Goal: Task Accomplishment & Management: Use online tool/utility

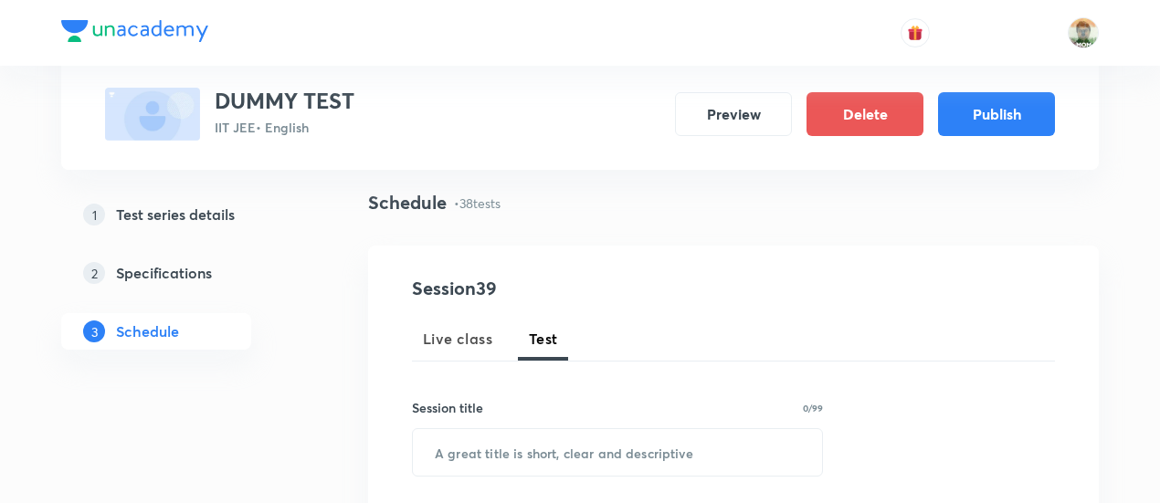
scroll to position [120, 0]
click at [550, 335] on span "Test" at bounding box center [543, 339] width 29 height 22
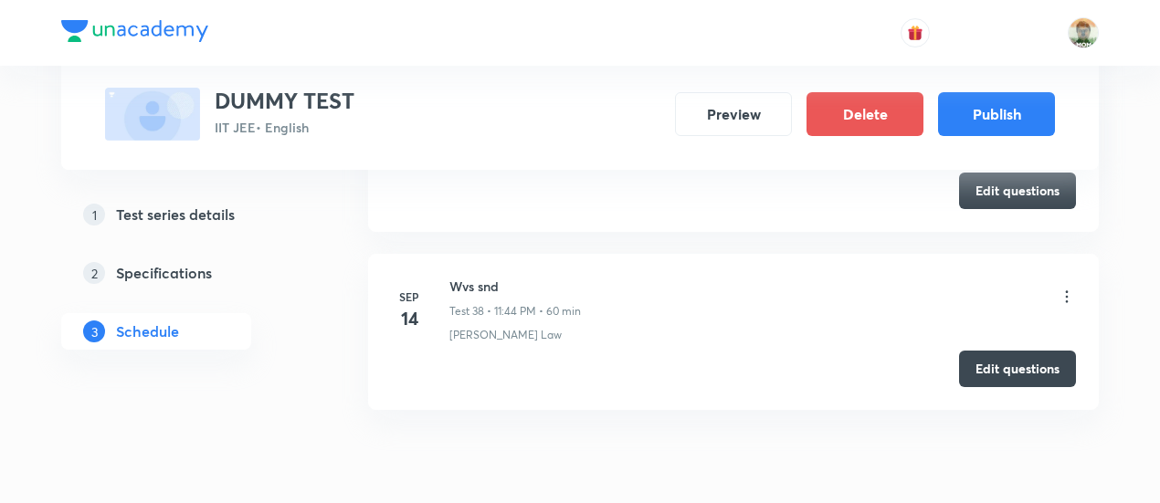
scroll to position [7580, 0]
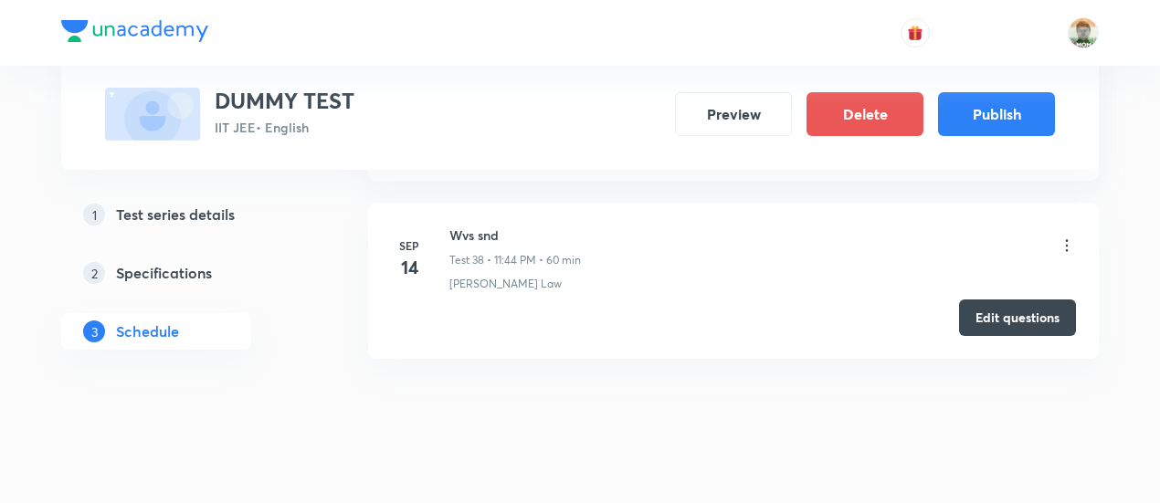
click at [1013, 299] on button "Edit questions" at bounding box center [1017, 317] width 117 height 37
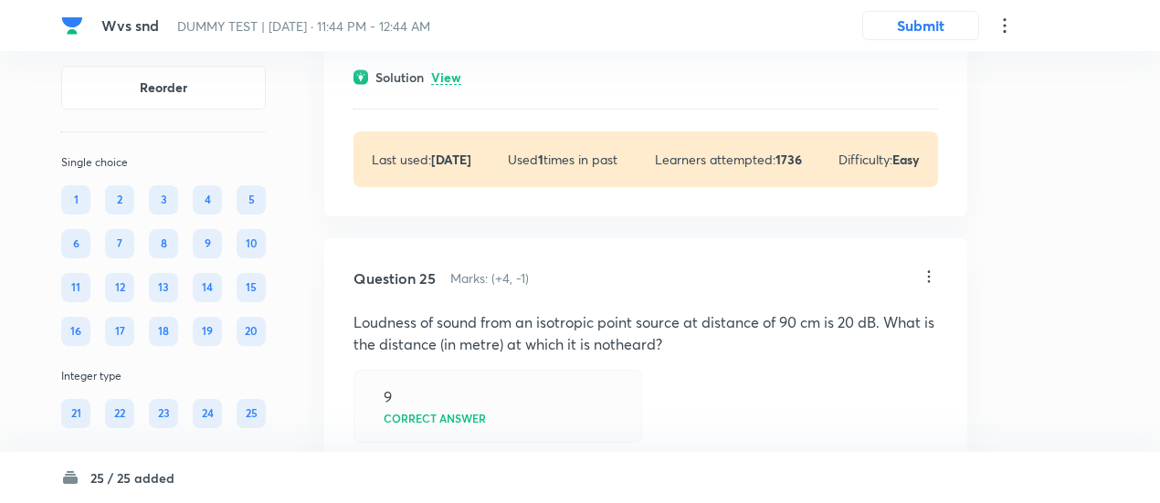
scroll to position [17977, 0]
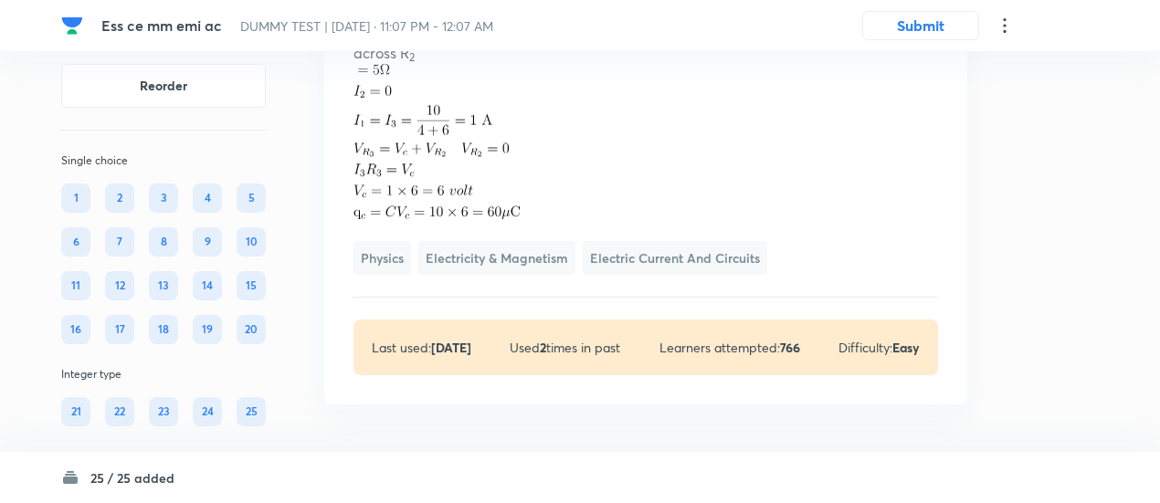
scroll to position [15527, 0]
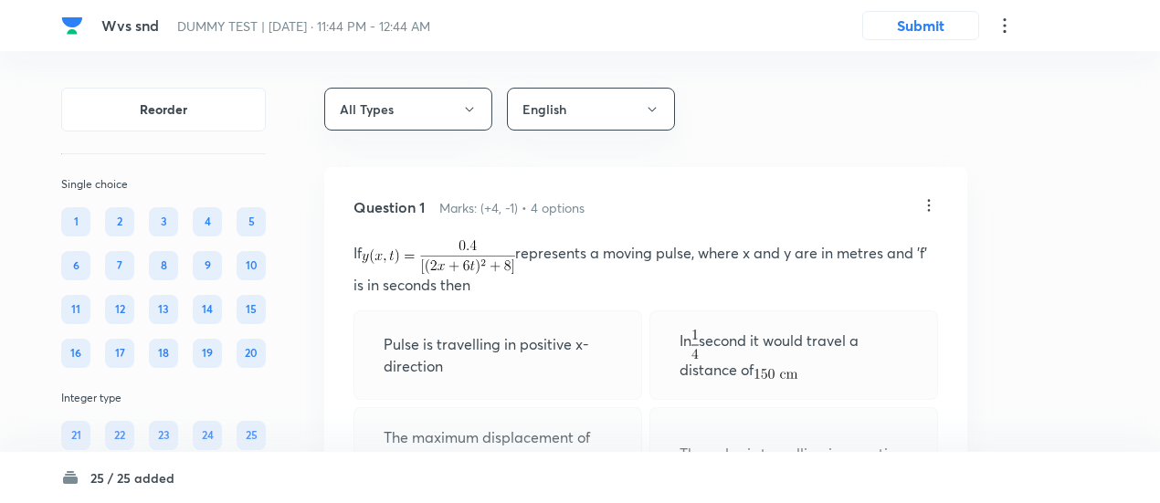
scroll to position [965, 0]
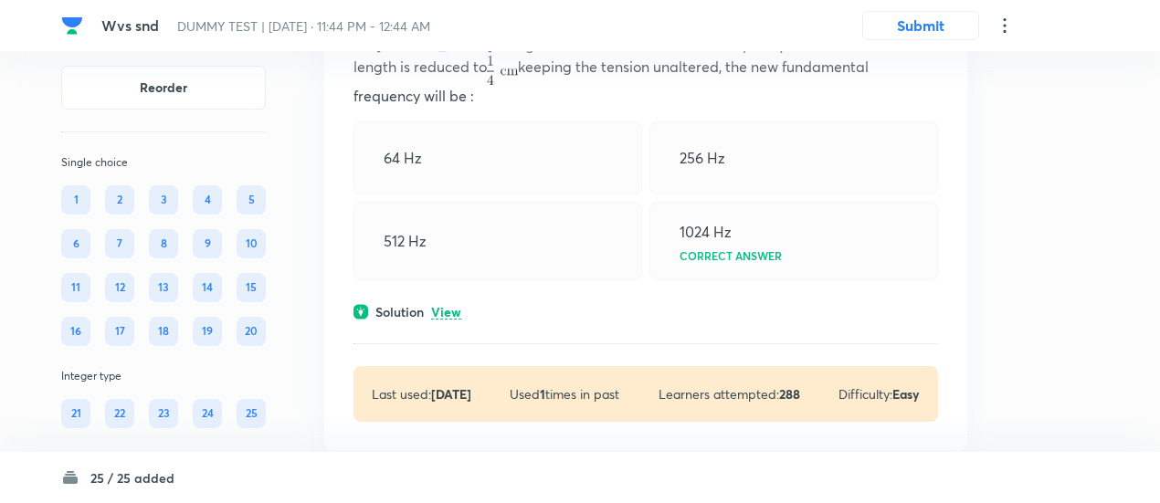
click at [446, 306] on p "View" at bounding box center [446, 313] width 30 height 14
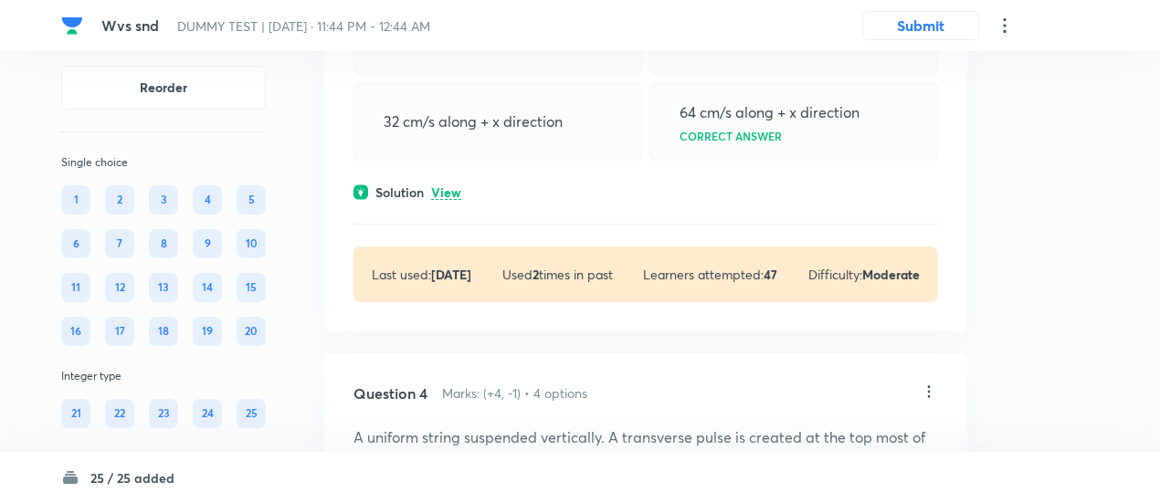
scroll to position [1670, 0]
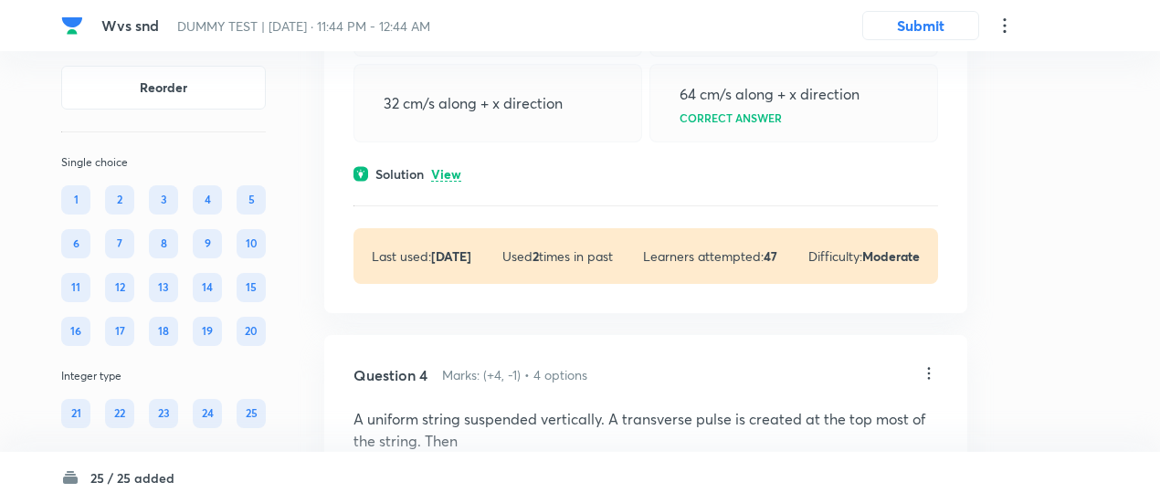
click at [455, 164] on div "Solution View" at bounding box center [645, 173] width 584 height 19
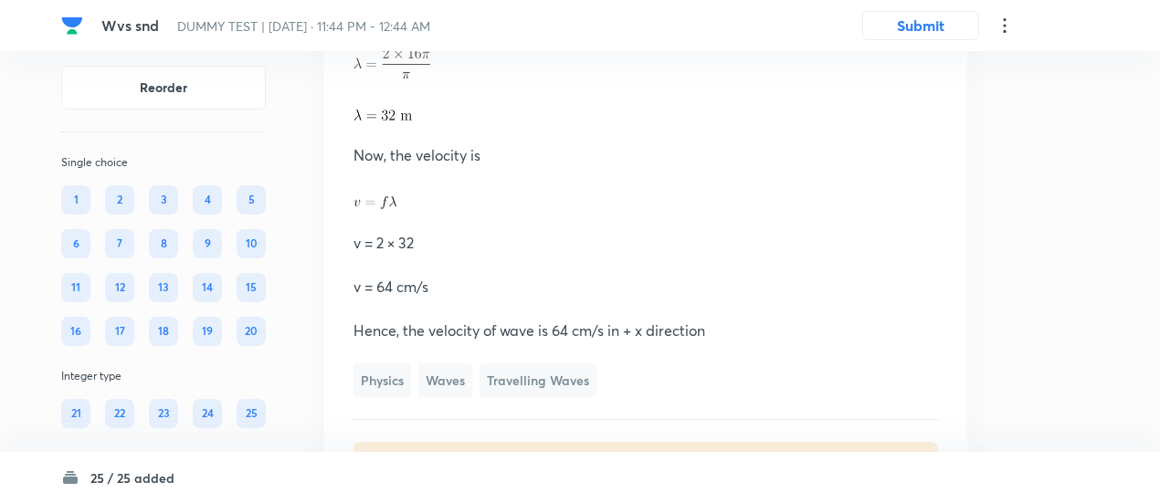
scroll to position [2233, 0]
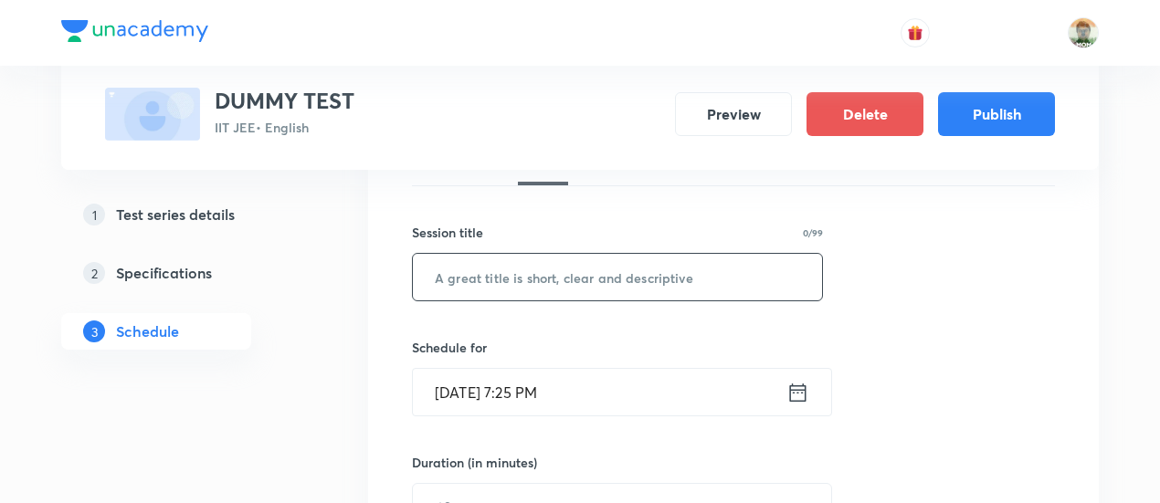
scroll to position [297, 0]
click at [548, 278] on input "text" at bounding box center [617, 275] width 409 height 47
type input "wvs 100"
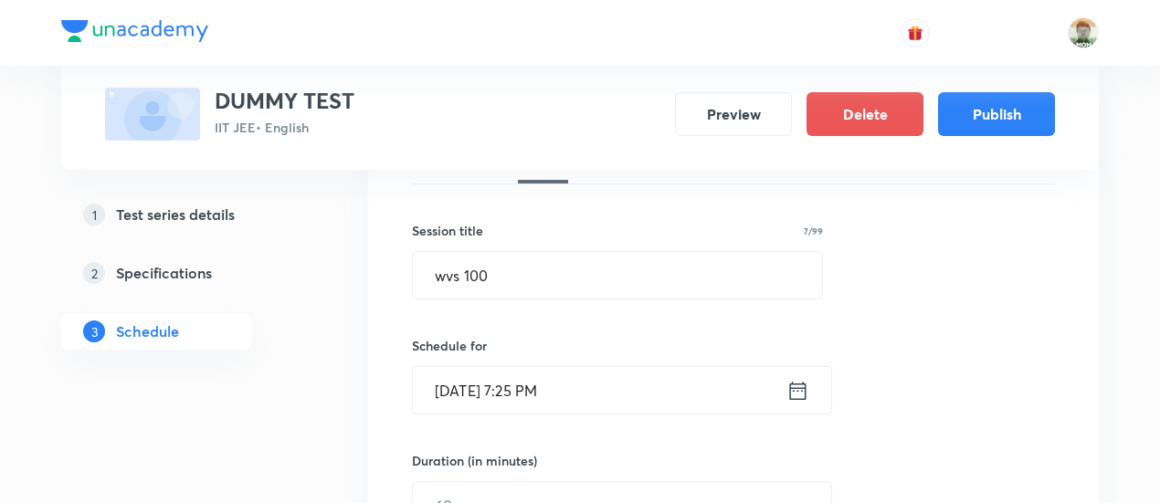
click at [796, 386] on icon at bounding box center [798, 390] width 16 height 18
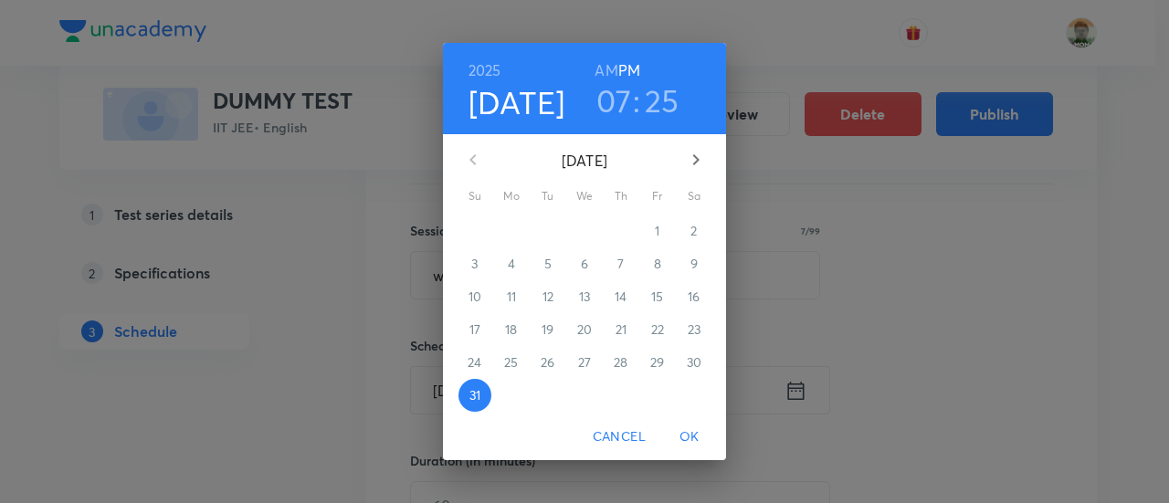
click at [696, 158] on icon "button" at bounding box center [696, 159] width 6 height 11
click at [471, 303] on p "14" at bounding box center [474, 297] width 12 height 18
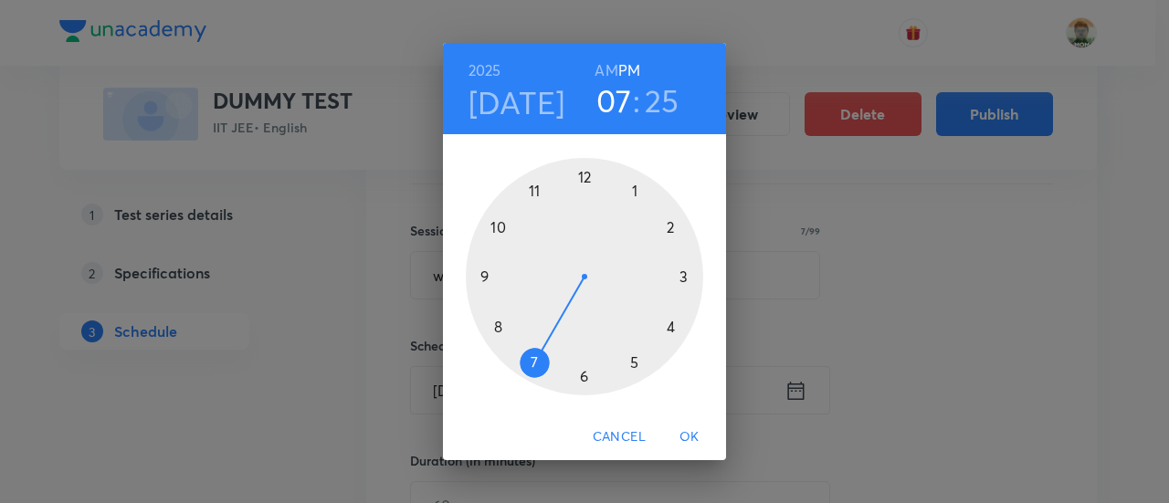
click at [539, 194] on div at bounding box center [584, 276] width 237 height 237
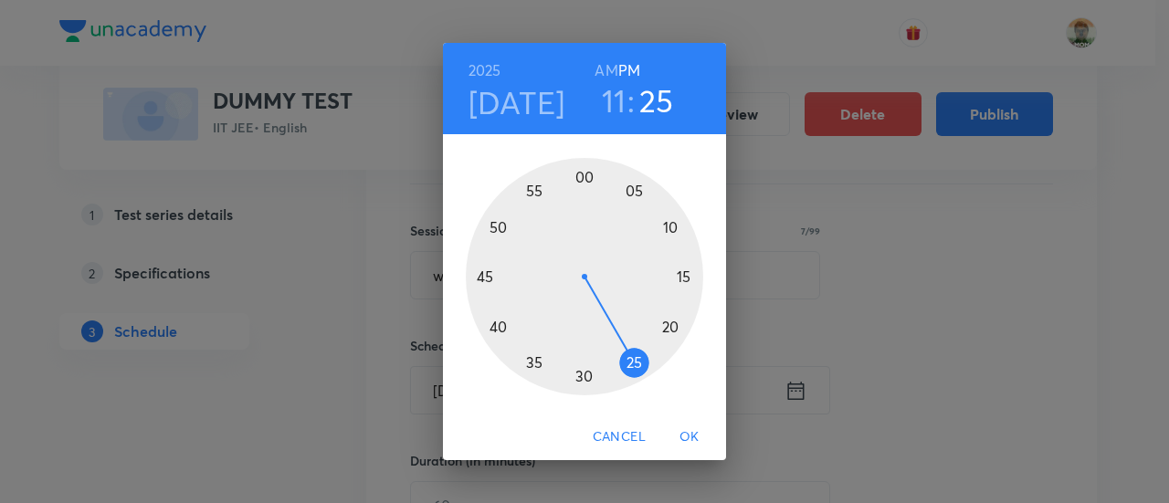
click at [691, 434] on span "OK" at bounding box center [689, 436] width 44 height 23
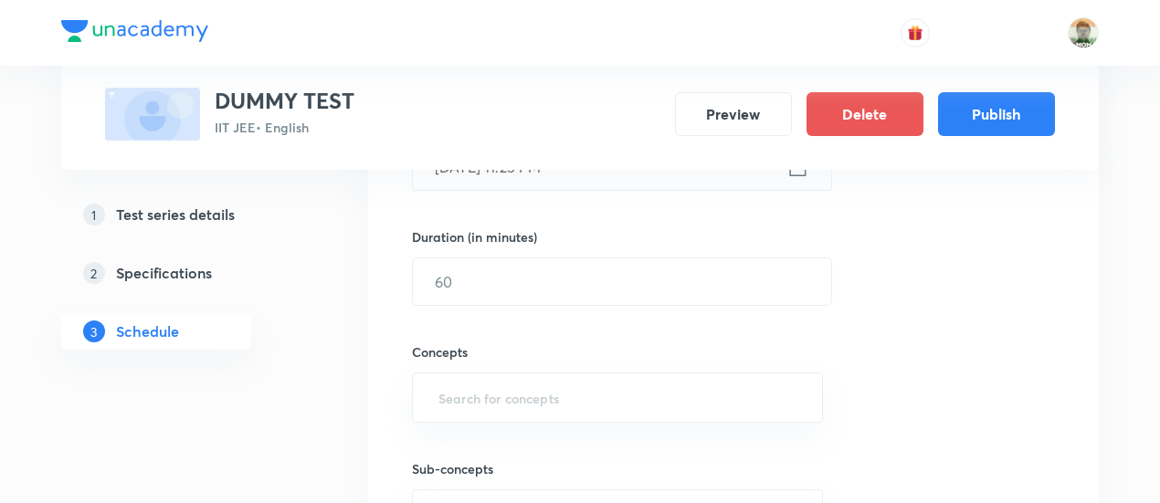
scroll to position [533, 0]
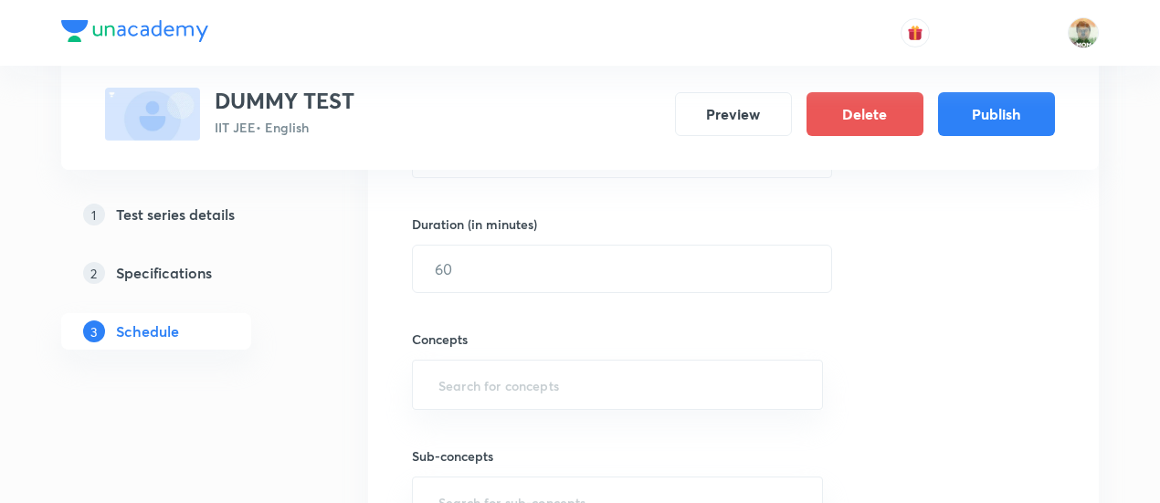
click at [591, 293] on div "Concepts ​" at bounding box center [617, 351] width 411 height 117
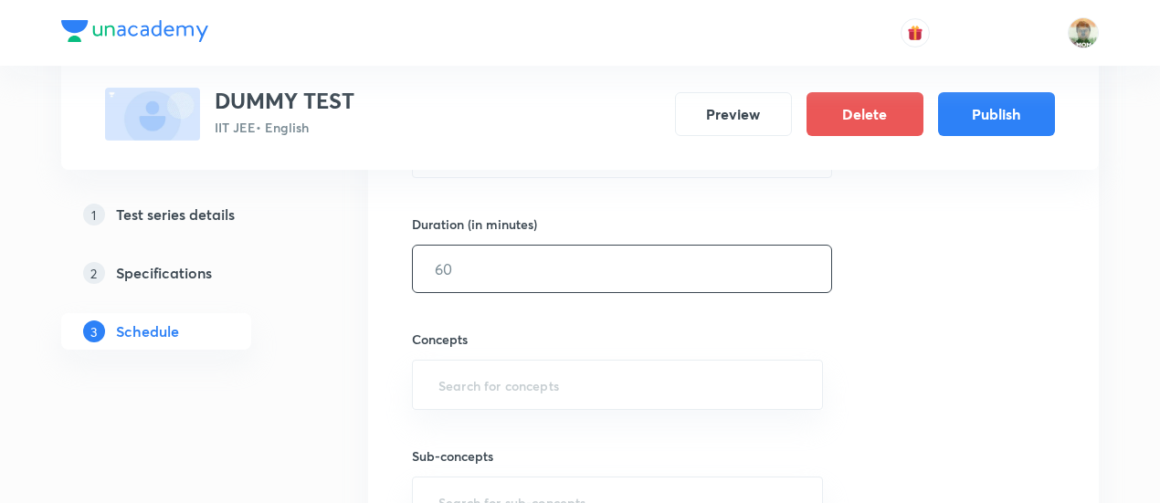
click at [582, 285] on input "text" at bounding box center [622, 269] width 418 height 47
type input "100"
type input "w"
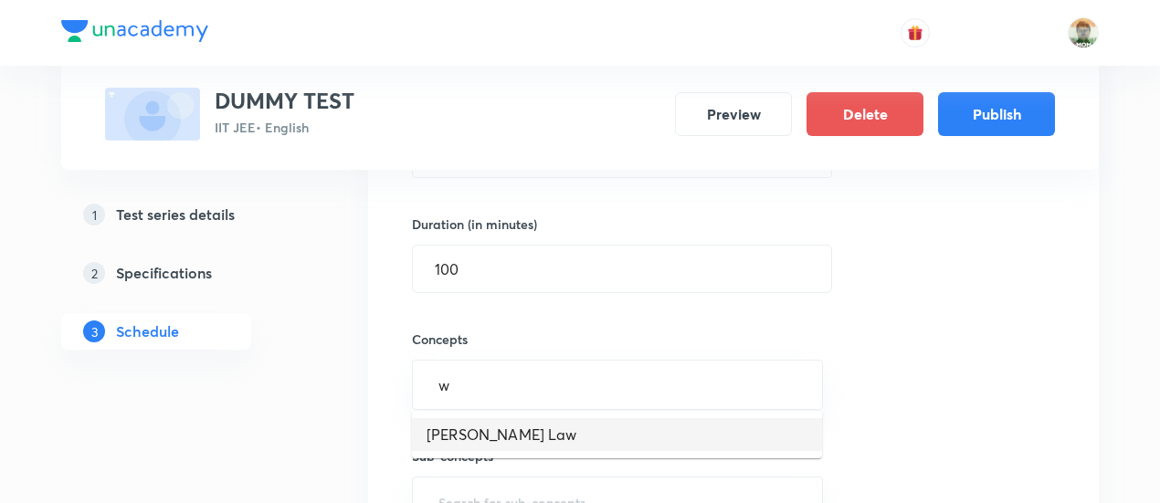
click at [563, 436] on li "Moseley's Law" at bounding box center [617, 434] width 410 height 33
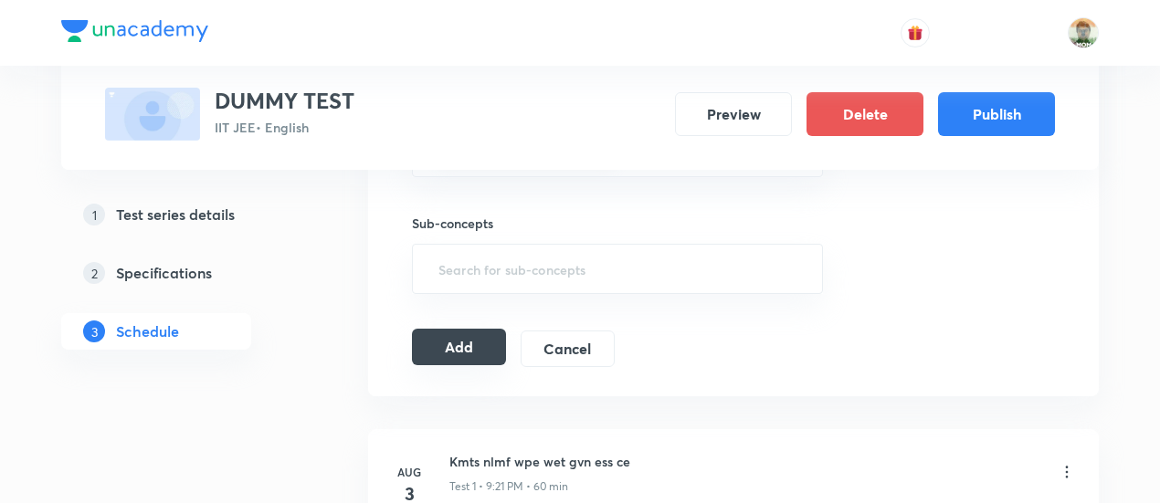
scroll to position [782, 0]
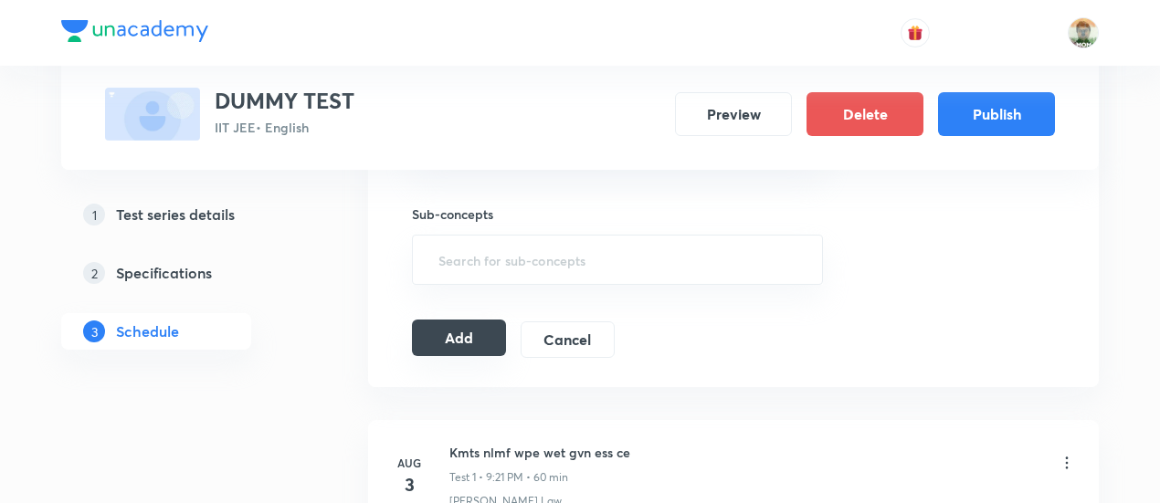
click at [482, 326] on button "Add" at bounding box center [459, 338] width 94 height 37
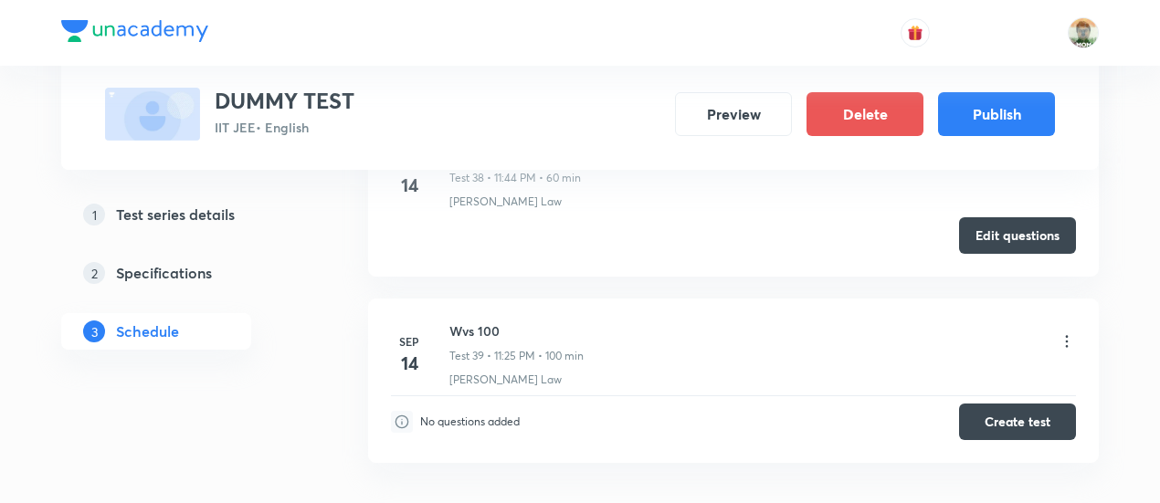
scroll to position [7048, 0]
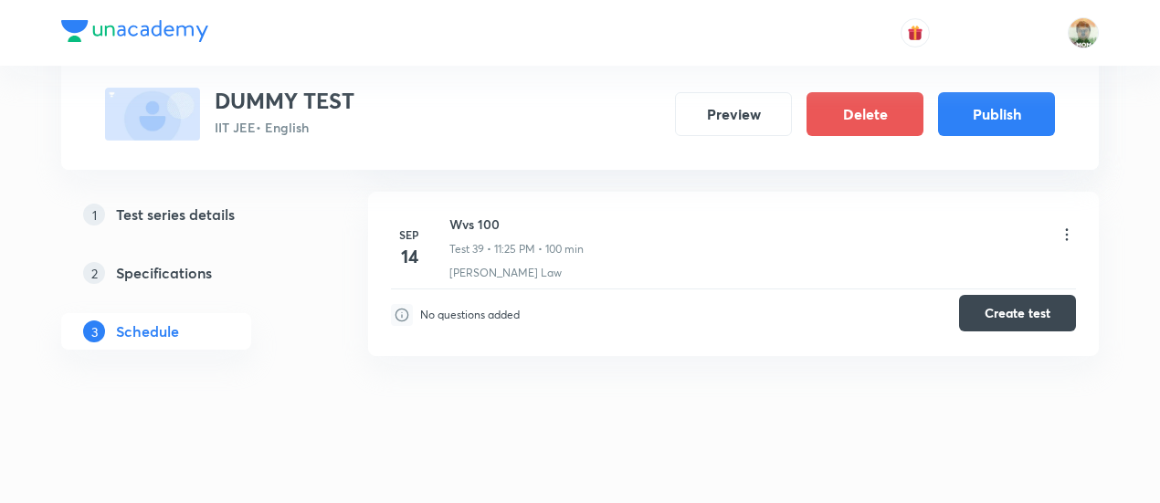
click at [1010, 302] on button "Create test" at bounding box center [1017, 313] width 117 height 37
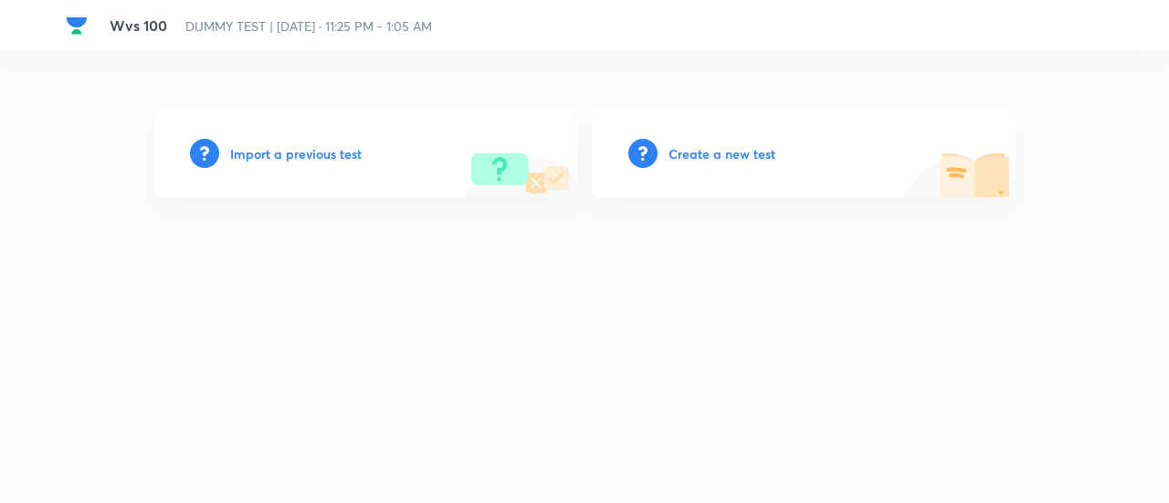
click at [747, 152] on h6 "Create a new test" at bounding box center [721, 153] width 107 height 19
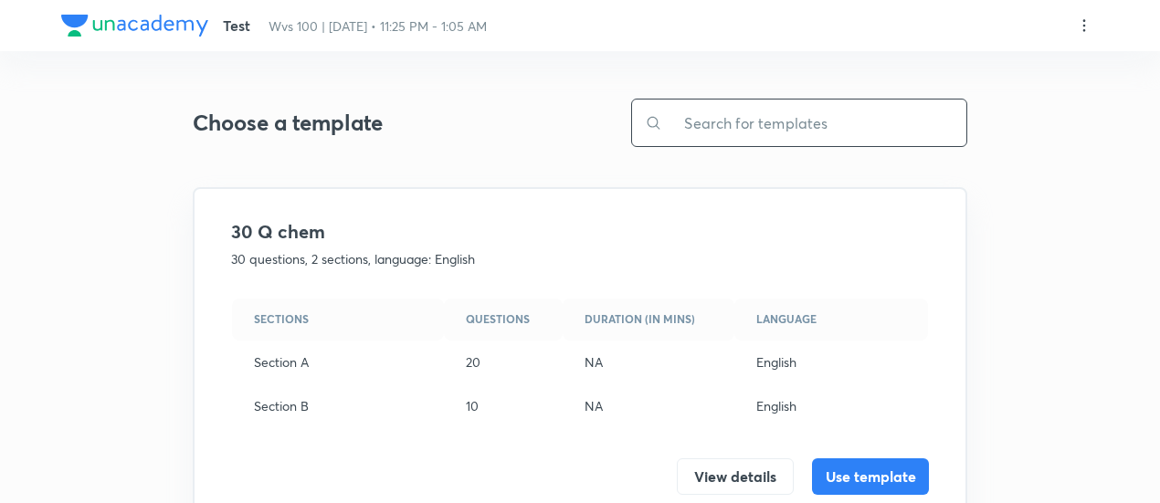
click at [741, 127] on input "text" at bounding box center [814, 123] width 304 height 47
type input "1"
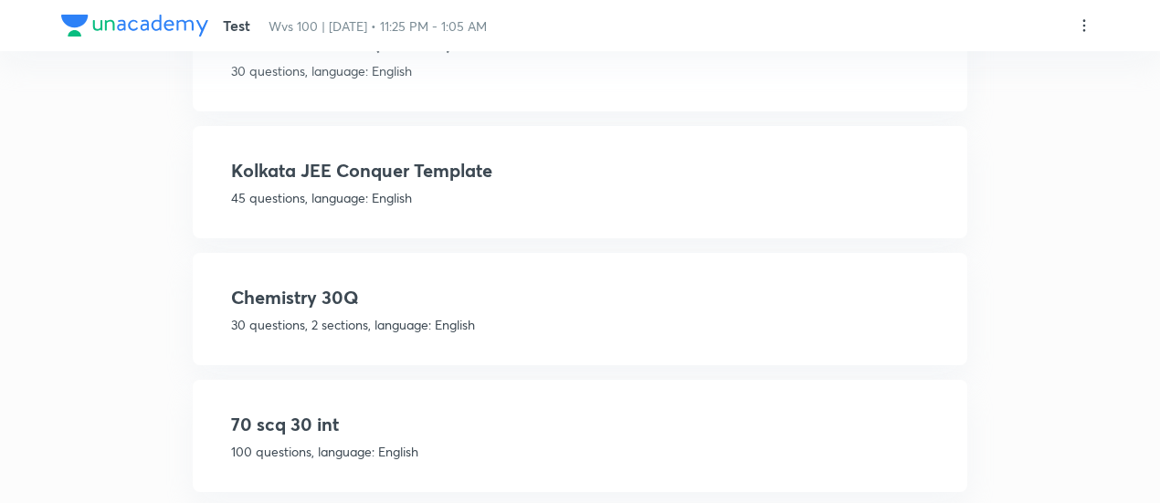
scroll to position [576, 0]
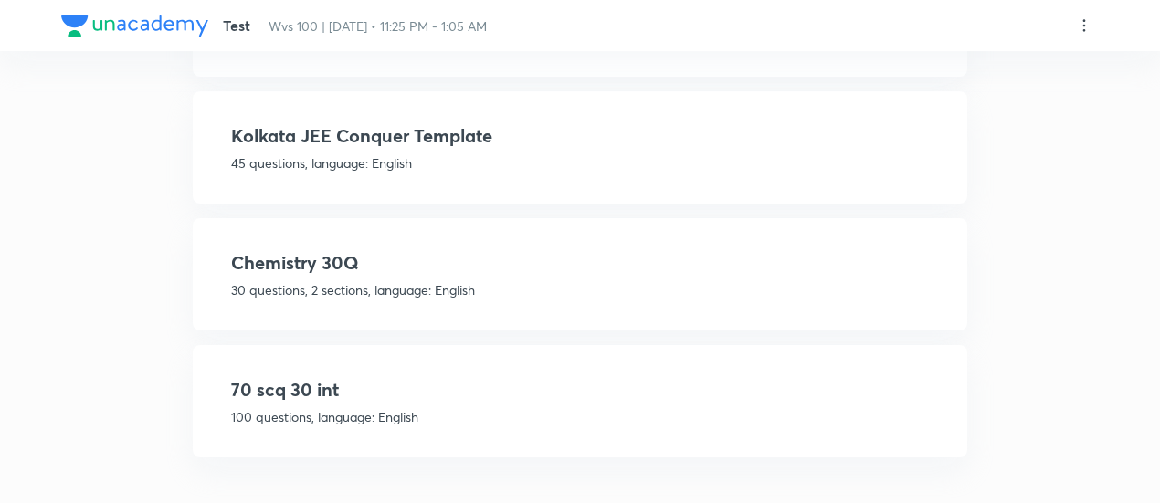
click at [515, 418] on p "100 questions, language: English" at bounding box center [580, 416] width 698 height 19
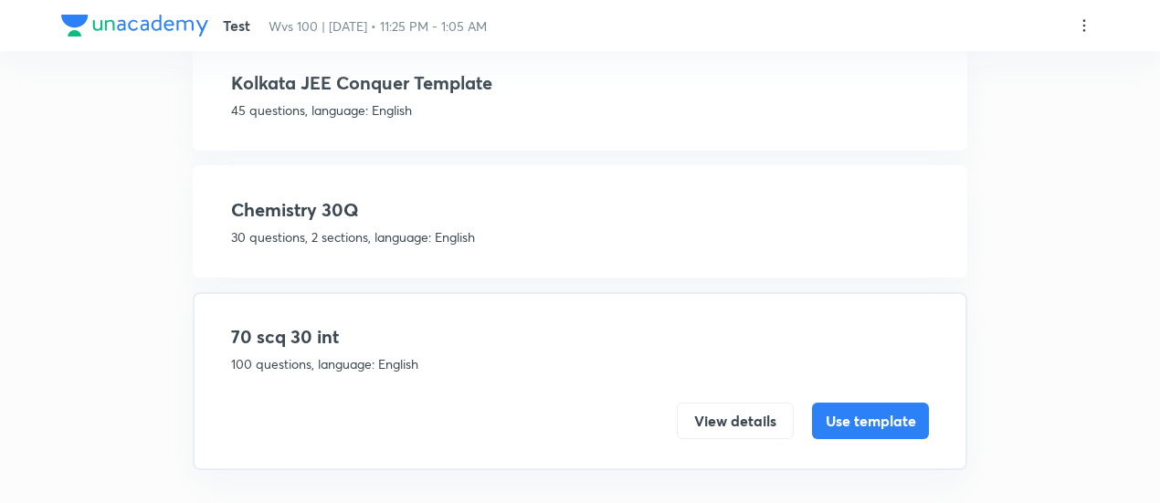
scroll to position [351, 0]
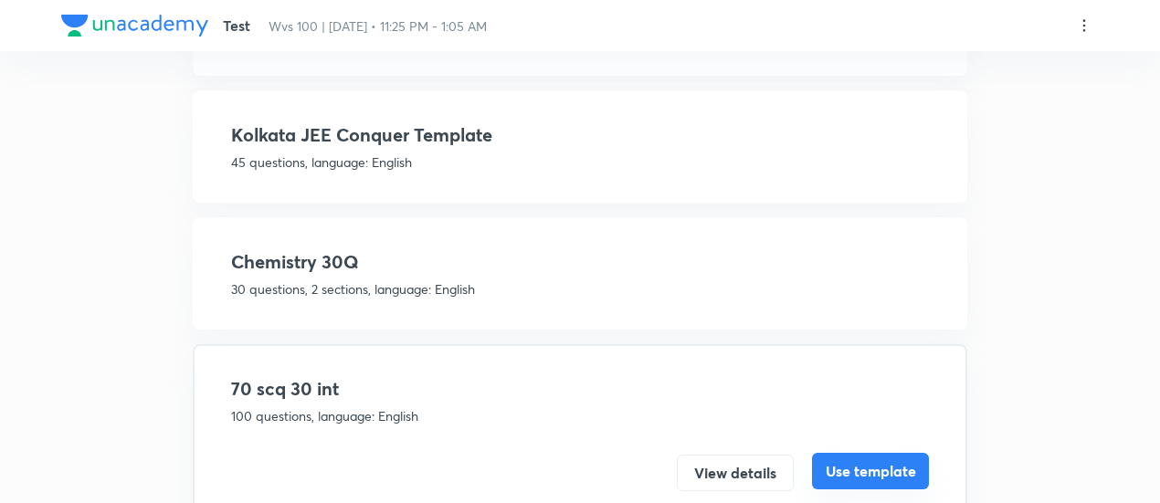
click at [886, 476] on button "Use template" at bounding box center [870, 471] width 117 height 37
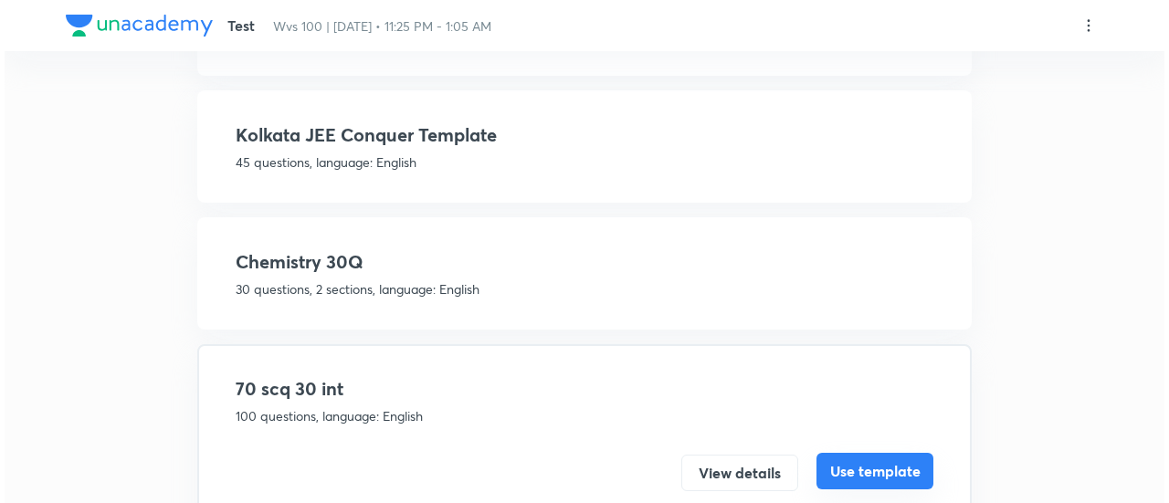
scroll to position [0, 0]
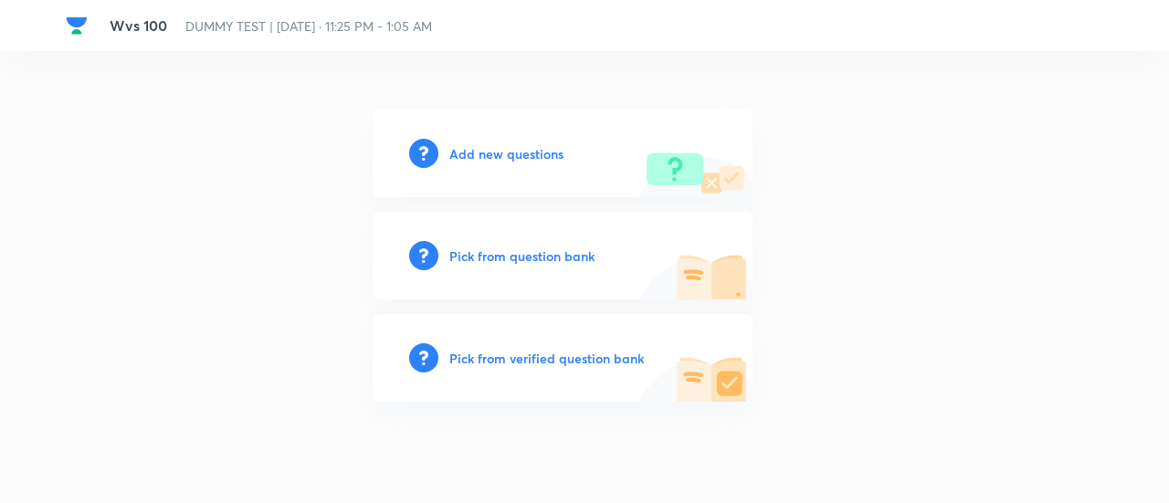
click at [624, 361] on h6 "Pick from verified question bank" at bounding box center [546, 358] width 194 height 19
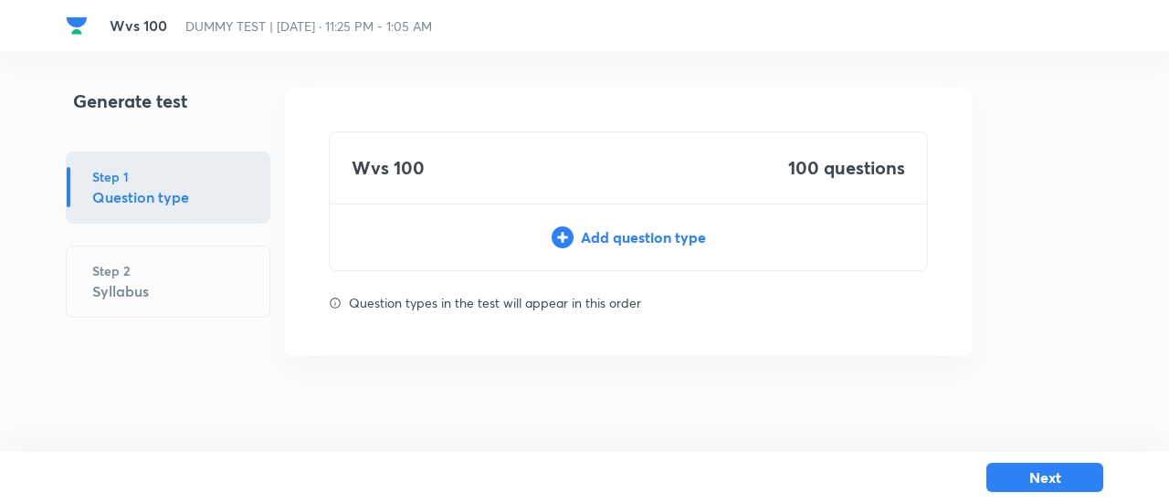
click at [646, 238] on div "Add question type" at bounding box center [628, 237] width 597 height 22
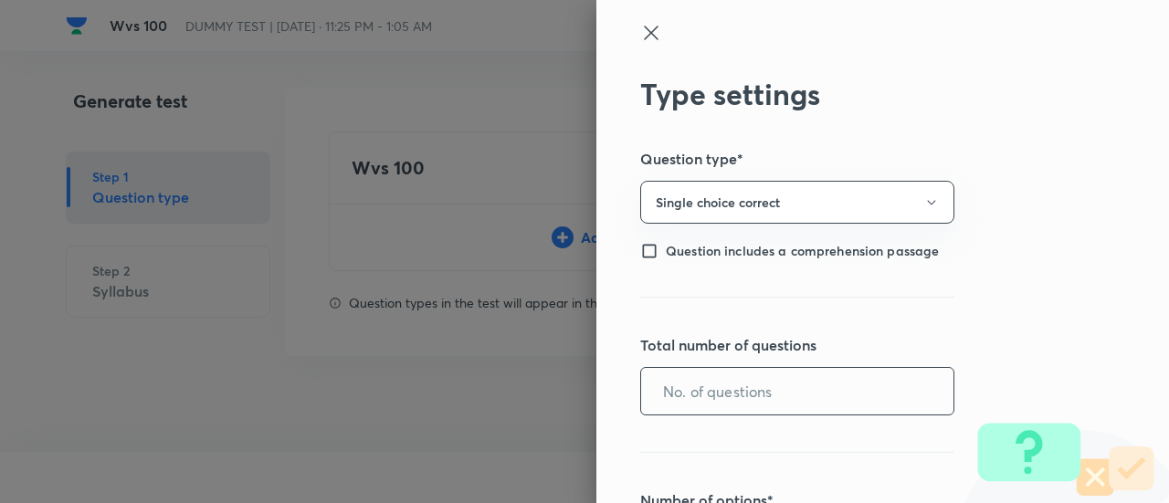
click at [710, 391] on input "text" at bounding box center [797, 391] width 312 height 47
type input "70"
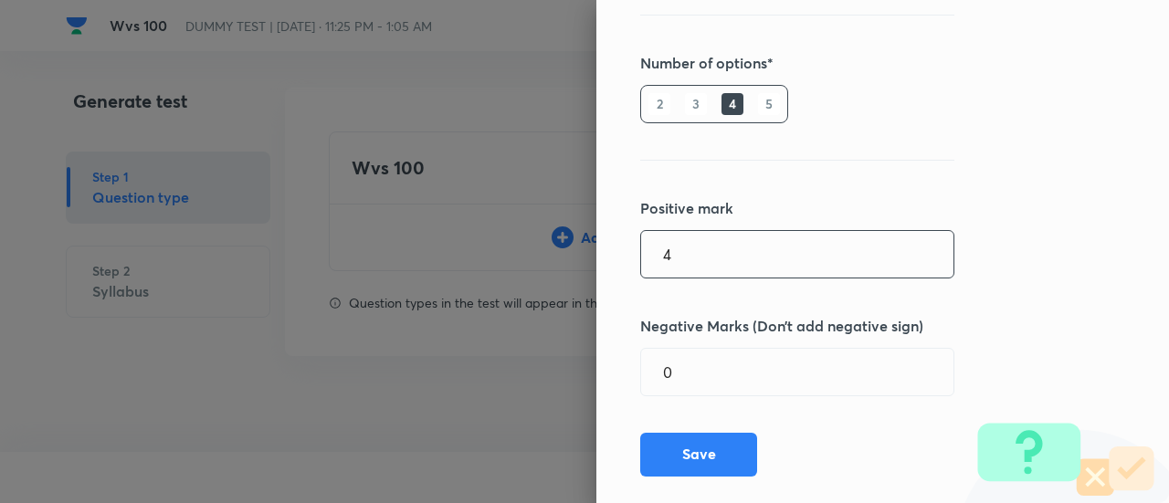
type input "4"
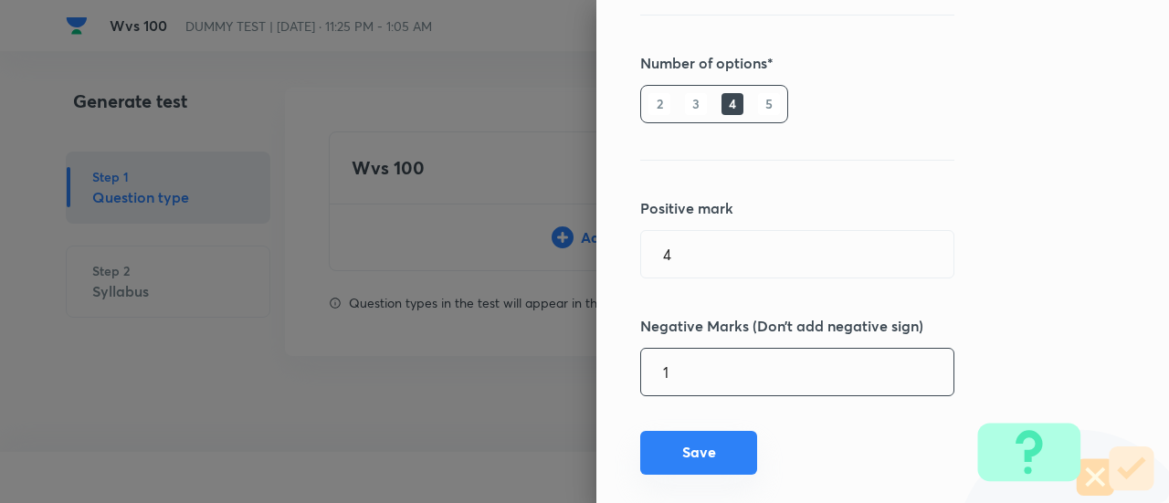
type input "1"
click at [708, 454] on button "Save" at bounding box center [698, 453] width 117 height 44
type input "1"
type input "0"
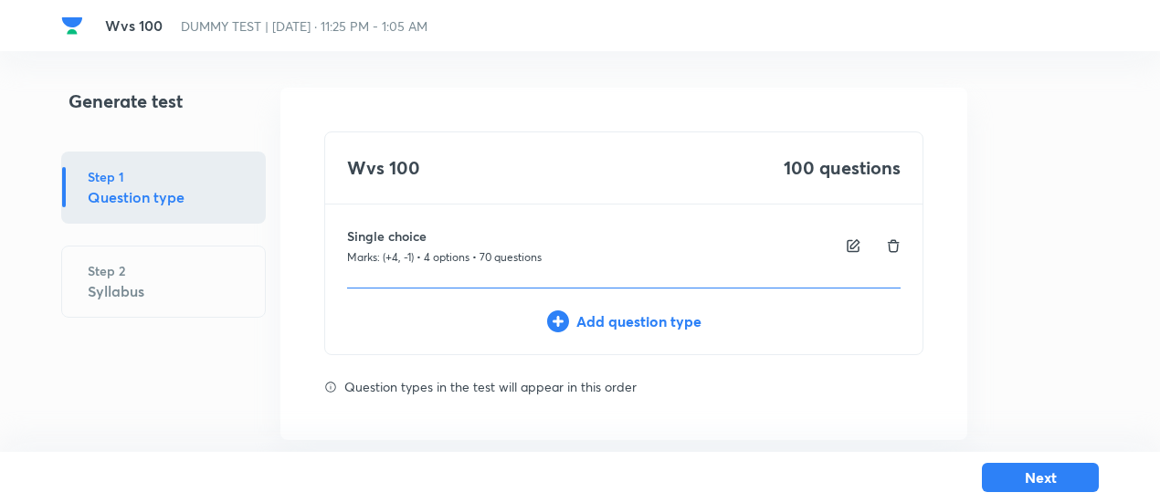
click at [676, 320] on div "Add question type" at bounding box center [623, 321] width 597 height 22
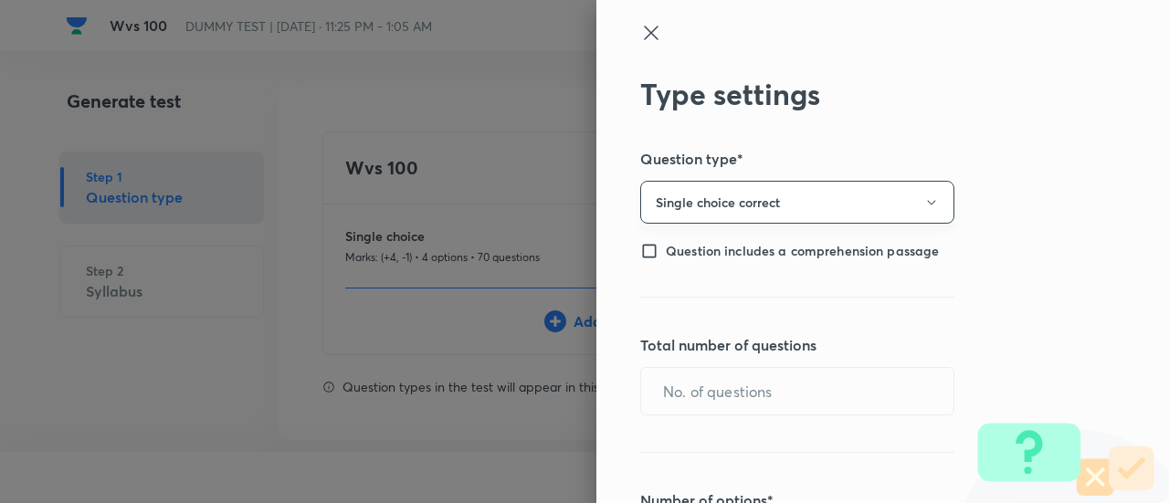
click at [682, 206] on button "Single choice correct" at bounding box center [797, 202] width 314 height 43
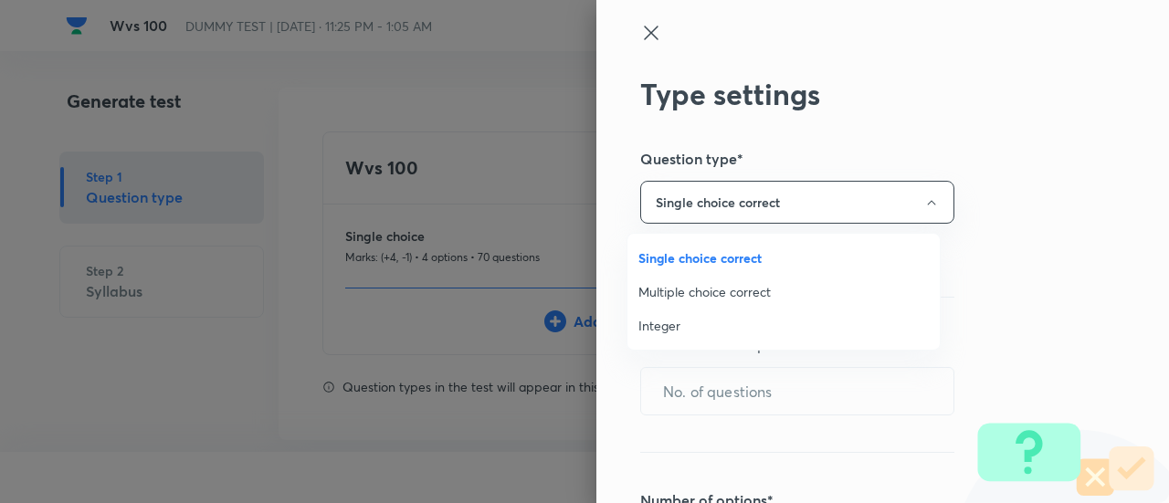
click at [660, 329] on span "Integer" at bounding box center [783, 325] width 290 height 19
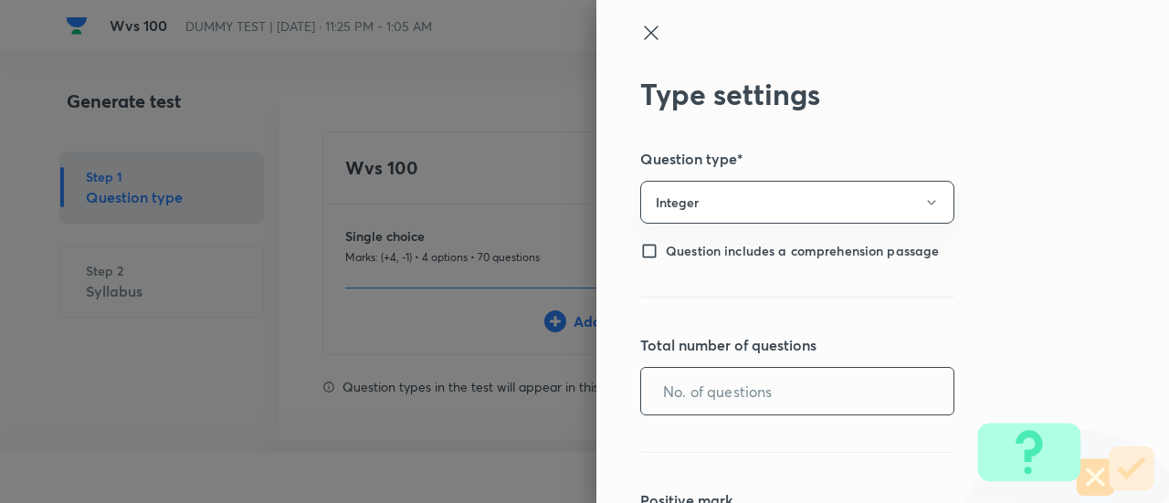
click at [666, 392] on input "text" at bounding box center [797, 391] width 312 height 47
type input "30"
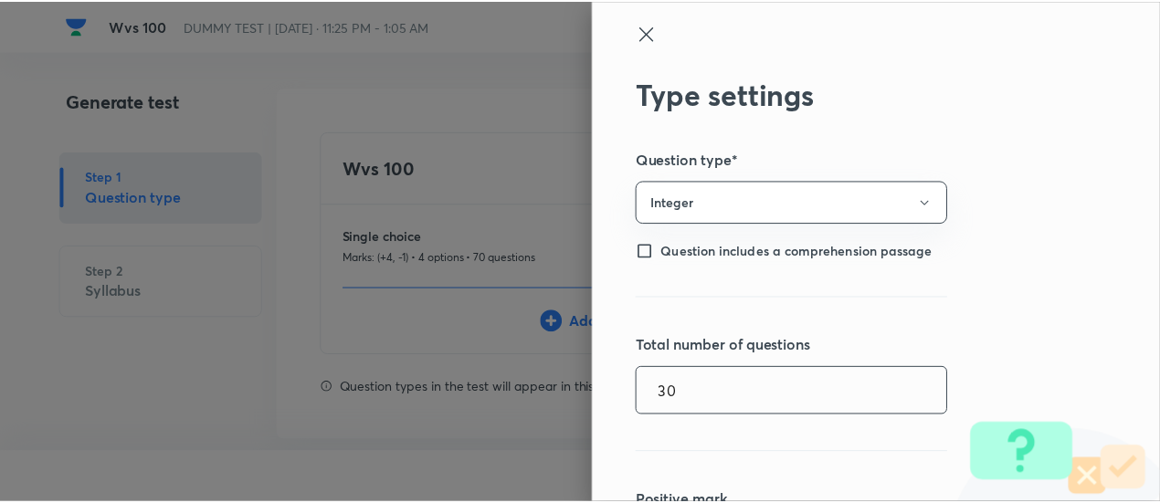
scroll to position [293, 0]
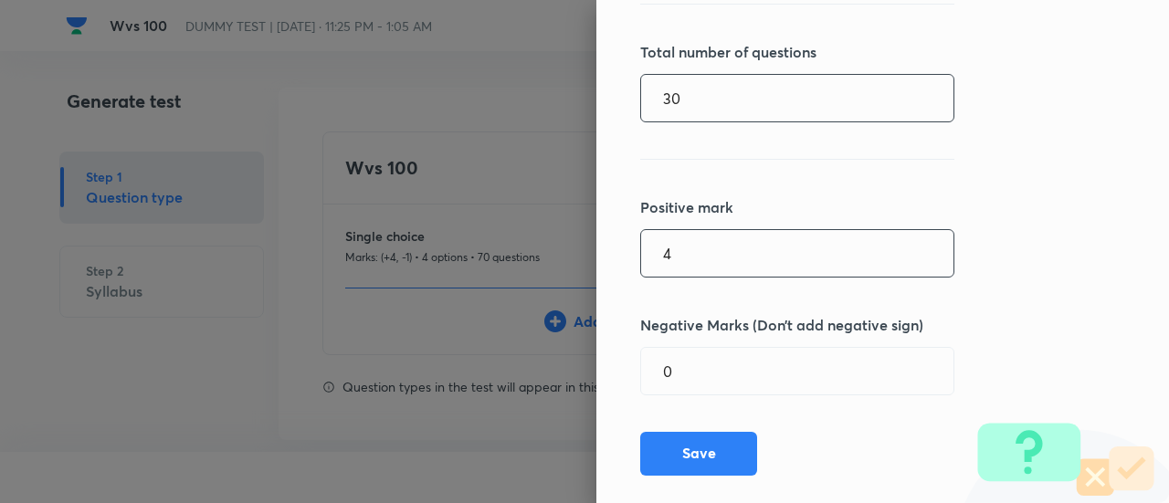
type input "4"
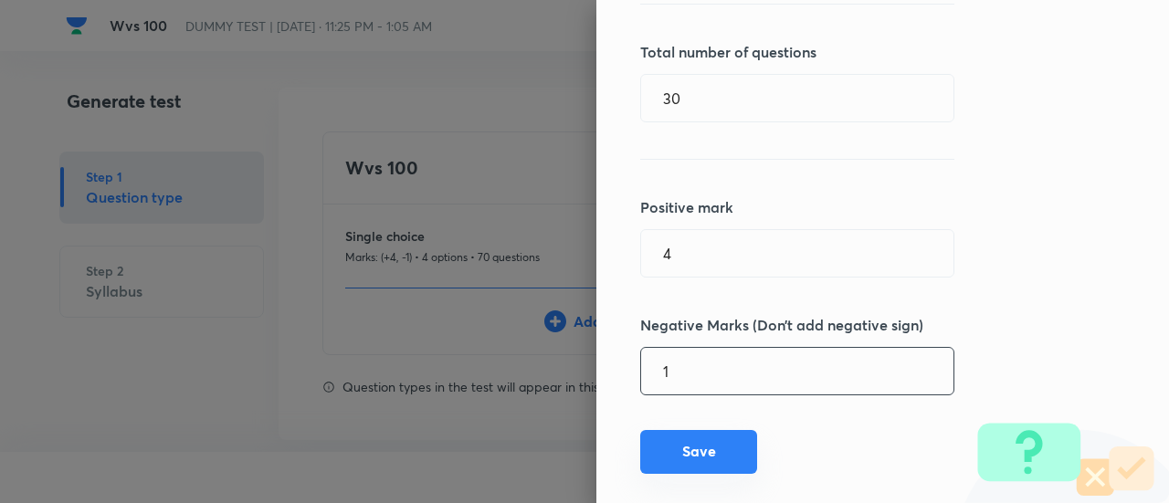
type input "1"
click at [685, 461] on button "Save" at bounding box center [698, 452] width 117 height 44
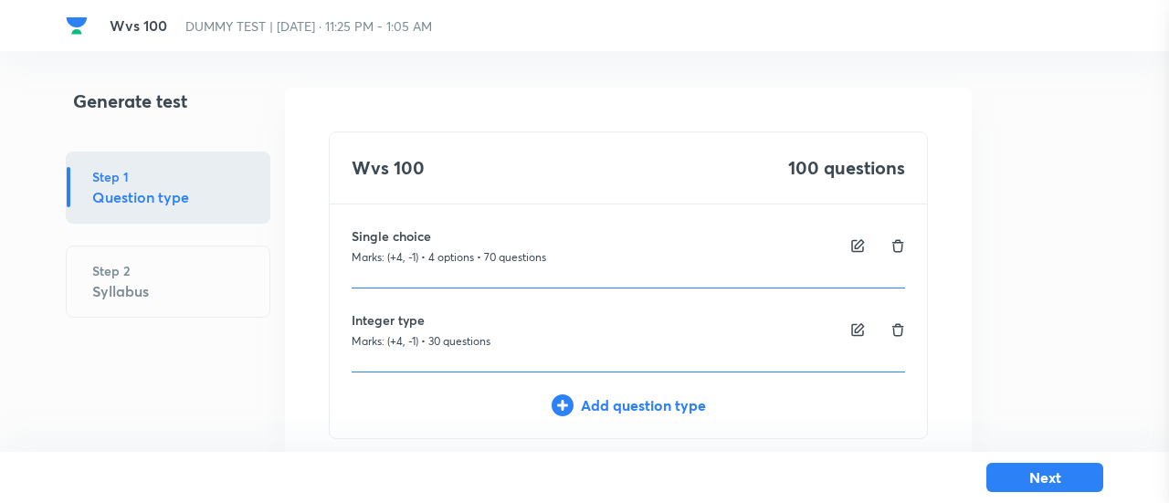
type input "1"
type input "0"
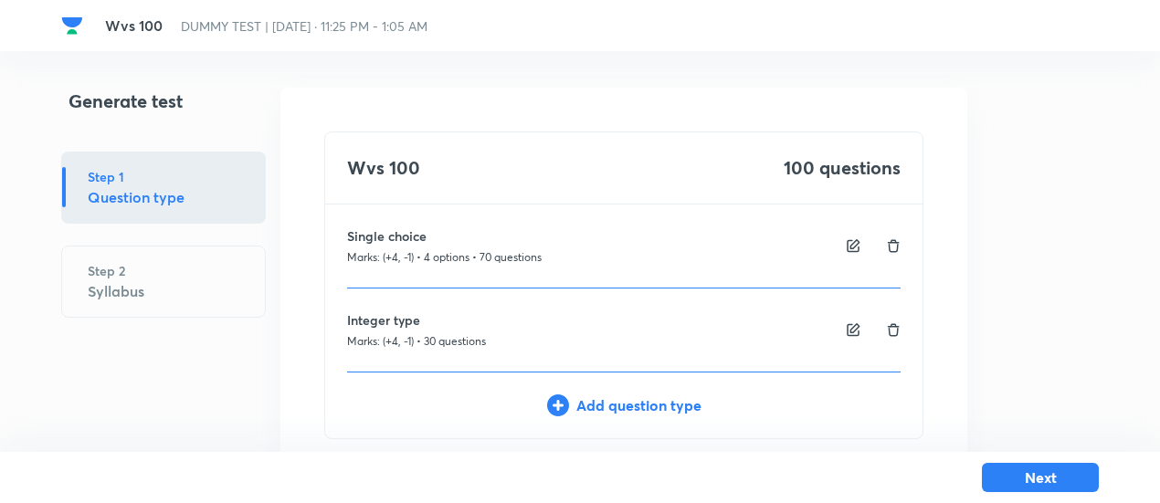
scroll to position [108, 0]
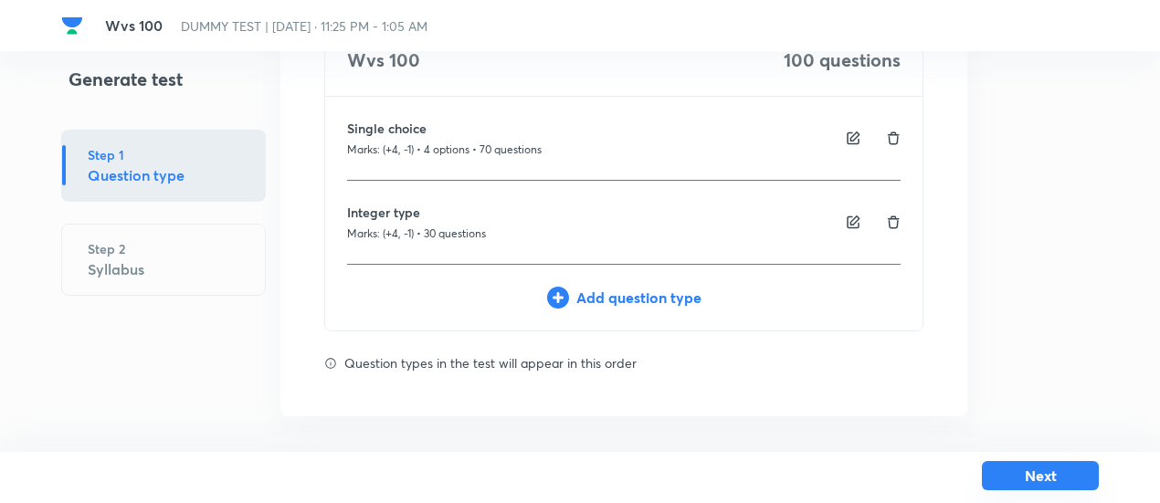
click at [1038, 476] on button "Next" at bounding box center [1039, 475] width 117 height 29
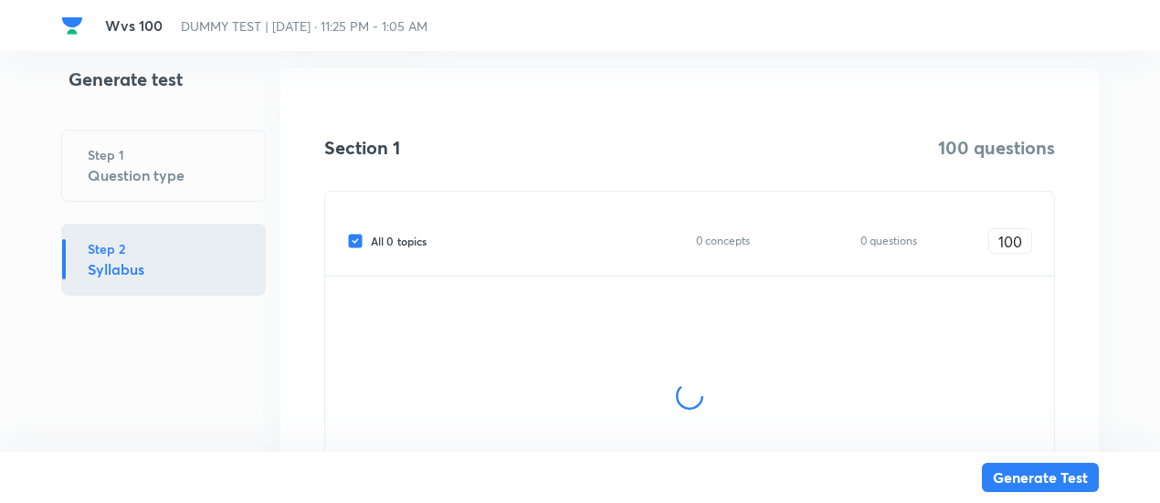
scroll to position [276, 0]
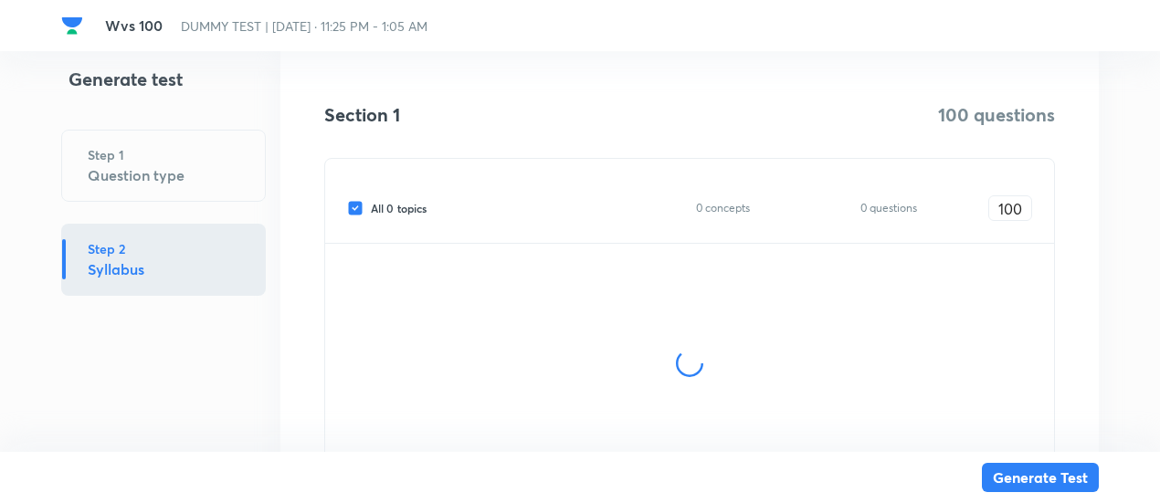
click at [411, 210] on span "All 0 topics" at bounding box center [399, 208] width 56 height 16
click at [371, 210] on input "All 0 topics" at bounding box center [359, 208] width 24 height 16
checkbox input "false"
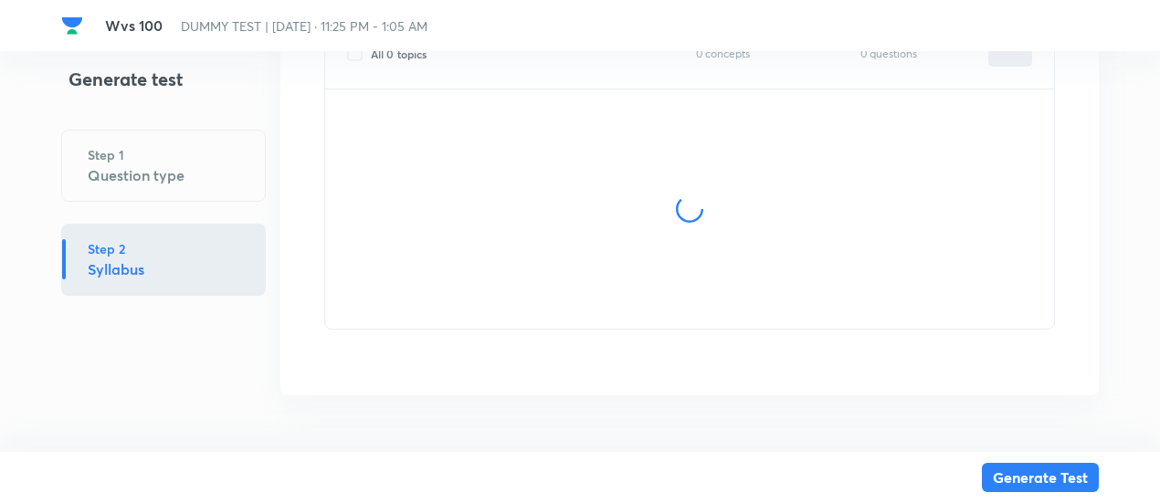
type input "0"
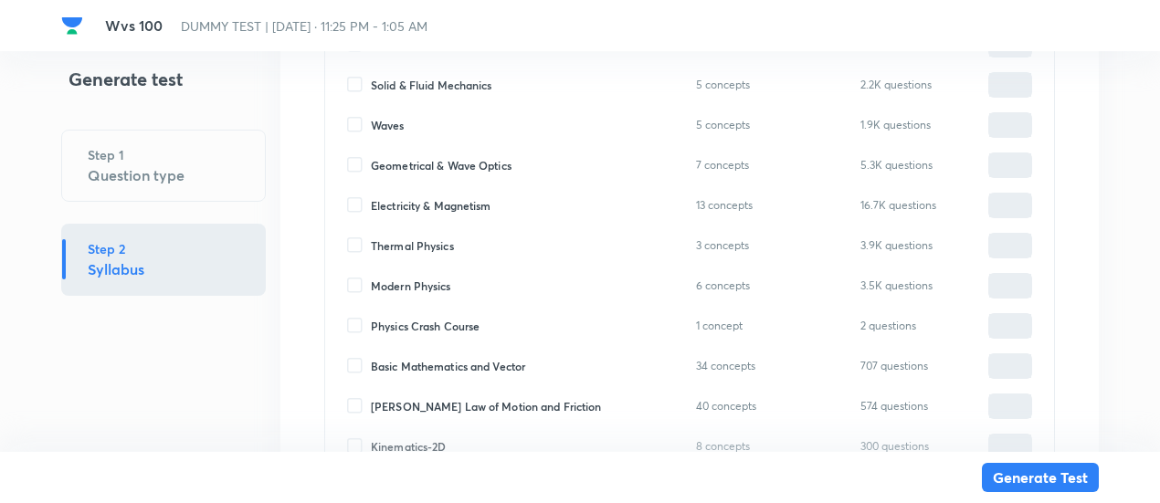
scroll to position [611, 0]
click at [395, 124] on span "Waves" at bounding box center [388, 124] width 34 height 16
click at [371, 124] on input "Waves" at bounding box center [359, 124] width 24 height 16
checkbox input "true"
click at [1010, 123] on input "0" at bounding box center [1010, 125] width 42 height 32
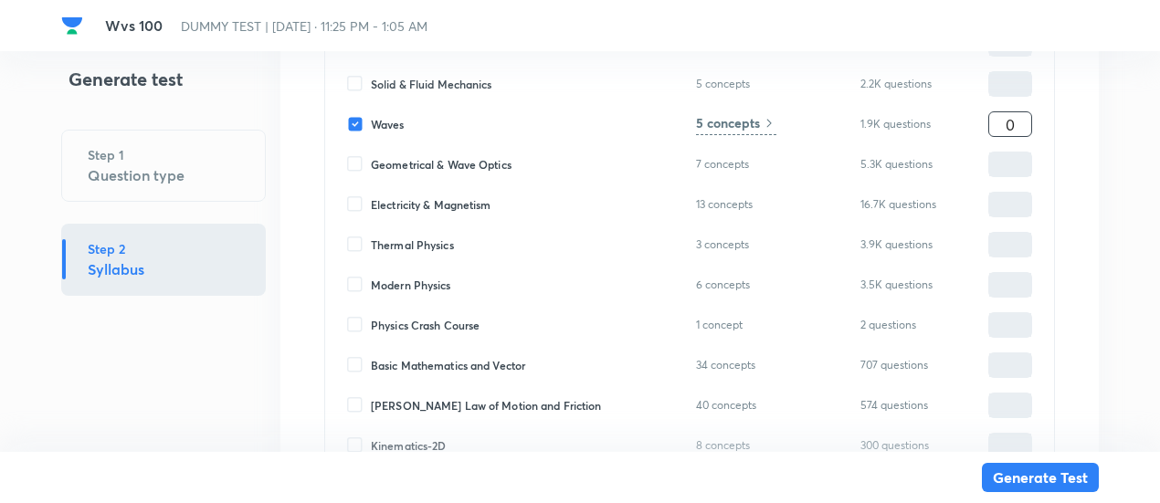
click at [1010, 123] on input "0" at bounding box center [1010, 125] width 42 height 32
type input "1"
type input "10"
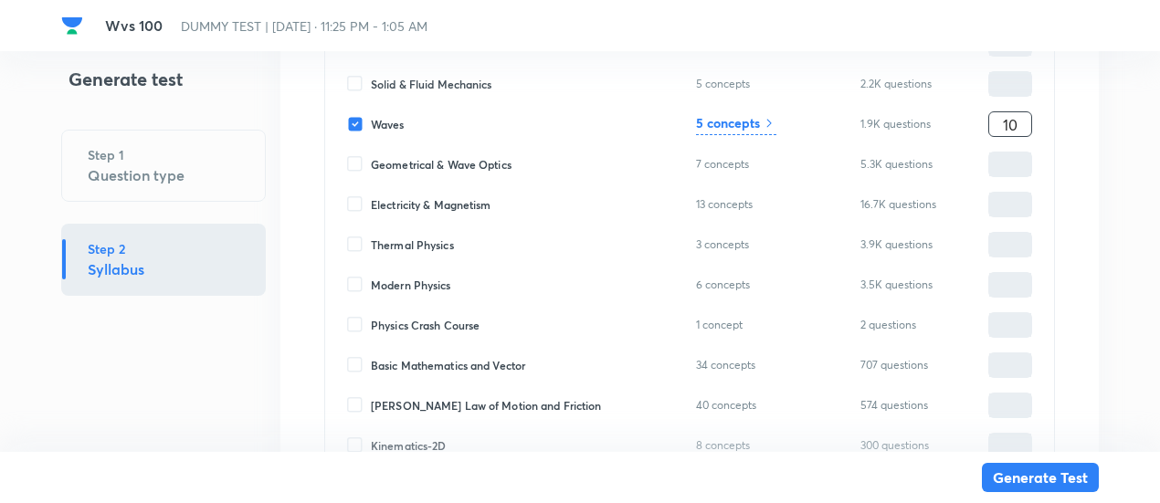
type input "100"
click at [749, 122] on h6 "5 concepts" at bounding box center [728, 122] width 64 height 19
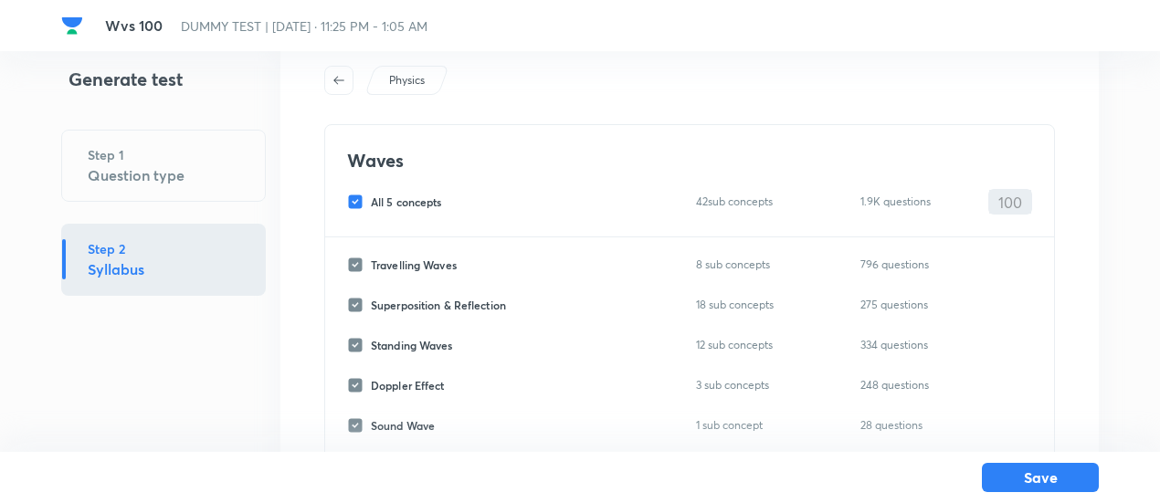
scroll to position [55, 0]
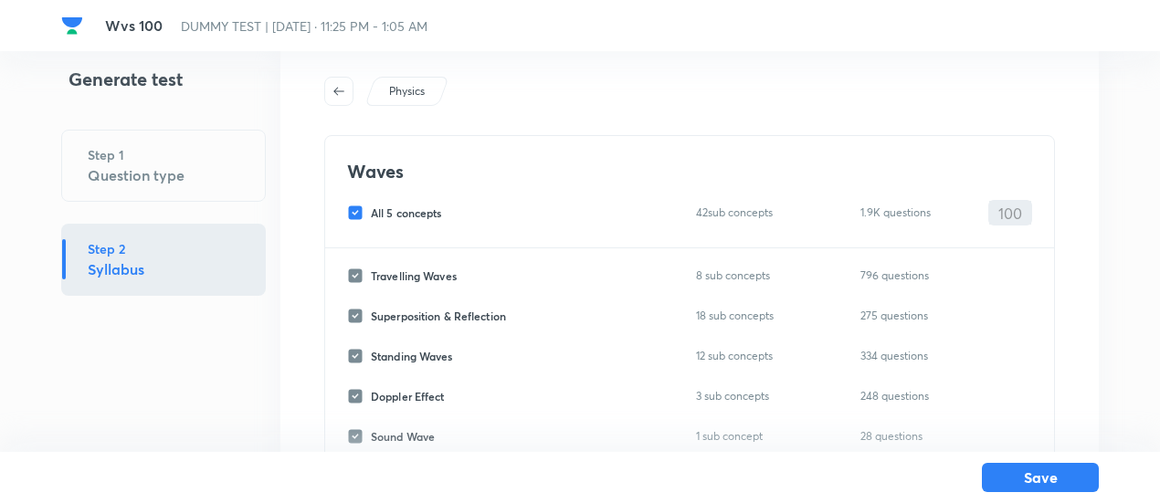
click at [425, 215] on span "All 5 concepts" at bounding box center [406, 213] width 71 height 16
click at [371, 215] on input "All 5 concepts" at bounding box center [359, 213] width 24 height 16
checkbox input "false"
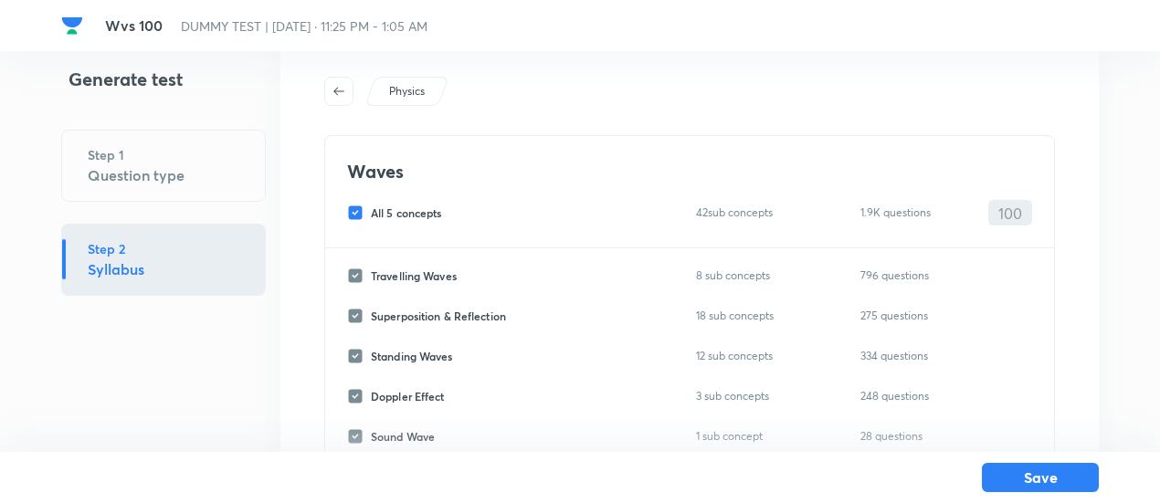
checkbox input "false"
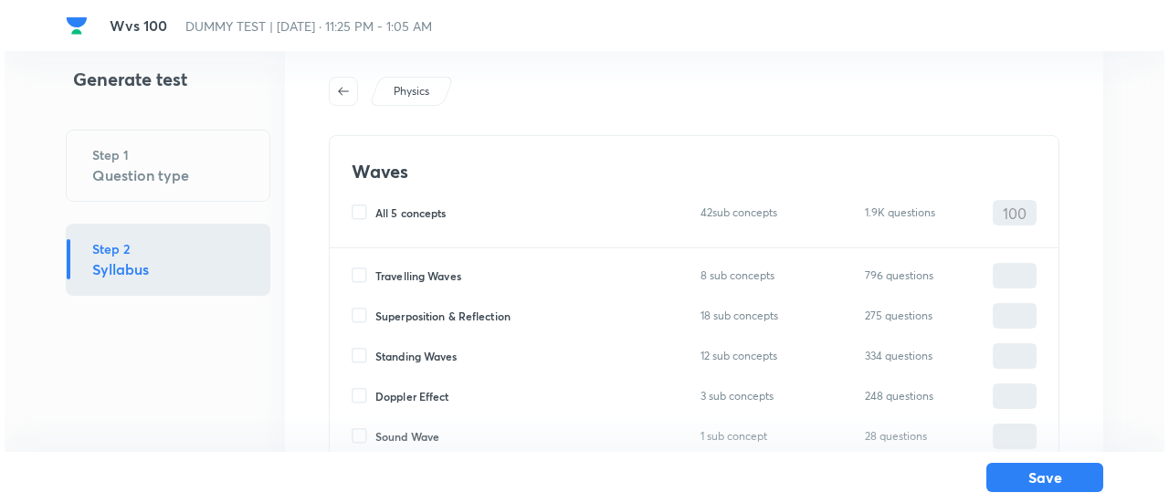
scroll to position [183, 0]
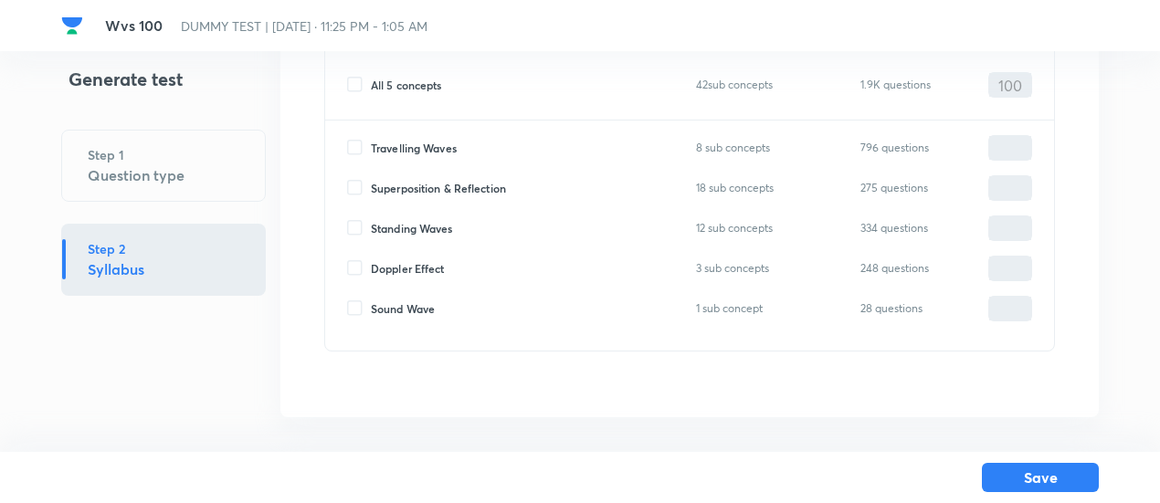
click at [420, 140] on span "Travelling Waves" at bounding box center [414, 148] width 86 height 16
click at [371, 140] on input "Travelling Waves" at bounding box center [359, 148] width 24 height 16
checkbox input "true"
click at [1017, 142] on input "0" at bounding box center [1010, 148] width 42 height 32
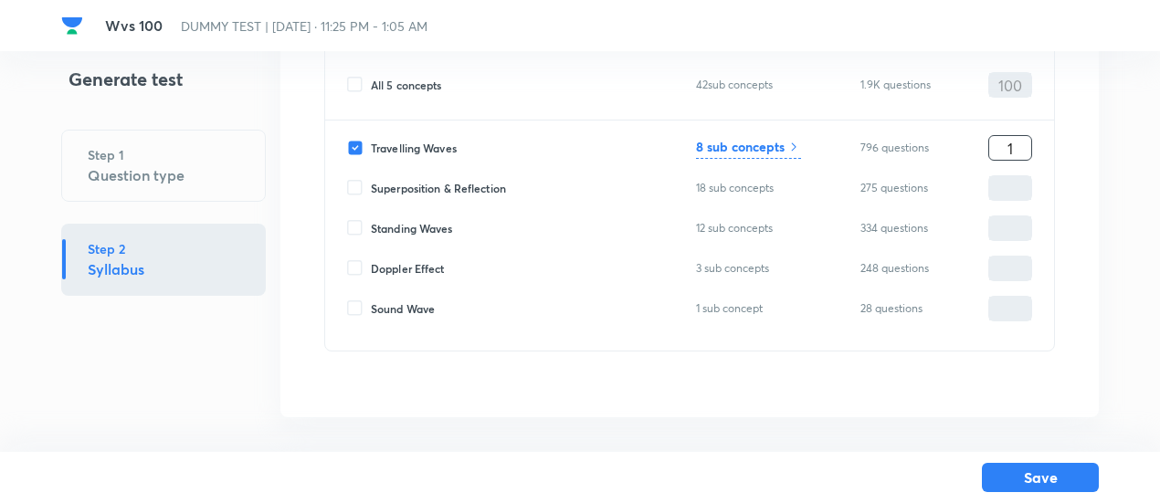
type input "1"
click at [775, 152] on h6 "8 sub concepts" at bounding box center [740, 146] width 89 height 19
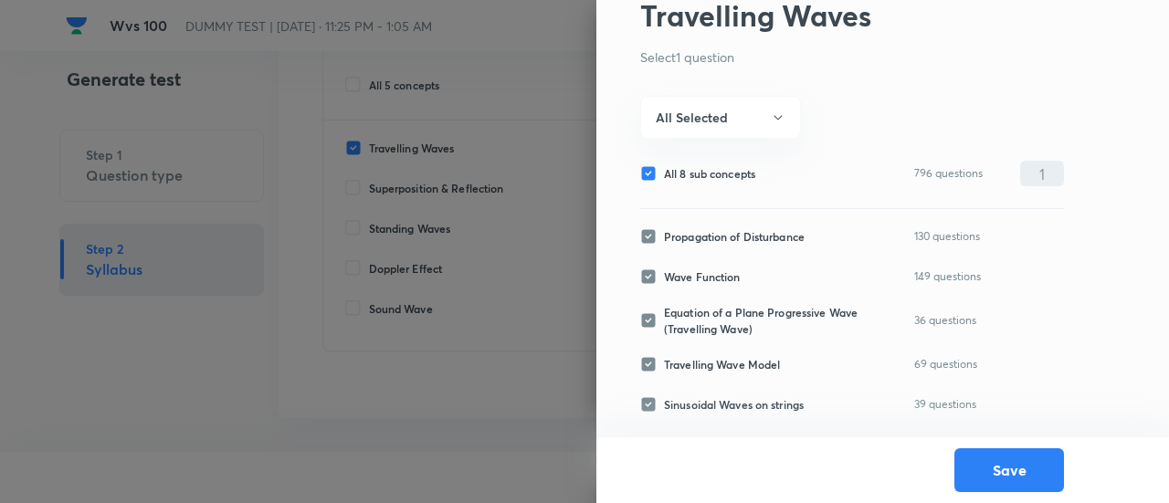
scroll to position [108, 0]
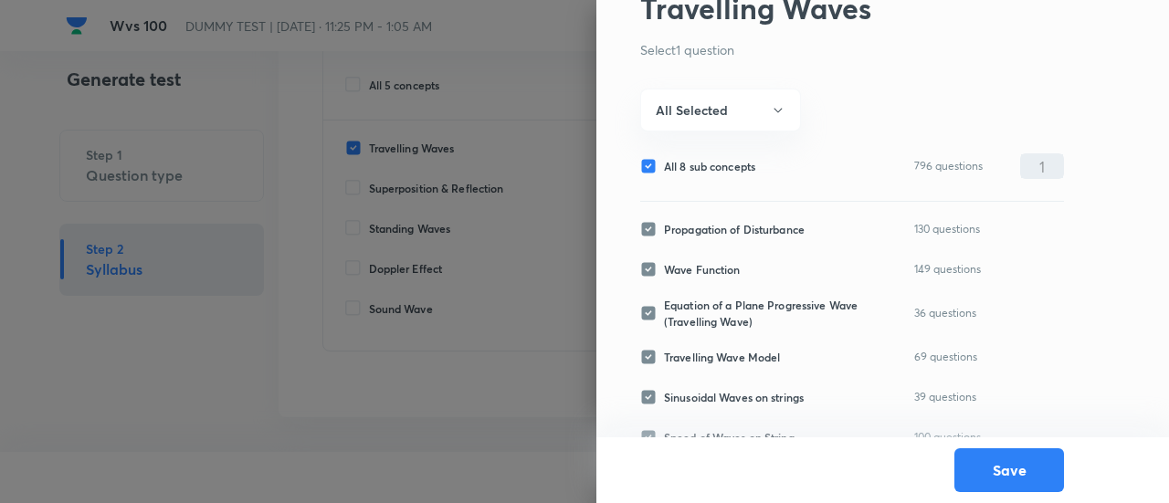
click at [727, 170] on span "All 8 sub concepts" at bounding box center [709, 166] width 91 height 16
click at [664, 170] on input "All 8 sub concepts" at bounding box center [652, 166] width 24 height 16
checkbox input "false"
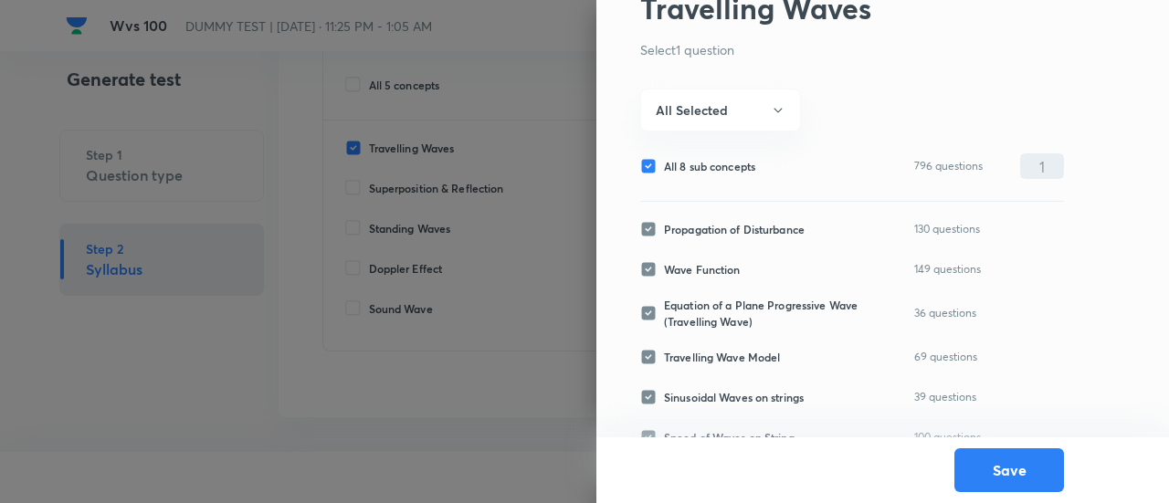
checkbox input "false"
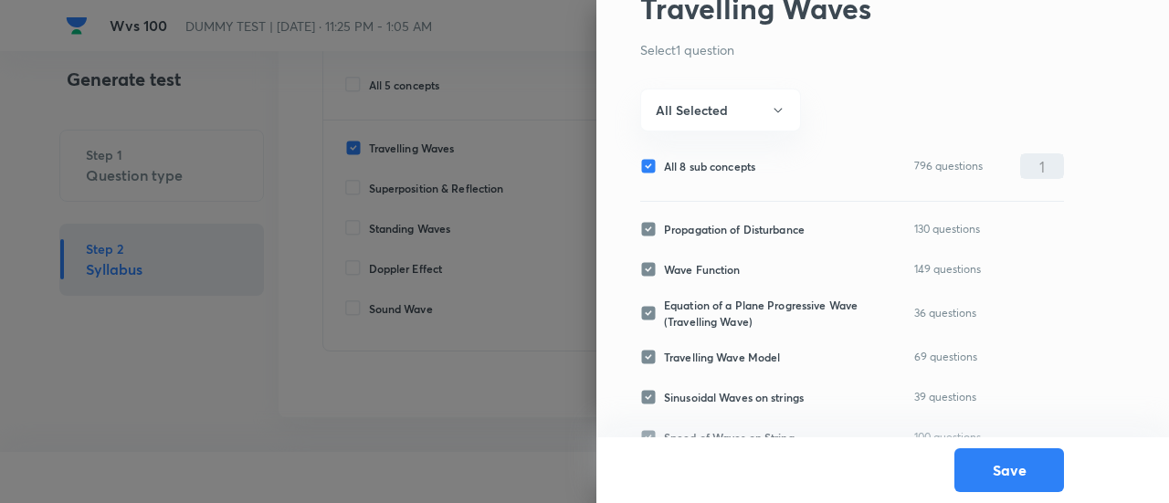
checkbox input "false"
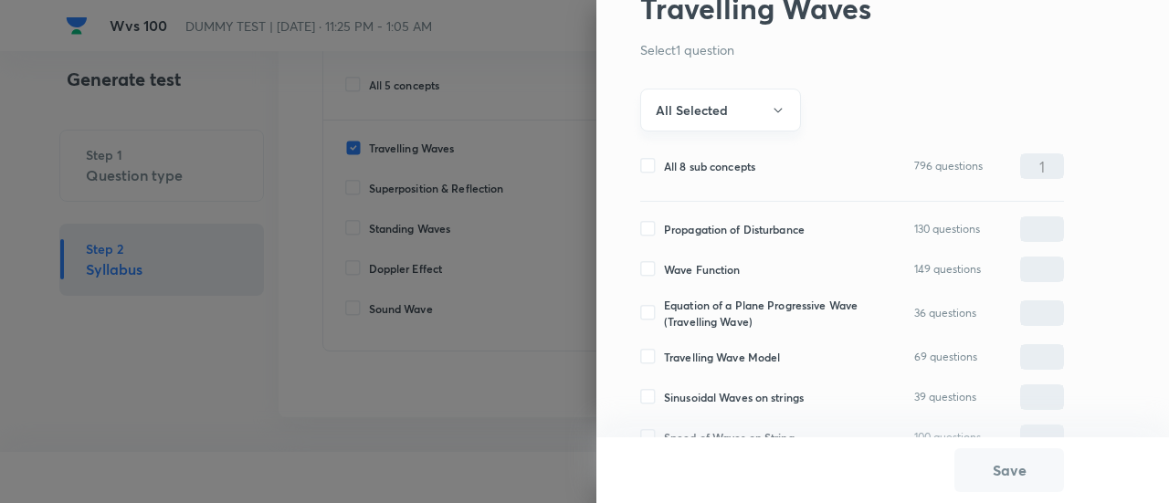
click at [708, 111] on h6 "All Selected" at bounding box center [692, 109] width 72 height 19
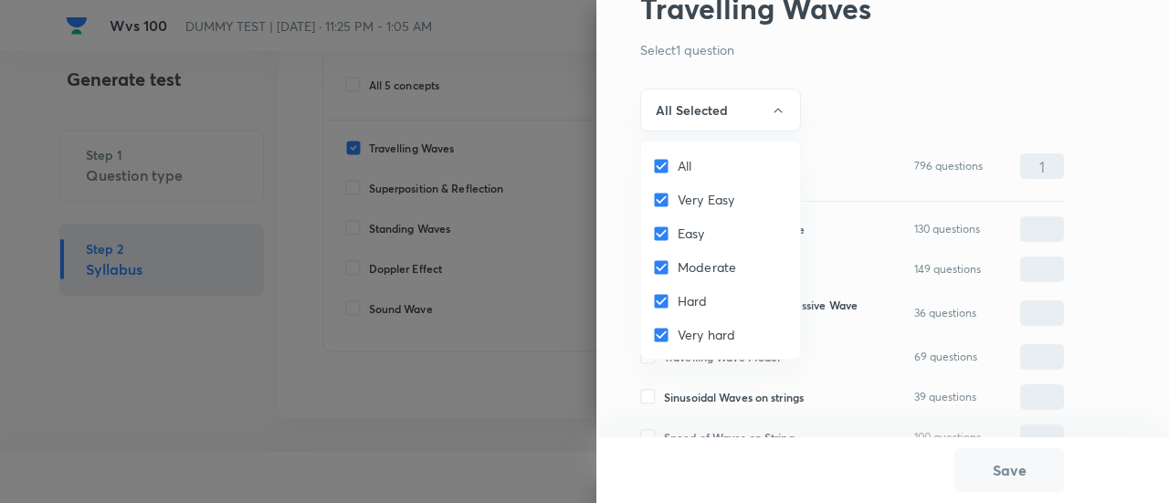
click at [664, 161] on input "All" at bounding box center [665, 166] width 26 height 18
checkbox input "false"
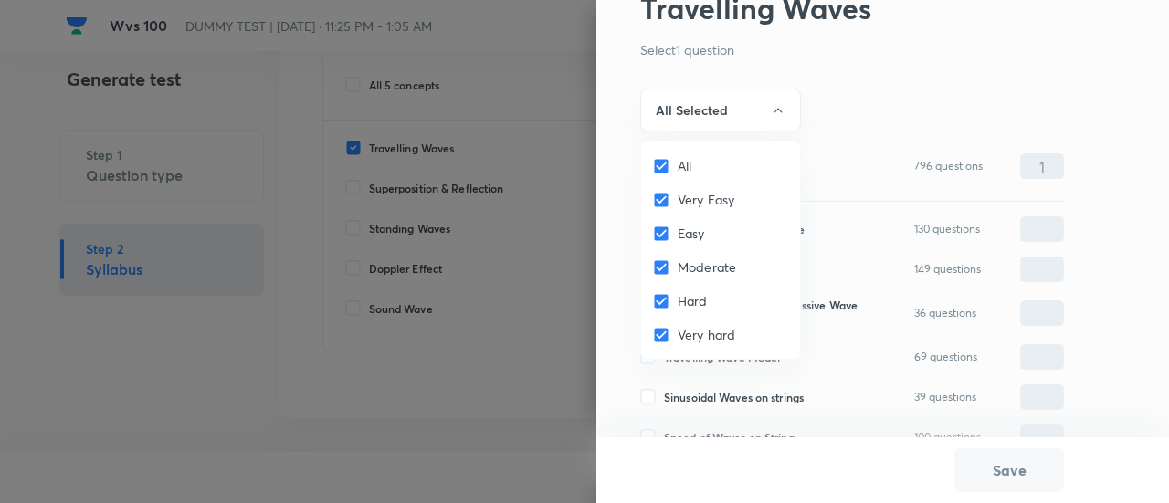
checkbox input "false"
click at [660, 199] on input "Very Easy" at bounding box center [665, 200] width 26 height 18
checkbox input "true"
click at [657, 225] on input "Easy" at bounding box center [665, 234] width 26 height 18
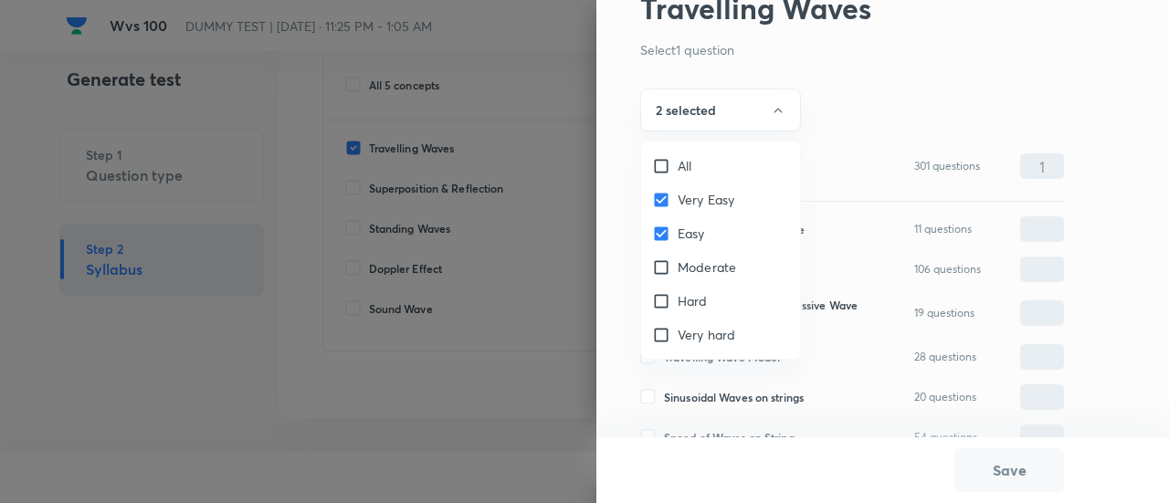
click at [657, 225] on input "Easy" at bounding box center [665, 234] width 26 height 18
checkbox input "true"
click at [661, 265] on input "Moderate" at bounding box center [665, 267] width 26 height 18
checkbox input "true"
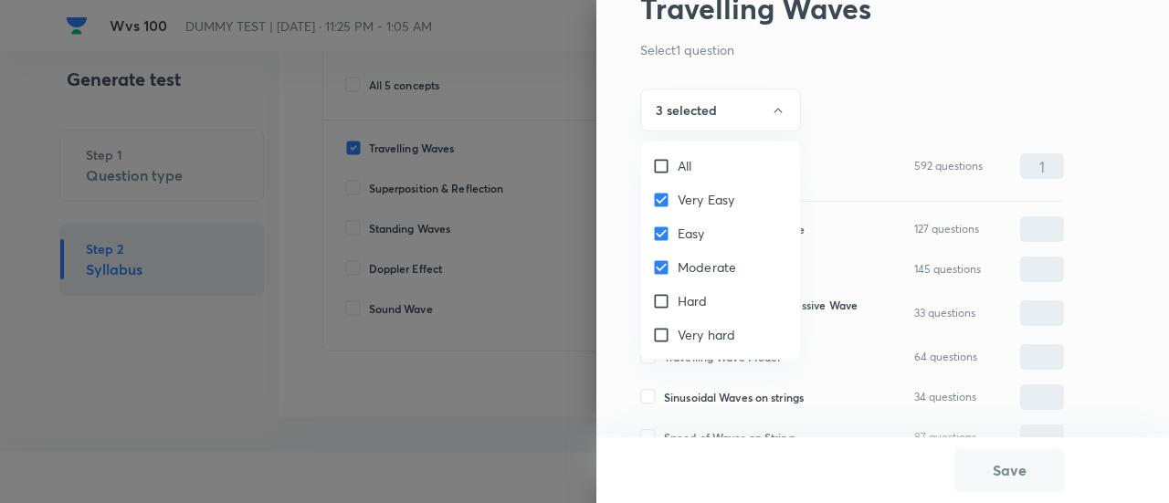
click at [694, 109] on div at bounding box center [584, 251] width 1169 height 503
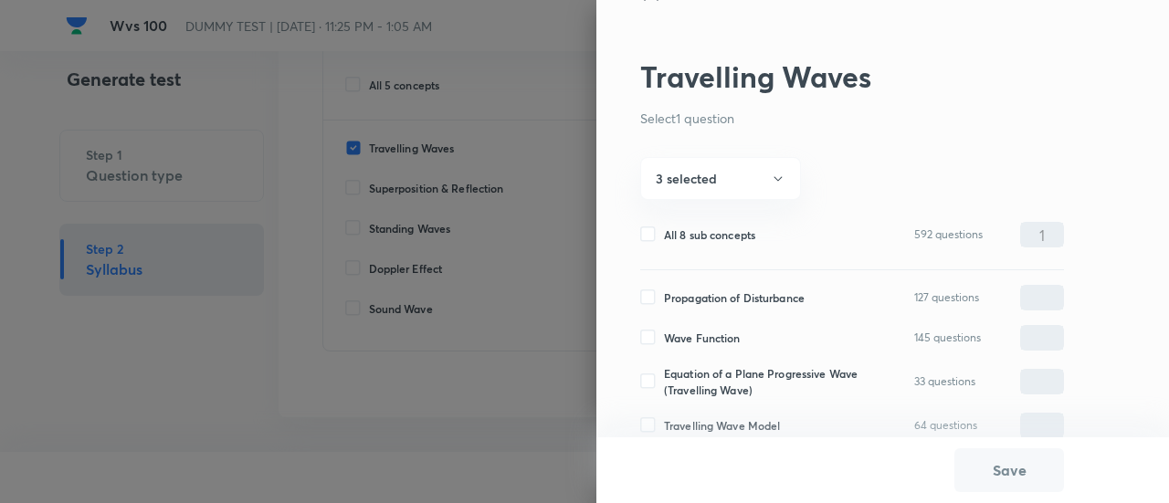
scroll to position [0, 0]
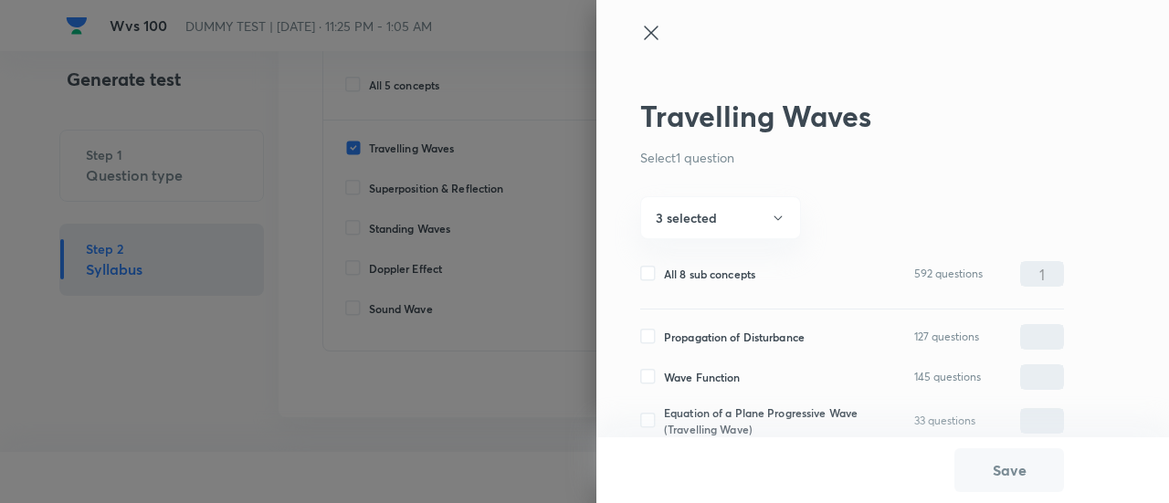
click at [648, 29] on icon at bounding box center [651, 33] width 22 height 22
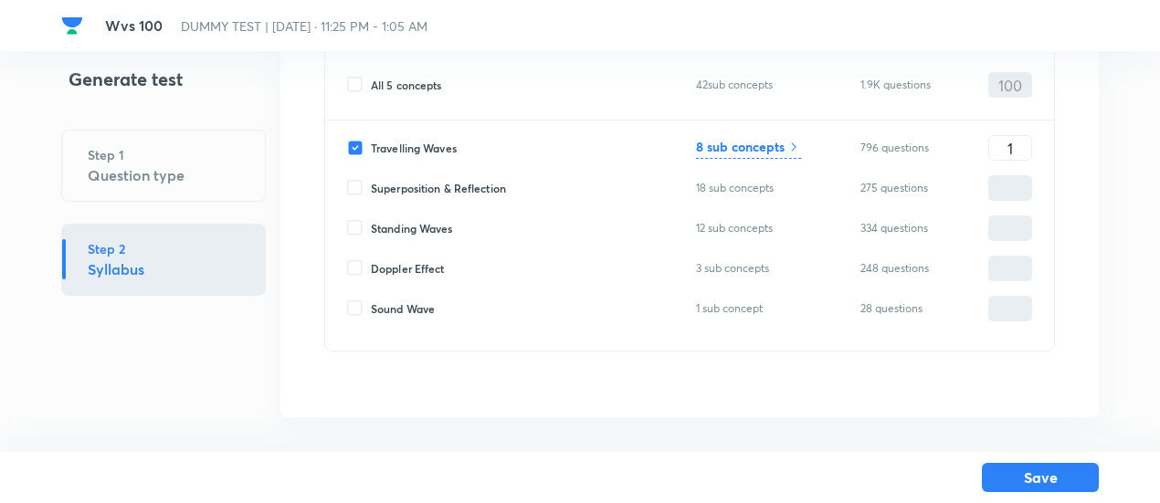
click at [467, 191] on span "Superposition & Reflection" at bounding box center [438, 188] width 135 height 16
click at [371, 191] on input "Superposition & Reflection" at bounding box center [359, 188] width 24 height 16
checkbox input "true"
click at [998, 176] on input "0" at bounding box center [1010, 189] width 42 height 32
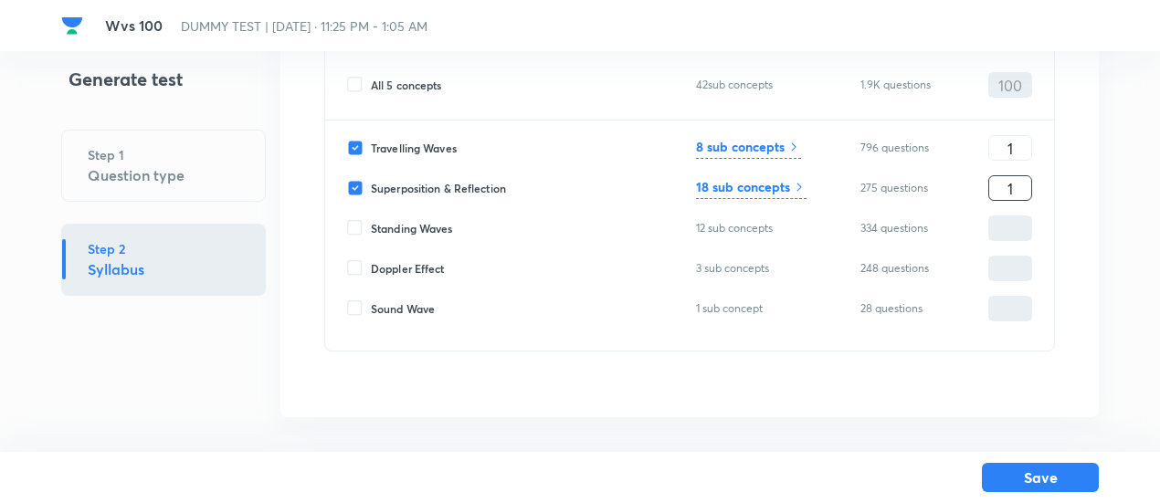
type input "1"
click at [774, 185] on h6 "18 sub concepts" at bounding box center [743, 186] width 94 height 19
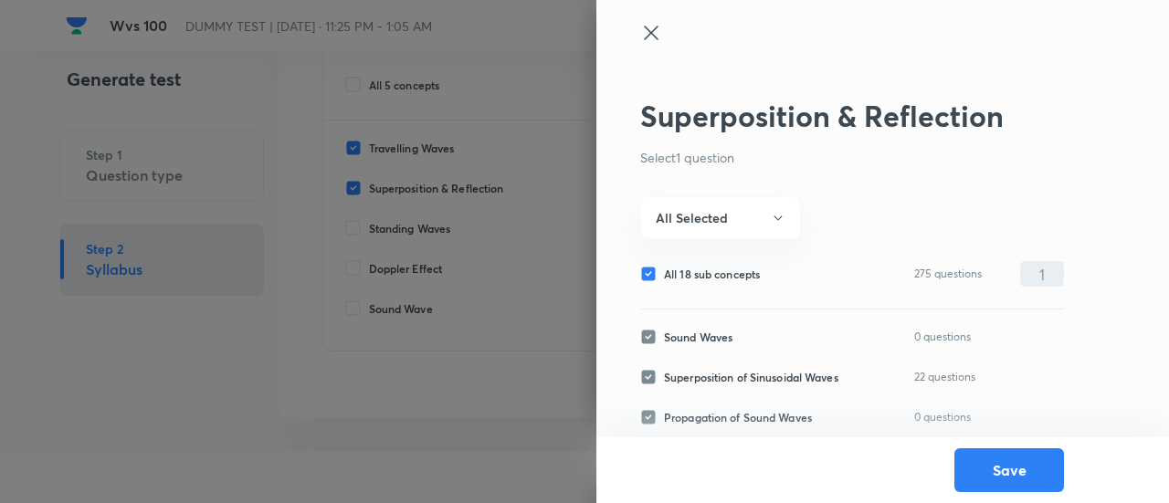
click at [648, 26] on icon at bounding box center [651, 33] width 22 height 22
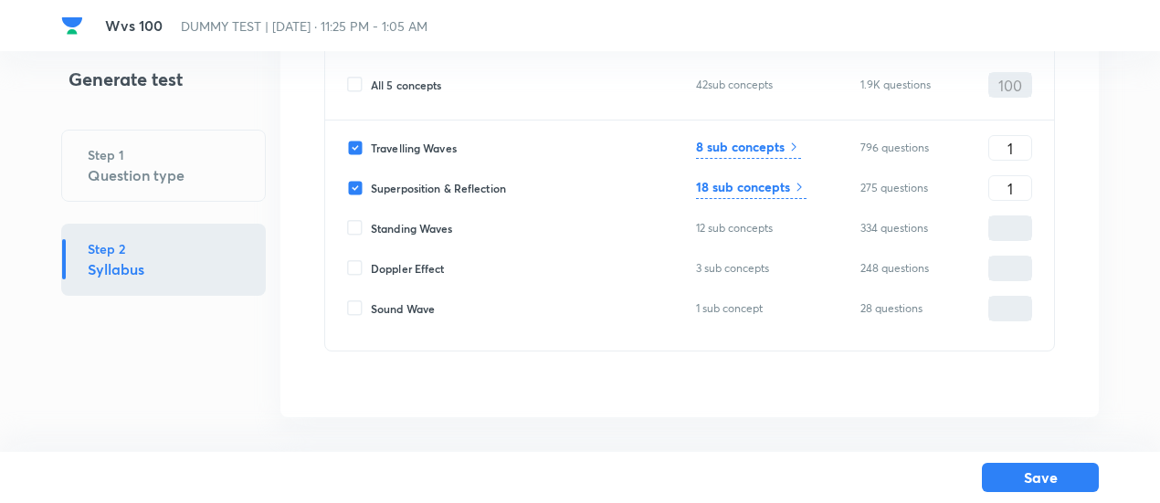
click at [444, 231] on span "Standing Waves" at bounding box center [412, 228] width 82 height 16
click at [371, 231] on input "Standing Waves" at bounding box center [359, 228] width 24 height 16
checkbox input "true"
click at [1021, 219] on input "0" at bounding box center [1010, 229] width 42 height 32
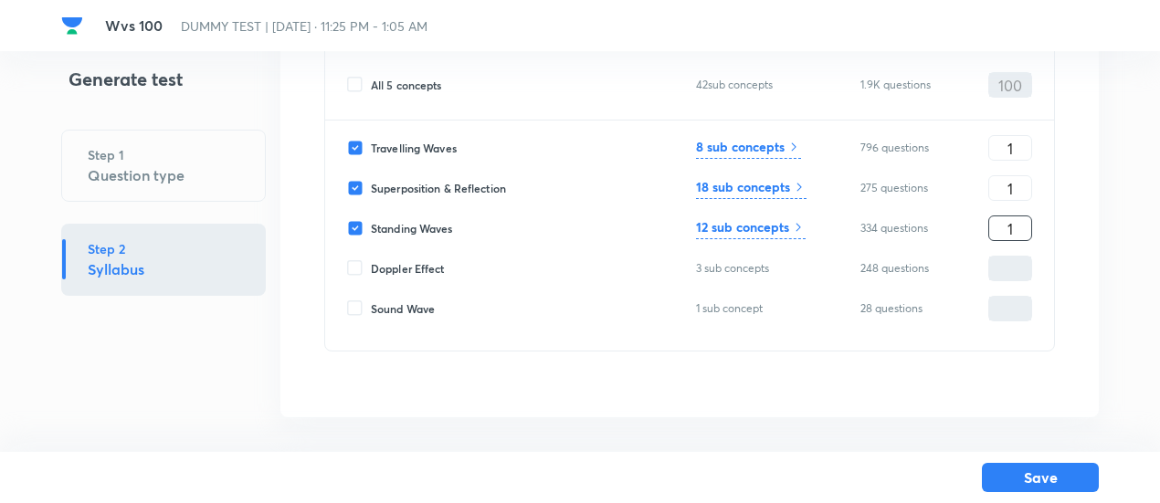
type input "1"
click at [792, 227] on icon at bounding box center [798, 227] width 15 height 15
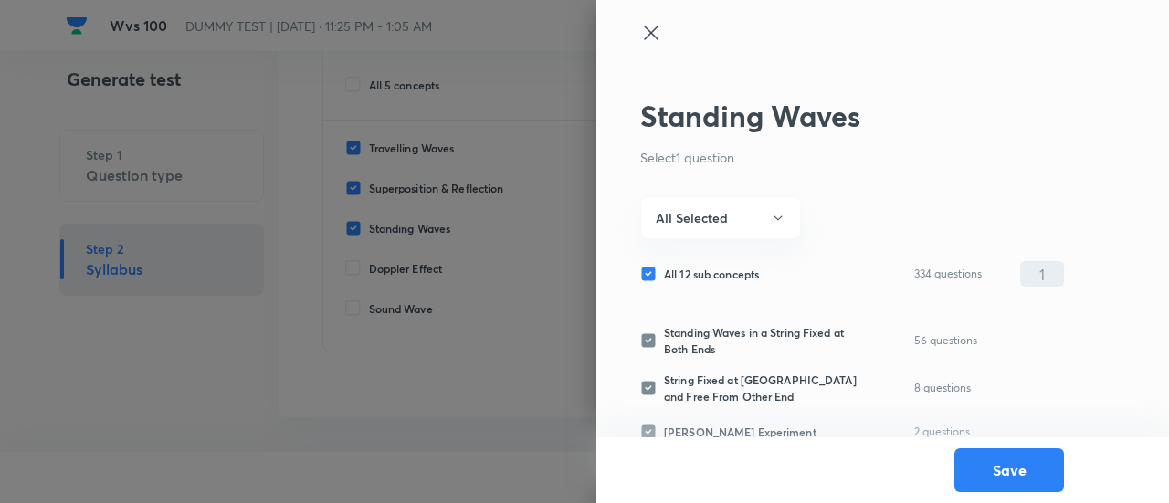
click at [661, 34] on icon at bounding box center [651, 33] width 22 height 22
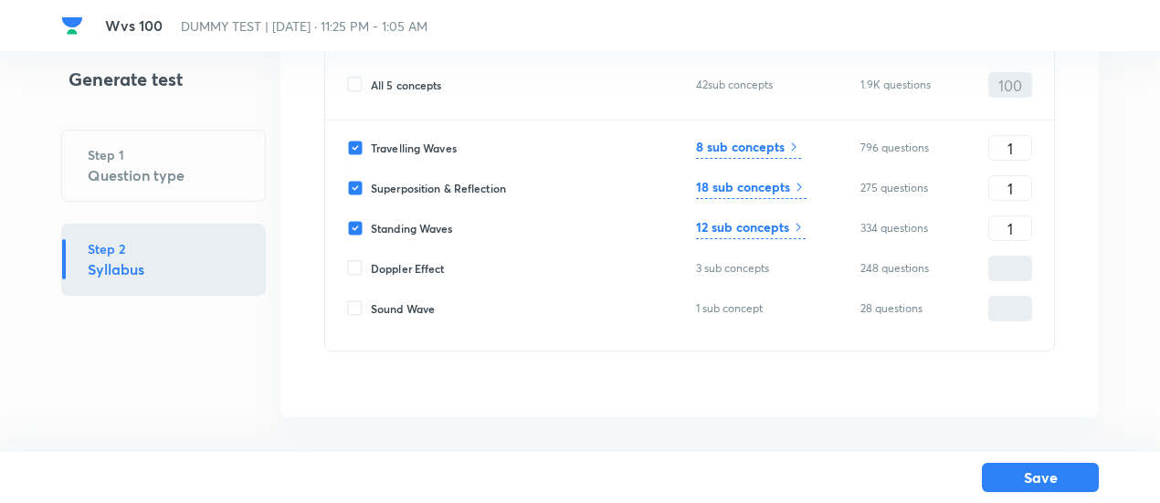
click at [433, 268] on span "Doppler Effect" at bounding box center [408, 268] width 74 height 16
click at [371, 268] on input "Doppler Effect" at bounding box center [359, 268] width 24 height 16
checkbox input "true"
click at [1000, 268] on input "0" at bounding box center [1010, 269] width 42 height 32
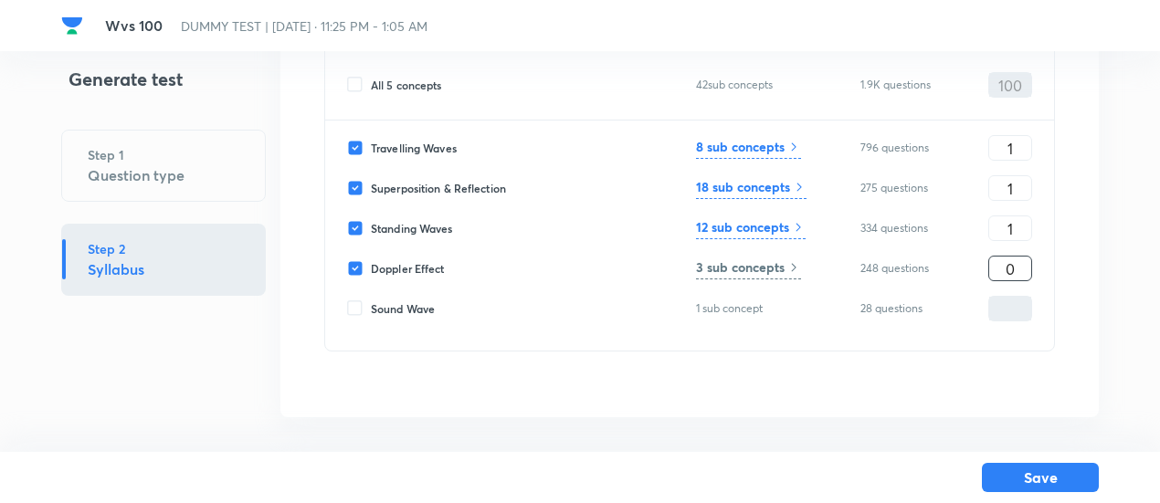
click at [1000, 268] on input "0" at bounding box center [1010, 269] width 42 height 32
click at [730, 262] on h6 "3 sub concepts" at bounding box center [740, 266] width 89 height 19
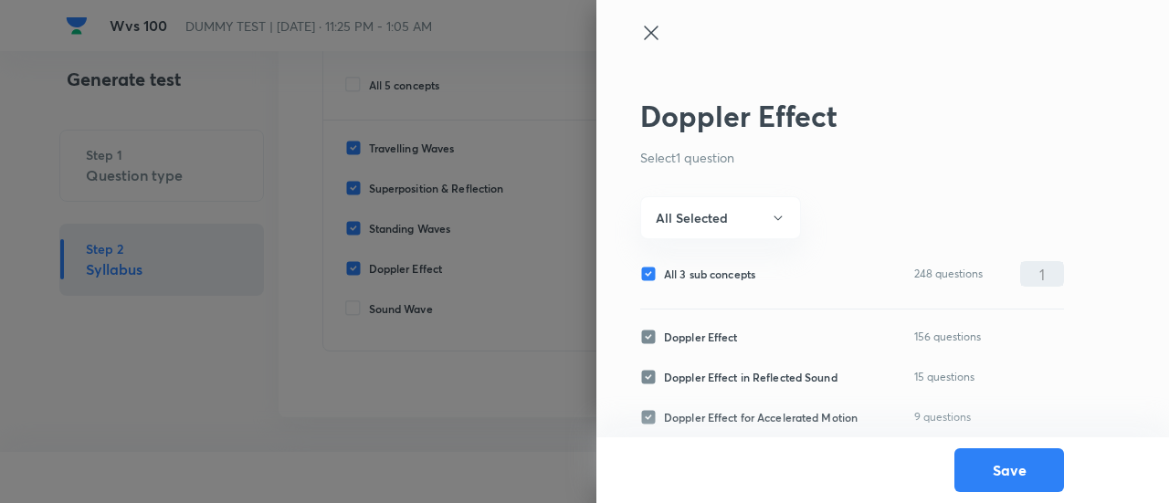
scroll to position [14, 0]
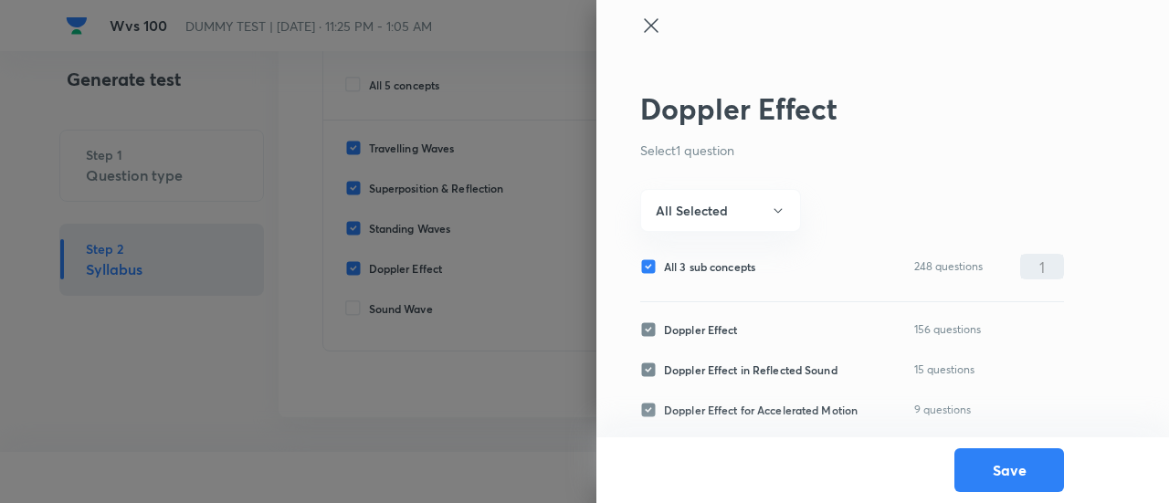
click at [645, 28] on icon at bounding box center [651, 26] width 22 height 22
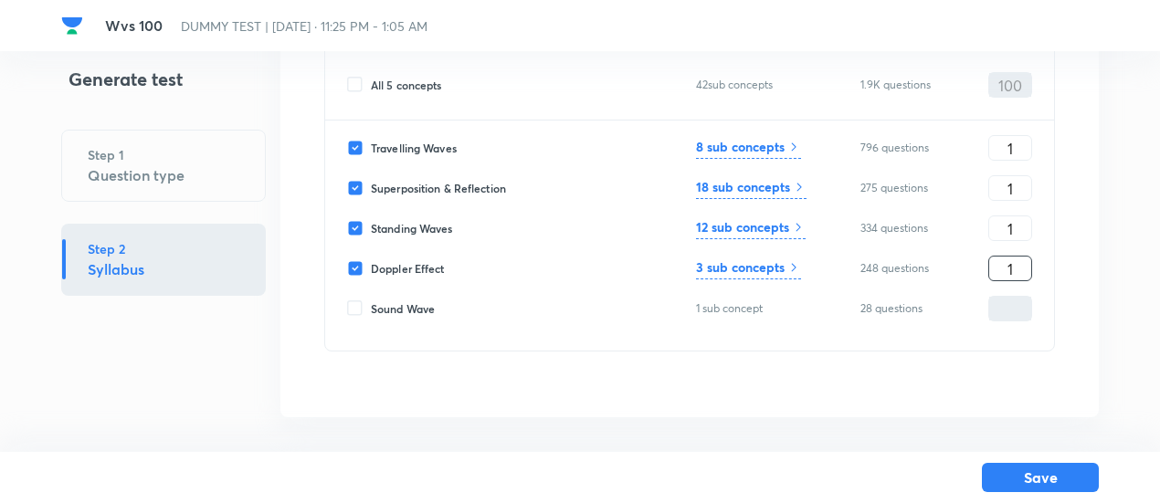
click at [1013, 266] on input "1" at bounding box center [1010, 269] width 42 height 32
type input "10"
click at [1019, 177] on input "1" at bounding box center [1010, 189] width 42 height 32
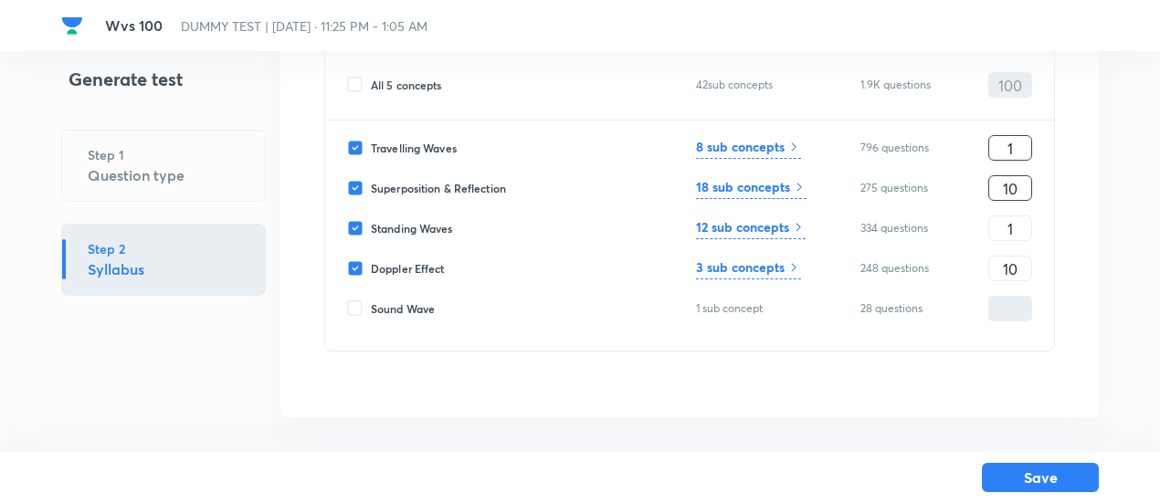
type input "10"
click at [1017, 139] on input "1" at bounding box center [1010, 148] width 42 height 32
type input "35"
type input "45"
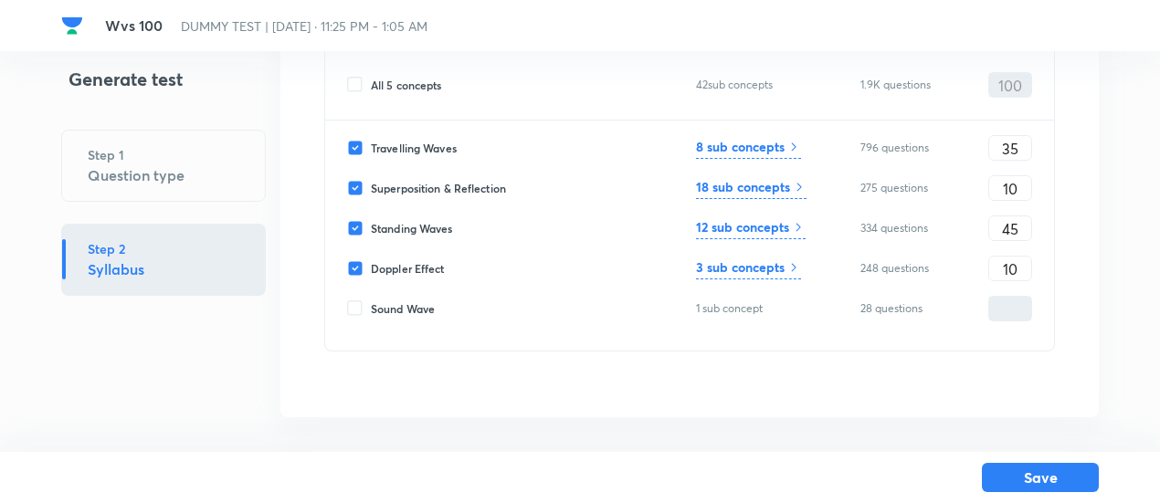
click at [747, 146] on h6 "8 sub concepts" at bounding box center [740, 146] width 89 height 19
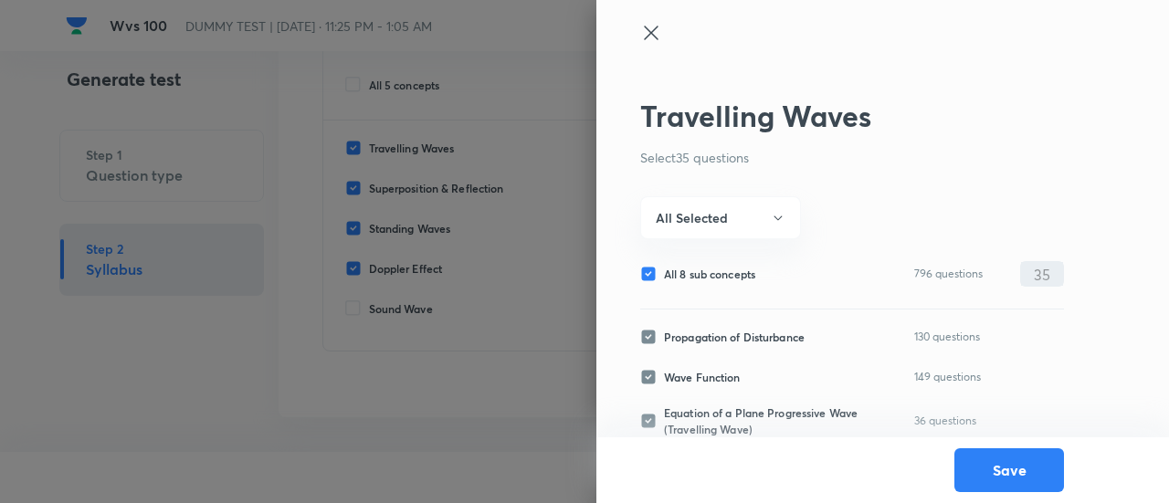
click at [722, 276] on span "All 8 sub concepts" at bounding box center [709, 274] width 91 height 16
click at [664, 276] on input "All 8 sub concepts" at bounding box center [652, 274] width 24 height 16
checkbox input "false"
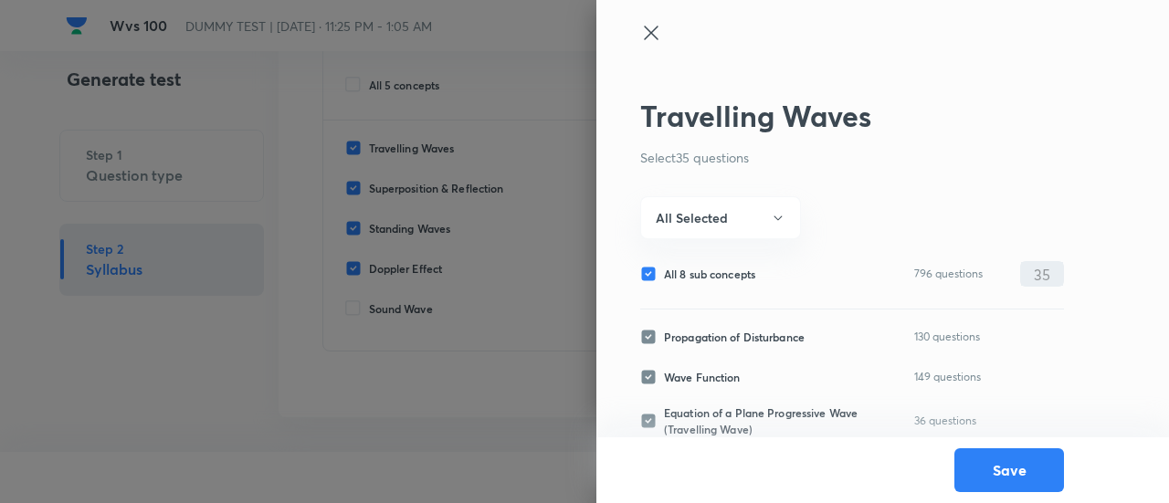
checkbox input "false"
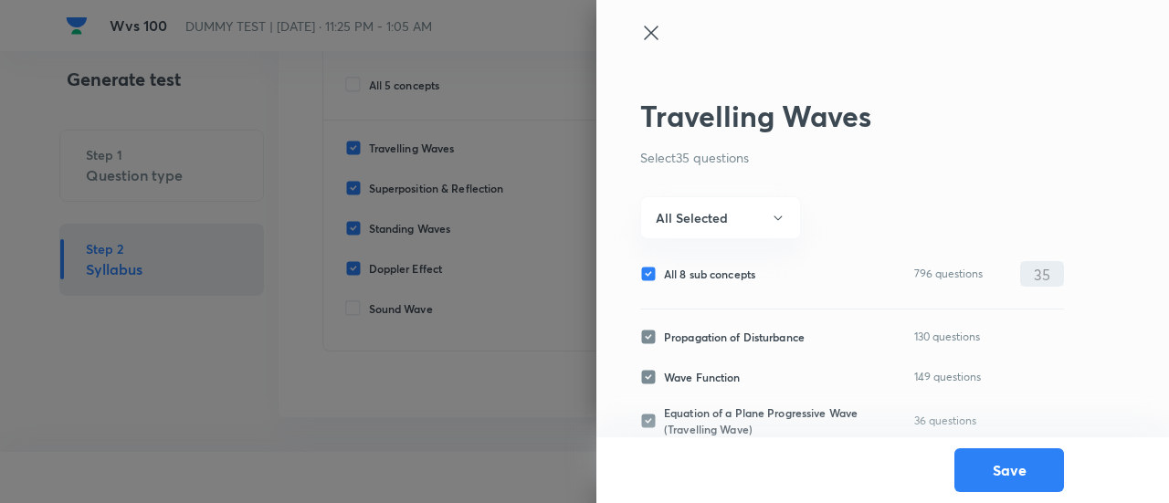
checkbox input "false"
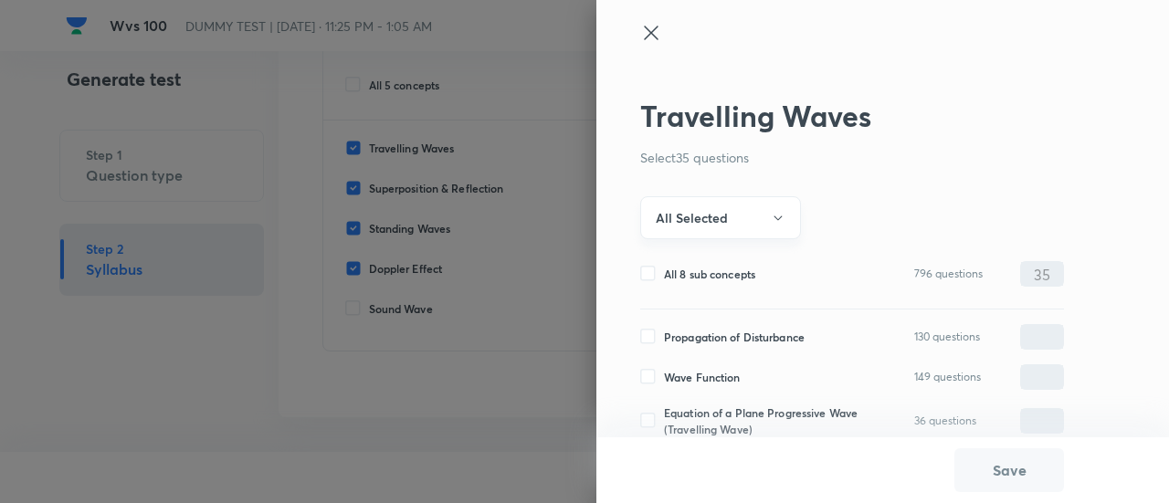
click at [714, 235] on button "All Selected" at bounding box center [720, 217] width 161 height 43
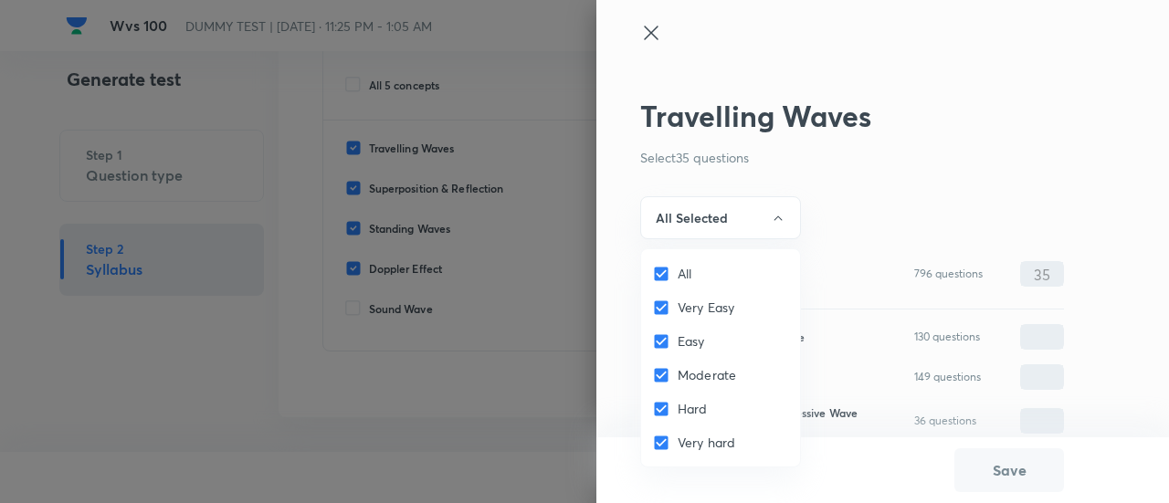
click at [677, 273] on span "All" at bounding box center [684, 273] width 14 height 19
click at [677, 273] on input "All" at bounding box center [665, 274] width 26 height 18
checkbox input "false"
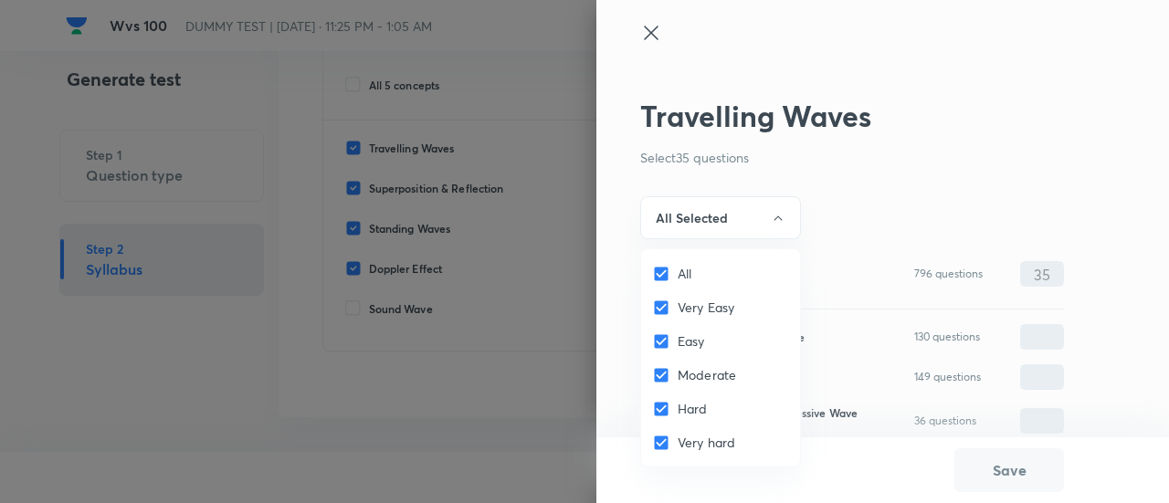
checkbox input "false"
click at [676, 301] on input "Very Easy" at bounding box center [665, 308] width 26 height 18
checkbox input "true"
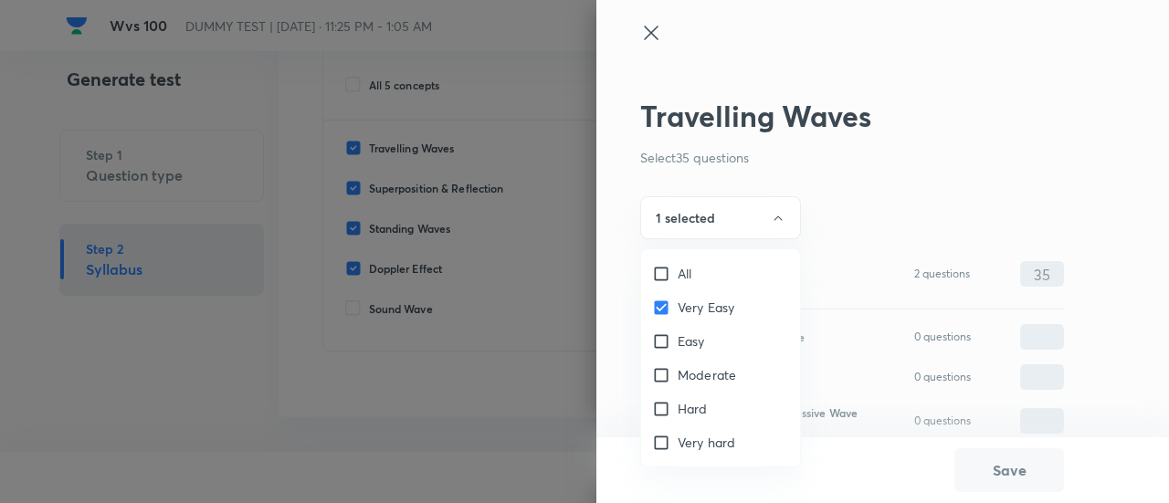
click at [674, 332] on input "Easy" at bounding box center [665, 341] width 26 height 18
checkbox input "true"
click at [674, 372] on input "Moderate" at bounding box center [665, 375] width 26 height 18
checkbox input "true"
click at [694, 226] on div at bounding box center [584, 251] width 1169 height 503
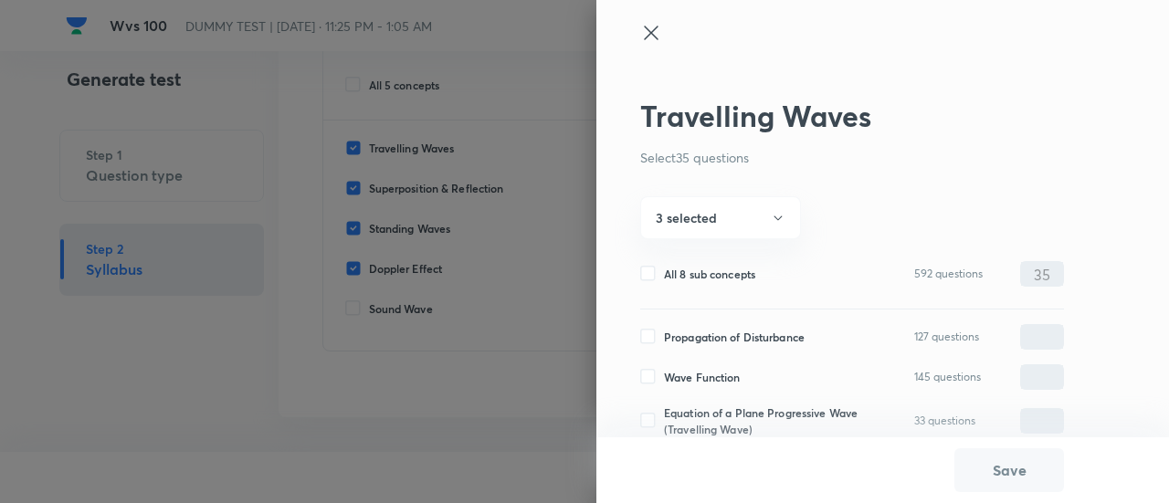
scroll to position [246, 0]
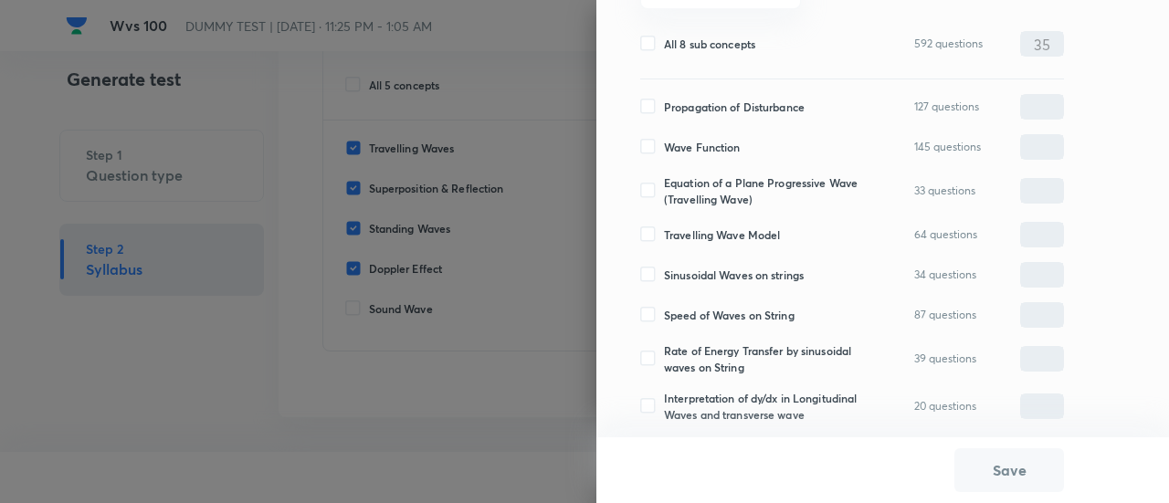
click at [724, 390] on span "Interpretation of dy/dx in Longitudinal Waves and transverse wave" at bounding box center [763, 406] width 199 height 33
click at [664, 398] on input "Interpretation of dy/dx in Longitudinal Waves and transverse wave" at bounding box center [652, 406] width 24 height 16
checkbox input "true"
type input "0"
click at [718, 344] on span "Rate of Energy Transfer by sinusoidal waves on String" at bounding box center [763, 358] width 199 height 33
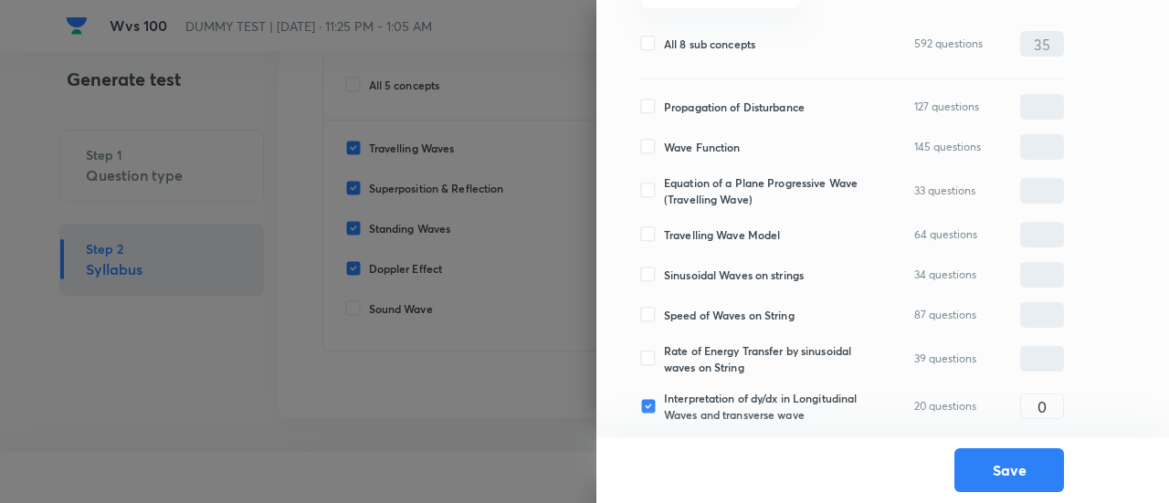
click at [664, 351] on input "Rate of Energy Transfer by sinusoidal waves on String" at bounding box center [652, 359] width 24 height 16
checkbox input "true"
type input "0"
click at [711, 307] on span "Speed of Waves on String" at bounding box center [729, 315] width 131 height 16
click at [664, 307] on input "Speed of Waves on String" at bounding box center [652, 315] width 24 height 16
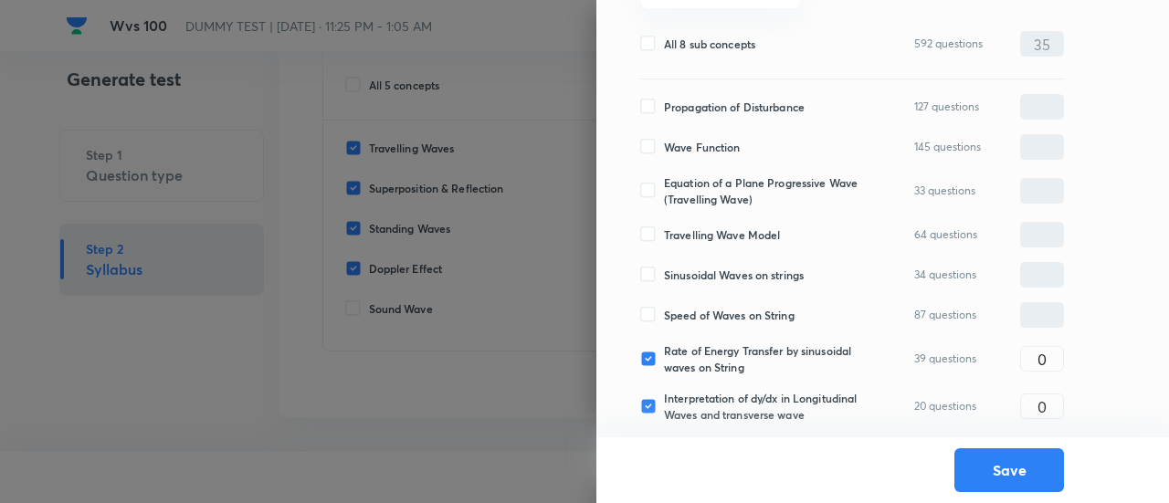
checkbox input "true"
type input "0"
click at [707, 267] on span "Sinusoidal Waves on strings" at bounding box center [734, 275] width 140 height 16
click at [664, 267] on input "Sinusoidal Waves on strings" at bounding box center [652, 275] width 24 height 16
checkbox input "true"
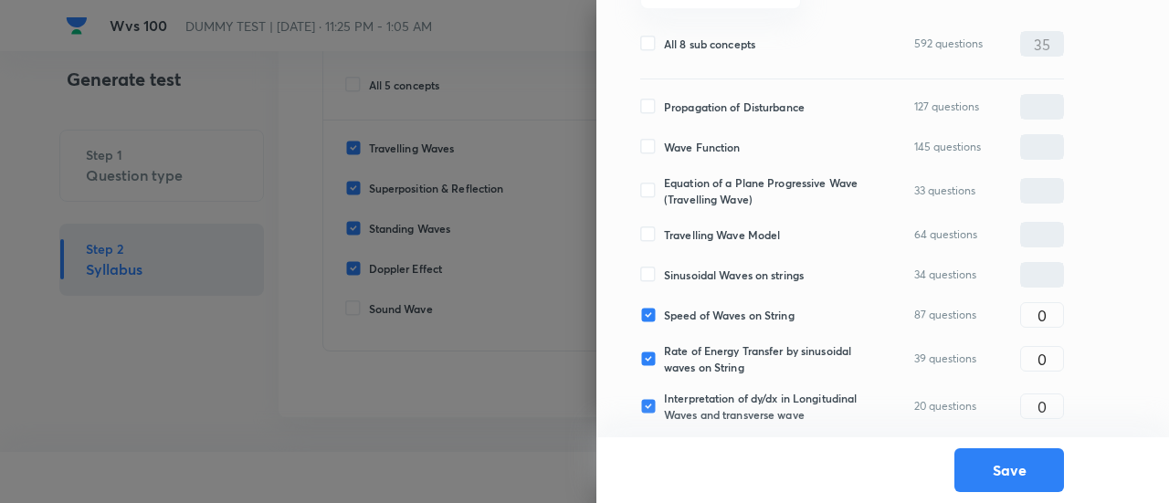
type input "0"
click at [703, 226] on span "Travelling Wave Model" at bounding box center [722, 234] width 116 height 16
click at [664, 226] on input "Travelling Wave Model" at bounding box center [652, 234] width 24 height 16
checkbox input "true"
type input "0"
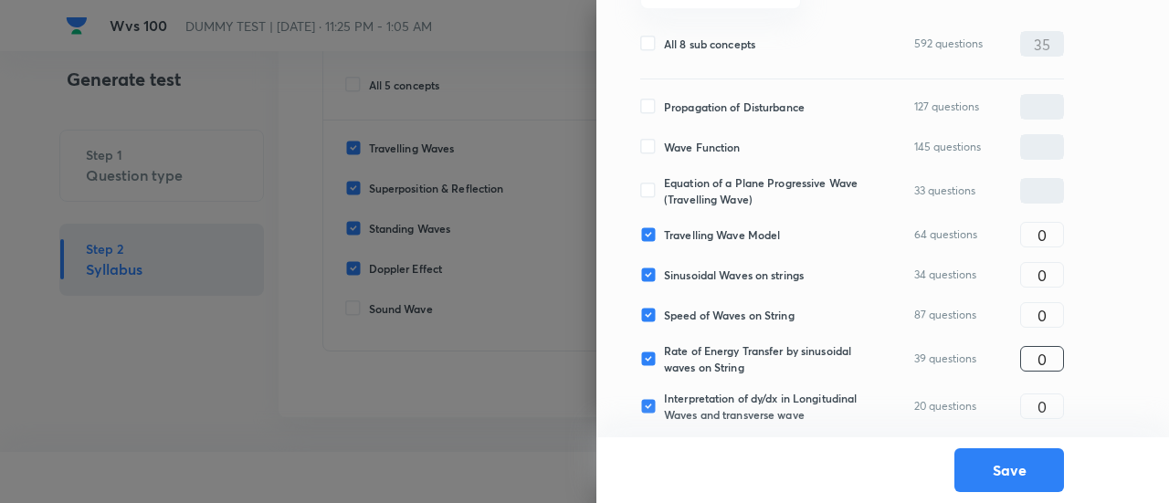
click at [1044, 343] on input "0" at bounding box center [1042, 359] width 42 height 32
type input "5"
click at [1056, 226] on input "0" at bounding box center [1042, 235] width 42 height 32
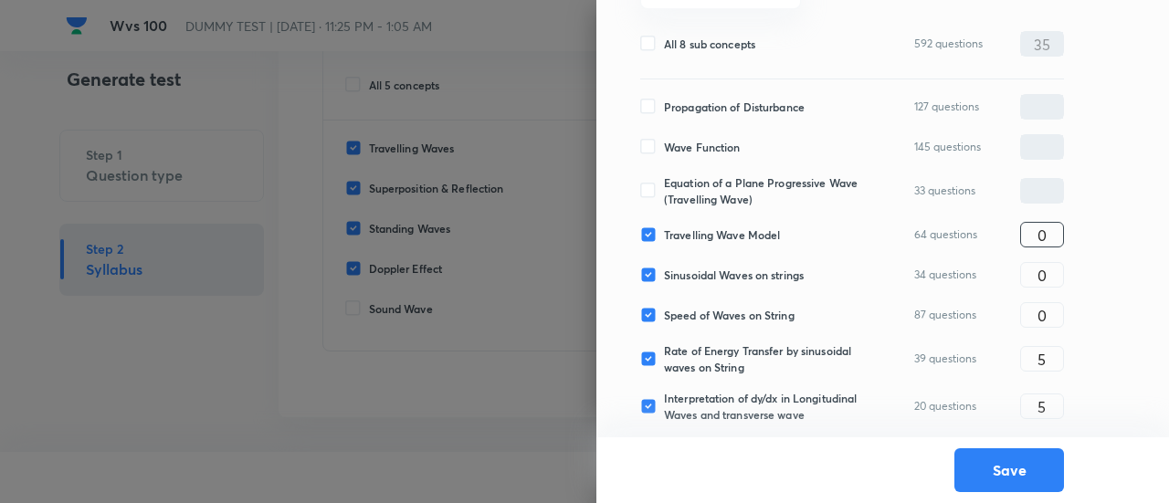
click at [1056, 226] on input "0" at bounding box center [1042, 235] width 42 height 32
type input "8"
type input "9"
click at [1035, 481] on button "Save" at bounding box center [1009, 468] width 110 height 44
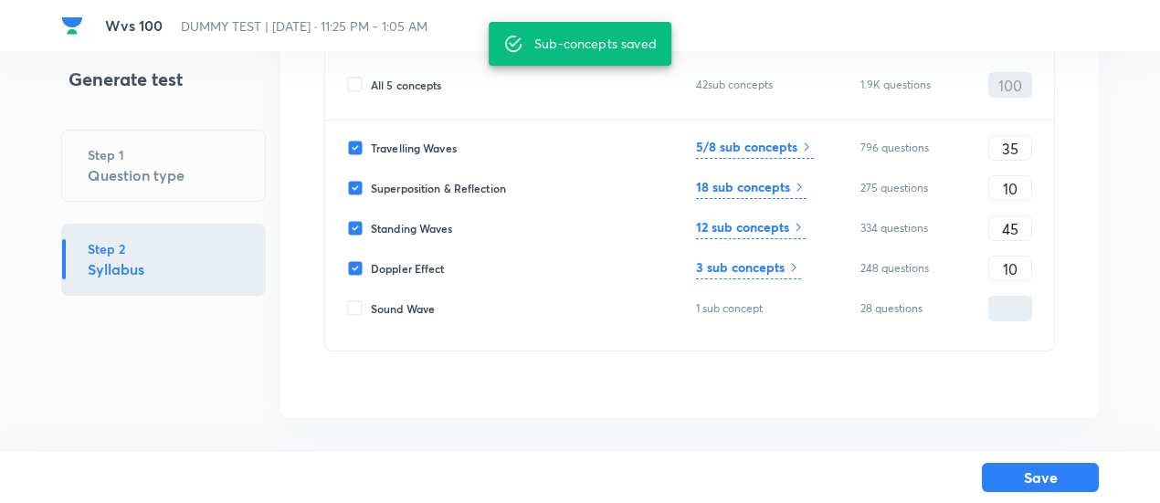
click at [771, 193] on h6 "18 sub concepts" at bounding box center [743, 186] width 94 height 19
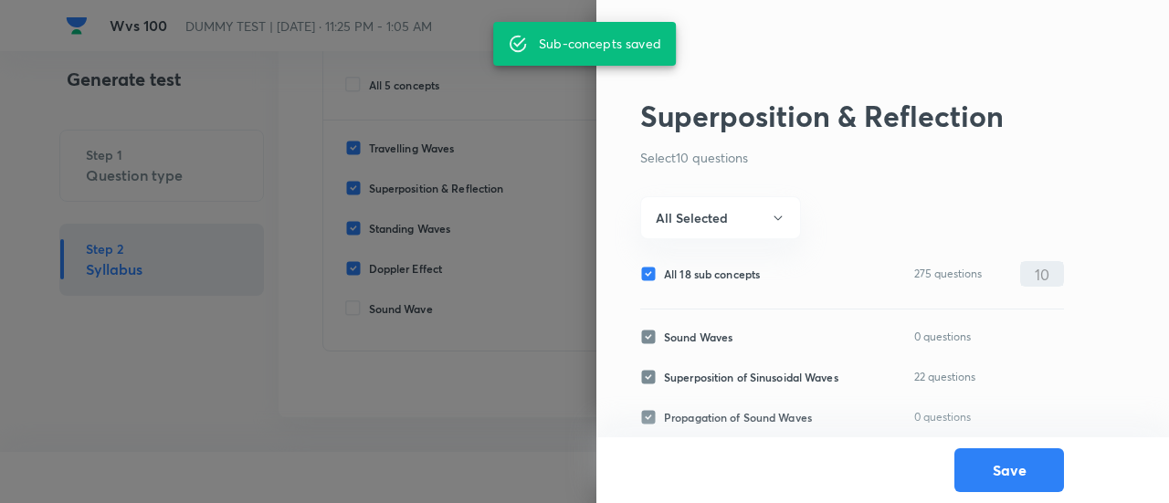
click at [719, 272] on span "All 18 sub concepts" at bounding box center [712, 274] width 96 height 16
click at [664, 272] on input "All 18 sub concepts" at bounding box center [652, 274] width 24 height 16
checkbox input "false"
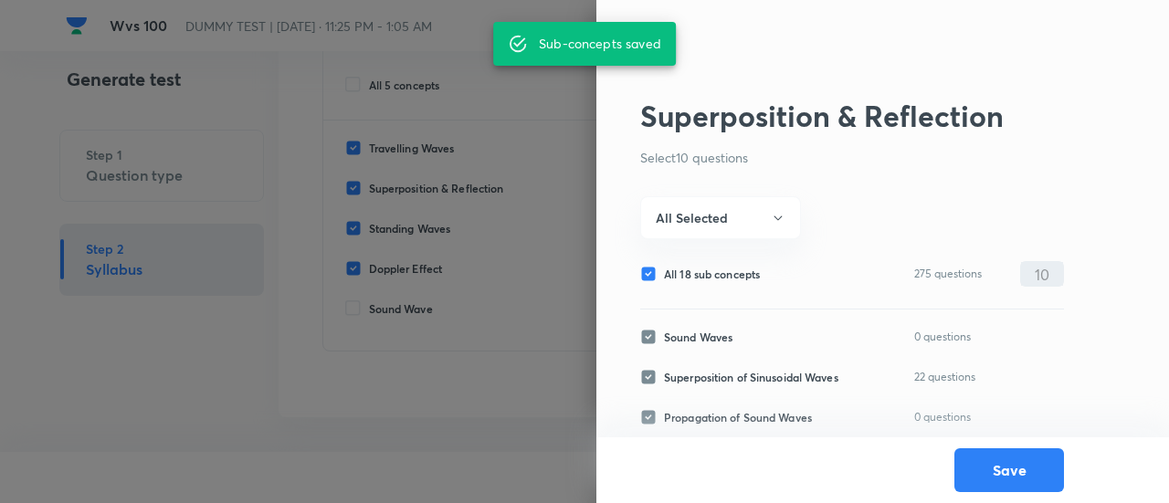
checkbox input "false"
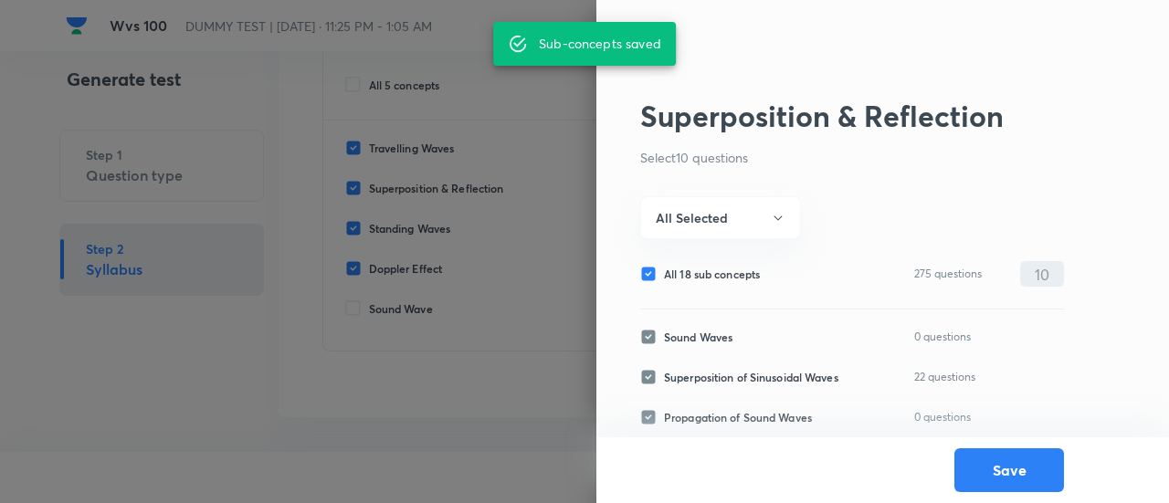
checkbox input "false"
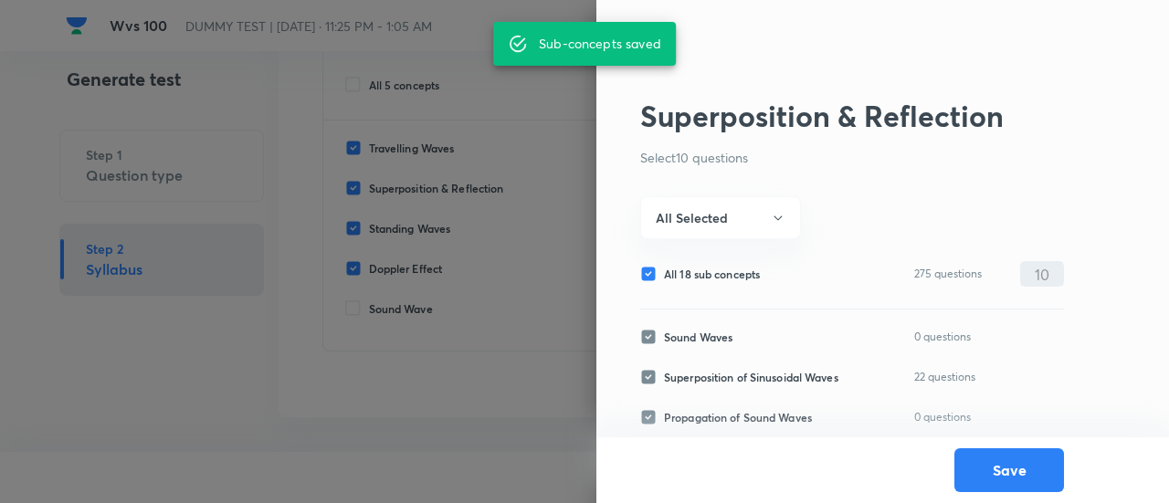
checkbox input "false"
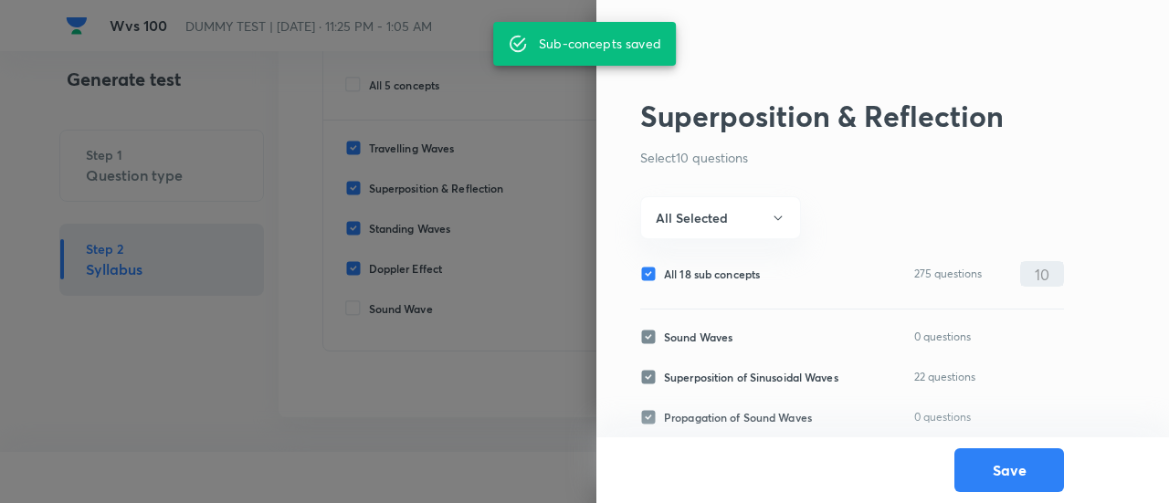
checkbox input "false"
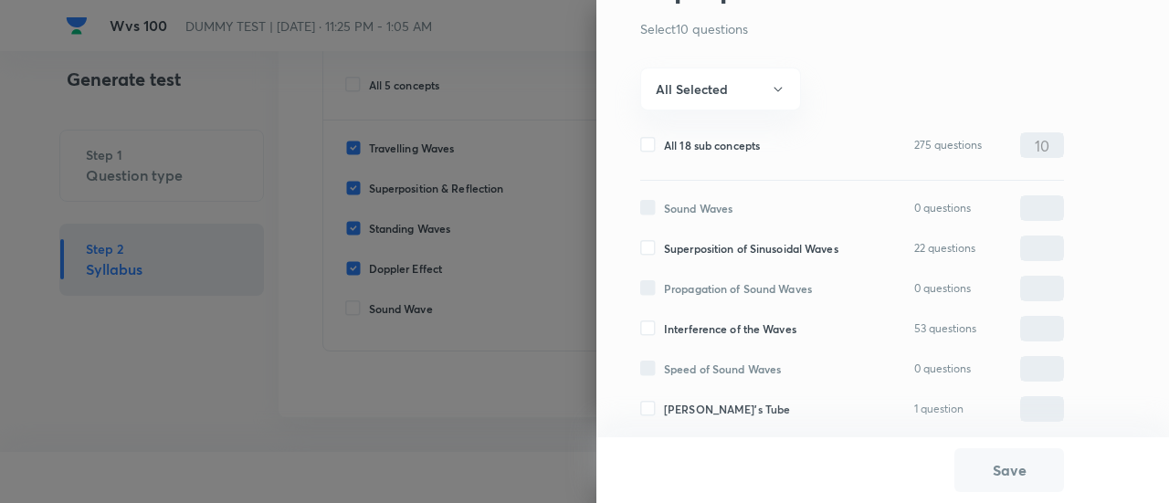
scroll to position [134, 0]
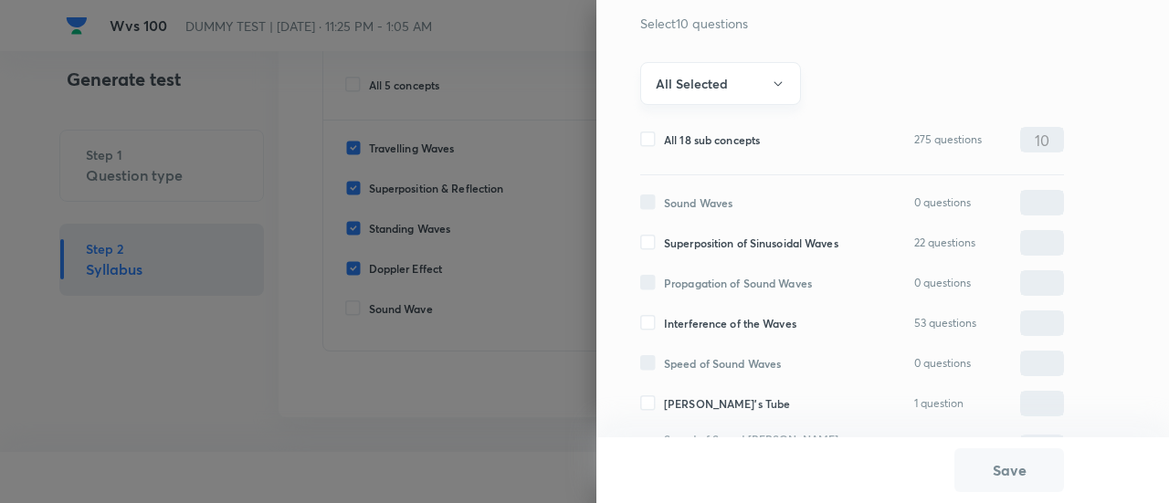
click at [715, 97] on button "All Selected" at bounding box center [720, 83] width 161 height 43
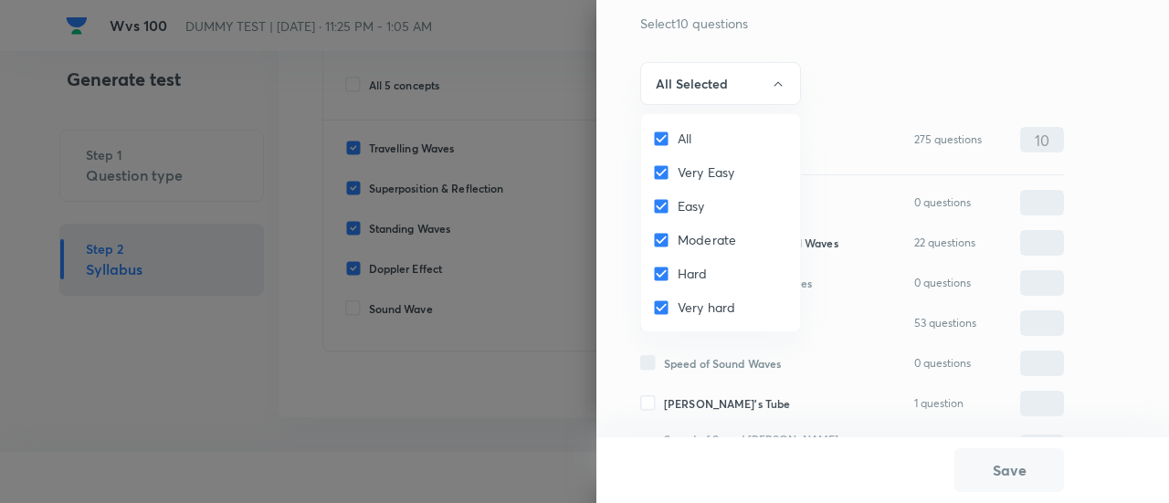
click at [663, 142] on input "All" at bounding box center [665, 139] width 26 height 18
checkbox input "false"
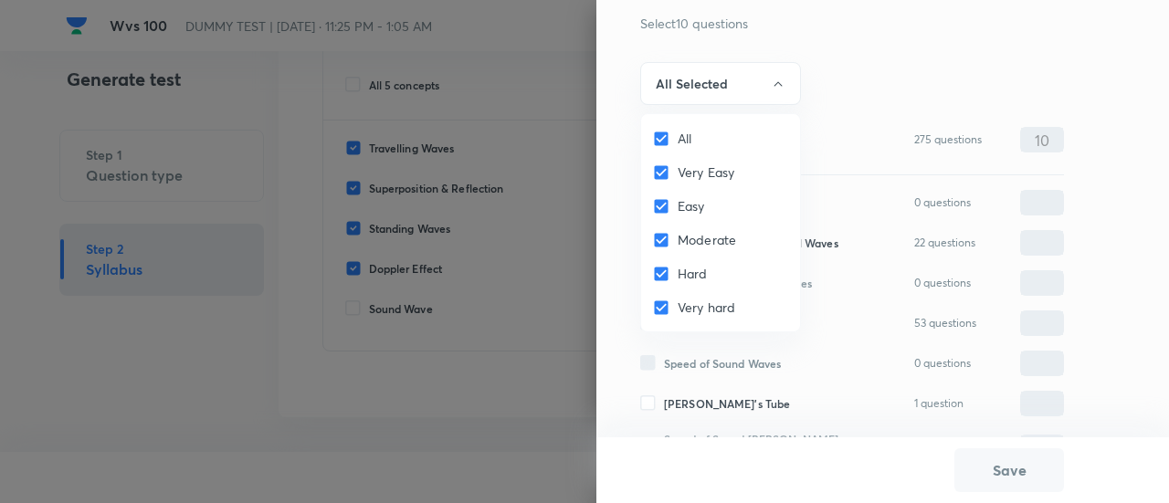
checkbox input "false"
click at [661, 171] on input "Very Easy" at bounding box center [665, 172] width 26 height 18
checkbox input "true"
click at [660, 203] on input "Easy" at bounding box center [665, 206] width 26 height 18
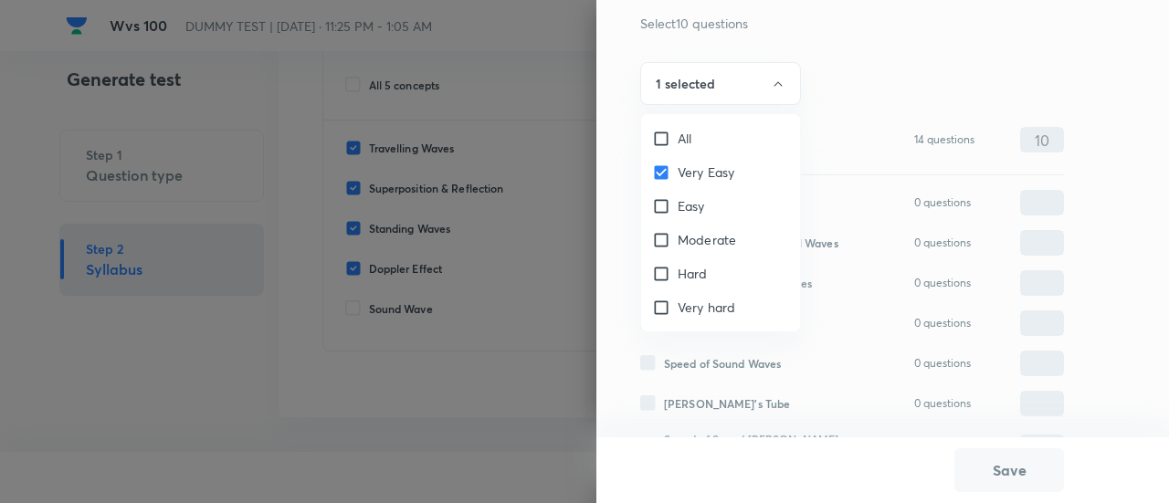
checkbox input "true"
click at [660, 238] on input "Moderate" at bounding box center [665, 240] width 26 height 18
checkbox input "true"
click at [716, 89] on div at bounding box center [584, 251] width 1169 height 503
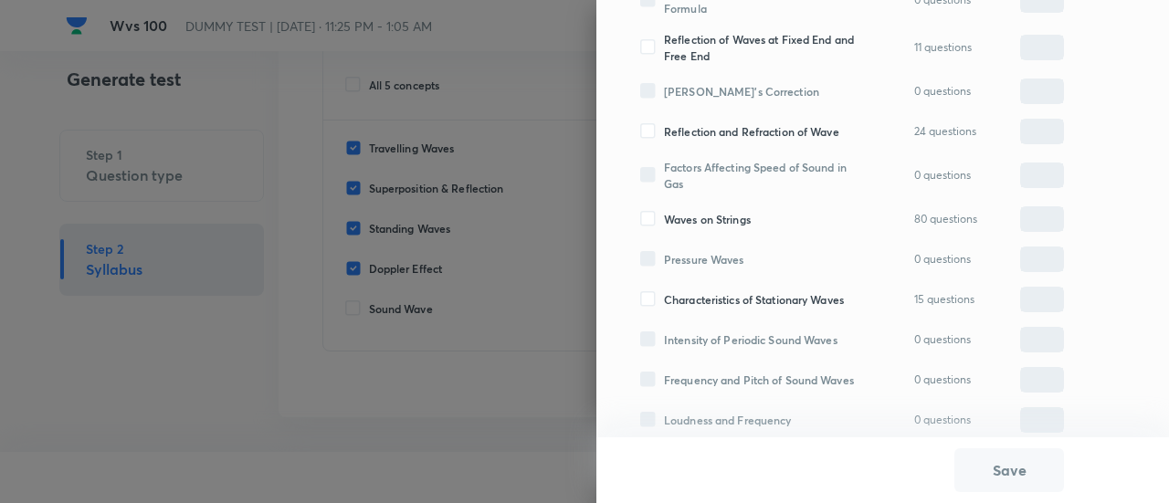
scroll to position [582, 0]
click at [712, 210] on span "Waves on Strings" at bounding box center [707, 218] width 87 height 16
click at [664, 210] on input "Waves on Strings" at bounding box center [652, 218] width 24 height 16
checkbox input "true"
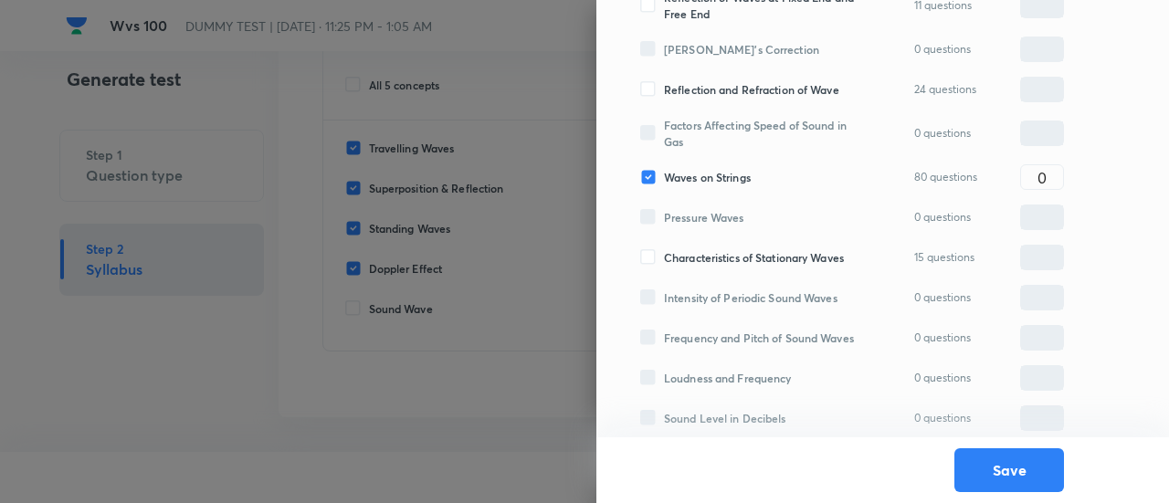
scroll to position [623, 0]
click at [1026, 165] on input "0" at bounding box center [1042, 179] width 42 height 32
type input "10"
click at [980, 470] on button "Save" at bounding box center [1009, 468] width 110 height 44
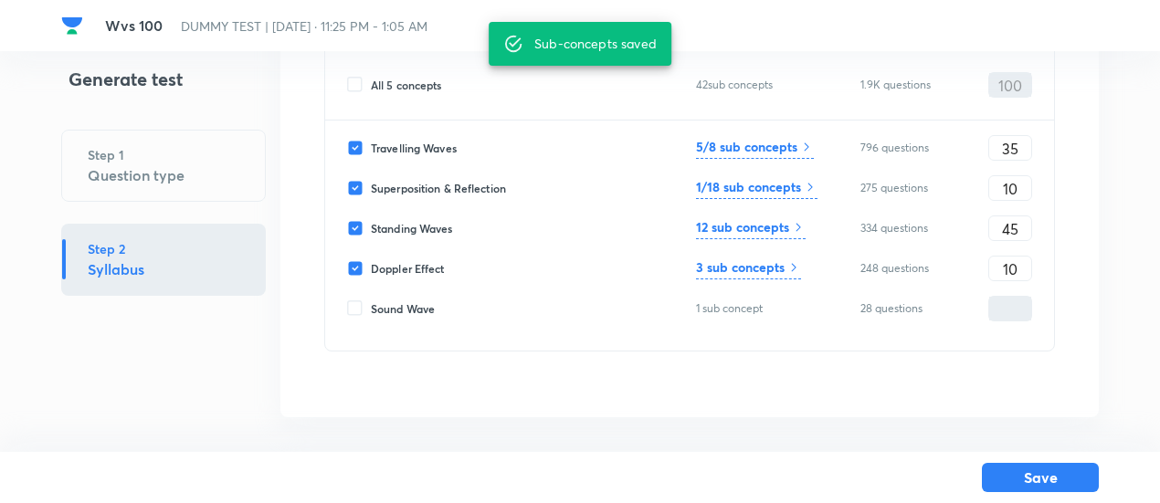
click at [761, 227] on h6 "12 sub concepts" at bounding box center [742, 226] width 93 height 19
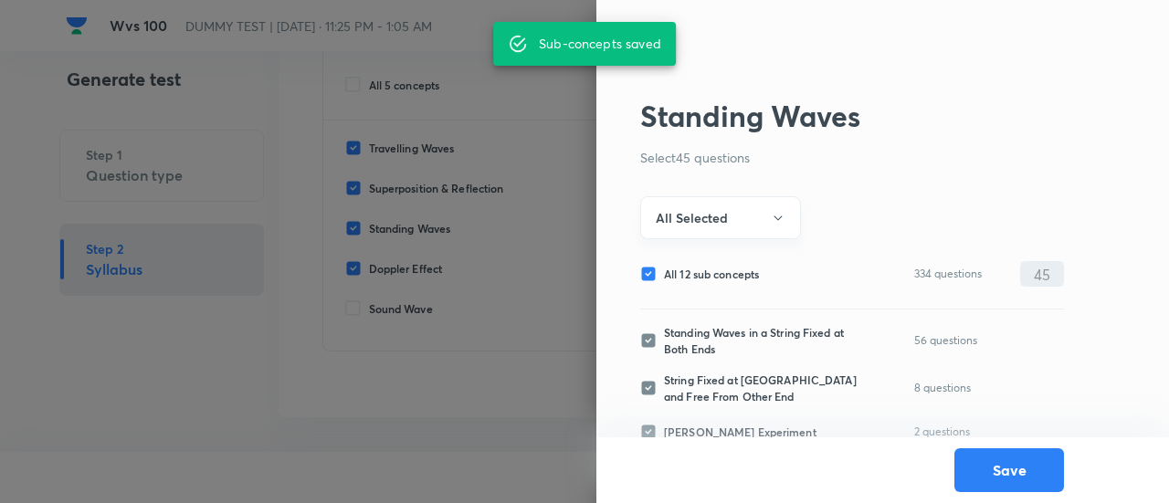
click at [752, 221] on button "All Selected" at bounding box center [720, 217] width 161 height 43
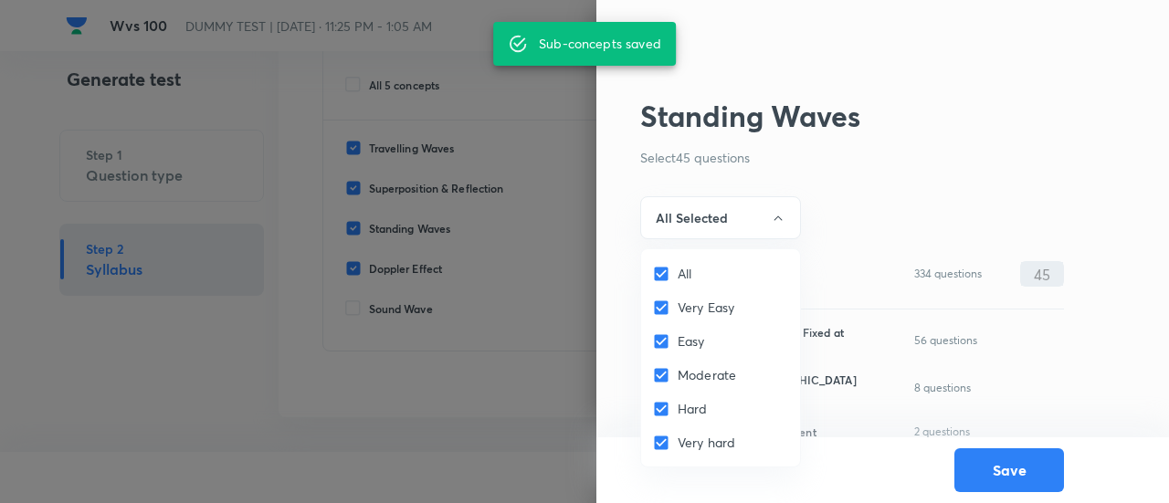
click at [670, 272] on input "All" at bounding box center [665, 274] width 26 height 18
checkbox input "false"
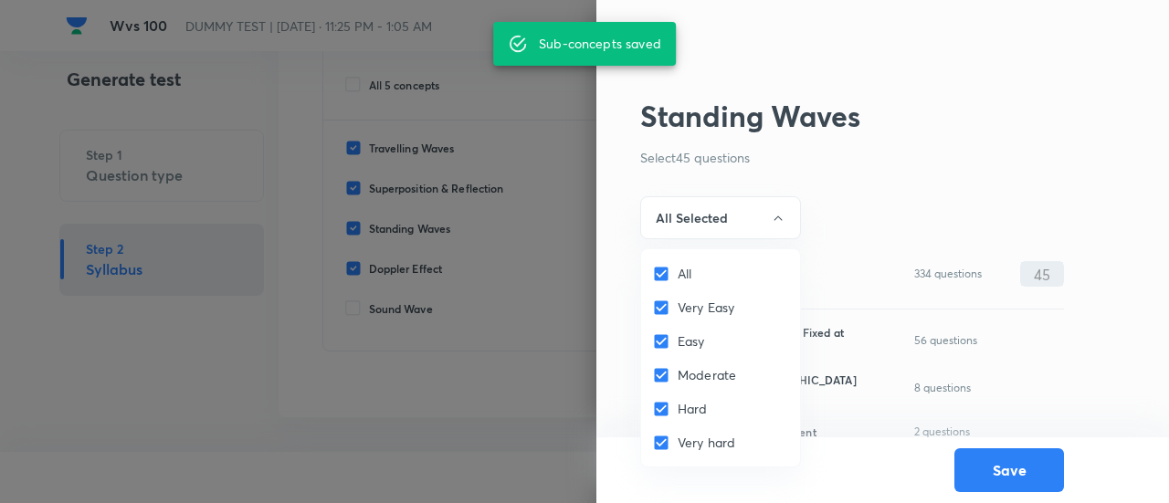
checkbox input "false"
click at [667, 312] on input "Very Easy" at bounding box center [665, 308] width 26 height 18
checkbox input "true"
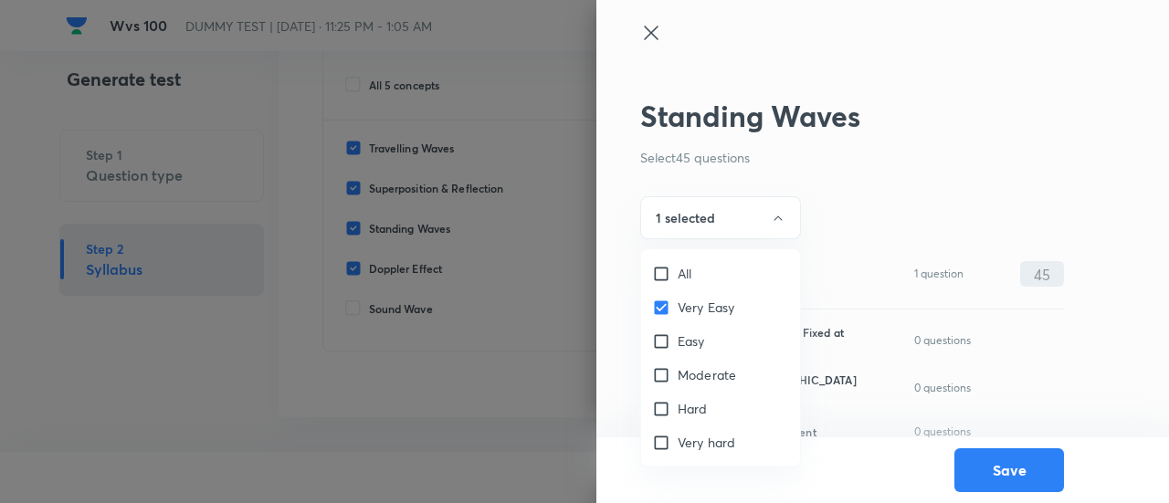
click at [666, 352] on div "Easy" at bounding box center [720, 341] width 159 height 34
click at [661, 337] on input "Easy" at bounding box center [665, 341] width 26 height 18
checkbox input "true"
click at [661, 379] on input "Moderate" at bounding box center [665, 375] width 26 height 18
checkbox input "true"
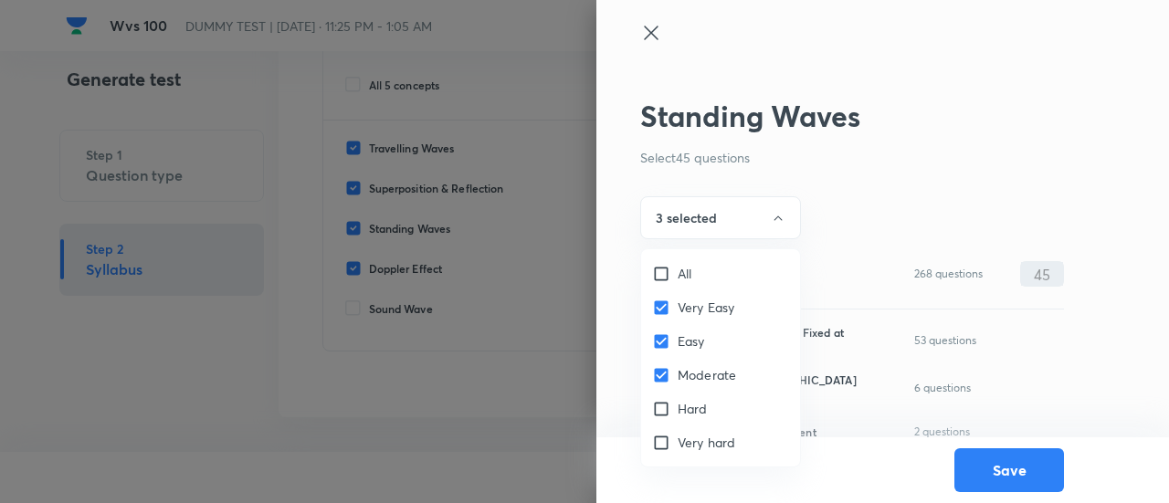
click at [715, 224] on div at bounding box center [584, 251] width 1169 height 503
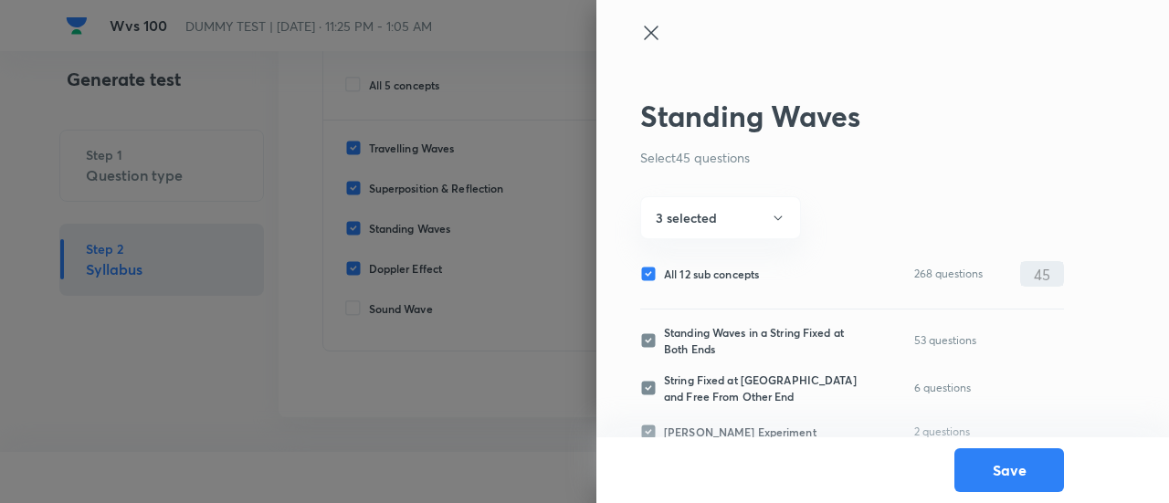
click at [715, 269] on span "All 12 sub concepts" at bounding box center [711, 274] width 95 height 16
click at [664, 269] on input "All 12 sub concepts" at bounding box center [652, 274] width 24 height 16
checkbox input "false"
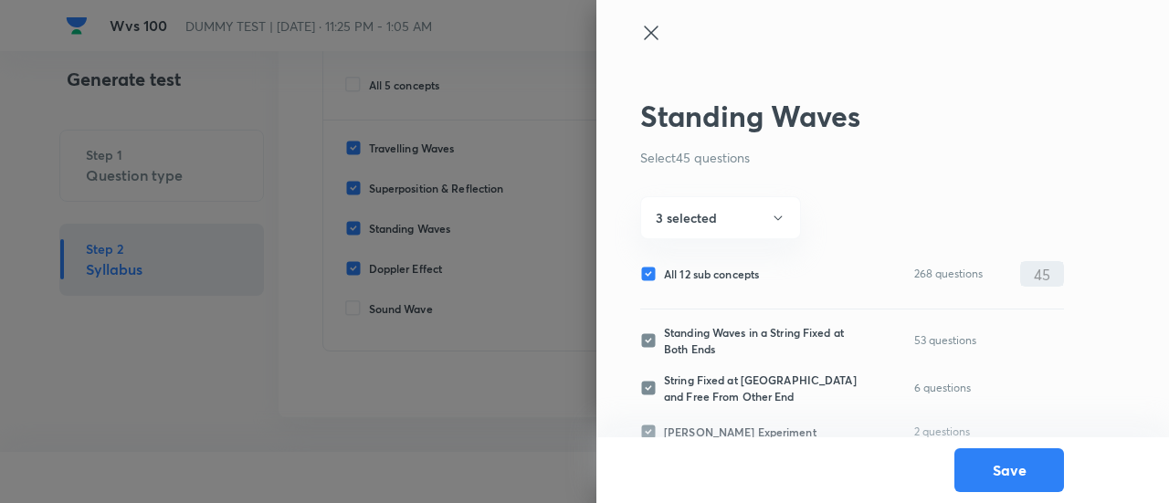
checkbox input "false"
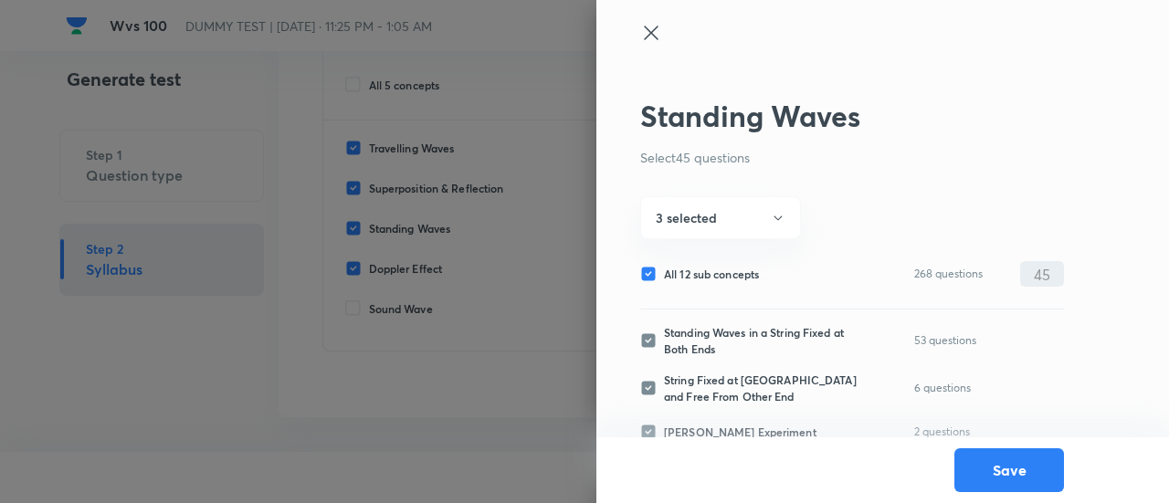
checkbox input "false"
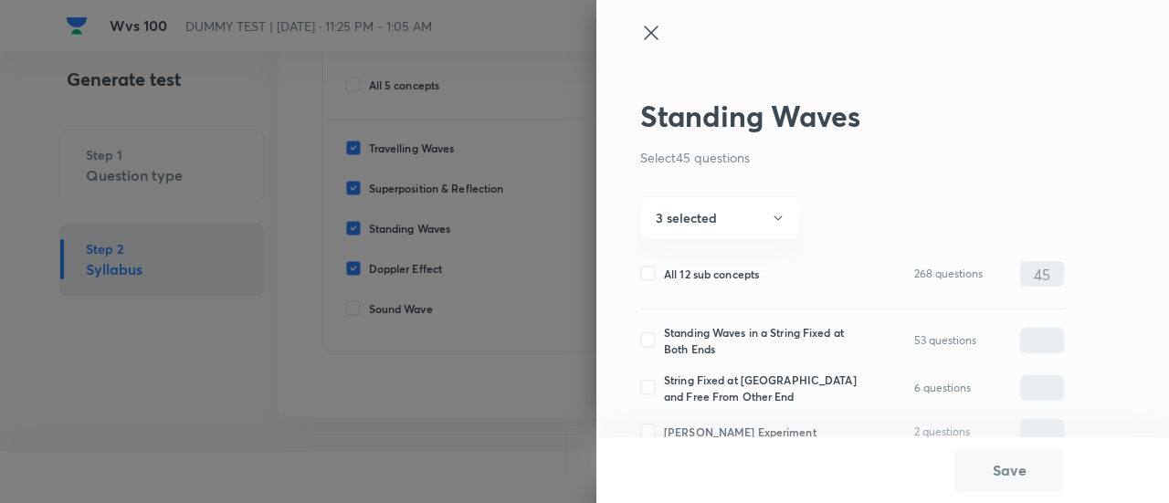
scroll to position [383, 0]
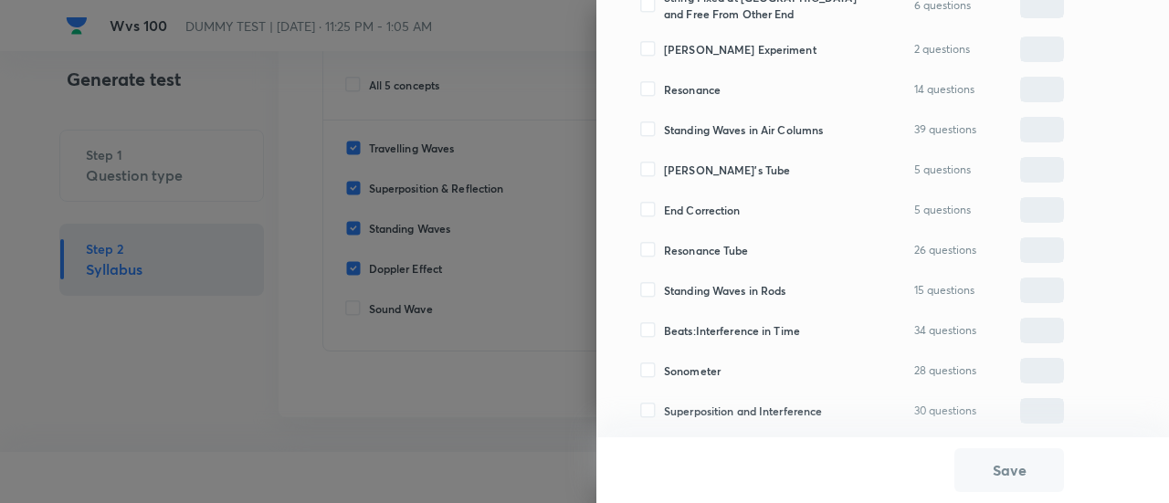
click at [703, 371] on span "Sonometer" at bounding box center [692, 370] width 57 height 16
click at [664, 371] on input "Sonometer" at bounding box center [652, 370] width 24 height 16
checkbox input "true"
type input "0"
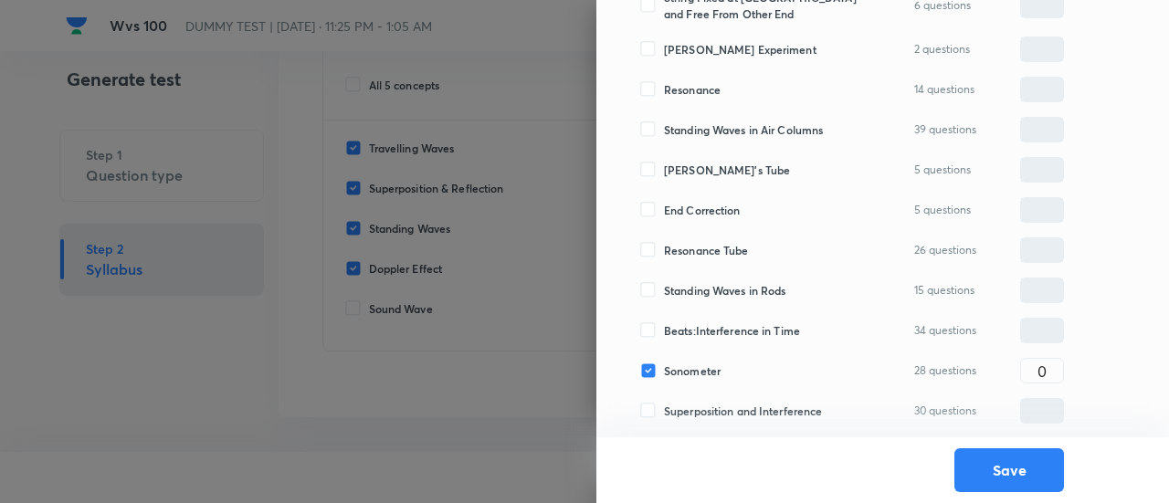
click at [703, 326] on span "Beats:Interference in Time" at bounding box center [732, 330] width 136 height 16
click at [664, 326] on input "Beats:Interference in Time" at bounding box center [652, 330] width 24 height 16
checkbox input "true"
type input "0"
click at [700, 289] on span "Standing Waves in Rods" at bounding box center [724, 290] width 121 height 16
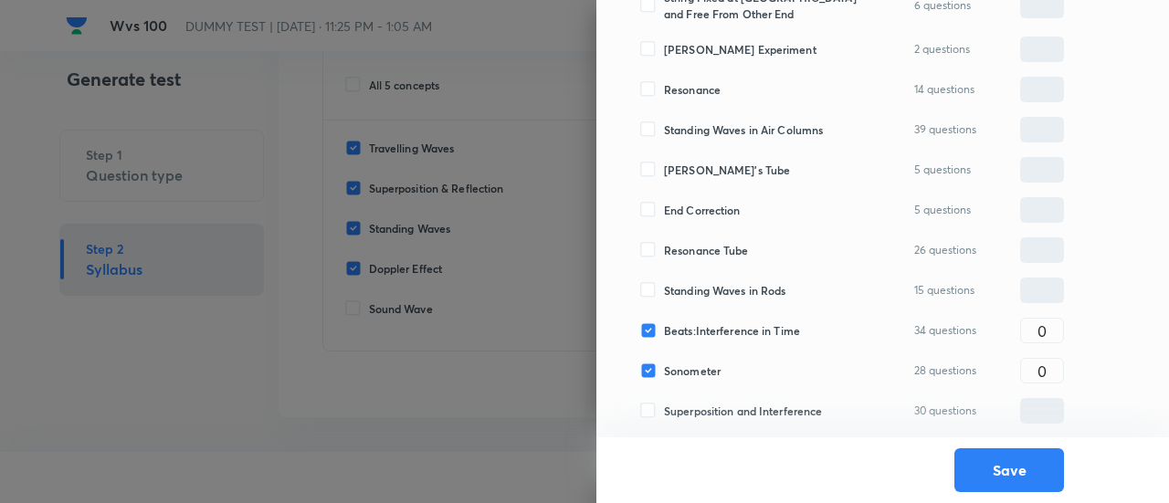
click at [664, 289] on input "Standing Waves in Rods" at bounding box center [652, 290] width 24 height 16
checkbox input "true"
type input "0"
click at [698, 247] on span "Resonance Tube" at bounding box center [706, 250] width 85 height 16
click at [664, 247] on input "Resonance Tube" at bounding box center [652, 250] width 24 height 16
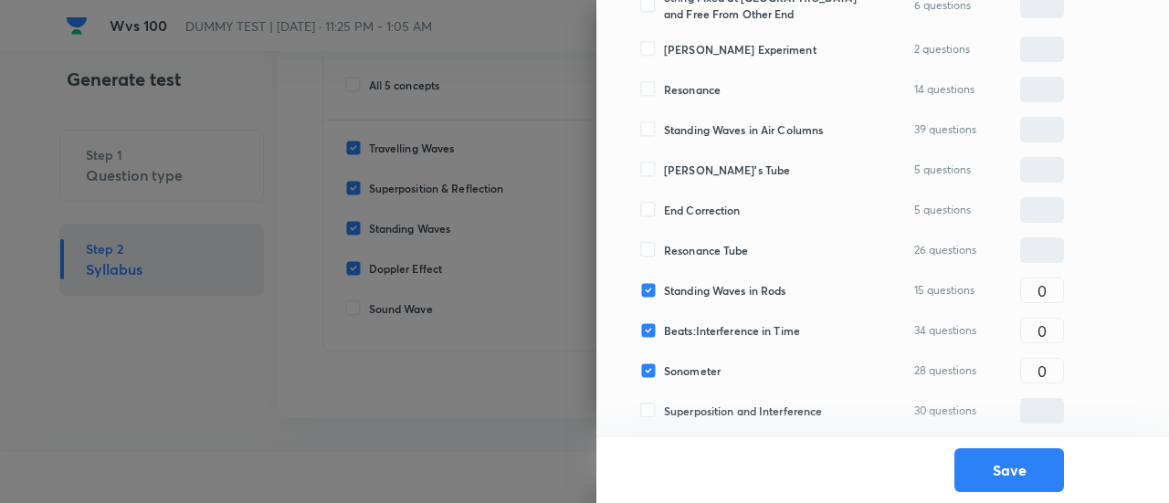
checkbox input "true"
type input "0"
click at [692, 211] on span "End Correction" at bounding box center [702, 210] width 77 height 16
click at [664, 211] on input "End Correction" at bounding box center [652, 210] width 24 height 16
checkbox input "true"
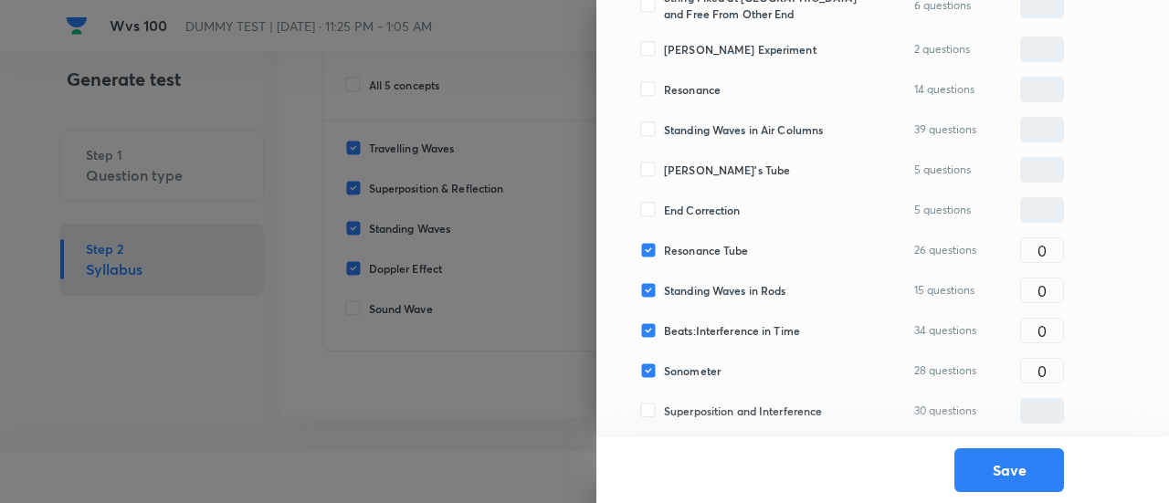
type input "0"
click at [690, 176] on span "[PERSON_NAME]'s Tube" at bounding box center [727, 170] width 126 height 16
click at [664, 176] on input "[PERSON_NAME]'s Tube" at bounding box center [652, 170] width 24 height 16
checkbox input "true"
type input "0"
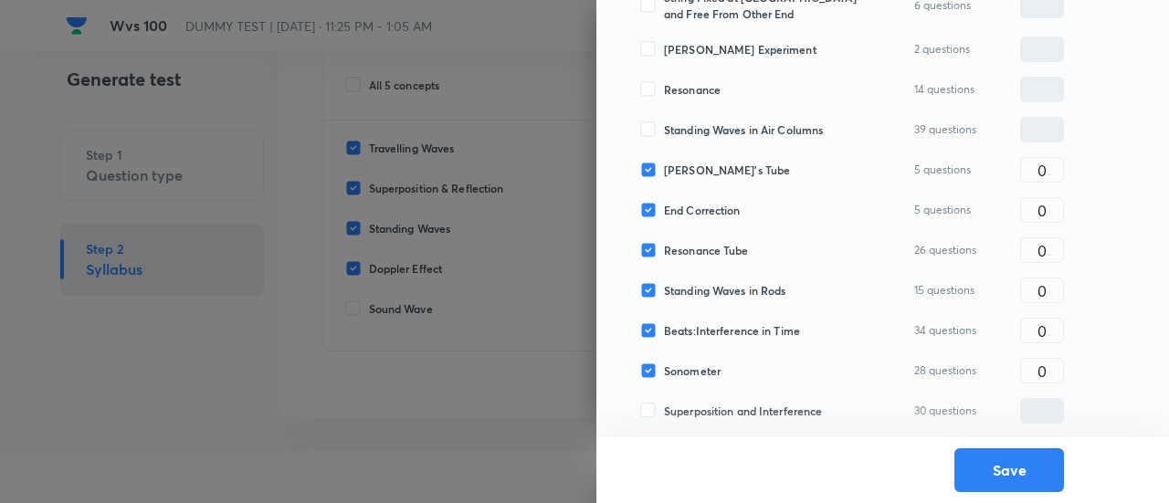
click at [684, 129] on span "Standing Waves in Air Columns" at bounding box center [743, 129] width 159 height 16
click at [664, 129] on input "Standing Waves in Air Columns" at bounding box center [652, 129] width 24 height 16
checkbox input "true"
type input "0"
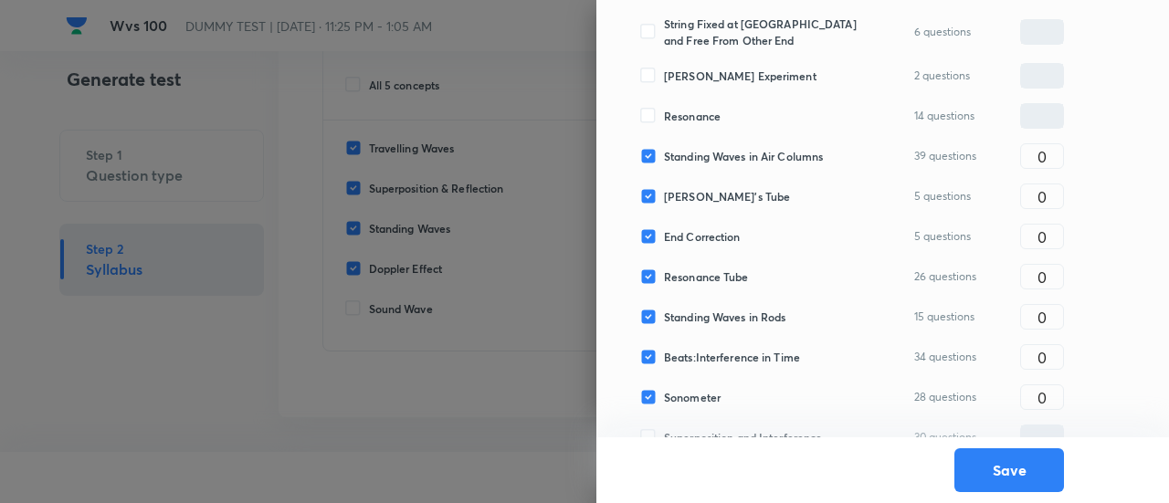
scroll to position [349, 0]
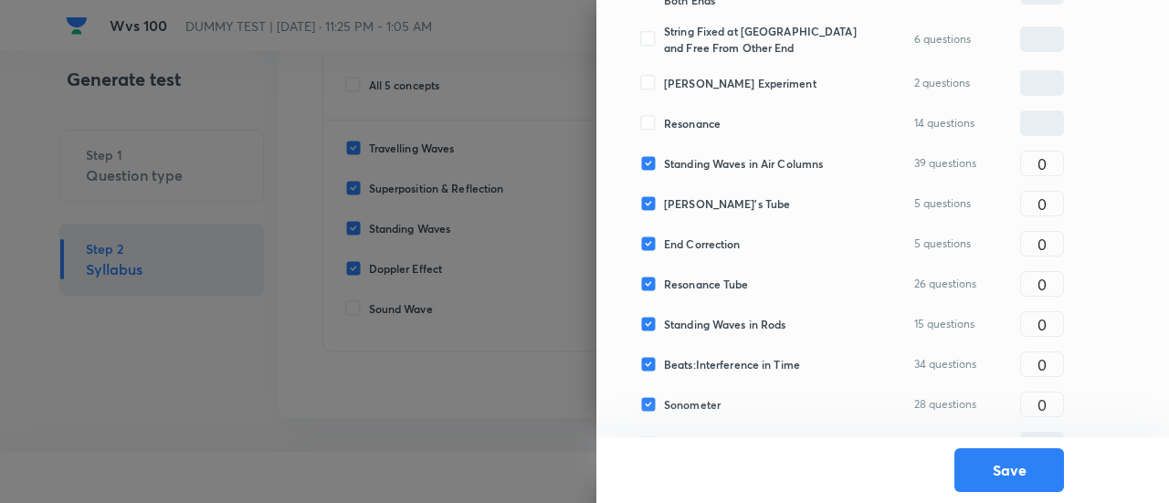
click at [677, 83] on span "[PERSON_NAME] Experiment" at bounding box center [740, 83] width 152 height 16
click at [664, 83] on input "[PERSON_NAME] Experiment" at bounding box center [652, 83] width 24 height 16
checkbox input "true"
type input "0"
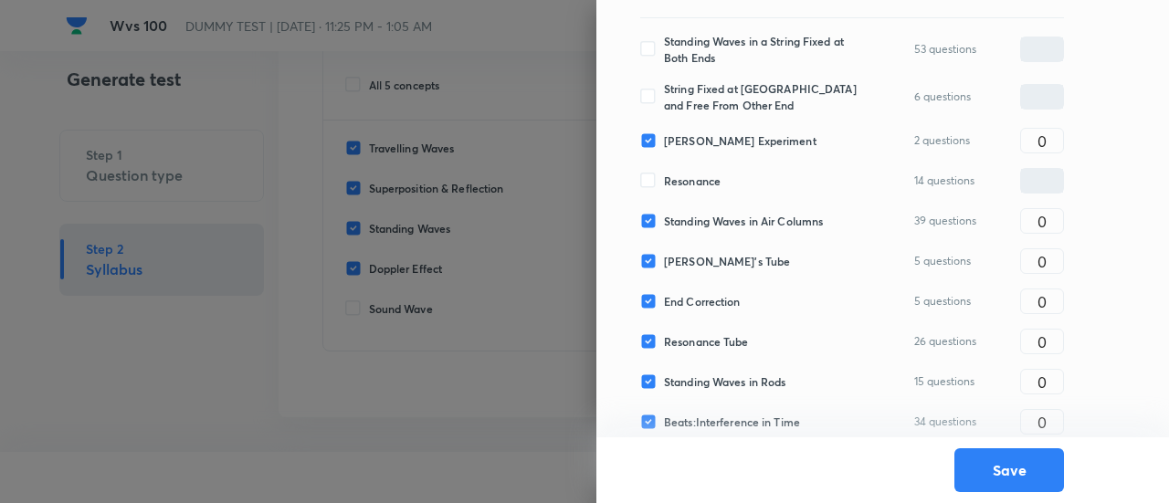
scroll to position [290, 0]
click at [677, 92] on span "String Fixed at [GEOGRAPHIC_DATA] and Free From Other End" at bounding box center [763, 97] width 199 height 33
click at [664, 92] on input "String Fixed at [GEOGRAPHIC_DATA] and Free From Other End" at bounding box center [652, 97] width 24 height 16
checkbox input "true"
type input "0"
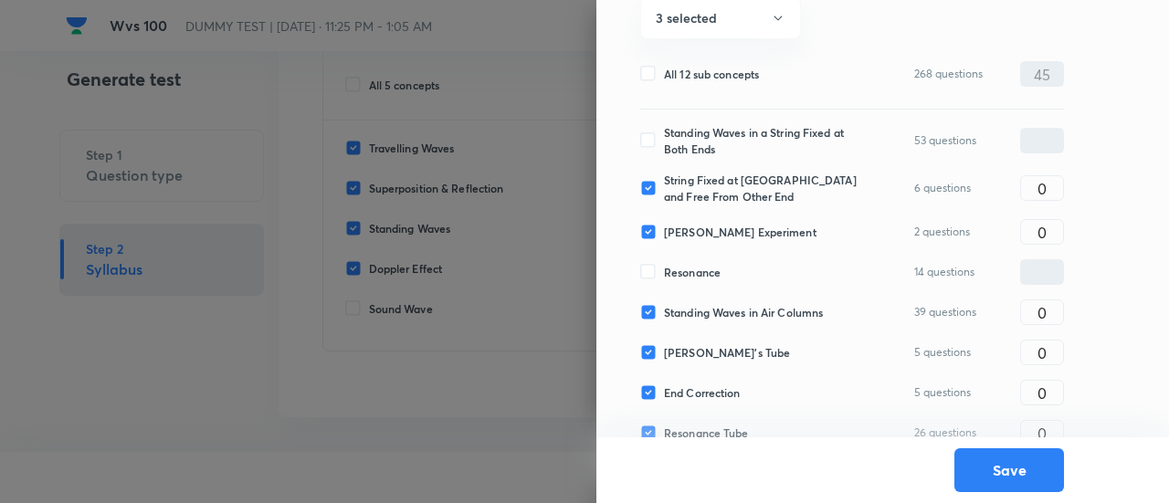
scroll to position [199, 0]
click at [677, 145] on span "Standing Waves in a String Fixed at Both Ends" at bounding box center [763, 141] width 199 height 33
click at [664, 145] on input "Standing Waves in a String Fixed at Both Ends" at bounding box center [652, 141] width 24 height 16
checkbox input "true"
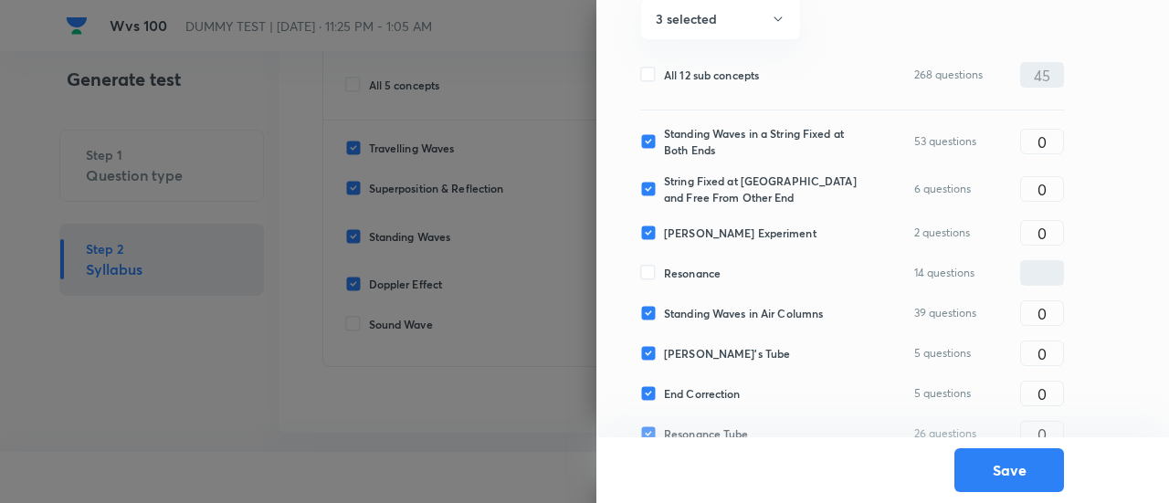
click at [1019, 158] on div "Standing Waves in a String Fixed at Both Ends 53 questions 0 ​ String Fixed at …" at bounding box center [852, 373] width 424 height 526
click at [1028, 149] on input "0" at bounding box center [1042, 142] width 42 height 32
type input "5"
type input "2"
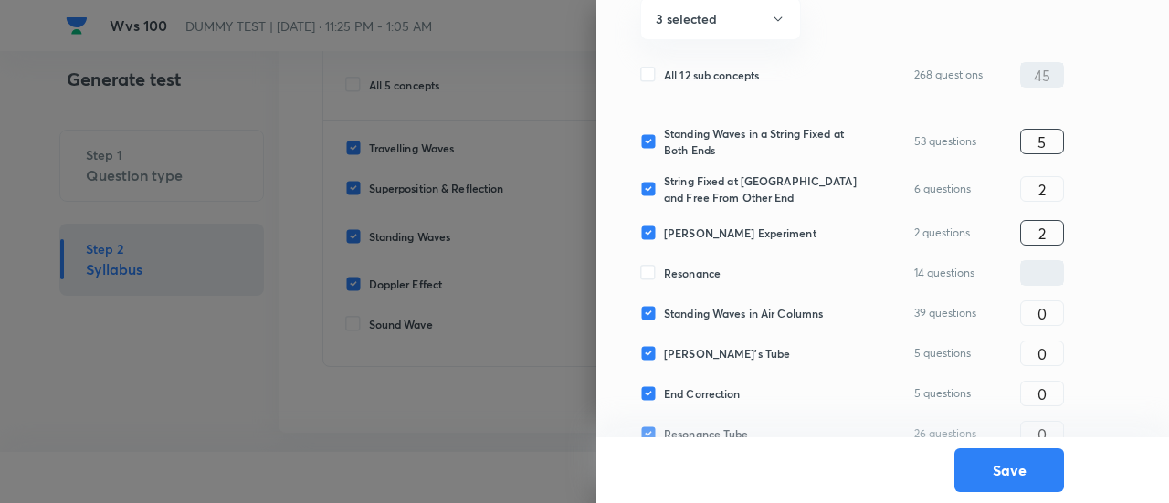
scroll to position [383, 0]
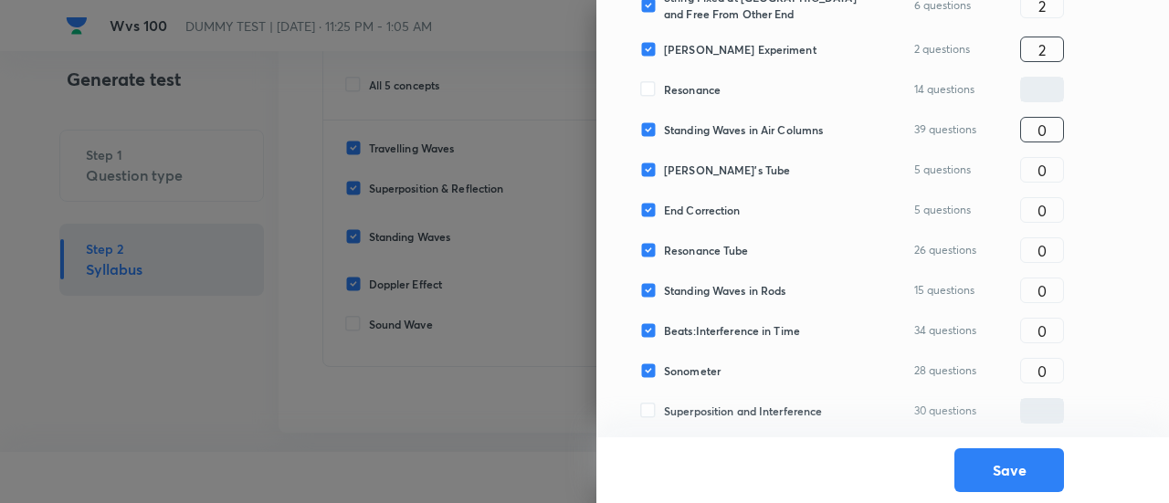
type input "2"
click at [1048, 134] on input "0" at bounding box center [1042, 130] width 42 height 32
type input "5"
type input "3"
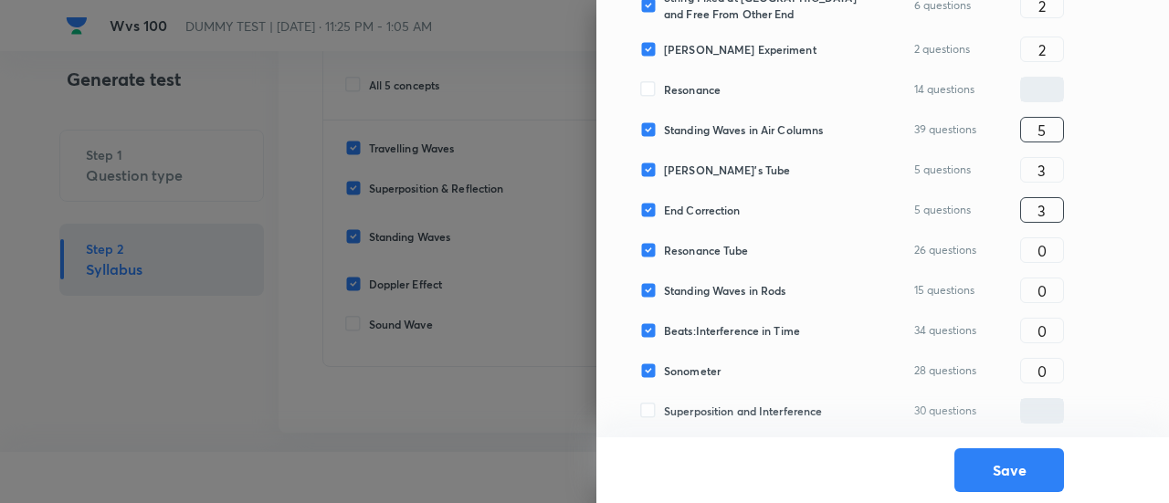
type input "3"
type input "5"
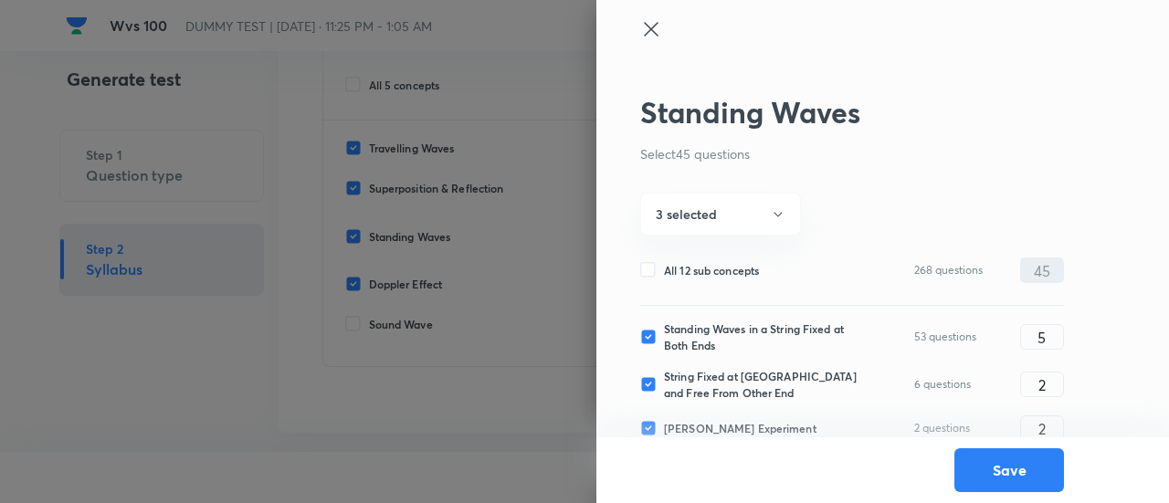
scroll to position [0, 0]
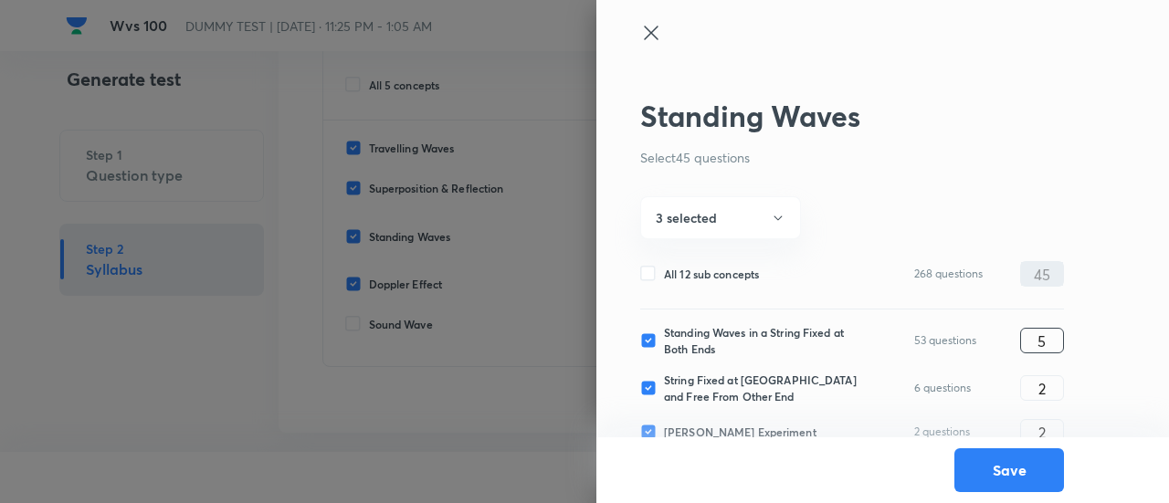
type input "5"
click at [1050, 338] on input "5" at bounding box center [1042, 341] width 42 height 32
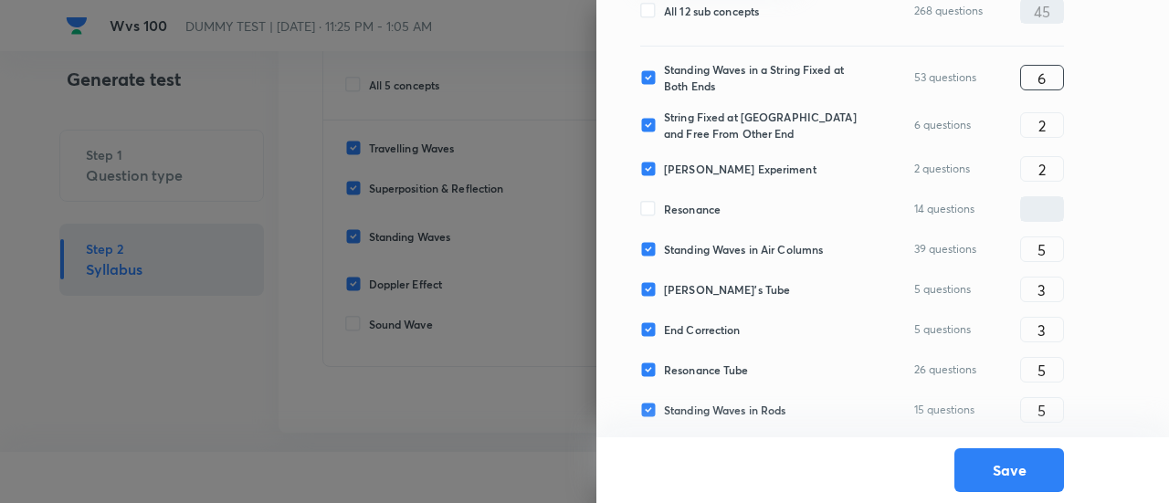
scroll to position [265, 0]
type input "6"
click at [1054, 244] on input "5" at bounding box center [1042, 248] width 42 height 32
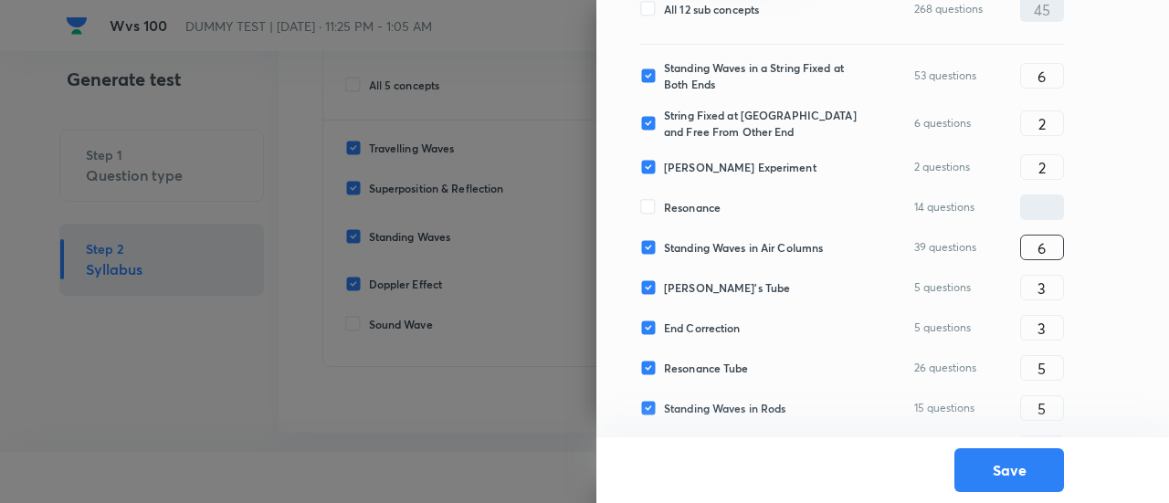
scroll to position [383, 0]
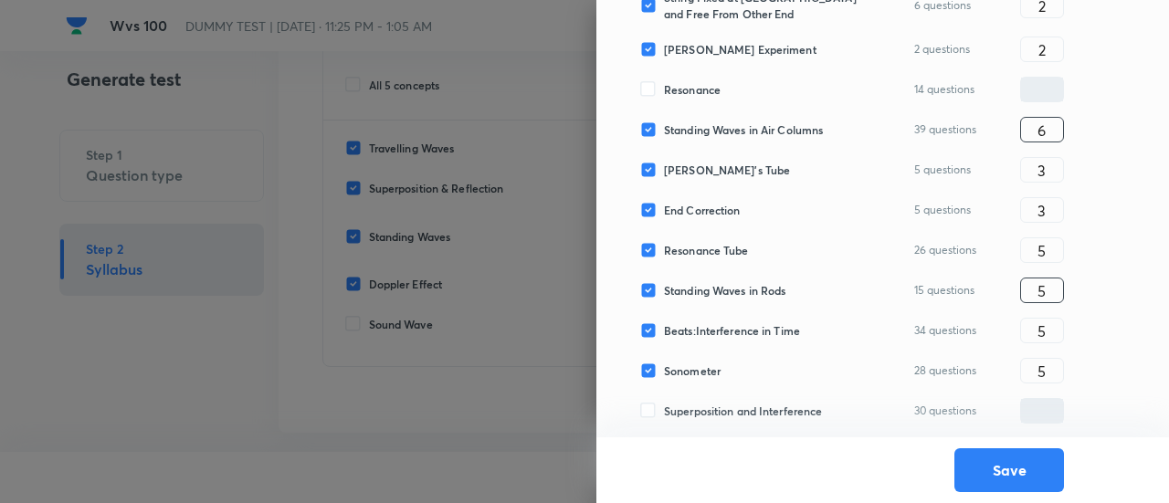
type input "6"
click at [1054, 292] on input "5" at bounding box center [1042, 291] width 42 height 32
type input "6"
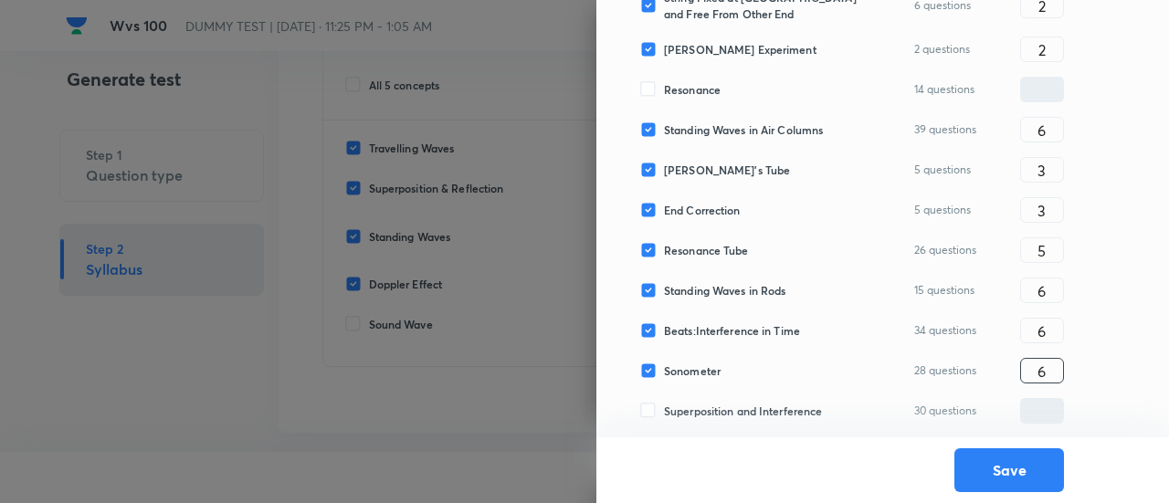
type input "6"
click at [970, 350] on div "Standing Waves in a String Fixed at Both Ends 53 questions 6 ​ String Fixed at …" at bounding box center [852, 190] width 424 height 526
click at [986, 465] on button "Save" at bounding box center [1009, 468] width 110 height 44
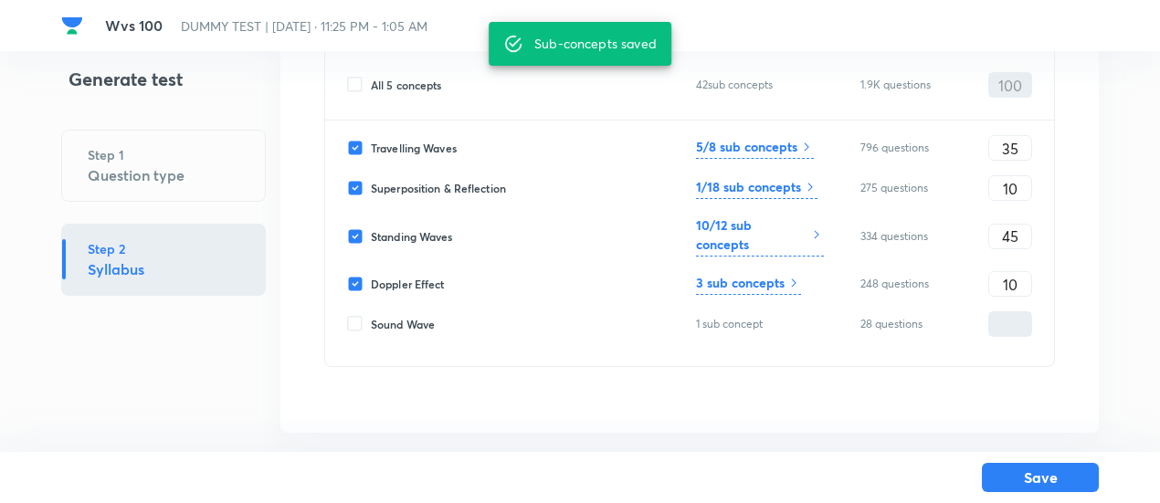
click at [776, 291] on div "3 sub concepts" at bounding box center [748, 284] width 105 height 22
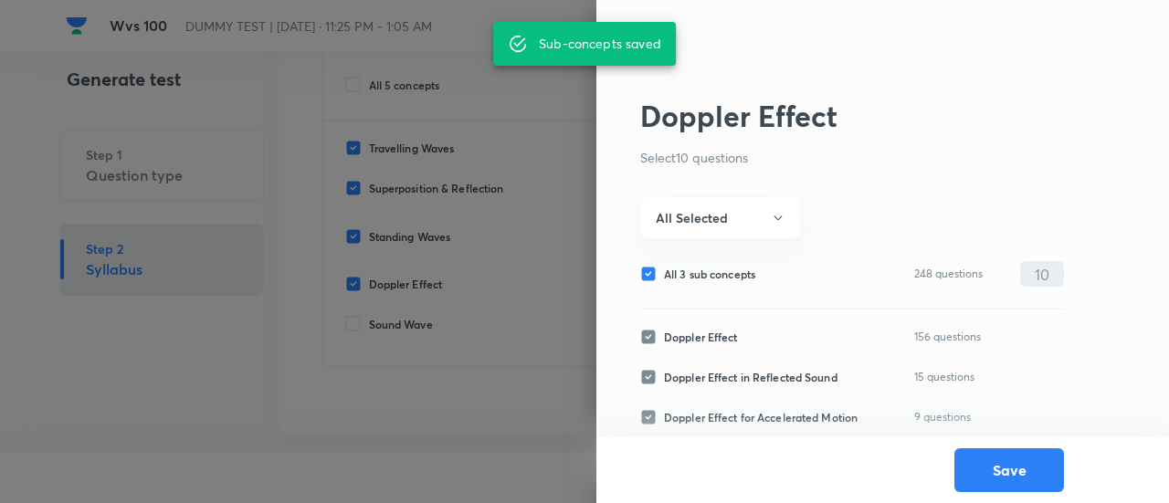
click at [740, 267] on span "All 3 sub concepts" at bounding box center [709, 274] width 91 height 16
click at [664, 267] on input "All 3 sub concepts" at bounding box center [652, 274] width 24 height 16
checkbox input "false"
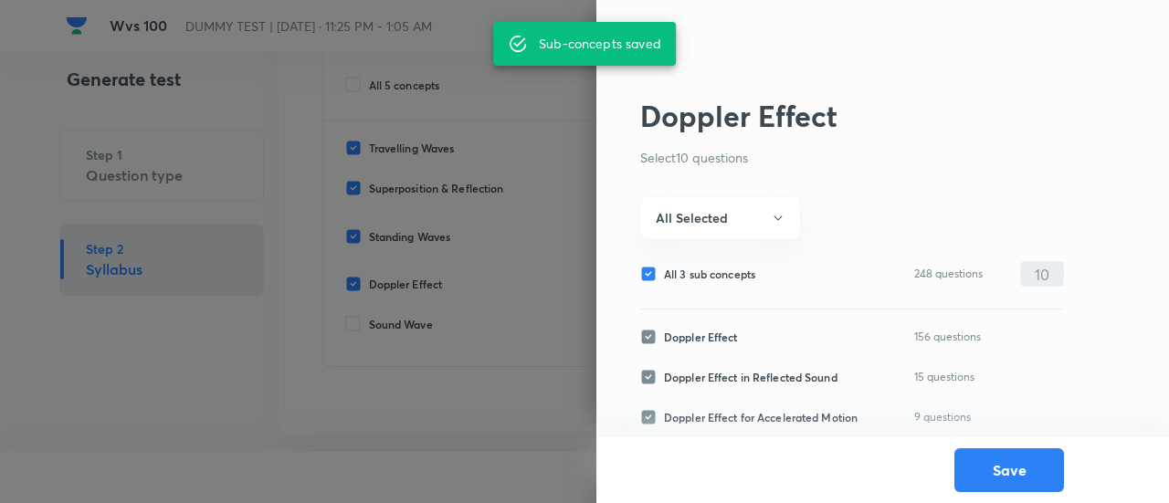
checkbox input "false"
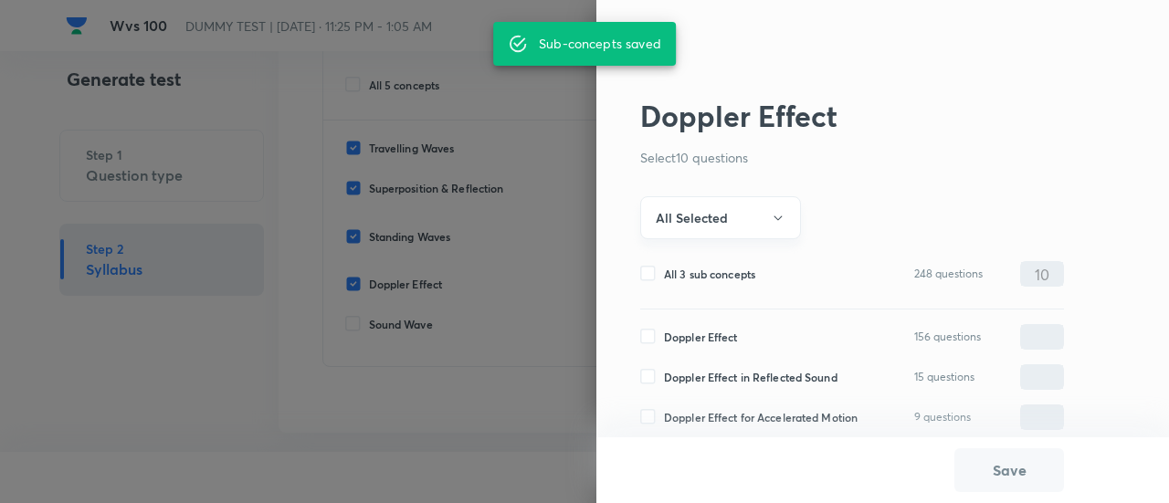
click at [715, 221] on h6 "All Selected" at bounding box center [692, 217] width 72 height 19
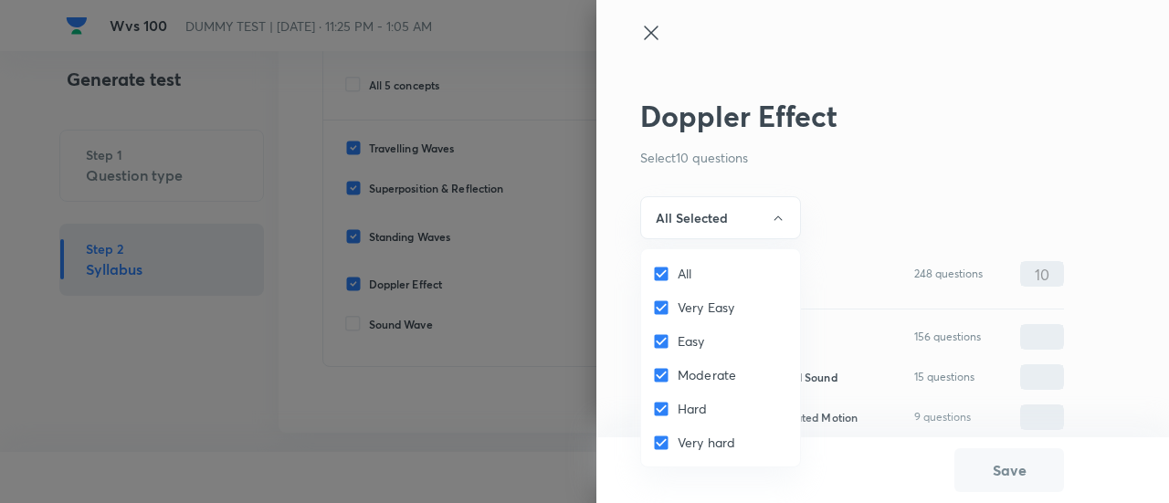
click at [665, 273] on input "All" at bounding box center [665, 274] width 26 height 18
checkbox input "false"
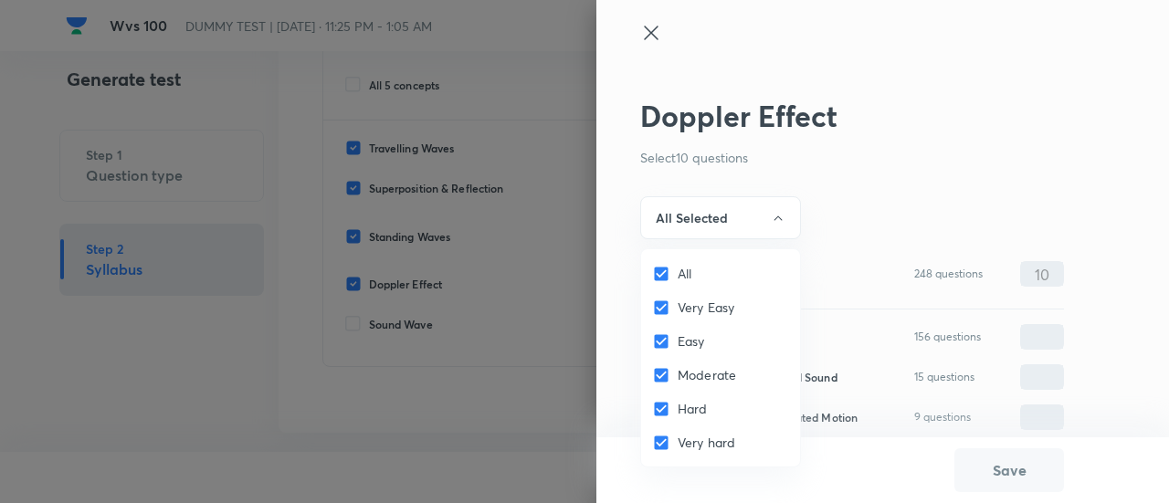
checkbox input "false"
click at [666, 302] on input "Very Easy" at bounding box center [665, 308] width 26 height 18
checkbox input "true"
click at [668, 342] on input "Easy" at bounding box center [665, 341] width 26 height 18
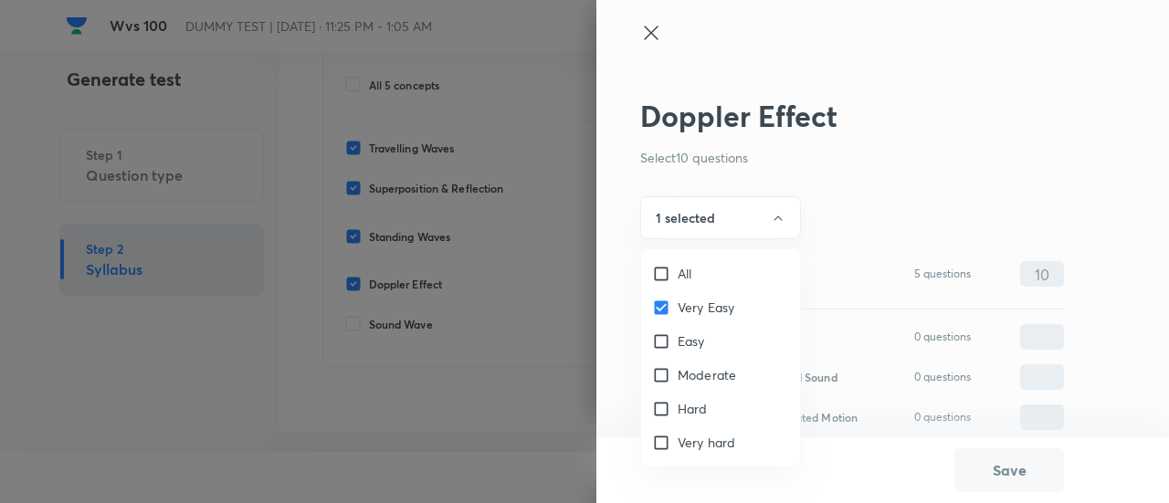
checkbox input "true"
click at [668, 372] on input "Moderate" at bounding box center [665, 375] width 26 height 18
checkbox input "true"
click at [707, 224] on div at bounding box center [584, 251] width 1169 height 503
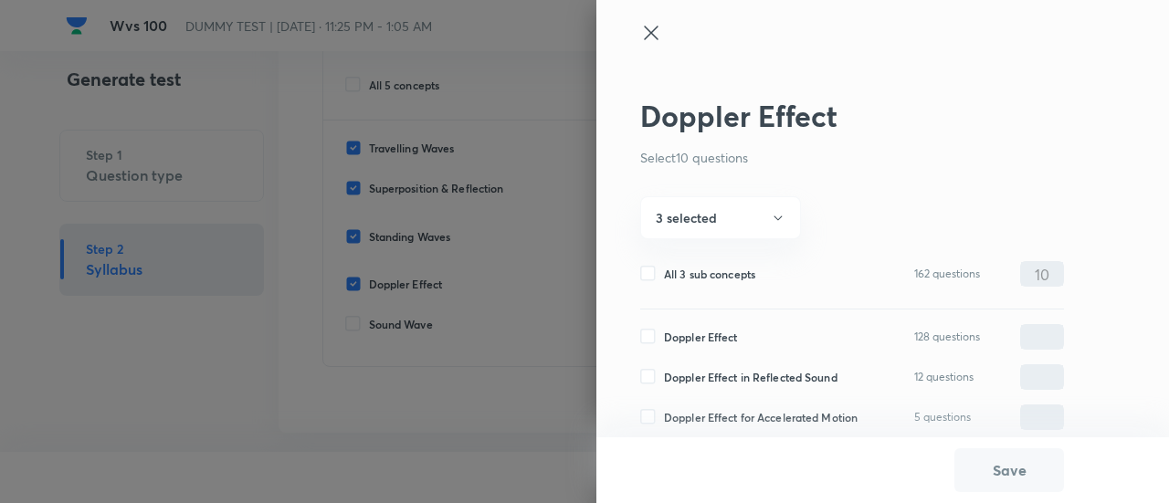
click at [699, 332] on span "Doppler Effect" at bounding box center [701, 337] width 74 height 16
click at [664, 332] on input "Doppler Effect" at bounding box center [652, 337] width 24 height 16
checkbox input "true"
type input "0"
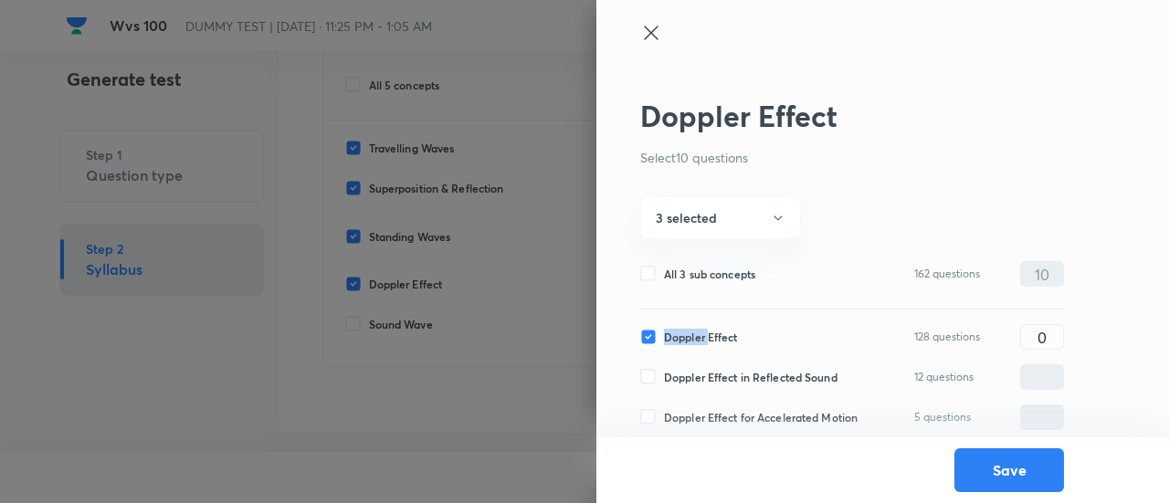
click at [699, 332] on span "Doppler Effect" at bounding box center [701, 337] width 74 height 16
click at [664, 332] on input "Doppler Effect" at bounding box center [652, 337] width 24 height 16
checkbox input "false"
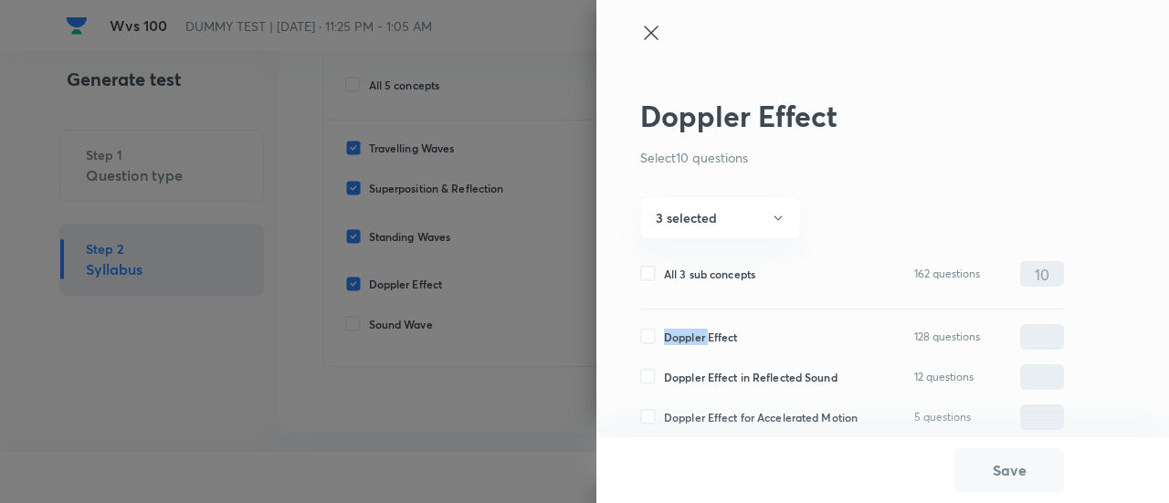
click at [699, 332] on span "Doppler Effect" at bounding box center [701, 337] width 74 height 16
click at [664, 332] on input "Doppler Effect" at bounding box center [652, 337] width 24 height 16
checkbox input "true"
type input "0"
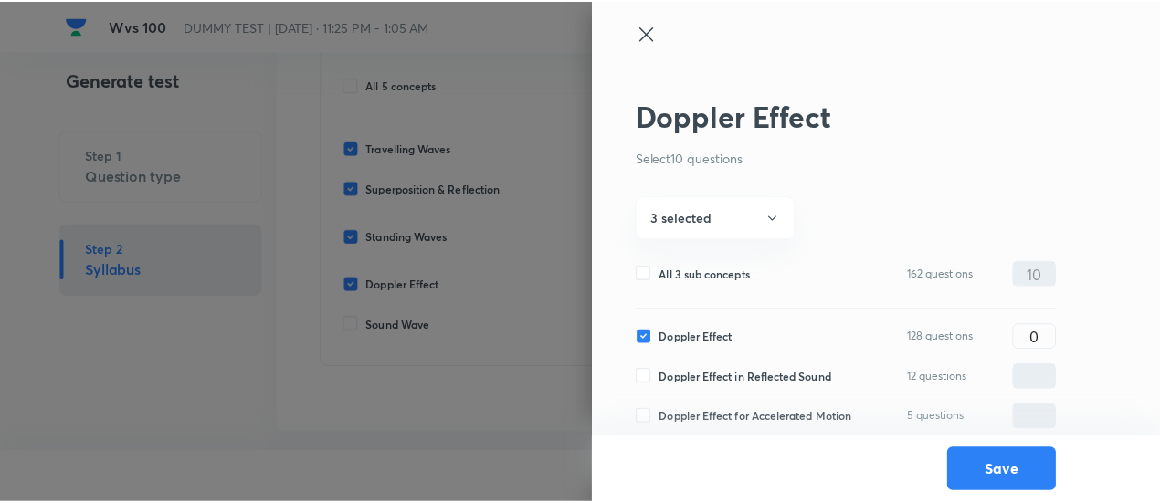
scroll to position [14, 0]
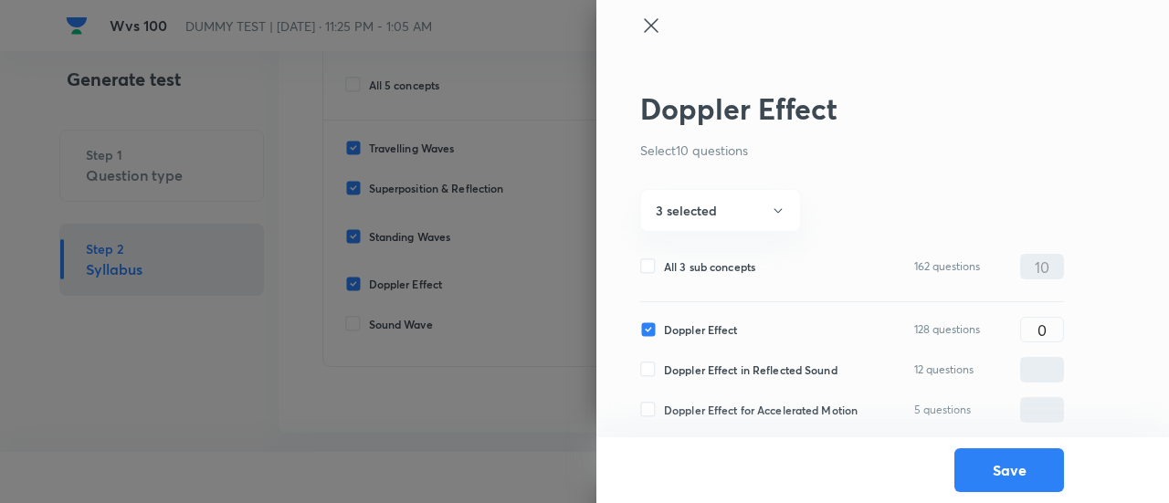
click at [699, 362] on span "Doppler Effect in Reflected Sound" at bounding box center [750, 370] width 173 height 16
click at [664, 362] on input "Doppler Effect in Reflected Sound" at bounding box center [652, 370] width 24 height 16
checkbox input "true"
type input "0"
click at [694, 404] on span "Doppler Effect for Accelerated Motion" at bounding box center [761, 410] width 194 height 16
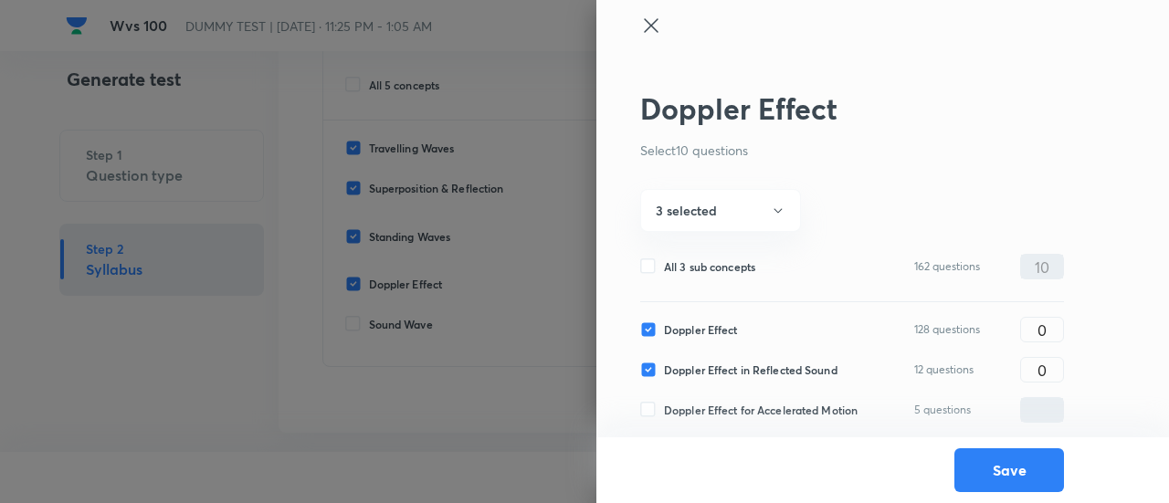
click at [664, 404] on input "Doppler Effect for Accelerated Motion" at bounding box center [652, 410] width 24 height 16
checkbox input "true"
click at [1049, 356] on input "0" at bounding box center [1042, 370] width 42 height 32
click at [1053, 314] on input "0" at bounding box center [1042, 330] width 42 height 32
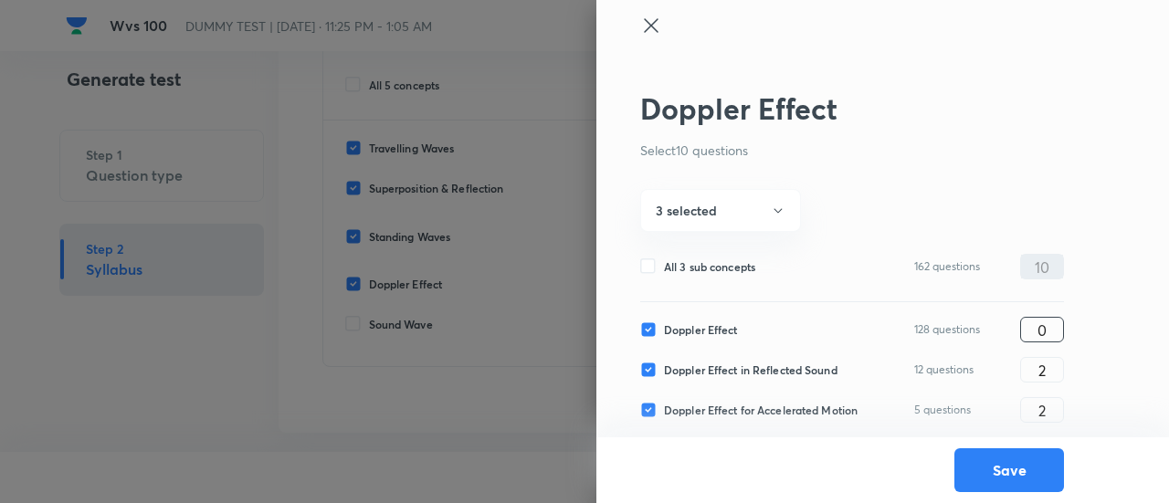
click at [1053, 314] on input "0" at bounding box center [1042, 330] width 42 height 32
click at [1008, 469] on button "Save" at bounding box center [1009, 468] width 110 height 44
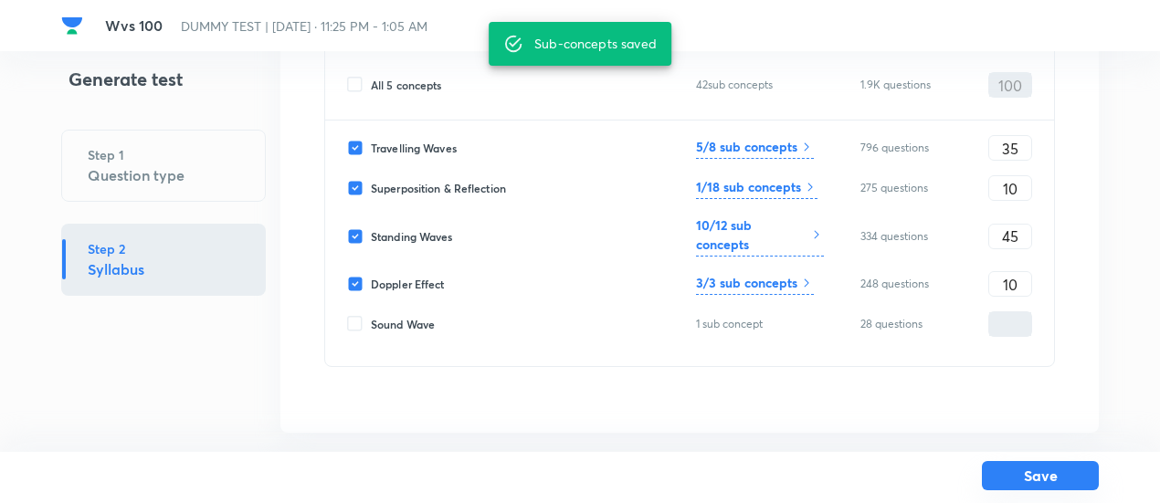
click at [1025, 472] on button "Save" at bounding box center [1039, 475] width 117 height 29
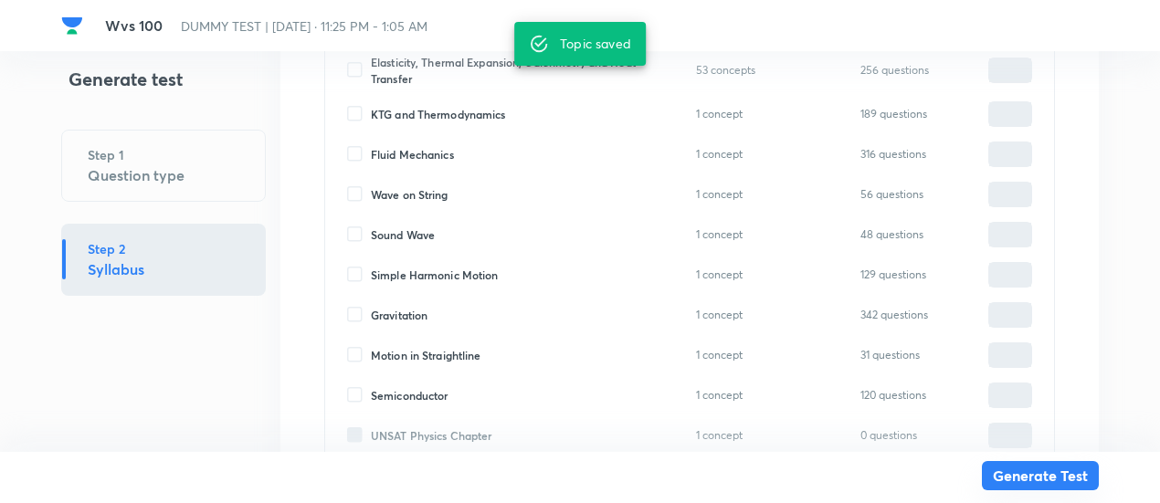
scroll to position [2022, 0]
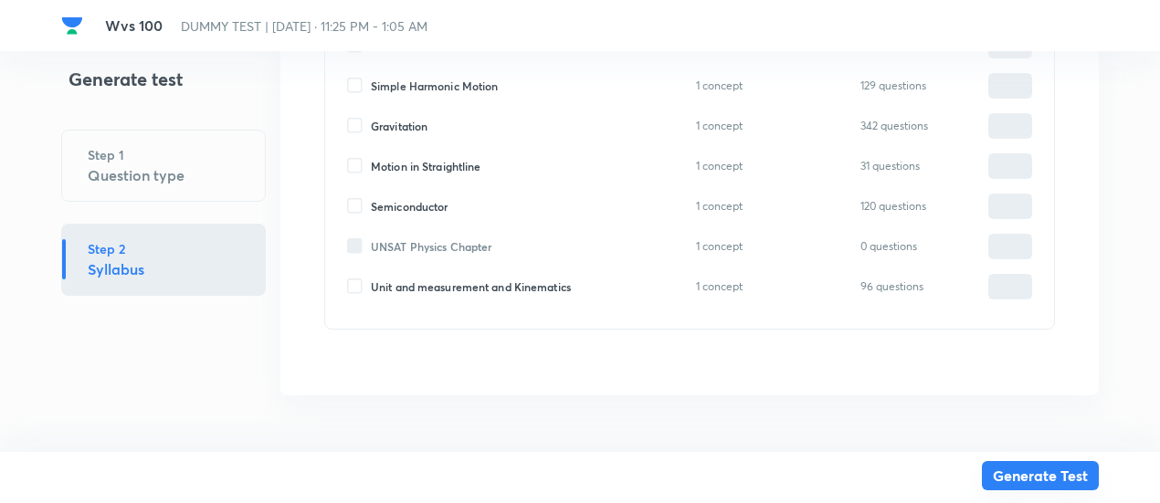
click at [1023, 472] on button "Generate Test" at bounding box center [1039, 475] width 117 height 29
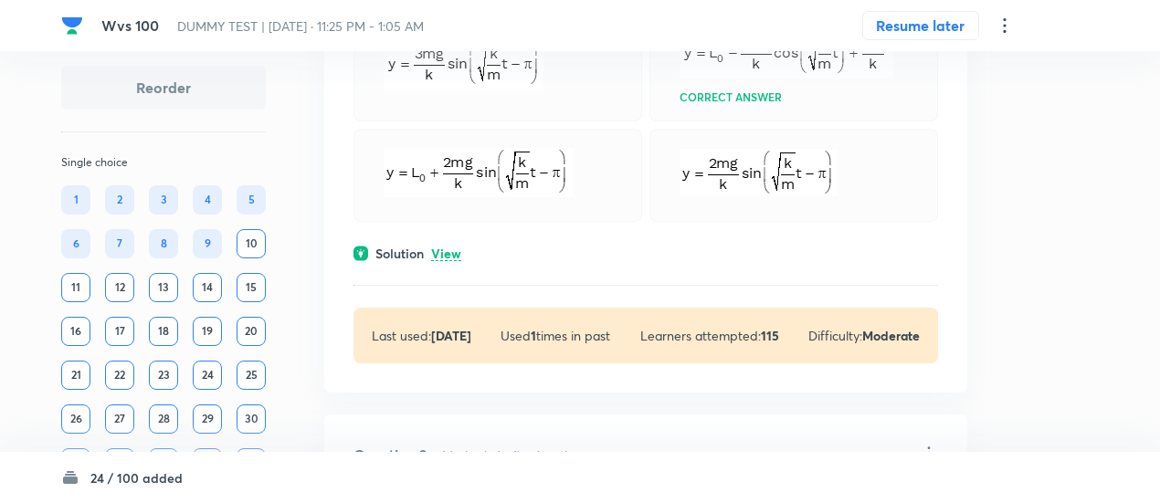
scroll to position [655, 0]
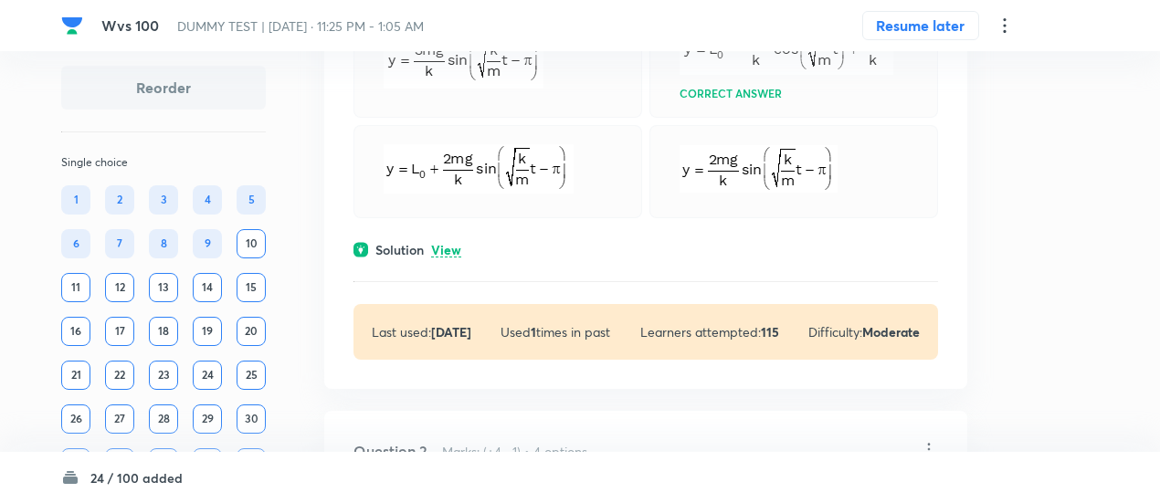
click at [455, 246] on p "View" at bounding box center [446, 251] width 30 height 14
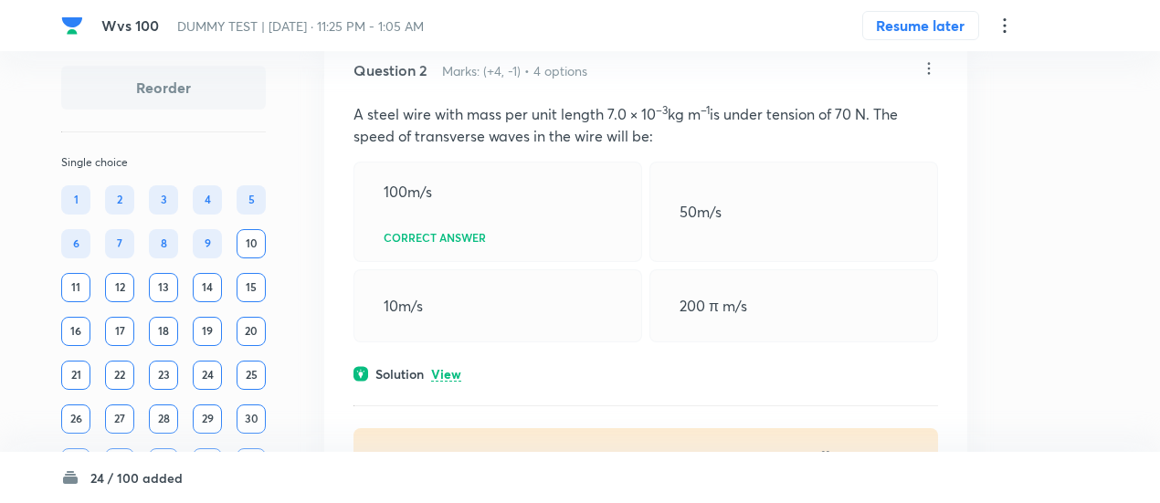
scroll to position [1275, 0]
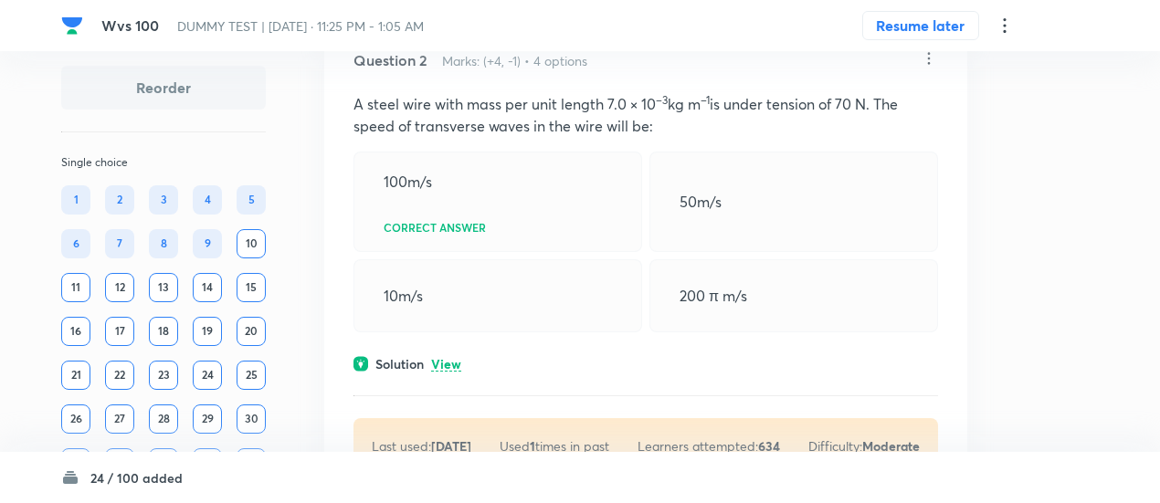
click at [445, 359] on p "View" at bounding box center [446, 365] width 30 height 14
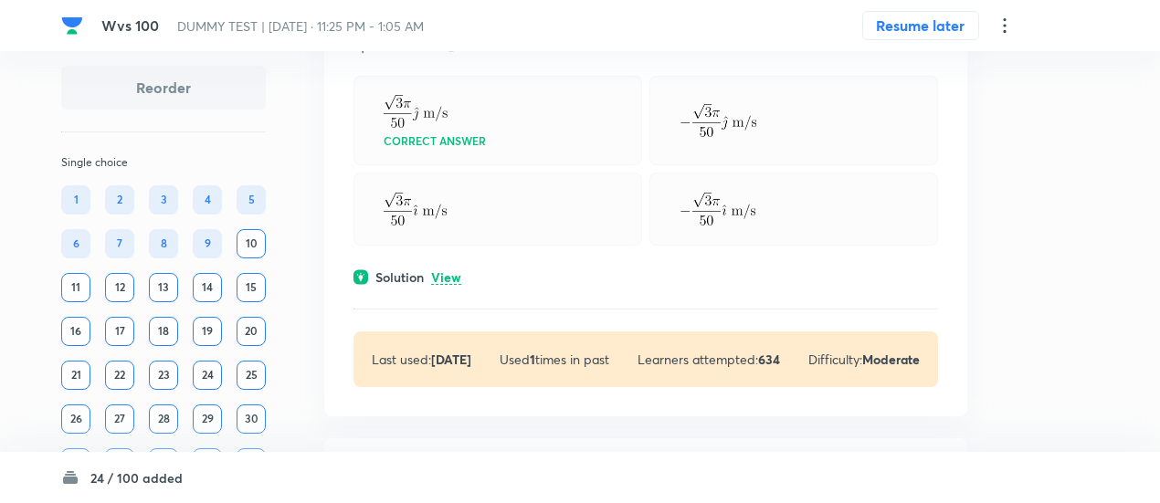
scroll to position [2225, 0]
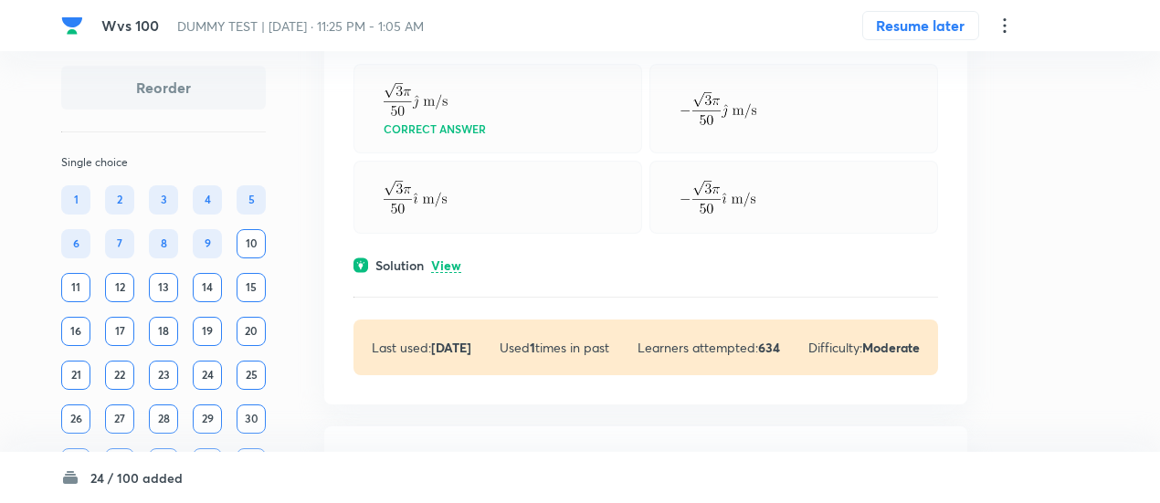
click at [449, 259] on p "View" at bounding box center [446, 266] width 30 height 14
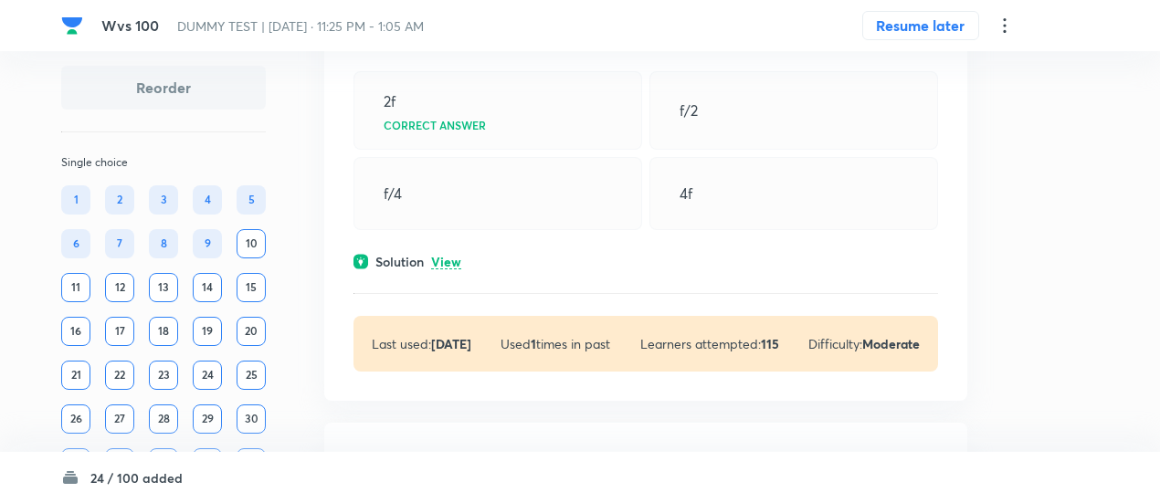
scroll to position [3153, 0]
click at [449, 258] on p "View" at bounding box center [446, 262] width 30 height 14
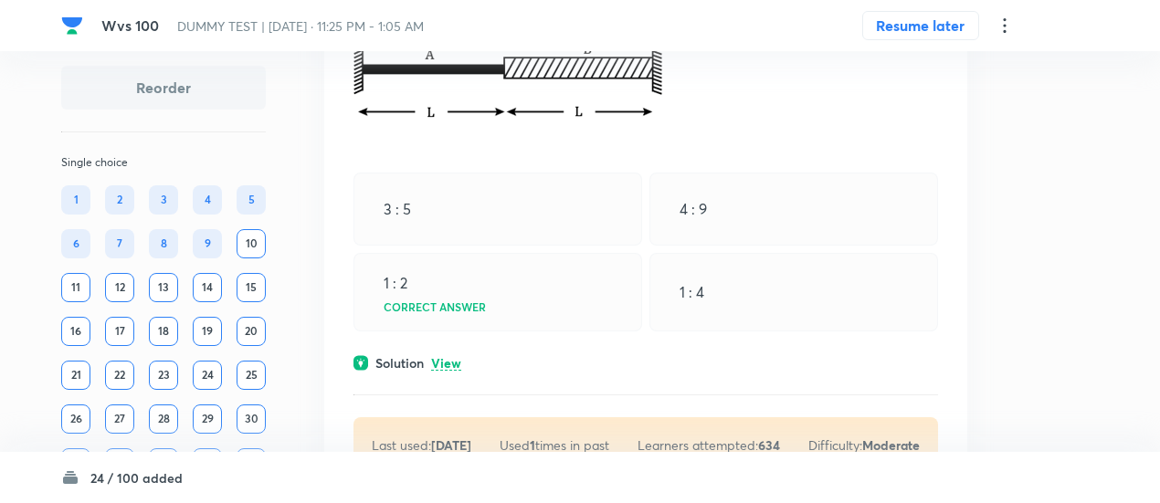
scroll to position [3853, 0]
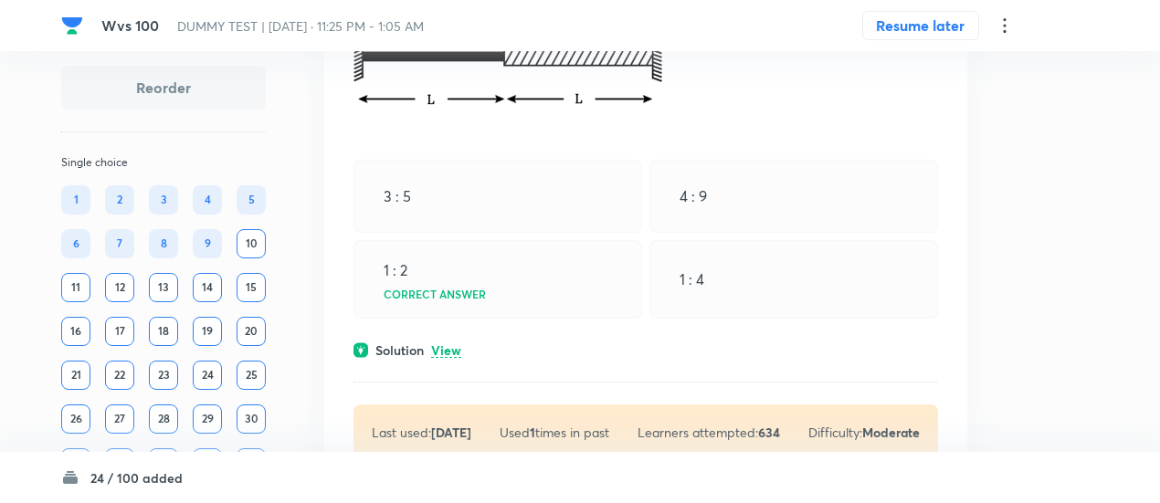
click at [448, 344] on p "View" at bounding box center [446, 351] width 30 height 14
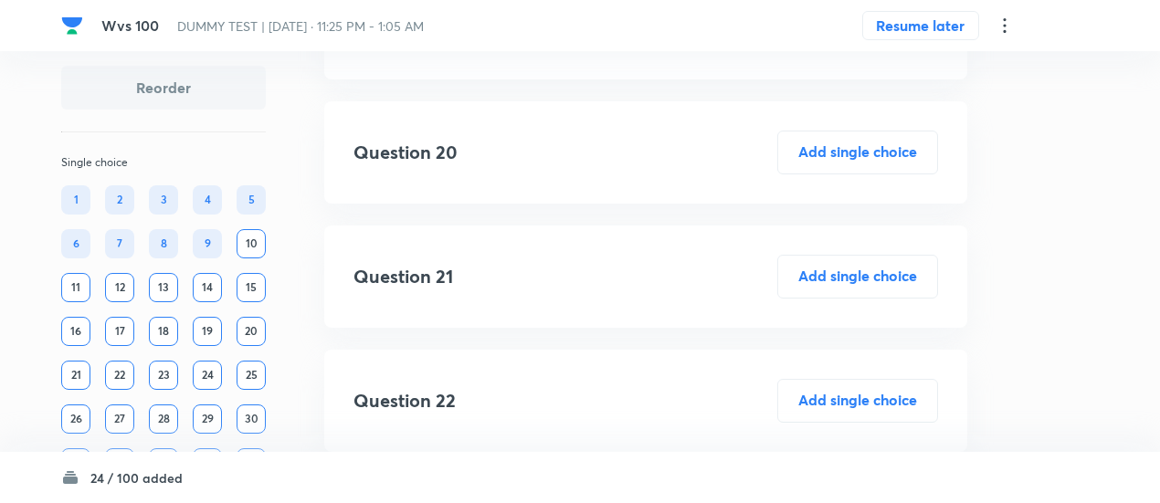
scroll to position [7564, 0]
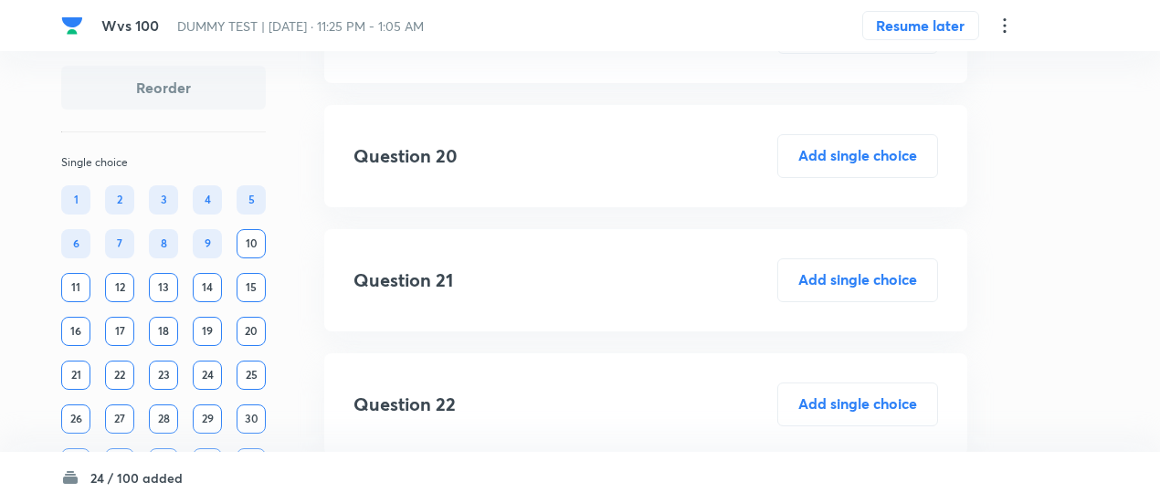
click at [1004, 22] on icon at bounding box center [1004, 26] width 22 height 22
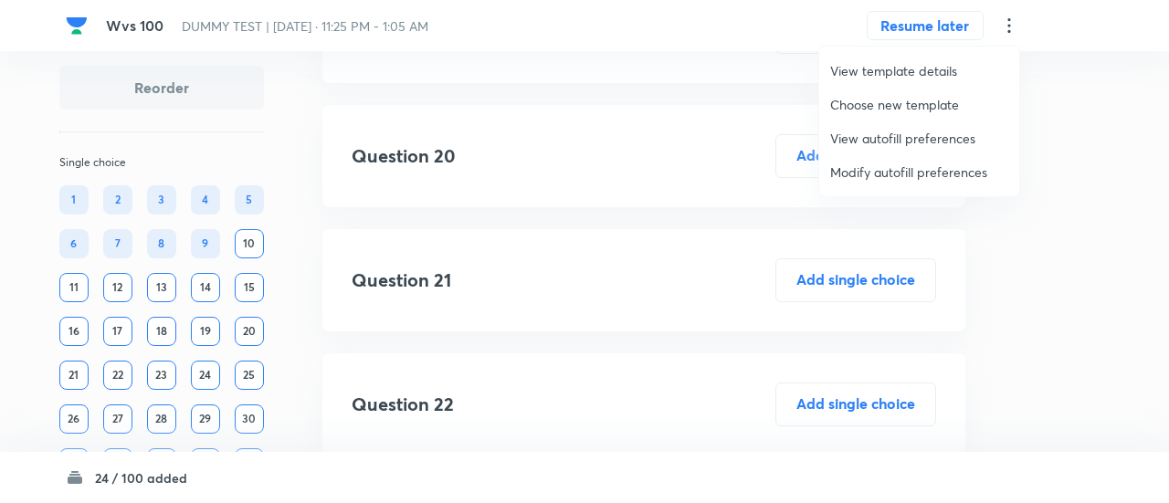
click at [639, 294] on div at bounding box center [584, 251] width 1169 height 503
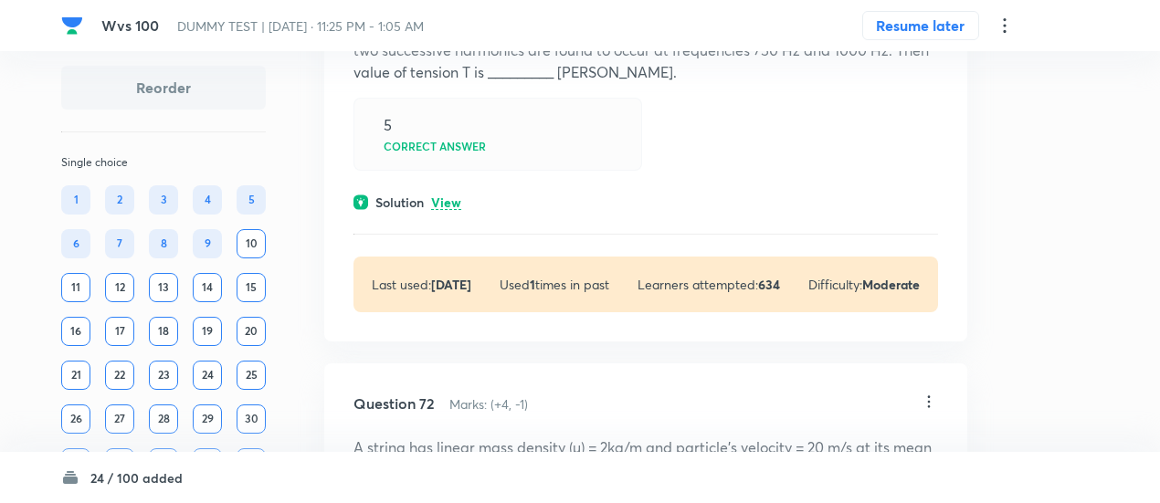
scroll to position [14058, 0]
click at [435, 209] on p "View" at bounding box center [446, 202] width 30 height 14
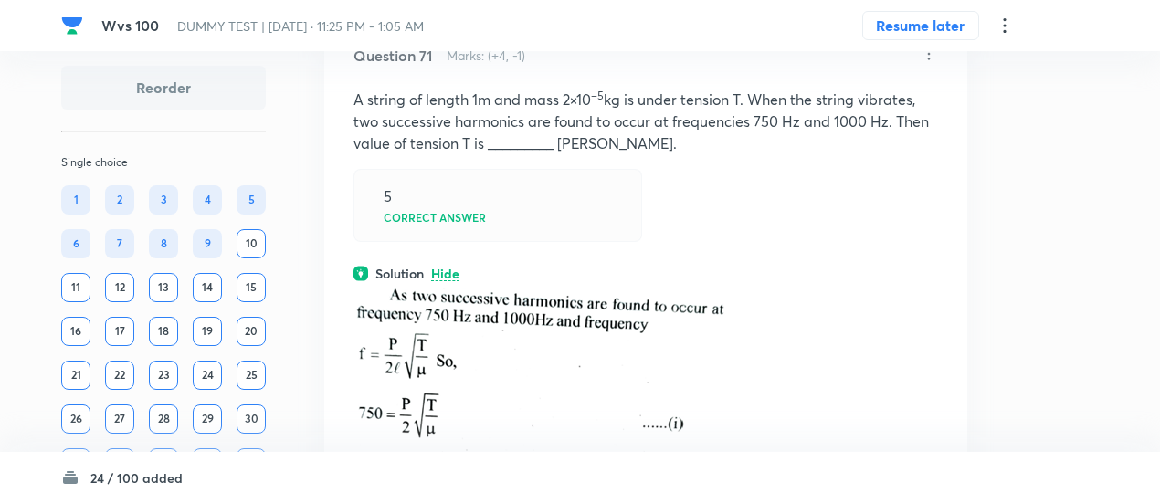
scroll to position [13980, 0]
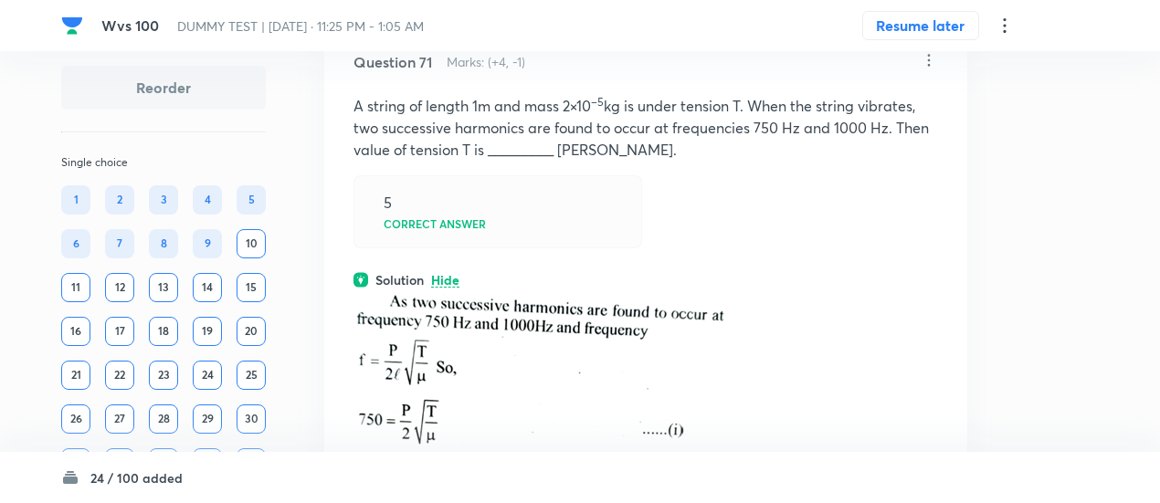
click at [926, 69] on icon at bounding box center [928, 60] width 18 height 18
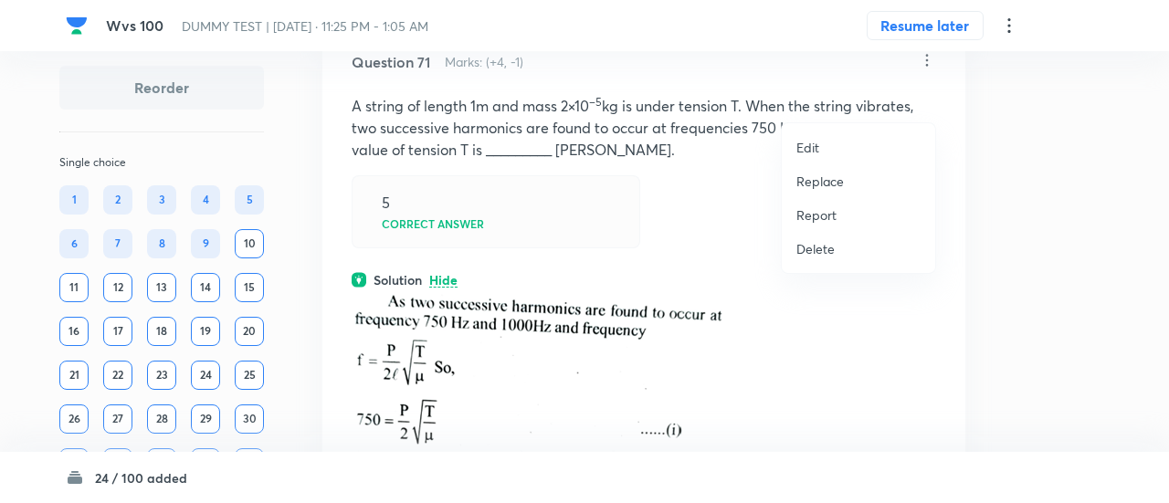
click at [834, 184] on p "Replace" at bounding box center [819, 181] width 47 height 19
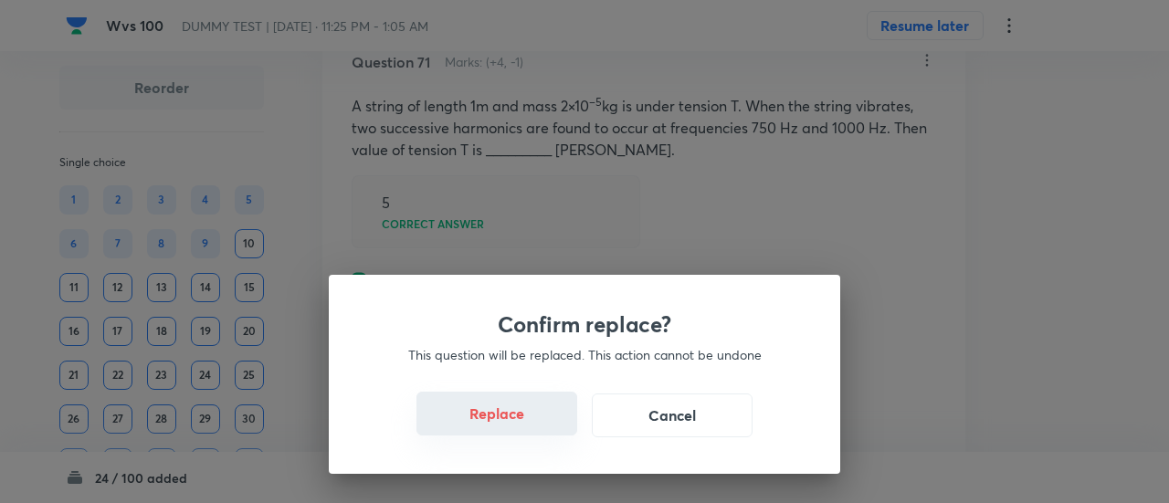
click at [517, 425] on button "Replace" at bounding box center [496, 414] width 161 height 44
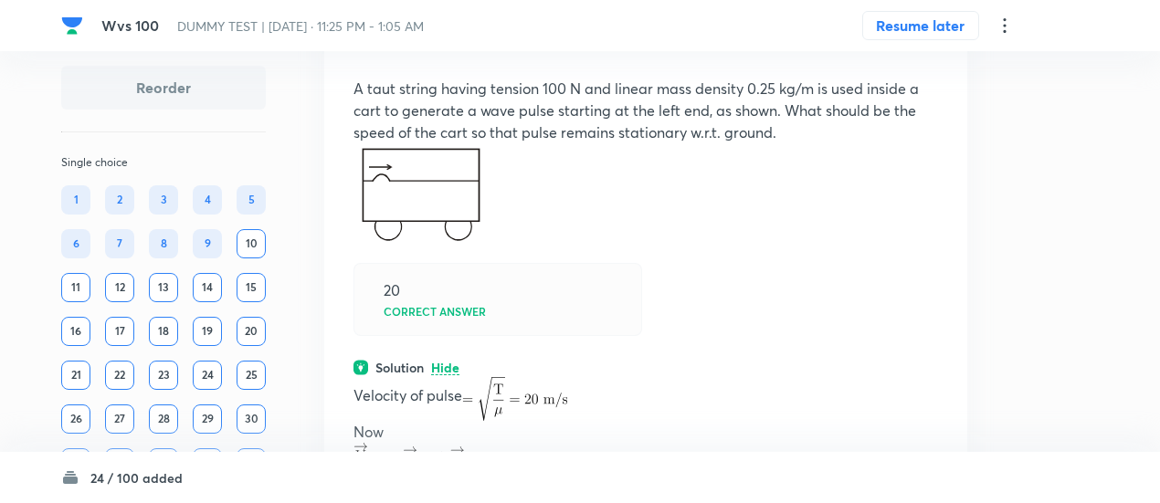
scroll to position [13992, 0]
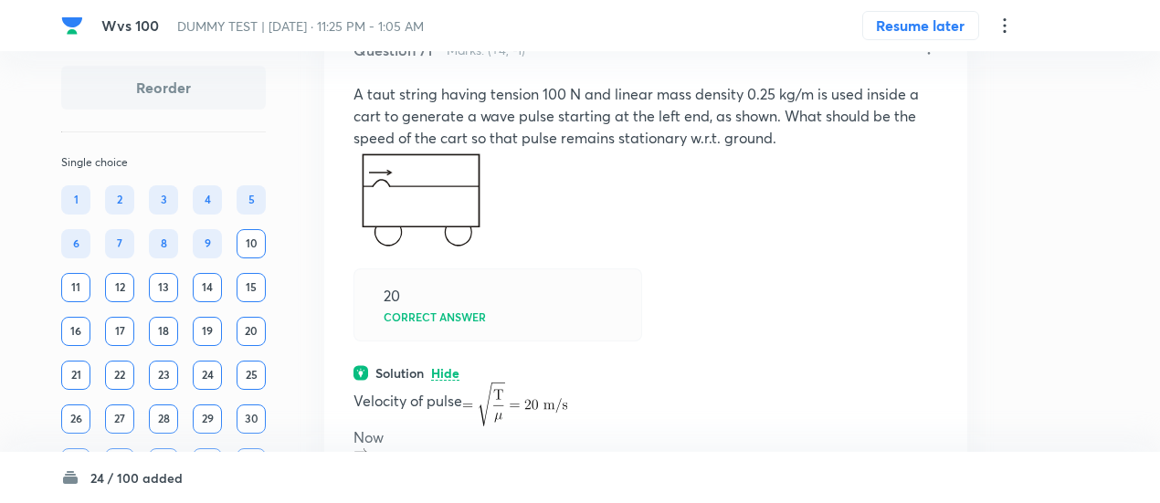
click at [932, 58] on icon at bounding box center [928, 48] width 18 height 18
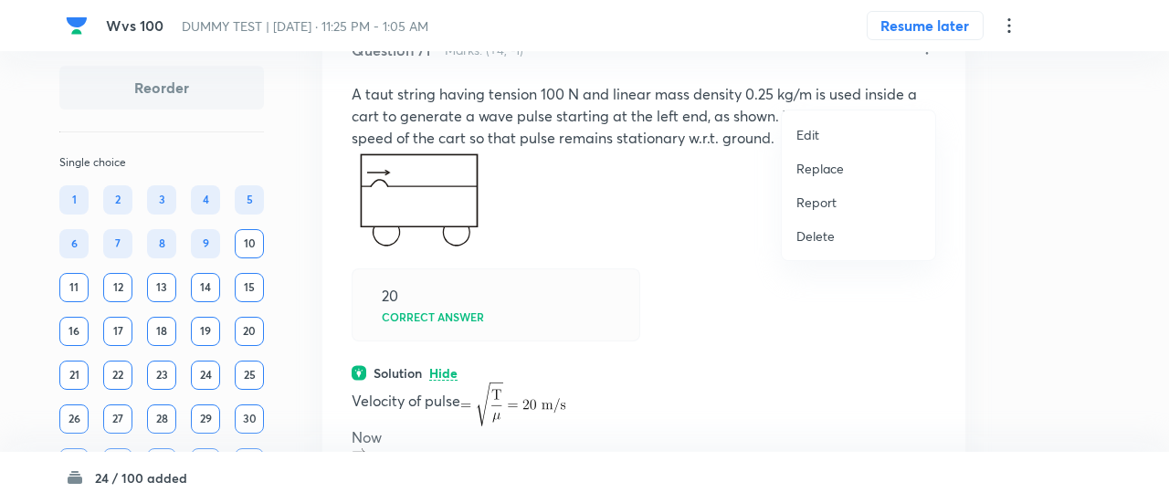
click at [830, 169] on p "Replace" at bounding box center [819, 168] width 47 height 19
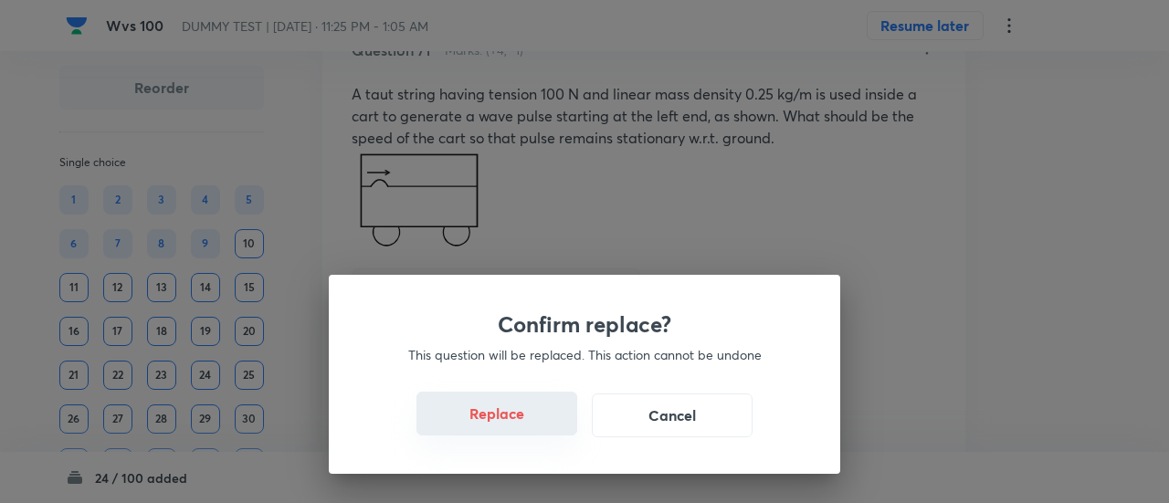
click at [516, 417] on button "Replace" at bounding box center [496, 414] width 161 height 44
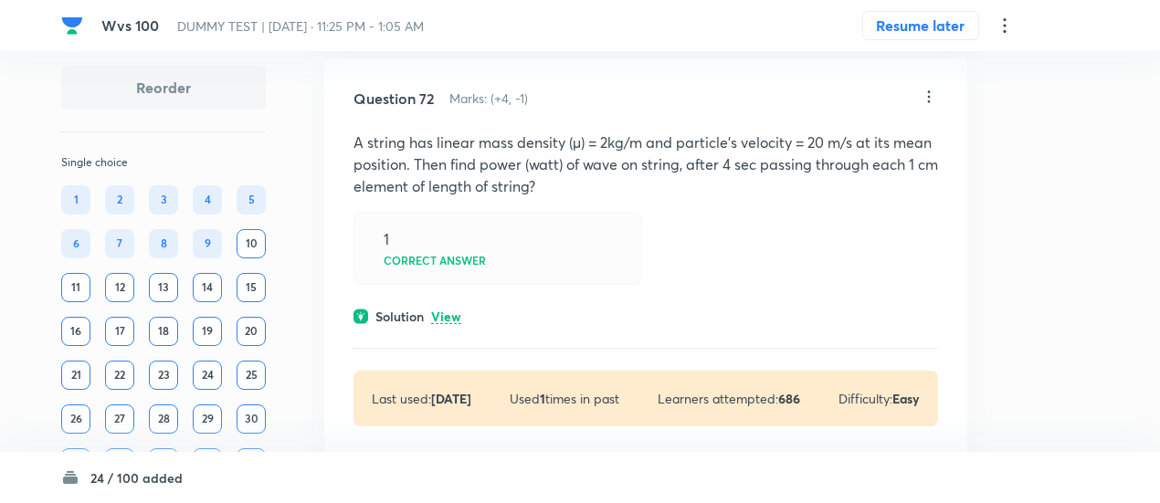
scroll to position [14562, 0]
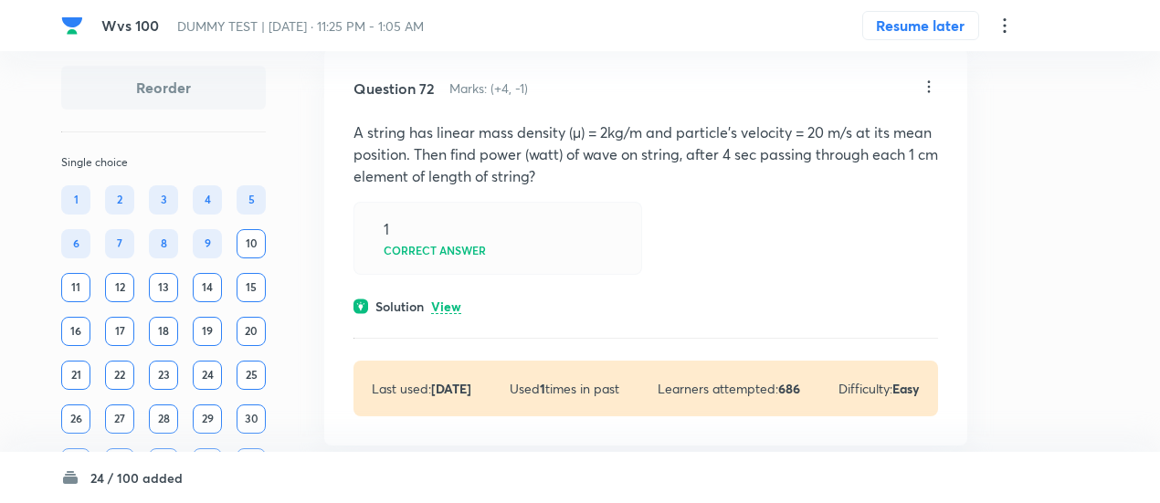
click at [459, 314] on p "View" at bounding box center [446, 307] width 30 height 14
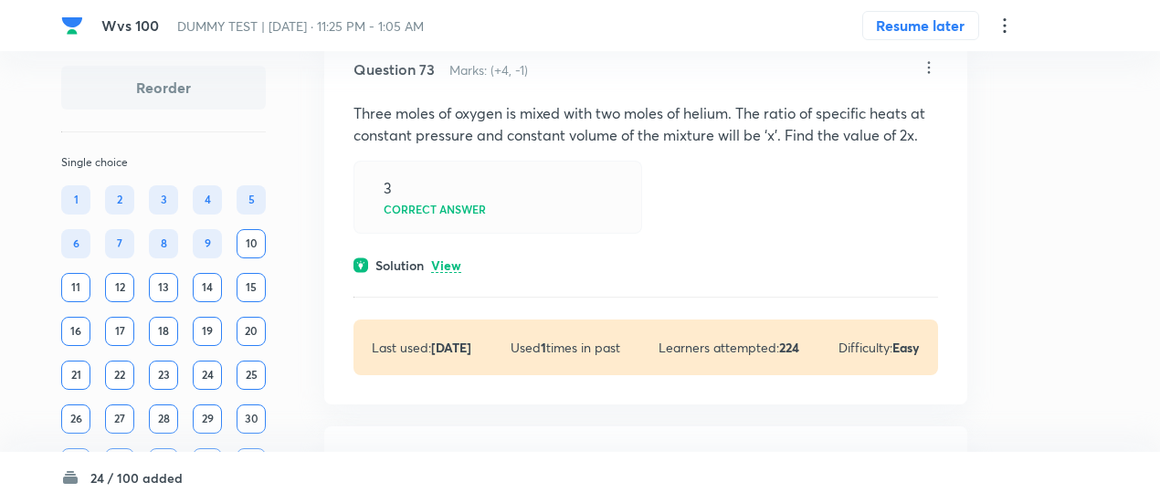
scroll to position [15183, 0]
click at [444, 271] on p "View" at bounding box center [446, 264] width 30 height 14
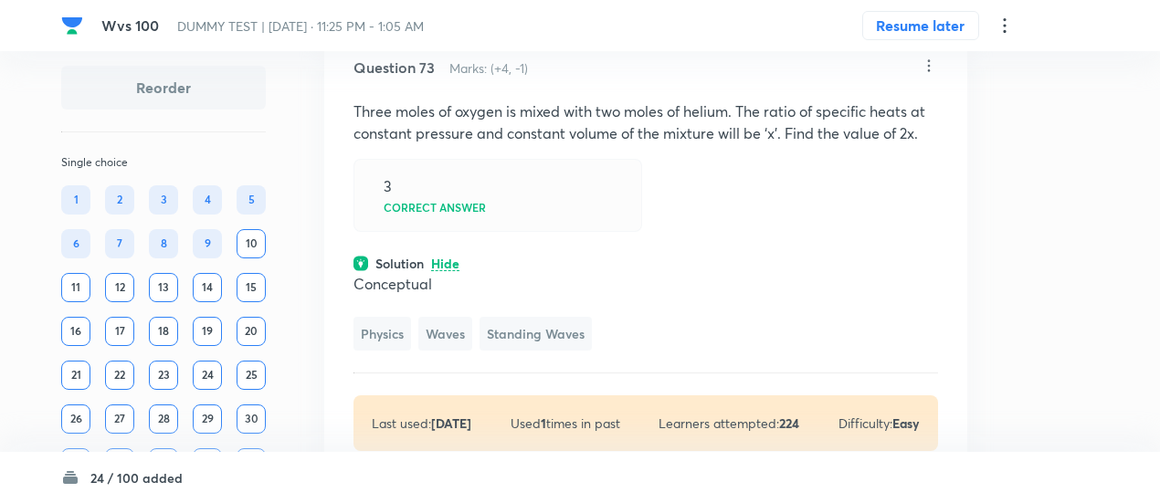
click at [929, 75] on icon at bounding box center [928, 66] width 18 height 18
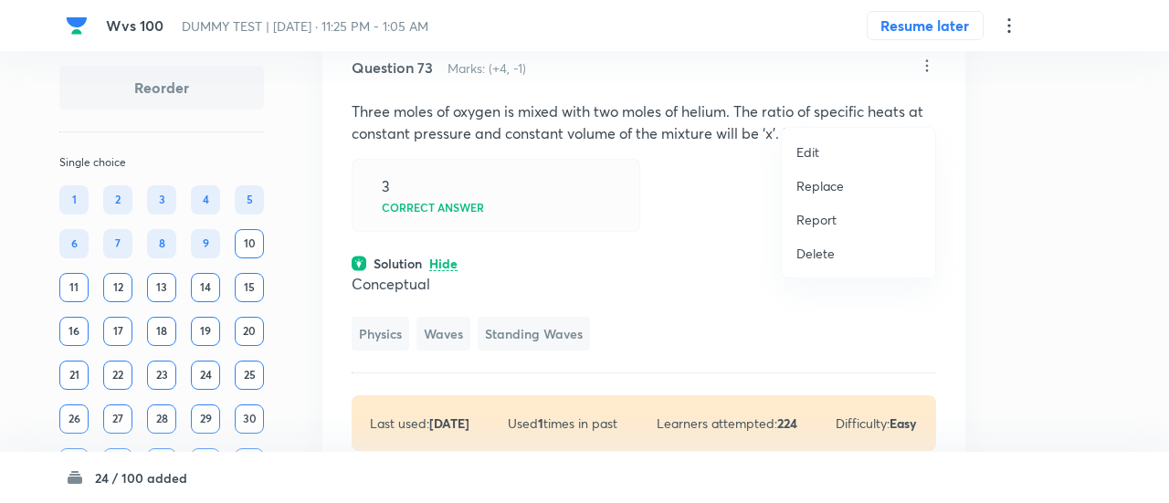
click at [834, 183] on p "Replace" at bounding box center [819, 185] width 47 height 19
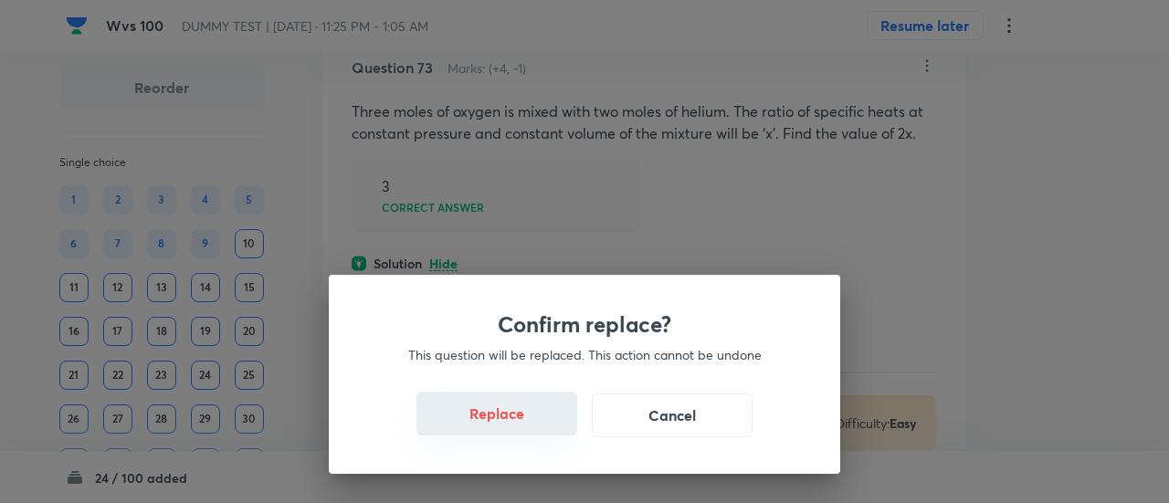
click at [518, 423] on button "Replace" at bounding box center [496, 414] width 161 height 44
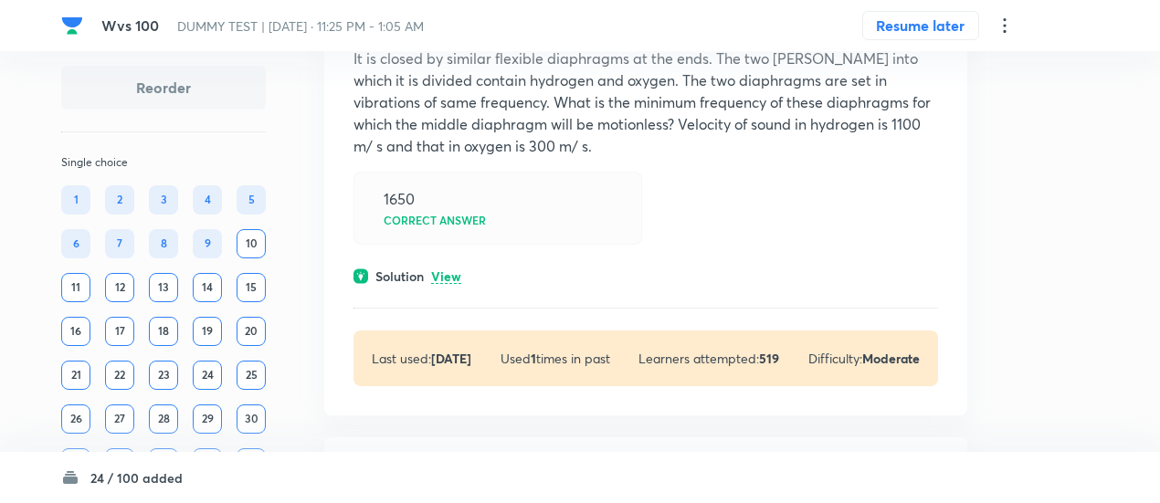
scroll to position [16033, 0]
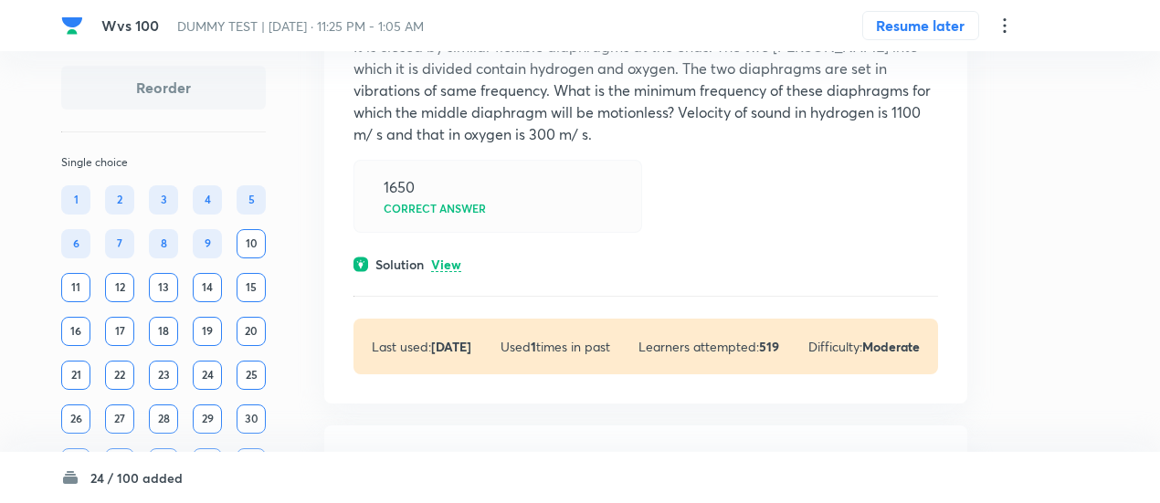
click at [454, 272] on p "View" at bounding box center [446, 265] width 30 height 14
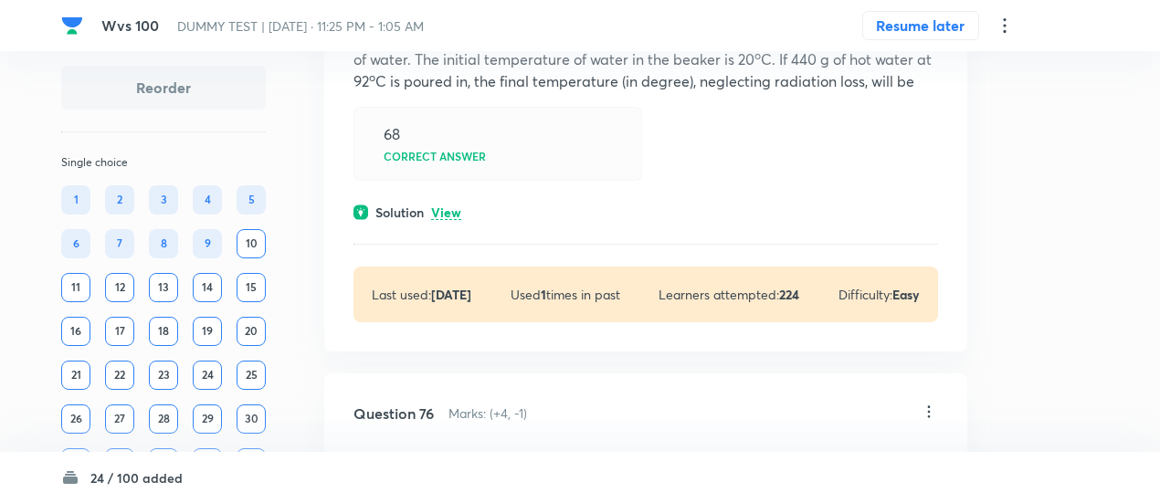
scroll to position [16938, 0]
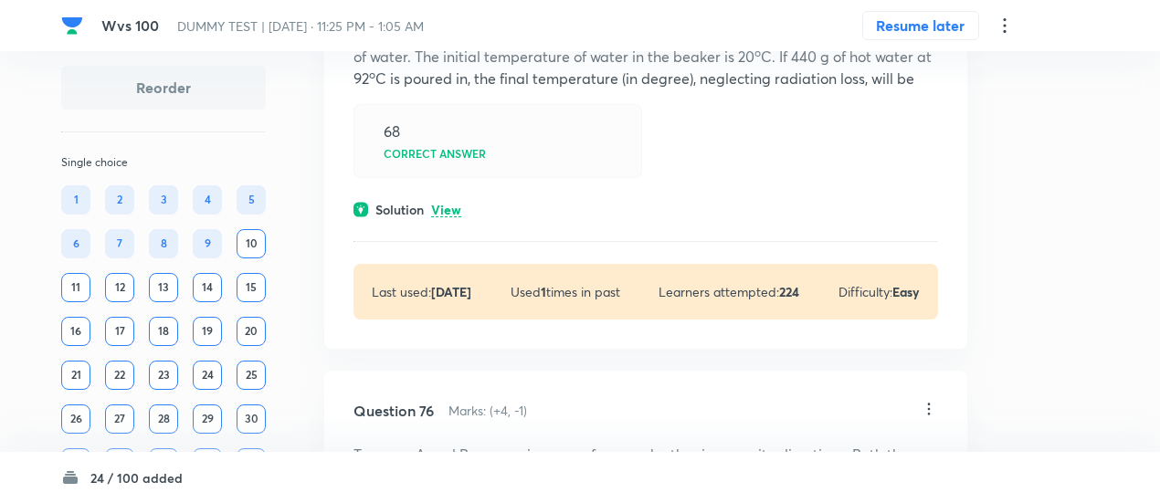
click at [456, 217] on p "View" at bounding box center [446, 211] width 30 height 14
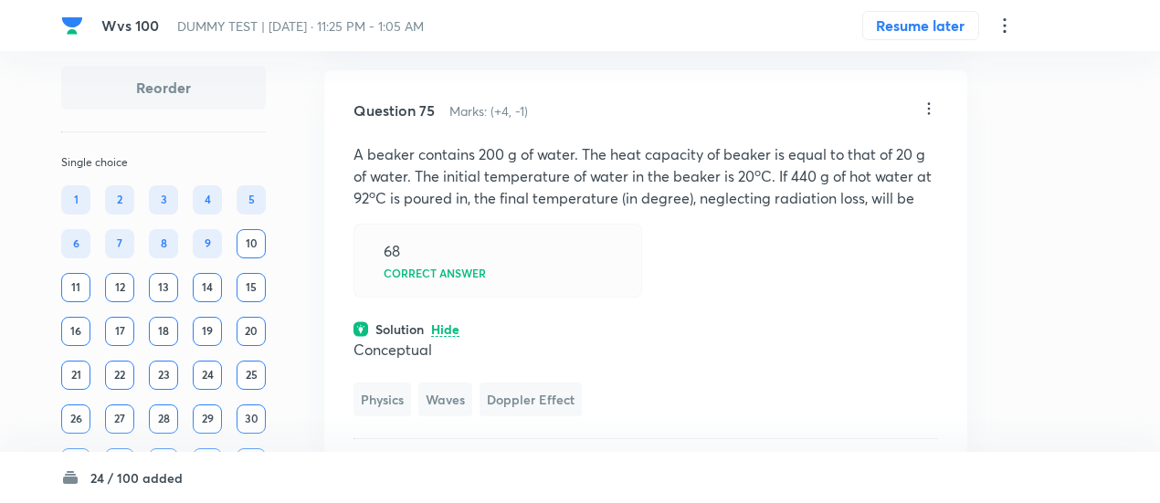
scroll to position [16817, 0]
click at [931, 119] on icon at bounding box center [928, 109] width 18 height 18
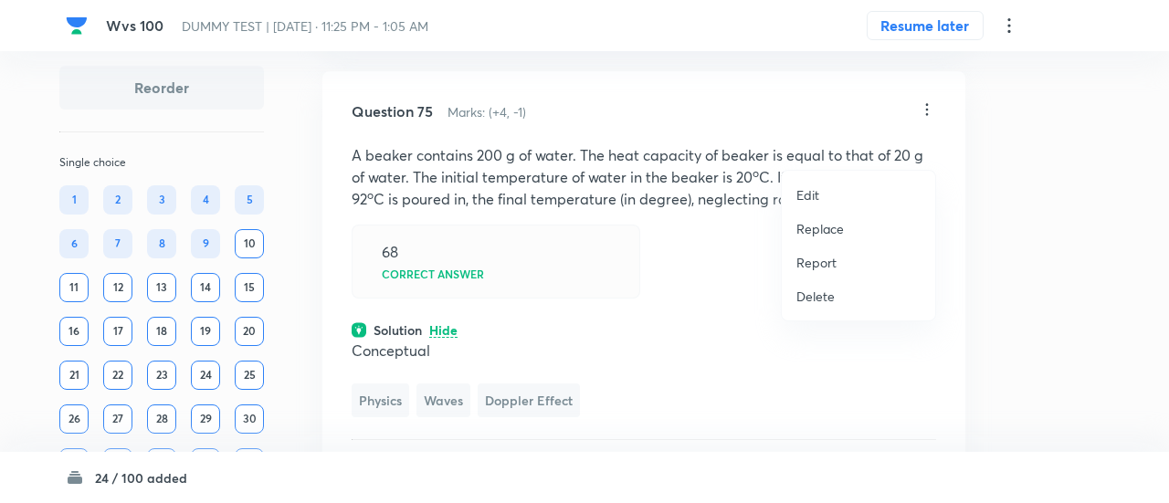
click at [830, 223] on p "Replace" at bounding box center [819, 228] width 47 height 19
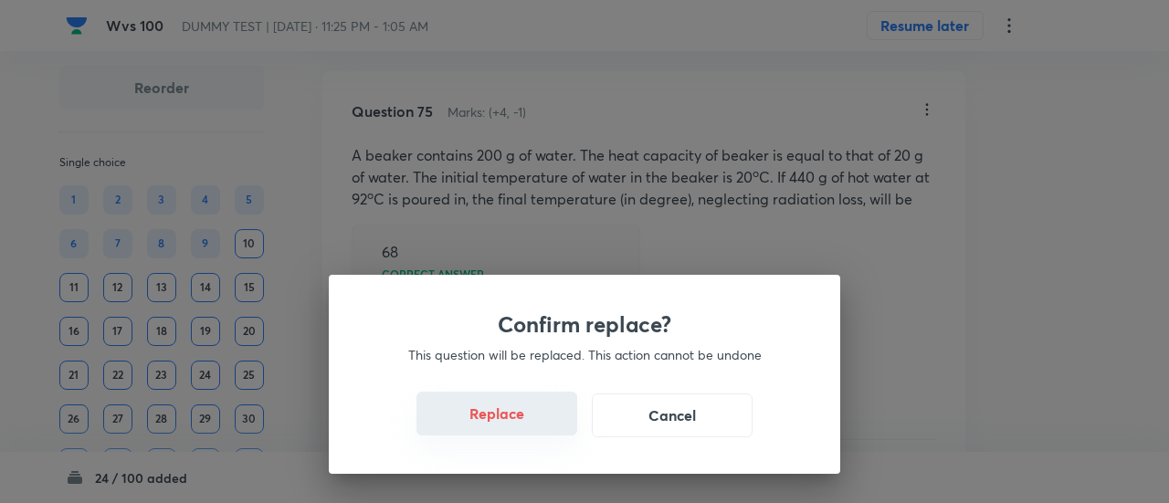
click at [517, 416] on button "Replace" at bounding box center [496, 414] width 161 height 44
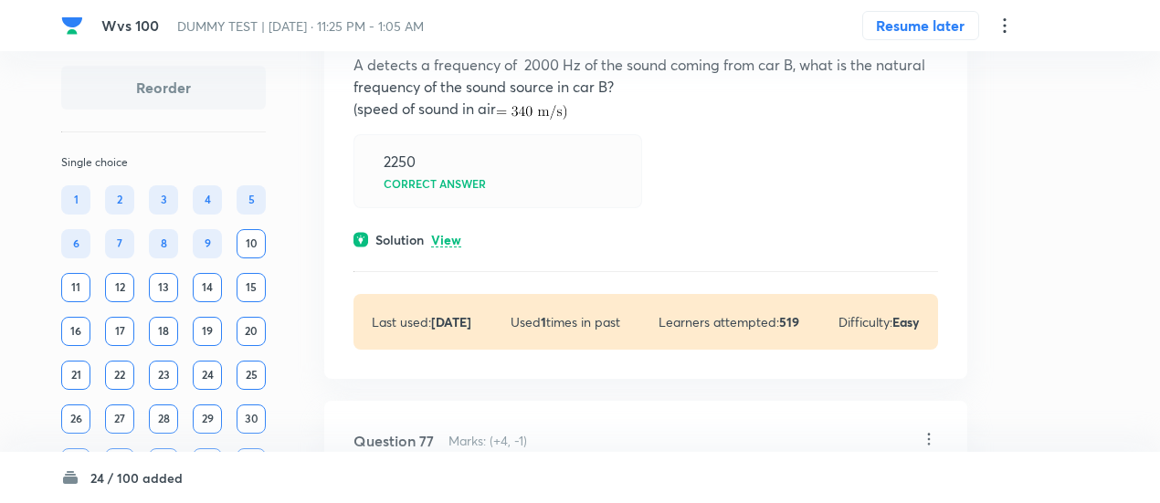
scroll to position [17858, 0]
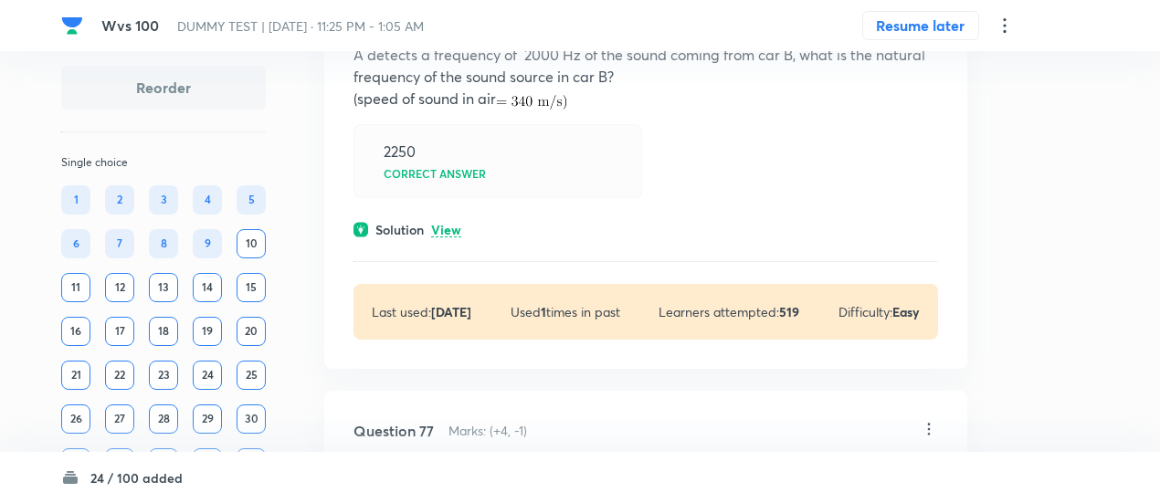
click at [454, 237] on p "View" at bounding box center [446, 231] width 30 height 14
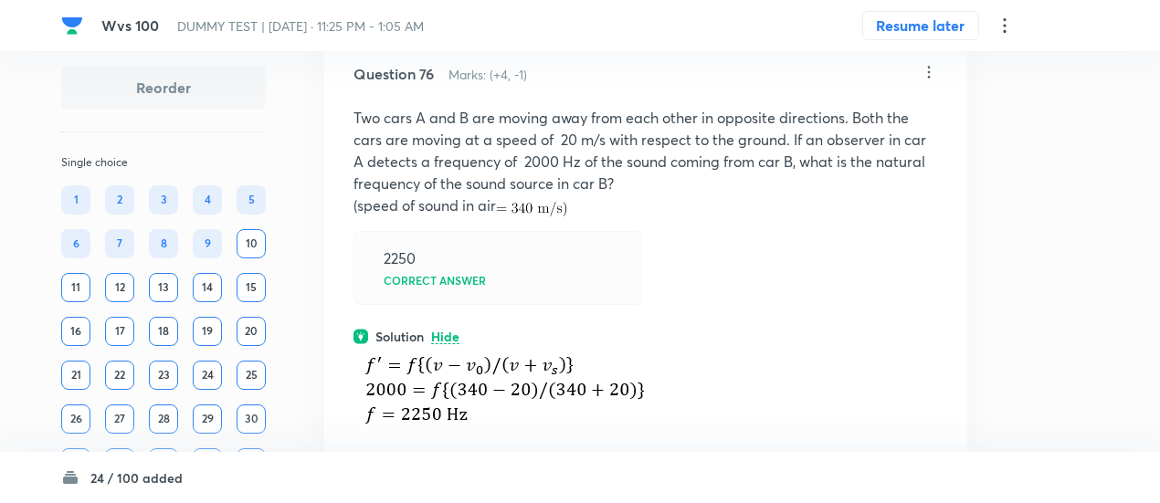
scroll to position [17750, 0]
click at [929, 82] on icon at bounding box center [928, 73] width 18 height 18
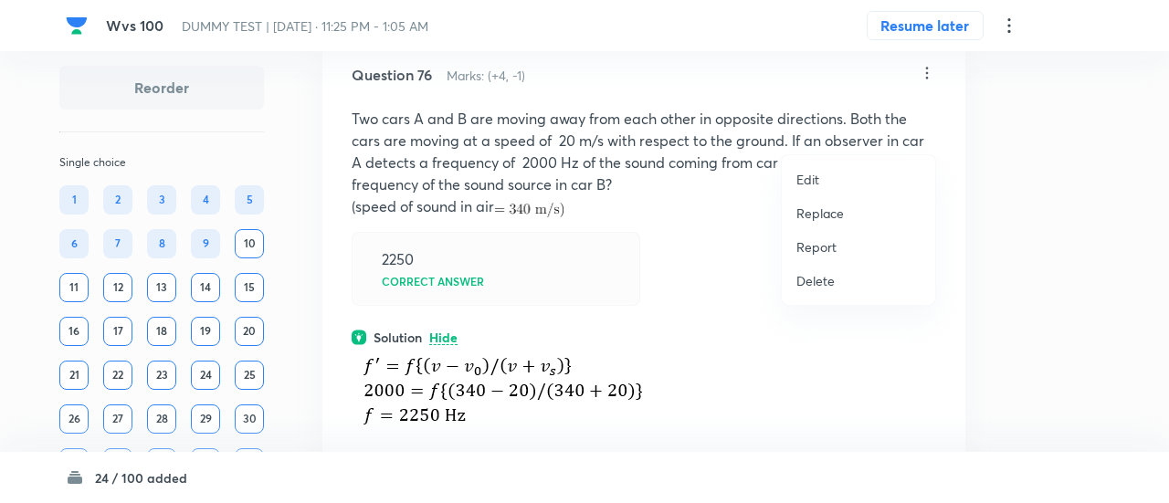
click at [827, 215] on p "Replace" at bounding box center [819, 213] width 47 height 19
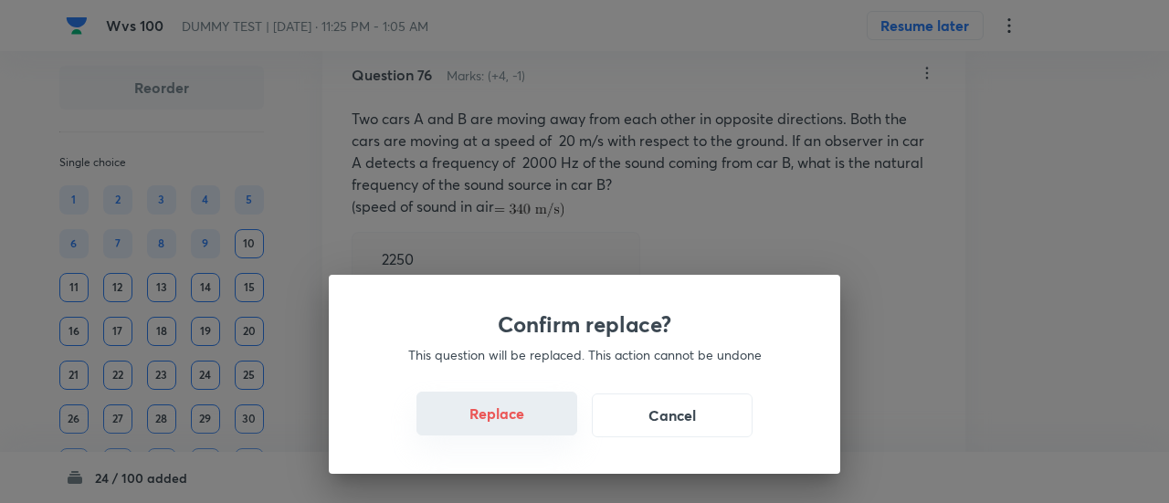
click at [507, 425] on button "Replace" at bounding box center [496, 414] width 161 height 44
click at [507, 425] on button "Replace" at bounding box center [496, 416] width 161 height 44
click at [512, 425] on div "Confirm replace? This question will be replaced. This action cannot be undone R…" at bounding box center [584, 251] width 1169 height 503
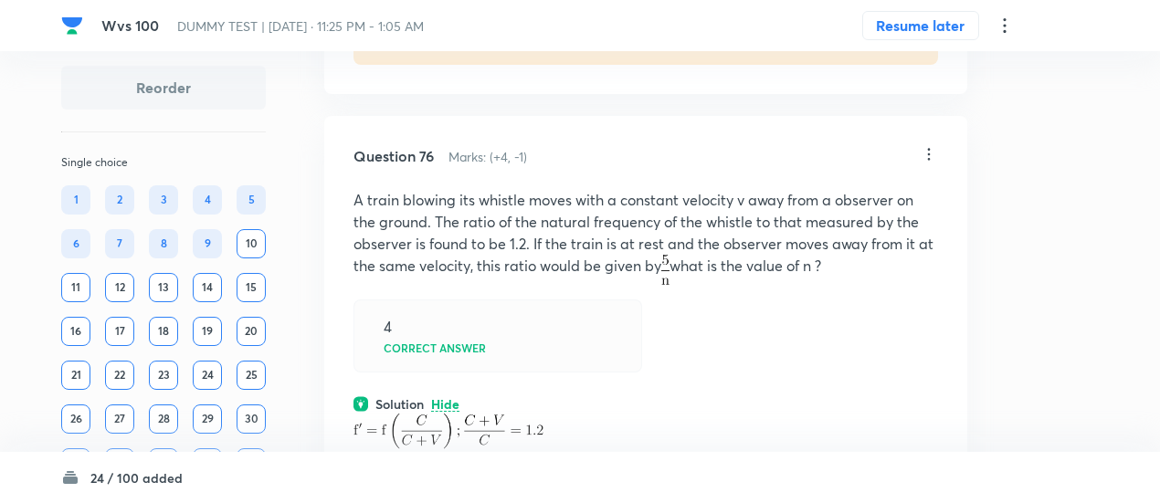
scroll to position [17668, 0]
click at [931, 199] on div "Question 76 Marks: (+4, -1) A train blowing its whistle moves with a constant v…" at bounding box center [645, 396] width 643 height 558
click at [929, 162] on icon at bounding box center [929, 156] width 3 height 12
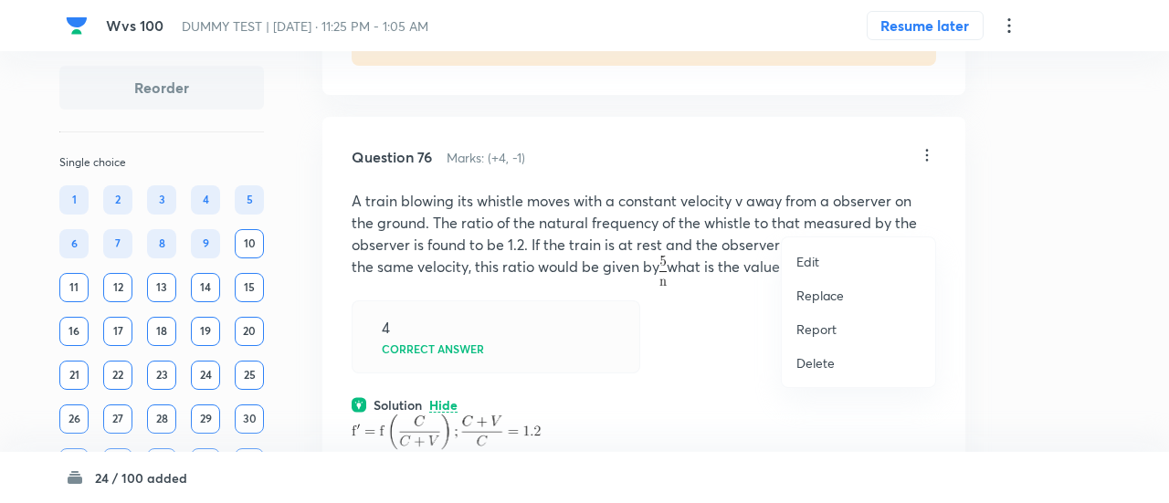
click at [830, 293] on p "Replace" at bounding box center [819, 295] width 47 height 19
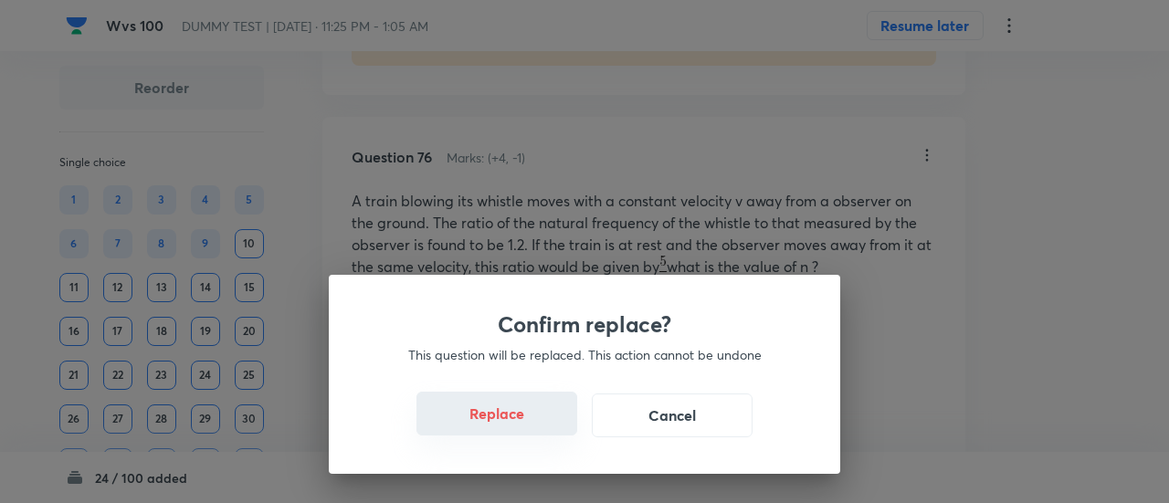
click at [506, 421] on button "Replace" at bounding box center [496, 414] width 161 height 44
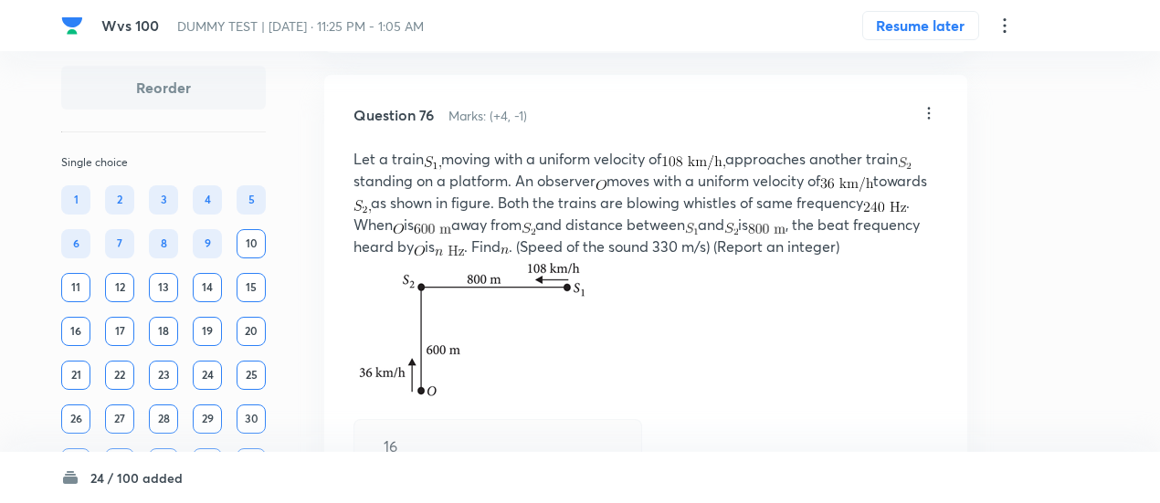
scroll to position [17708, 0]
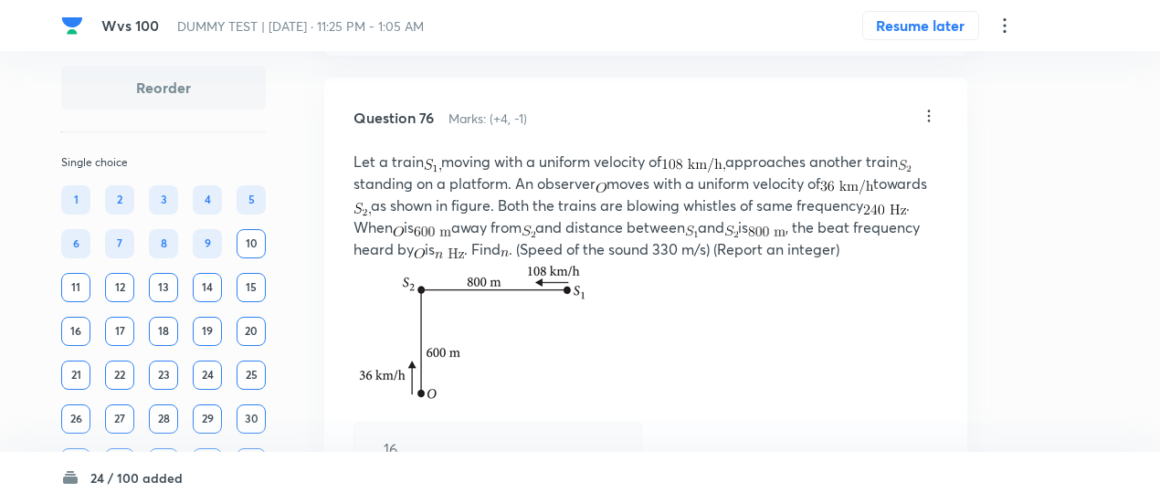
click at [930, 125] on icon at bounding box center [928, 116] width 18 height 18
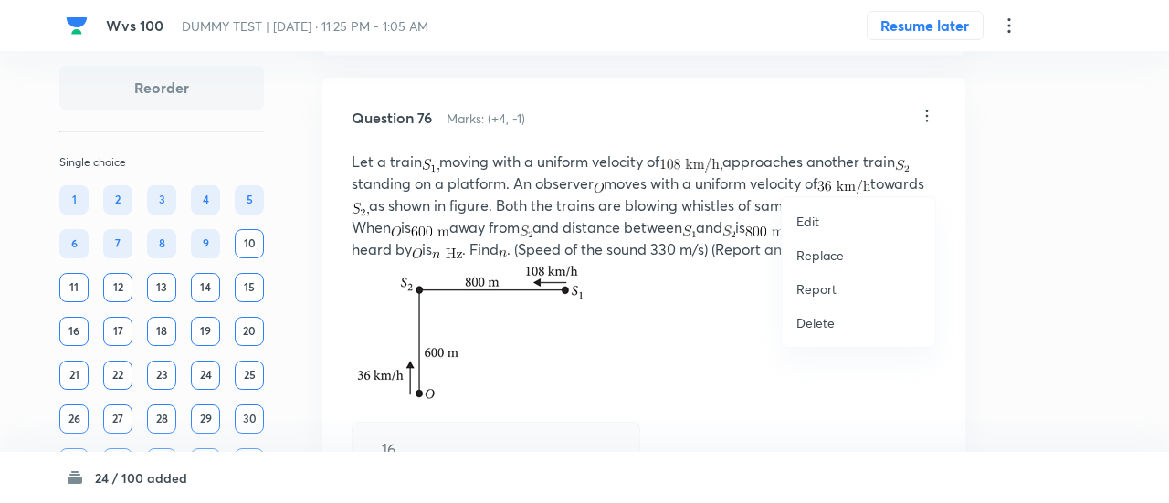
click at [818, 258] on p "Replace" at bounding box center [819, 255] width 47 height 19
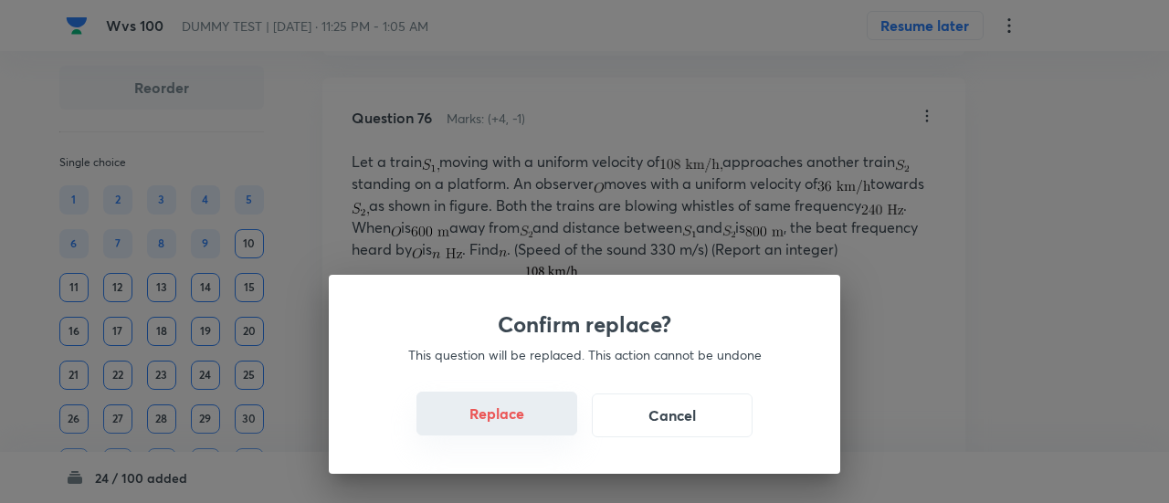
click at [535, 424] on button "Replace" at bounding box center [496, 414] width 161 height 44
click at [535, 424] on button "Replace" at bounding box center [496, 416] width 161 height 44
click at [535, 424] on button "Replace" at bounding box center [496, 414] width 161 height 44
click at [535, 424] on button "Replace" at bounding box center [496, 416] width 161 height 44
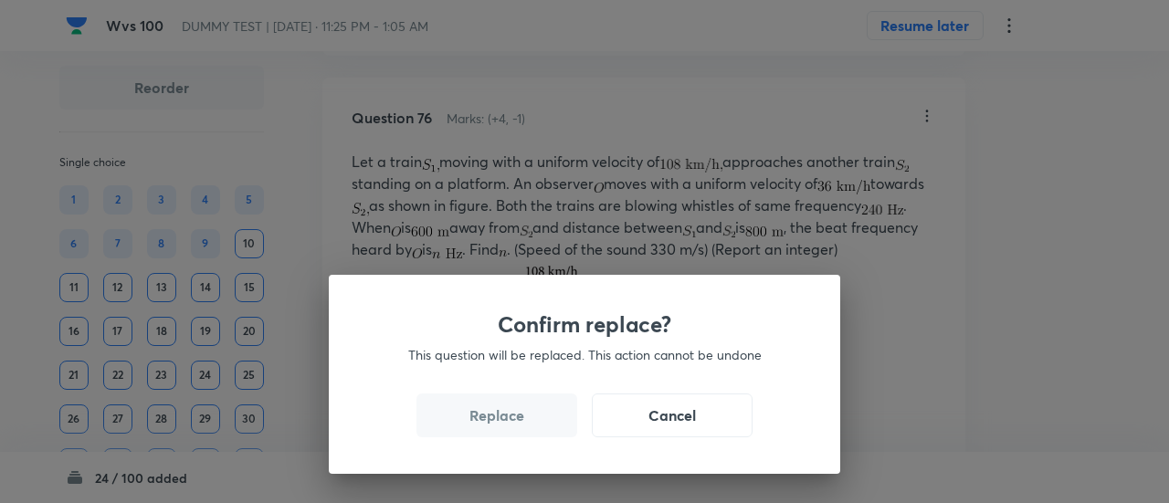
click at [535, 424] on div "Confirm replace? This question will be replaced. This action cannot be undone R…" at bounding box center [584, 251] width 1169 height 503
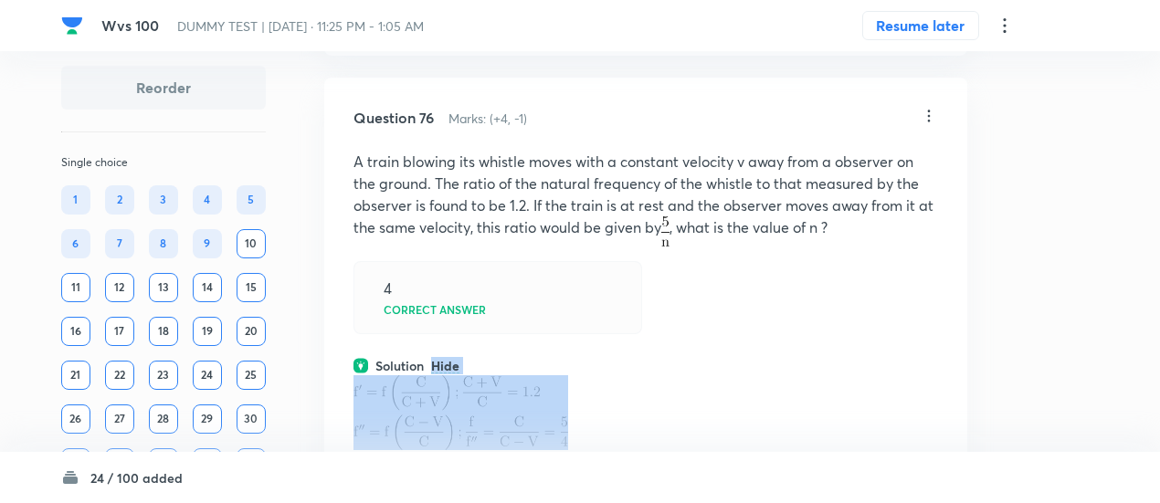
click at [535, 375] on div "Solution Hide" at bounding box center [645, 365] width 584 height 19
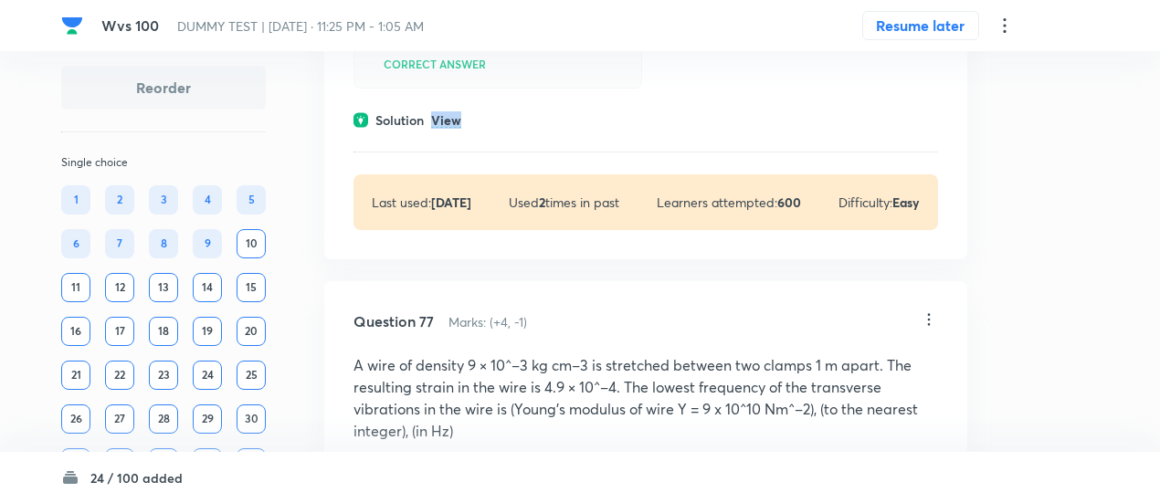
scroll to position [17959, 0]
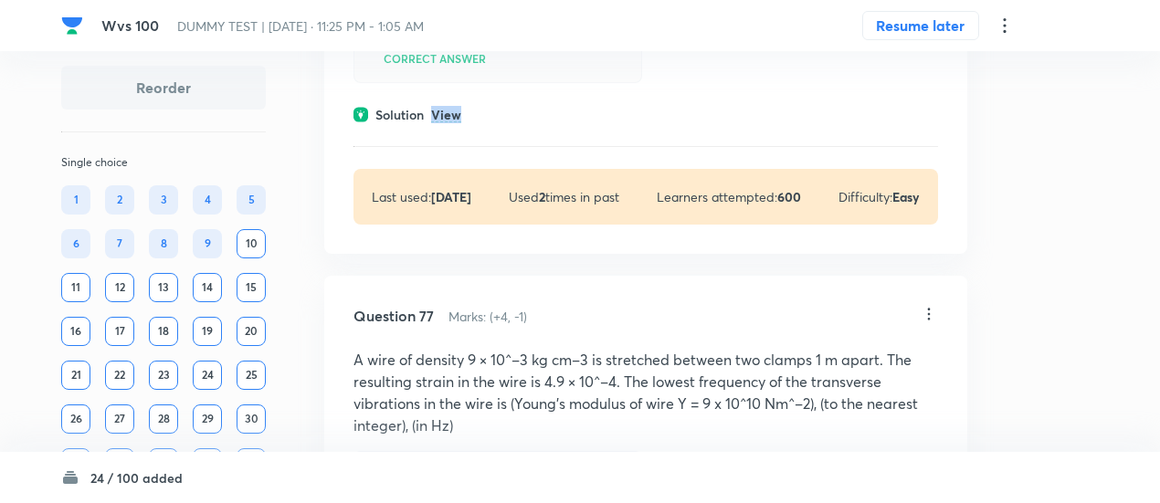
click at [458, 122] on p "View" at bounding box center [446, 116] width 30 height 14
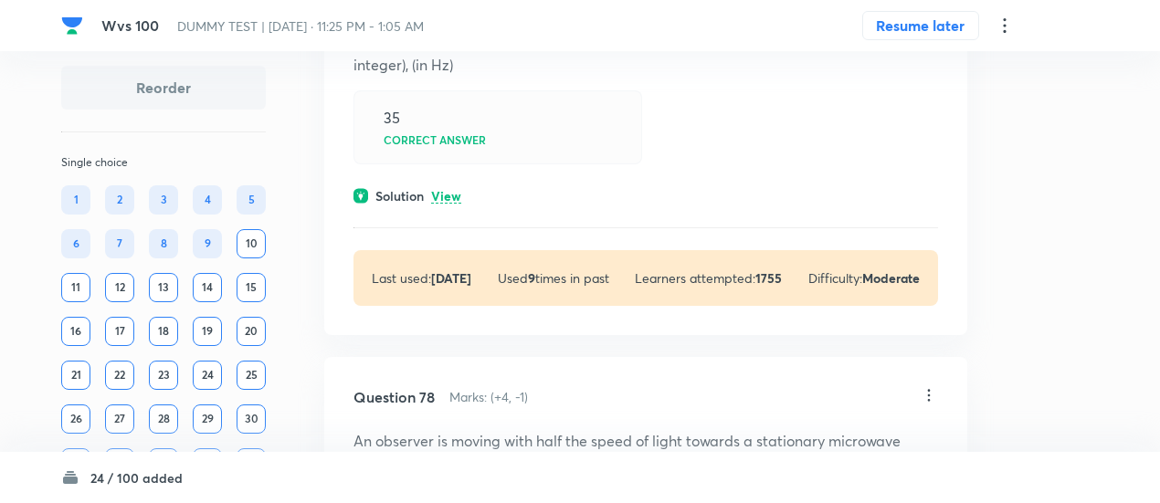
scroll to position [18455, 0]
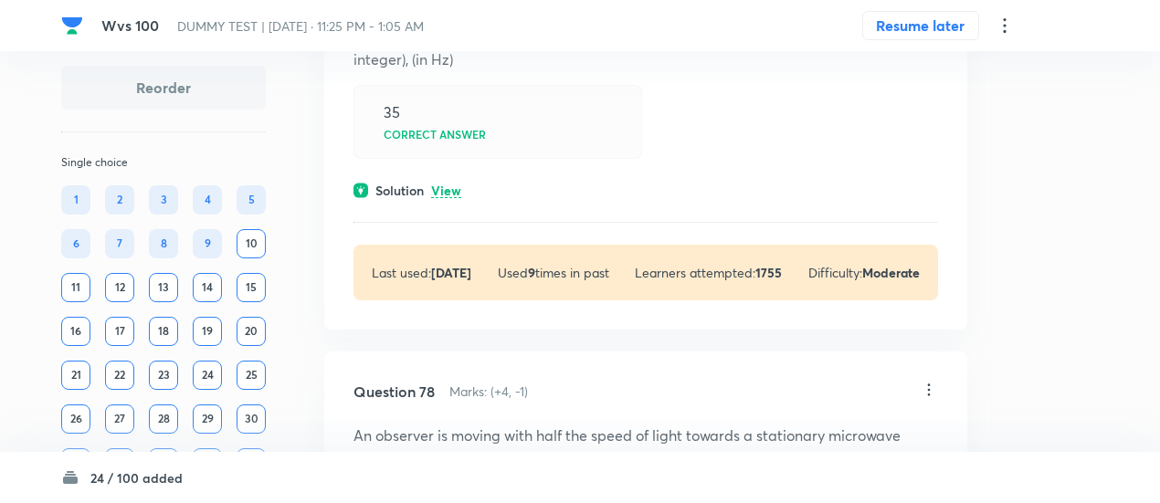
click at [453, 255] on div "Question 77 Marks: (+4, -1) A wire of density 9 × 10^–3 kg cm–3 is stretched be…" at bounding box center [645, 119] width 643 height 419
click at [453, 198] on p "View" at bounding box center [446, 191] width 30 height 14
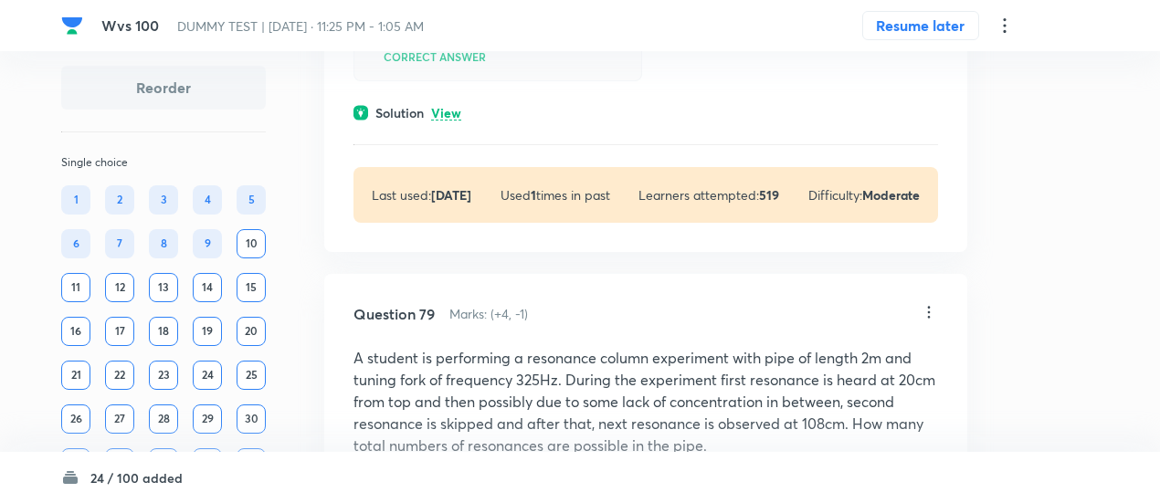
scroll to position [19273, 0]
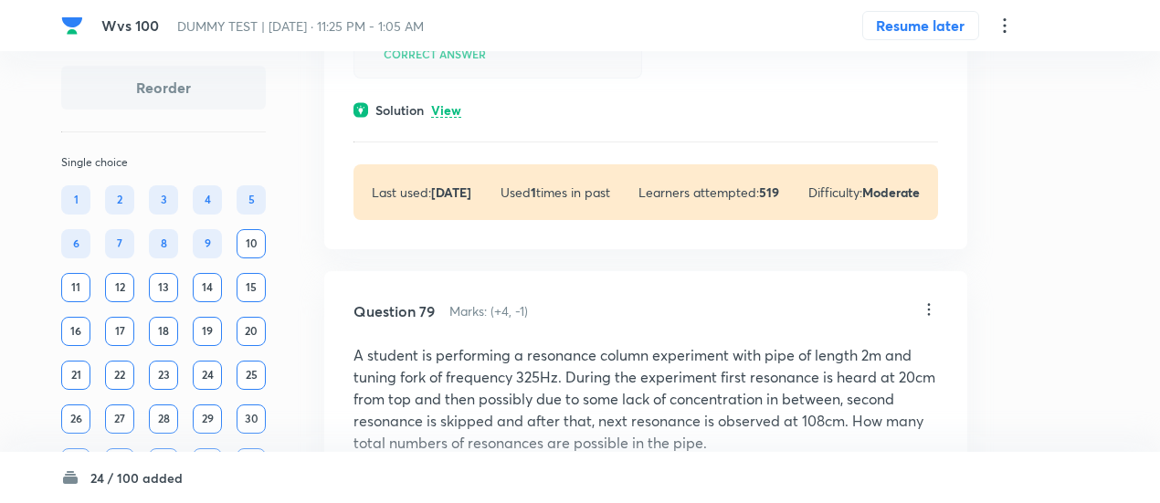
click at [452, 118] on p "View" at bounding box center [446, 111] width 30 height 14
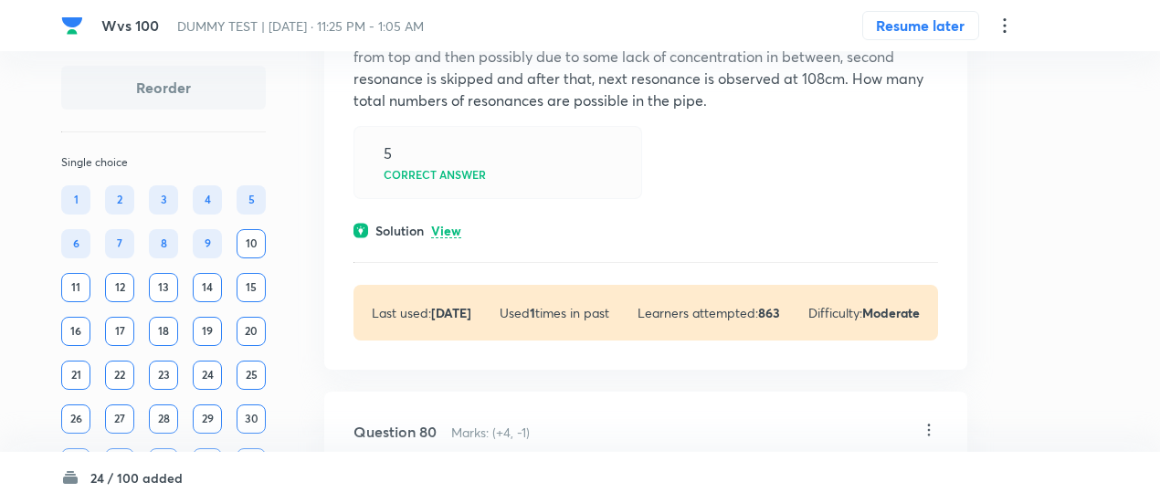
scroll to position [19857, 0]
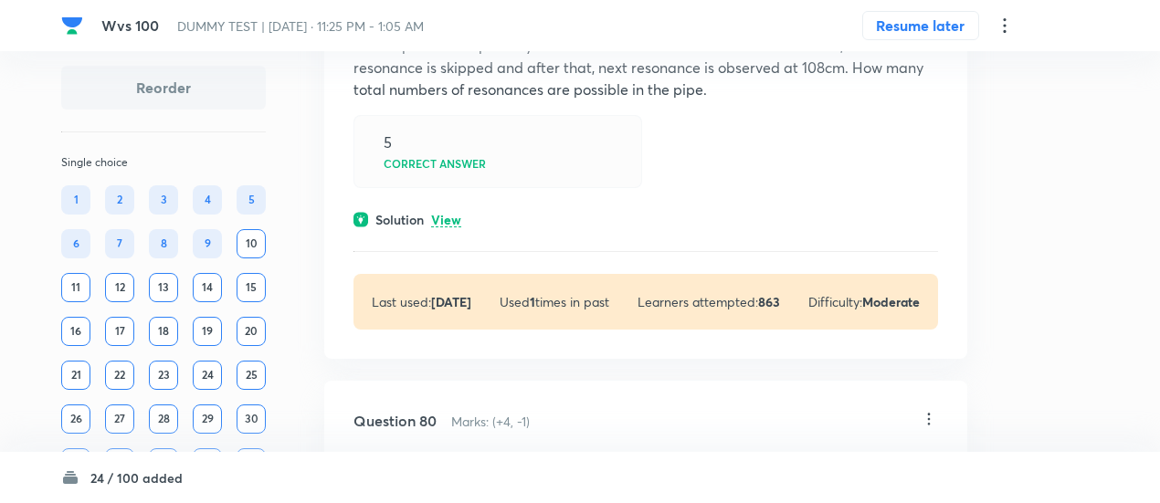
click at [451, 227] on p "View" at bounding box center [446, 221] width 30 height 14
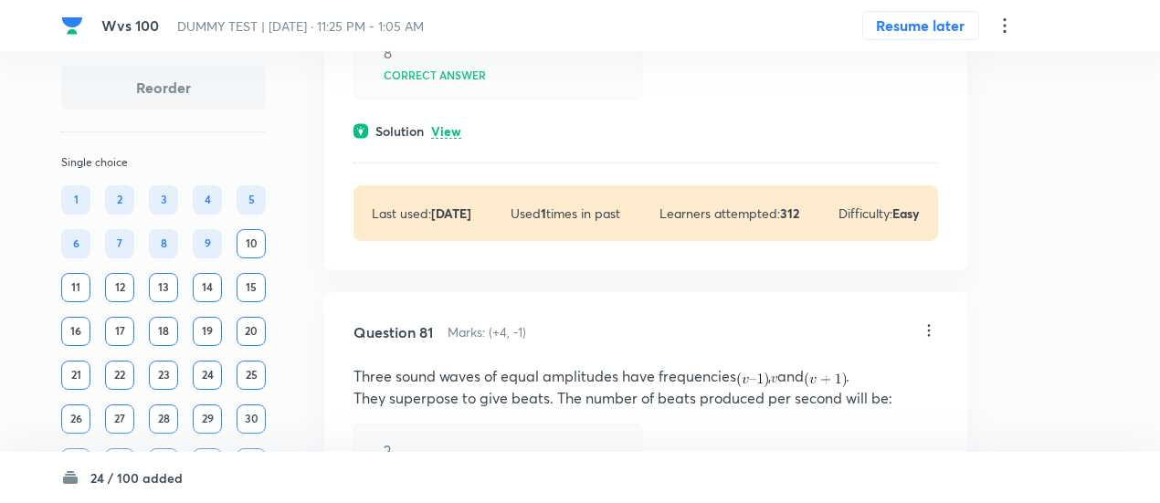
scroll to position [20569, 0]
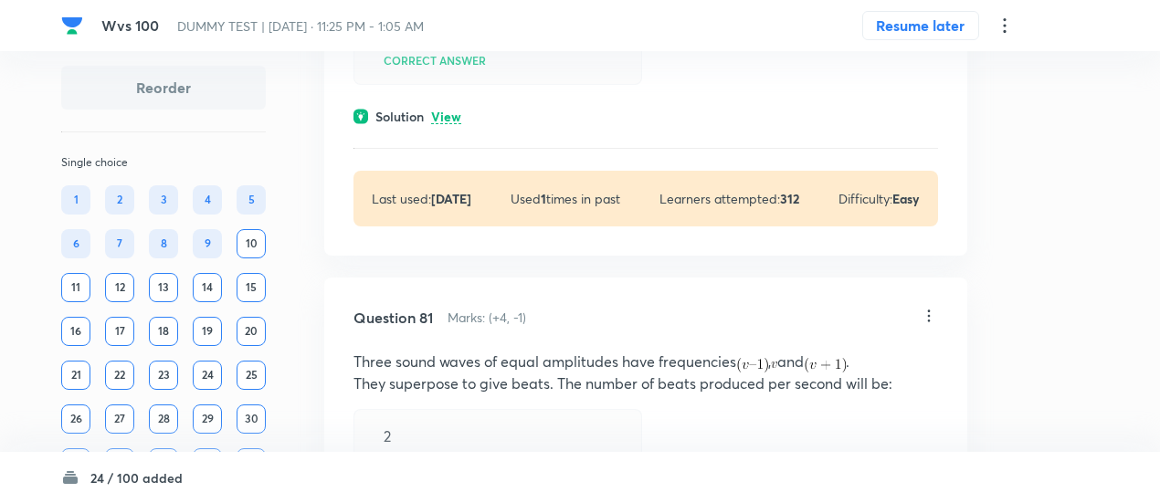
click at [447, 124] on p "View" at bounding box center [446, 117] width 30 height 14
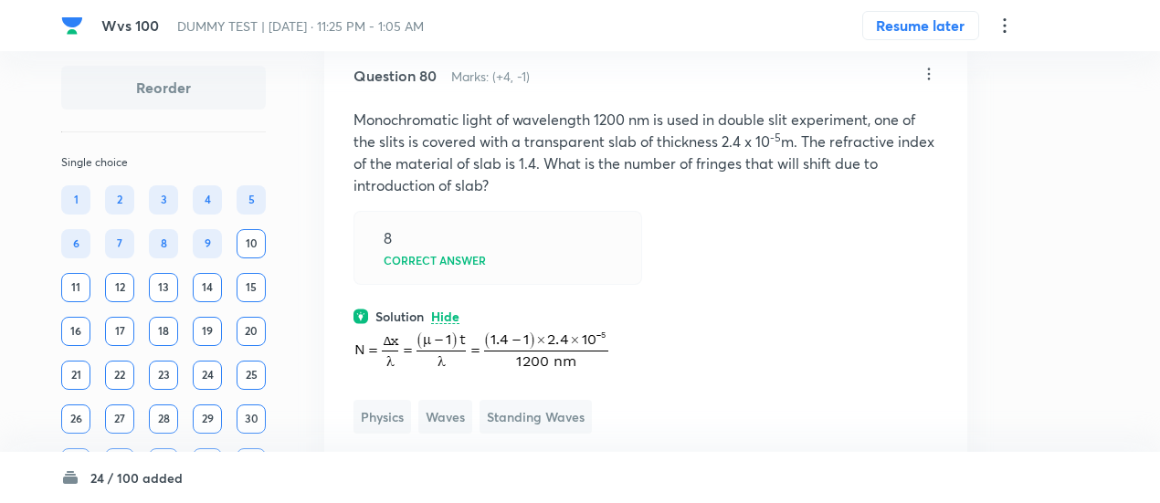
scroll to position [20366, 0]
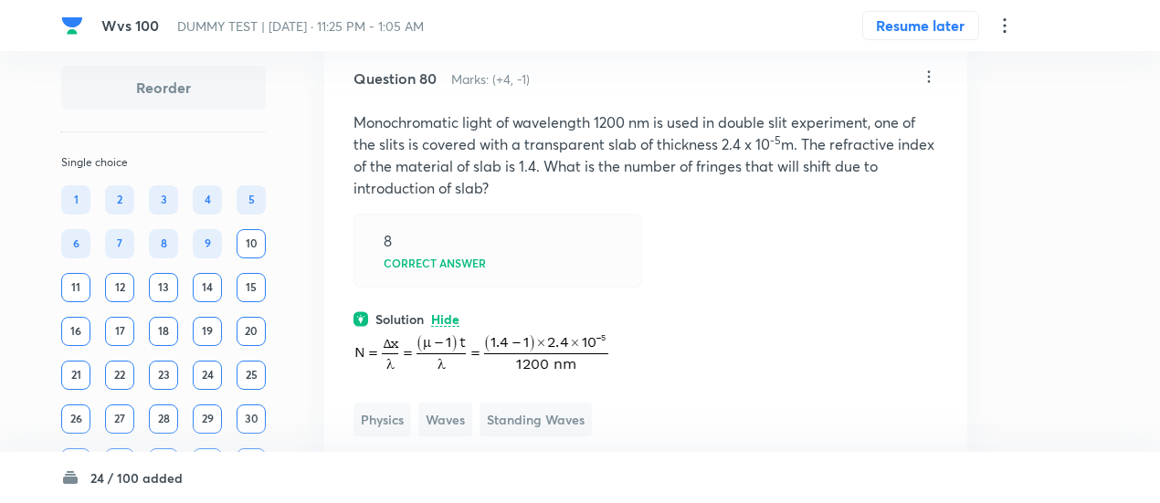
click at [920, 86] on icon at bounding box center [928, 77] width 18 height 18
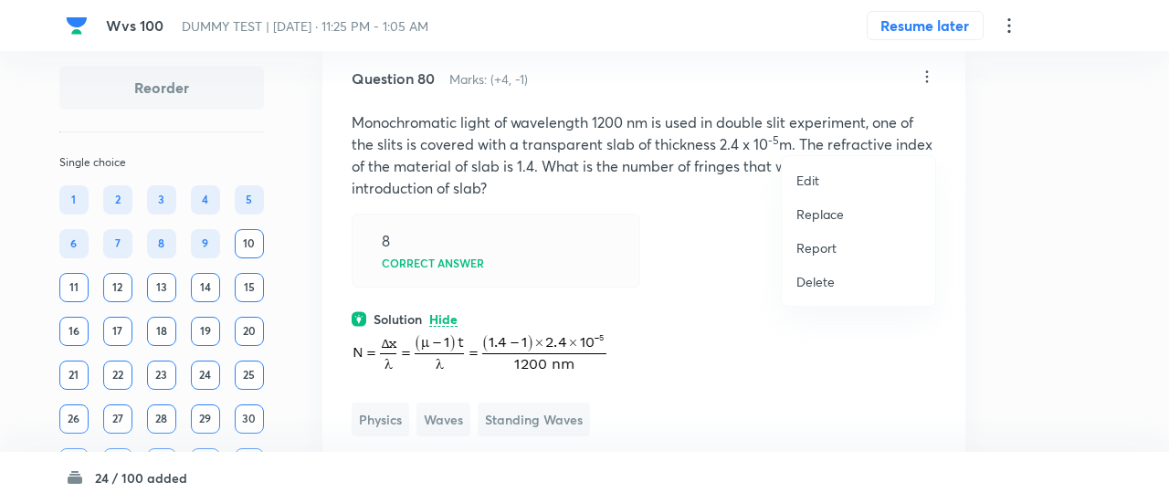
click at [833, 210] on p "Replace" at bounding box center [819, 214] width 47 height 19
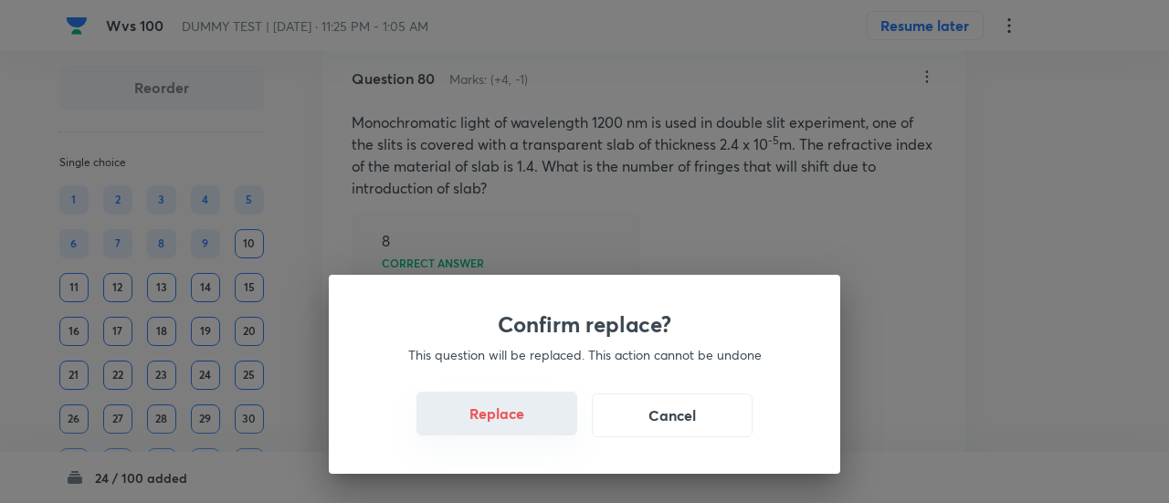
click at [507, 421] on button "Replace" at bounding box center [496, 414] width 161 height 44
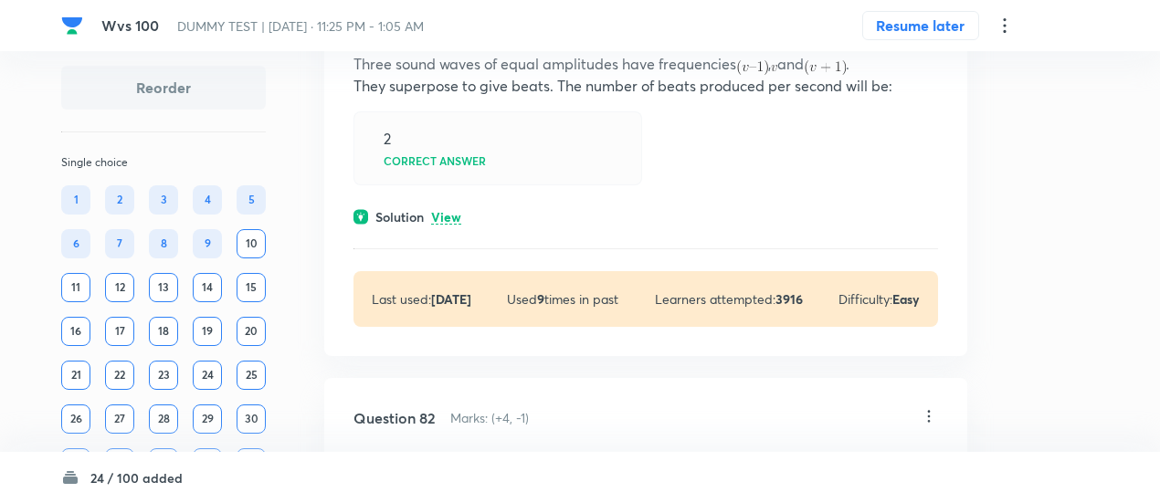
scroll to position [21120, 0]
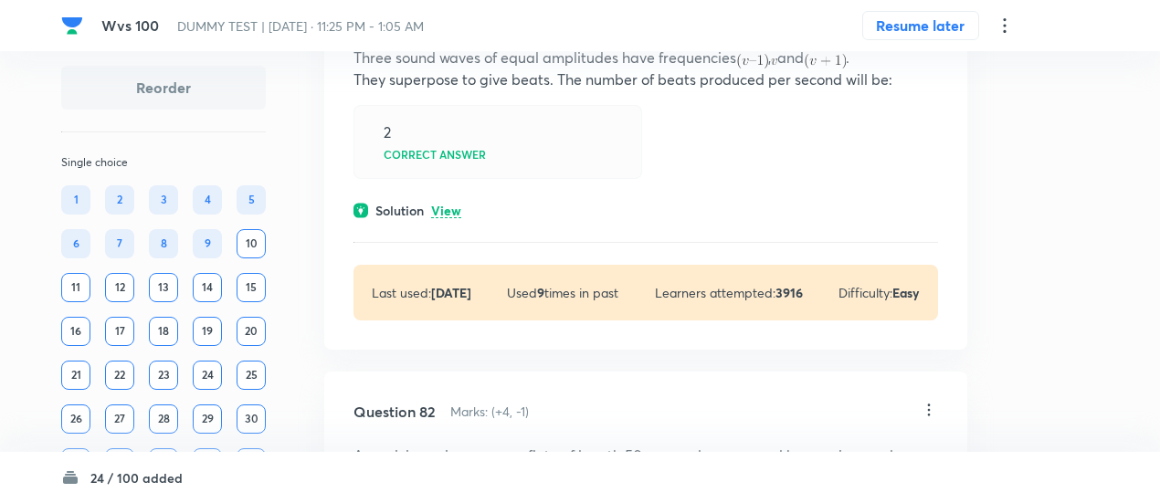
click at [450, 218] on p "View" at bounding box center [446, 212] width 30 height 14
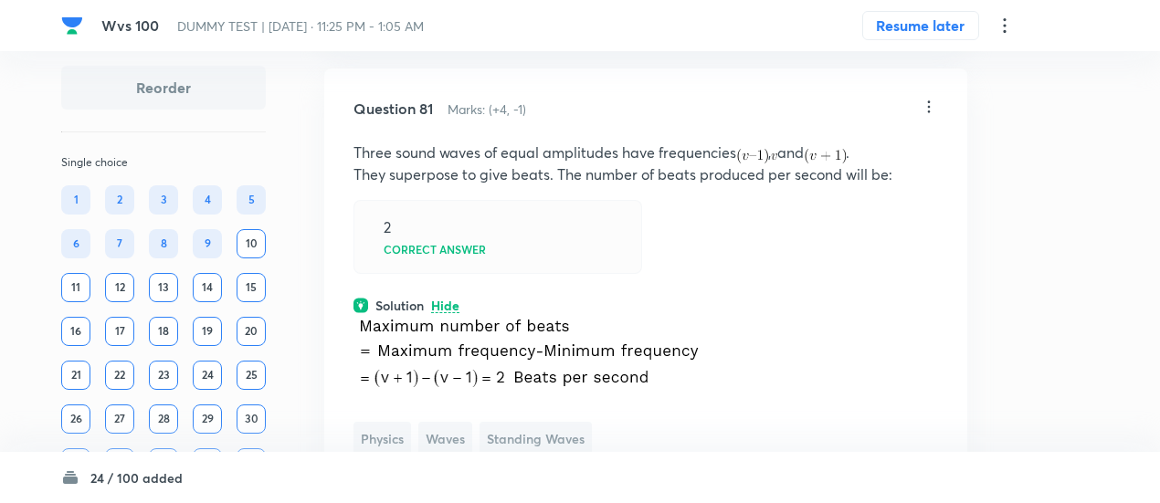
scroll to position [21013, 0]
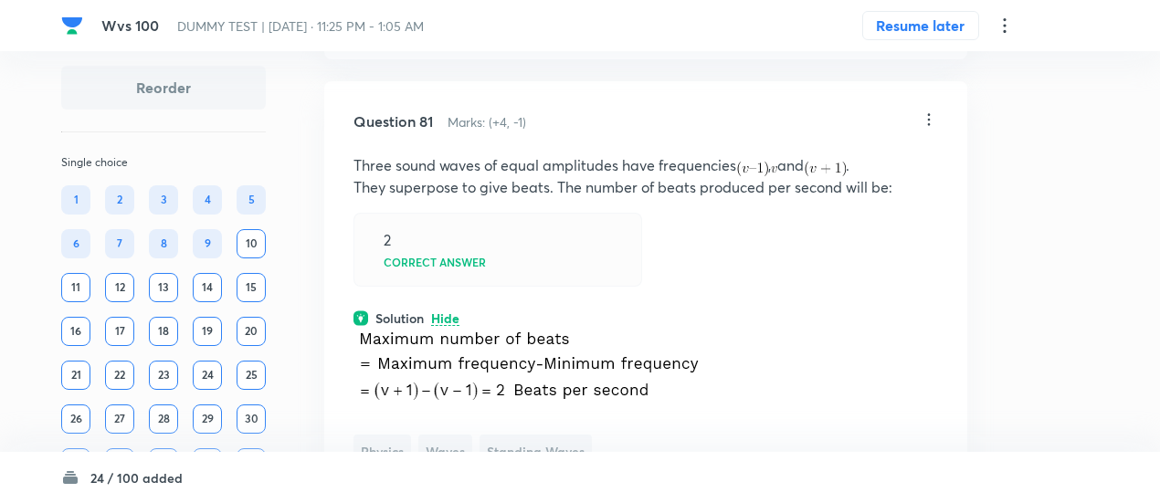
click at [929, 126] on icon at bounding box center [929, 120] width 3 height 12
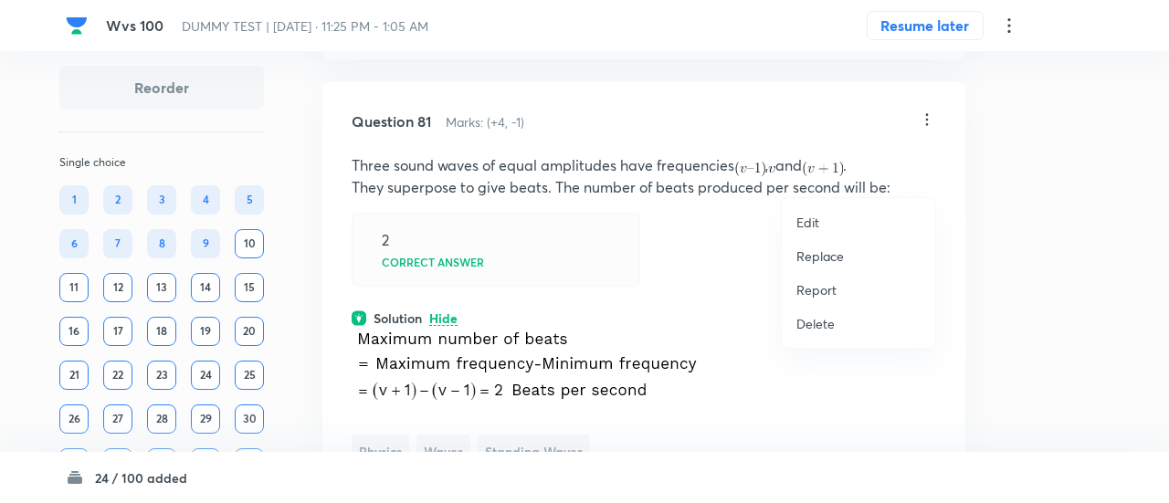
click at [833, 253] on p "Replace" at bounding box center [819, 256] width 47 height 19
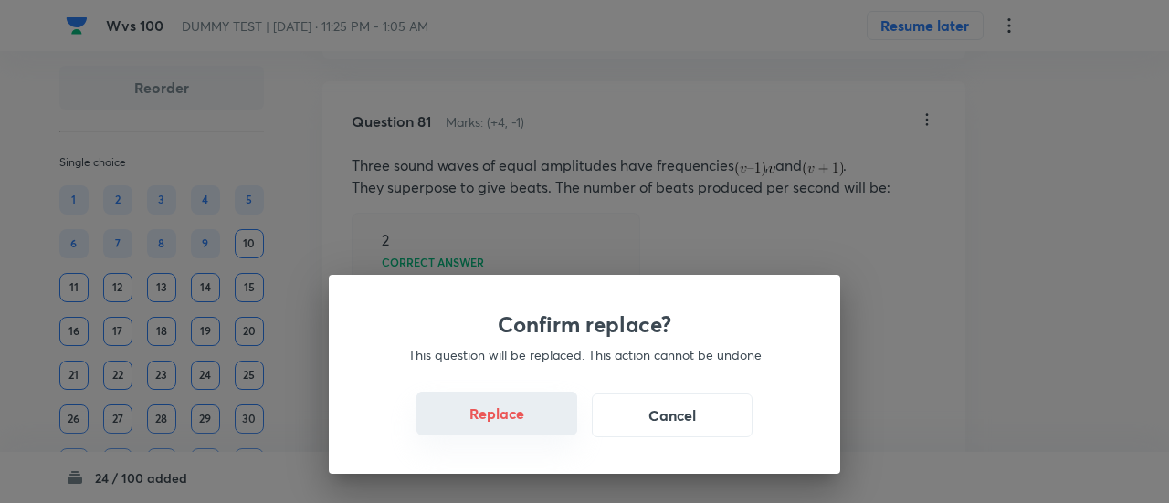
click at [524, 425] on button "Replace" at bounding box center [496, 414] width 161 height 44
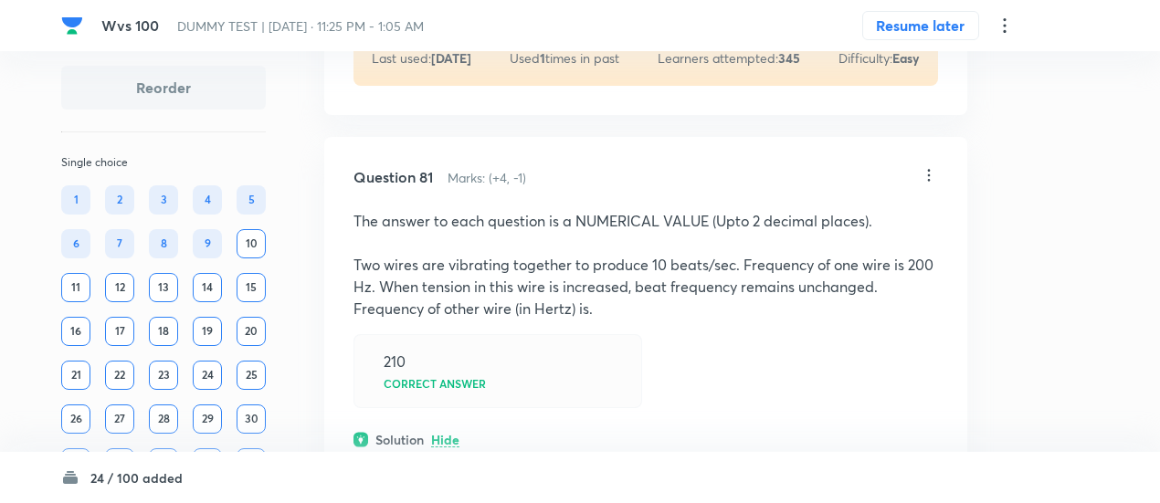
scroll to position [20956, 0]
click at [929, 185] on icon at bounding box center [928, 176] width 18 height 18
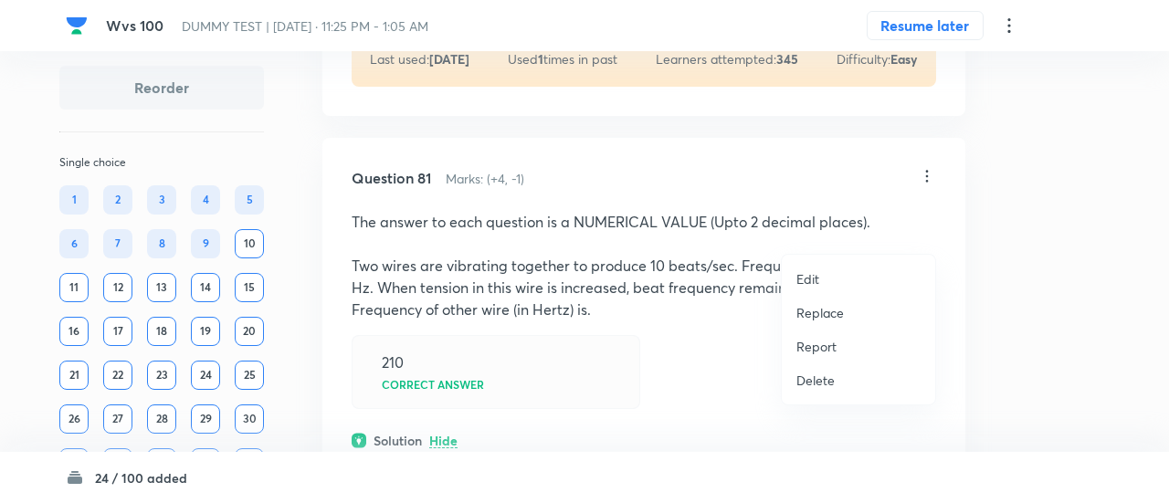
click at [822, 317] on p "Replace" at bounding box center [819, 312] width 47 height 19
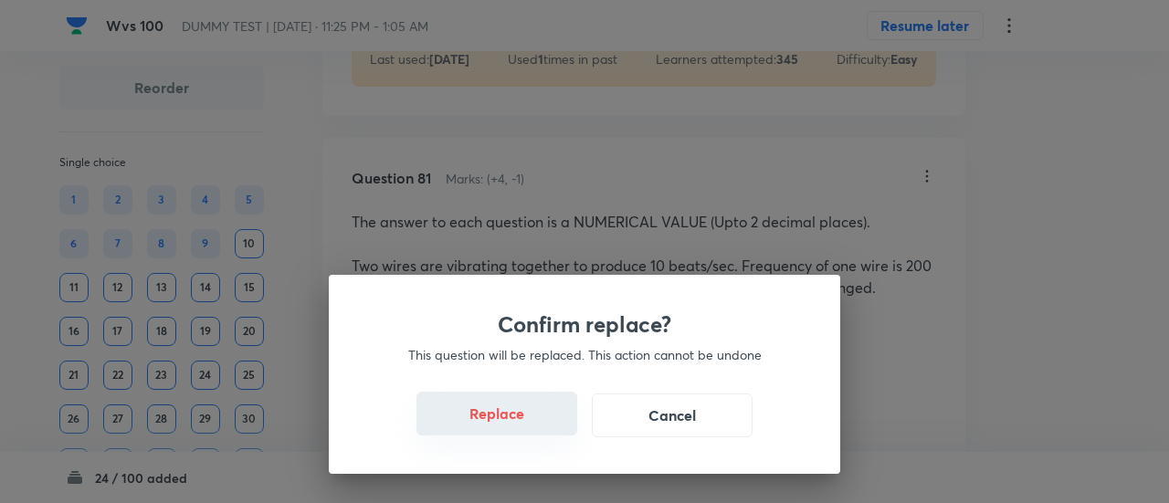
click at [517, 423] on button "Replace" at bounding box center [496, 414] width 161 height 44
click at [517, 423] on button "Replace" at bounding box center [496, 416] width 161 height 44
click at [517, 423] on button "Replace" at bounding box center [496, 414] width 161 height 44
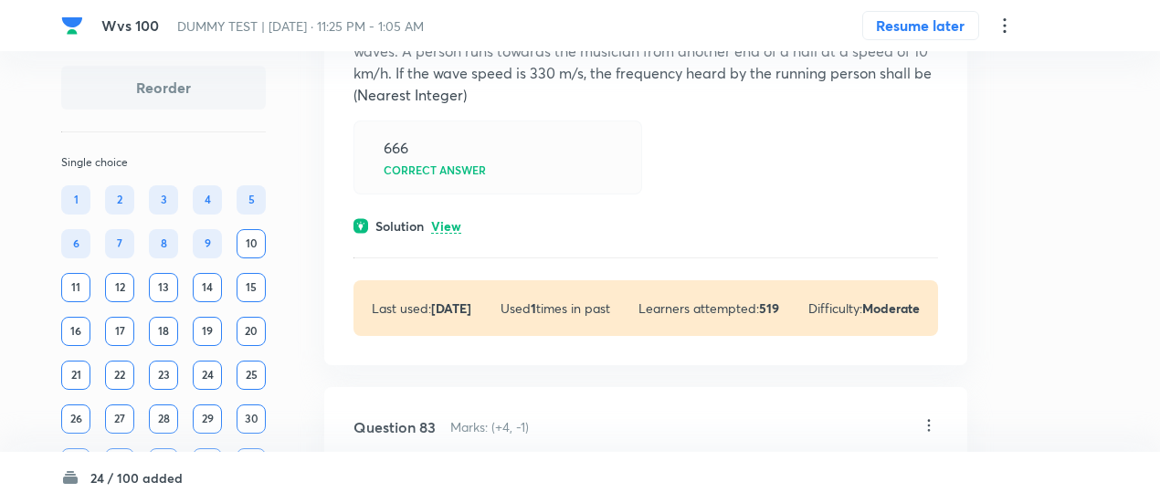
scroll to position [21872, 0]
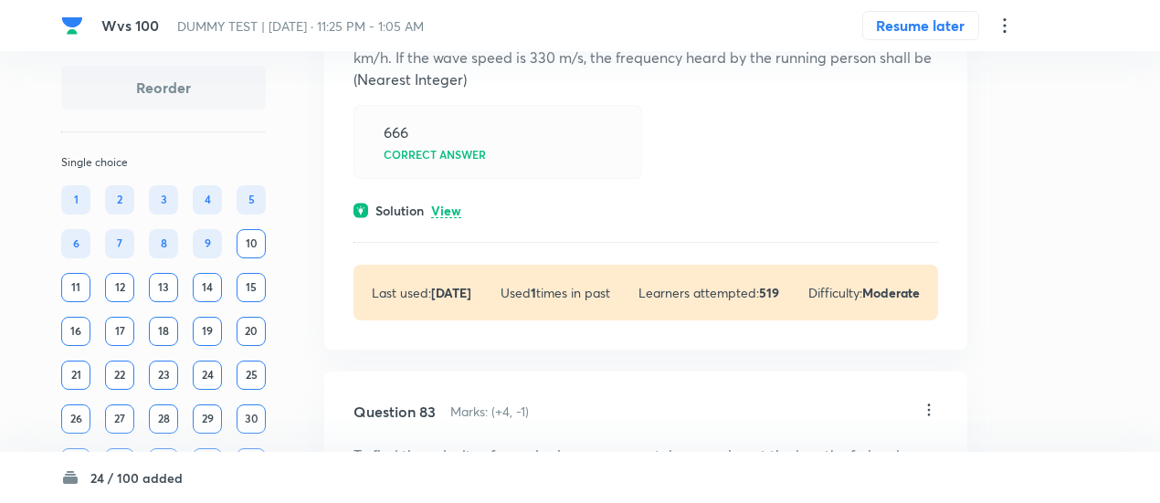
click at [449, 218] on p "View" at bounding box center [446, 212] width 30 height 14
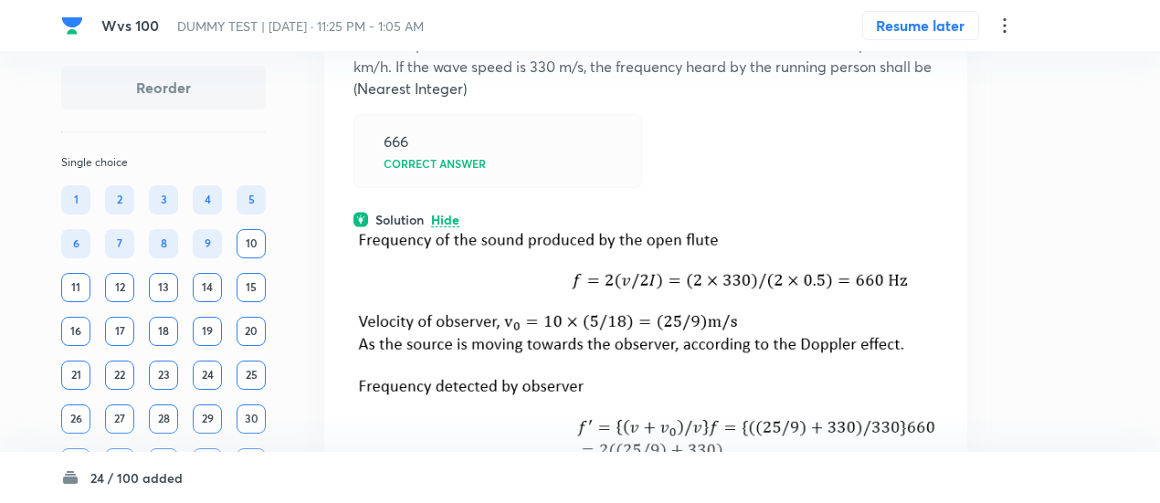
click at [449, 229] on div "Solution Hide" at bounding box center [645, 219] width 584 height 19
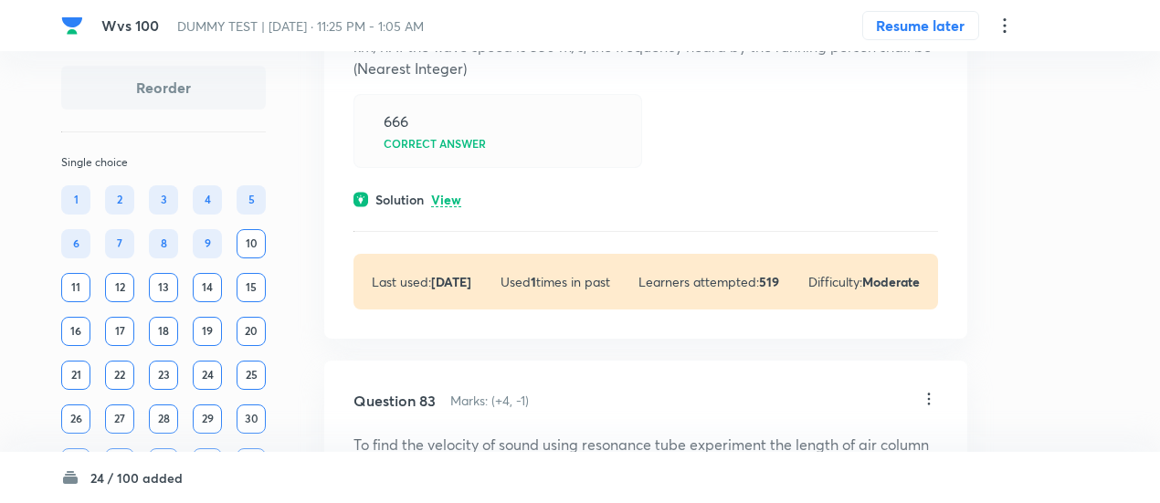
scroll to position [21887, 0]
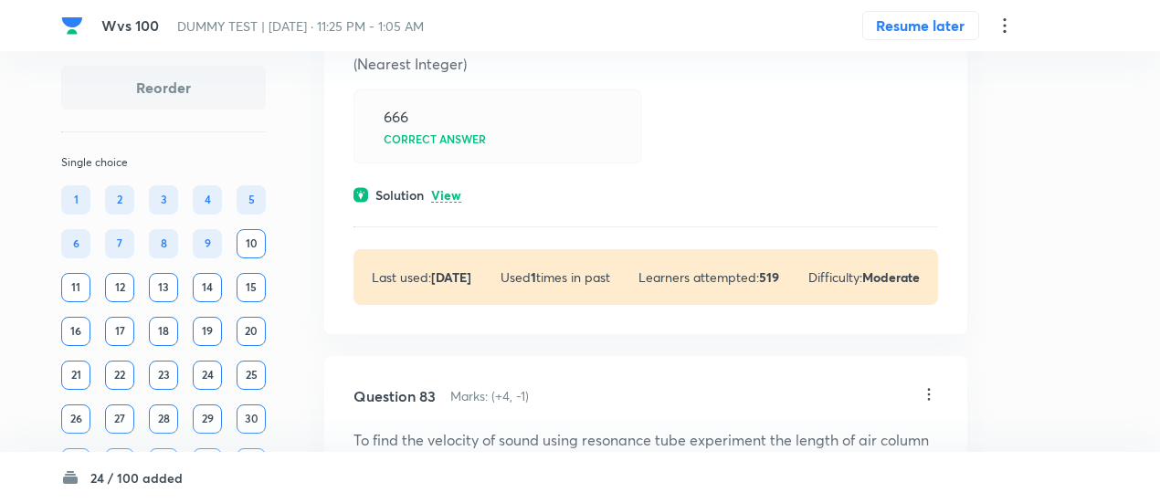
click at [449, 203] on p "View" at bounding box center [446, 196] width 30 height 14
click at [449, 201] on p "View" at bounding box center [446, 194] width 30 height 14
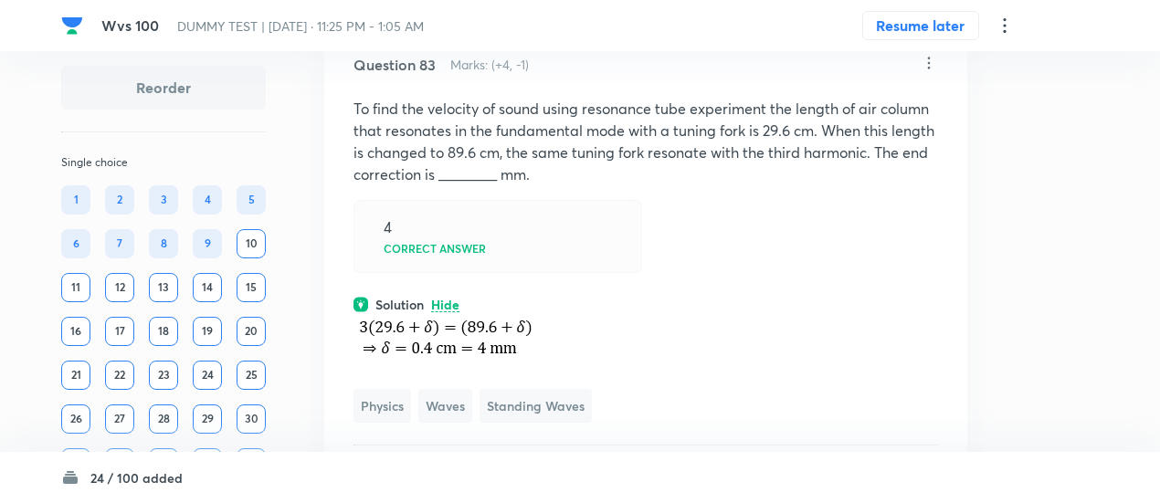
scroll to position [22533, 0]
click at [928, 73] on icon at bounding box center [928, 64] width 18 height 18
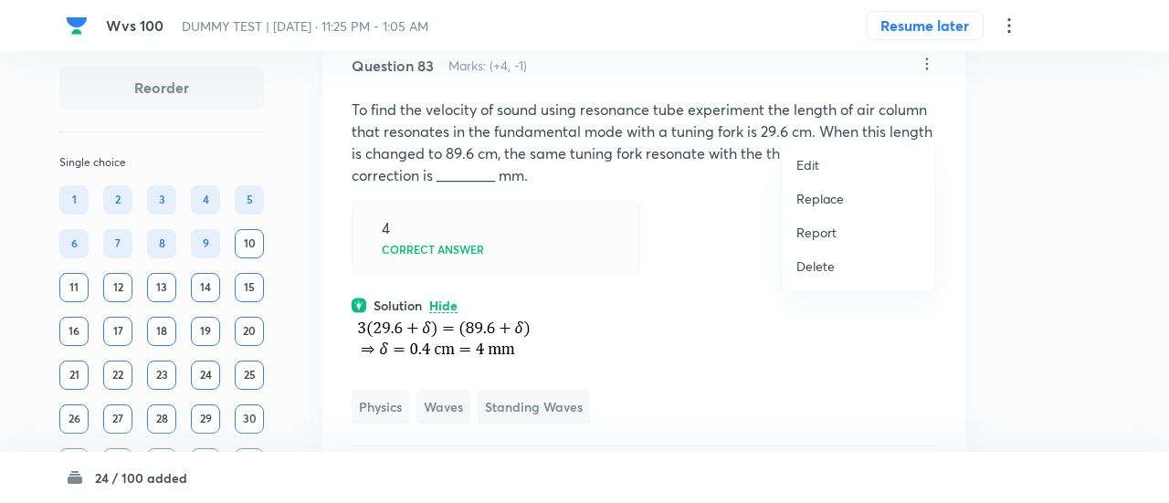
click at [833, 203] on p "Replace" at bounding box center [819, 198] width 47 height 19
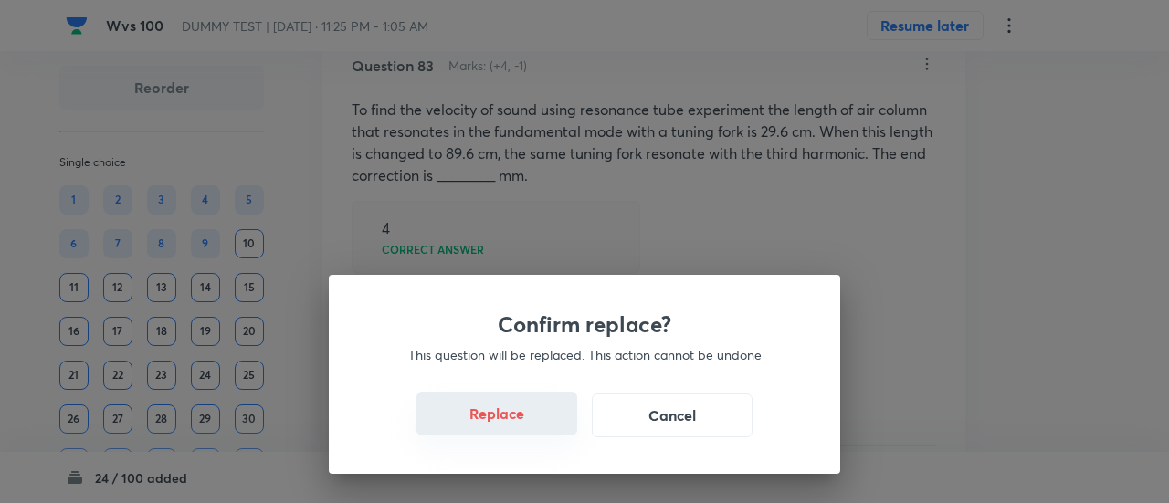
click at [522, 423] on button "Replace" at bounding box center [496, 414] width 161 height 44
click at [522, 423] on button "Replace" at bounding box center [496, 416] width 161 height 44
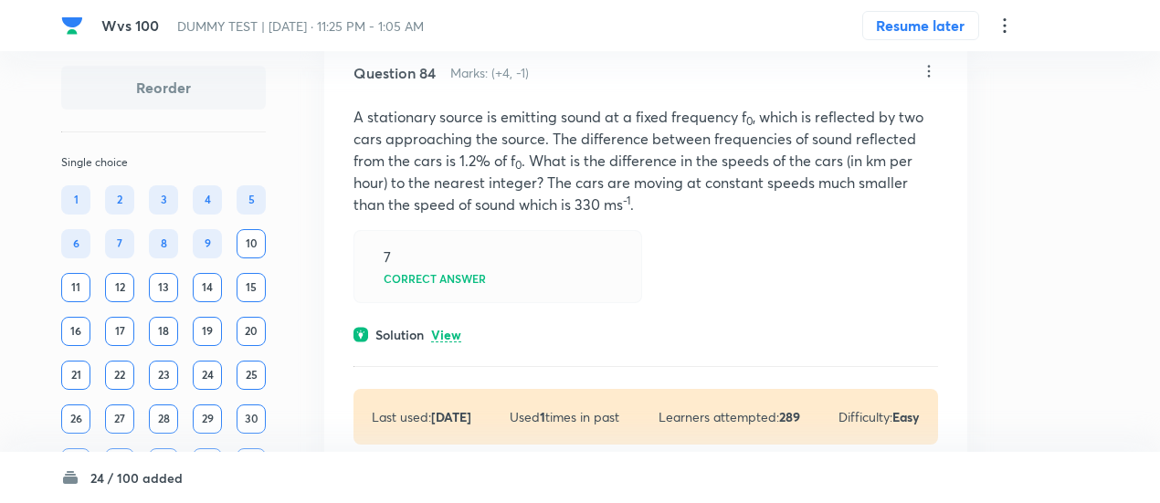
scroll to position [23318, 0]
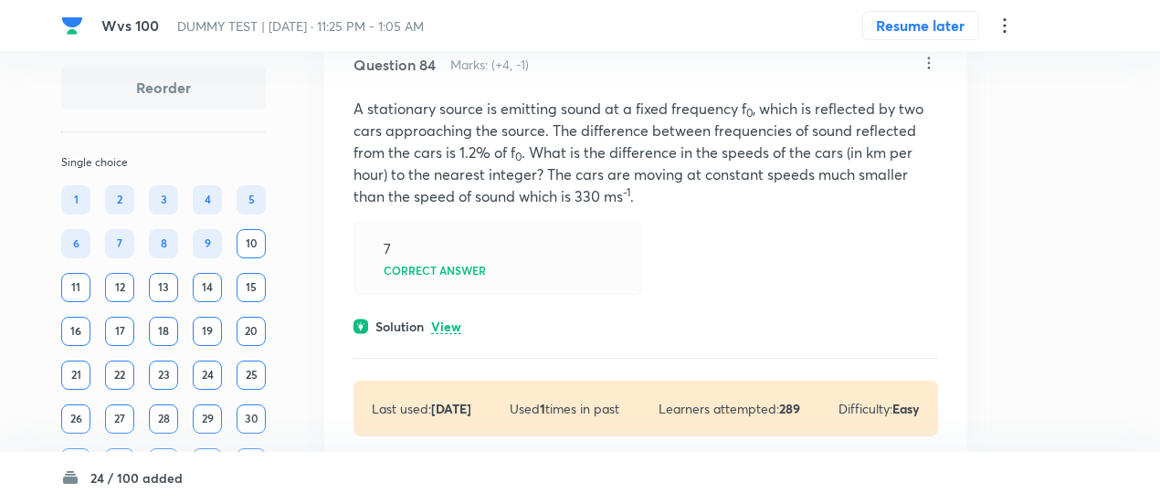
click at [449, 334] on p "View" at bounding box center [446, 327] width 30 height 14
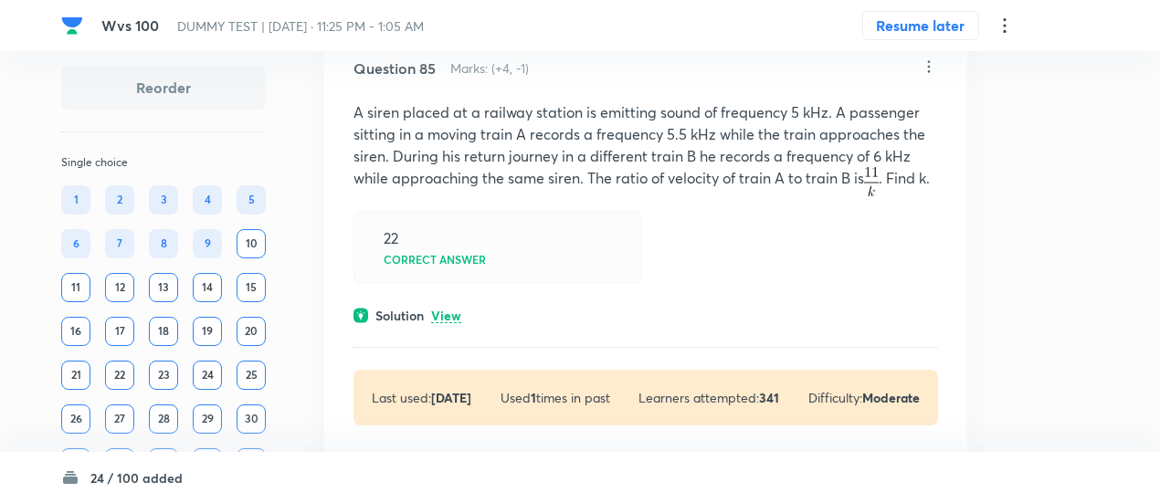
scroll to position [23994, 0]
click at [451, 321] on p "View" at bounding box center [446, 315] width 30 height 14
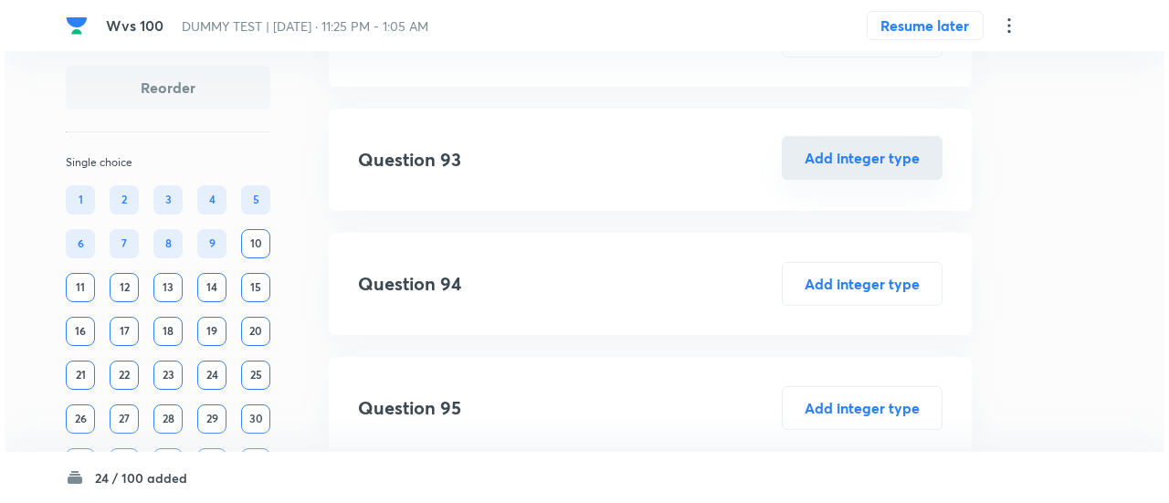
scroll to position [25479, 0]
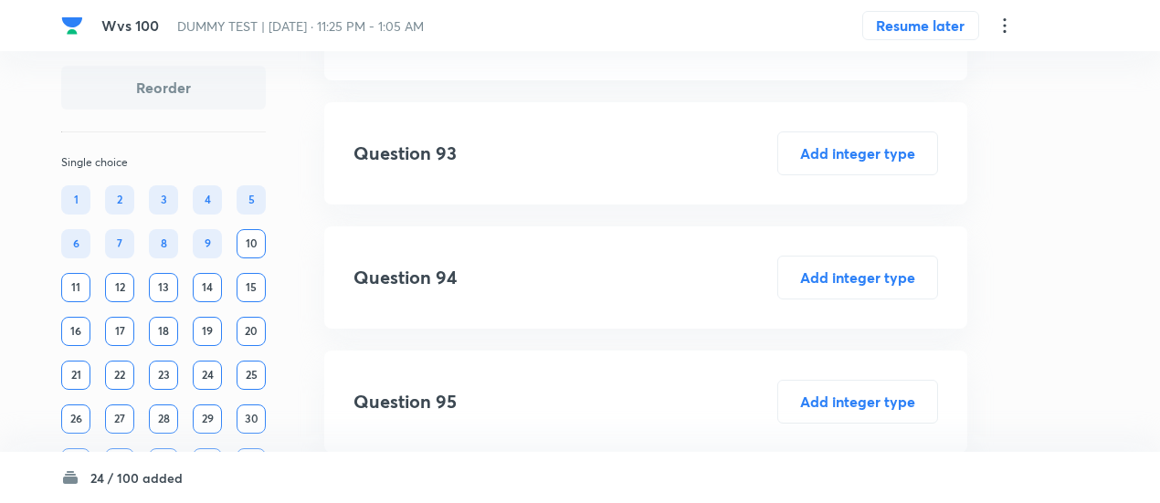
click at [1008, 30] on icon at bounding box center [1004, 26] width 22 height 22
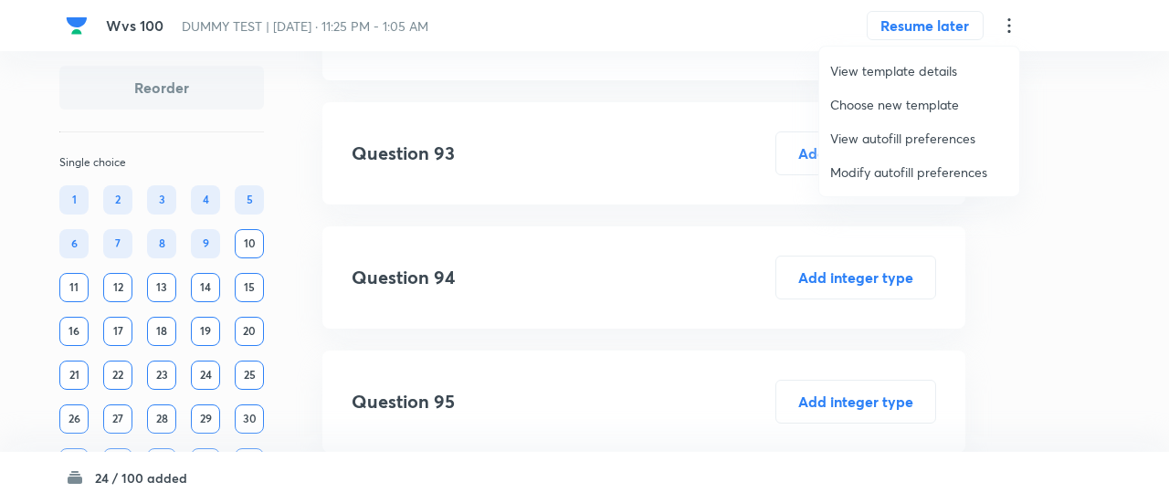
click at [931, 171] on span "Modify autofill preferences" at bounding box center [919, 172] width 178 height 19
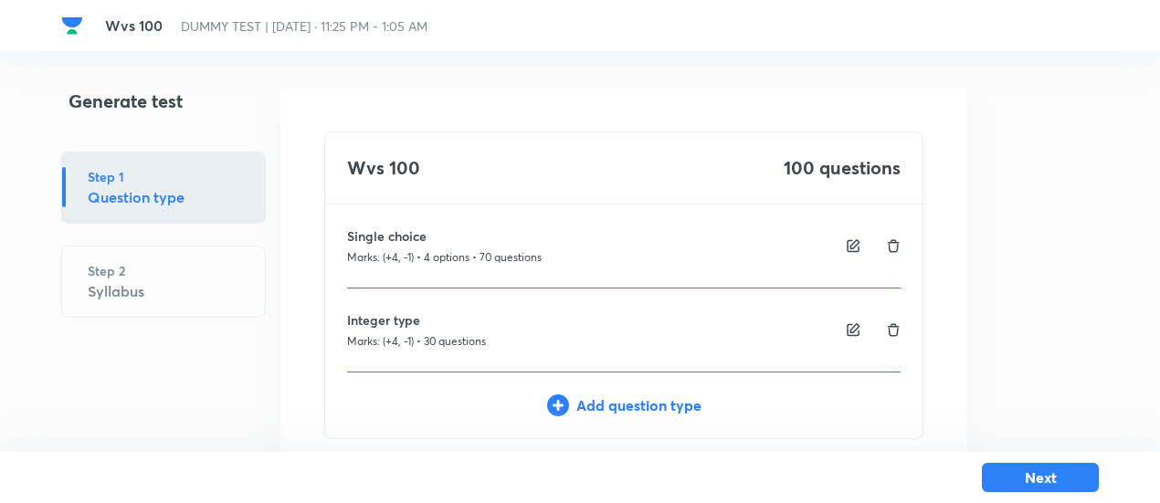
scroll to position [108, 0]
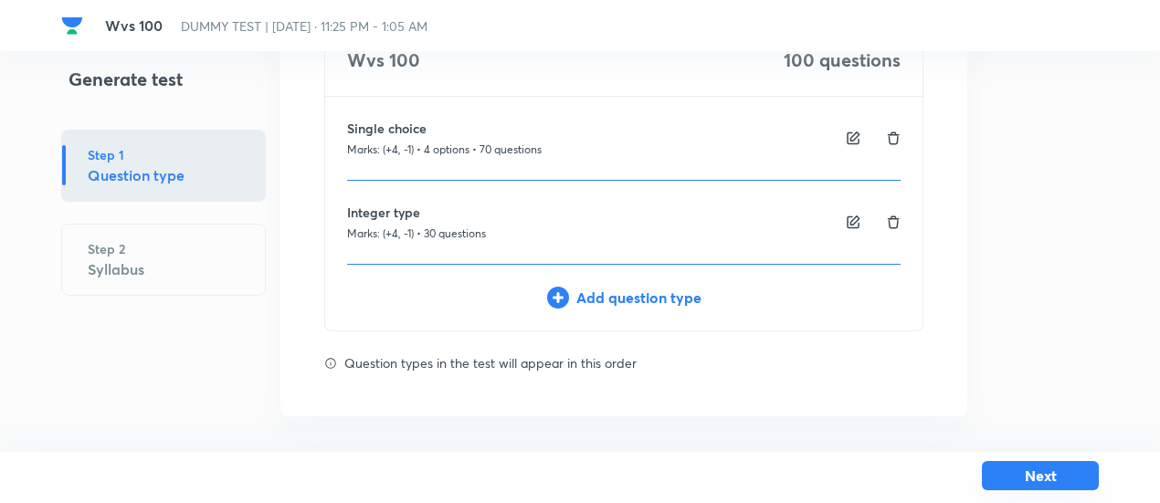
click at [1016, 477] on button "Next" at bounding box center [1039, 475] width 117 height 29
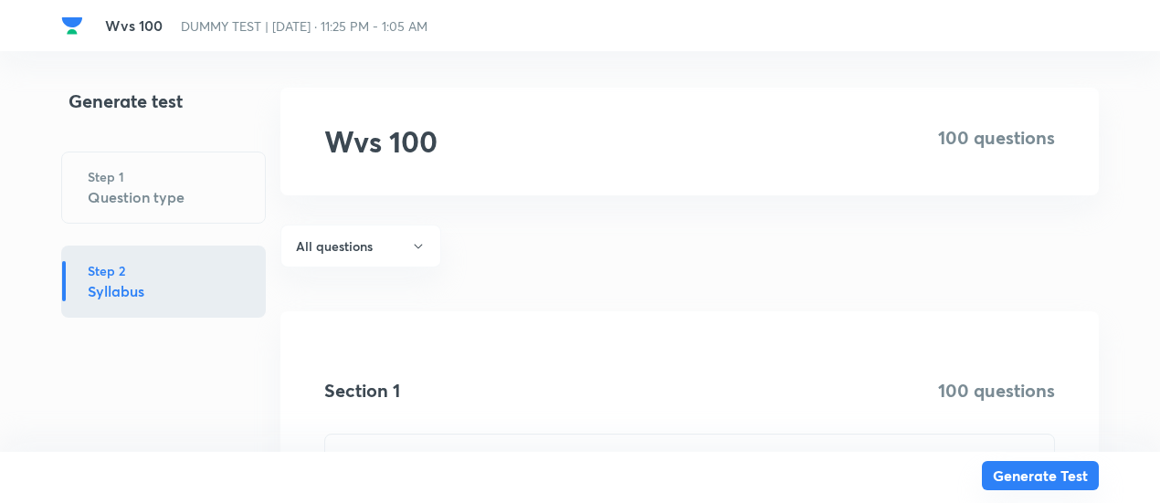
click at [1016, 477] on button "Generate Test" at bounding box center [1039, 475] width 117 height 29
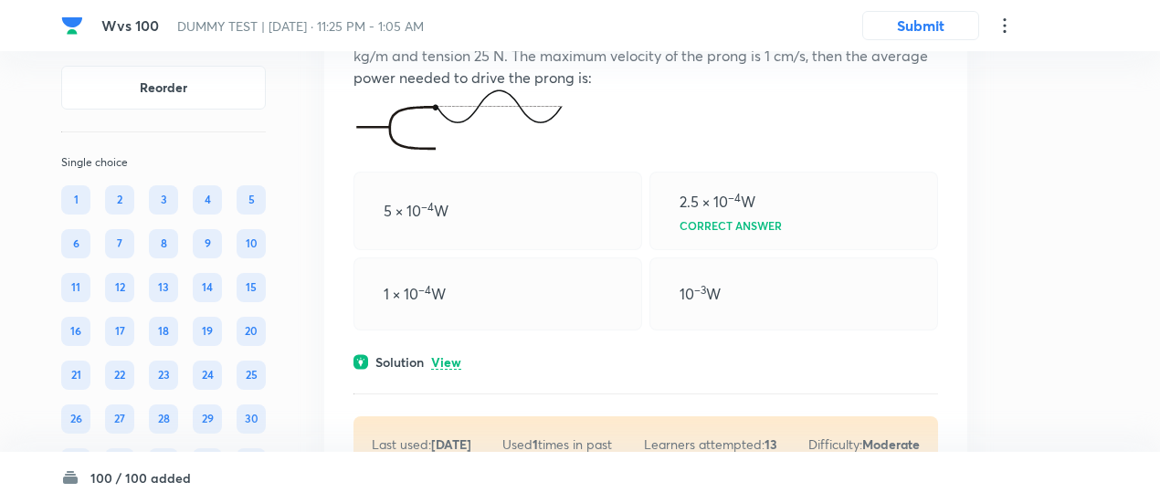
scroll to position [220, 0]
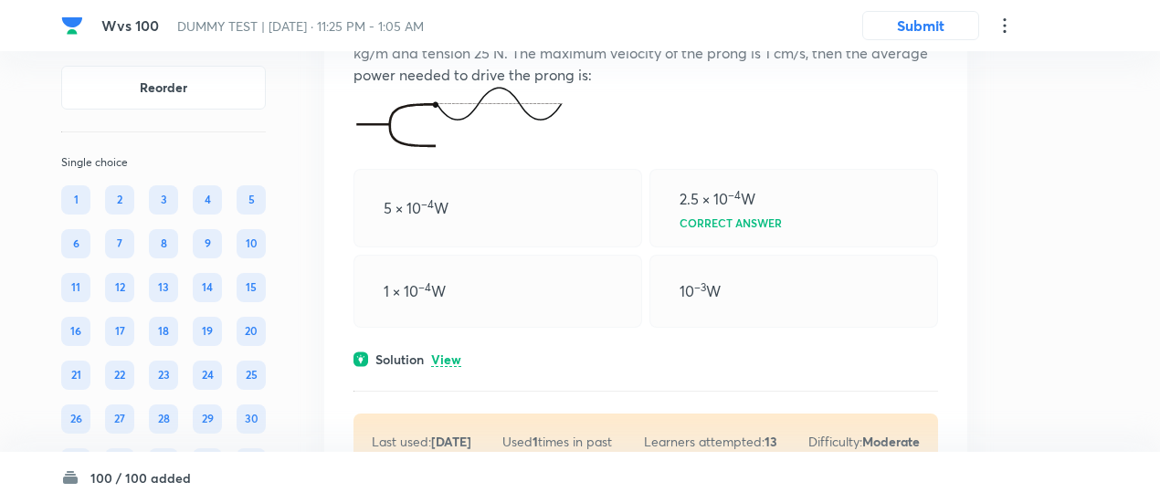
click at [451, 353] on p "View" at bounding box center [446, 360] width 30 height 14
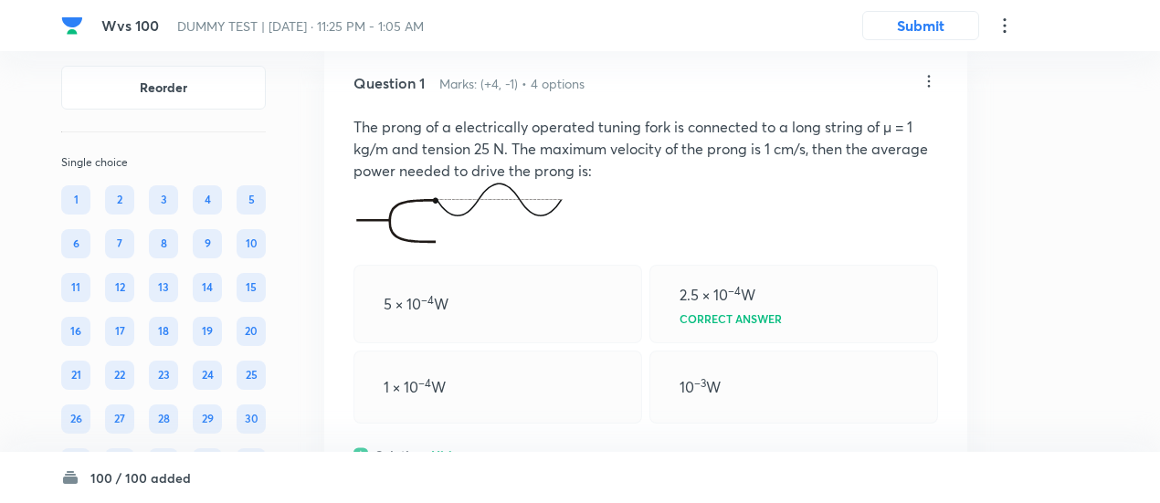
scroll to position [123, 0]
click at [594, 366] on div "1 × 10 –4 W" at bounding box center [497, 388] width 289 height 73
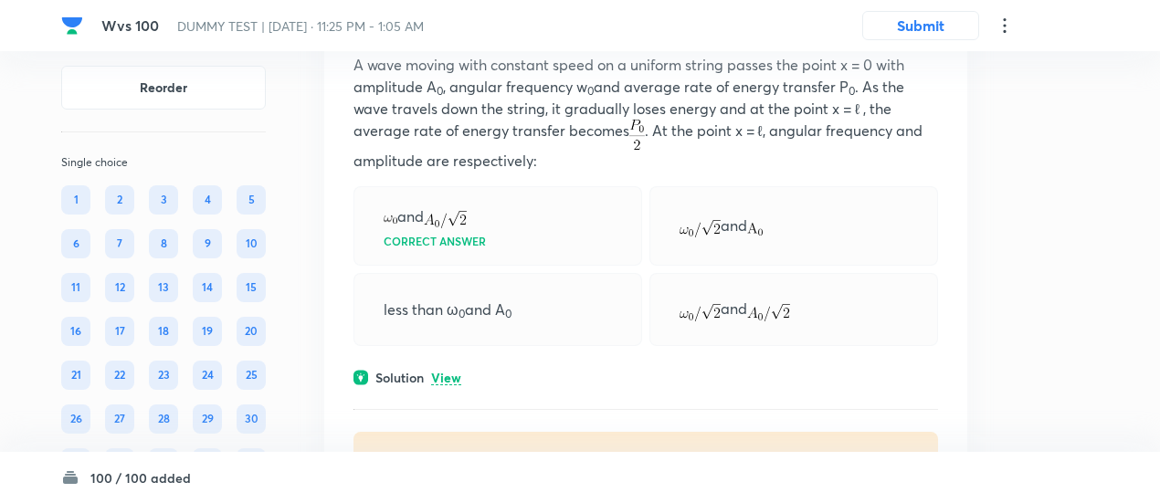
scroll to position [947, 0]
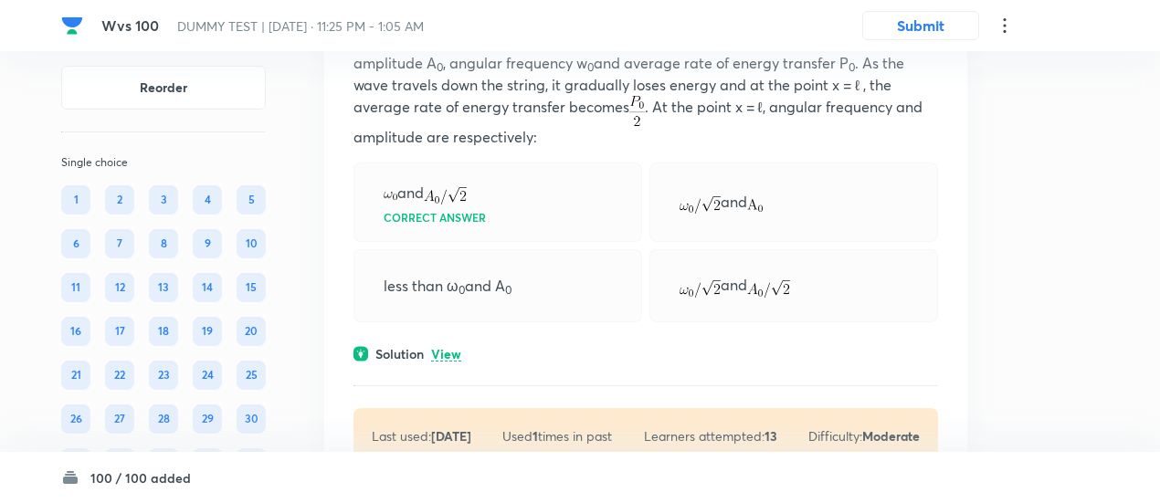
click at [457, 348] on p "View" at bounding box center [446, 355] width 30 height 14
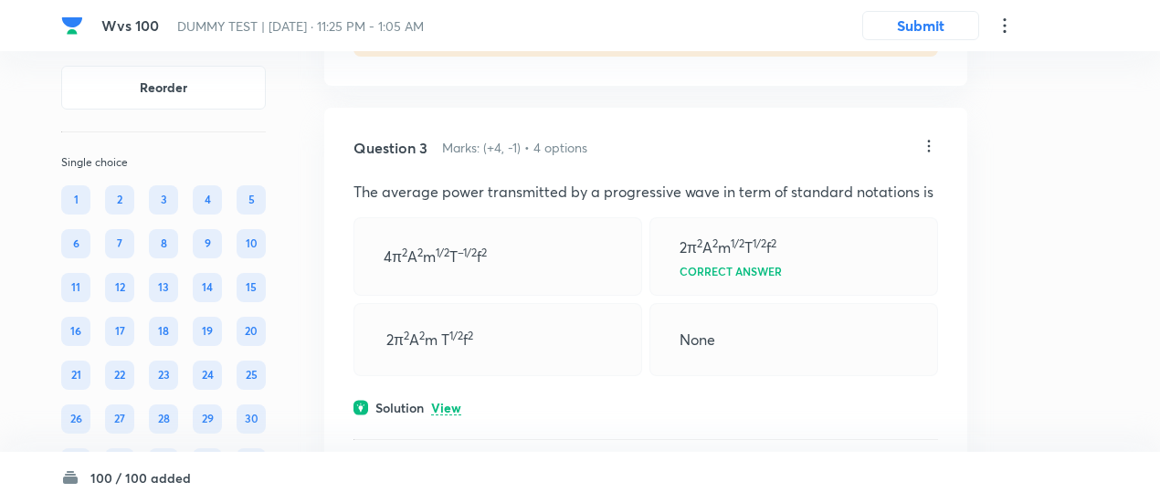
scroll to position [1591, 0]
click at [451, 401] on p "View" at bounding box center [446, 408] width 30 height 14
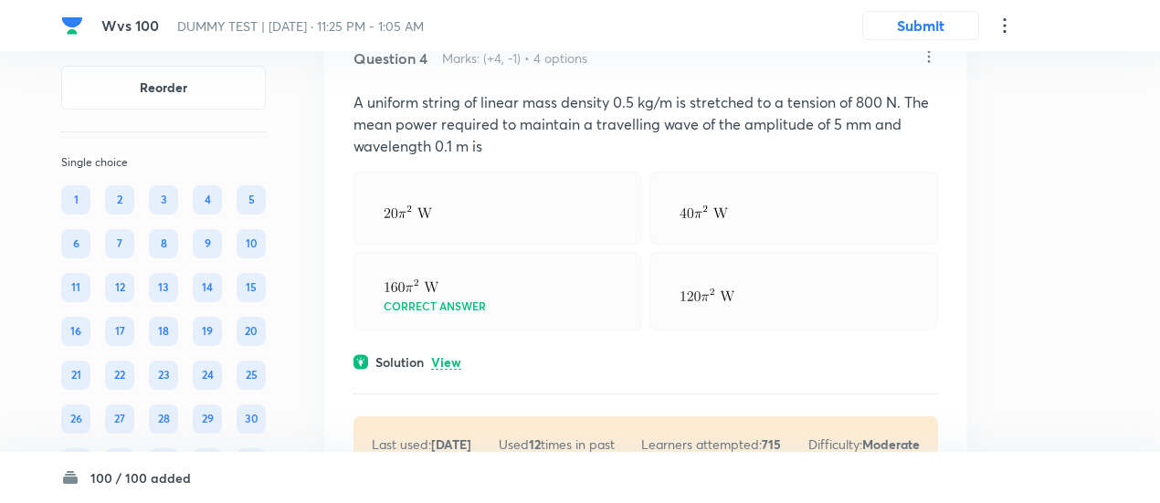
scroll to position [2296, 0]
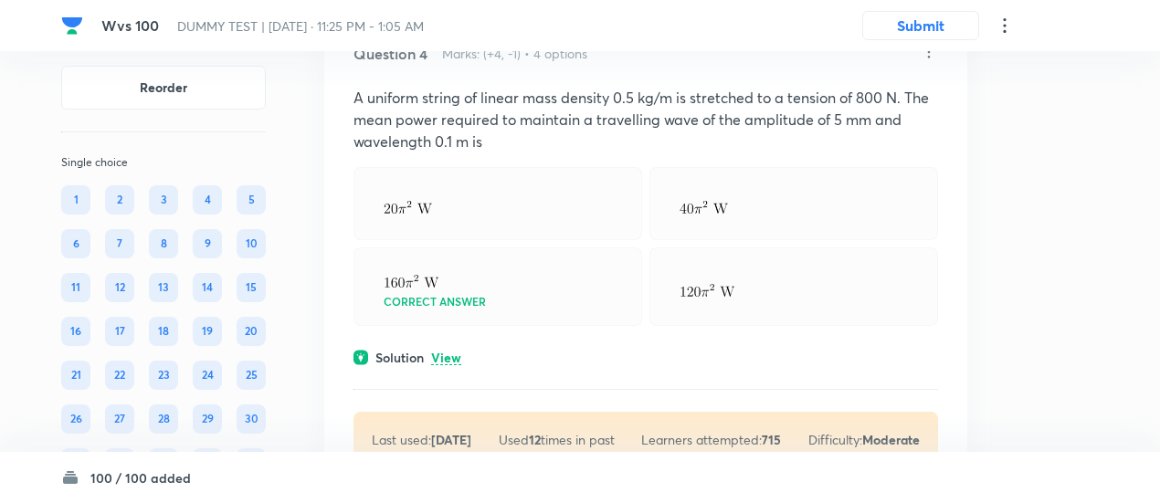
click at [450, 355] on p "View" at bounding box center [446, 359] width 30 height 14
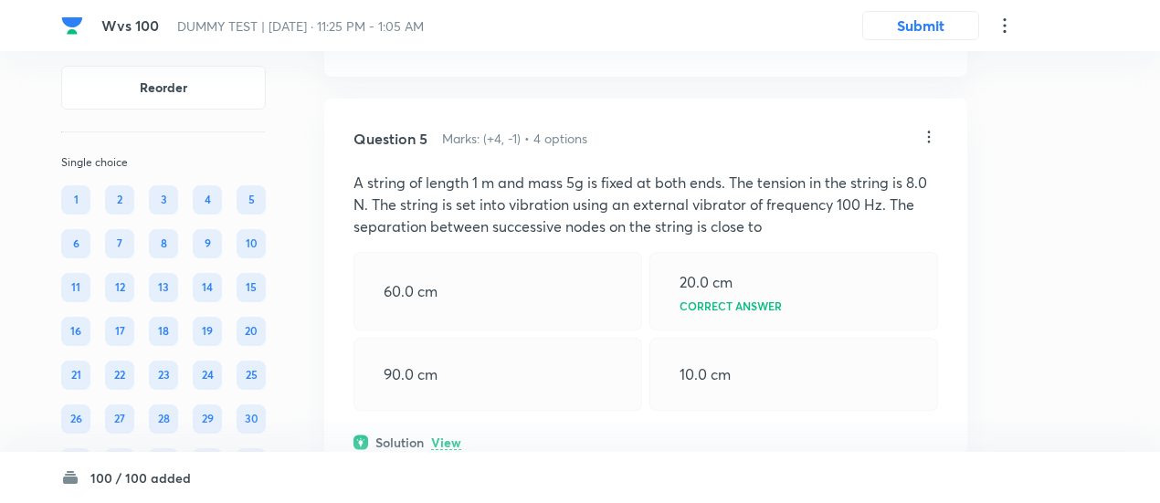
scroll to position [2840, 0]
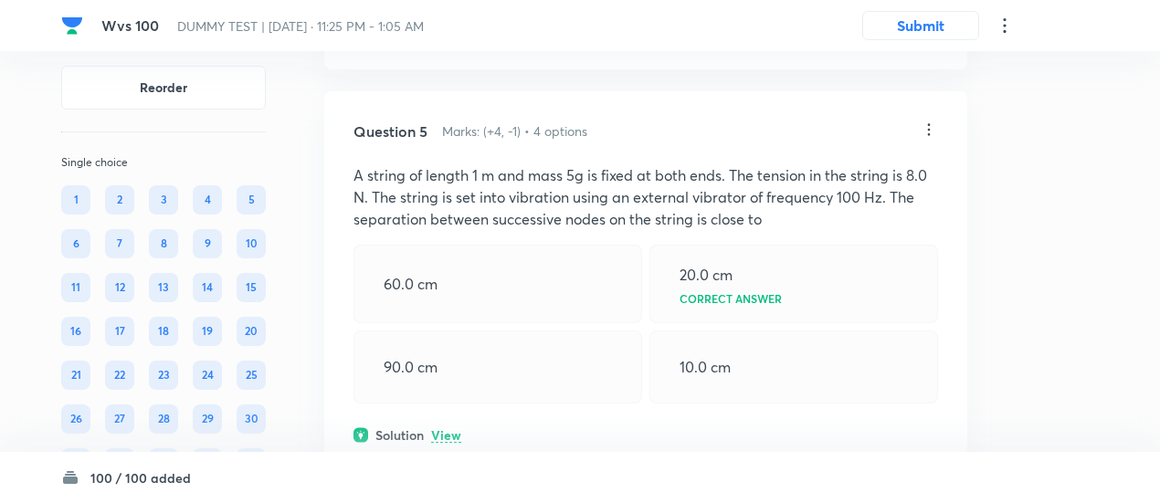
click at [451, 434] on p "View" at bounding box center [446, 436] width 30 height 14
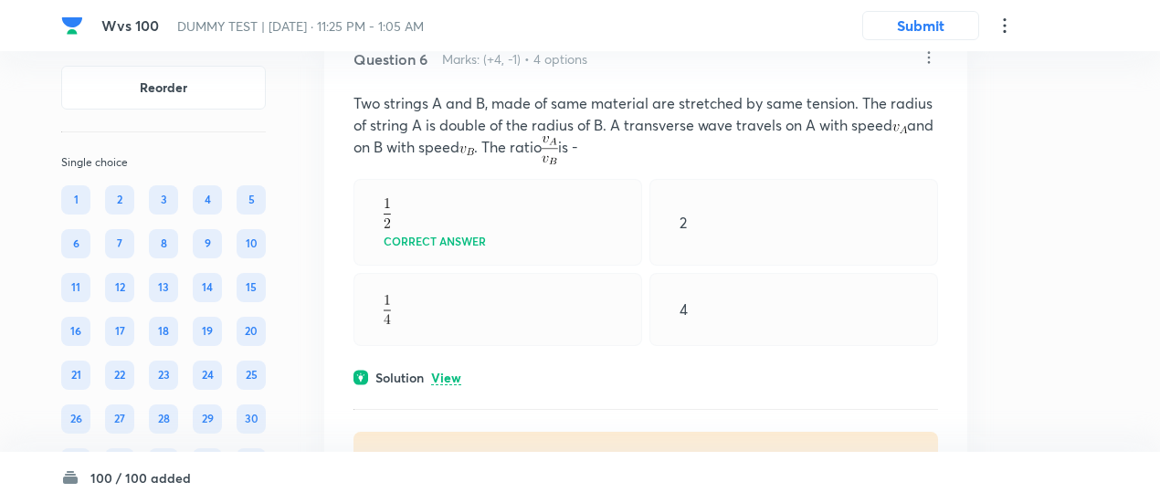
scroll to position [3770, 0]
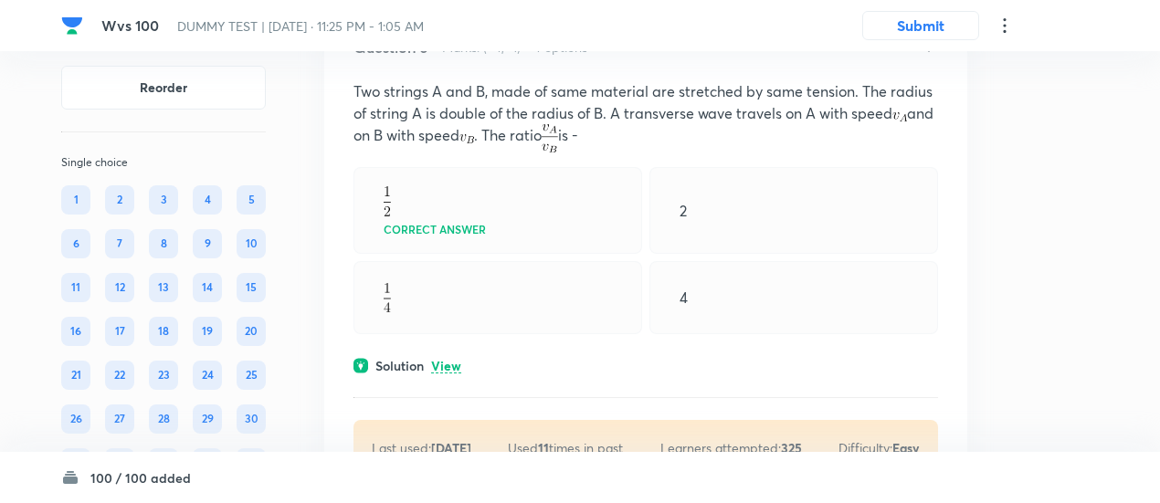
click at [451, 360] on p "View" at bounding box center [446, 367] width 30 height 14
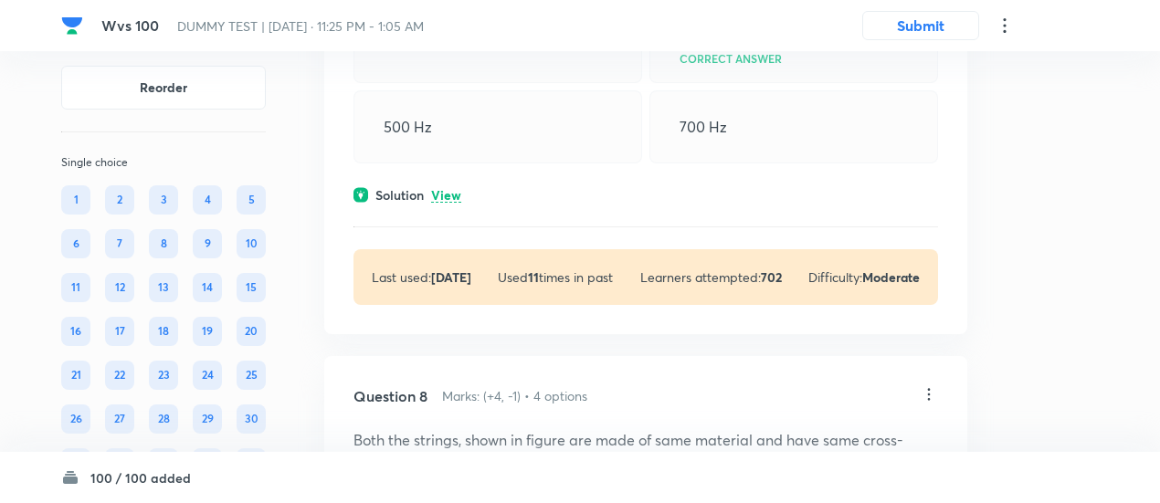
scroll to position [4775, 0]
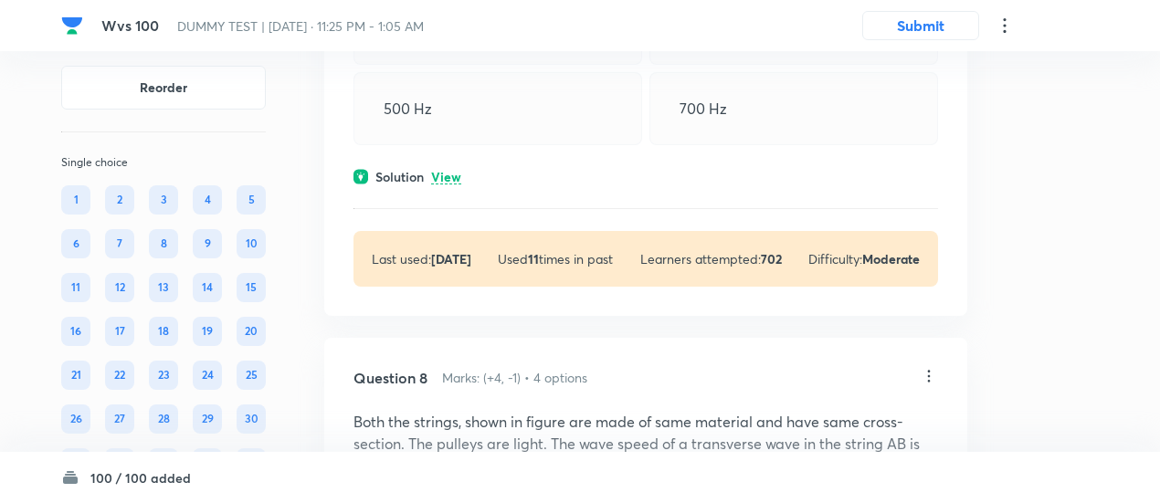
click at [457, 171] on p "View" at bounding box center [446, 178] width 30 height 14
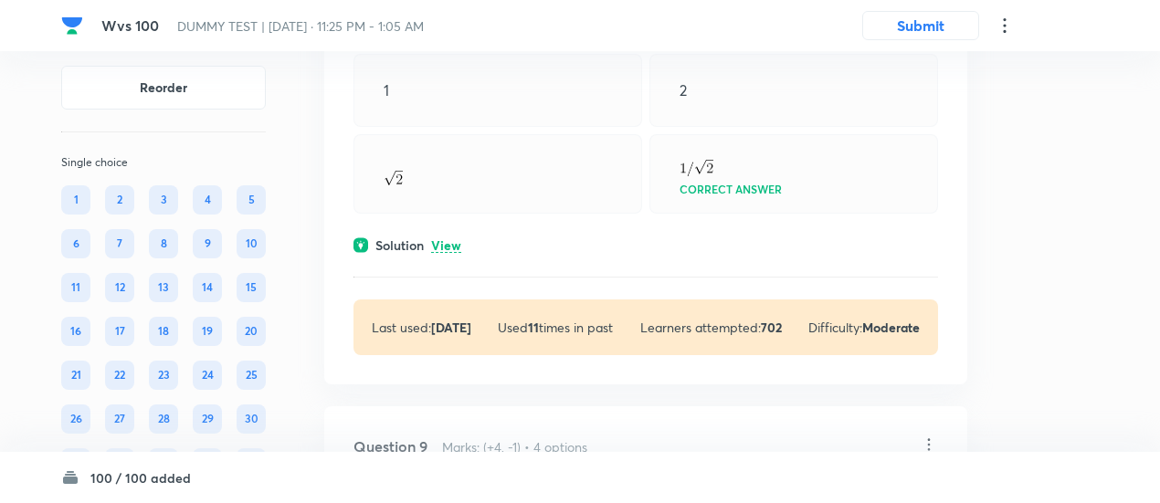
scroll to position [5529, 0]
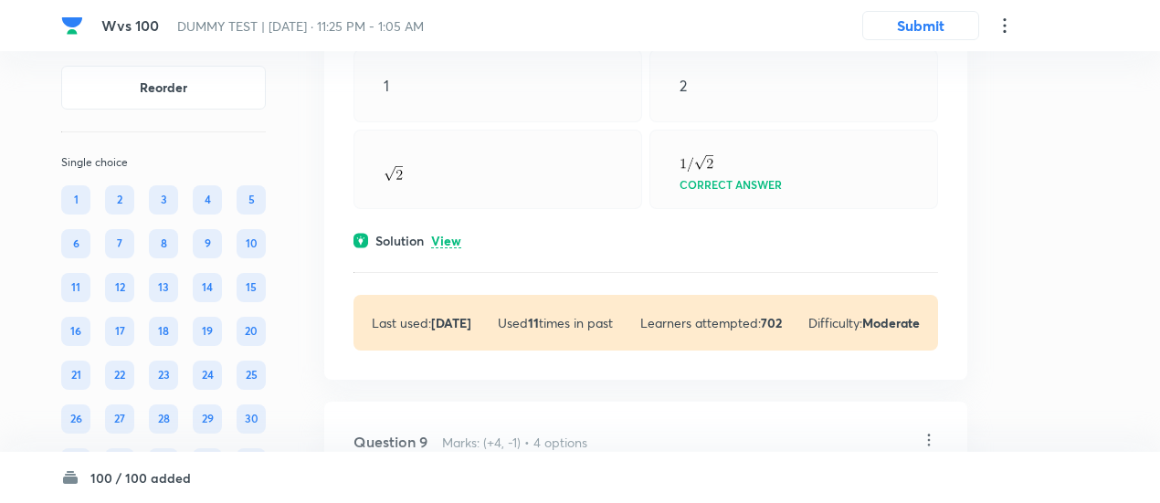
click at [455, 235] on p "View" at bounding box center [446, 242] width 30 height 14
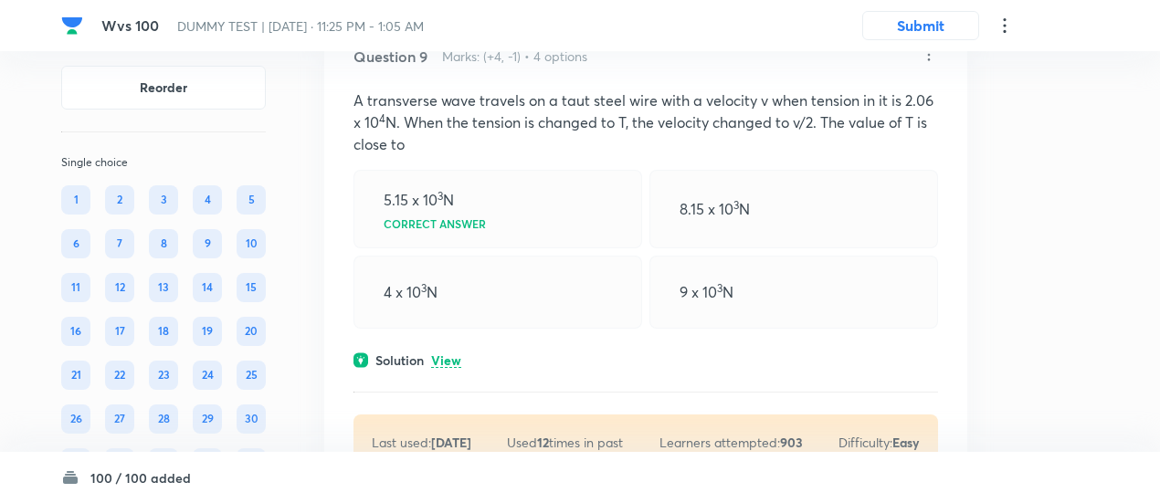
scroll to position [6406, 0]
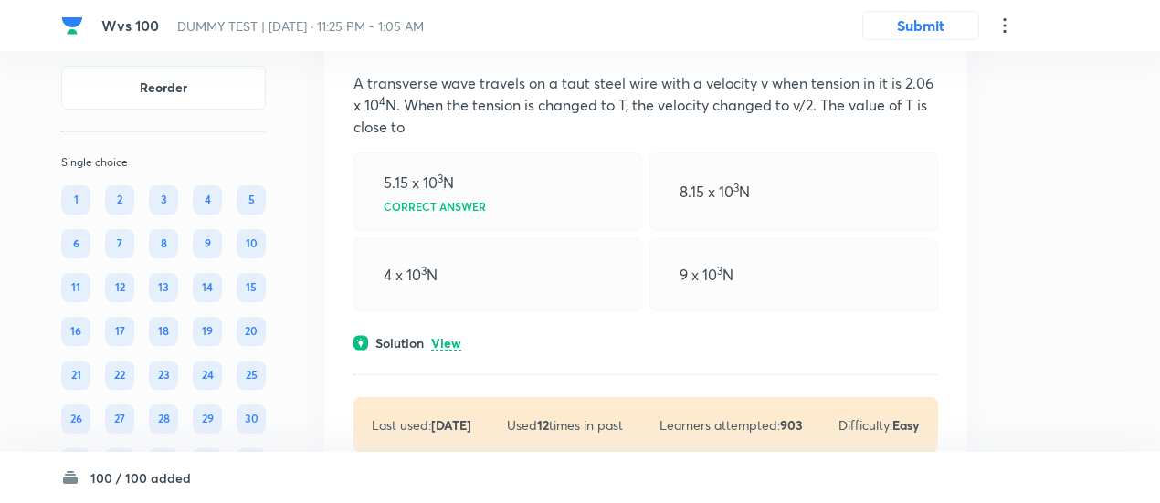
click at [449, 337] on p "View" at bounding box center [446, 344] width 30 height 14
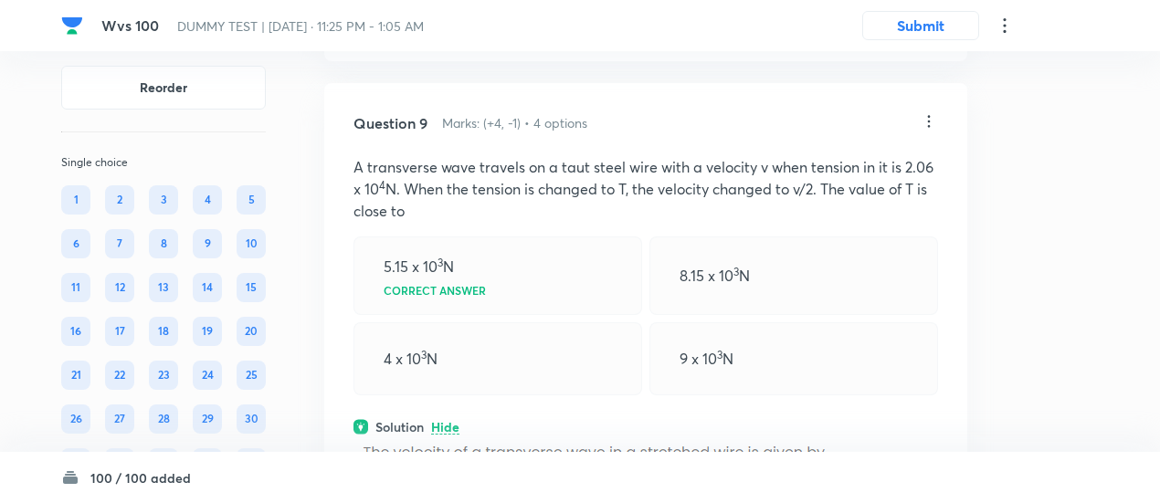
scroll to position [6319, 0]
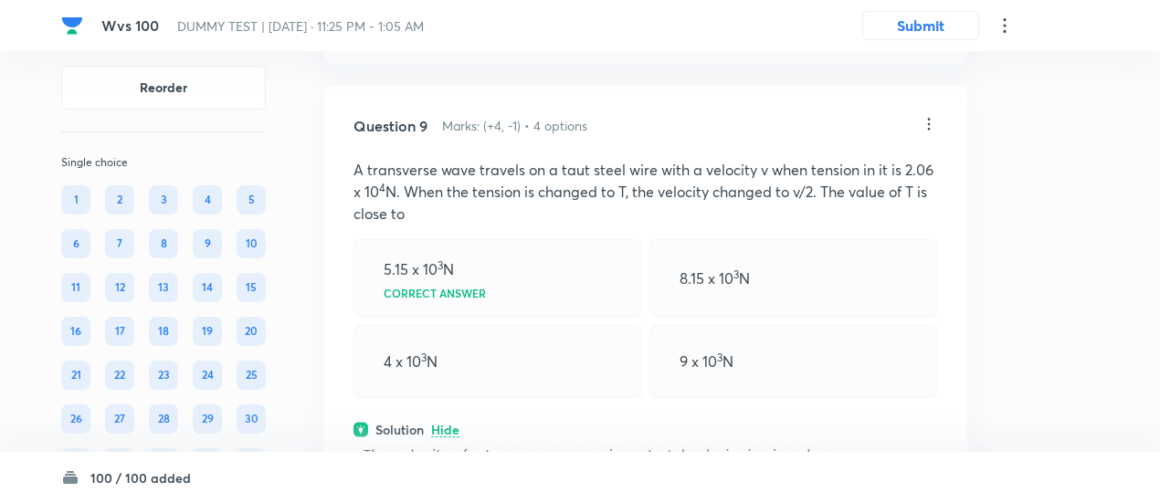
click at [926, 115] on icon at bounding box center [928, 124] width 18 height 18
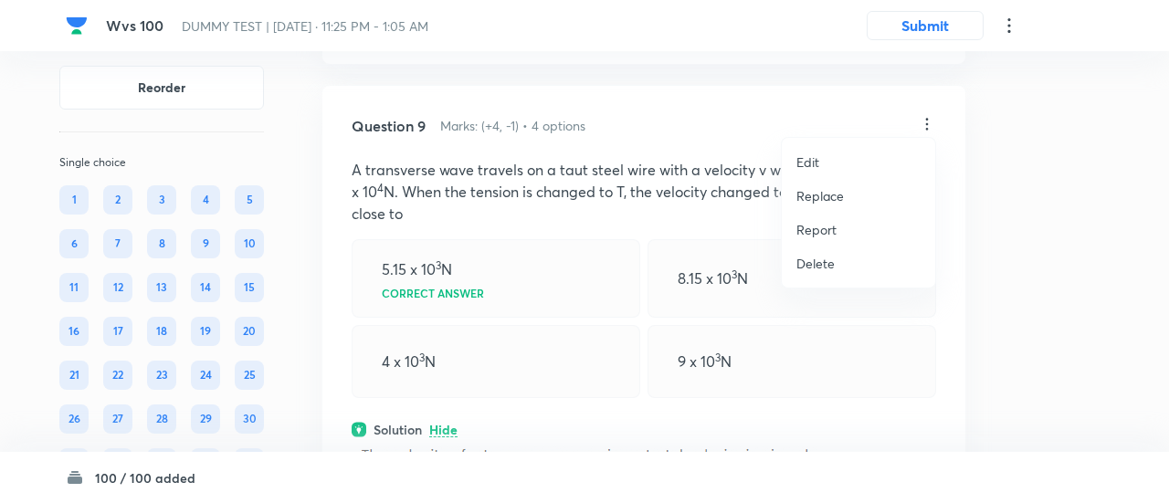
click at [821, 200] on p "Replace" at bounding box center [819, 195] width 47 height 19
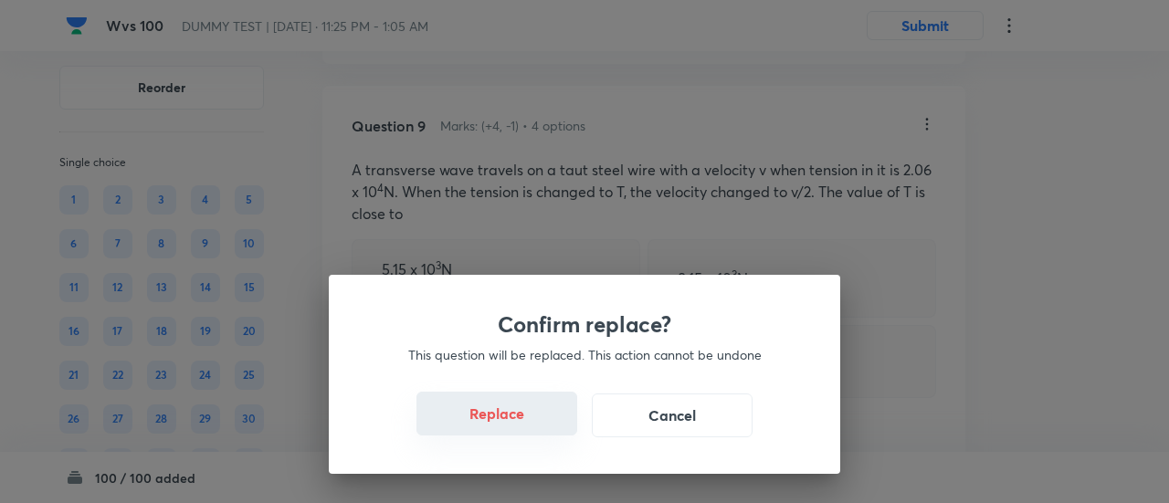
click at [502, 423] on button "Replace" at bounding box center [496, 414] width 161 height 44
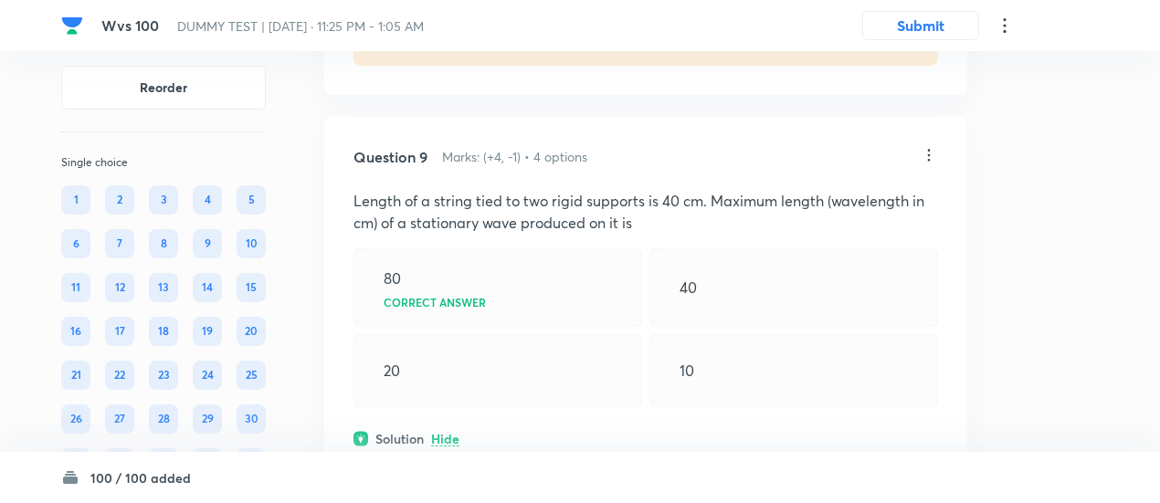
scroll to position [6275, 0]
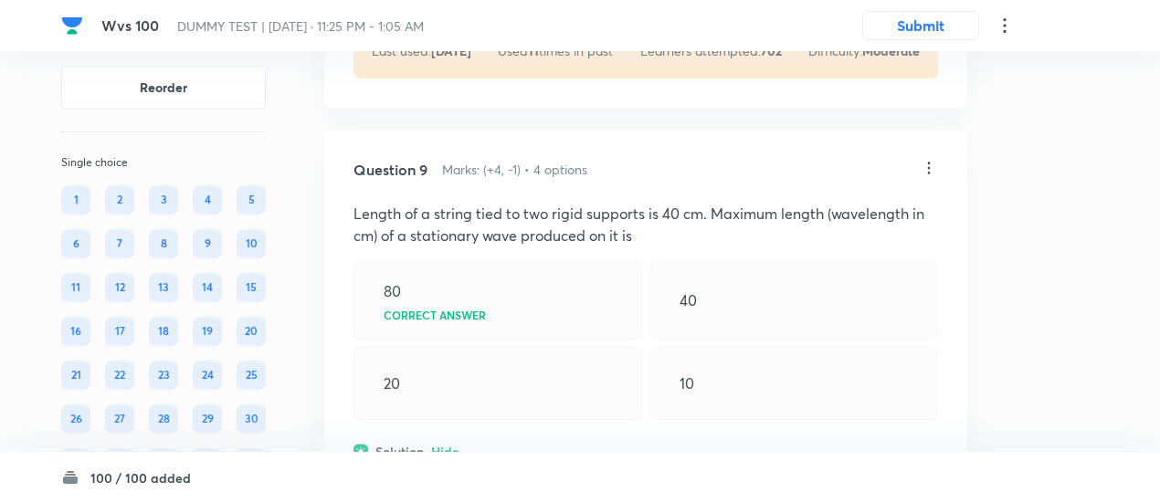
click at [932, 159] on icon at bounding box center [928, 168] width 18 height 18
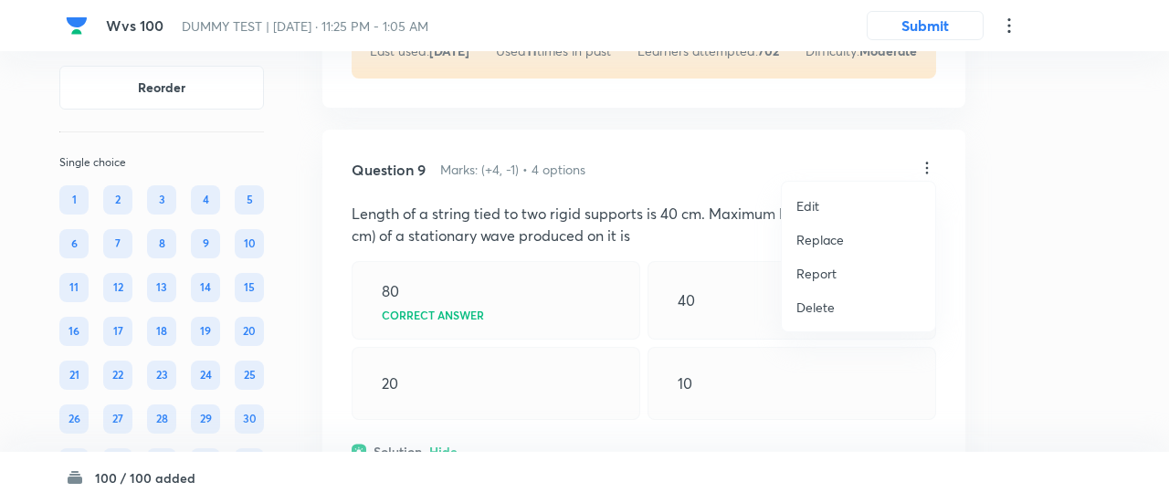
click at [816, 242] on p "Replace" at bounding box center [819, 239] width 47 height 19
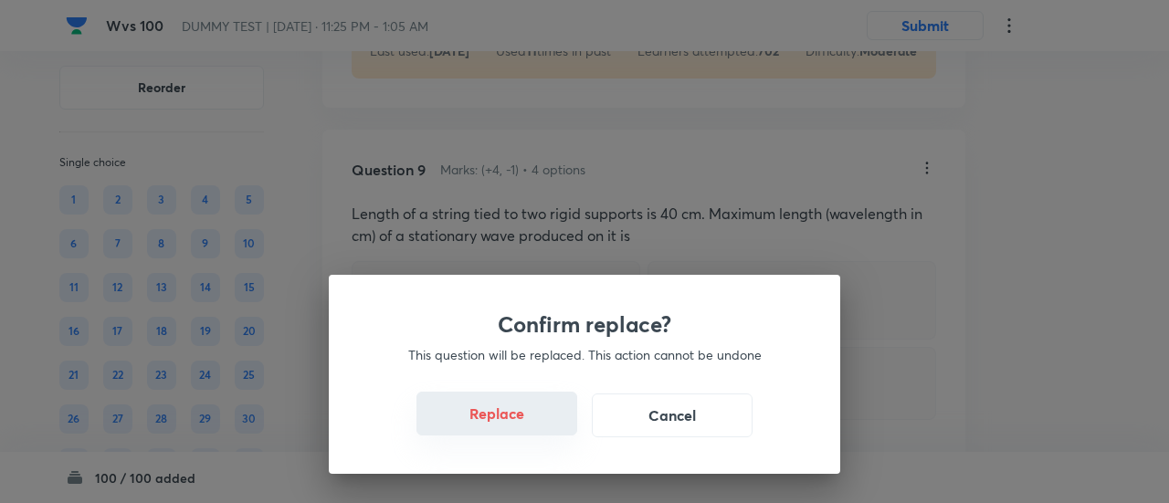
click at [515, 419] on button "Replace" at bounding box center [496, 414] width 161 height 44
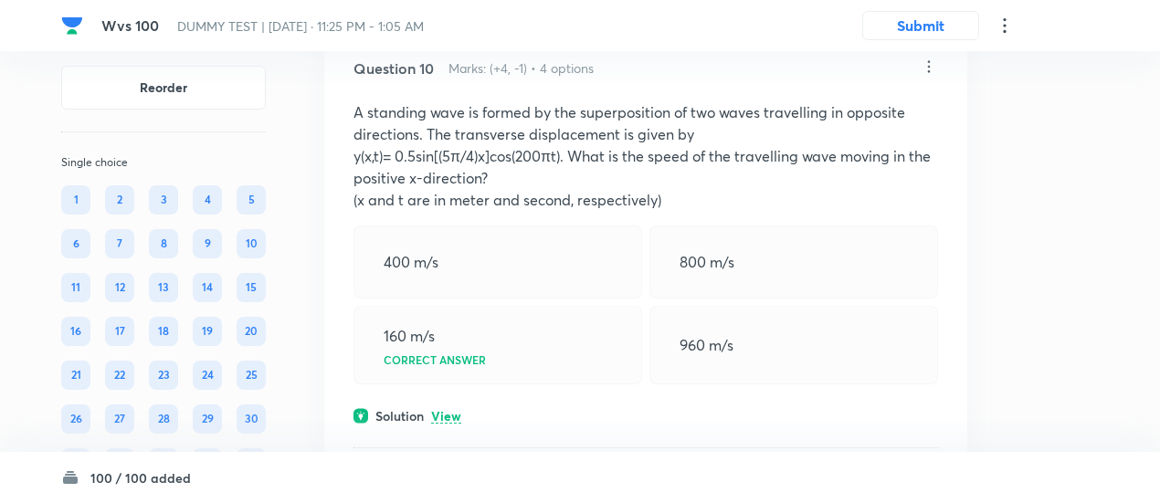
scroll to position [7403, 0]
drag, startPoint x: 430, startPoint y: 386, endPoint x: 438, endPoint y: 398, distance: 14.4
click at [438, 398] on div "Question 10 Marks: (+4, -1) • 4 options A standing wave is formed by the superp…" at bounding box center [645, 290] width 643 height 527
click at [438, 409] on p "View" at bounding box center [446, 416] width 30 height 14
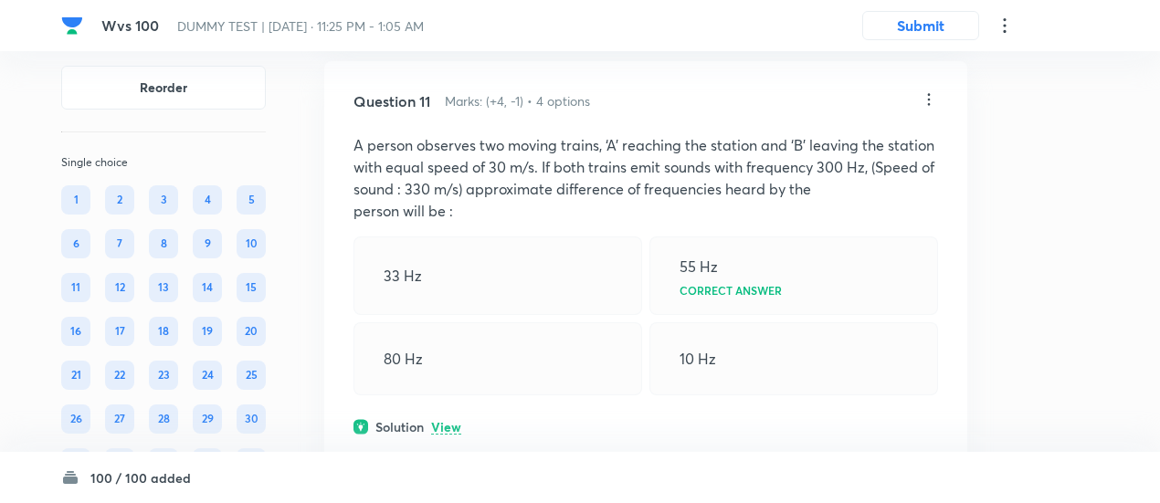
scroll to position [8101, 0]
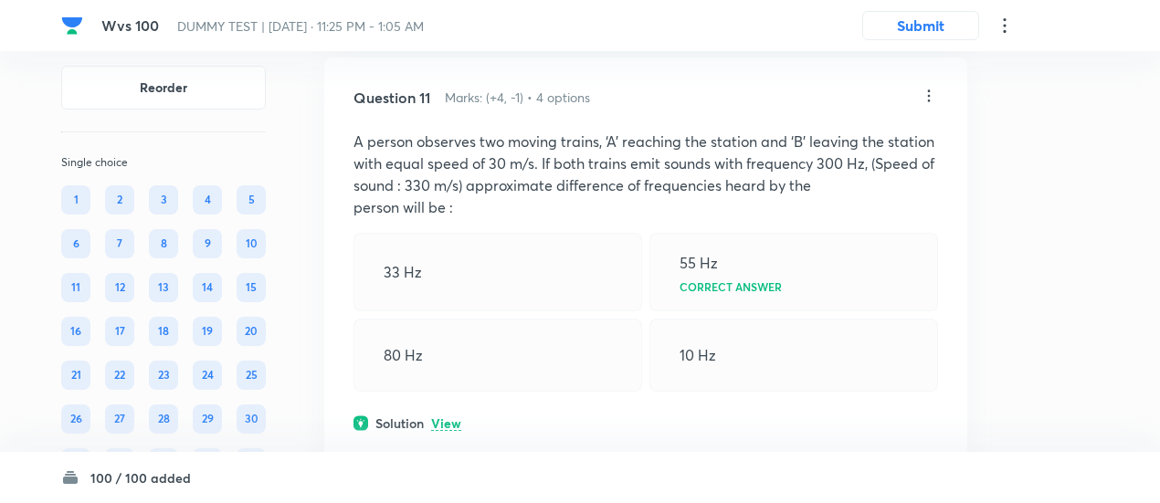
click at [453, 420] on p "View" at bounding box center [446, 424] width 30 height 14
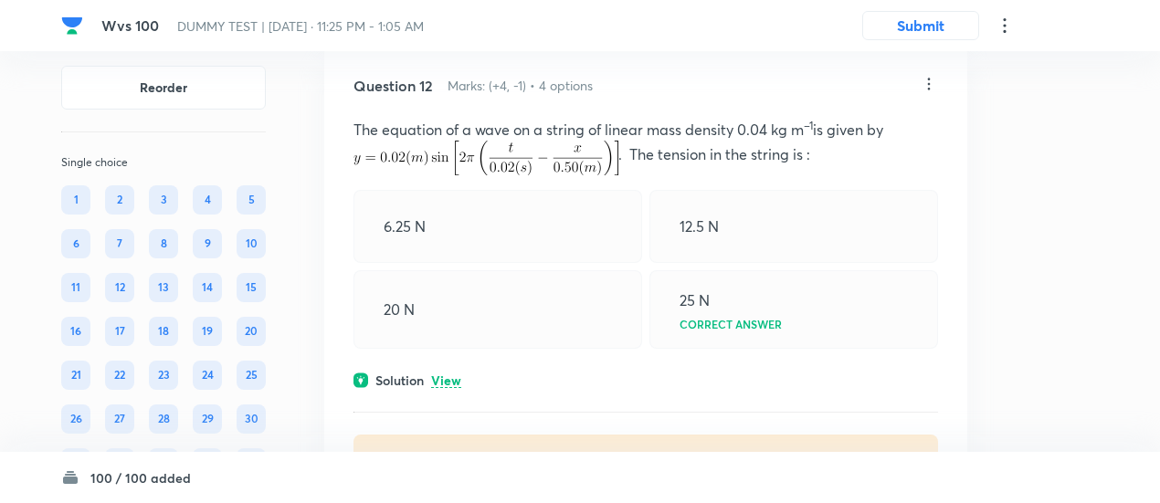
scroll to position [8790, 0]
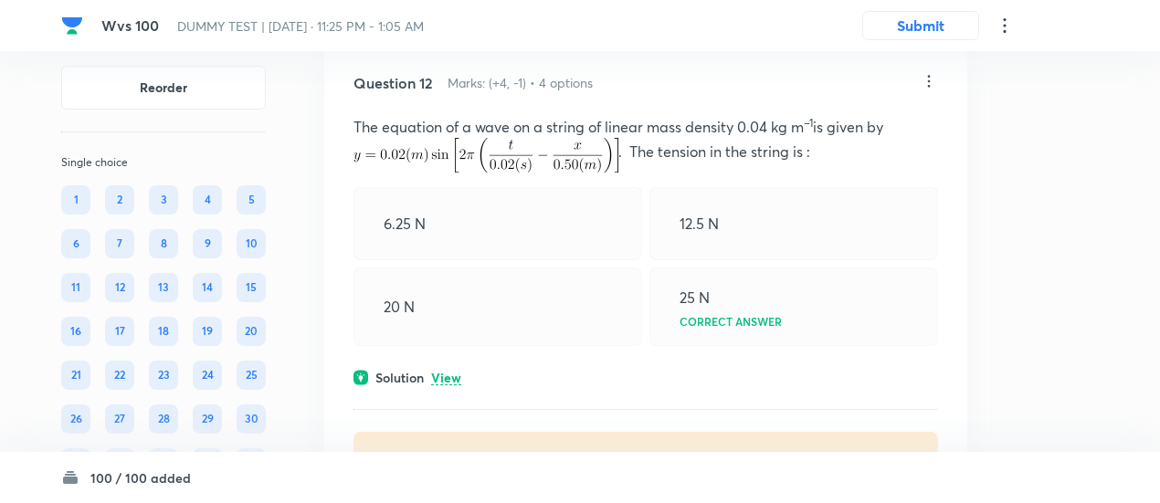
click at [451, 372] on p "View" at bounding box center [446, 379] width 30 height 14
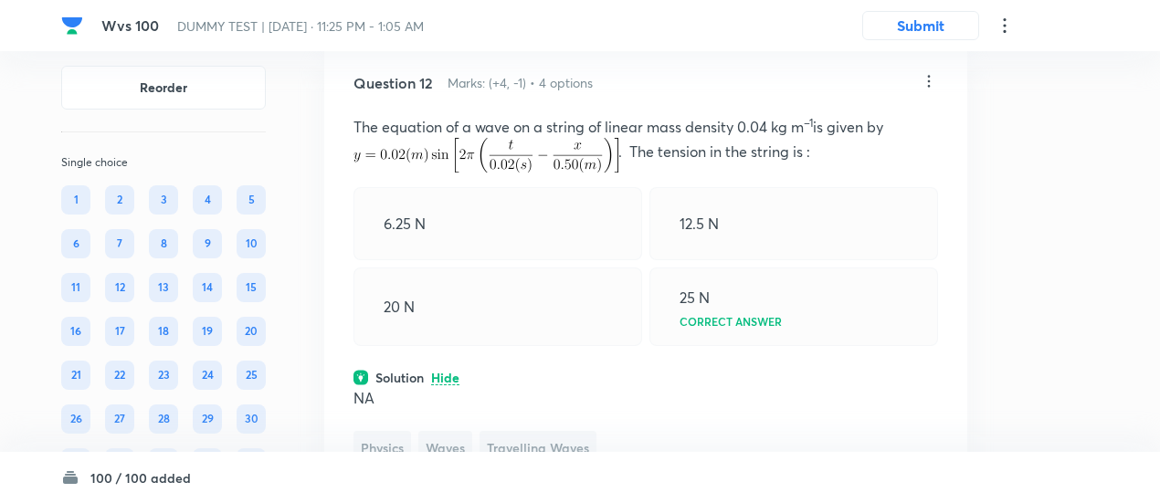
click at [926, 74] on icon at bounding box center [928, 81] width 18 height 18
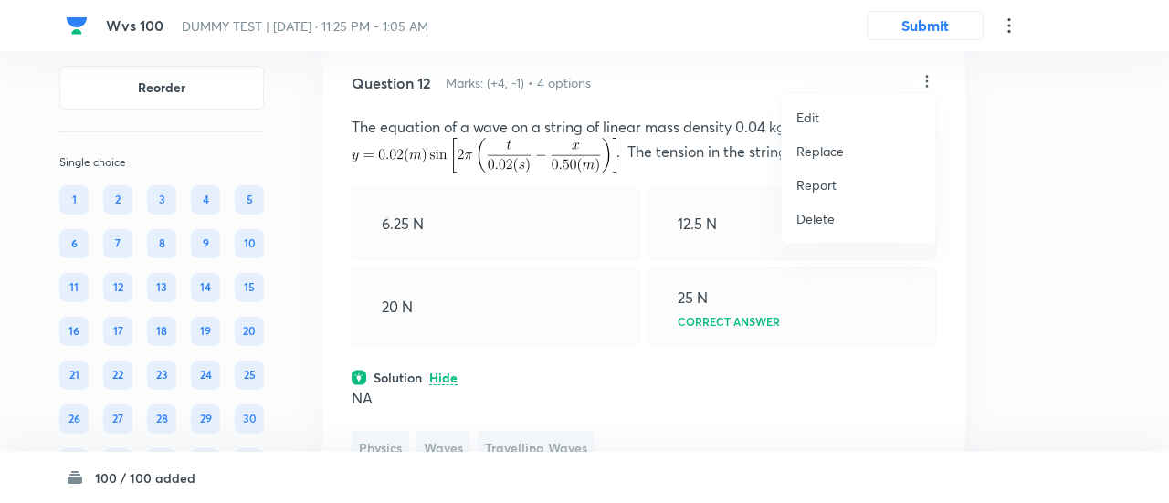
click at [820, 157] on p "Replace" at bounding box center [819, 151] width 47 height 19
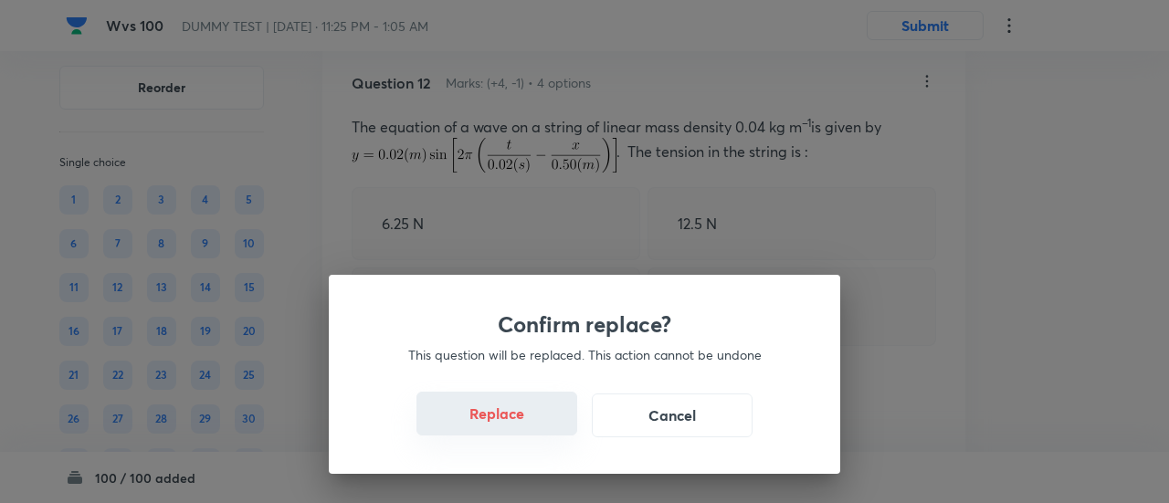
click at [502, 422] on button "Replace" at bounding box center [496, 414] width 161 height 44
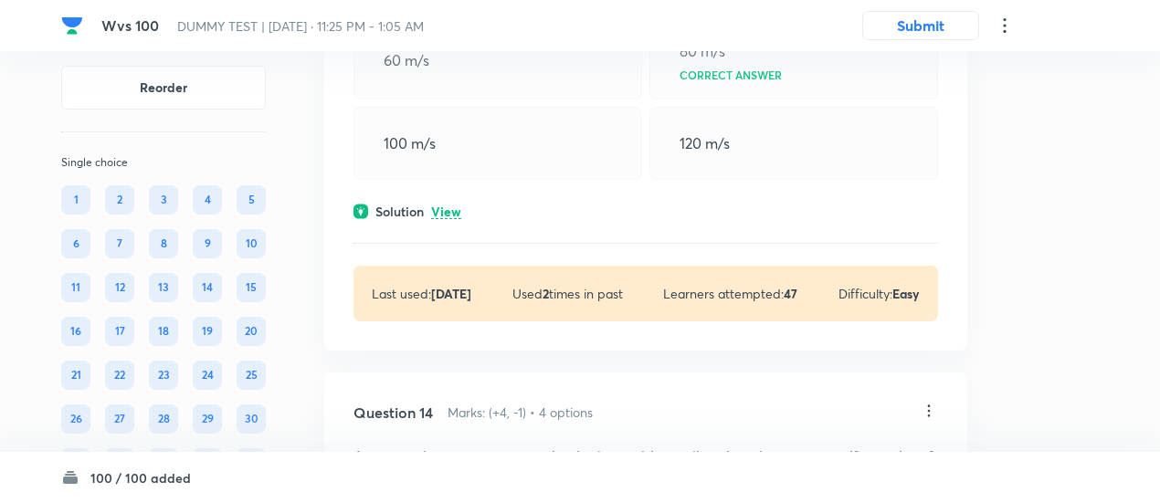
scroll to position [9741, 0]
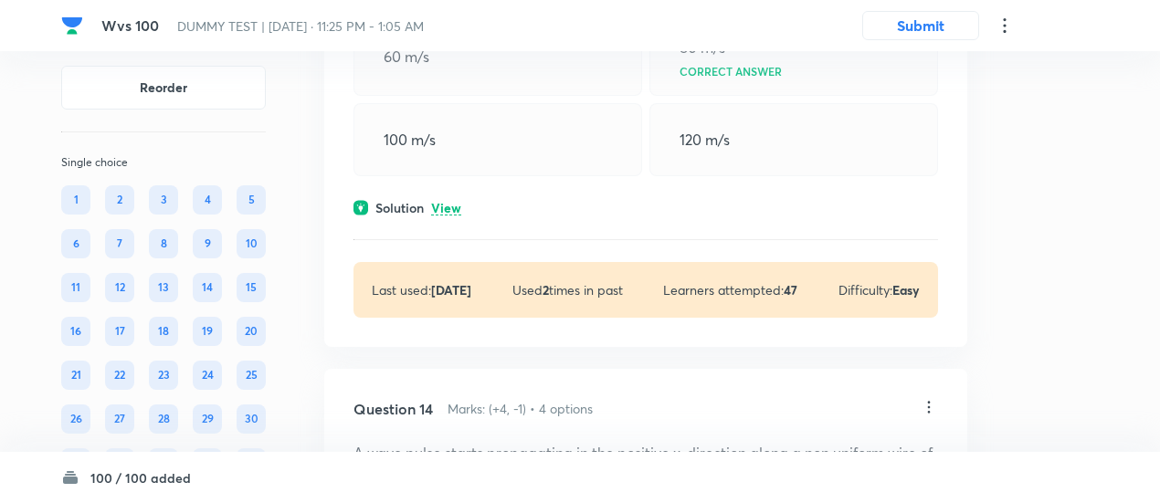
click at [446, 215] on p "View" at bounding box center [446, 209] width 30 height 14
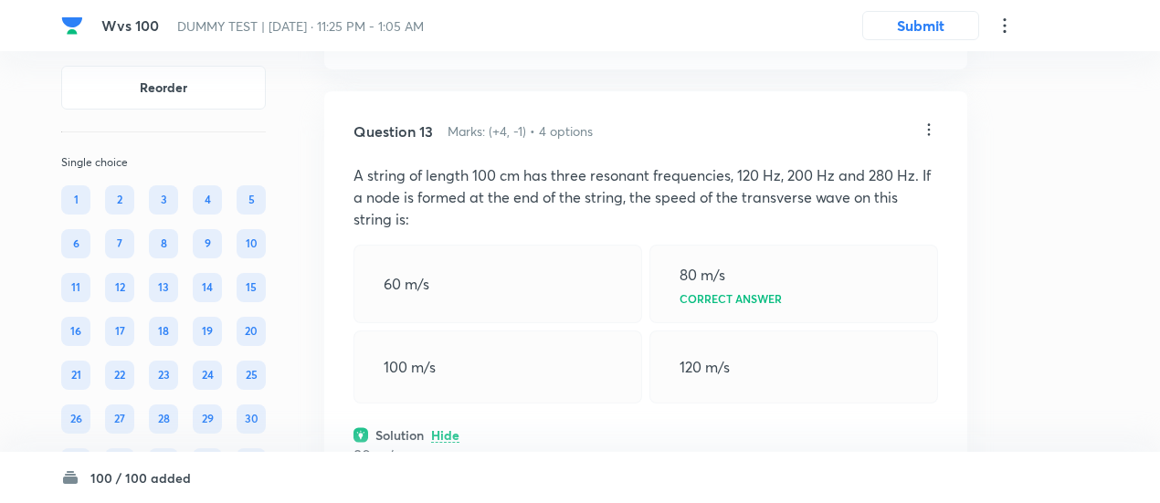
scroll to position [9511, 0]
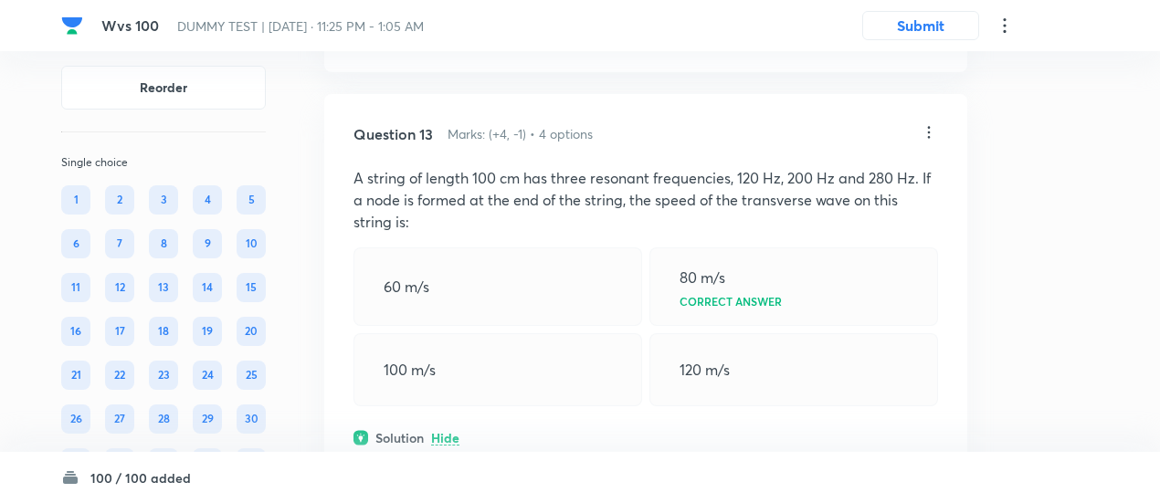
click at [923, 142] on icon at bounding box center [928, 132] width 18 height 18
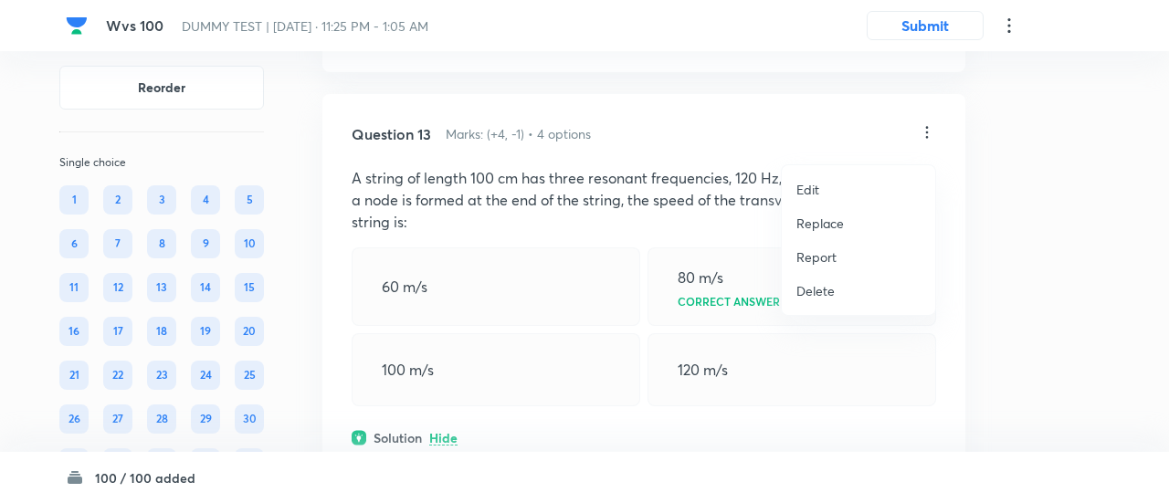
click at [814, 228] on p "Replace" at bounding box center [819, 223] width 47 height 19
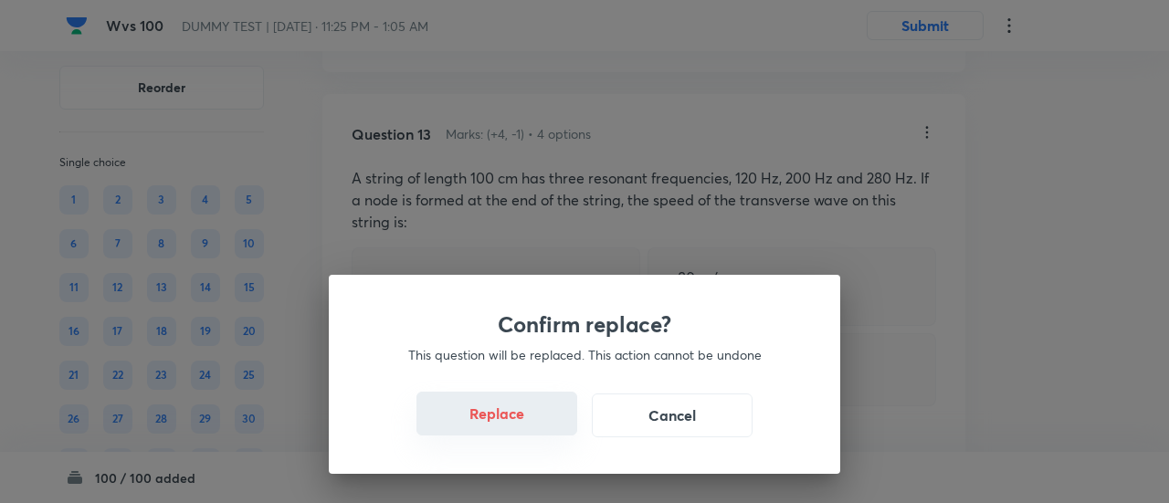
click at [517, 425] on button "Replace" at bounding box center [496, 414] width 161 height 44
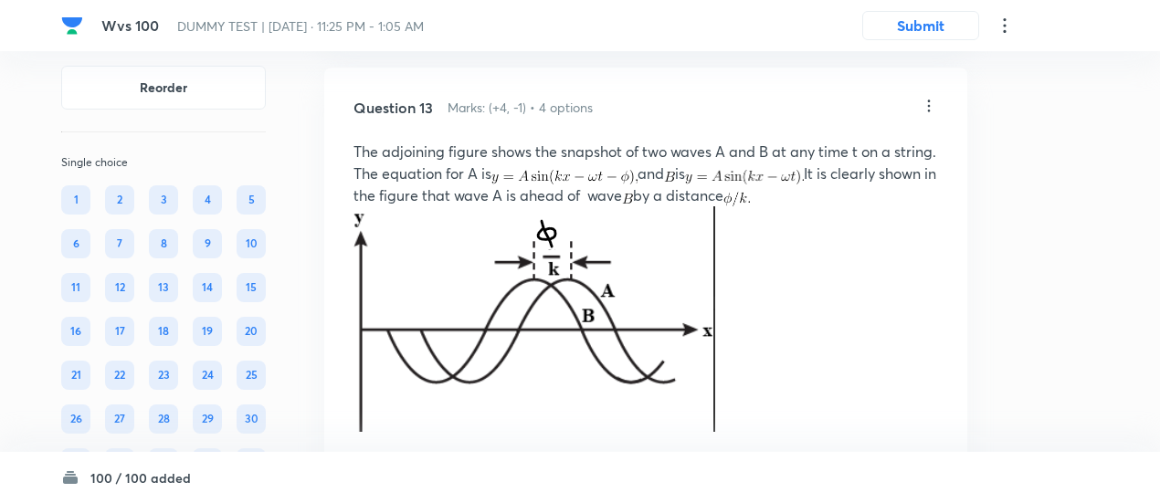
scroll to position [9500, 0]
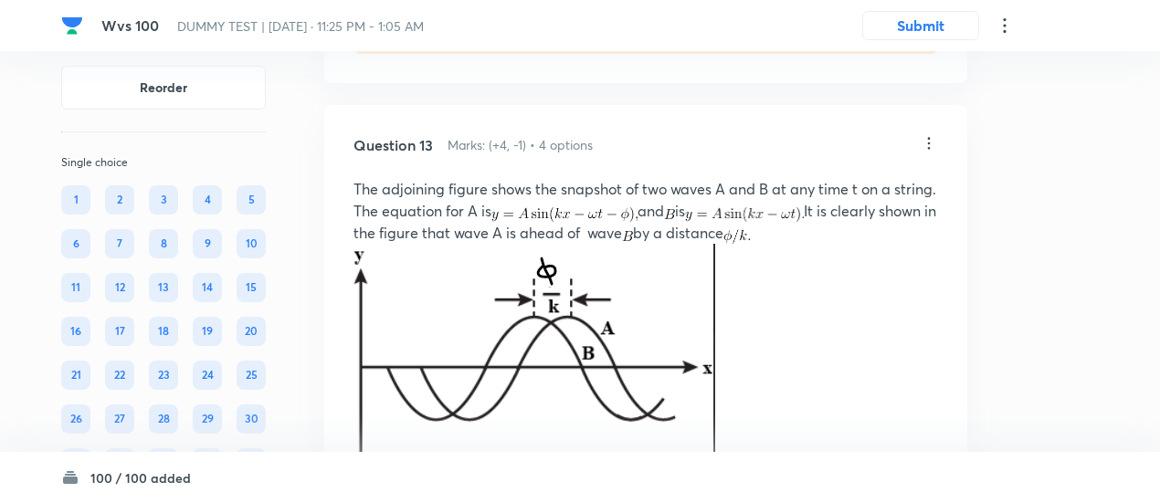
click at [928, 149] on icon at bounding box center [929, 143] width 3 height 12
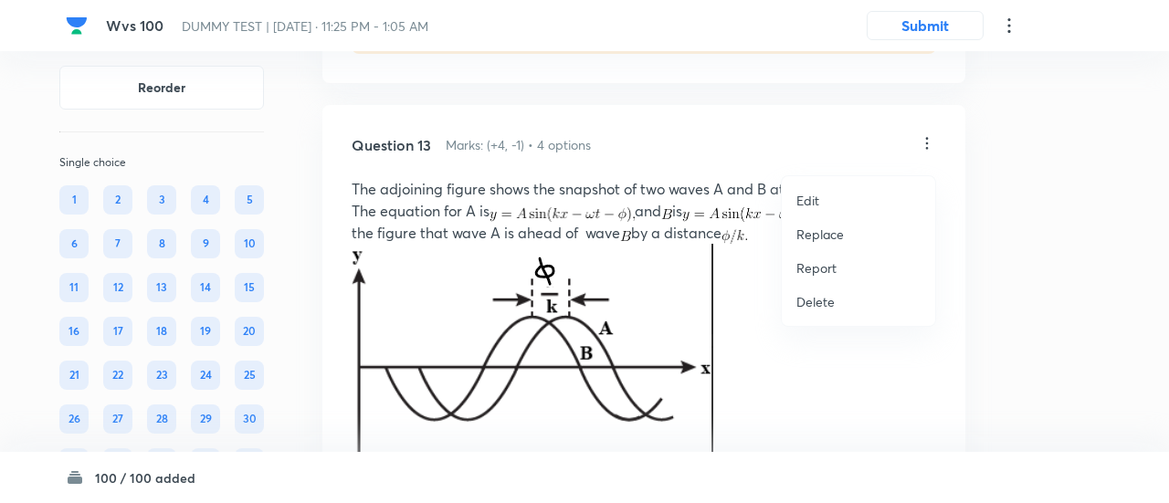
click at [810, 236] on p "Replace" at bounding box center [819, 234] width 47 height 19
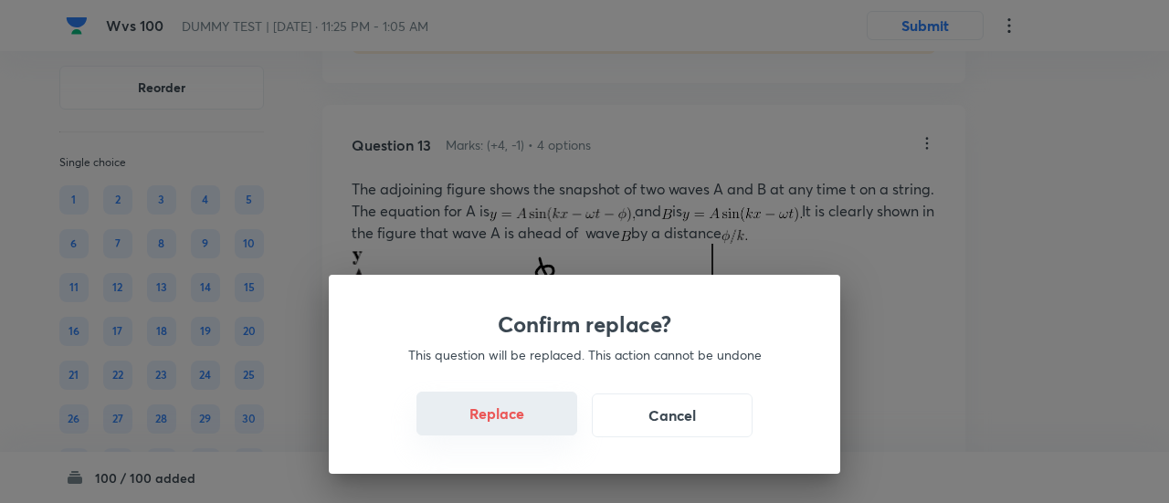
click at [513, 421] on button "Replace" at bounding box center [496, 414] width 161 height 44
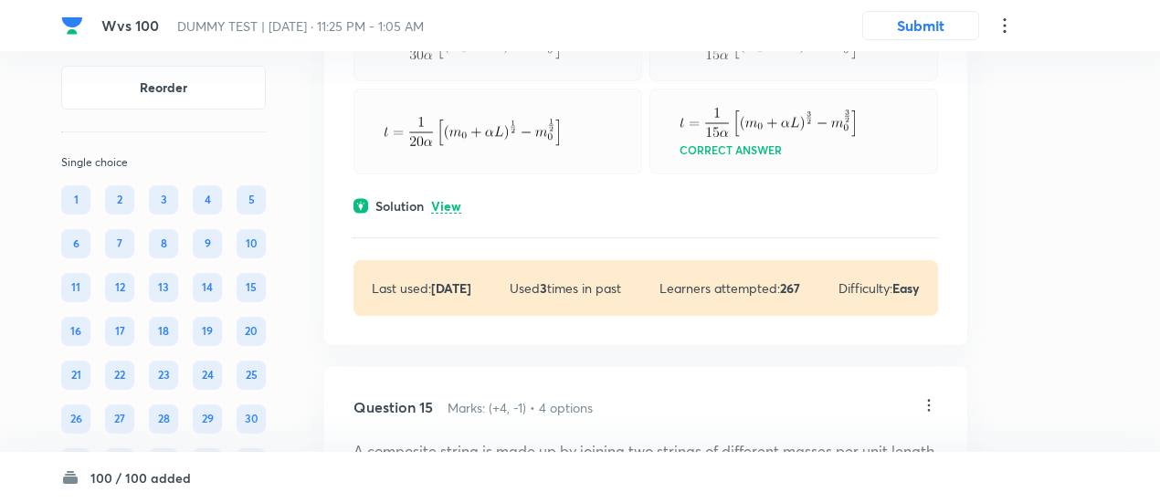
scroll to position [10798, 0]
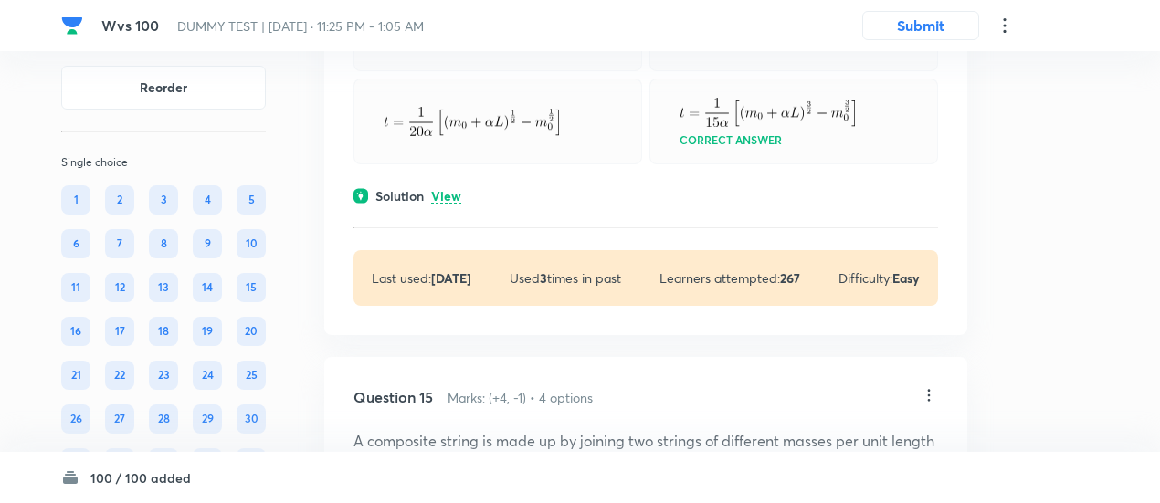
click at [450, 204] on p "View" at bounding box center [446, 197] width 30 height 14
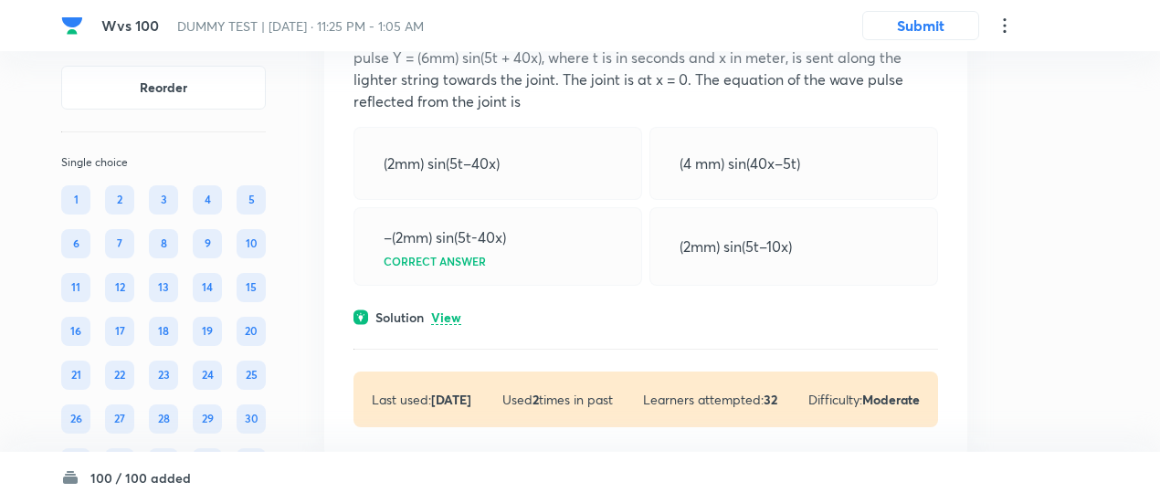
scroll to position [11558, 0]
click at [444, 320] on p "View" at bounding box center [446, 317] width 30 height 14
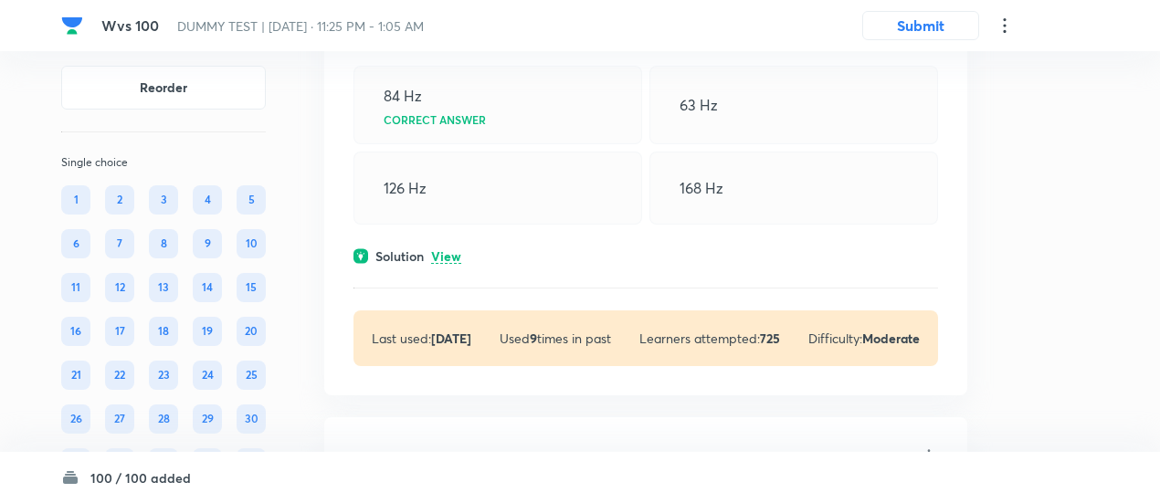
scroll to position [12406, 0]
click at [438, 263] on p "View" at bounding box center [446, 256] width 30 height 14
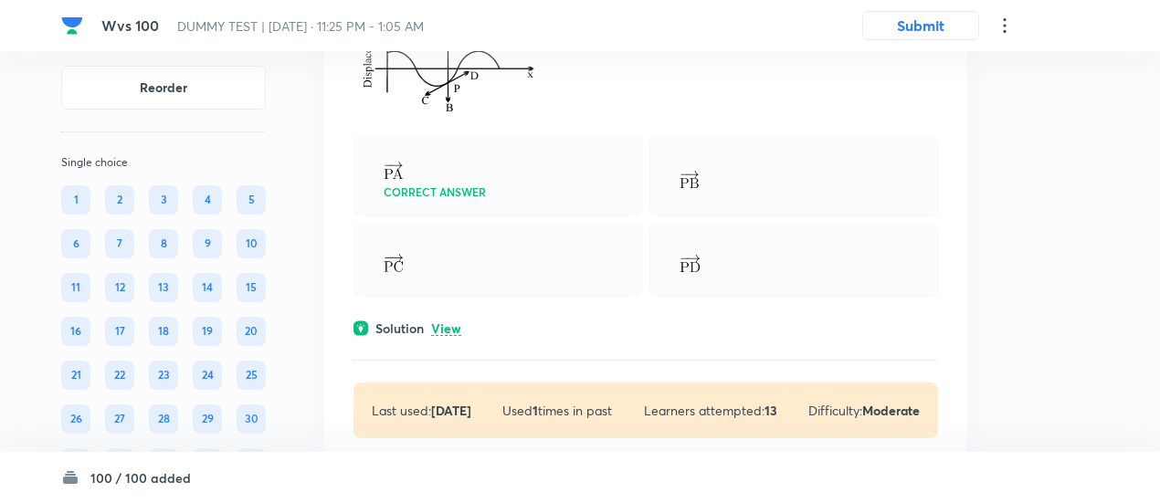
scroll to position [13115, 0]
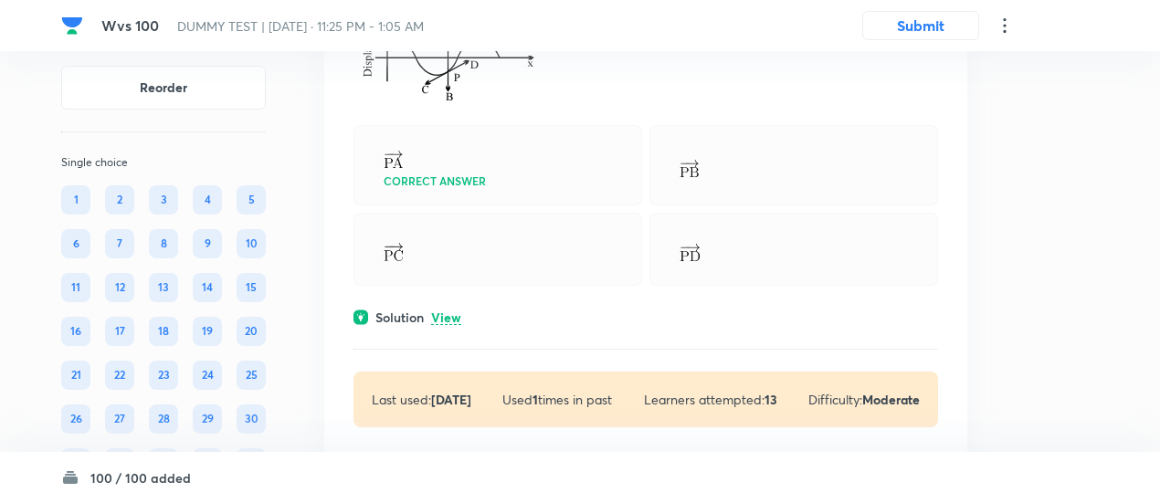
click at [451, 319] on p "View" at bounding box center [446, 318] width 30 height 14
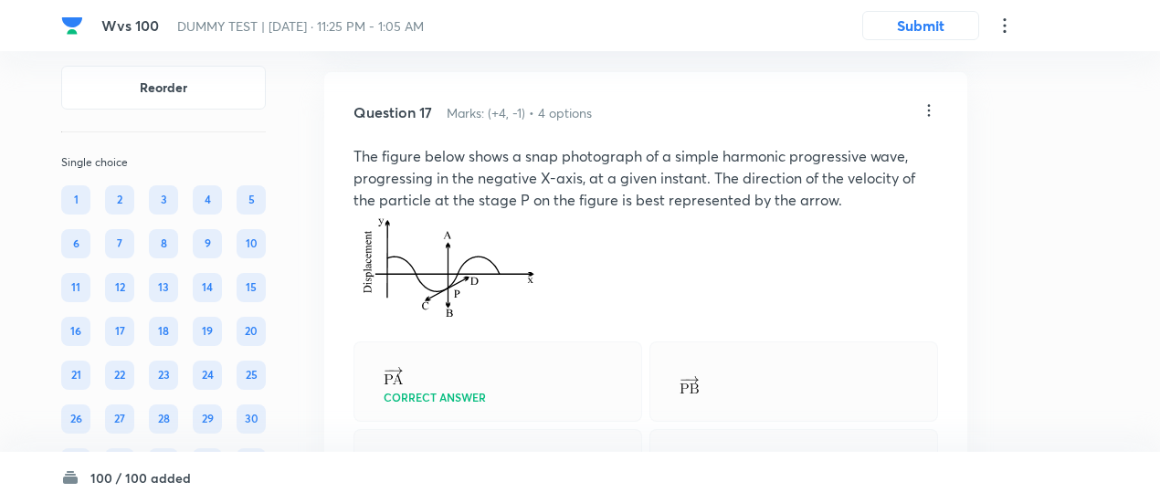
scroll to position [12891, 0]
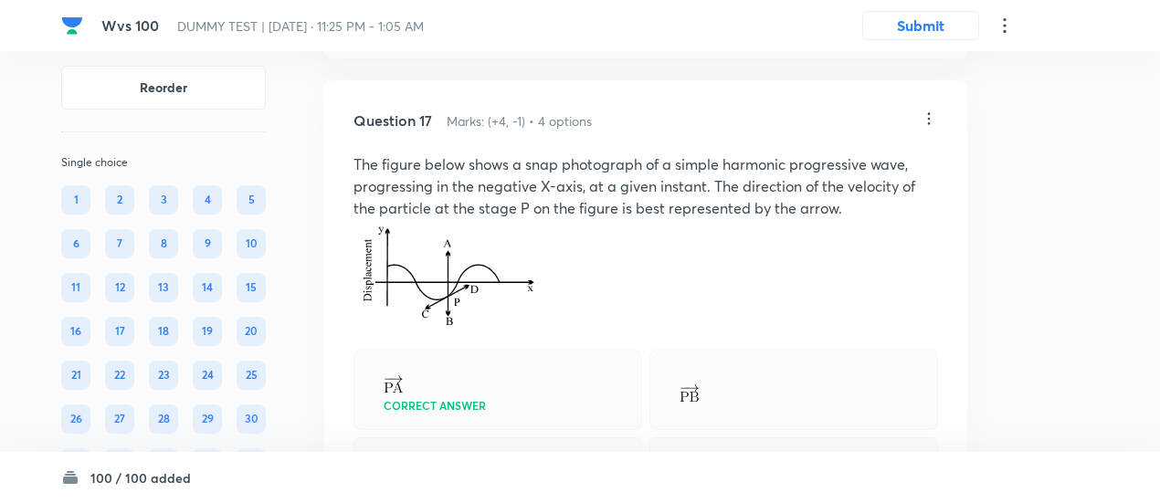
click at [928, 125] on icon at bounding box center [929, 119] width 3 height 12
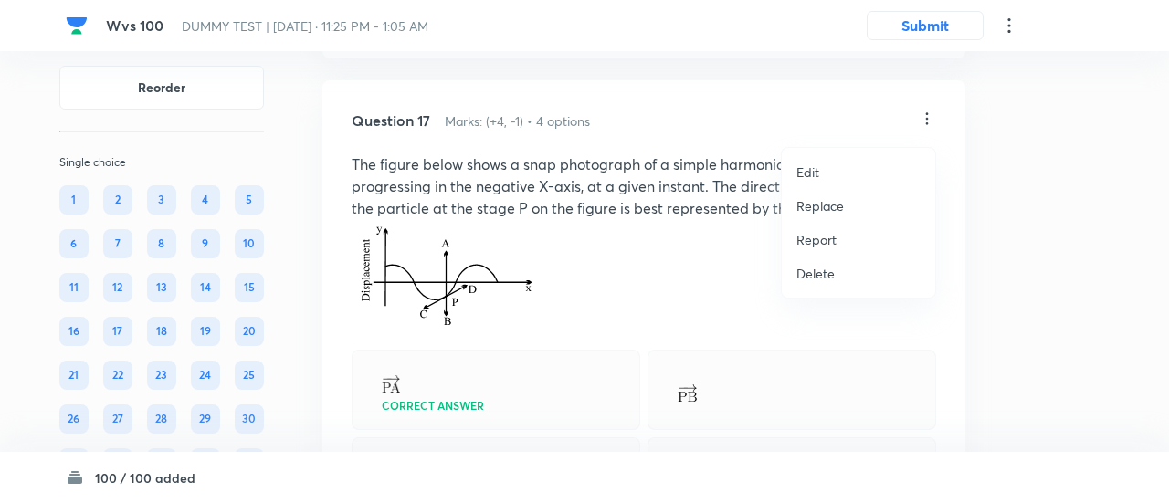
click at [825, 205] on p "Replace" at bounding box center [819, 205] width 47 height 19
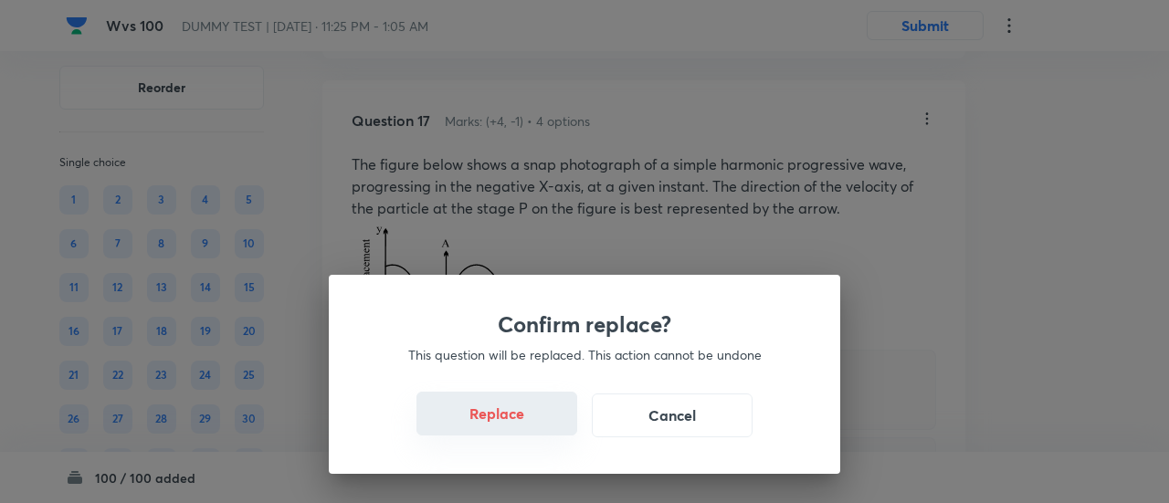
click at [505, 423] on button "Replace" at bounding box center [496, 414] width 161 height 44
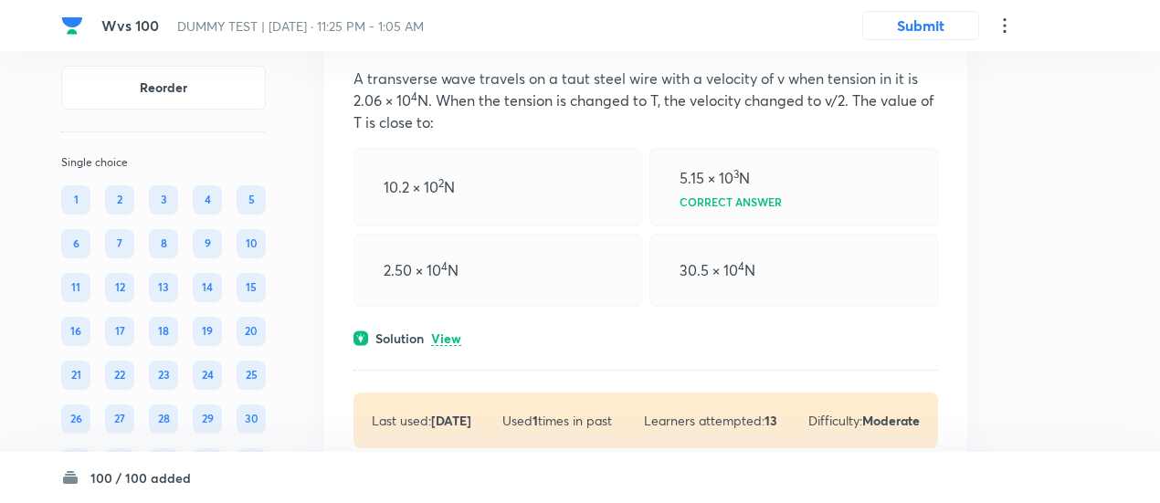
scroll to position [13825, 0]
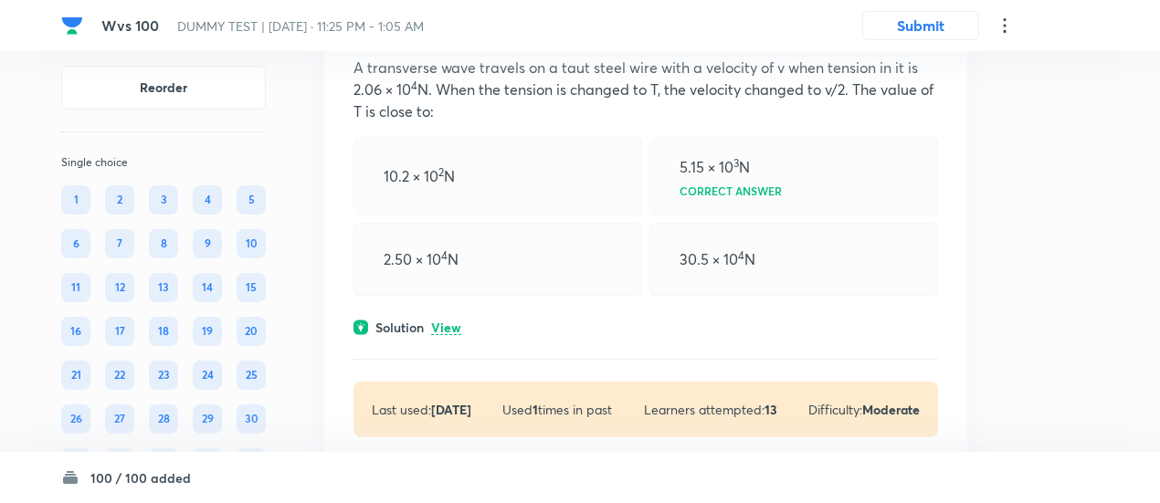
click at [450, 324] on p "View" at bounding box center [446, 328] width 30 height 14
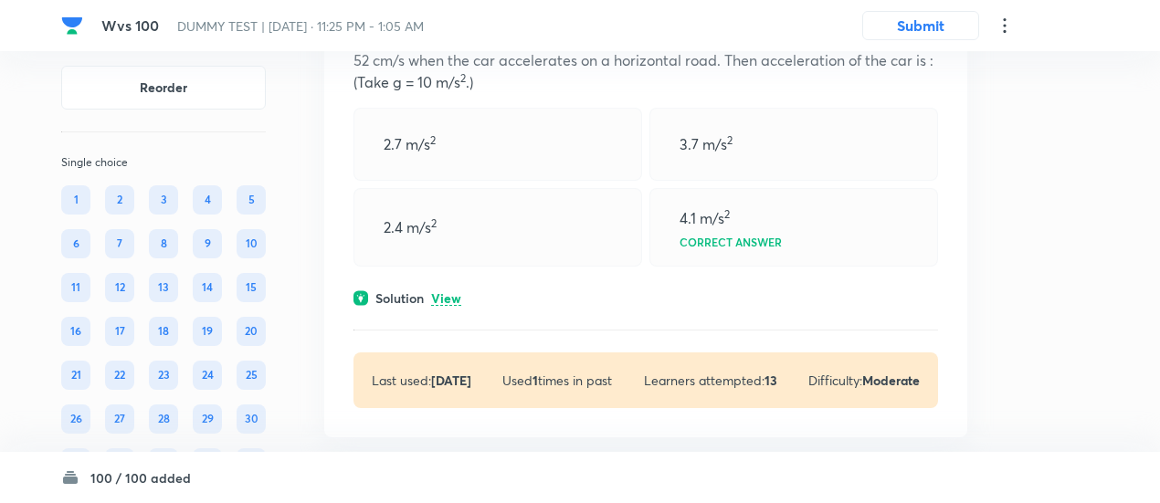
scroll to position [14784, 0]
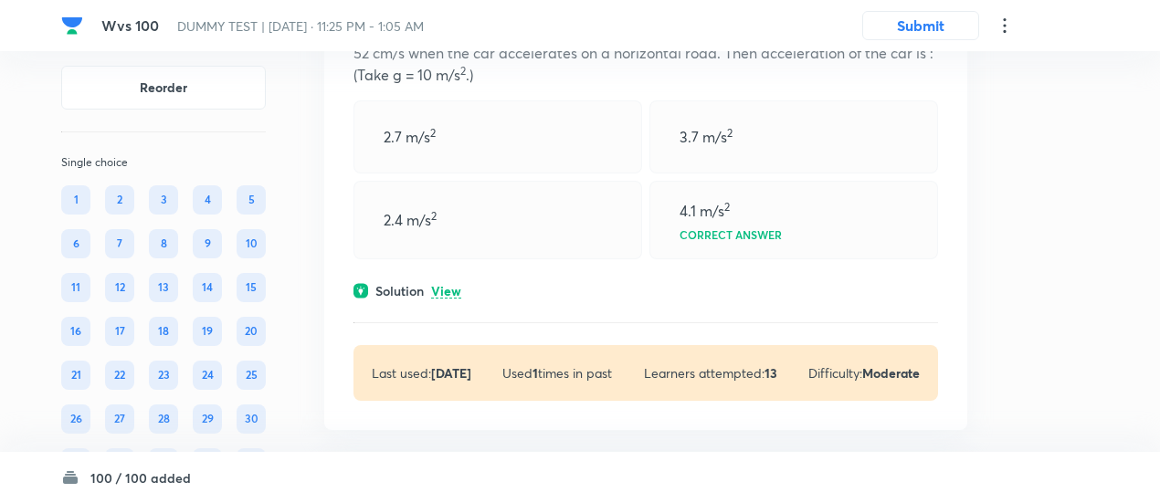
click at [447, 286] on p "View" at bounding box center [446, 292] width 30 height 14
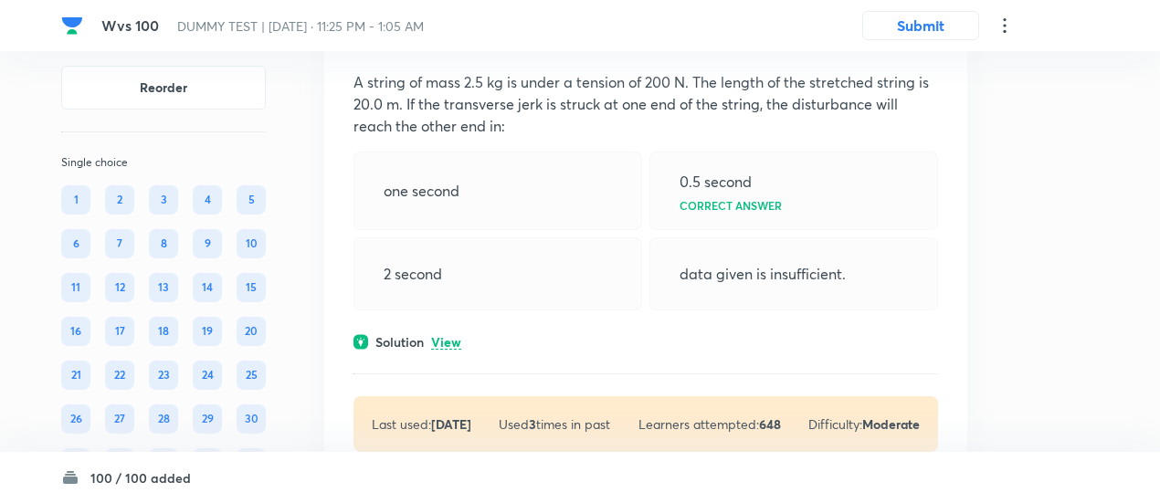
scroll to position [15465, 0]
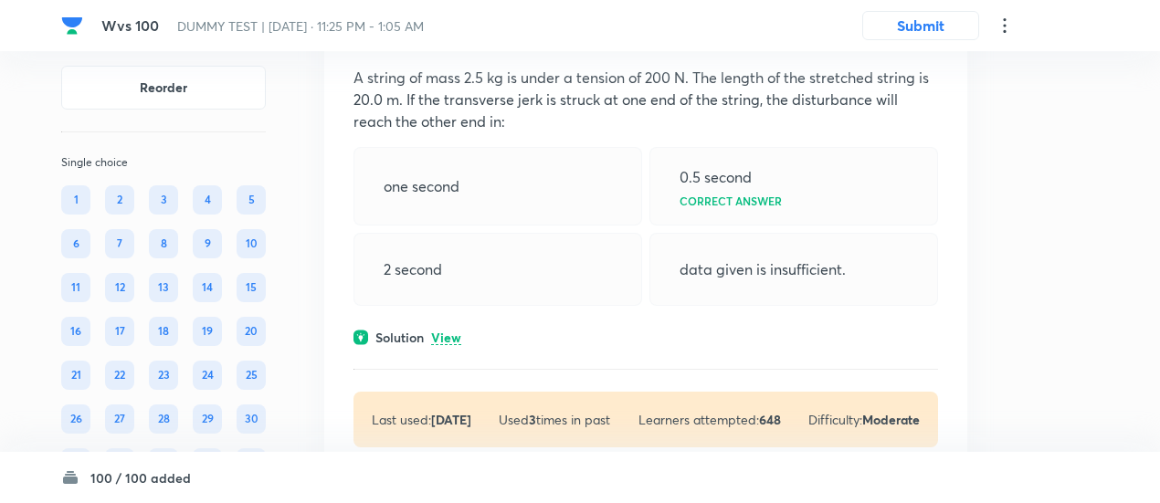
click at [447, 340] on p "View" at bounding box center [446, 338] width 30 height 14
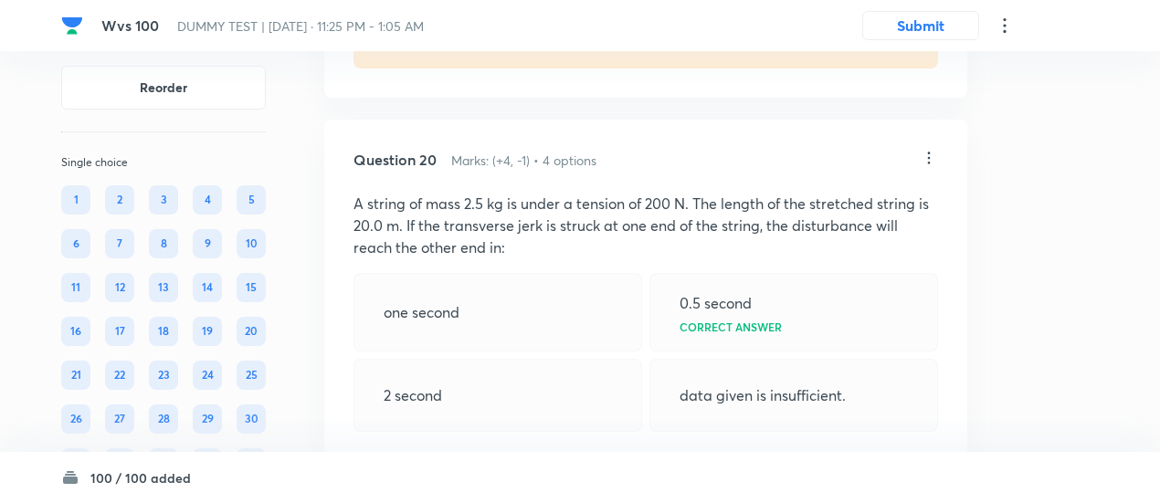
scroll to position [15340, 0]
click at [932, 160] on icon at bounding box center [928, 157] width 18 height 18
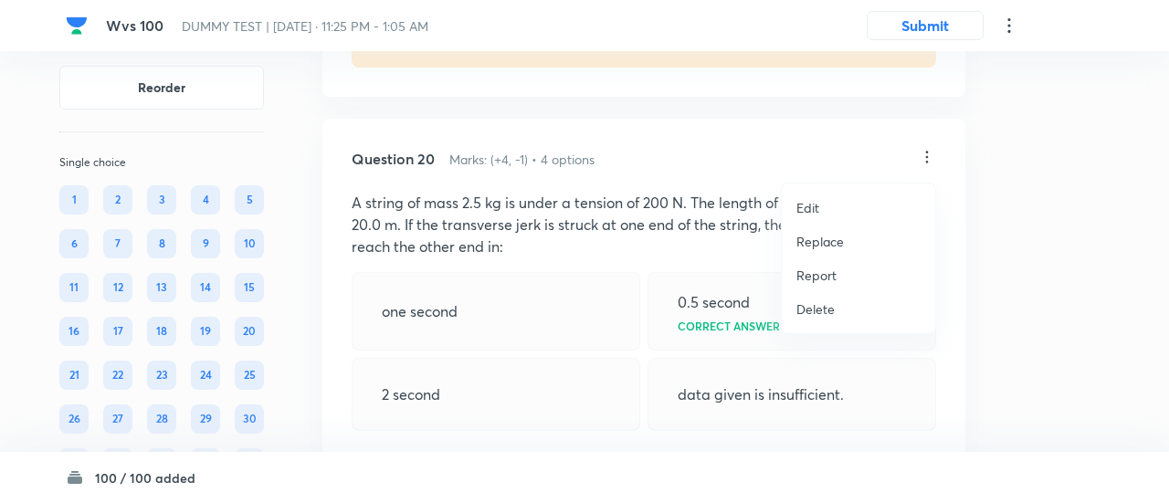
click at [836, 236] on p "Replace" at bounding box center [819, 241] width 47 height 19
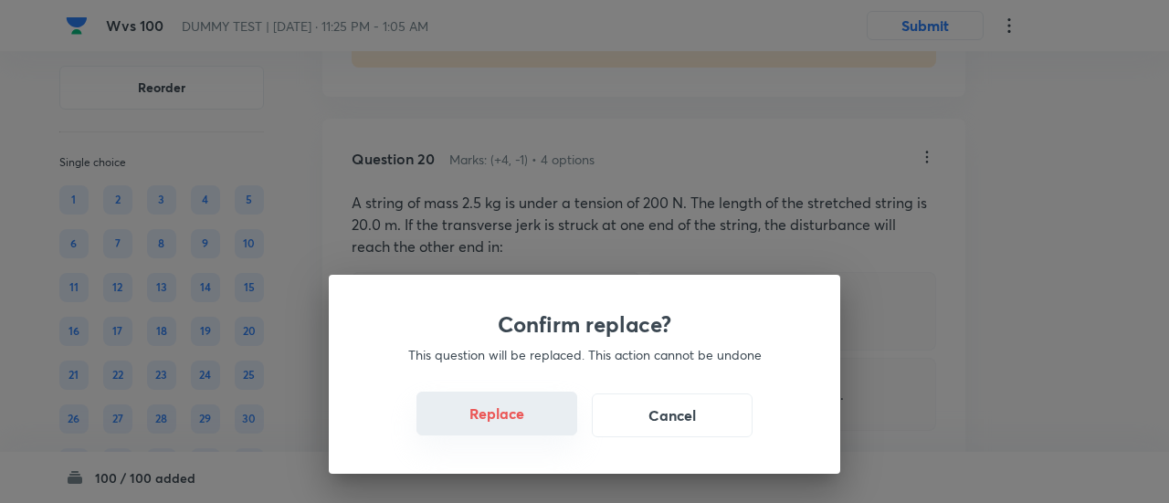
click at [509, 421] on button "Replace" at bounding box center [496, 414] width 161 height 44
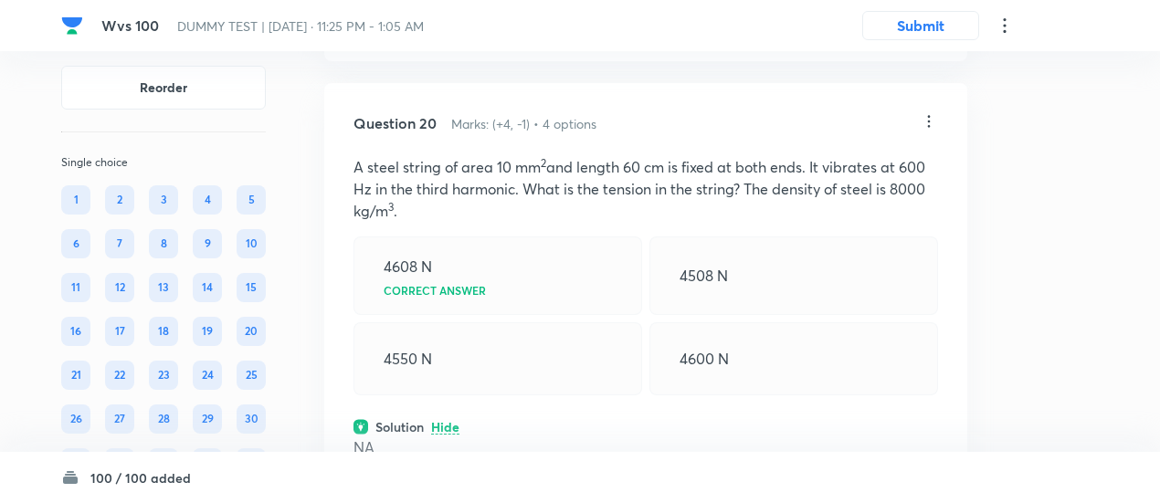
scroll to position [15366, 0]
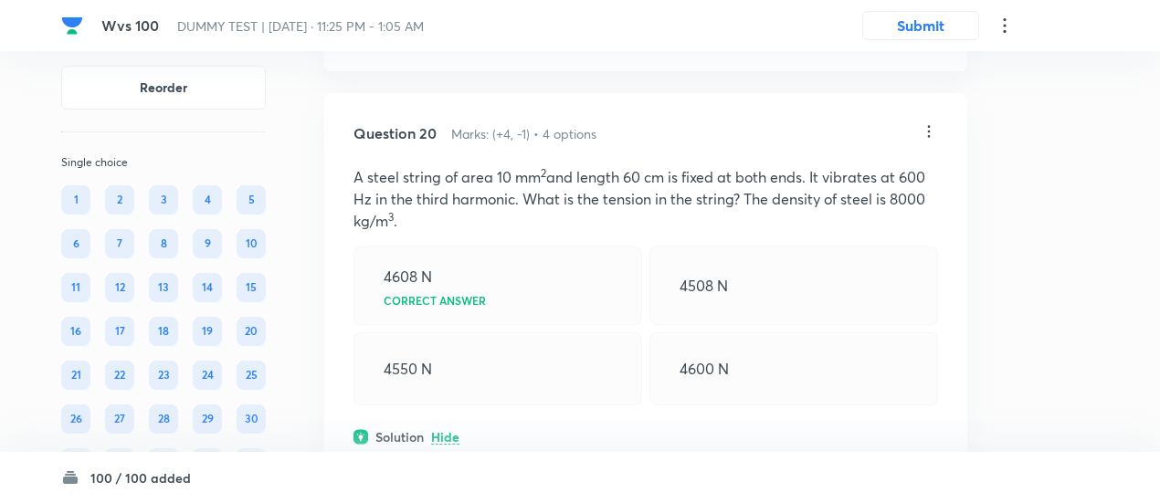
click at [928, 134] on icon at bounding box center [929, 132] width 3 height 12
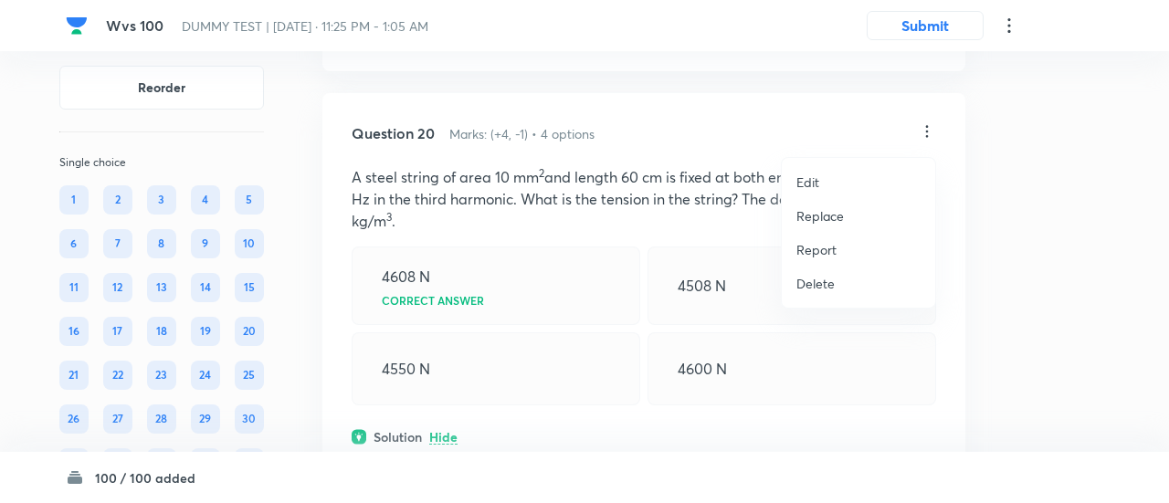
click at [816, 221] on p "Replace" at bounding box center [819, 215] width 47 height 19
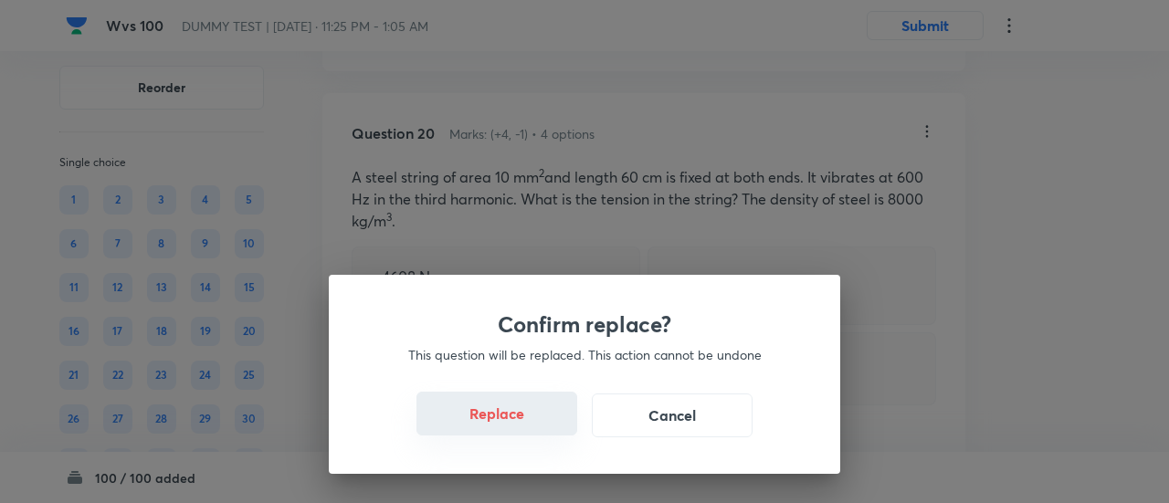
click at [507, 420] on button "Replace" at bounding box center [496, 414] width 161 height 44
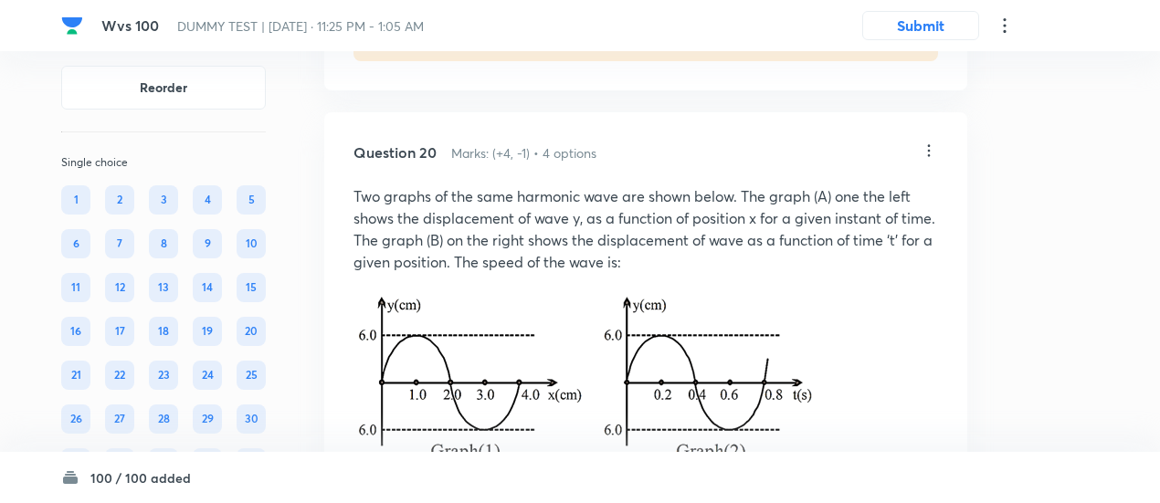
scroll to position [15345, 0]
click at [929, 157] on icon at bounding box center [928, 152] width 18 height 18
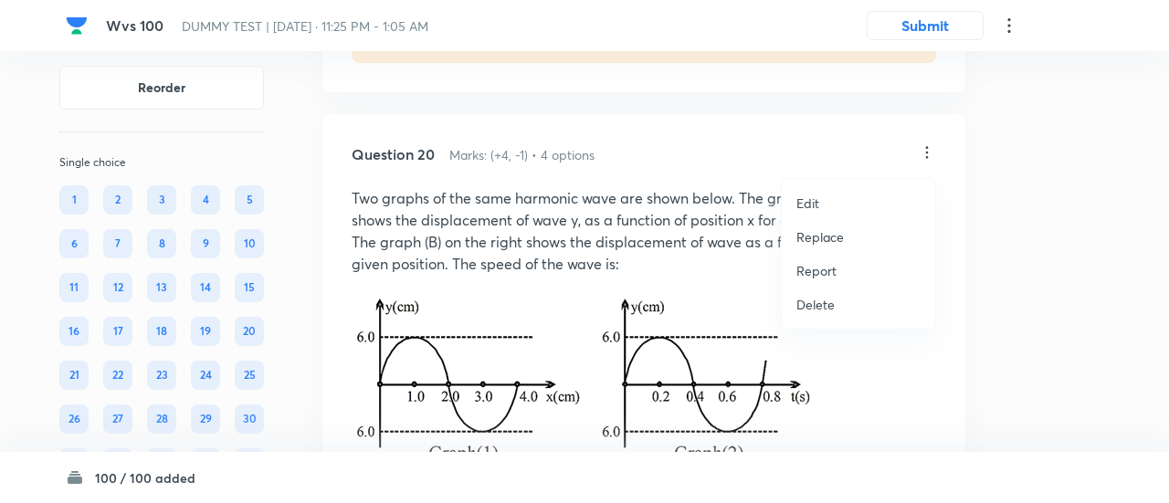
click at [834, 240] on p "Replace" at bounding box center [819, 236] width 47 height 19
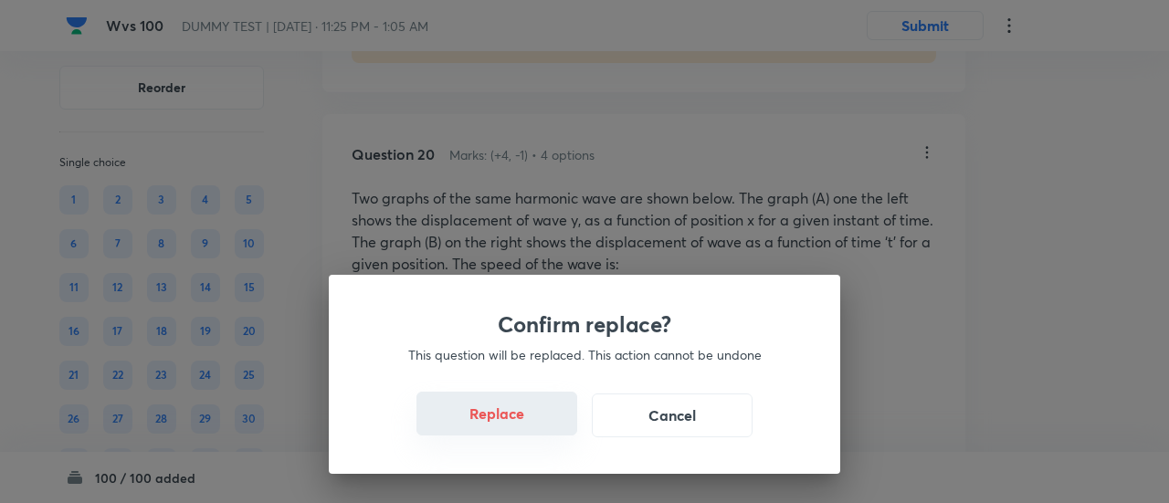
click at [519, 410] on button "Replace" at bounding box center [496, 414] width 161 height 44
click at [519, 428] on button "Replace" at bounding box center [496, 414] width 161 height 44
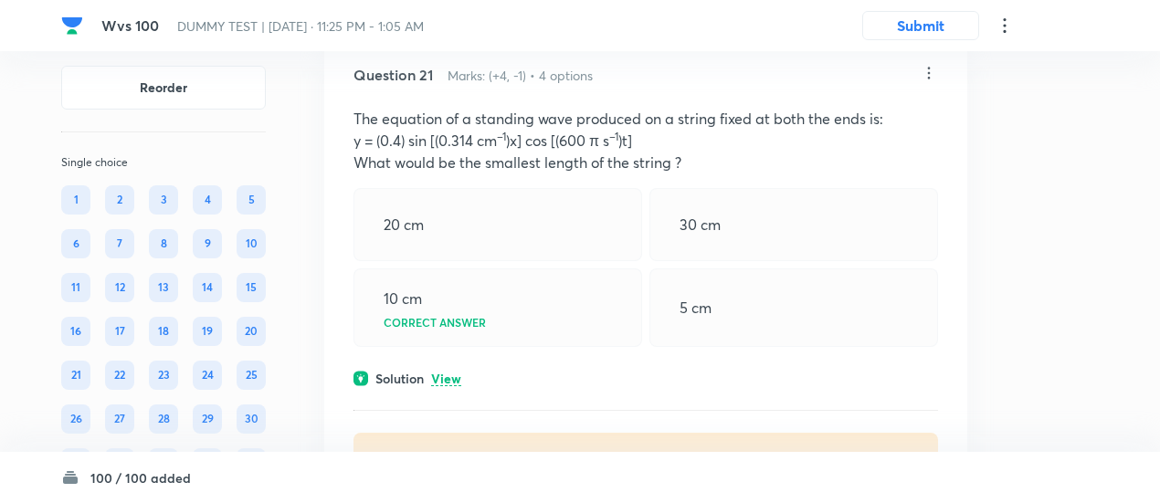
scroll to position [16088, 0]
click at [461, 382] on div "Solution View" at bounding box center [645, 376] width 584 height 19
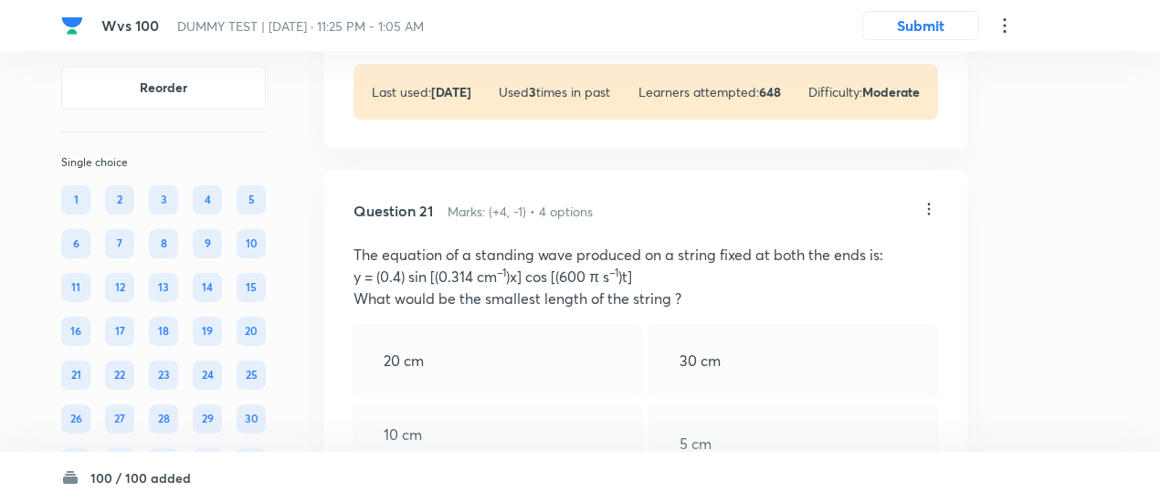
scroll to position [15937, 0]
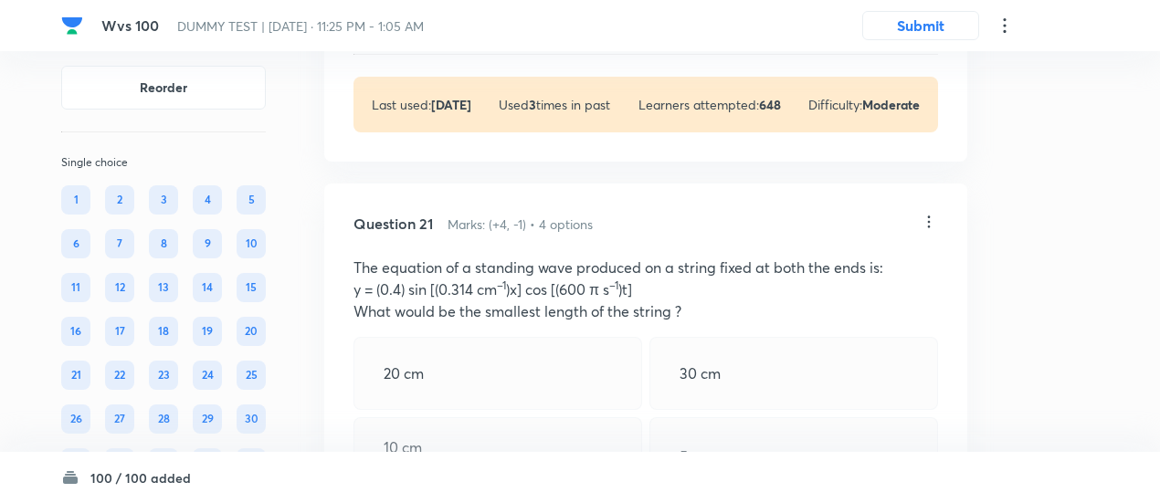
click at [928, 226] on icon at bounding box center [928, 222] width 18 height 18
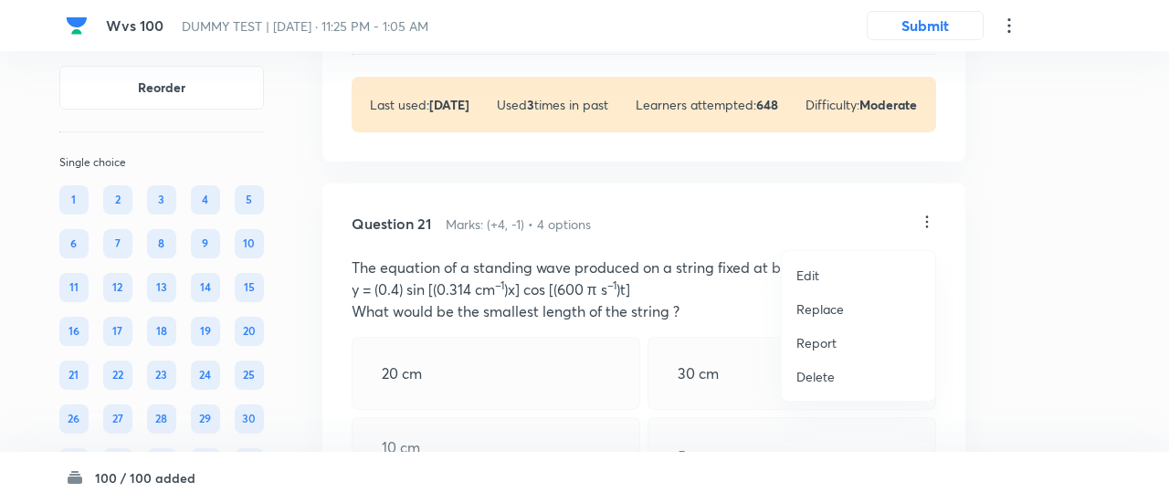
click at [820, 311] on p "Replace" at bounding box center [819, 308] width 47 height 19
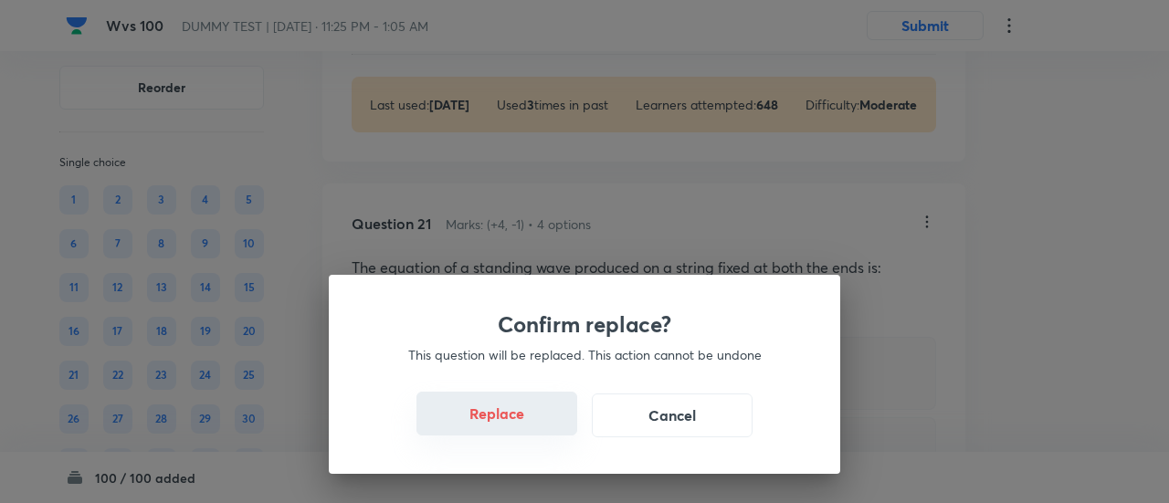
click at [518, 416] on button "Replace" at bounding box center [496, 414] width 161 height 44
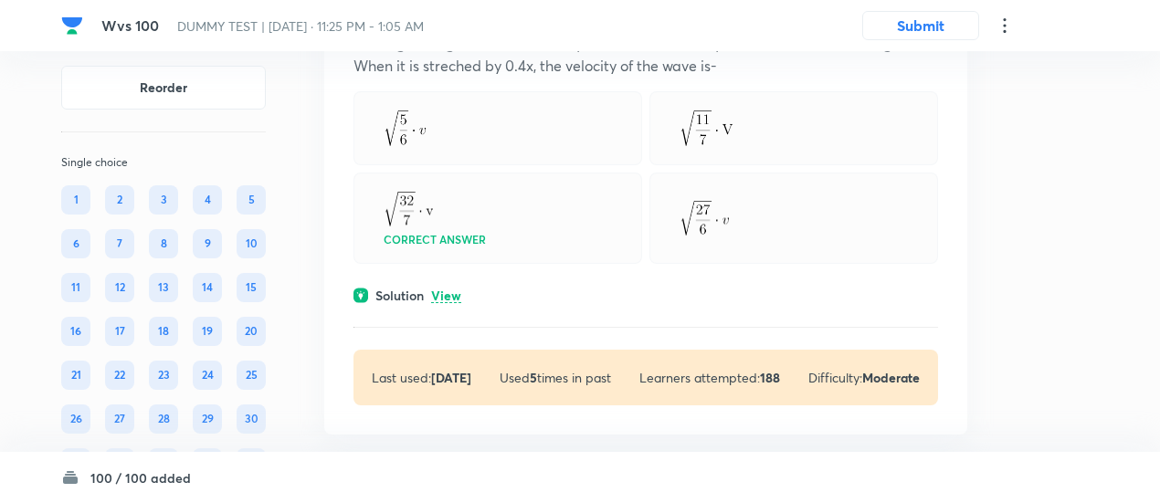
scroll to position [16726, 0]
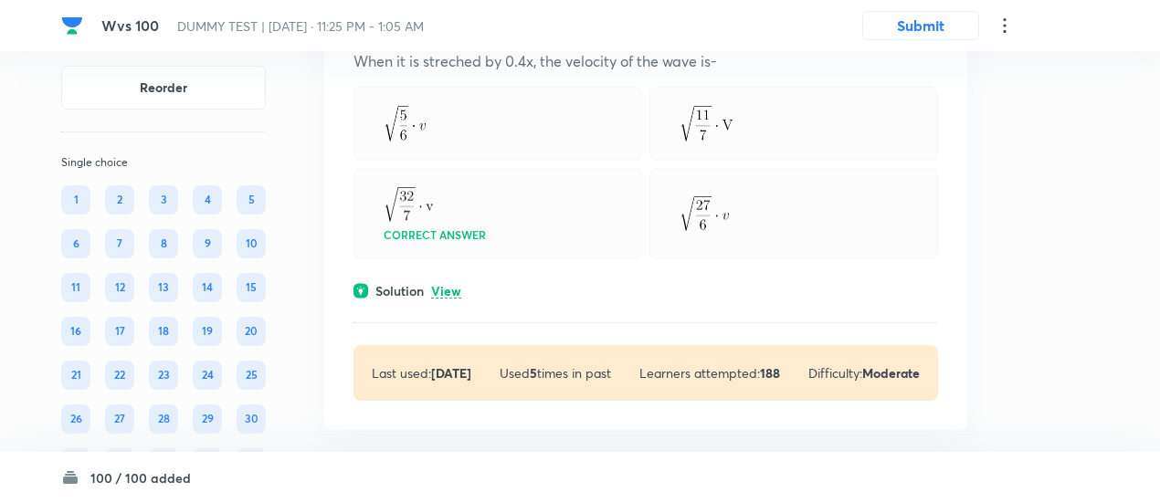
click at [452, 299] on p "View" at bounding box center [446, 292] width 30 height 14
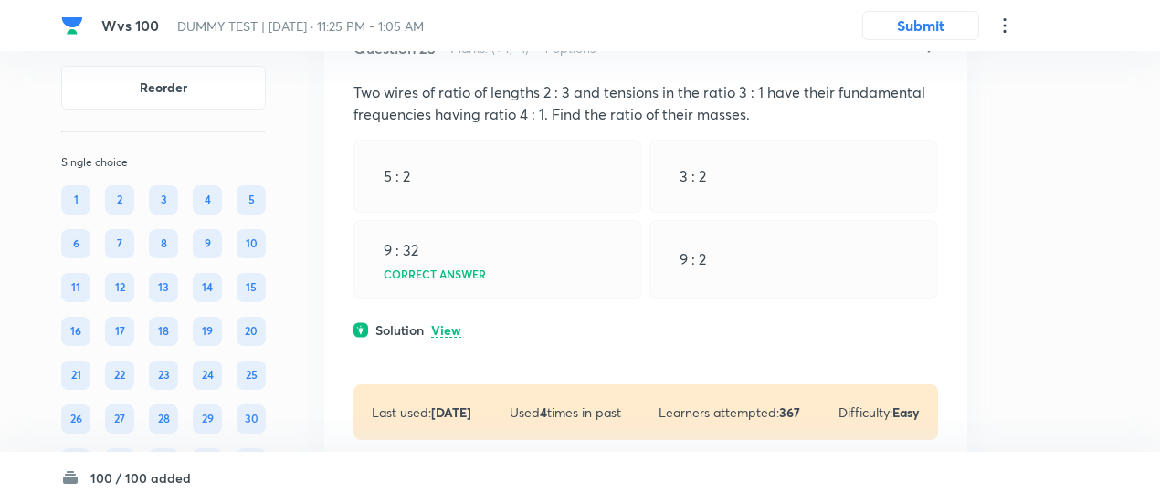
scroll to position [17573, 0]
click at [451, 337] on p "View" at bounding box center [446, 330] width 30 height 14
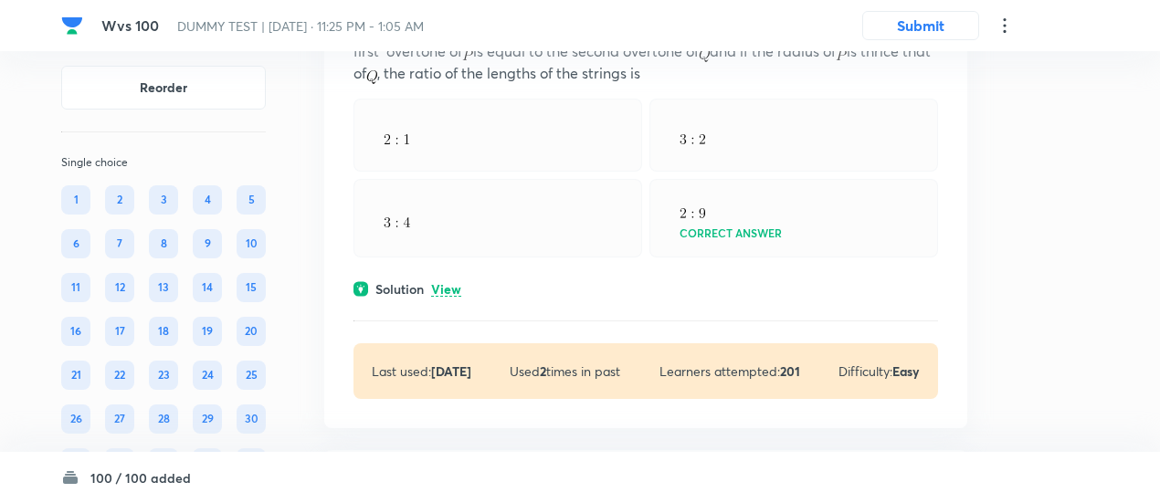
scroll to position [18380, 0]
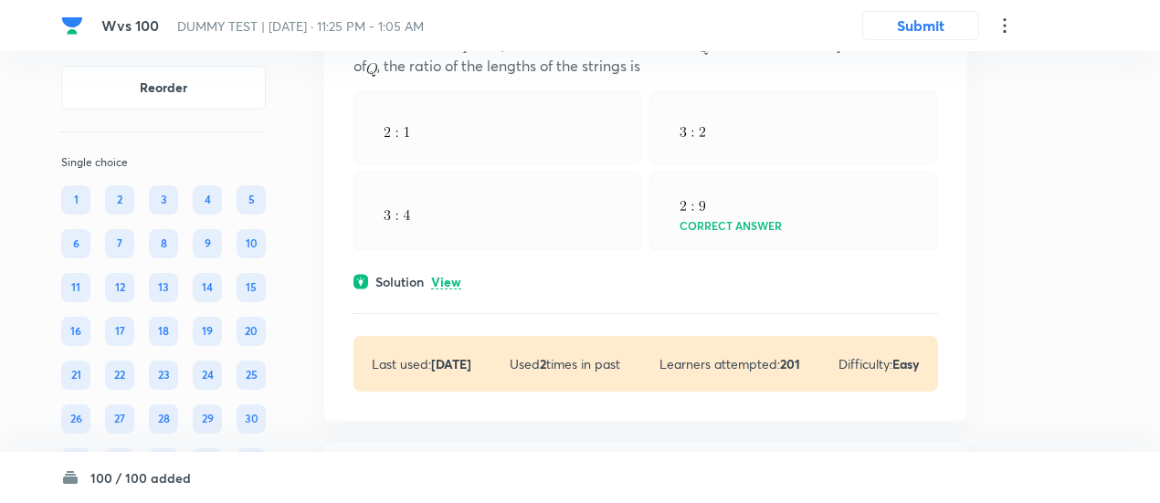
click at [458, 289] on p "View" at bounding box center [446, 283] width 30 height 14
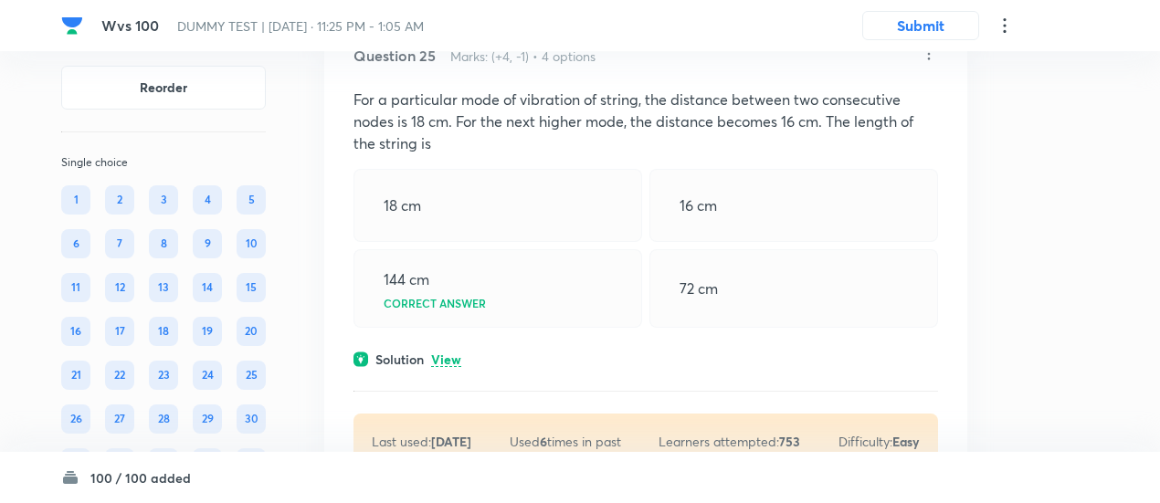
scroll to position [19001, 0]
click at [453, 366] on p "View" at bounding box center [446, 359] width 30 height 14
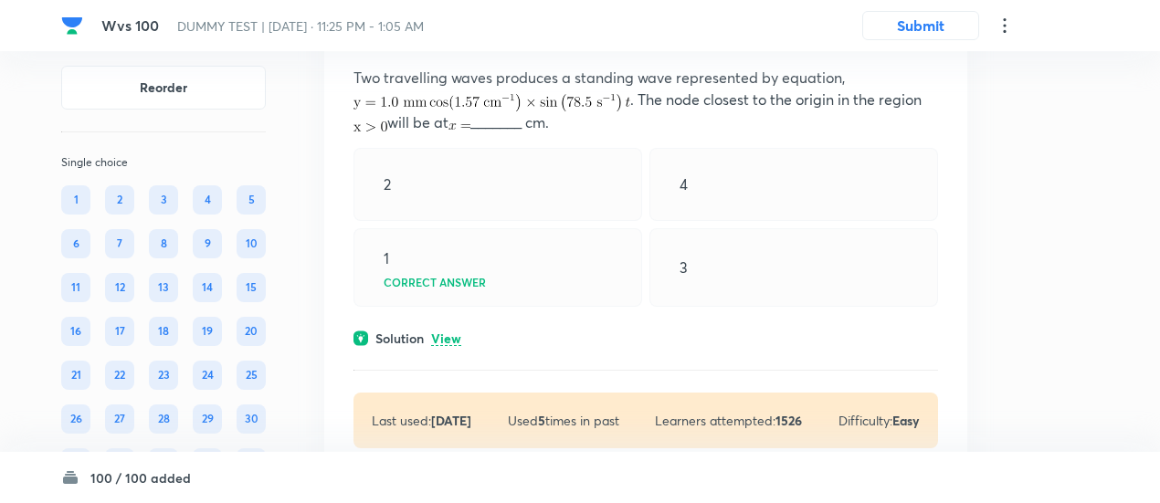
scroll to position [19716, 0]
click at [455, 345] on p "View" at bounding box center [446, 338] width 30 height 14
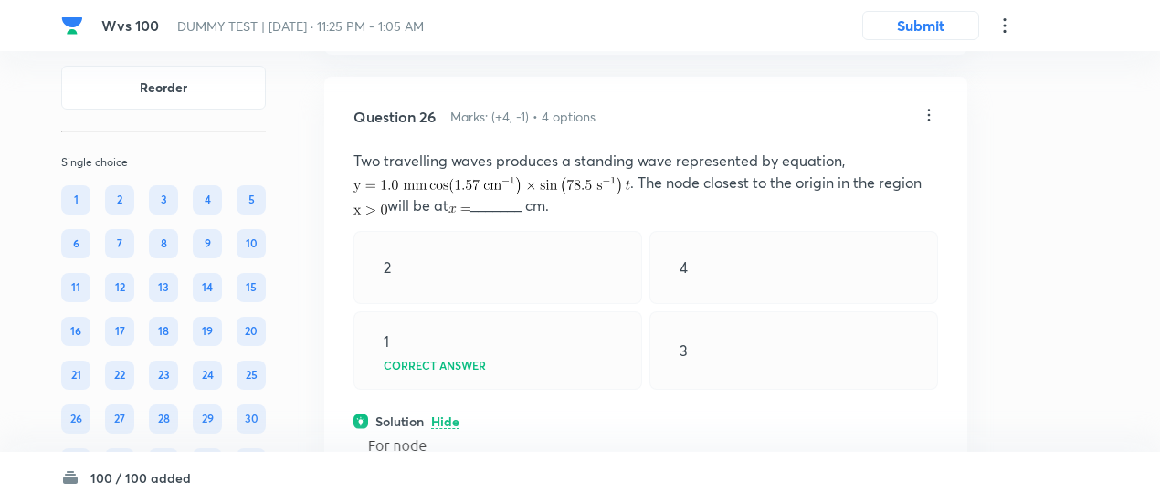
scroll to position [19631, 0]
click at [925, 125] on icon at bounding box center [928, 116] width 18 height 18
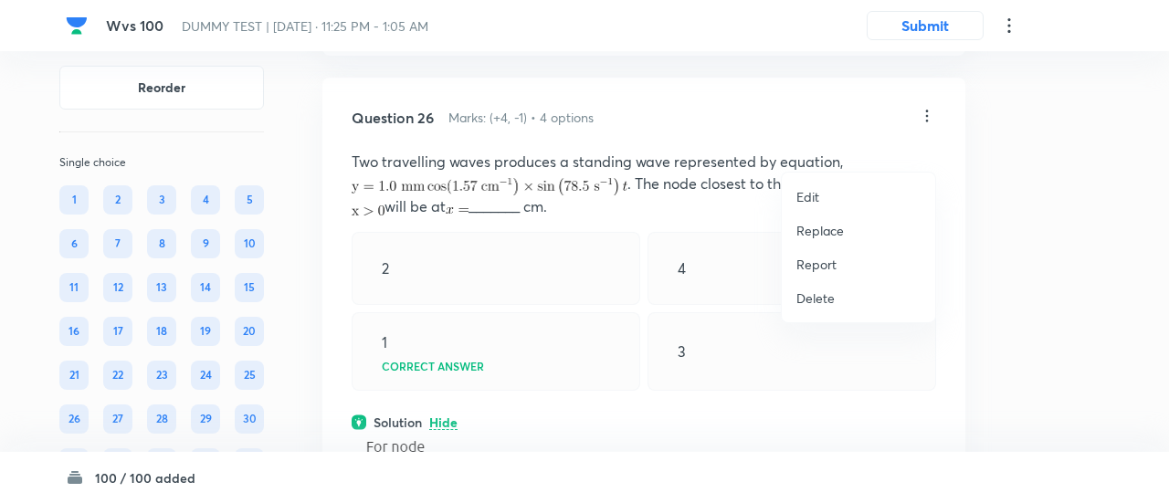
click at [827, 227] on p "Replace" at bounding box center [819, 230] width 47 height 19
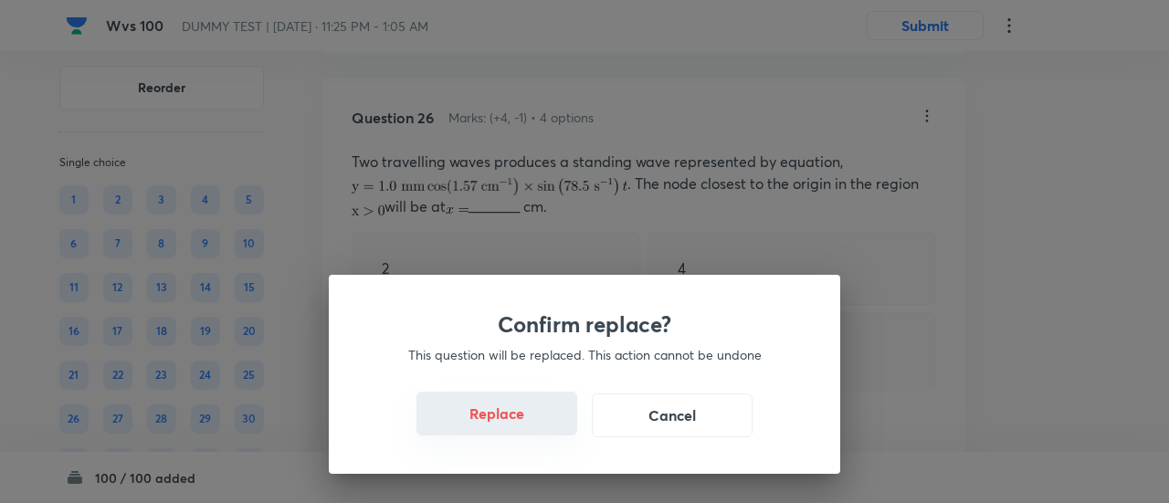
click at [508, 424] on button "Replace" at bounding box center [496, 414] width 161 height 44
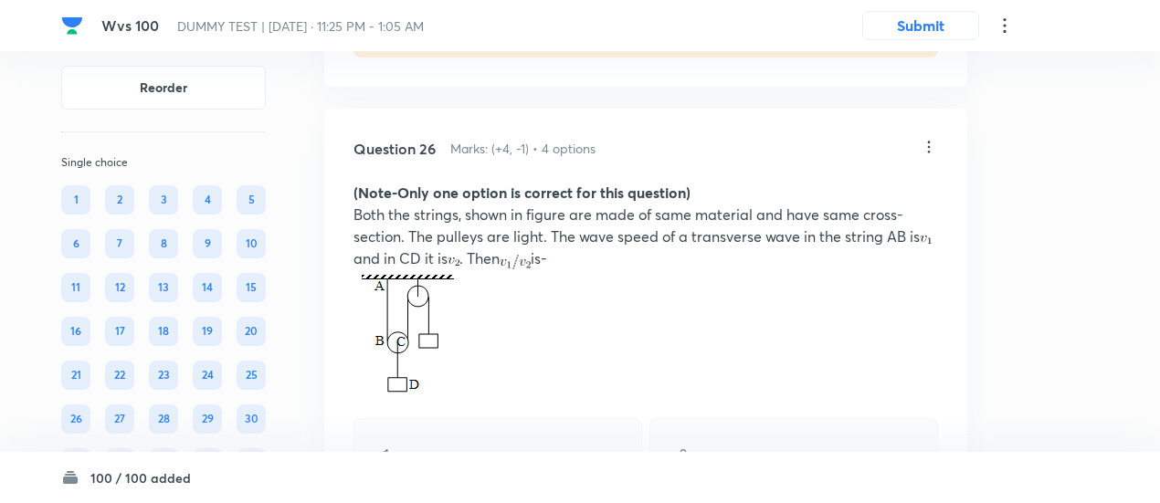
scroll to position [19597, 0]
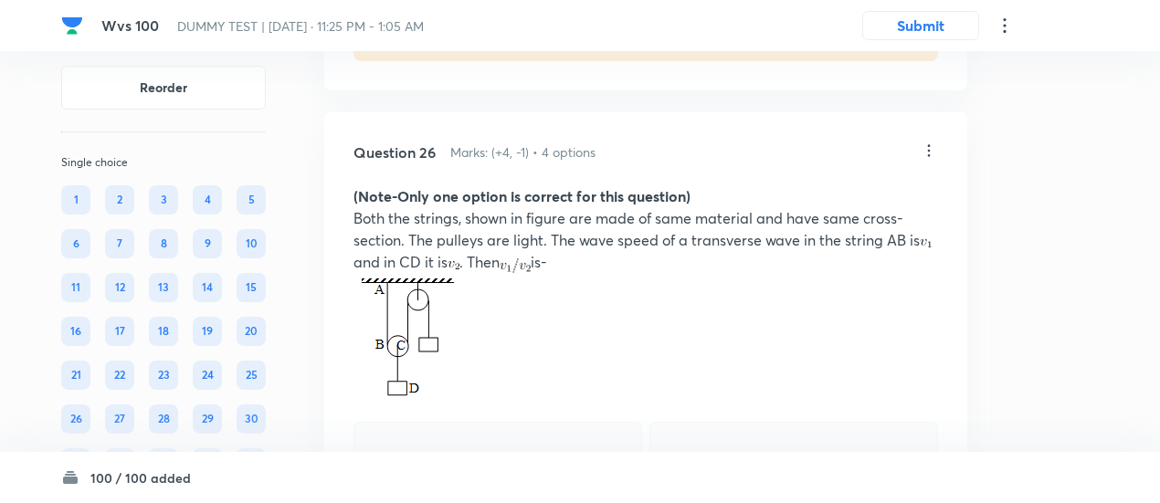
click at [929, 160] on icon at bounding box center [928, 151] width 18 height 18
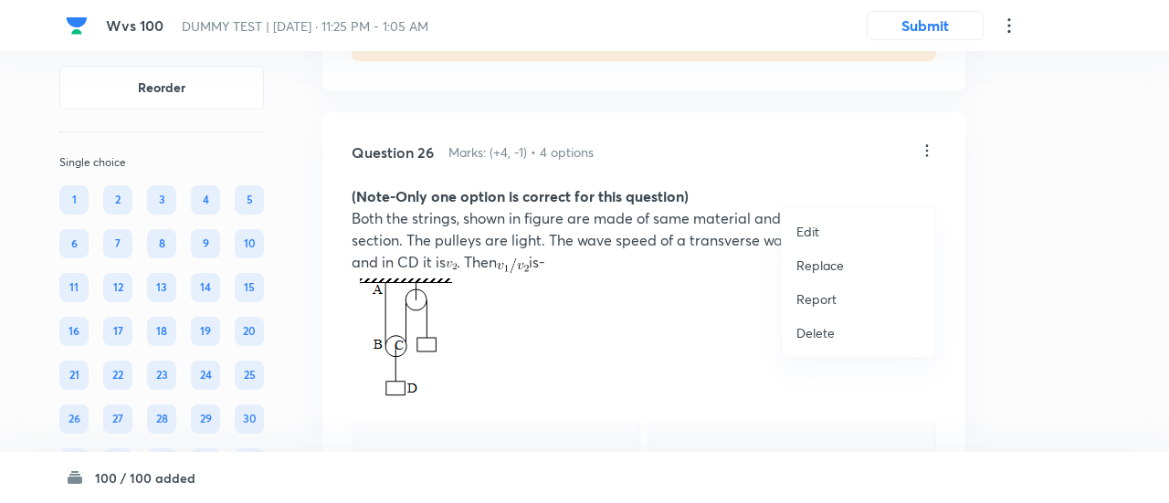
click at [828, 264] on p "Replace" at bounding box center [819, 265] width 47 height 19
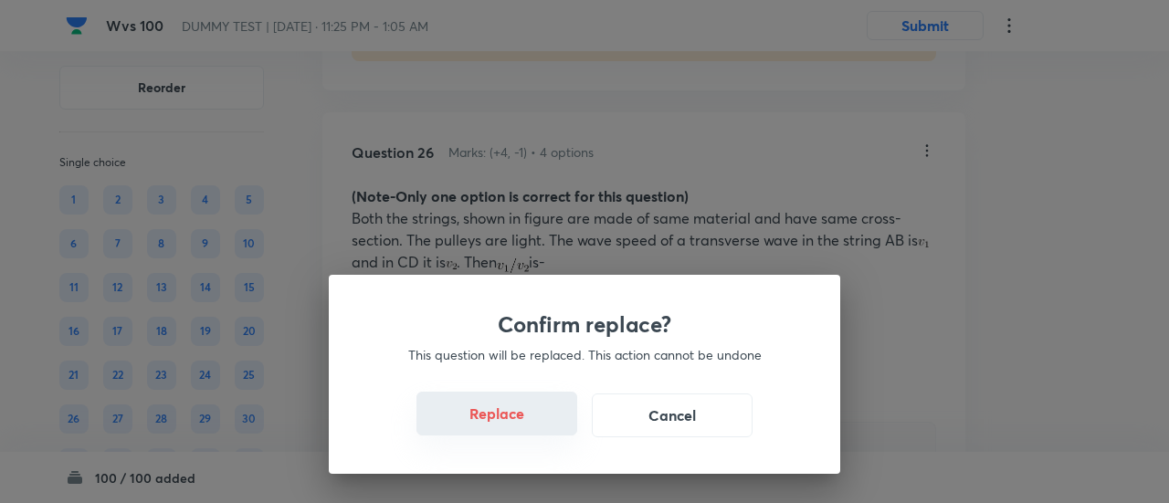
click at [513, 425] on button "Replace" at bounding box center [496, 414] width 161 height 44
click at [513, 425] on button "Replace" at bounding box center [496, 416] width 161 height 44
click at [513, 425] on button "Replace" at bounding box center [496, 414] width 161 height 44
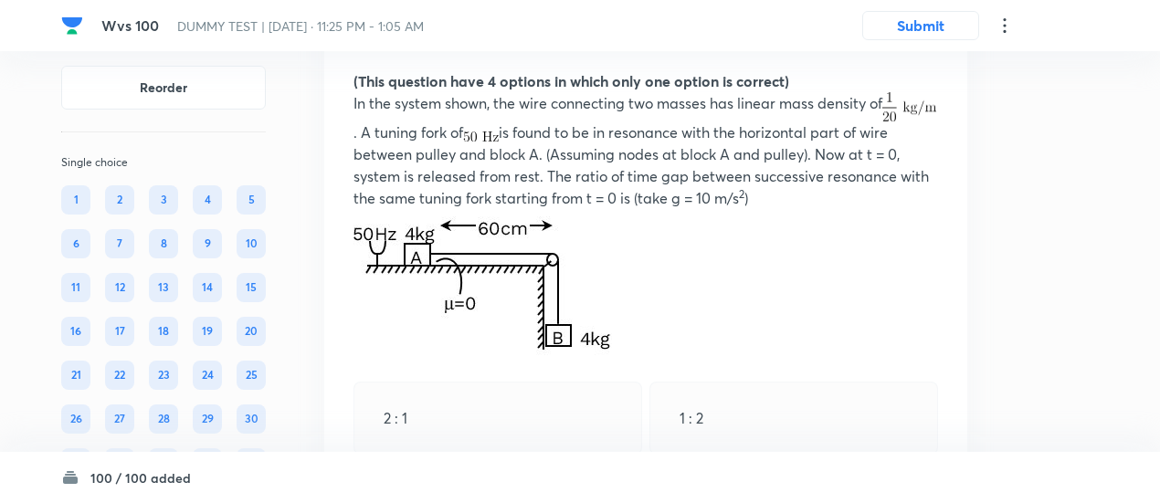
scroll to position [19709, 0]
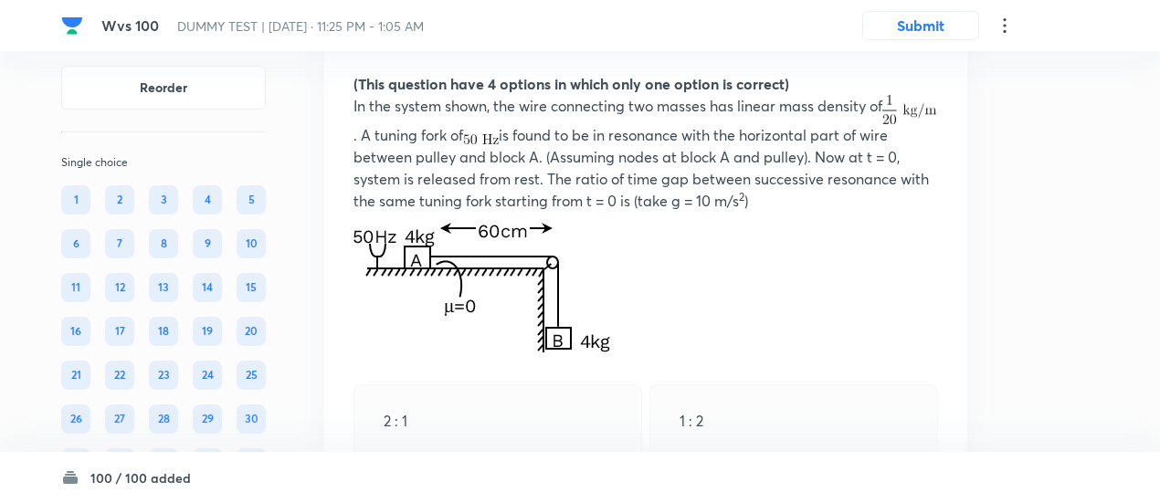
click at [573, 254] on img at bounding box center [482, 288] width 258 height 152
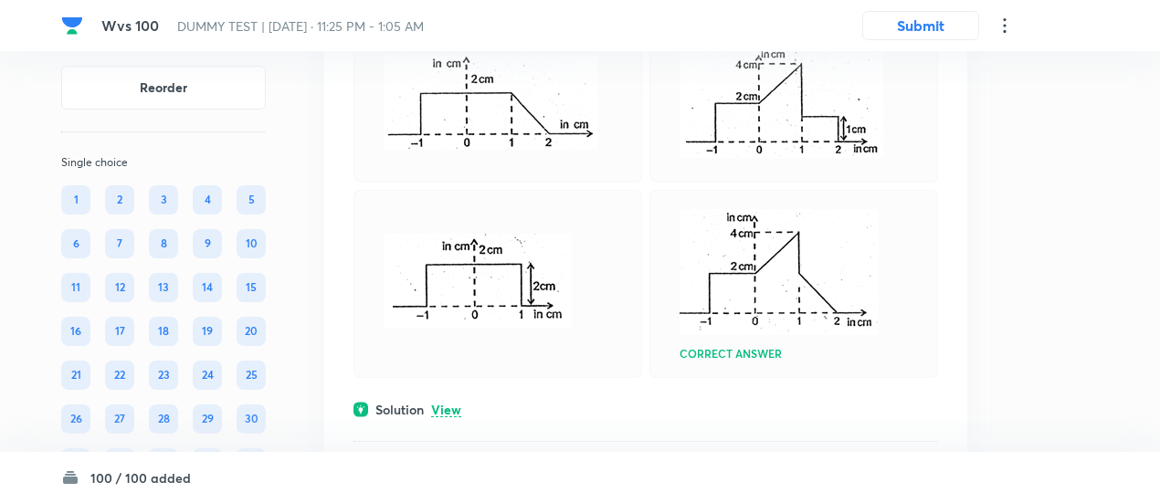
scroll to position [21010, 0]
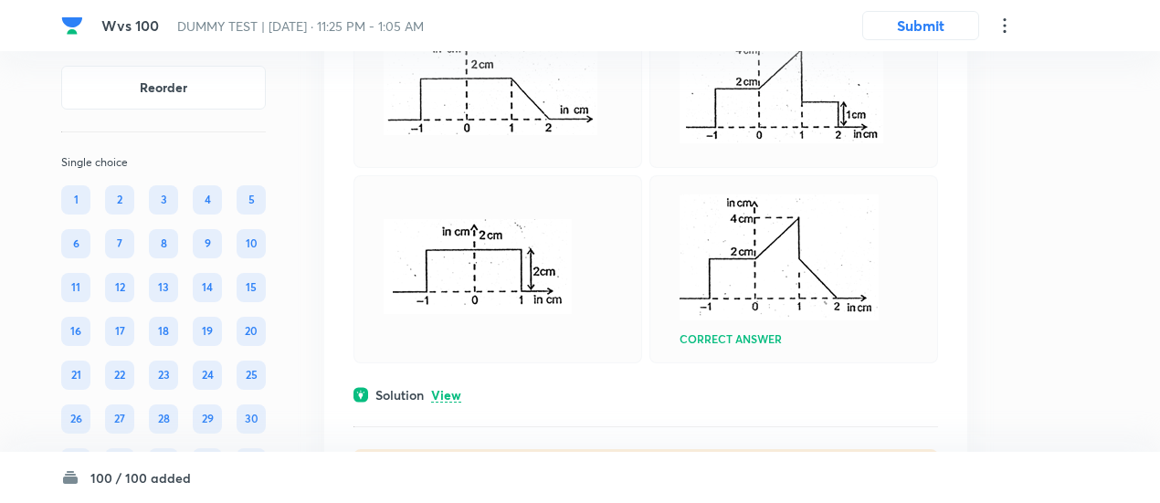
click at [447, 403] on p "View" at bounding box center [446, 396] width 30 height 14
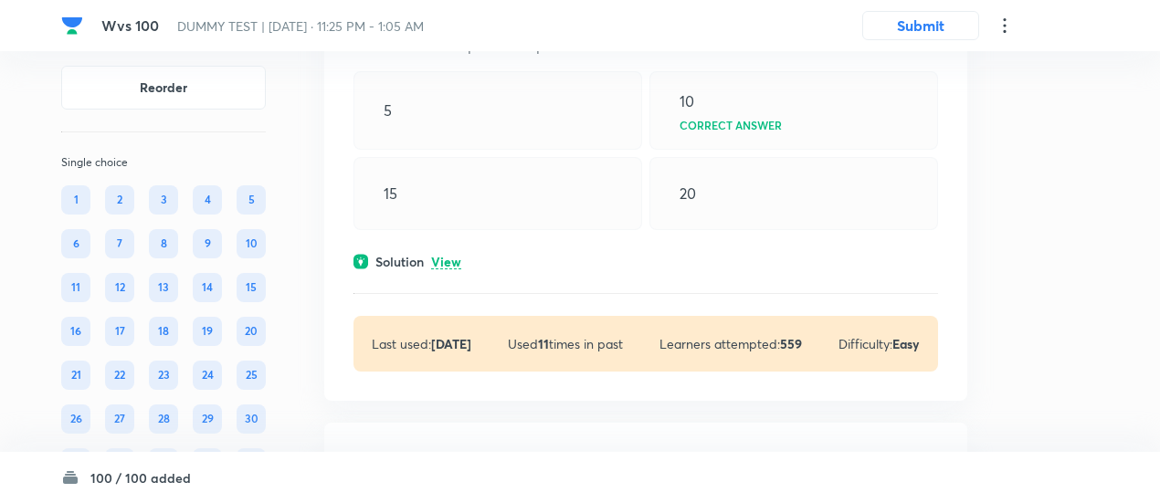
scroll to position [22136, 0]
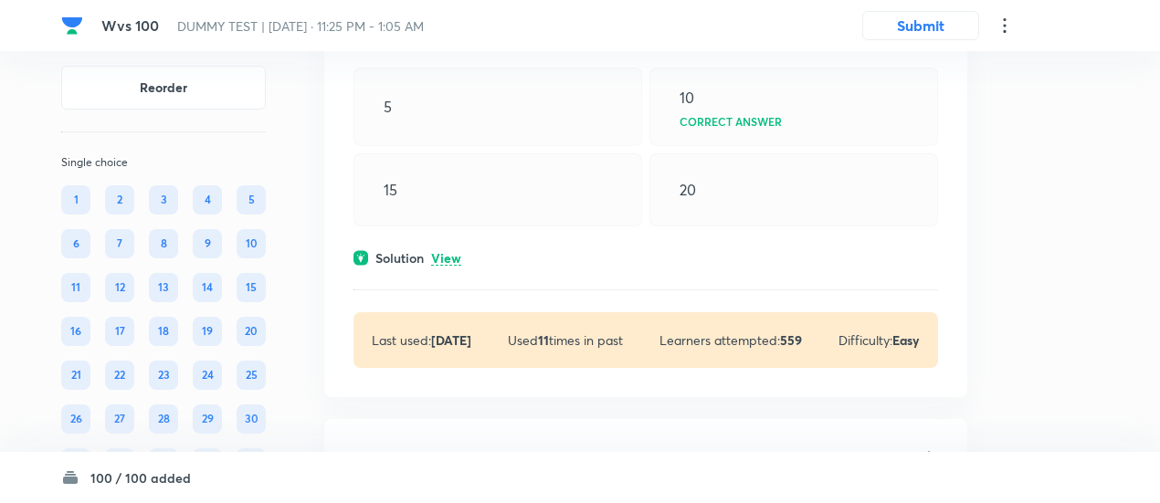
click at [456, 266] on p "View" at bounding box center [446, 259] width 30 height 14
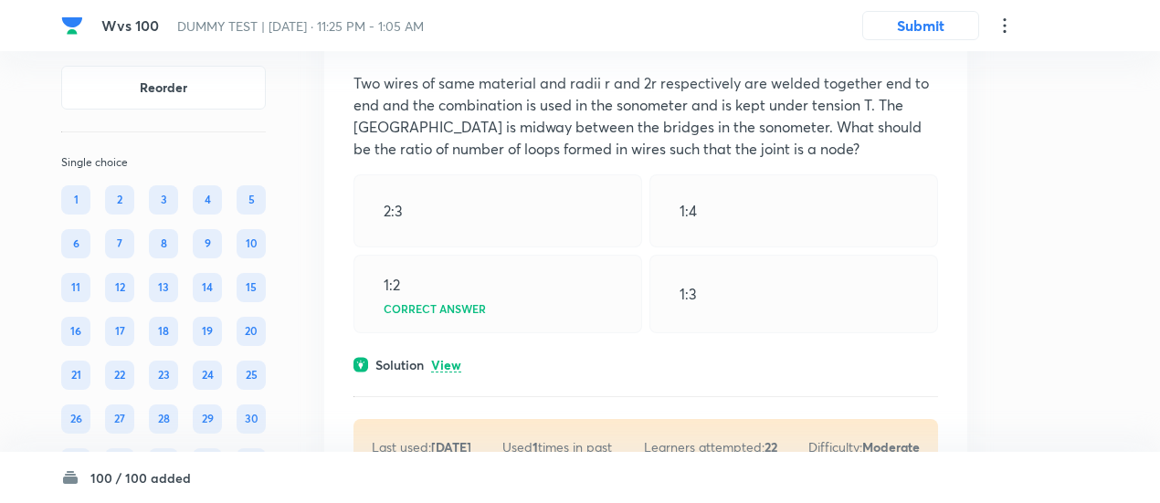
scroll to position [22906, 0]
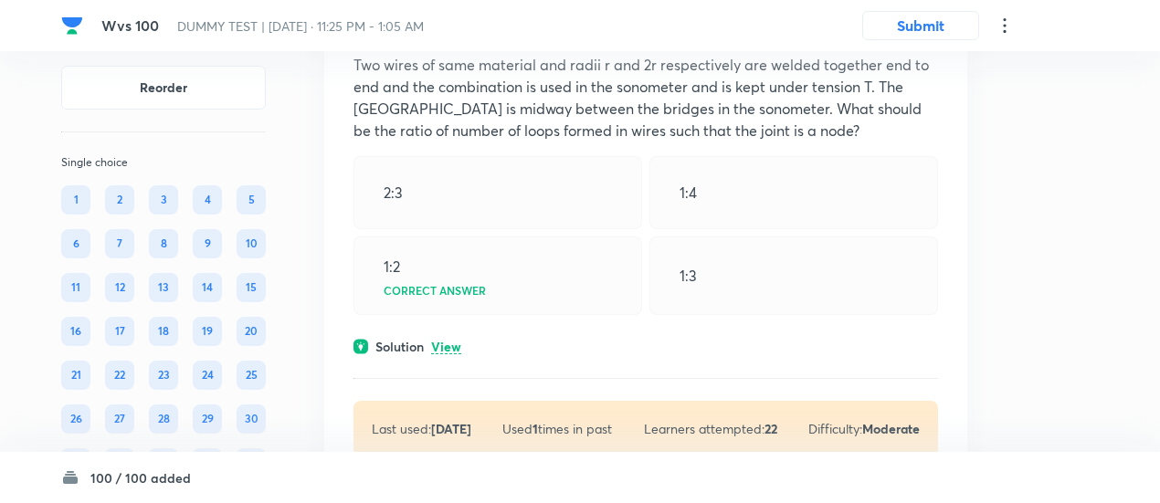
click at [456, 354] on p "View" at bounding box center [446, 348] width 30 height 14
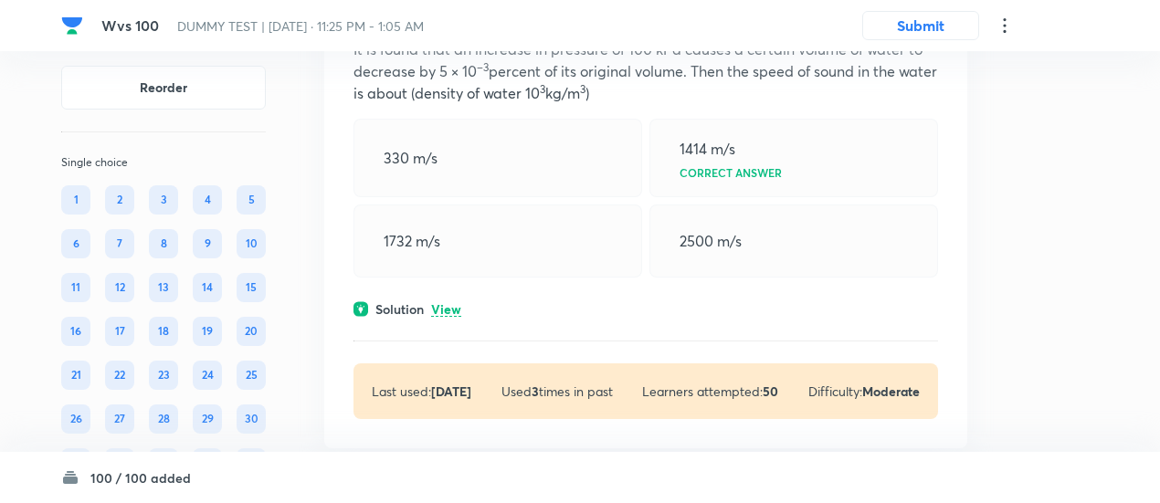
scroll to position [23772, 0]
click at [453, 316] on p "View" at bounding box center [446, 309] width 30 height 14
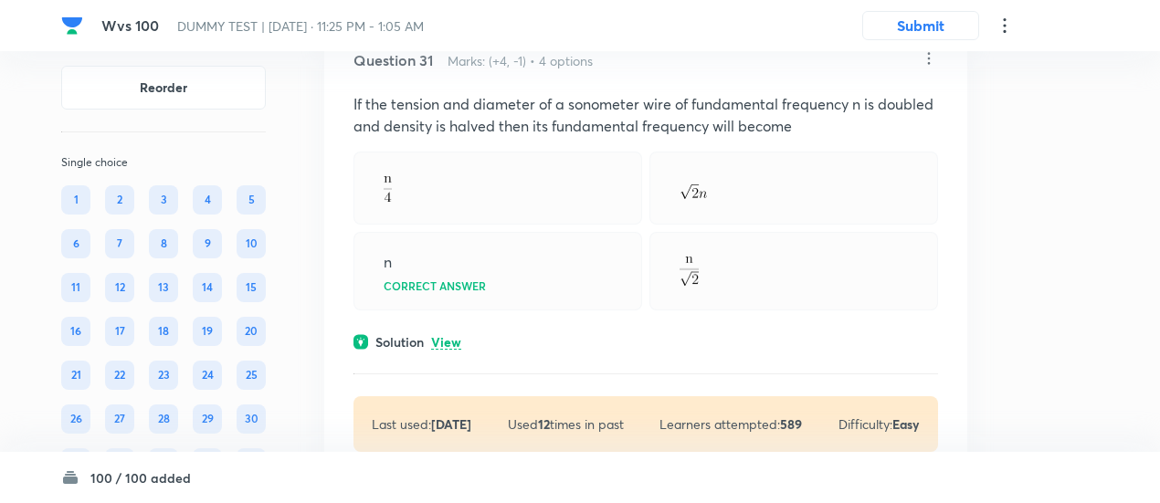
scroll to position [24422, 0]
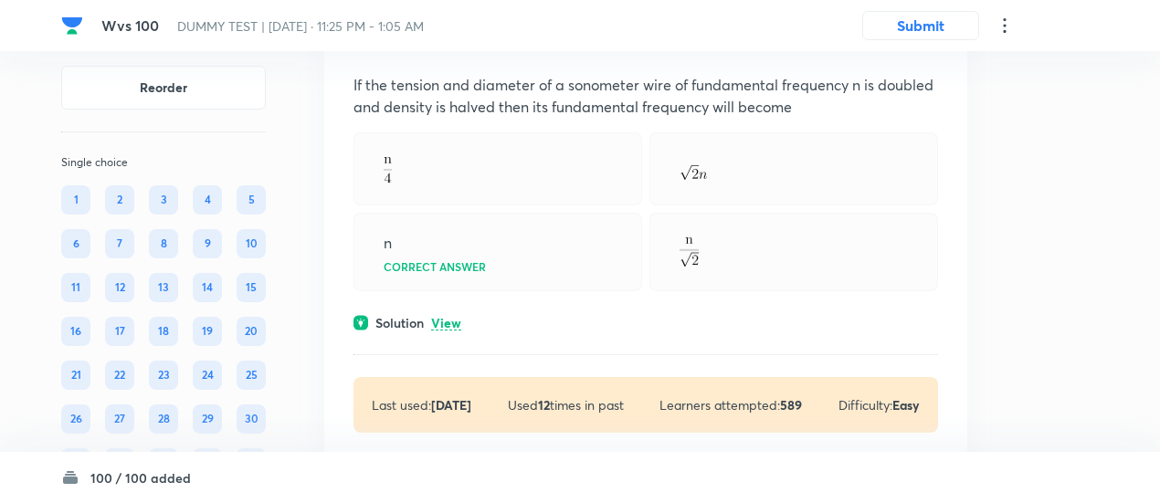
click at [453, 331] on p "View" at bounding box center [446, 324] width 30 height 14
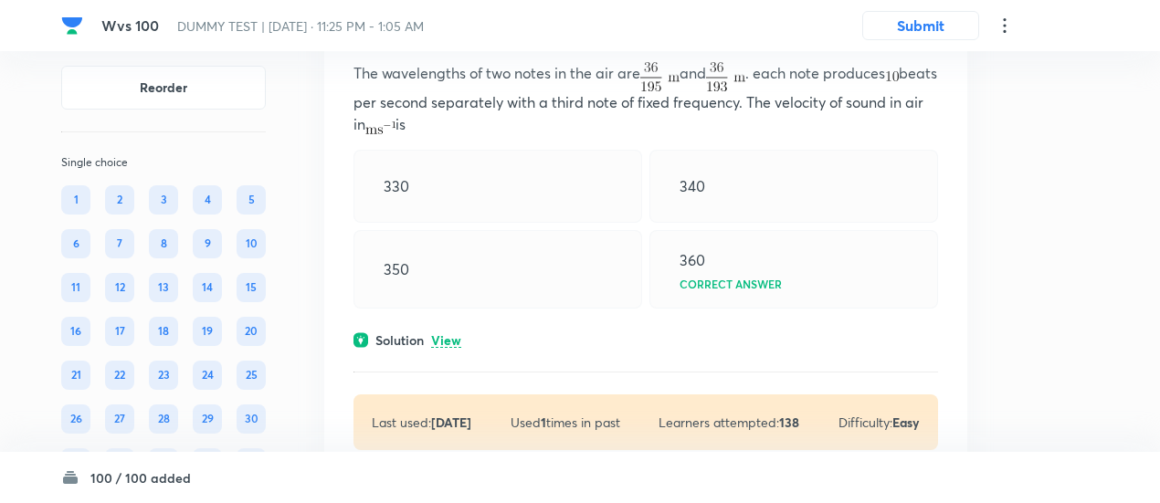
scroll to position [25279, 0]
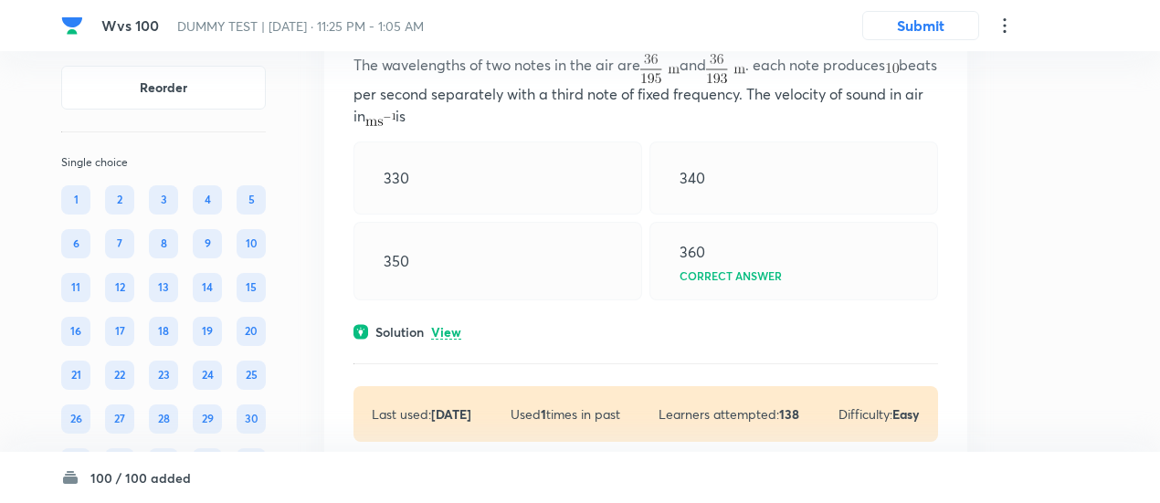
click at [453, 340] on p "View" at bounding box center [446, 333] width 30 height 14
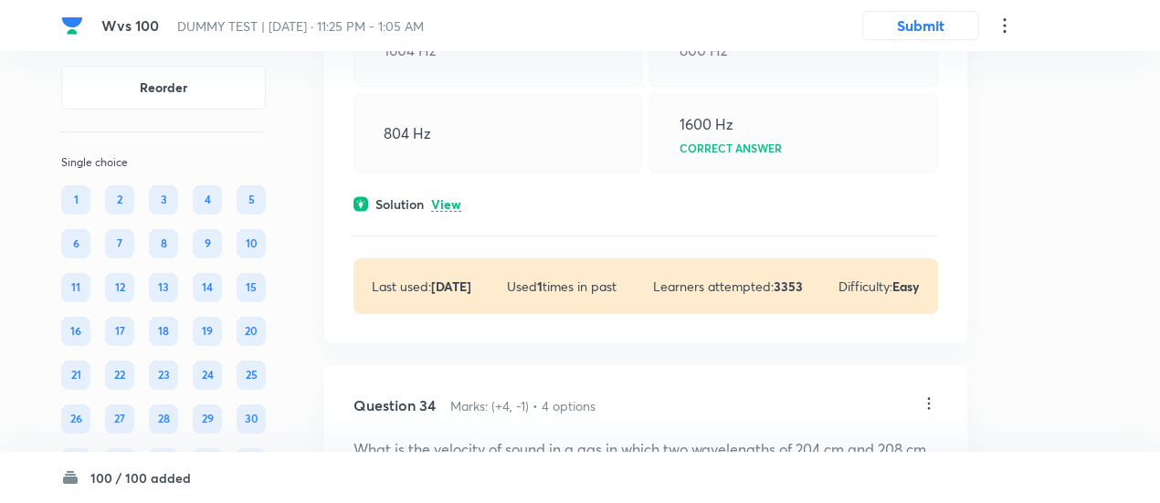
scroll to position [26236, 0]
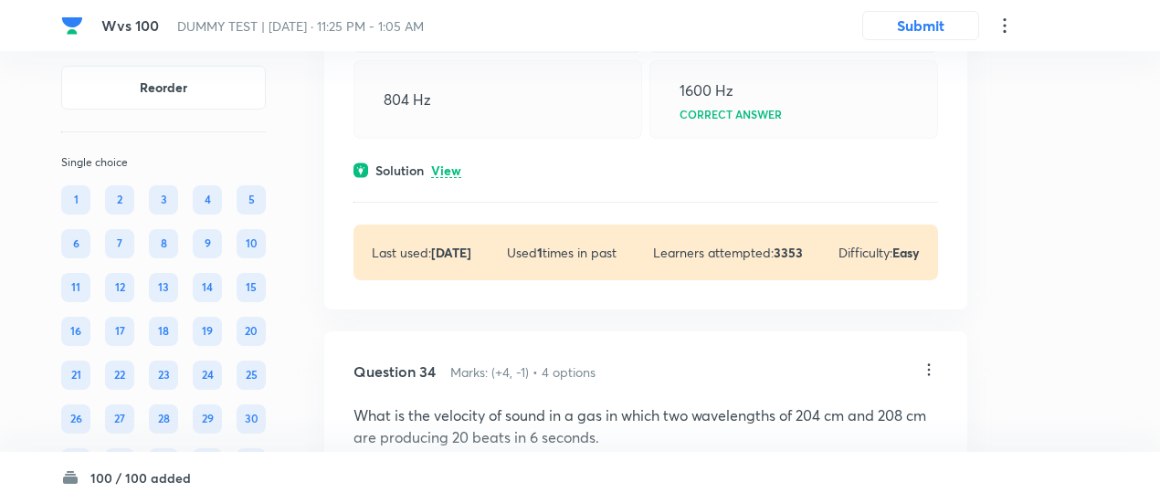
click at [456, 178] on p "View" at bounding box center [446, 171] width 30 height 14
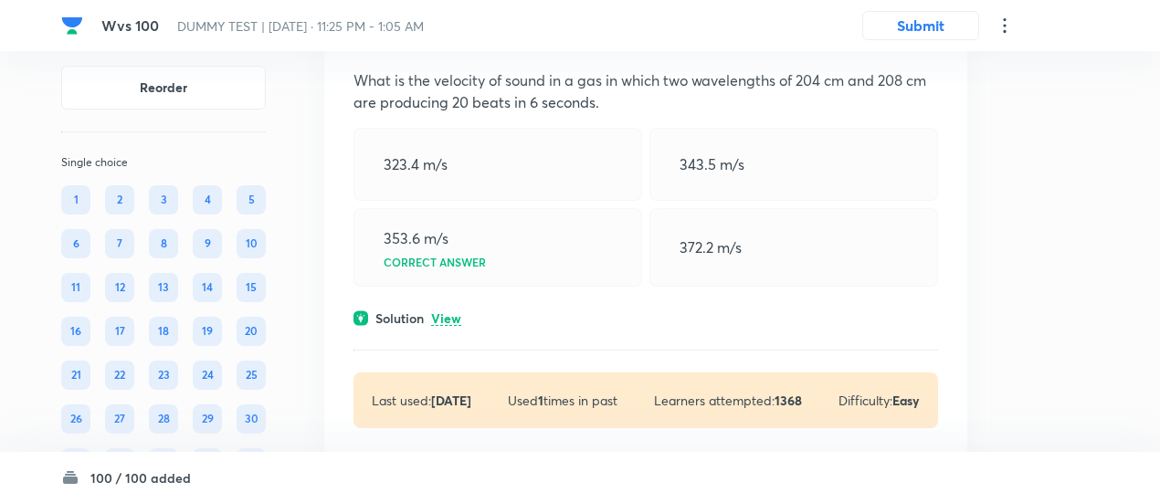
scroll to position [26984, 0]
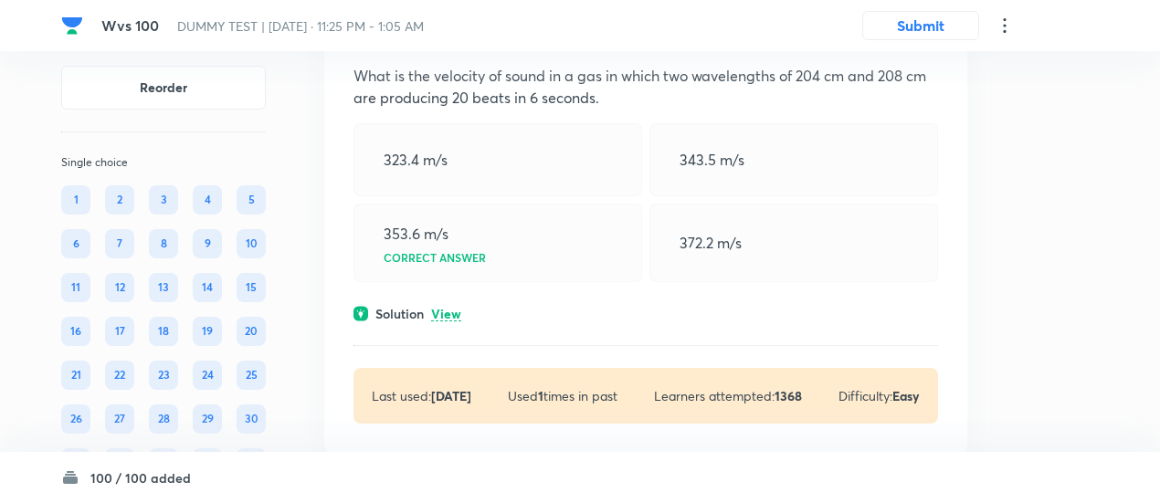
click at [455, 315] on p "View" at bounding box center [446, 315] width 30 height 14
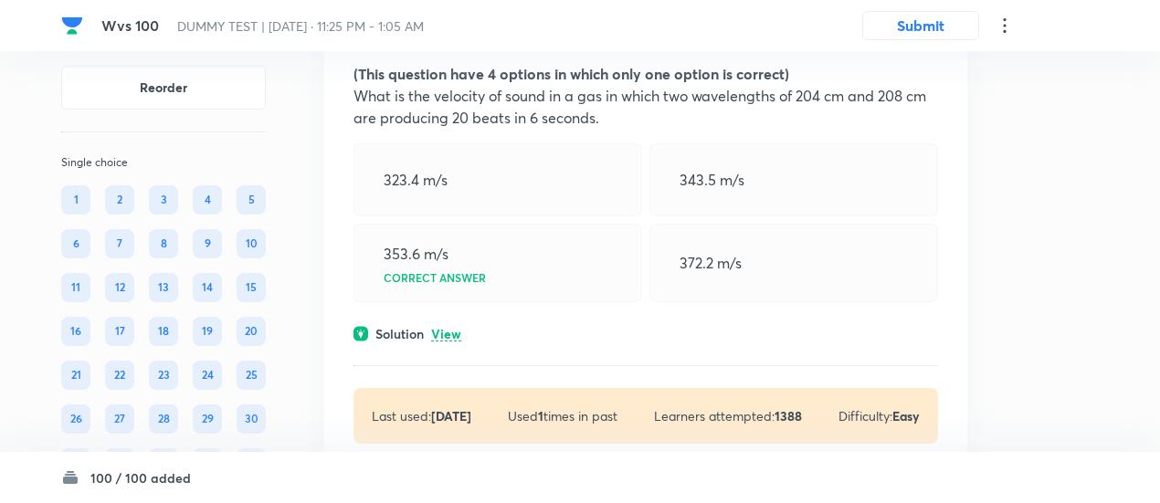
scroll to position [27819, 0]
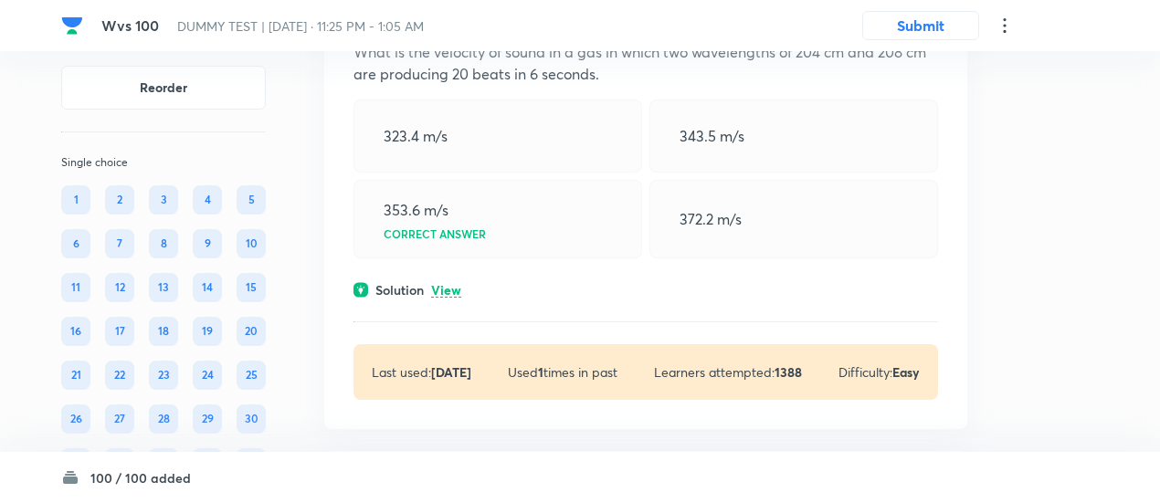
click at [453, 304] on div "Question 35 Marks: (+4, -1) • 4 options (This question have 4 options in which …" at bounding box center [645, 187] width 643 height 483
click at [453, 296] on p "View" at bounding box center [446, 291] width 30 height 14
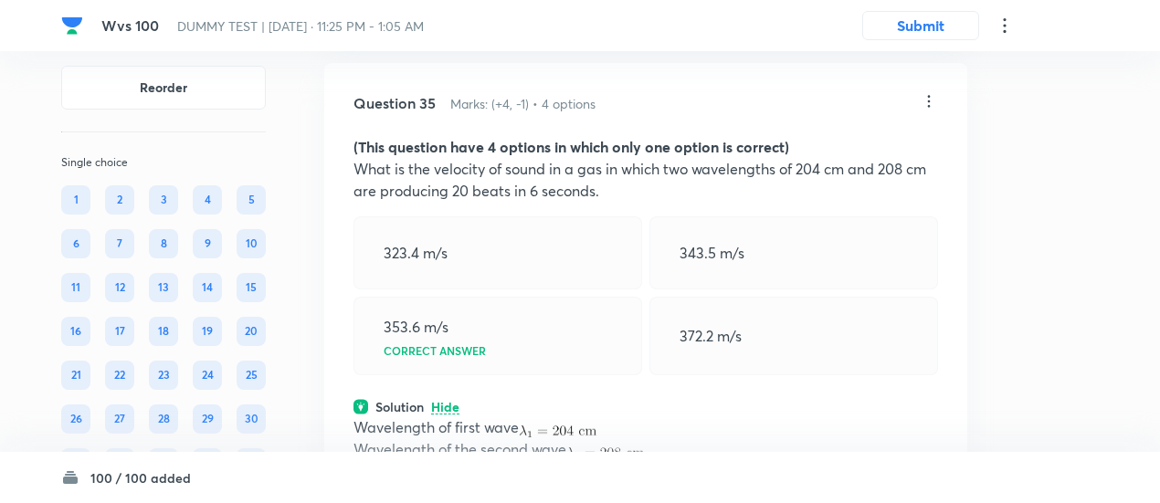
scroll to position [27675, 0]
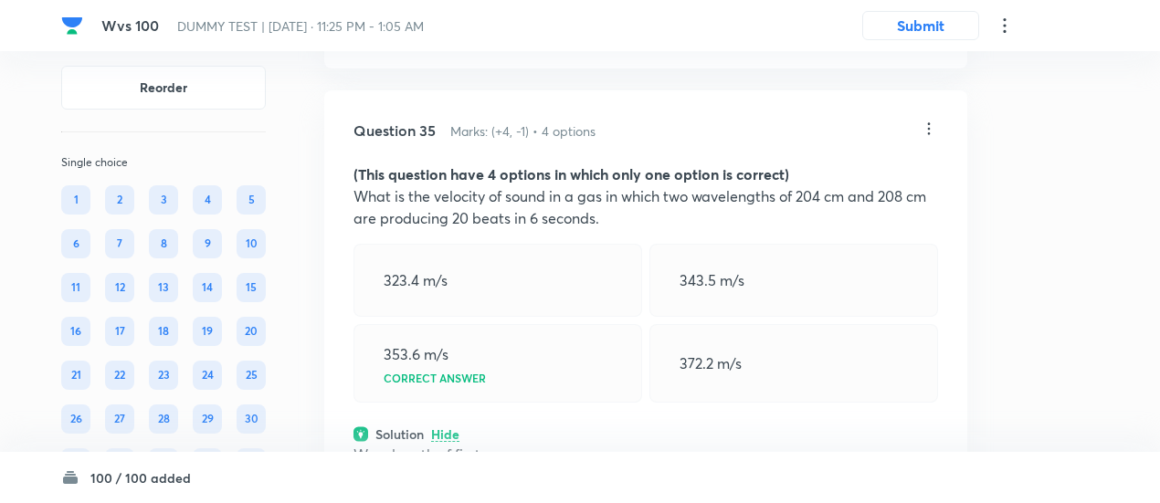
click at [928, 132] on icon at bounding box center [929, 129] width 3 height 12
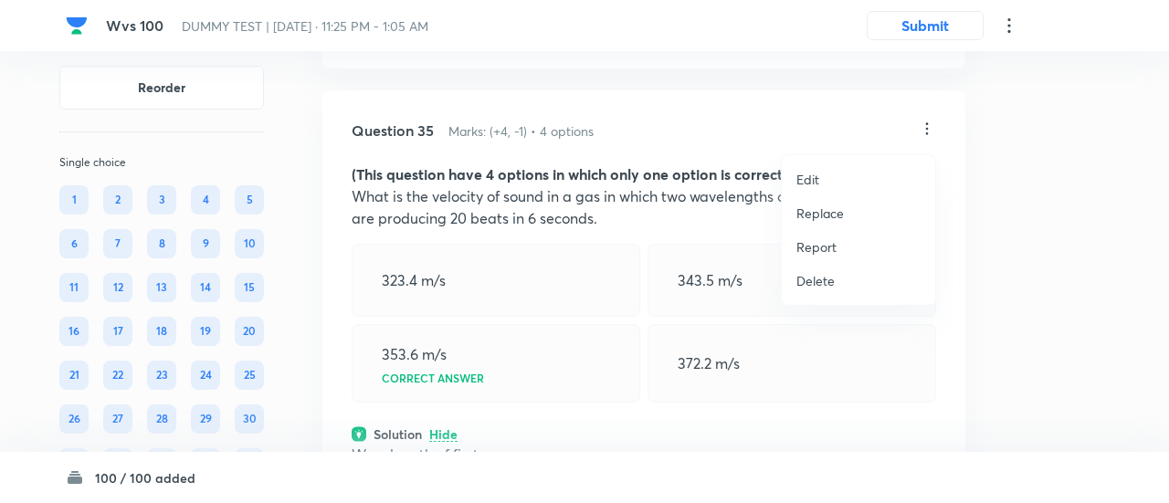
click at [818, 209] on p "Replace" at bounding box center [819, 213] width 47 height 19
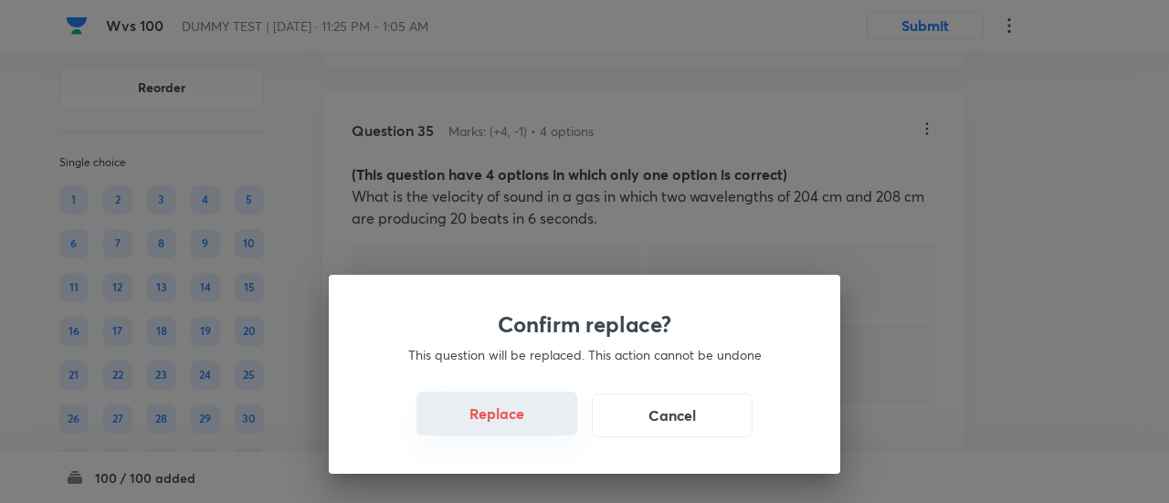
click at [519, 421] on button "Replace" at bounding box center [496, 414] width 161 height 44
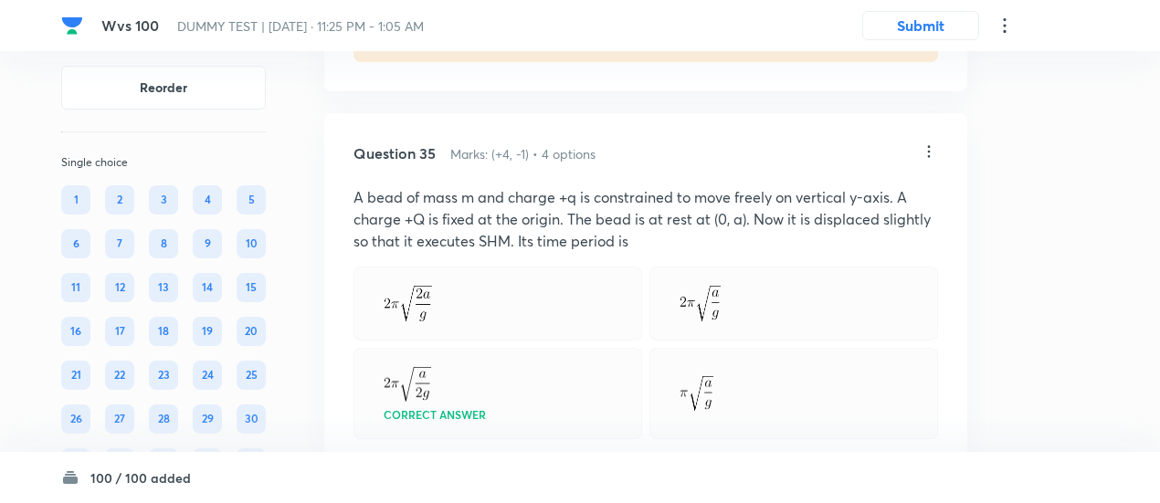
scroll to position [27640, 0]
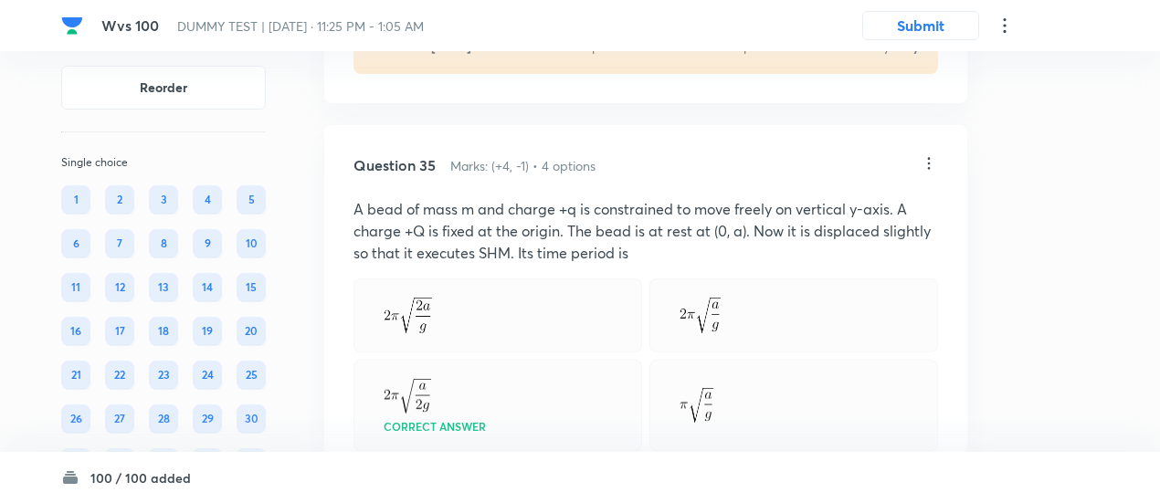
click at [928, 165] on icon at bounding box center [928, 163] width 18 height 18
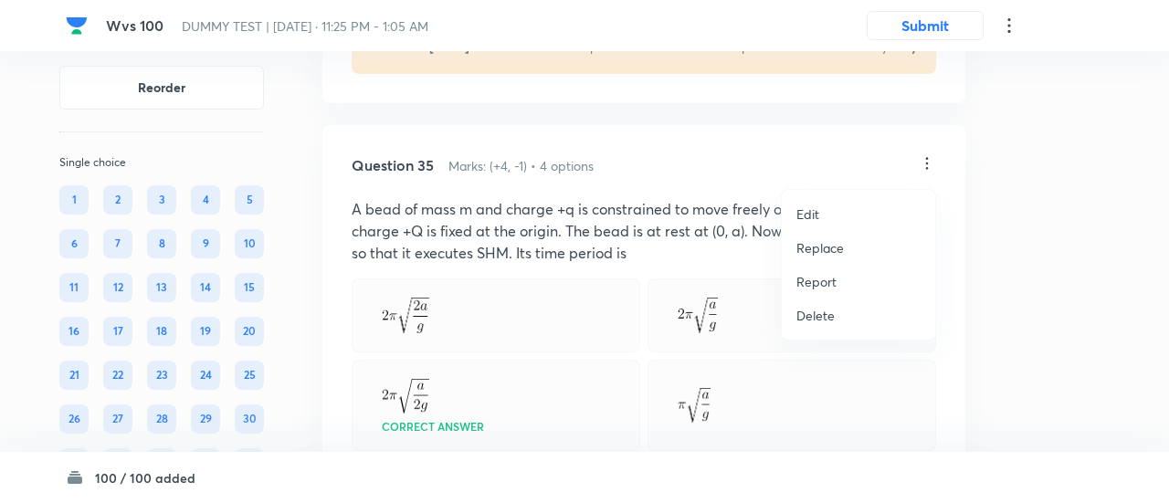
click at [813, 252] on p "Replace" at bounding box center [819, 247] width 47 height 19
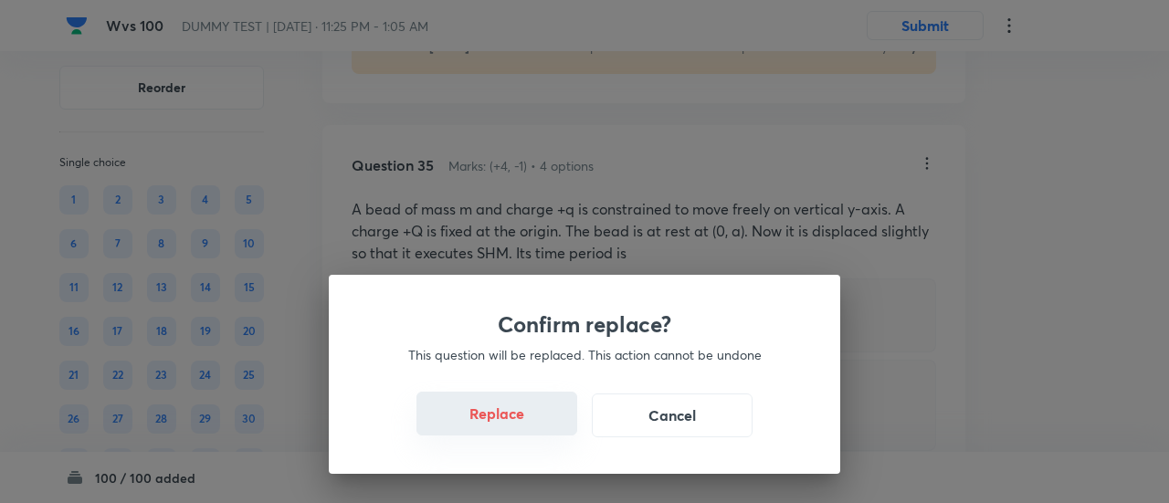
click at [522, 425] on button "Replace" at bounding box center [496, 414] width 161 height 44
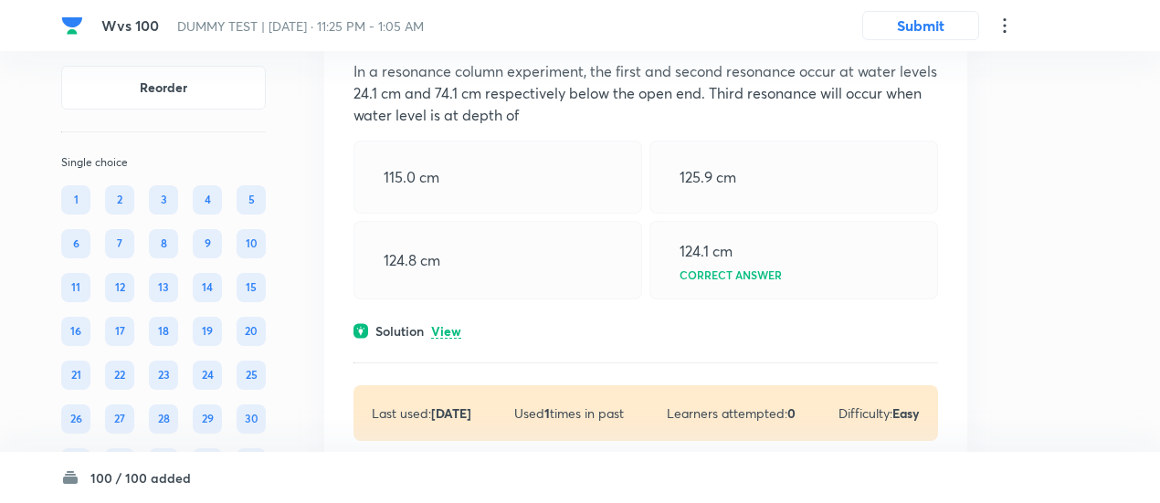
scroll to position [28418, 0]
click at [447, 331] on p "View" at bounding box center [446, 331] width 30 height 14
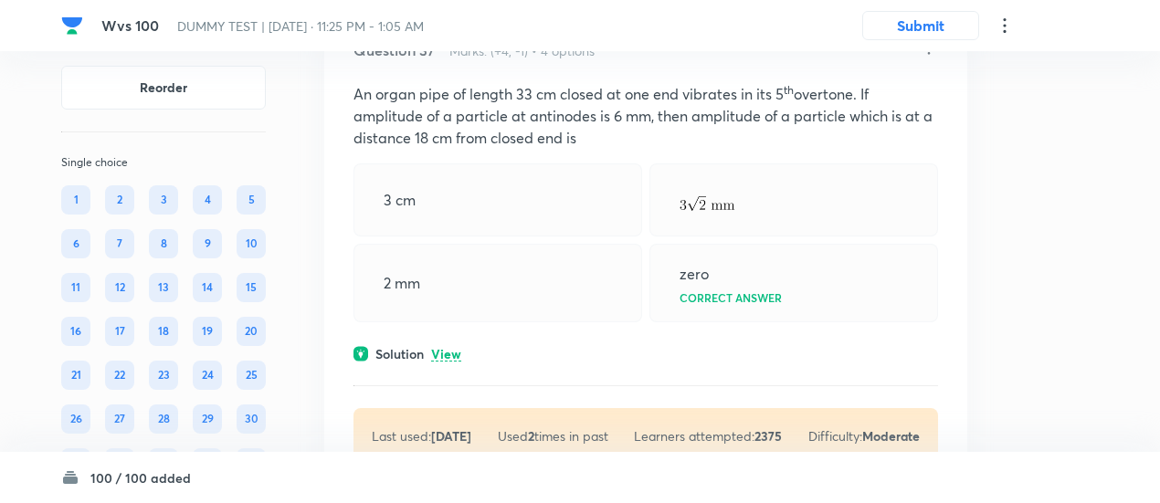
scroll to position [29243, 0]
click at [457, 361] on p "View" at bounding box center [446, 354] width 30 height 14
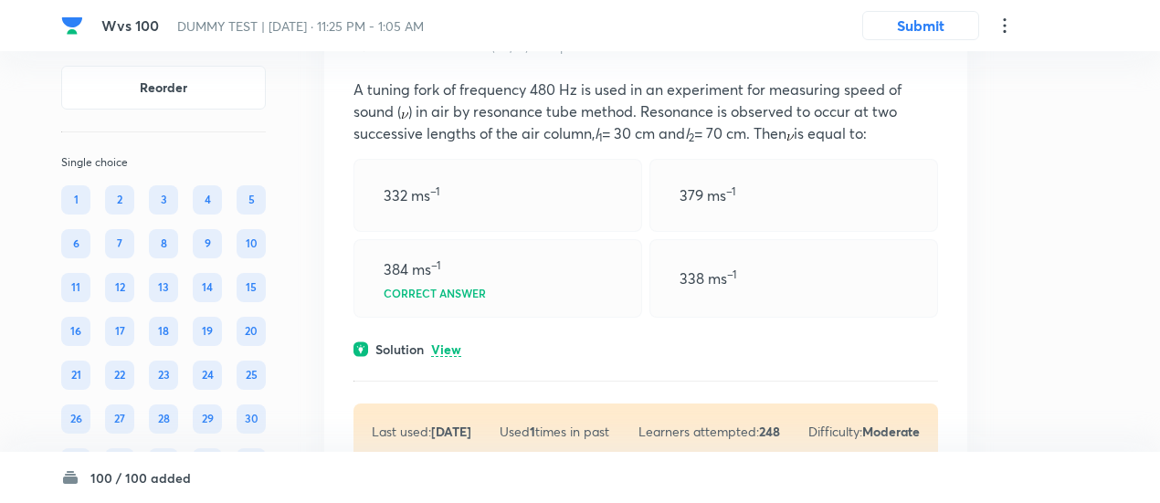
scroll to position [29885, 0]
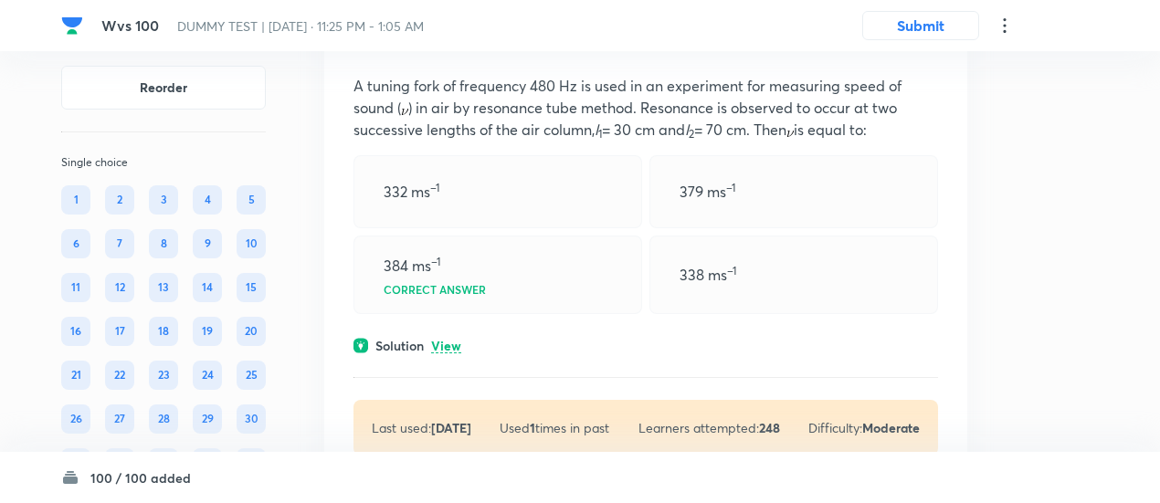
click at [451, 348] on p "View" at bounding box center [446, 347] width 30 height 14
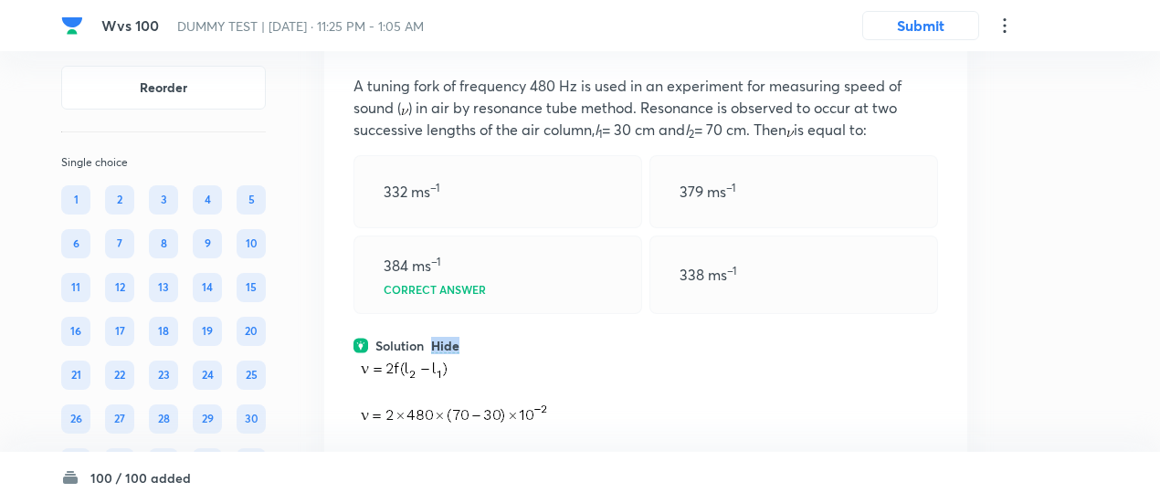
click at [451, 348] on p "Hide" at bounding box center [445, 347] width 28 height 14
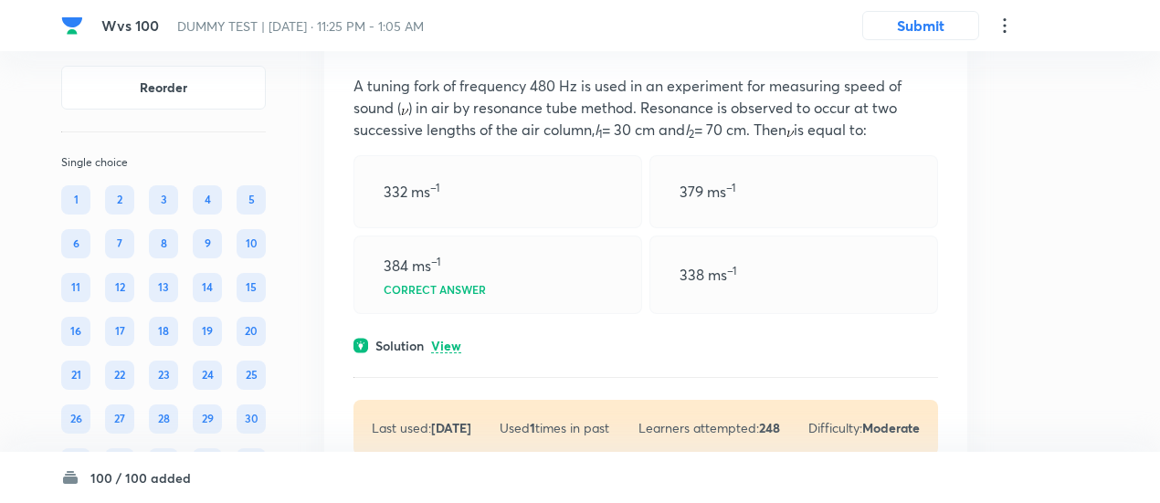
click at [451, 348] on p "View" at bounding box center [446, 347] width 30 height 14
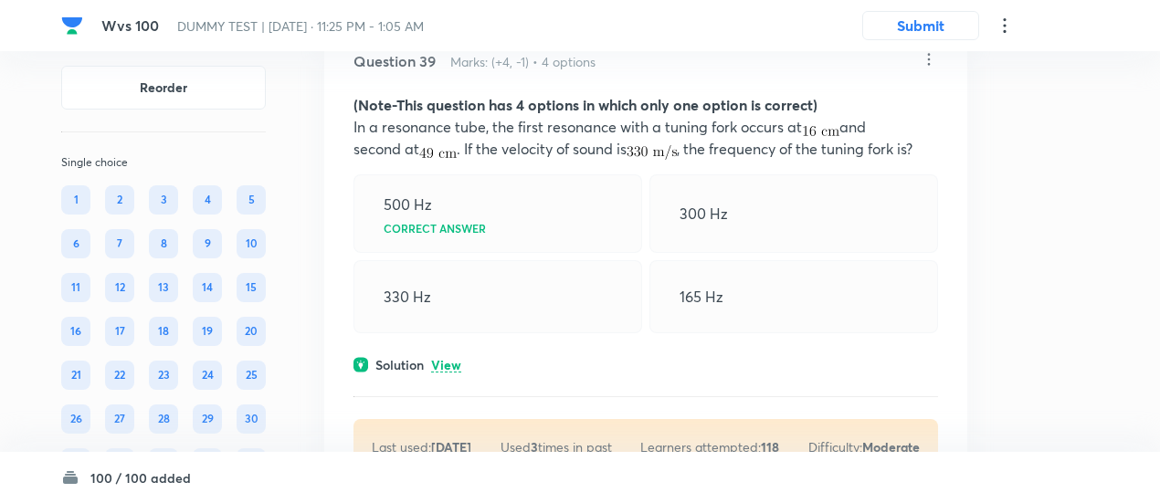
scroll to position [30637, 0]
click at [453, 359] on p "View" at bounding box center [446, 365] width 30 height 14
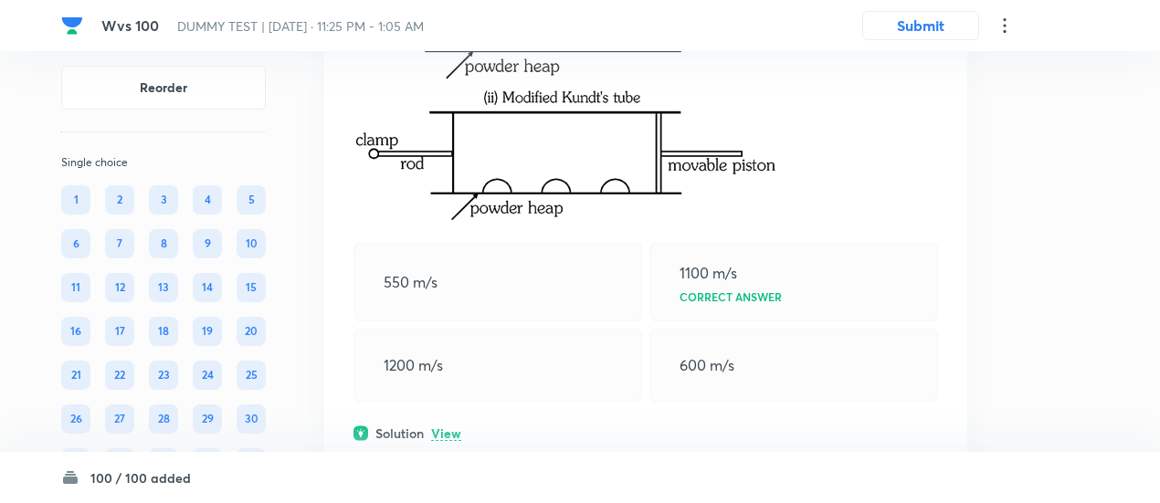
scroll to position [31581, 0]
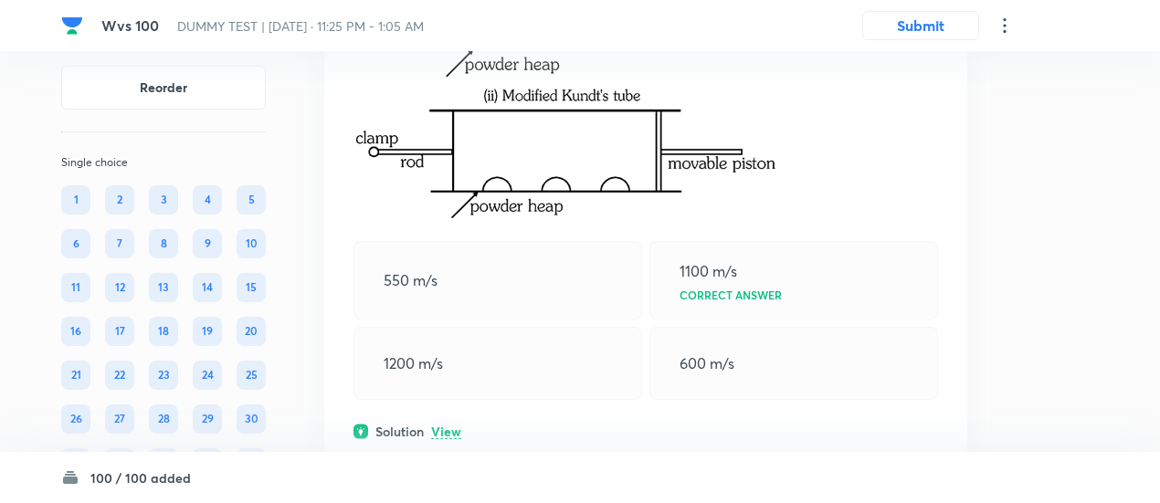
click at [449, 434] on p "View" at bounding box center [446, 432] width 30 height 14
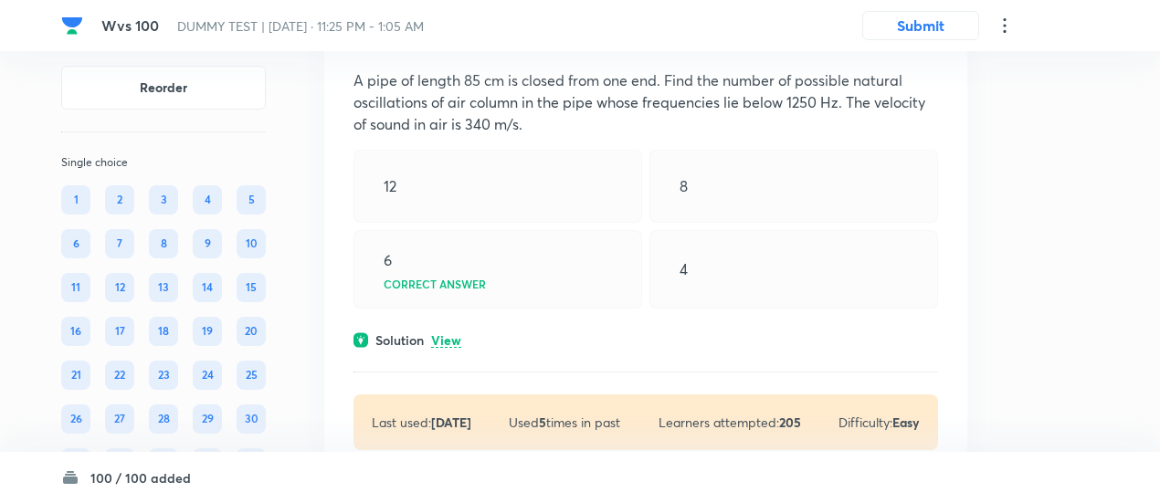
scroll to position [32364, 0]
click at [445, 337] on p "View" at bounding box center [446, 339] width 30 height 14
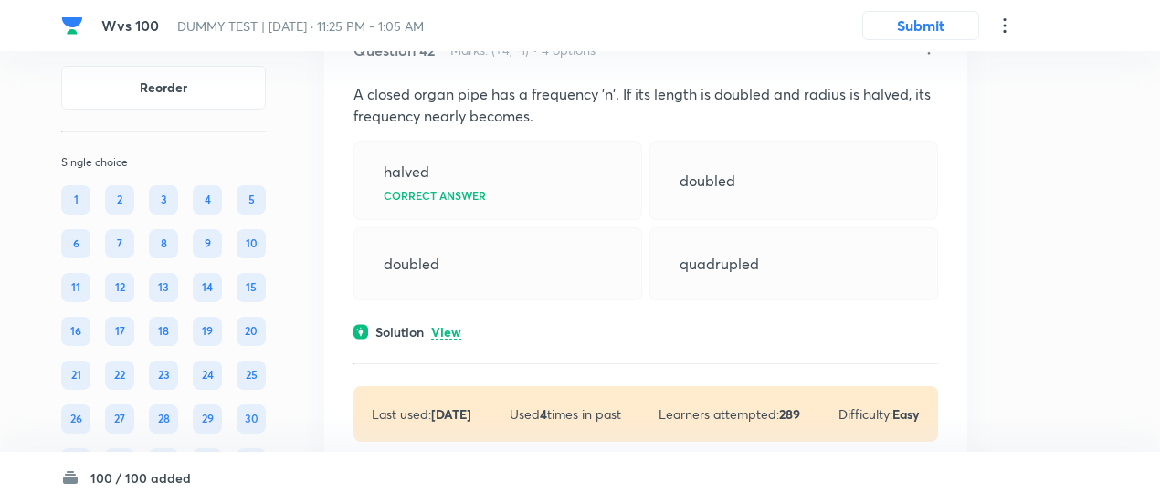
scroll to position [33047, 0]
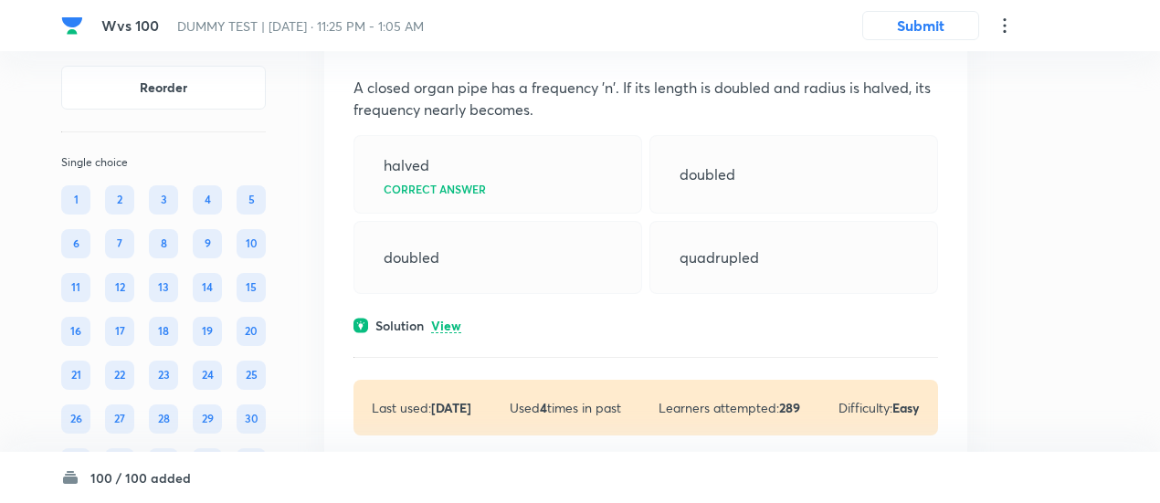
click at [445, 320] on p "View" at bounding box center [446, 327] width 30 height 14
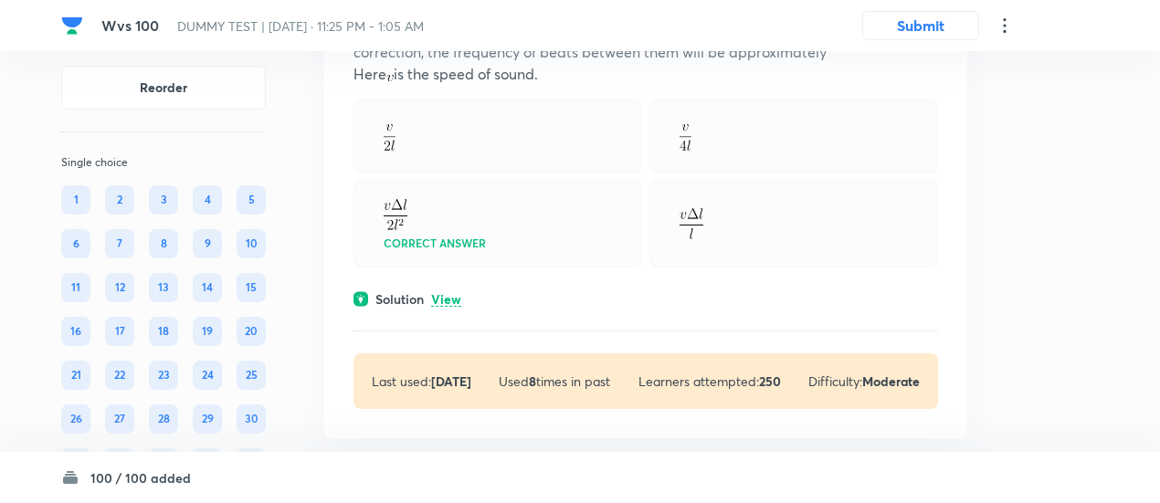
scroll to position [33770, 0]
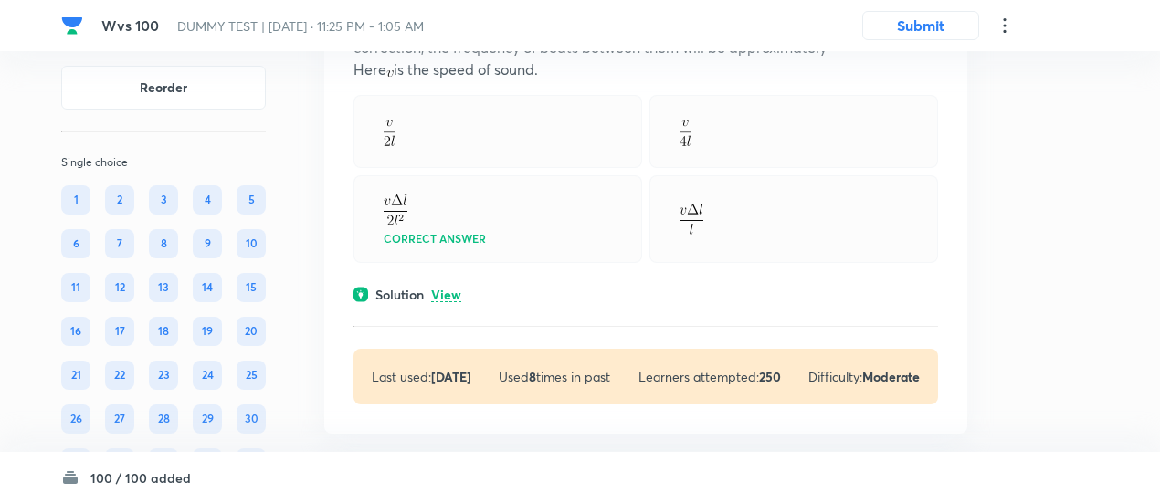
click at [445, 295] on p "View" at bounding box center [446, 296] width 30 height 14
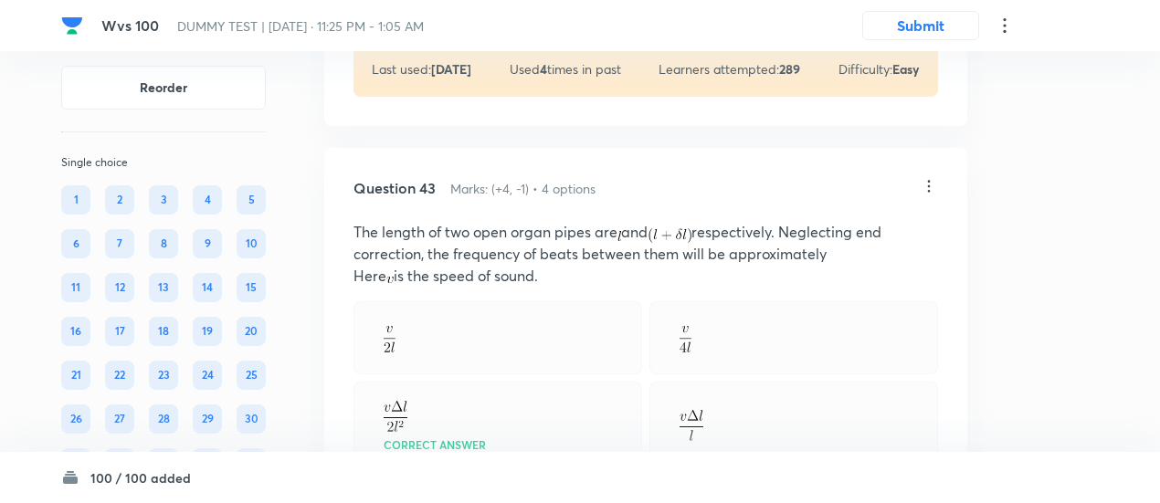
scroll to position [33563, 0]
click at [928, 180] on icon at bounding box center [928, 187] width 18 height 18
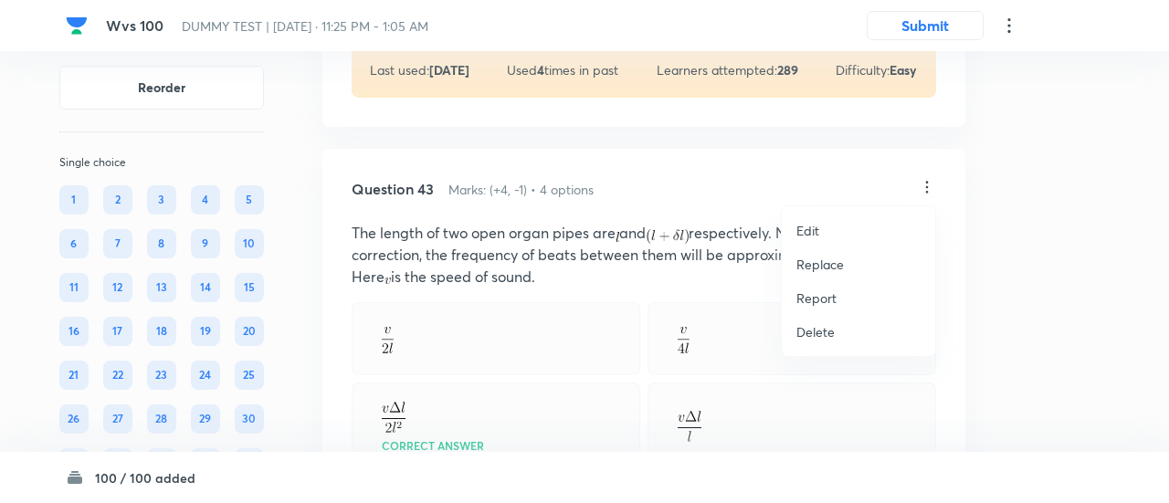
click at [819, 264] on p "Replace" at bounding box center [819, 264] width 47 height 19
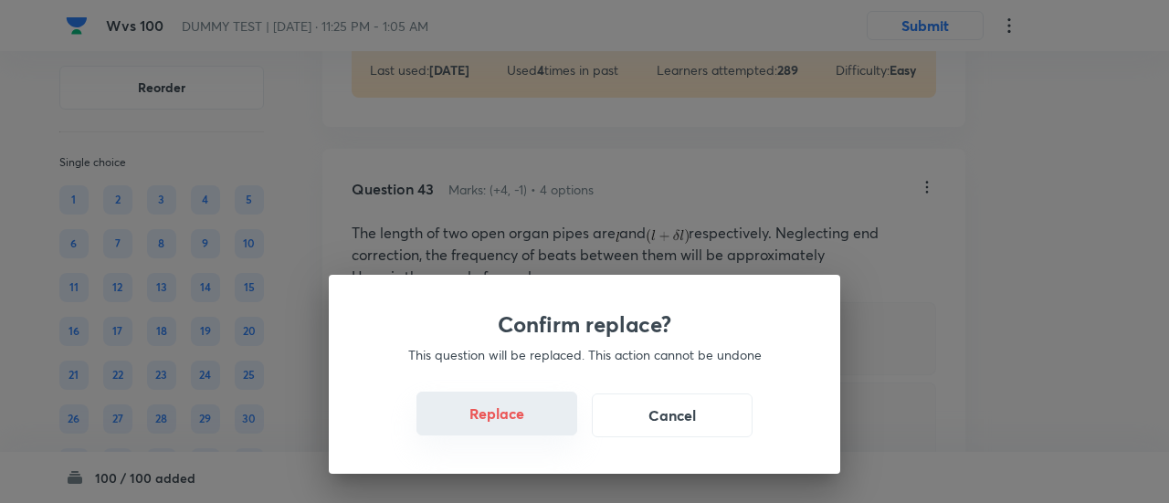
click at [526, 419] on button "Replace" at bounding box center [496, 414] width 161 height 44
click at [508, 431] on button "Replace" at bounding box center [496, 414] width 161 height 44
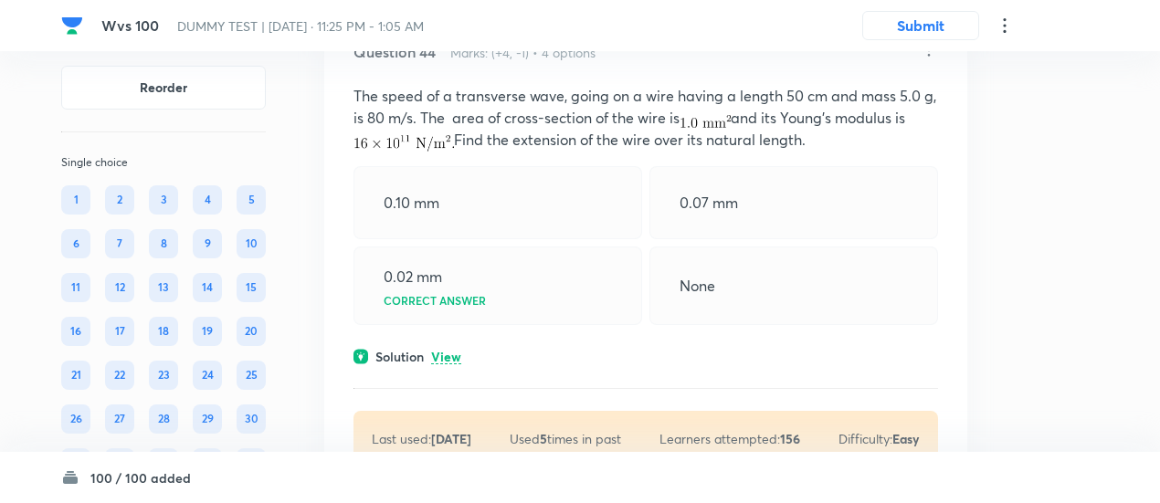
scroll to position [34560, 0]
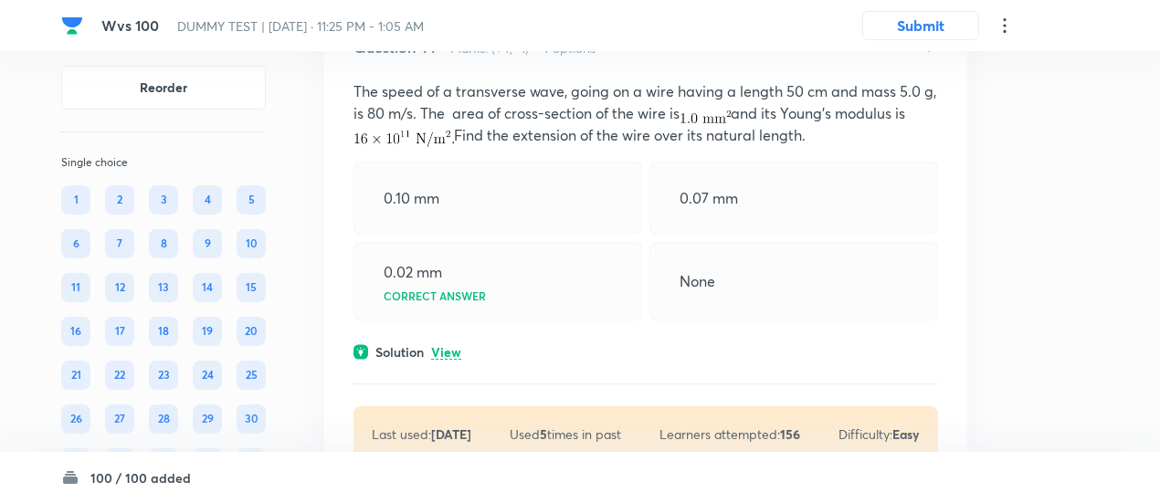
click at [446, 342] on div "Solution View" at bounding box center [645, 351] width 584 height 19
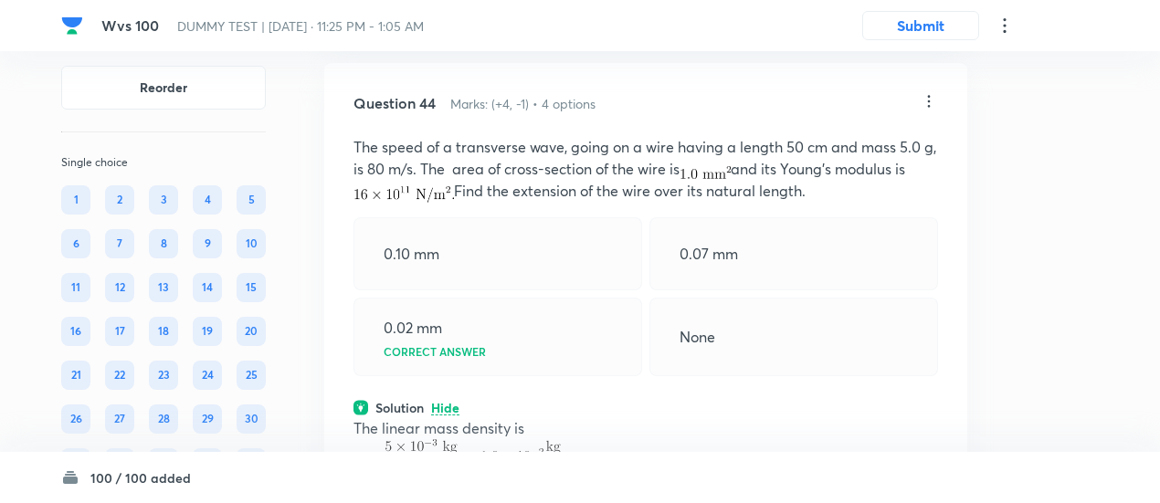
scroll to position [34498, 0]
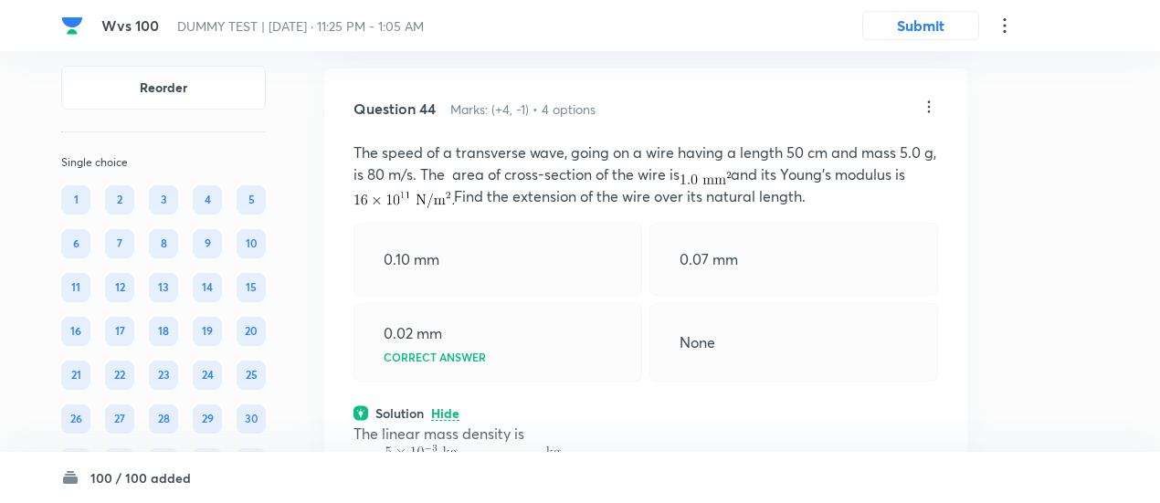
click at [922, 101] on icon at bounding box center [928, 107] width 18 height 18
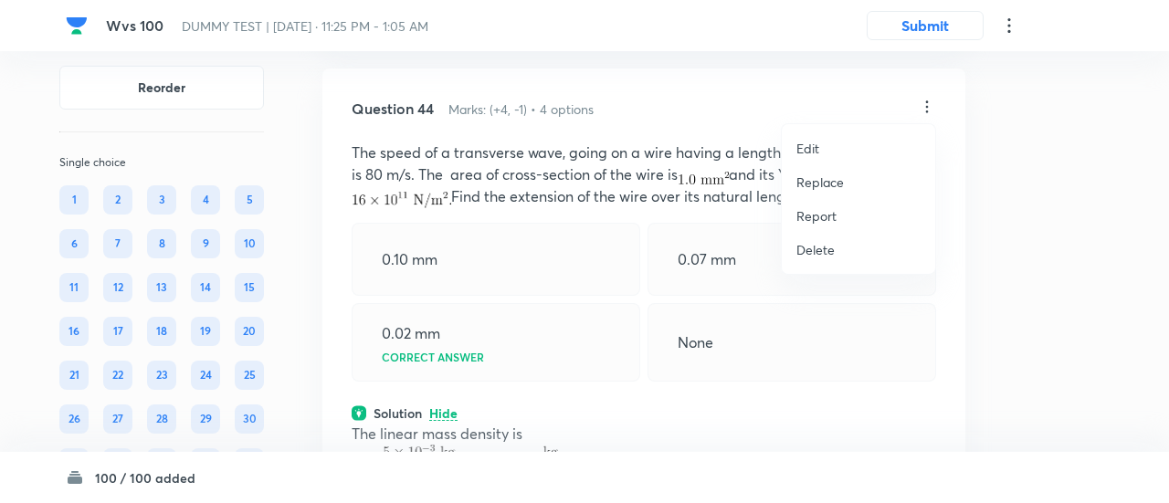
click at [834, 180] on p "Replace" at bounding box center [819, 182] width 47 height 19
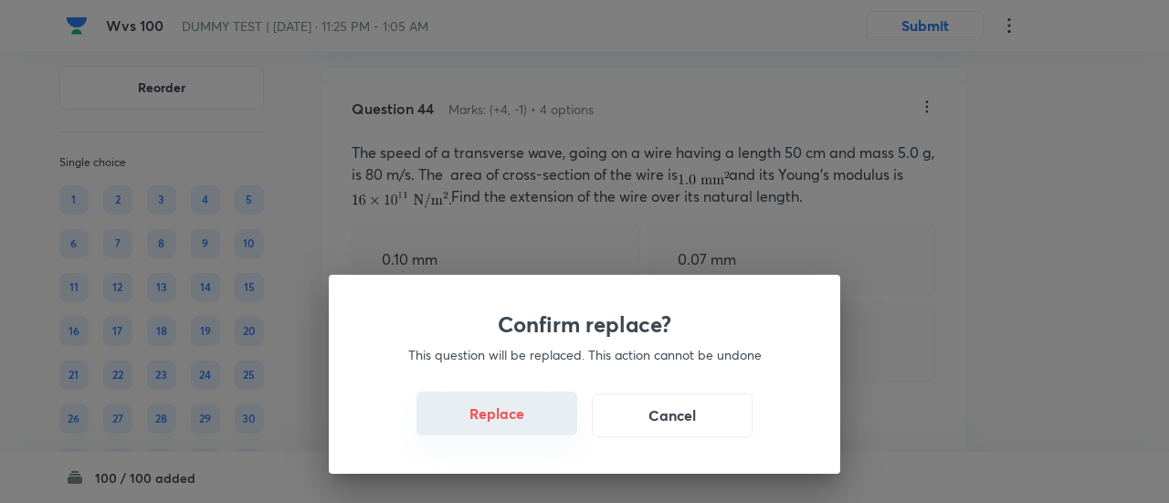
click at [513, 427] on button "Replace" at bounding box center [496, 414] width 161 height 44
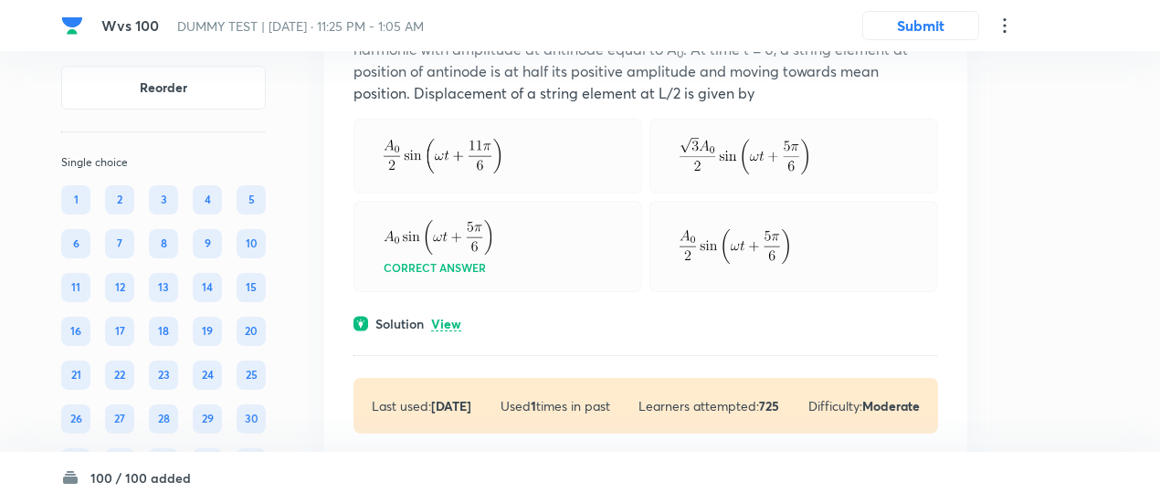
scroll to position [35679, 0]
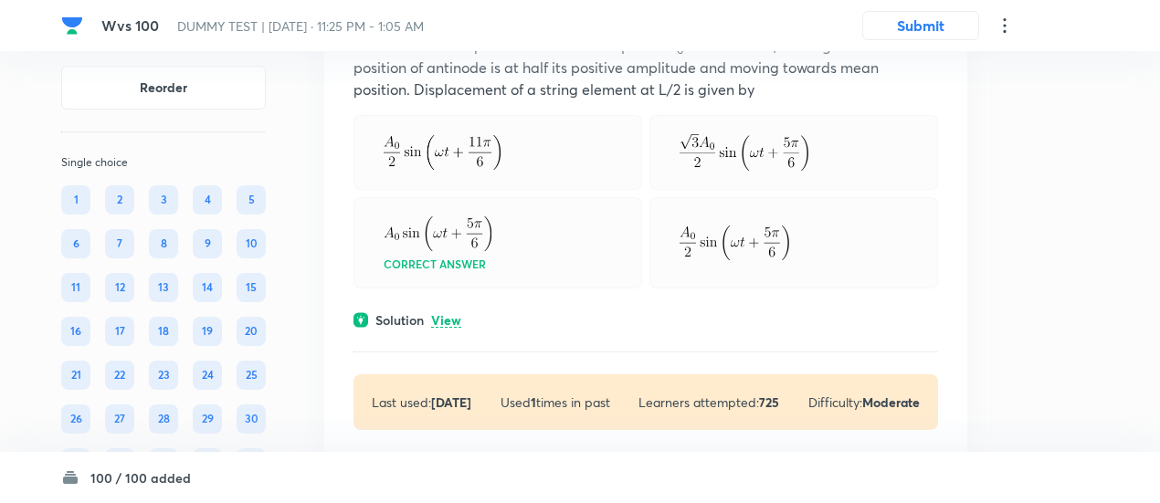
click at [448, 314] on p "View" at bounding box center [446, 321] width 30 height 14
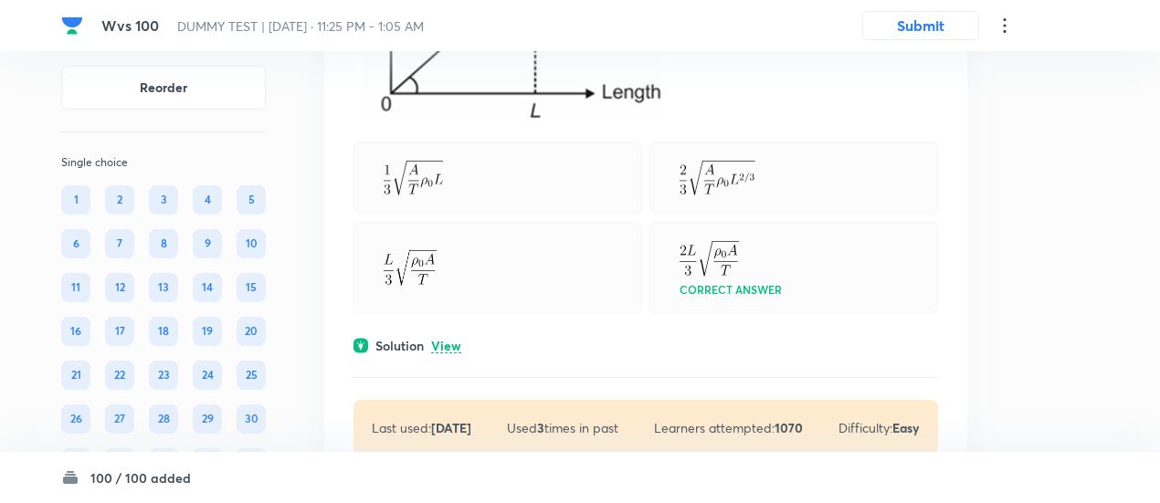
scroll to position [36727, 0]
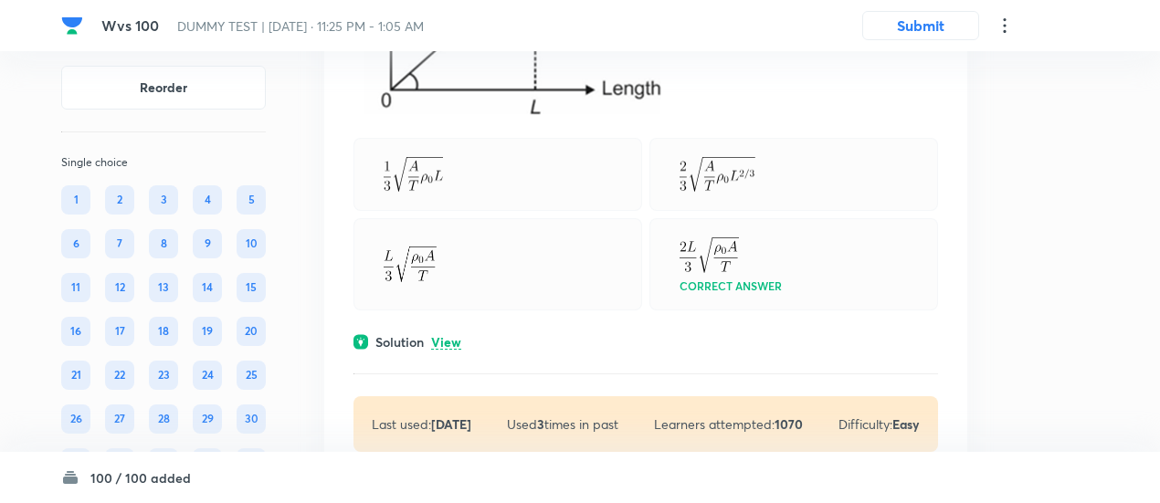
click at [453, 339] on p "View" at bounding box center [446, 343] width 30 height 14
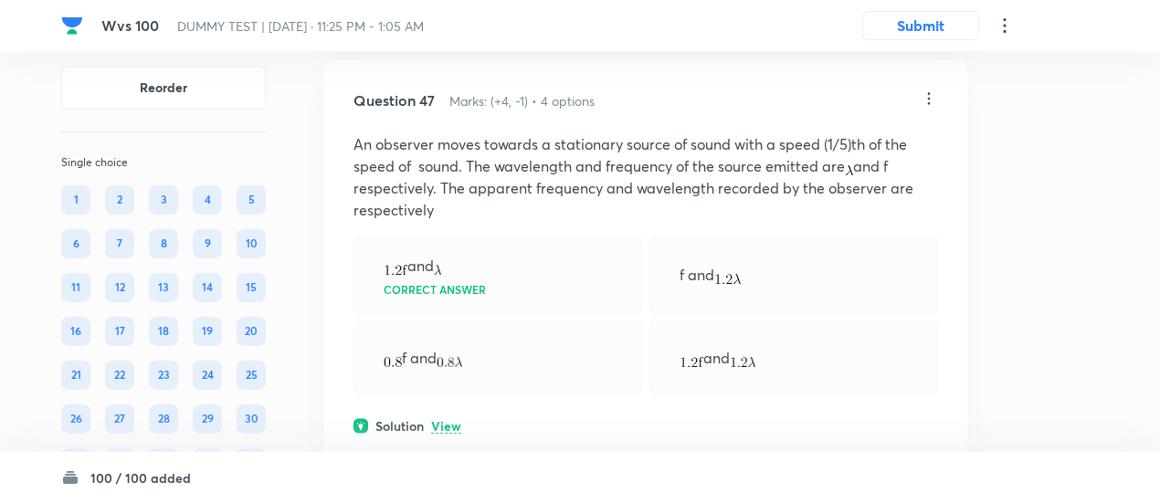
scroll to position [37374, 0]
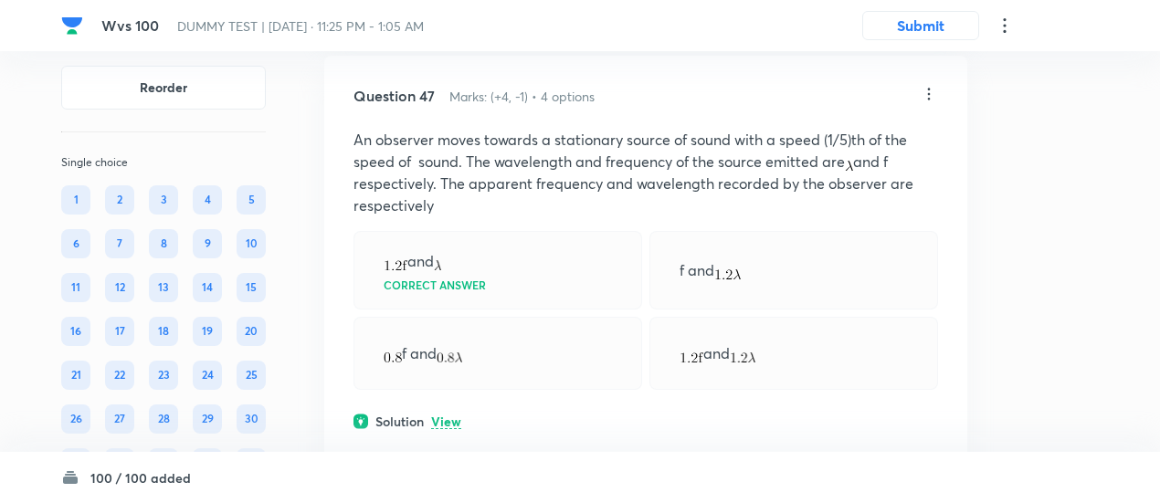
click at [450, 415] on p "View" at bounding box center [446, 422] width 30 height 14
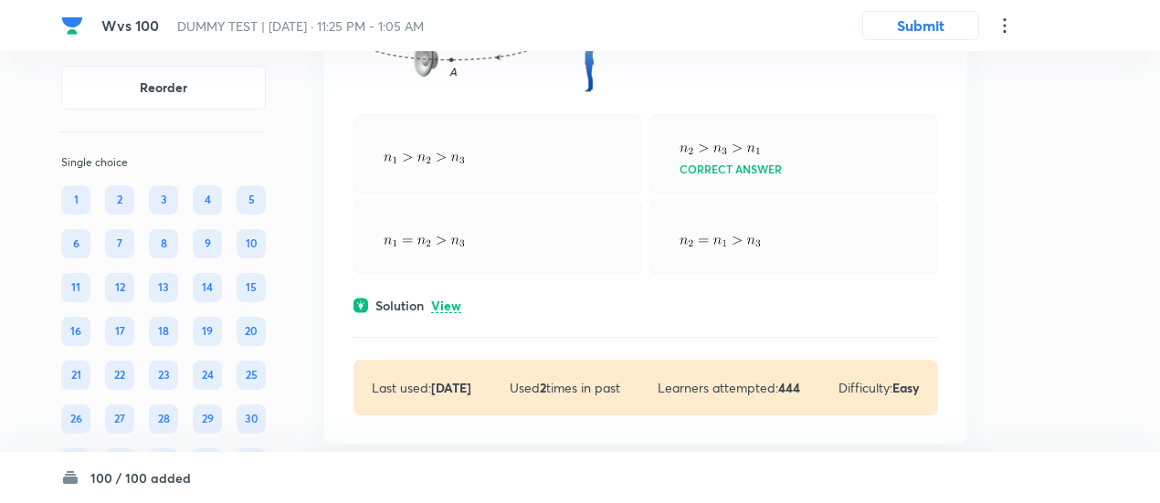
scroll to position [38219, 0]
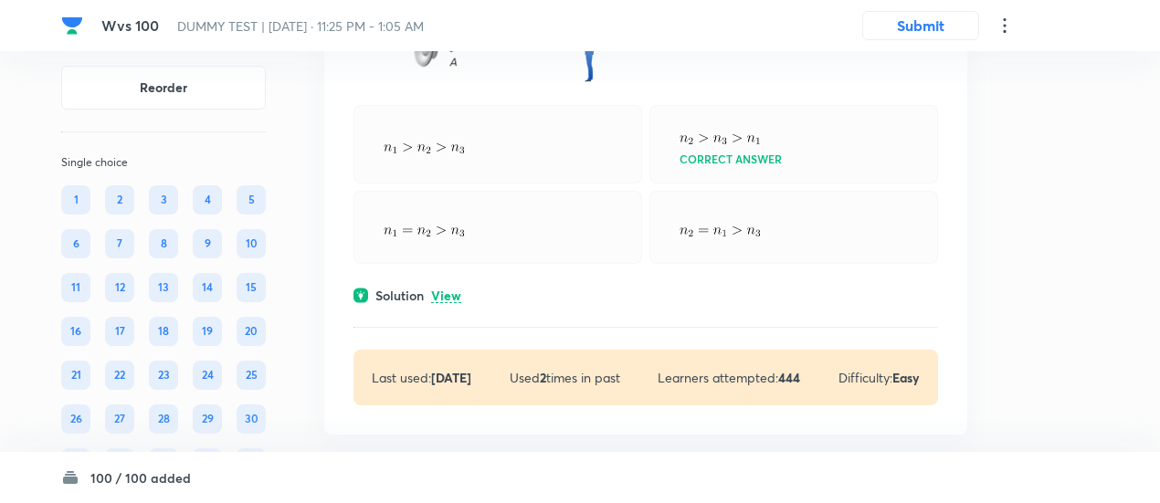
click at [451, 289] on p "View" at bounding box center [446, 296] width 30 height 14
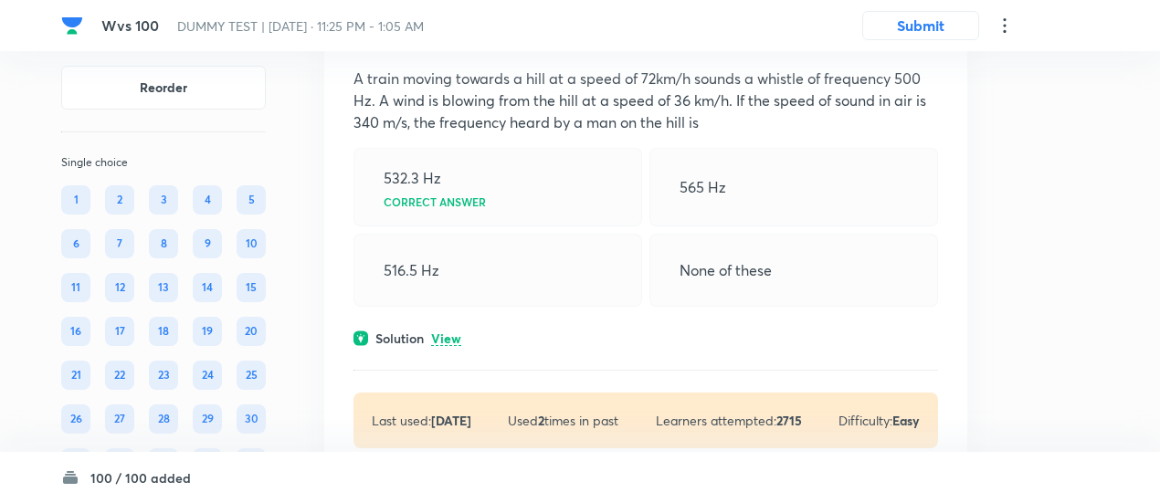
scroll to position [38825, 0]
click at [448, 331] on p "View" at bounding box center [446, 338] width 30 height 14
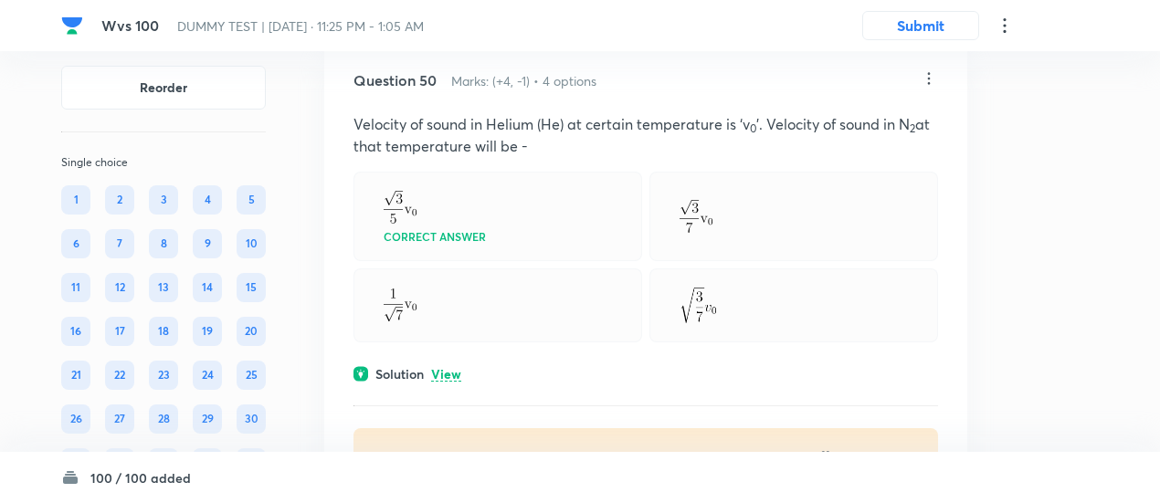
scroll to position [39444, 0]
click at [449, 367] on p "View" at bounding box center [446, 374] width 30 height 14
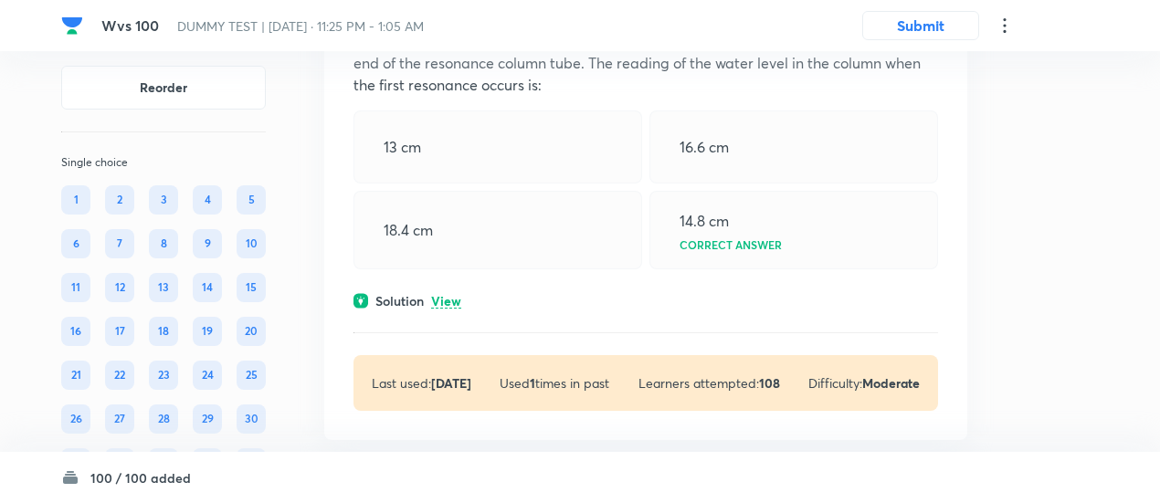
scroll to position [40238, 0]
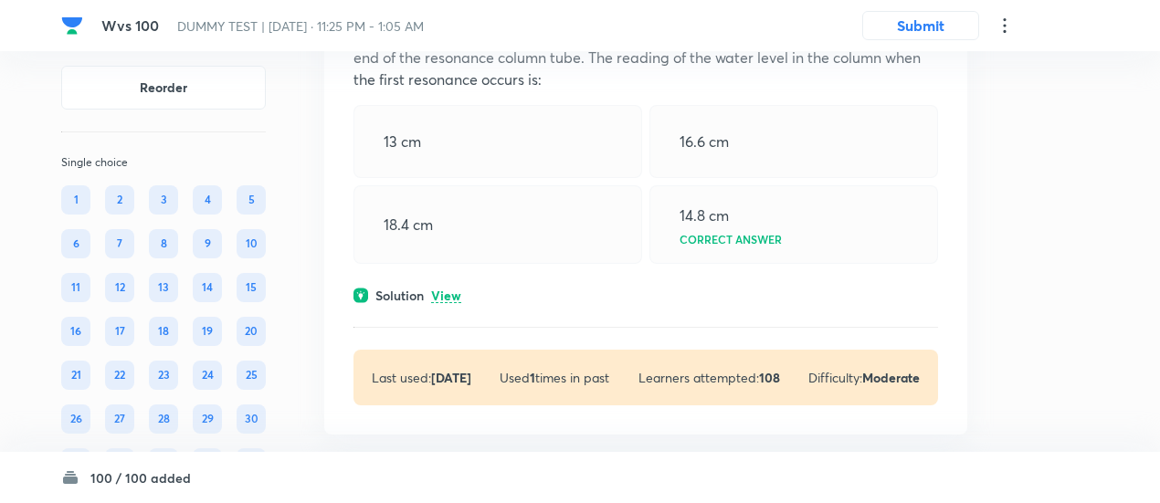
click at [455, 289] on p "View" at bounding box center [446, 296] width 30 height 14
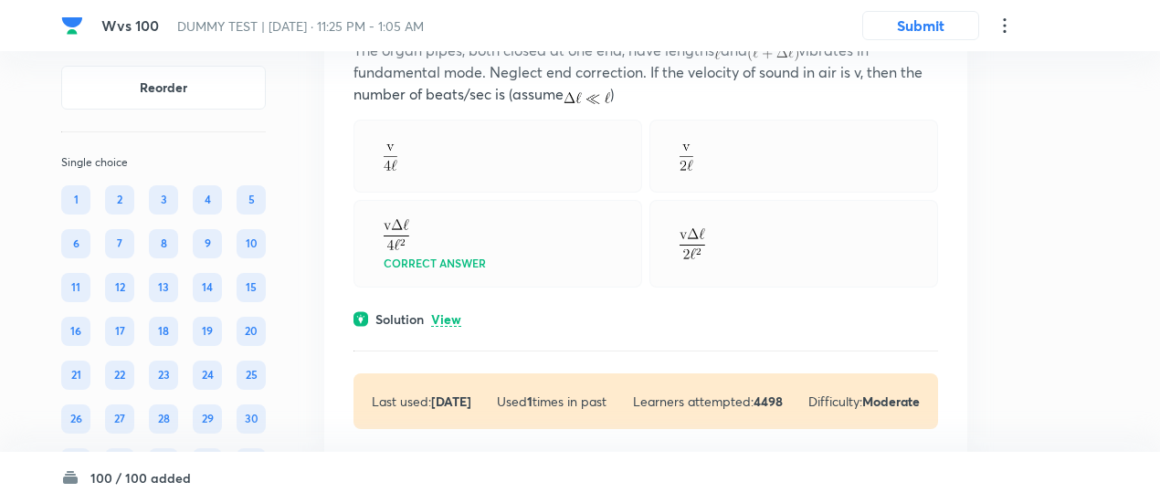
scroll to position [41044, 0]
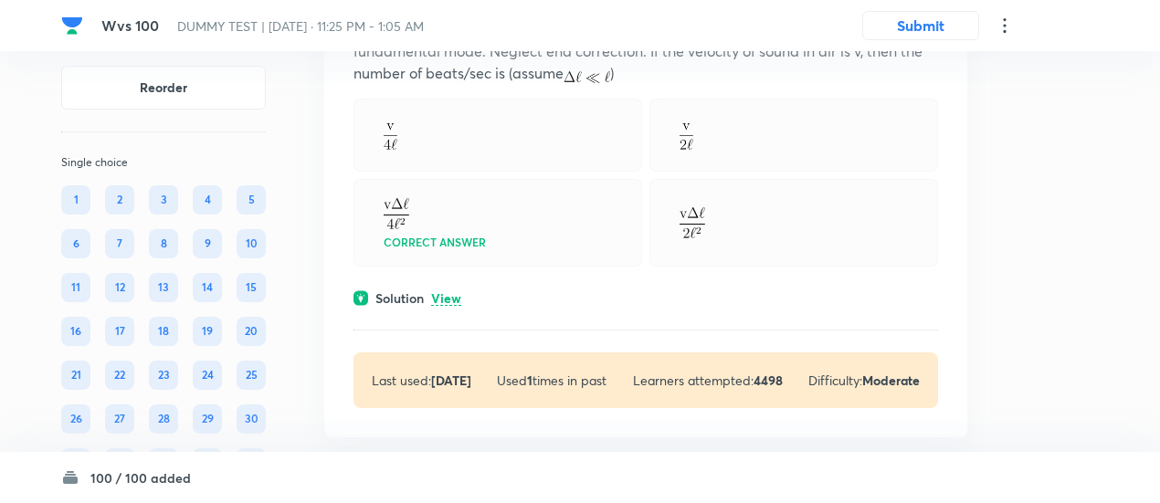
click at [455, 289] on div "Solution View" at bounding box center [645, 298] width 584 height 19
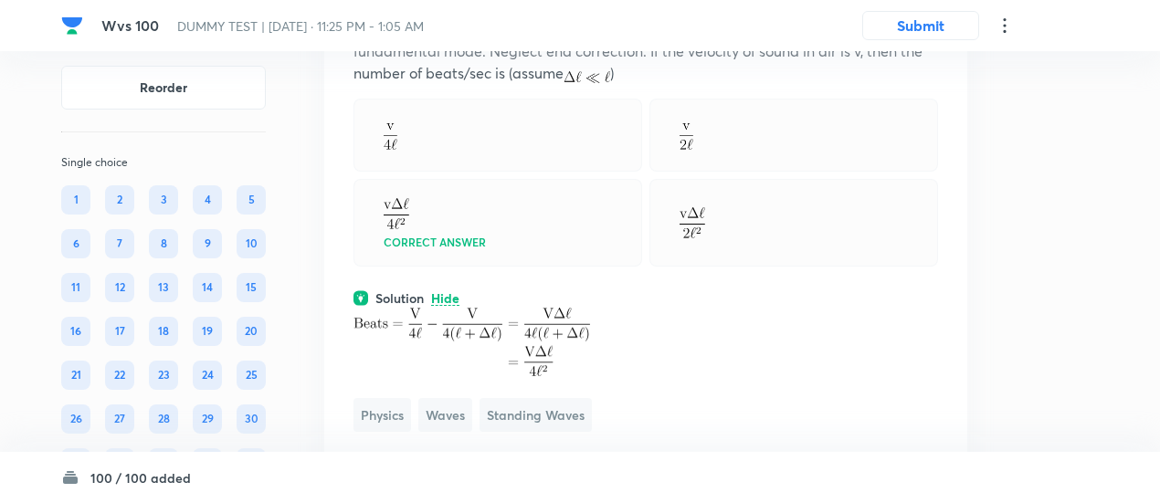
click at [455, 289] on div "Solution Hide" at bounding box center [645, 298] width 584 height 19
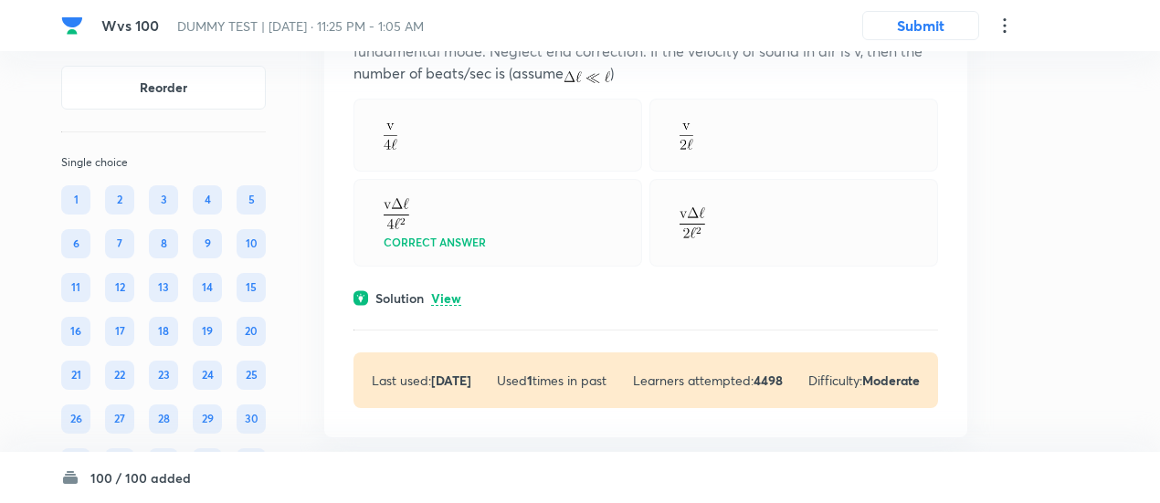
click at [455, 289] on div "Solution View" at bounding box center [645, 298] width 584 height 19
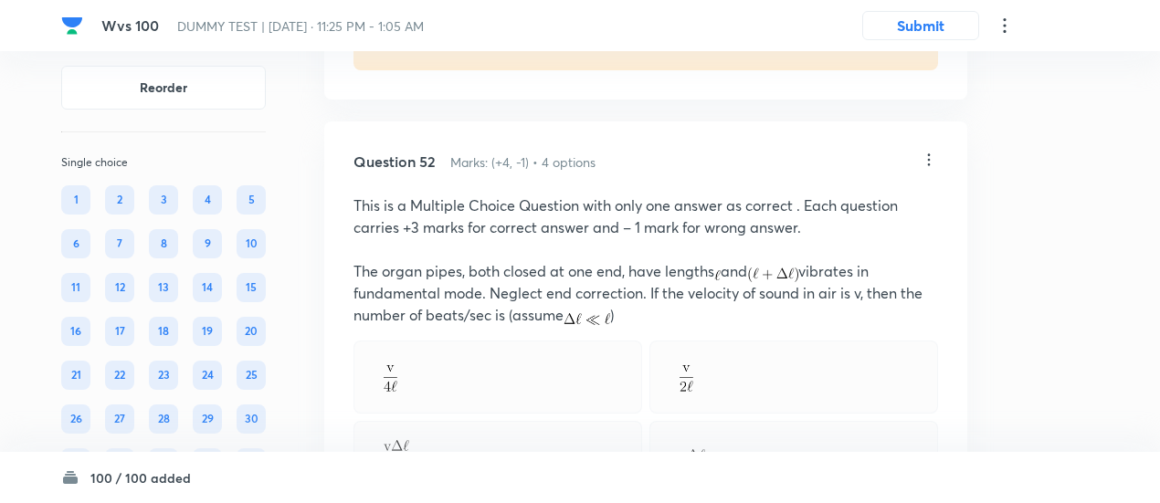
scroll to position [40801, 0]
click at [935, 152] on icon at bounding box center [928, 161] width 18 height 18
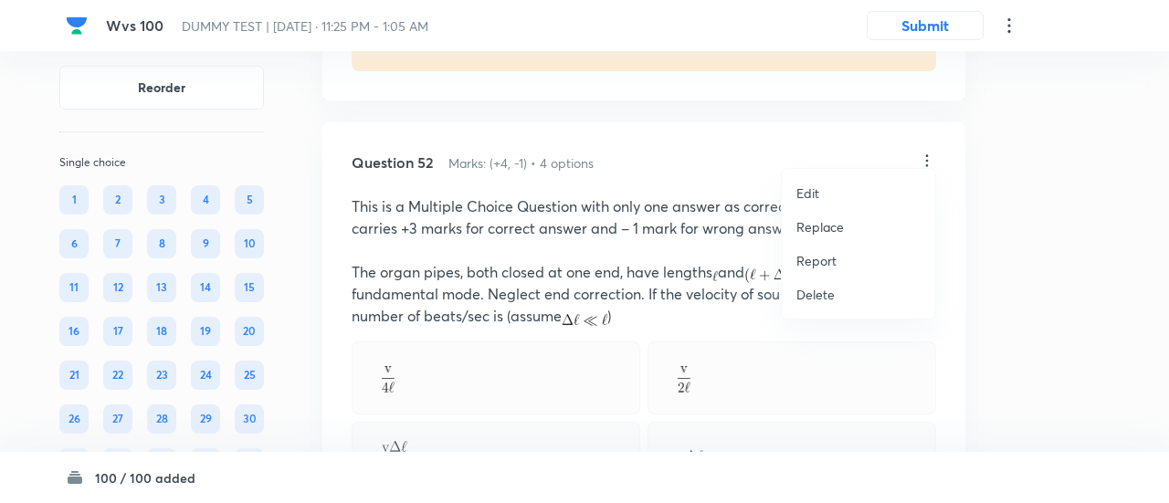
click at [834, 226] on p "Replace" at bounding box center [819, 226] width 47 height 19
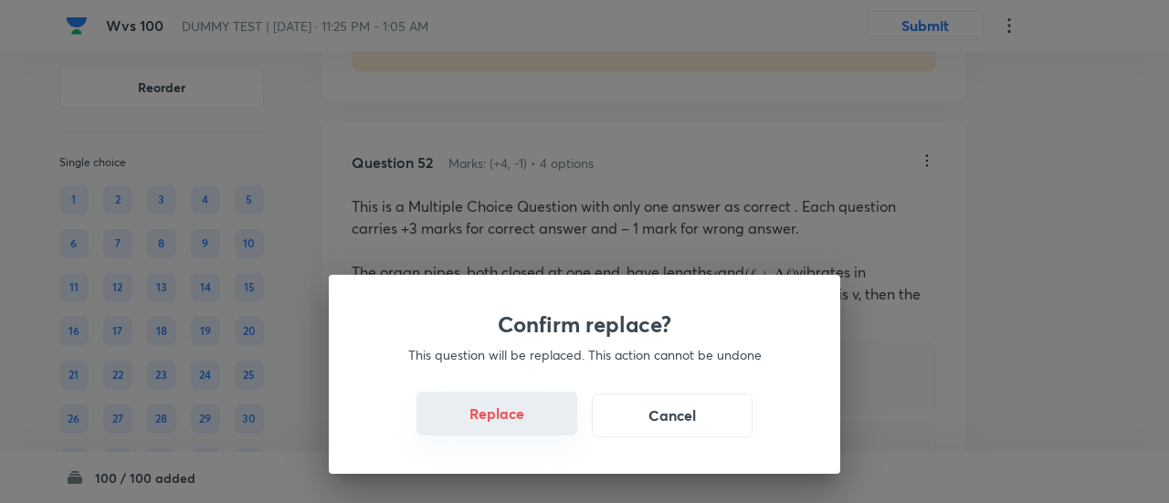
click at [517, 423] on button "Replace" at bounding box center [496, 414] width 161 height 44
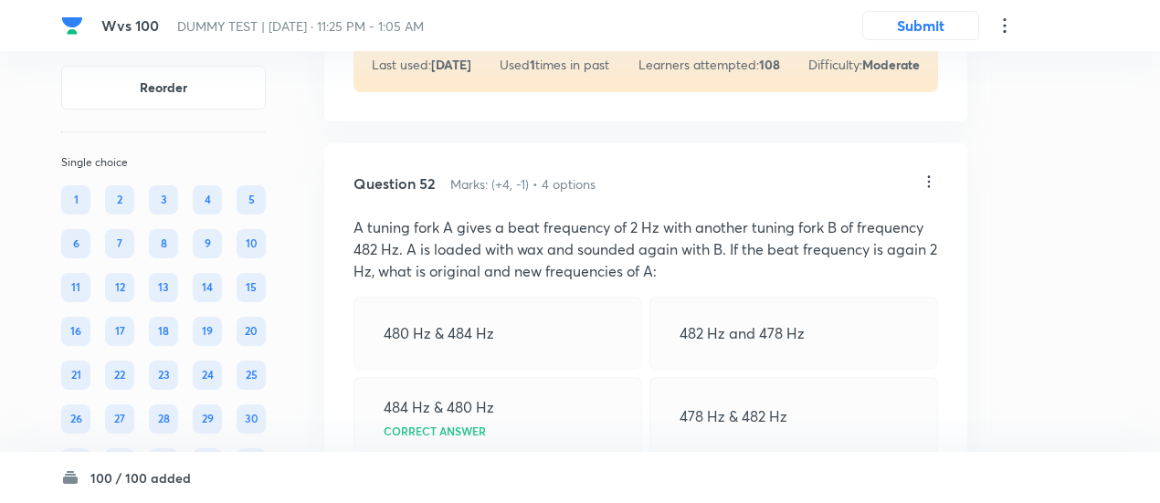
scroll to position [40768, 0]
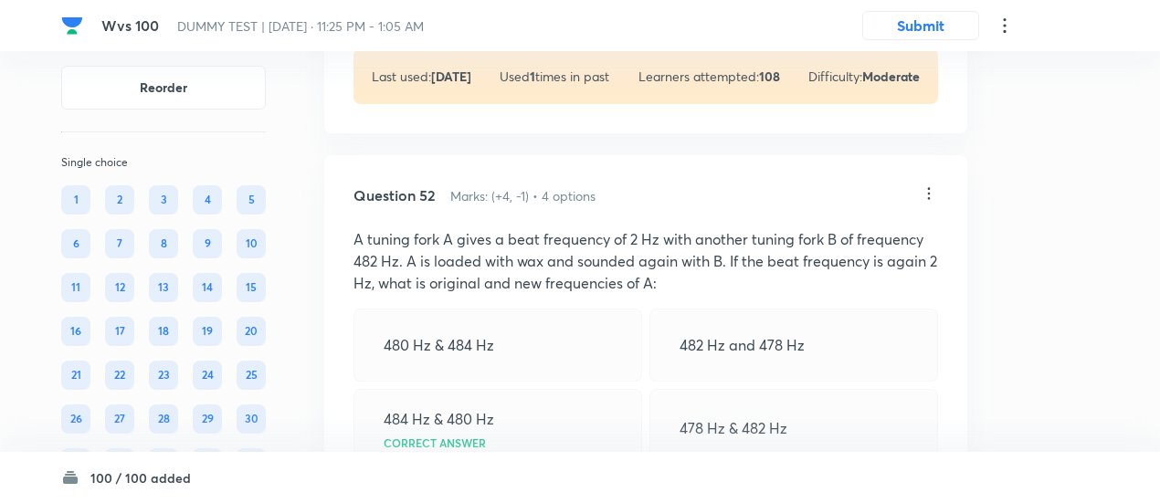
click at [931, 184] on icon at bounding box center [928, 193] width 18 height 18
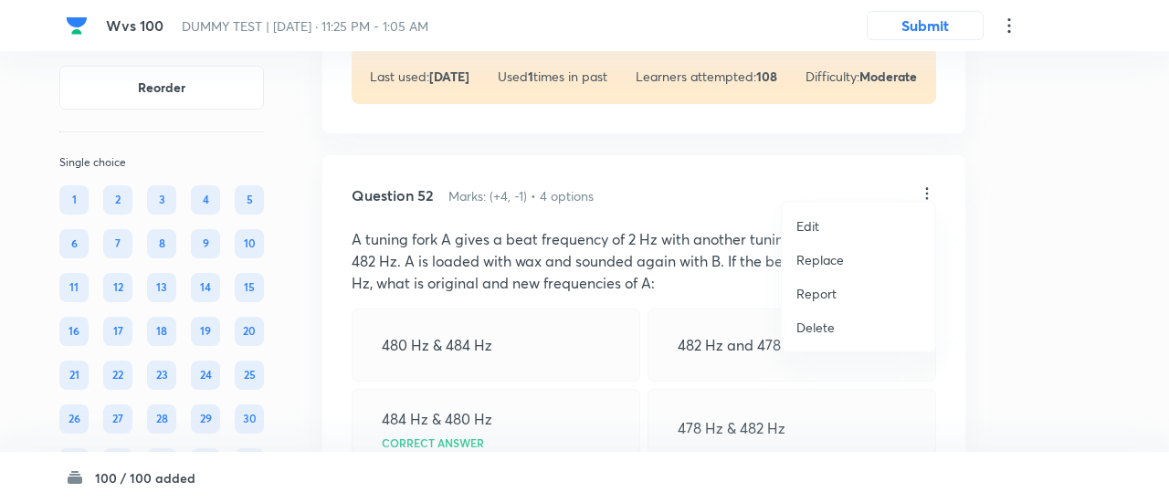
click at [814, 258] on p "Replace" at bounding box center [819, 259] width 47 height 19
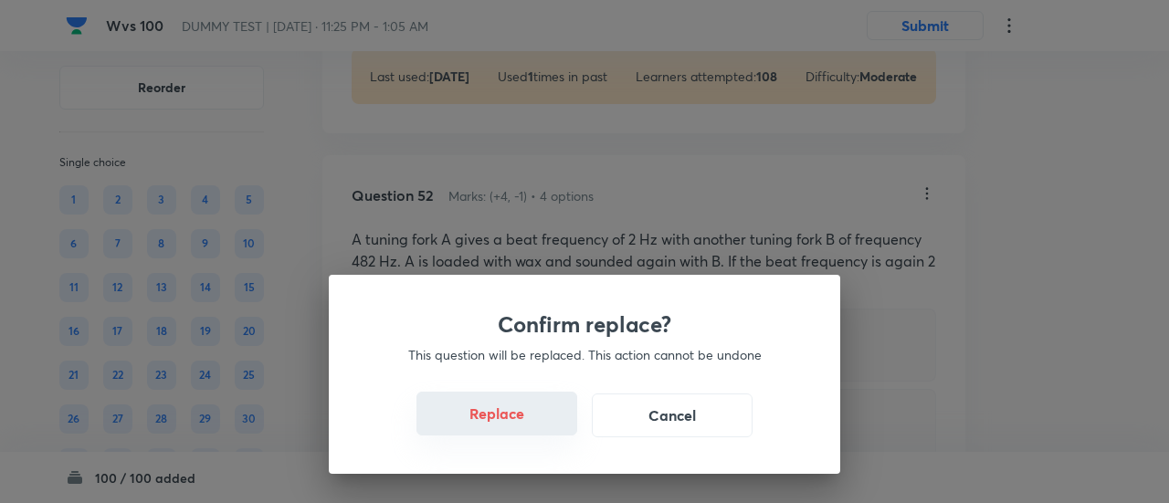
click at [522, 421] on button "Replace" at bounding box center [496, 414] width 161 height 44
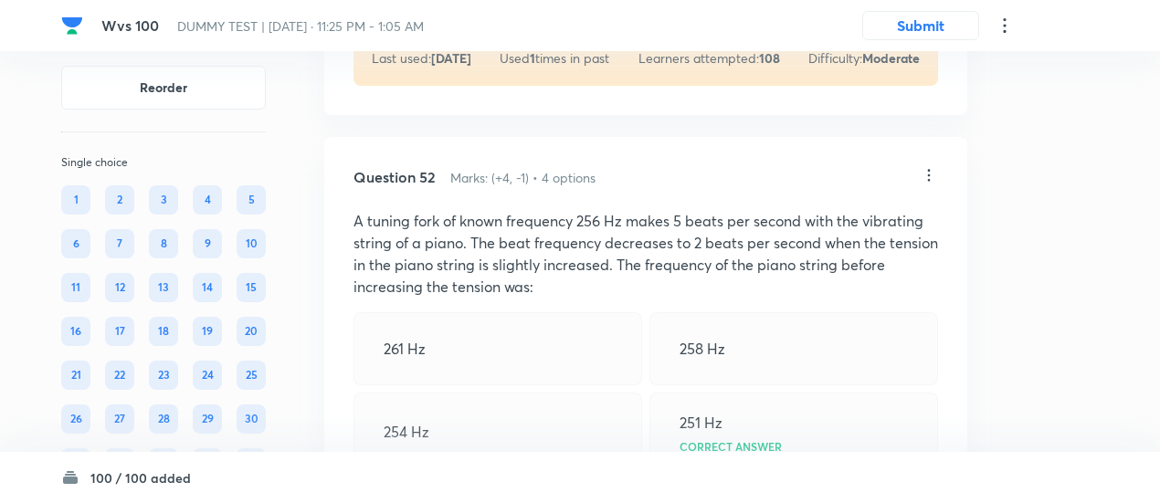
scroll to position [40785, 0]
click at [931, 167] on icon at bounding box center [928, 176] width 18 height 18
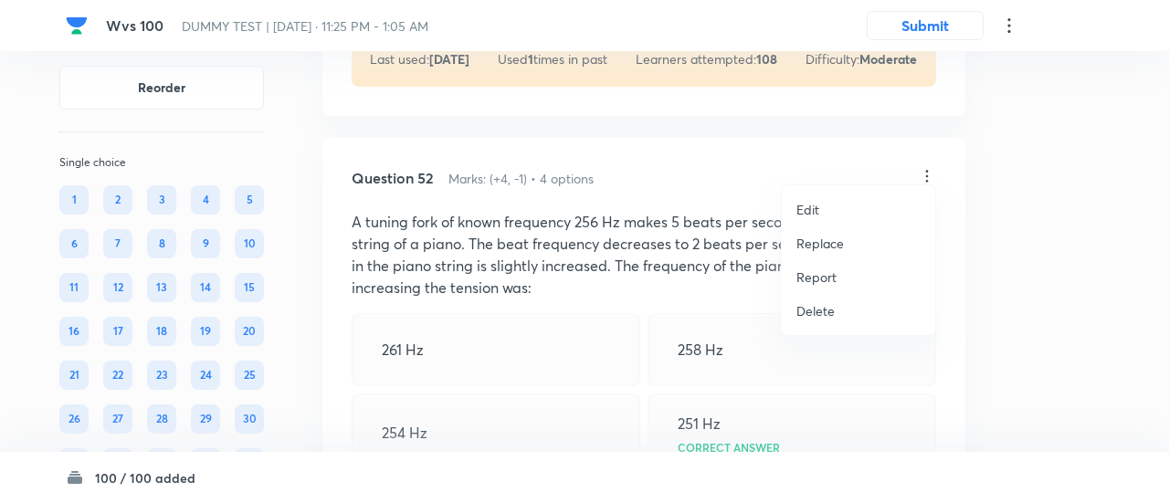
click at [834, 236] on p "Replace" at bounding box center [819, 243] width 47 height 19
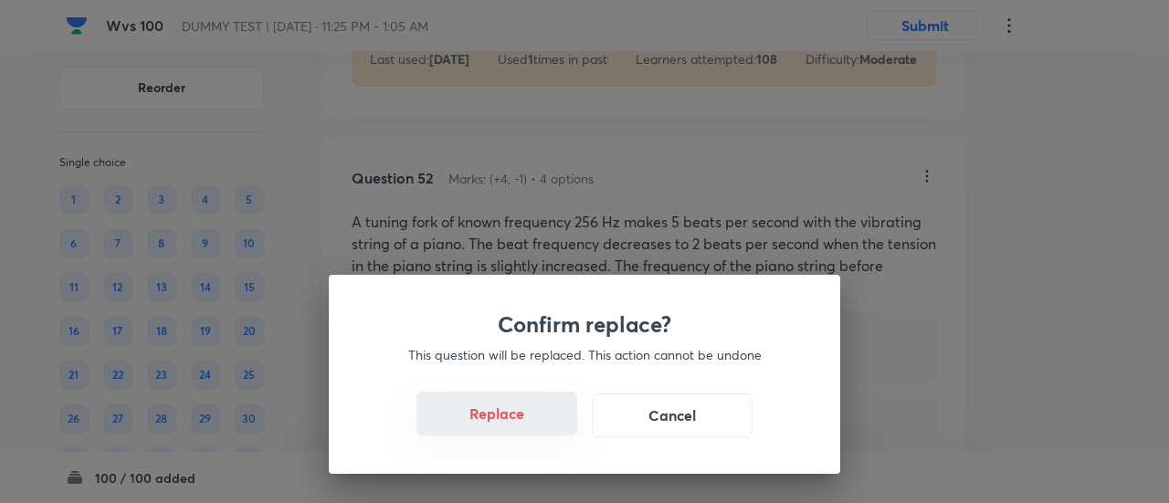
click at [537, 427] on button "Replace" at bounding box center [496, 414] width 161 height 44
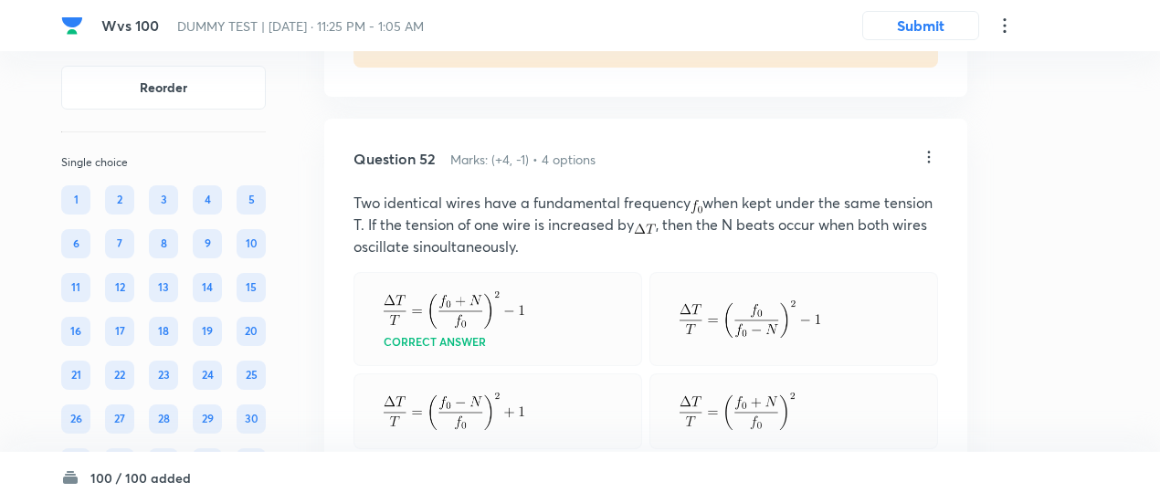
scroll to position [40803, 0]
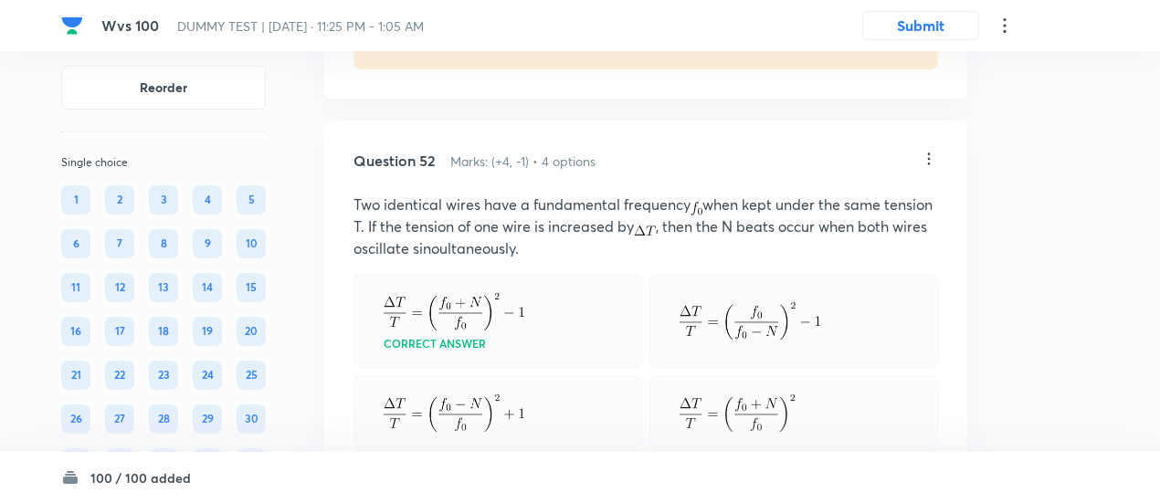
click at [572, 238] on p "Two identical wires have a fundamental frequency when kept under the same tensi…" at bounding box center [645, 227] width 584 height 66
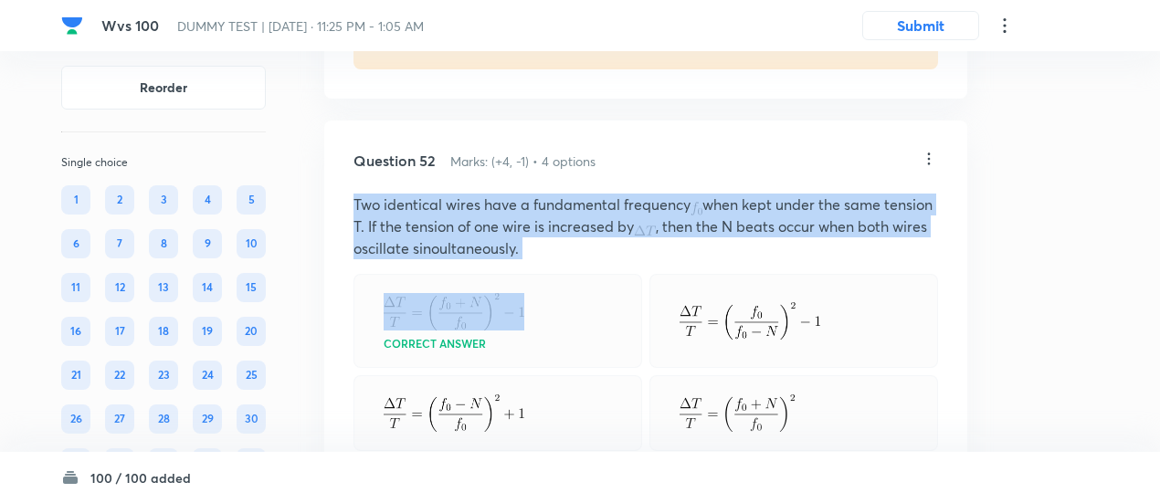
click at [572, 238] on p "Two identical wires have a fundamental frequency when kept under the same tensi…" at bounding box center [645, 227] width 584 height 66
copy p "Two identical wires have a fundamental frequency when kept under the same tensi…"
click at [572, 274] on div "Correct answer" at bounding box center [497, 321] width 289 height 94
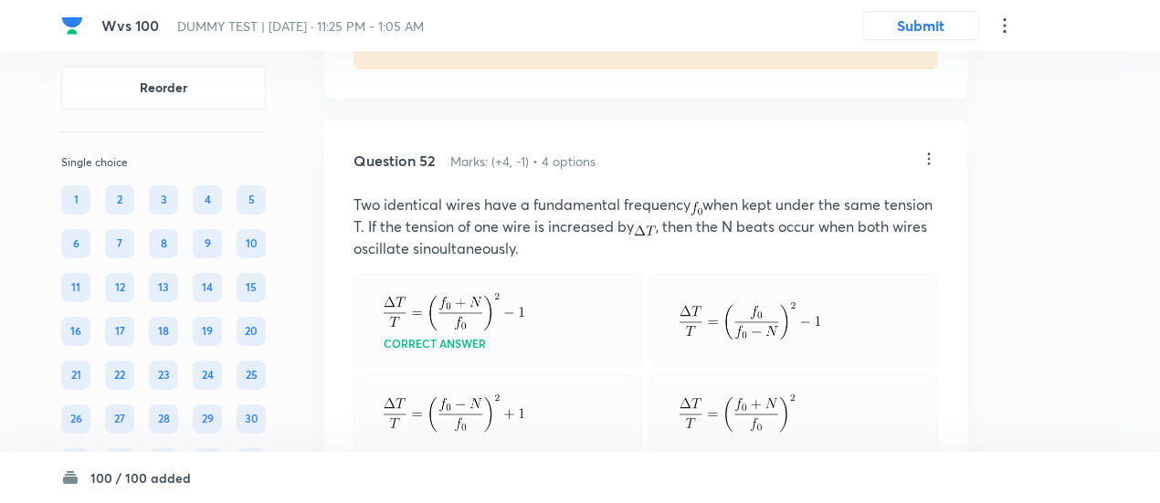
click at [933, 150] on icon at bounding box center [928, 159] width 18 height 18
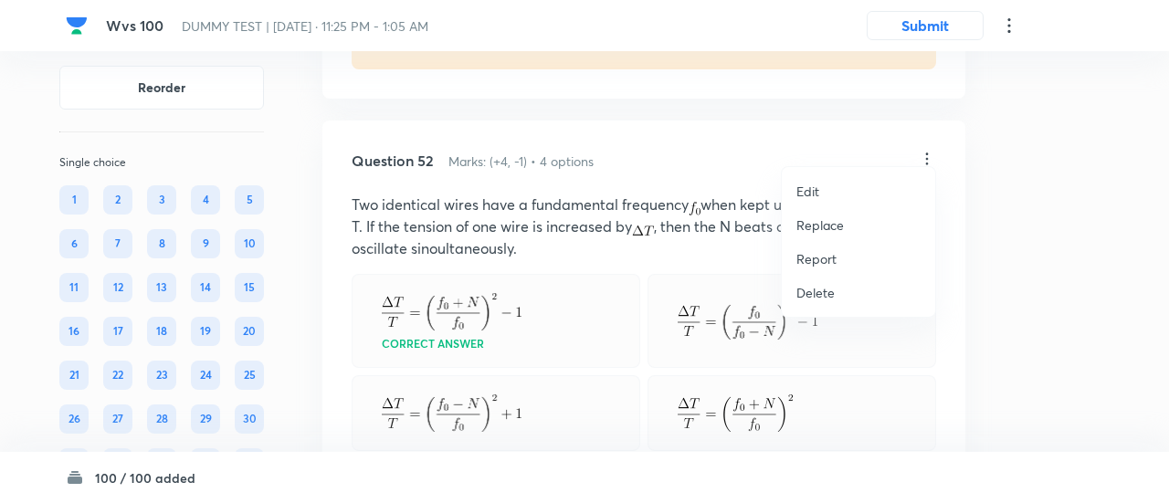
click at [818, 226] on p "Replace" at bounding box center [819, 224] width 47 height 19
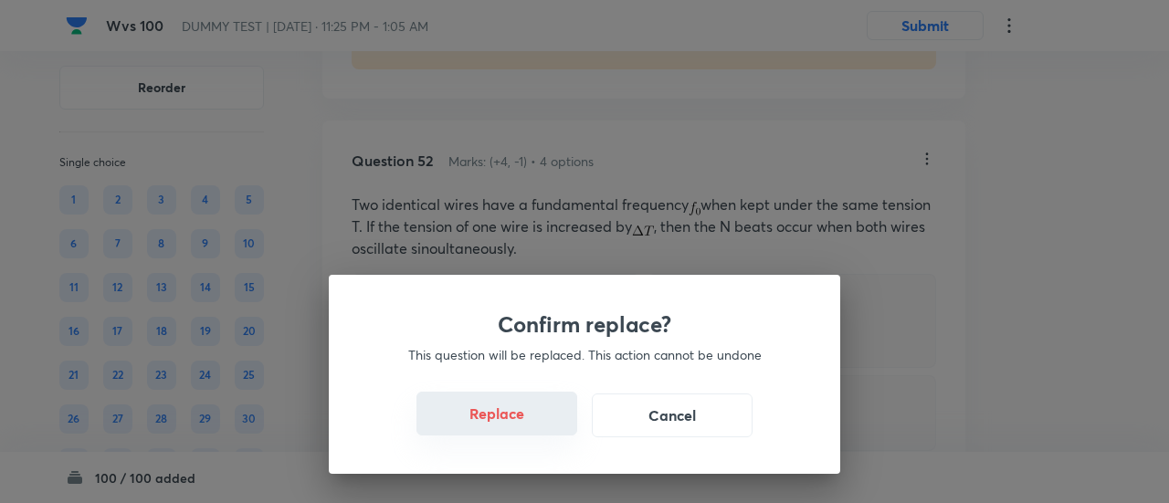
click at [509, 419] on button "Replace" at bounding box center [496, 414] width 161 height 44
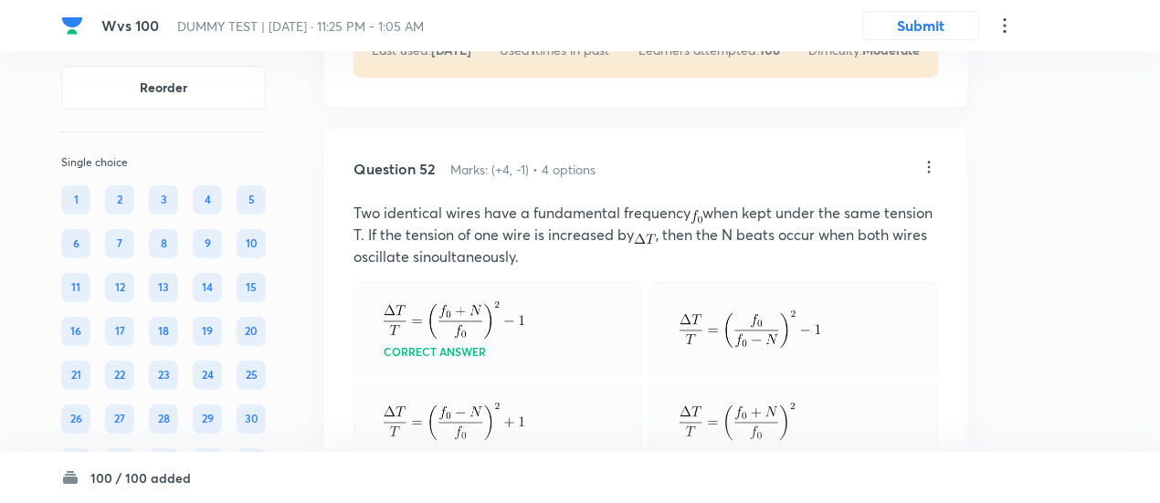
scroll to position [40787, 0]
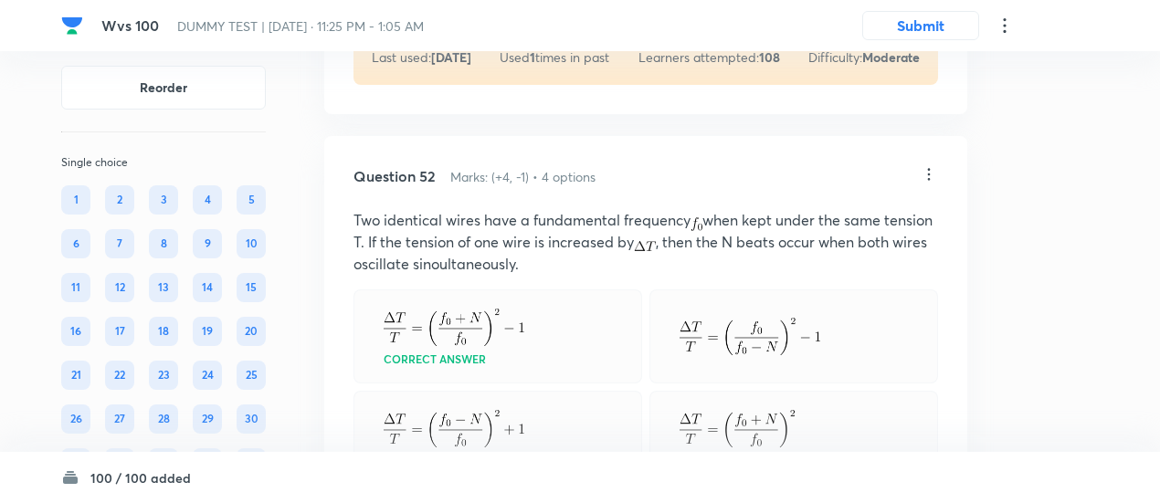
click at [926, 165] on icon at bounding box center [928, 174] width 18 height 18
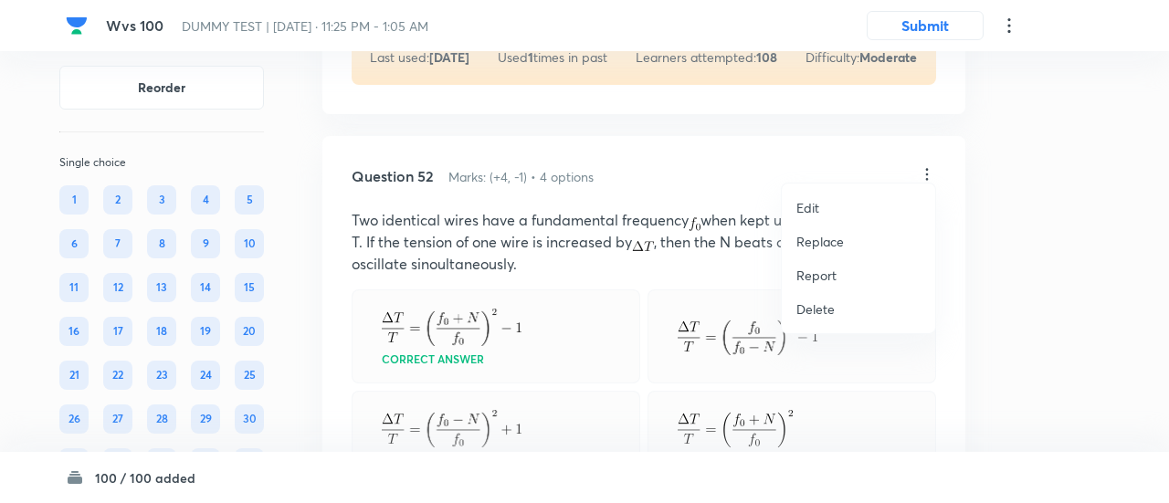
click at [812, 253] on li "Replace" at bounding box center [858, 242] width 153 height 34
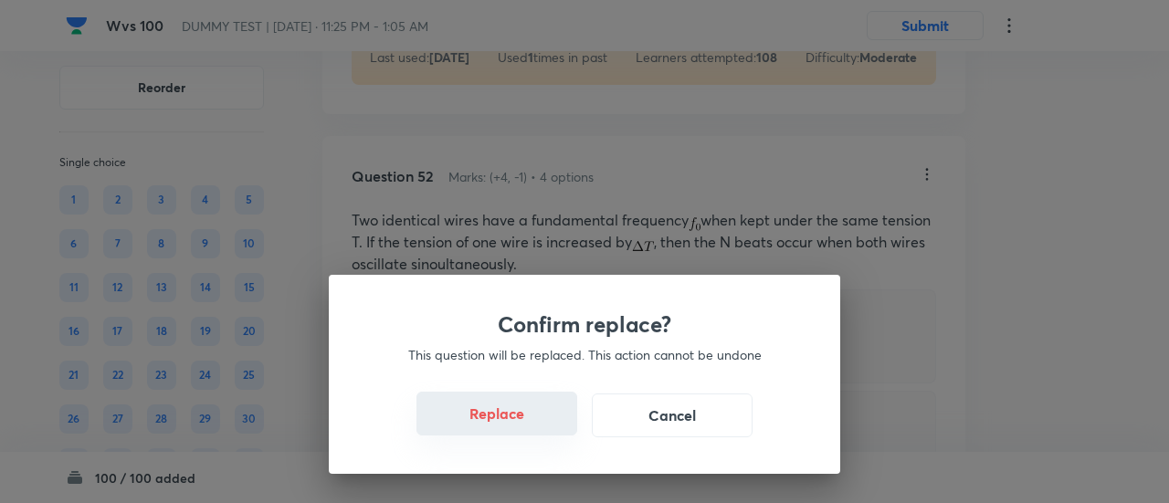
click at [498, 413] on button "Replace" at bounding box center [496, 414] width 161 height 44
click at [506, 416] on button "Replace" at bounding box center [496, 414] width 161 height 44
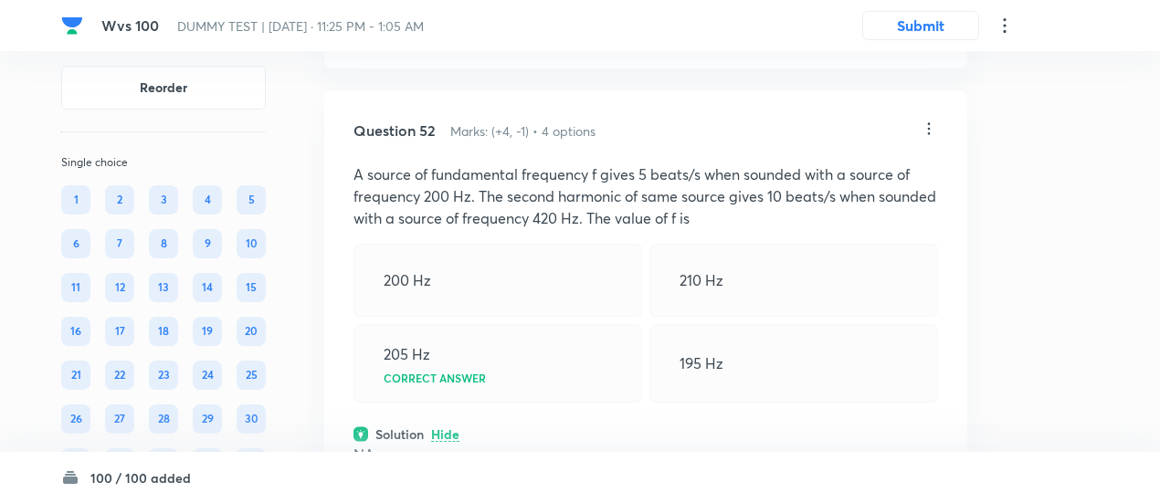
scroll to position [40832, 0]
click at [926, 121] on icon at bounding box center [928, 130] width 18 height 18
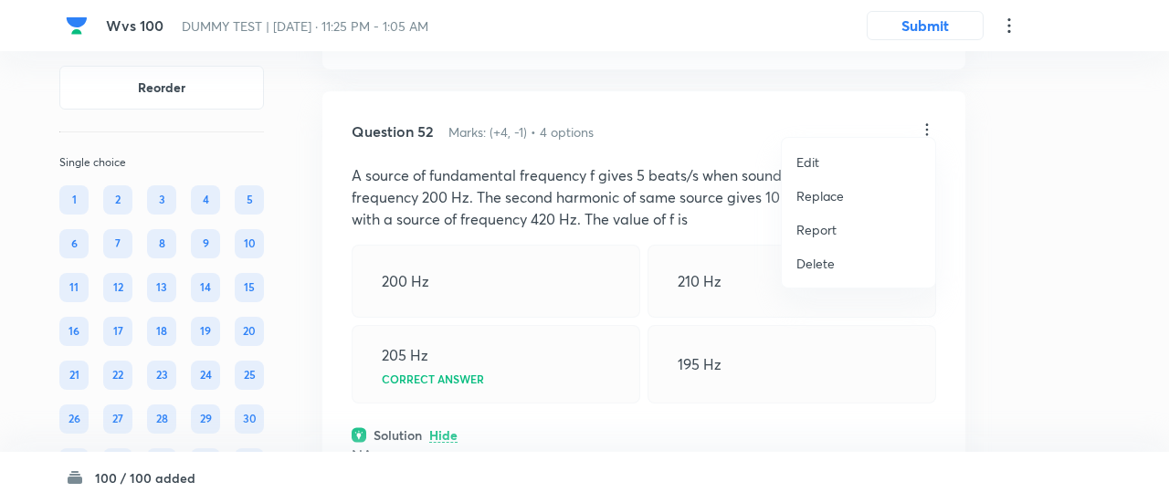
click at [825, 196] on p "Replace" at bounding box center [819, 195] width 47 height 19
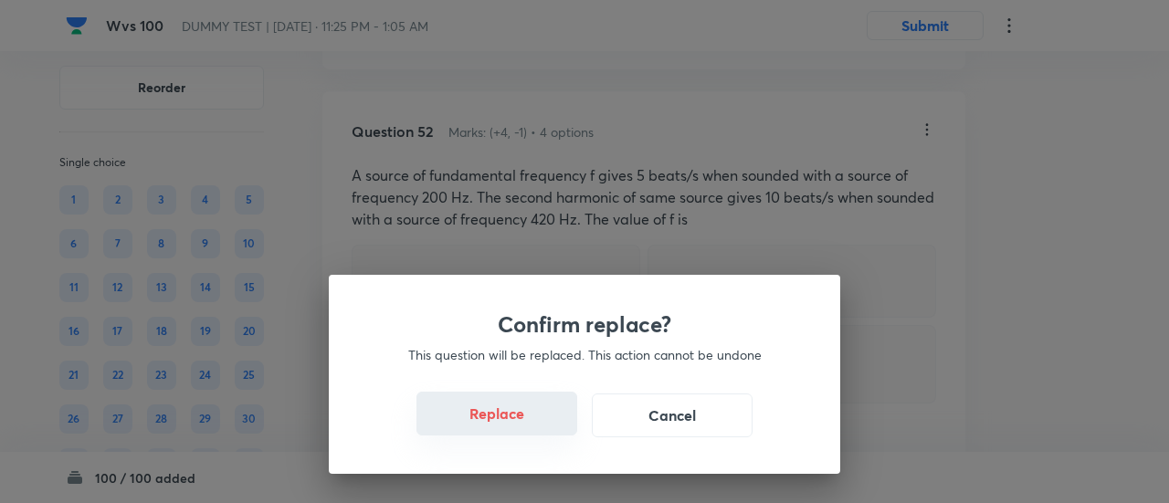
click at [528, 420] on button "Replace" at bounding box center [496, 414] width 161 height 44
click at [514, 428] on button "Replace" at bounding box center [496, 414] width 161 height 44
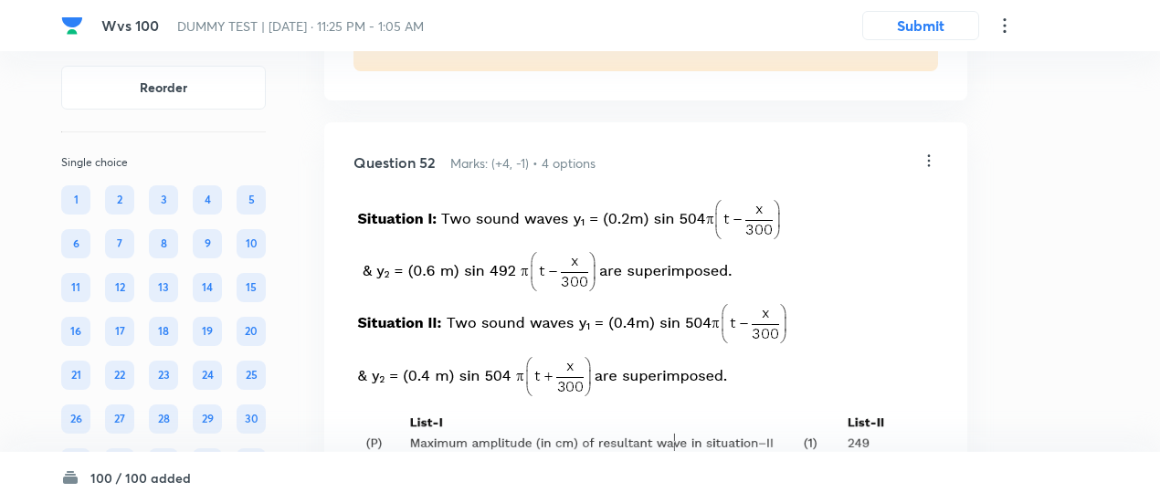
scroll to position [40798, 0]
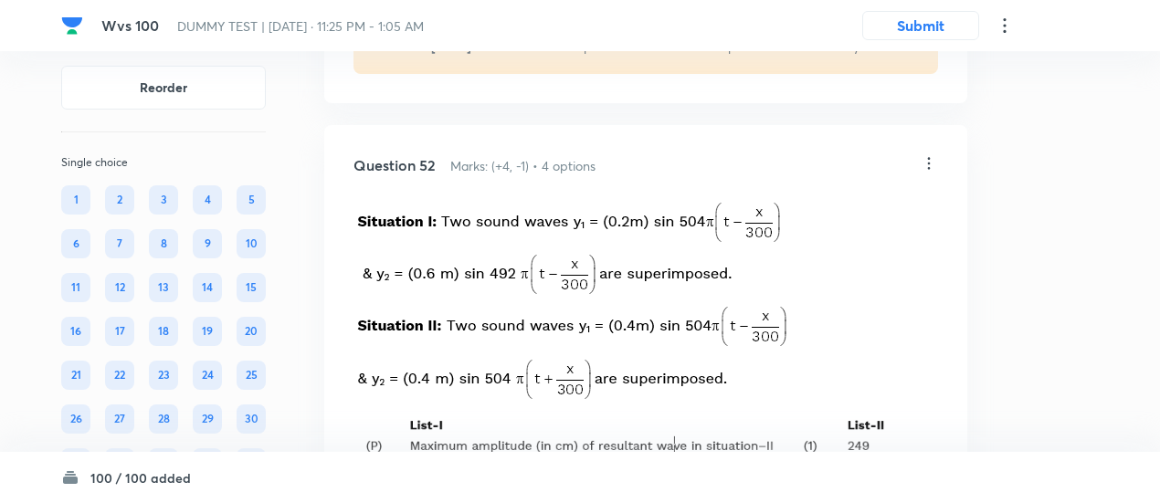
click at [928, 154] on icon at bounding box center [928, 163] width 18 height 18
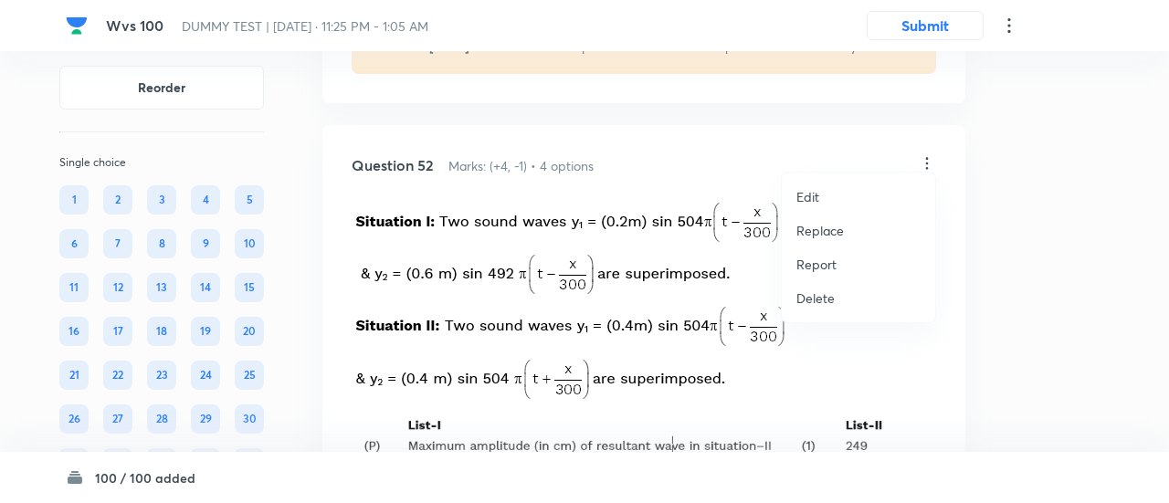
click at [837, 231] on p "Replace" at bounding box center [819, 230] width 47 height 19
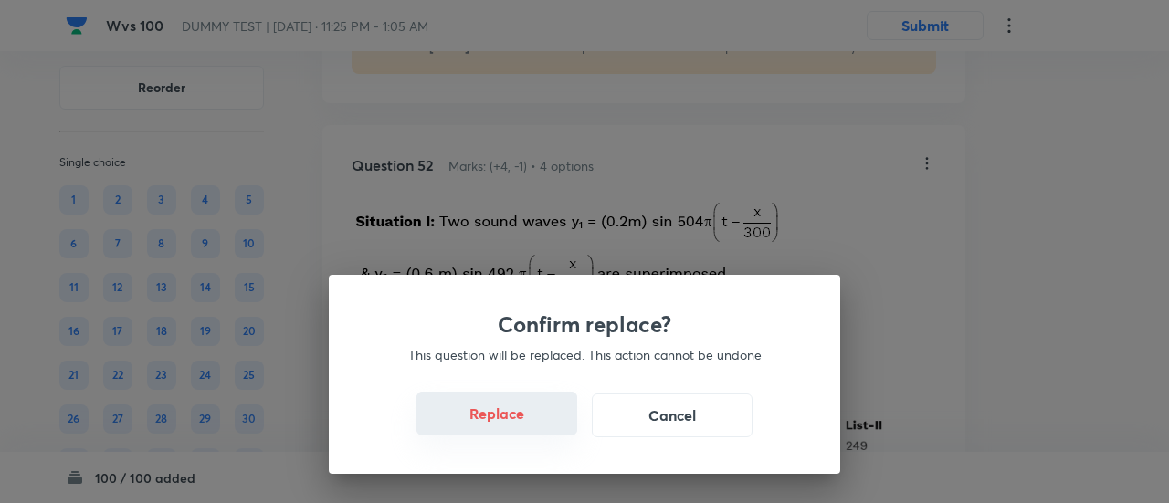
click at [530, 424] on button "Replace" at bounding box center [496, 414] width 161 height 44
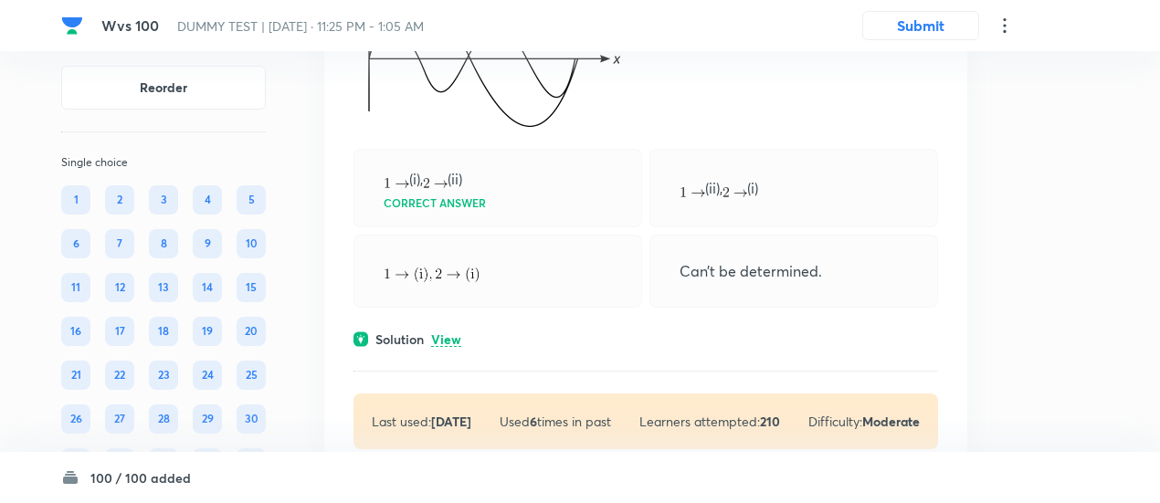
scroll to position [42135, 0]
click at [452, 332] on p "View" at bounding box center [446, 339] width 30 height 14
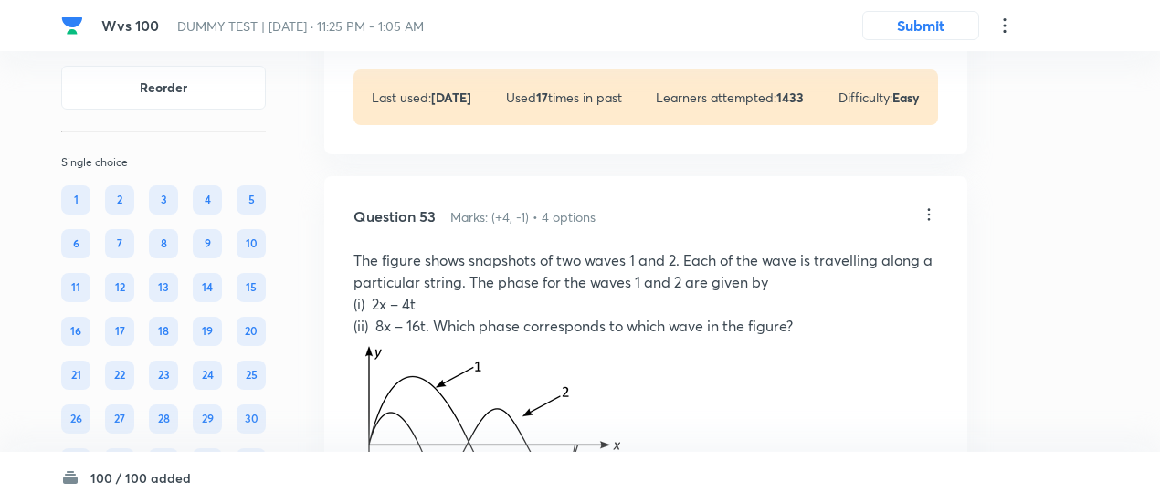
scroll to position [41703, 0]
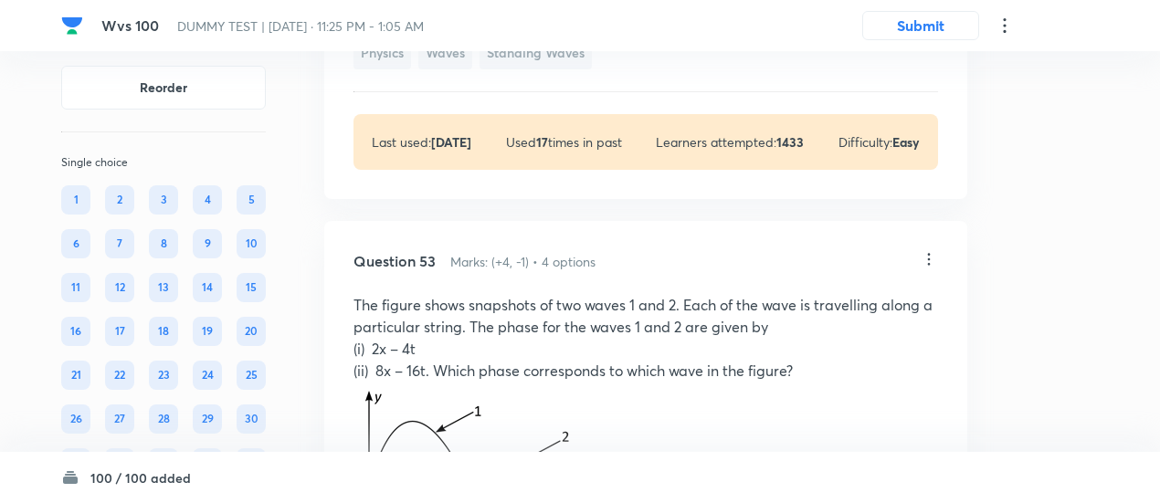
click at [928, 254] on icon at bounding box center [929, 260] width 3 height 12
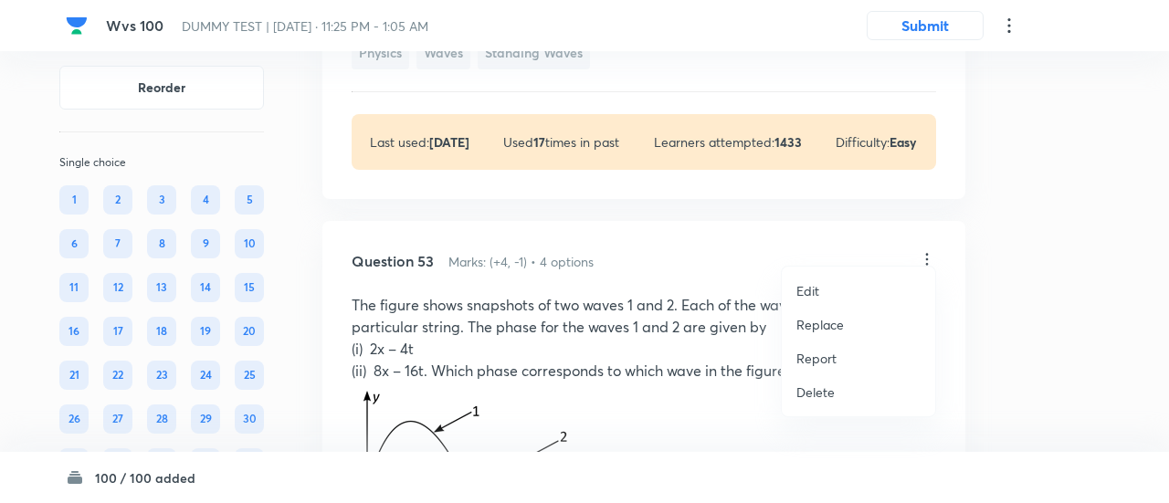
click at [834, 319] on p "Replace" at bounding box center [819, 324] width 47 height 19
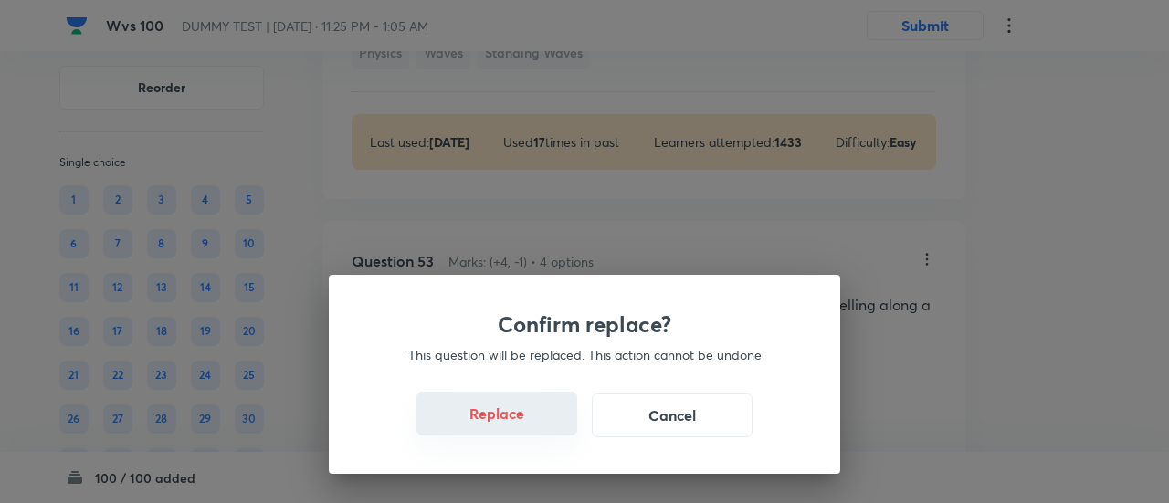
click at [498, 419] on button "Replace" at bounding box center [496, 414] width 161 height 44
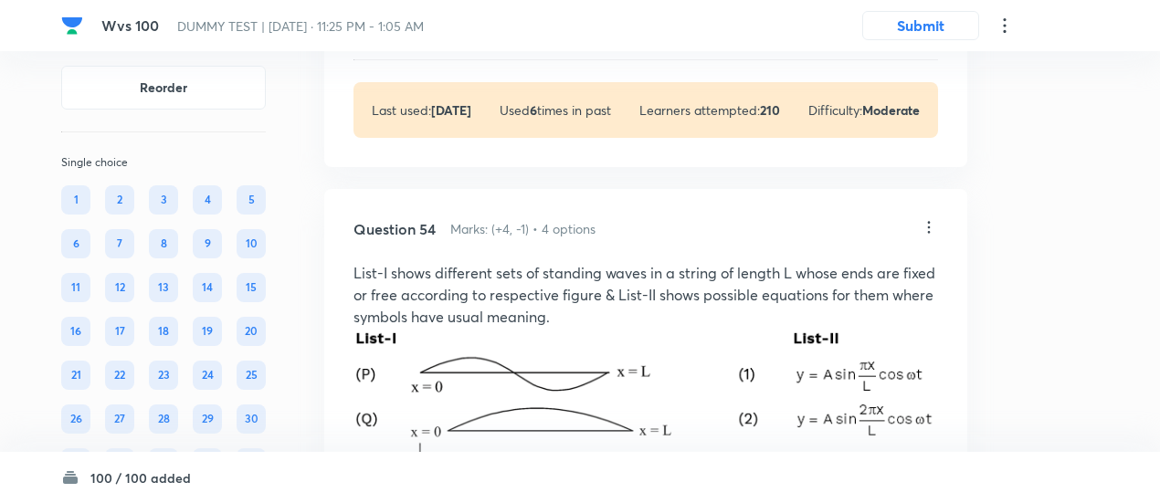
scroll to position [42779, 0]
click at [930, 219] on icon at bounding box center [928, 228] width 18 height 18
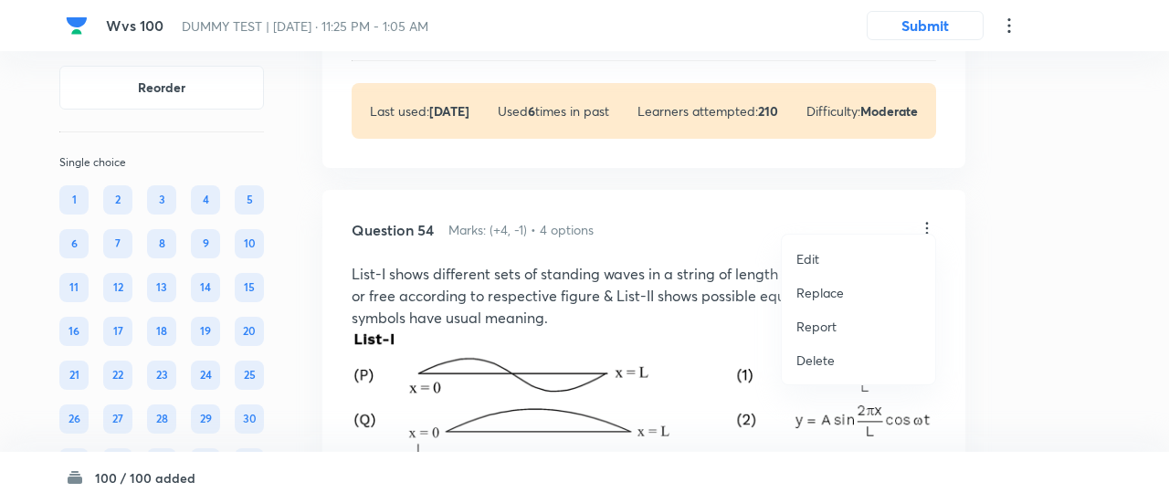
click at [819, 288] on p "Replace" at bounding box center [819, 292] width 47 height 19
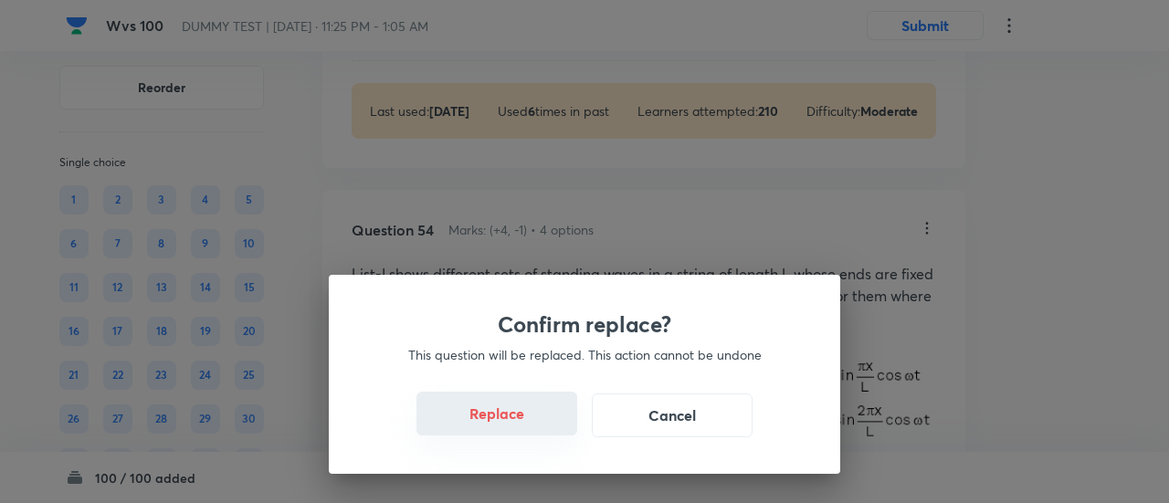
click at [519, 425] on button "Replace" at bounding box center [496, 414] width 161 height 44
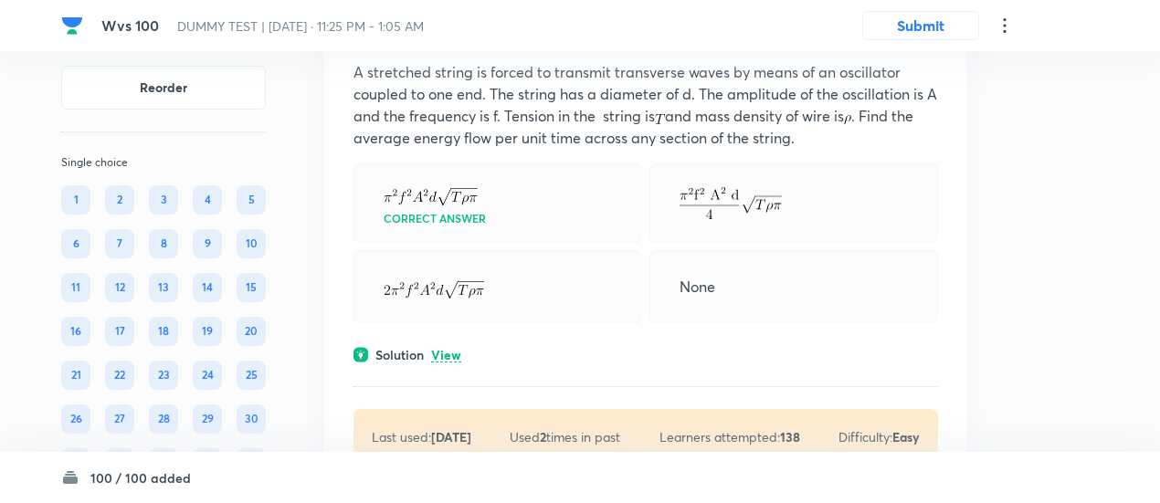
scroll to position [42982, 0]
click at [457, 348] on p "View" at bounding box center [446, 355] width 30 height 14
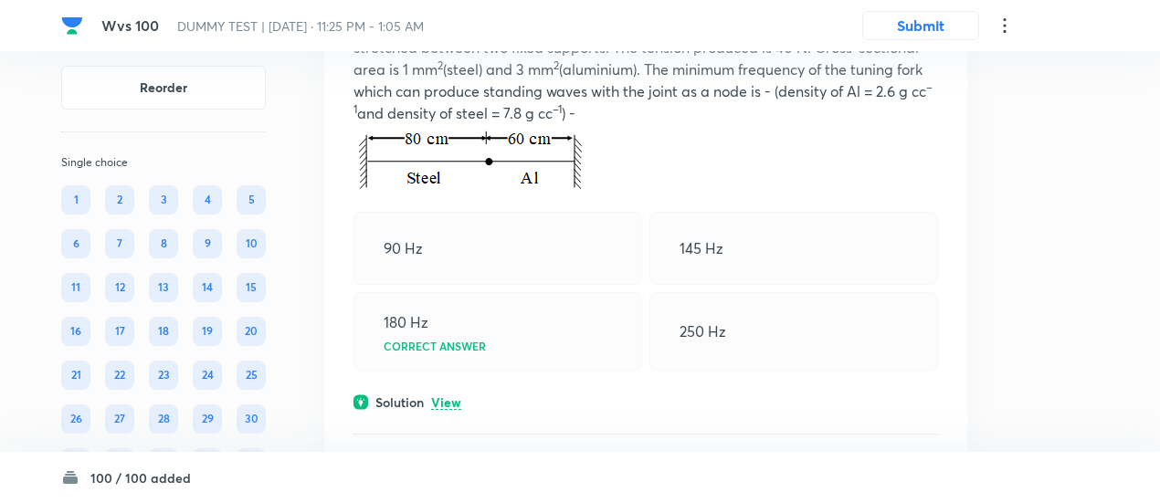
scroll to position [43722, 0]
click at [446, 394] on p "View" at bounding box center [446, 401] width 30 height 14
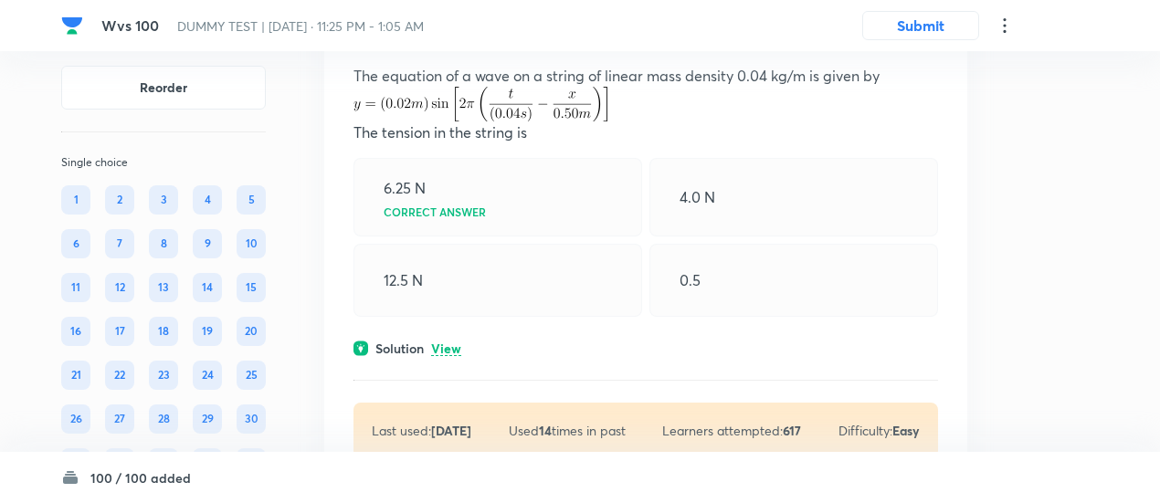
scroll to position [44561, 0]
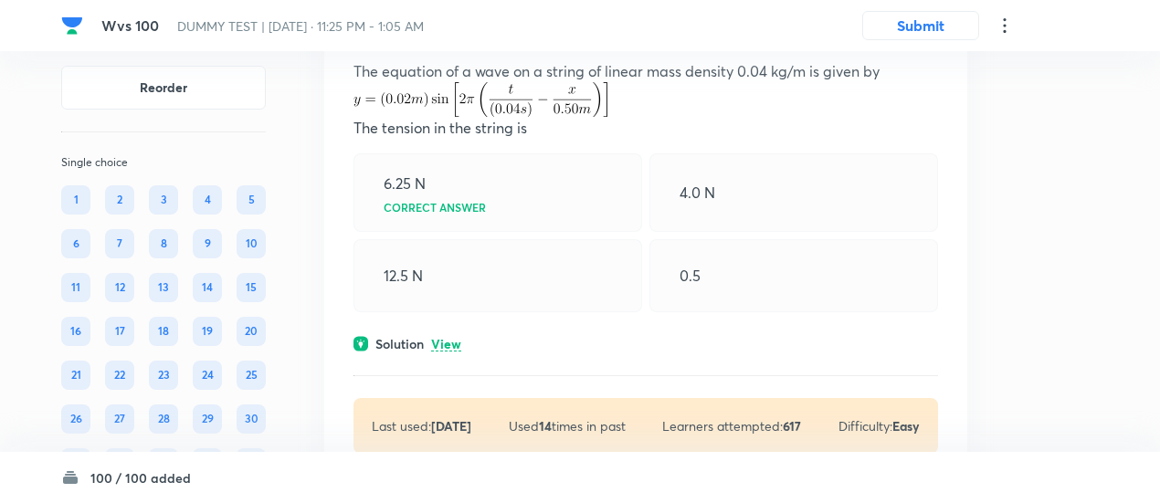
click at [449, 337] on div "Question 56 Marks: (+4, -1) • 4 options The equation of a wave on a string of l…" at bounding box center [645, 235] width 643 height 496
click at [449, 338] on p "View" at bounding box center [446, 345] width 30 height 14
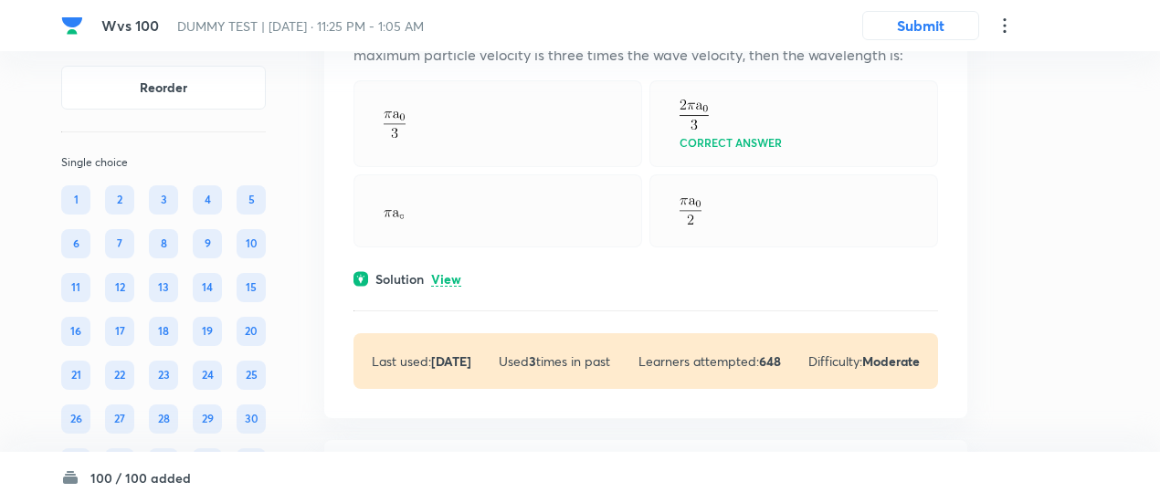
scroll to position [45454, 0]
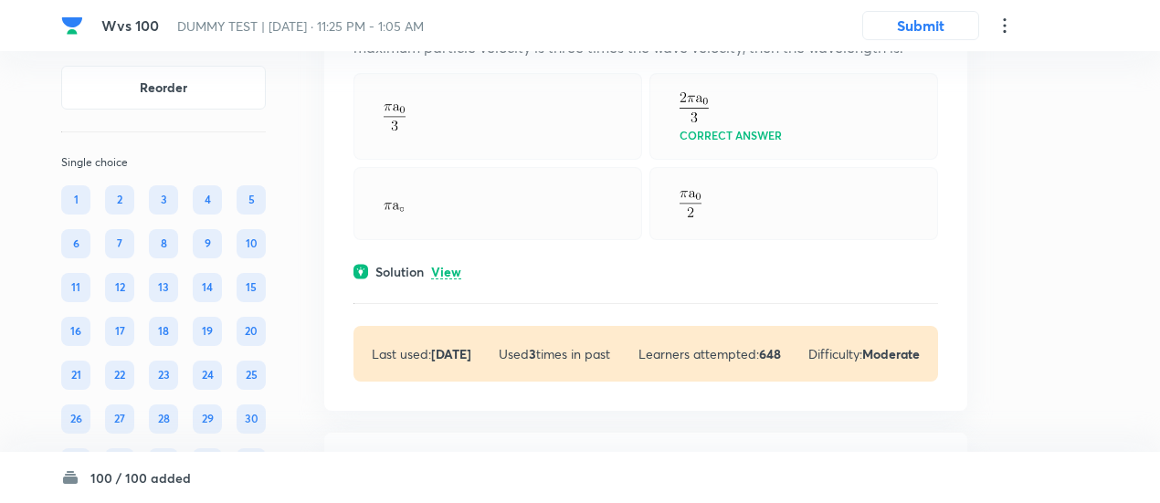
click at [450, 266] on p "View" at bounding box center [446, 273] width 30 height 14
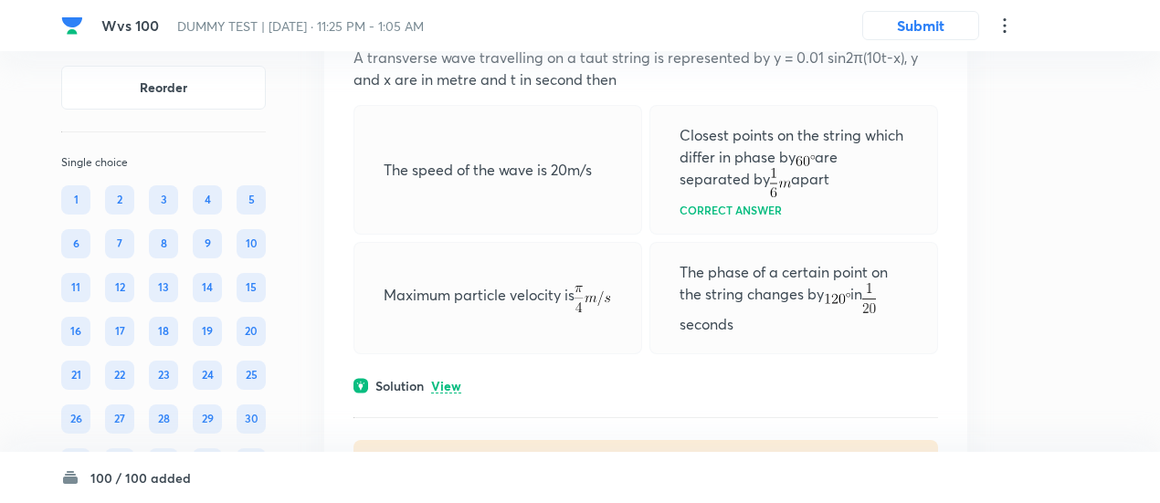
scroll to position [46197, 0]
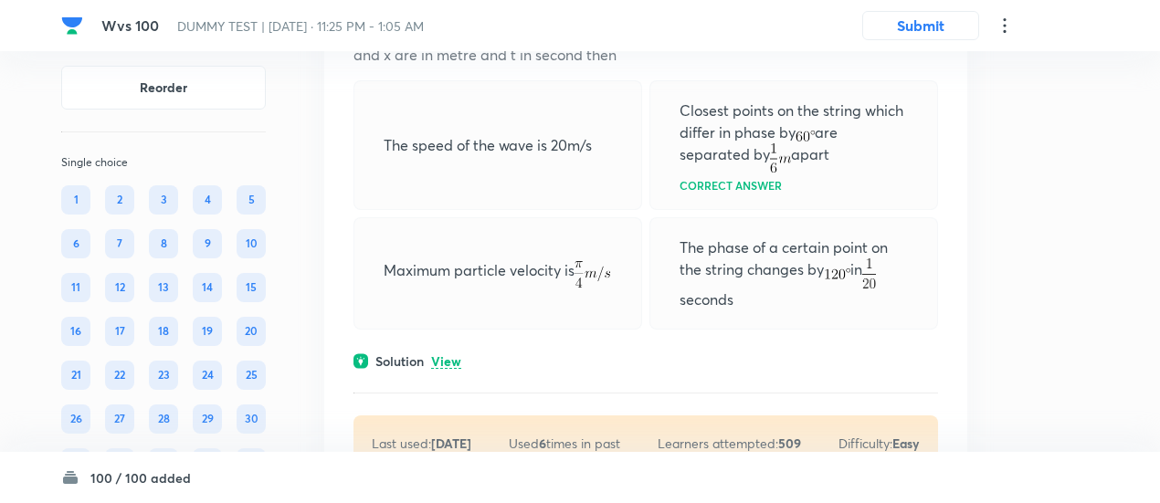
click at [456, 355] on p "View" at bounding box center [446, 362] width 30 height 14
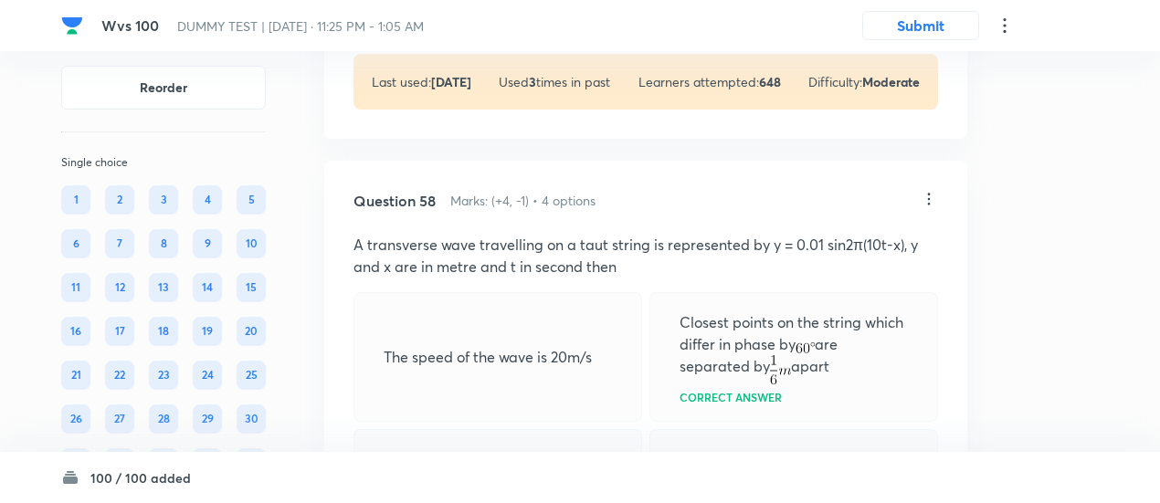
scroll to position [45984, 0]
click at [929, 191] on icon at bounding box center [928, 200] width 18 height 18
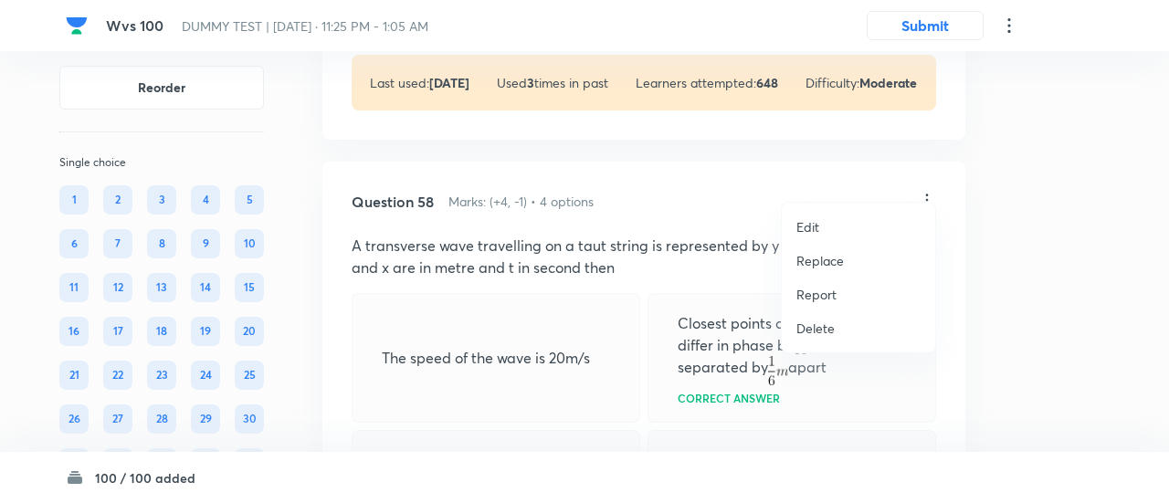
click at [818, 257] on p "Replace" at bounding box center [819, 260] width 47 height 19
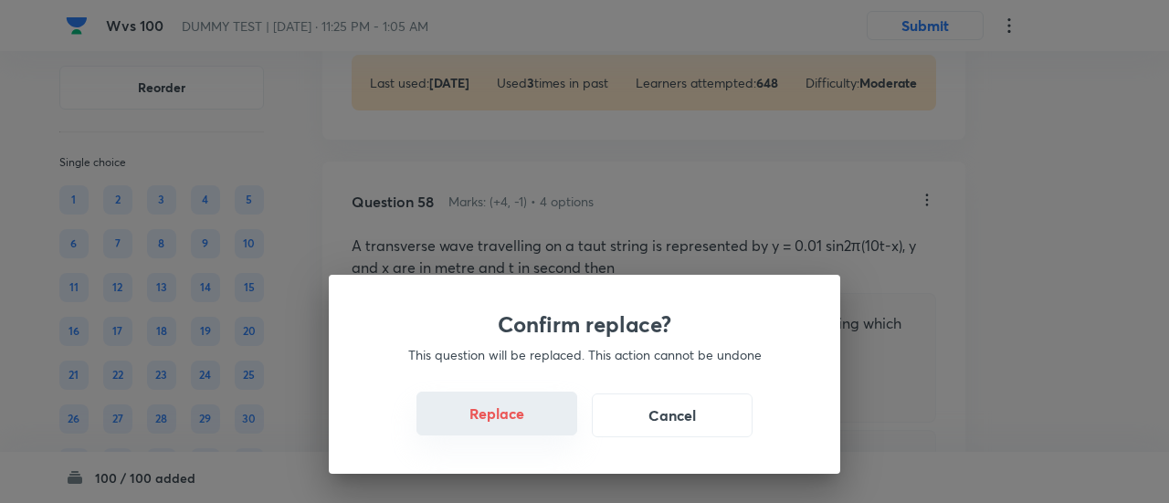
click at [515, 425] on button "Replace" at bounding box center [496, 414] width 161 height 44
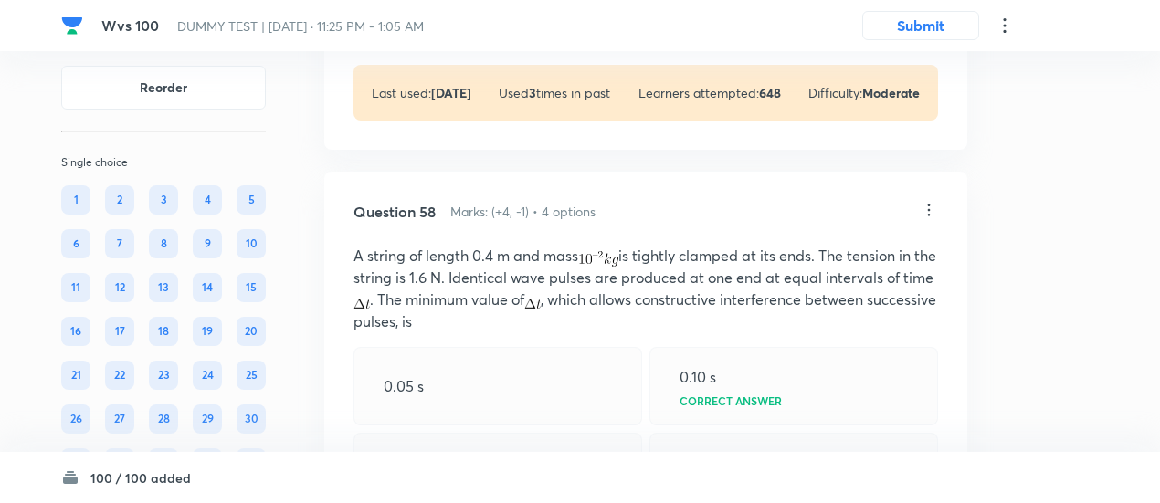
scroll to position [45973, 0]
click at [929, 202] on icon at bounding box center [928, 211] width 18 height 18
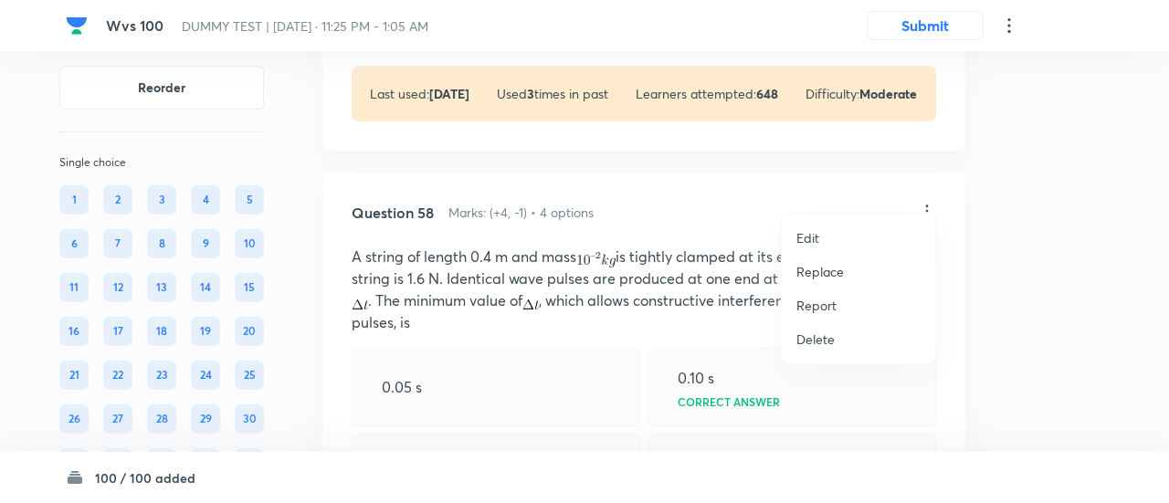
click at [834, 272] on p "Replace" at bounding box center [819, 271] width 47 height 19
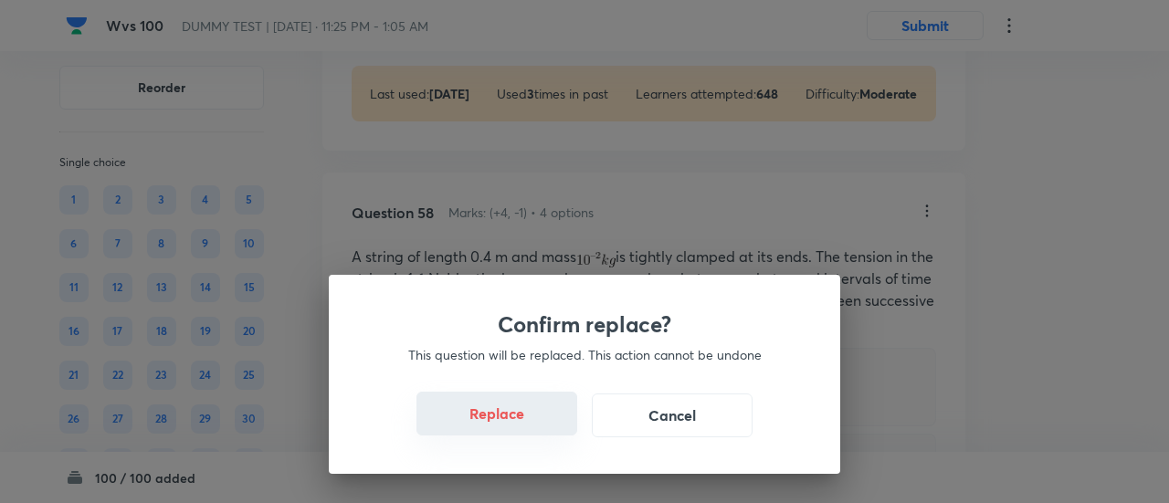
click at [518, 422] on button "Replace" at bounding box center [496, 414] width 161 height 44
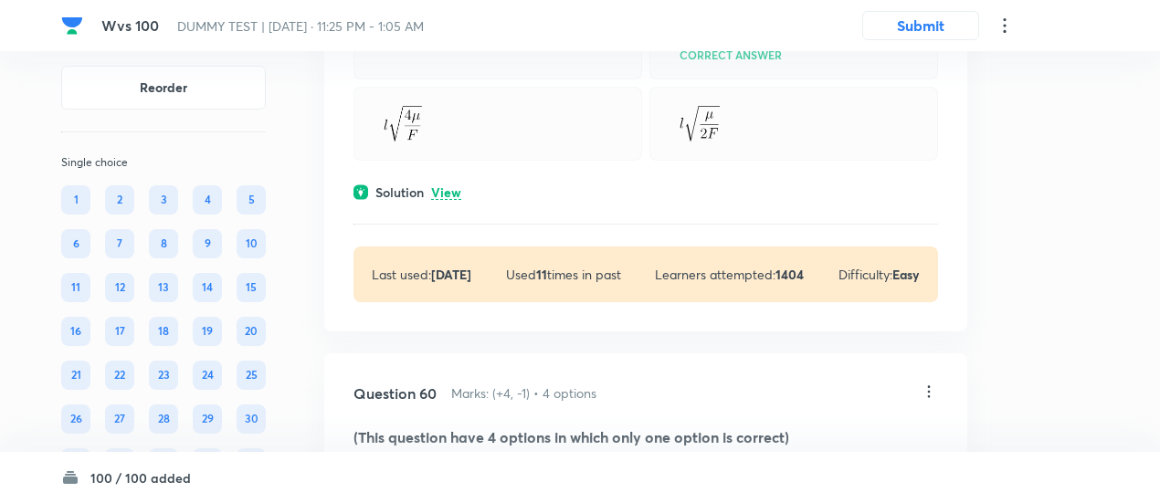
scroll to position [47370, 0]
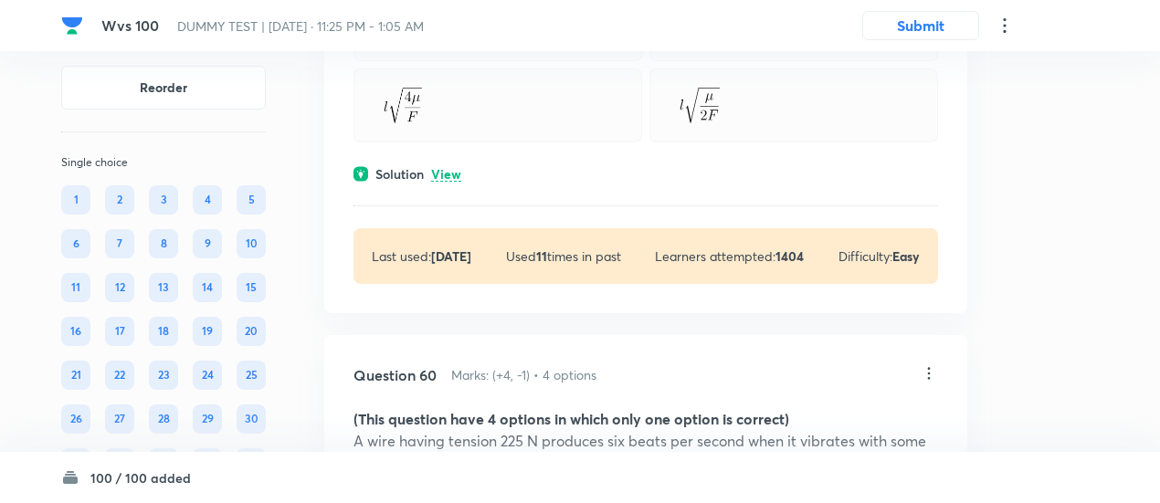
click at [451, 182] on p "View" at bounding box center [446, 175] width 30 height 14
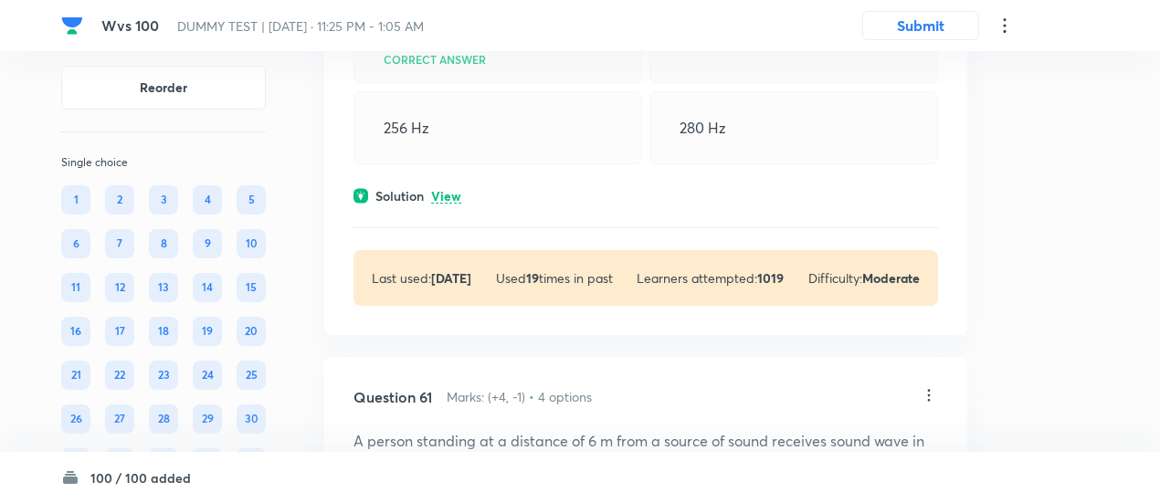
scroll to position [48128, 0]
click at [450, 205] on div "Solution View" at bounding box center [645, 194] width 584 height 19
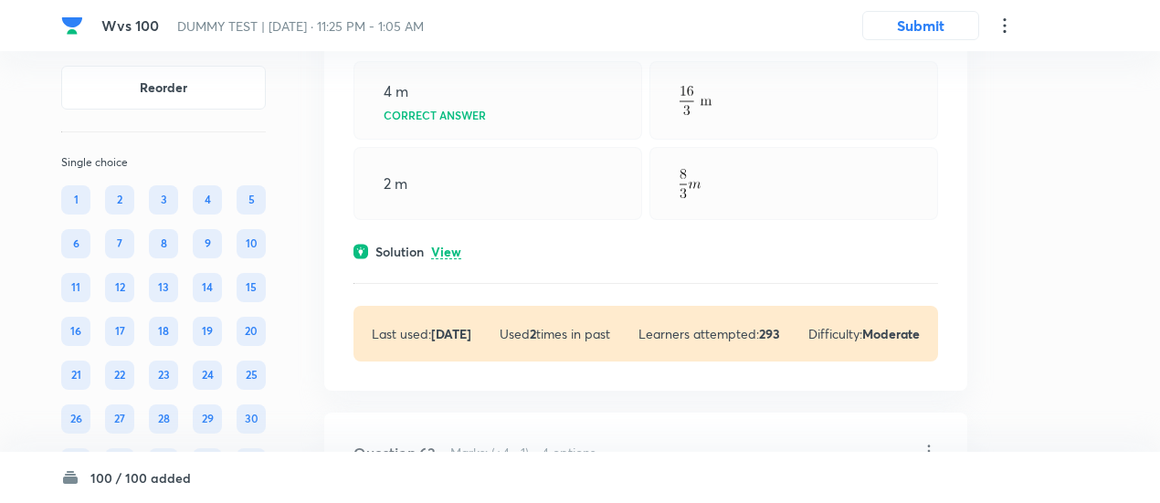
scroll to position [49150, 0]
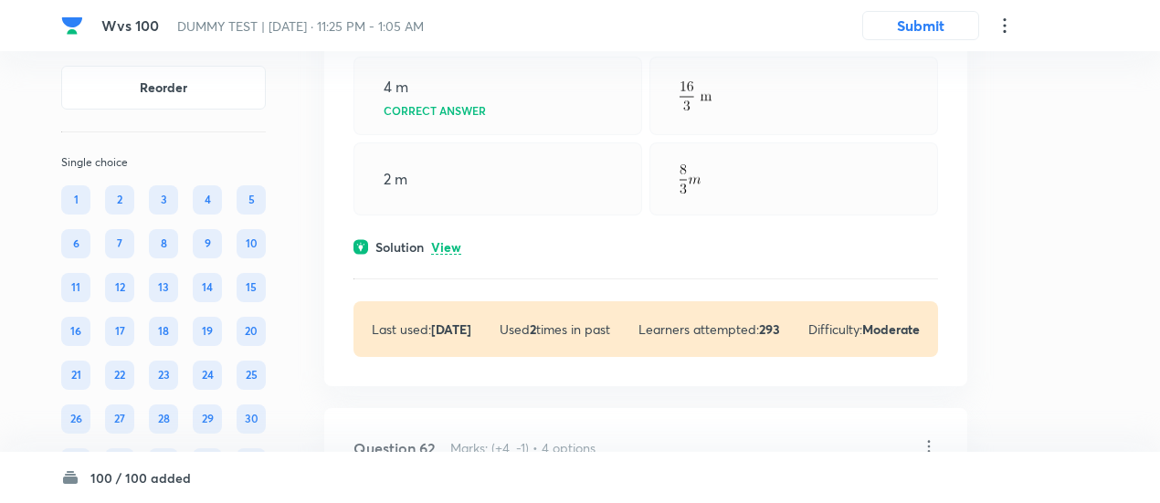
click at [446, 255] on p "View" at bounding box center [446, 248] width 30 height 14
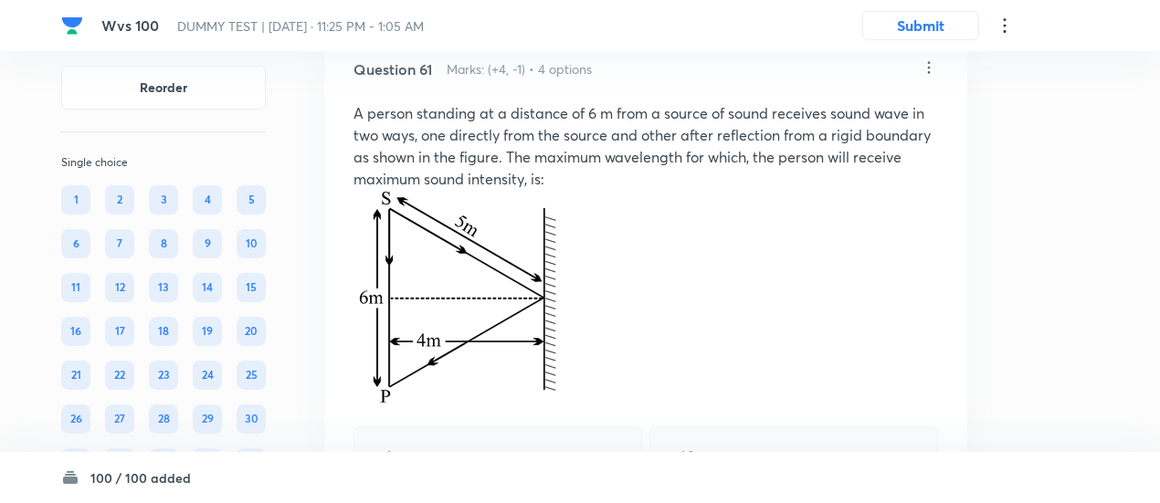
scroll to position [48780, 0]
click at [928, 74] on icon at bounding box center [929, 68] width 3 height 12
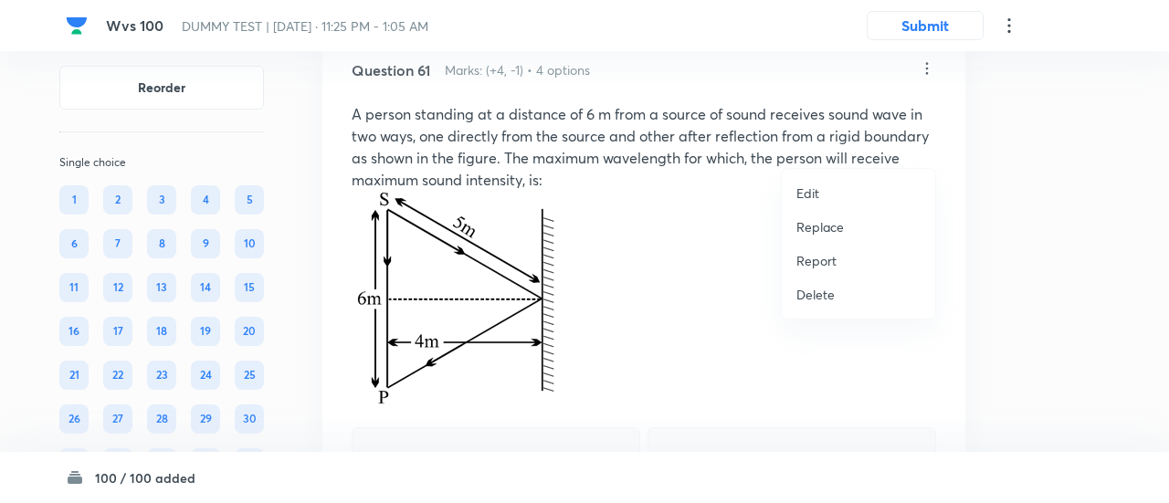
click at [814, 222] on p "Replace" at bounding box center [819, 226] width 47 height 19
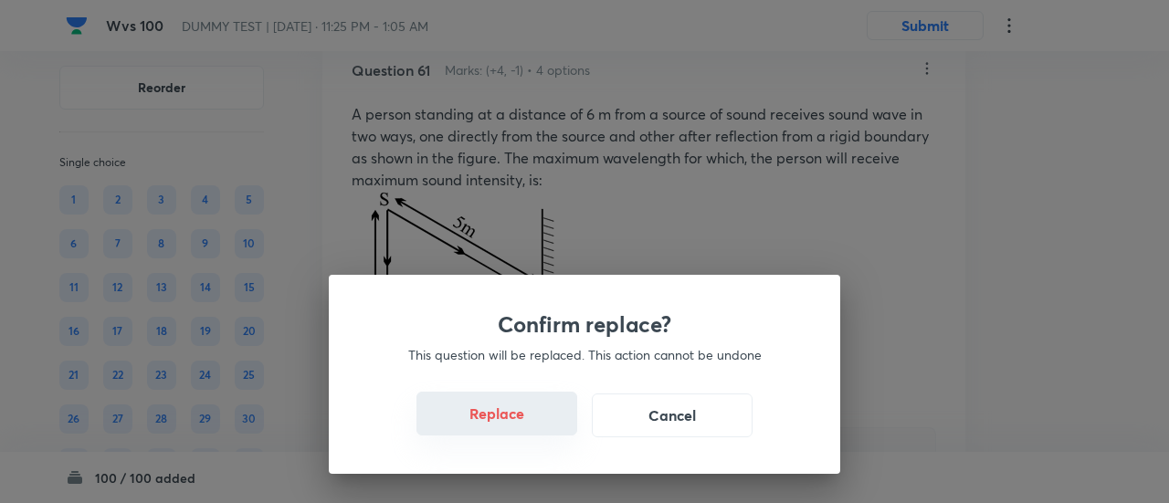
click at [513, 429] on button "Replace" at bounding box center [496, 414] width 161 height 44
click at [513, 423] on button "Replace" at bounding box center [496, 414] width 161 height 44
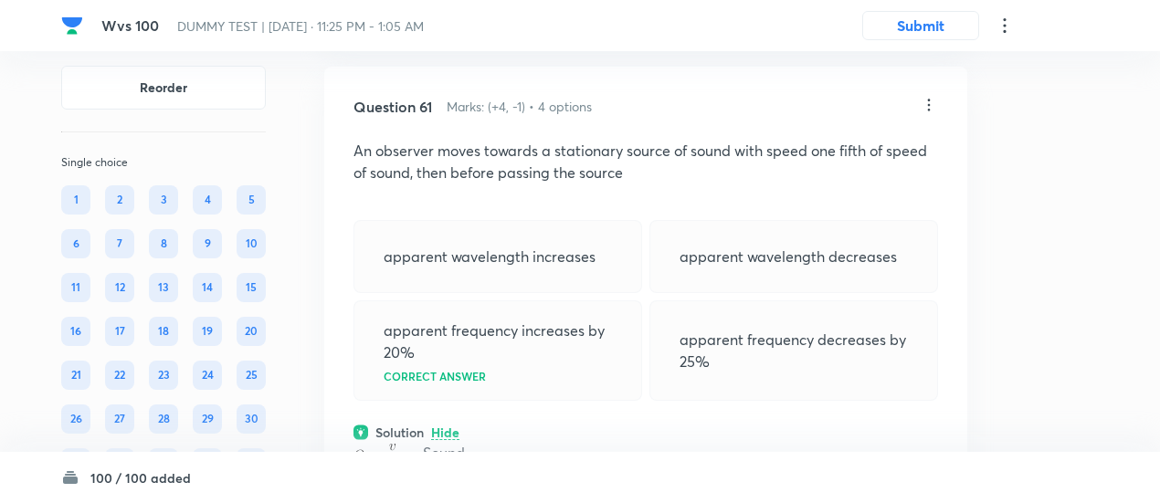
scroll to position [48742, 0]
click at [928, 111] on icon at bounding box center [929, 106] width 3 height 12
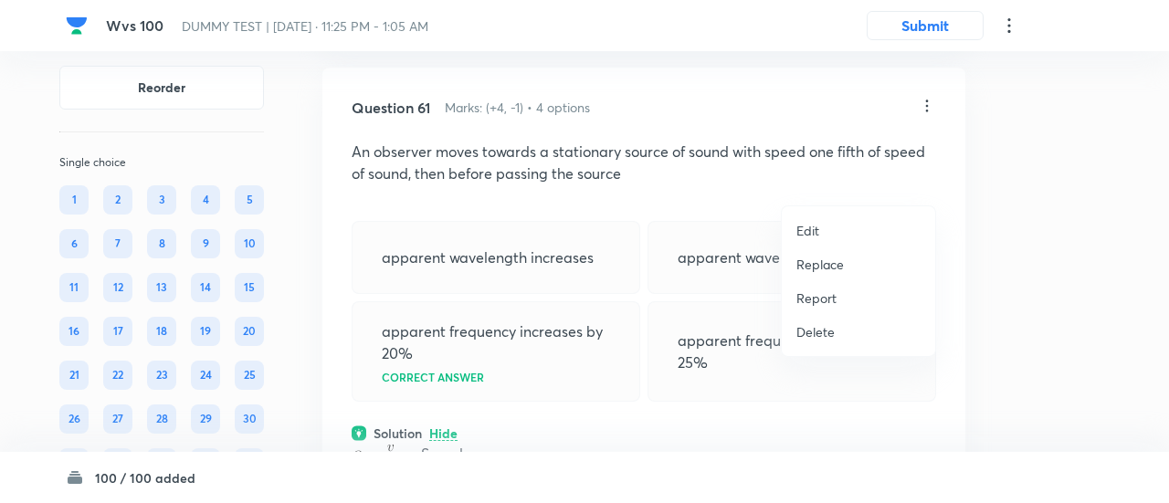
click at [803, 264] on p "Replace" at bounding box center [819, 264] width 47 height 19
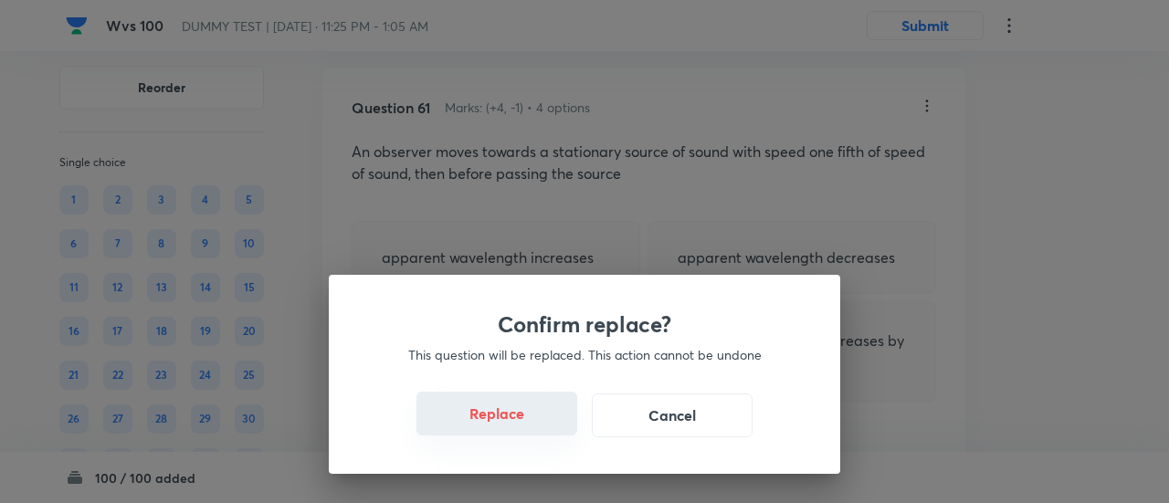
click at [508, 427] on button "Replace" at bounding box center [496, 414] width 161 height 44
click at [508, 427] on button "Replace" at bounding box center [496, 416] width 161 height 44
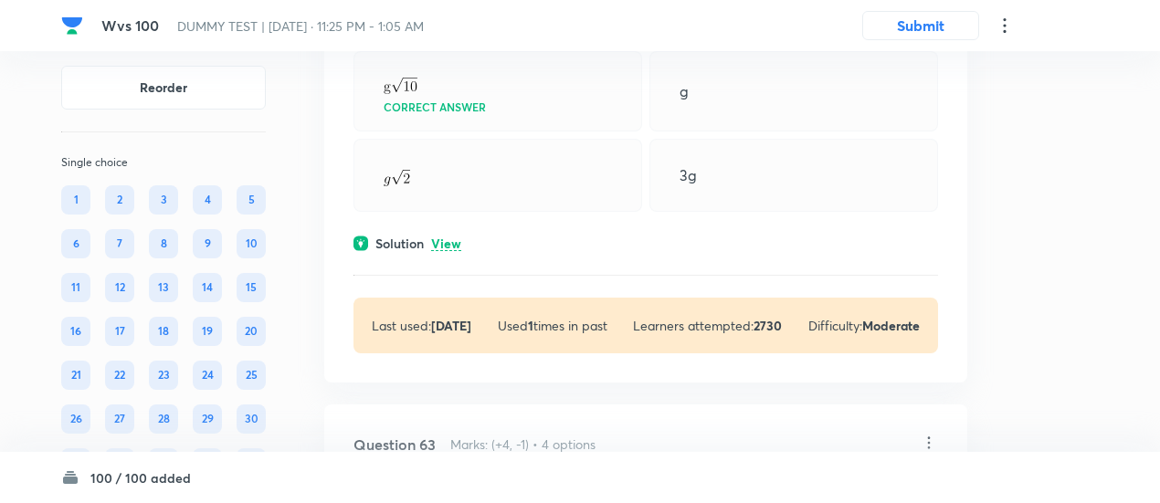
scroll to position [49792, 0]
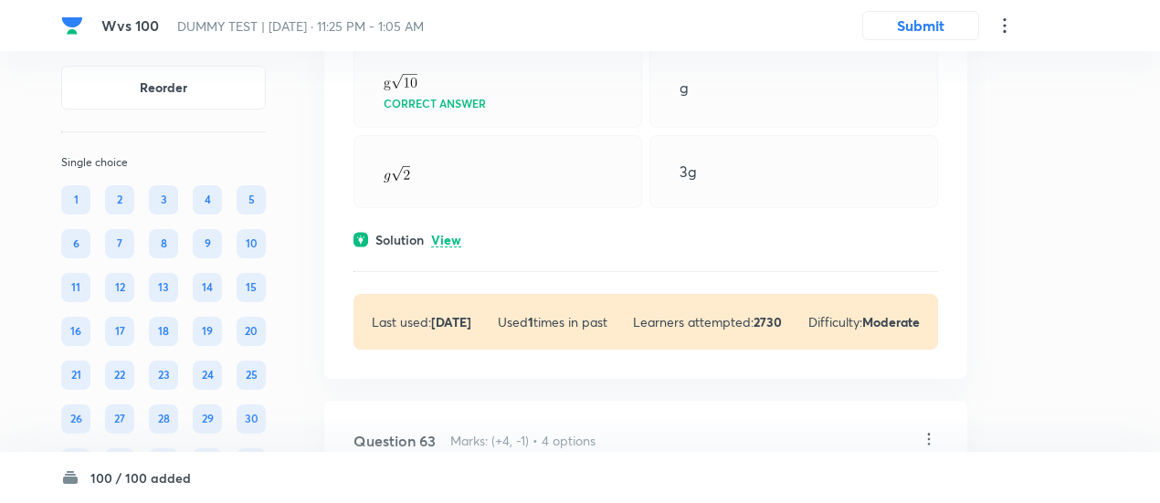
click at [459, 247] on p "View" at bounding box center [446, 241] width 30 height 14
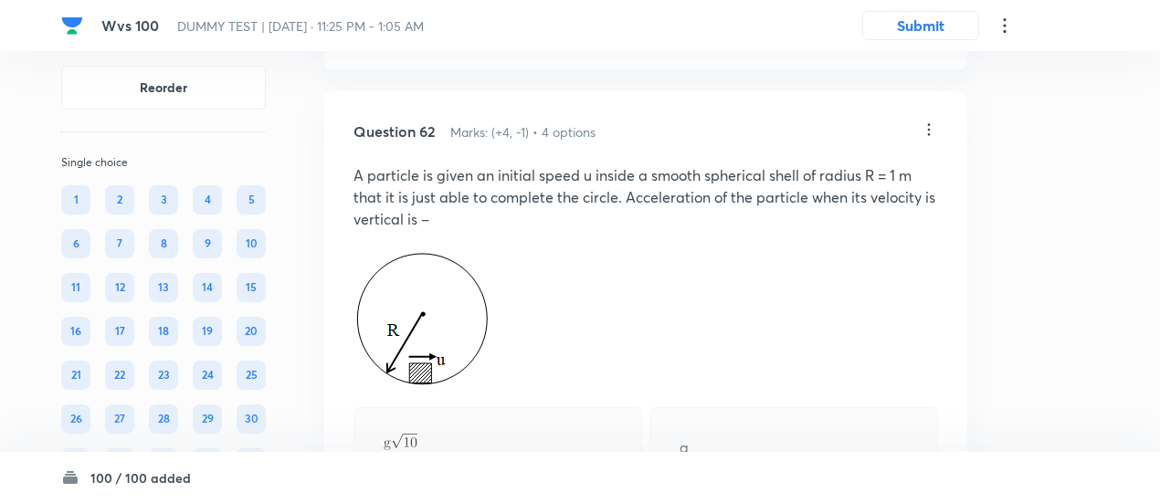
scroll to position [49430, 0]
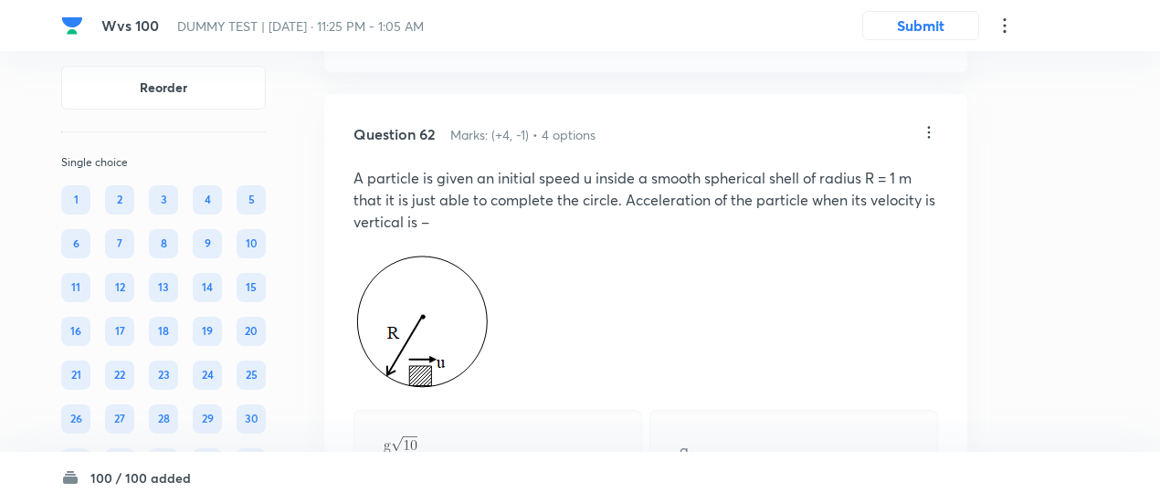
click at [929, 139] on icon at bounding box center [929, 133] width 3 height 12
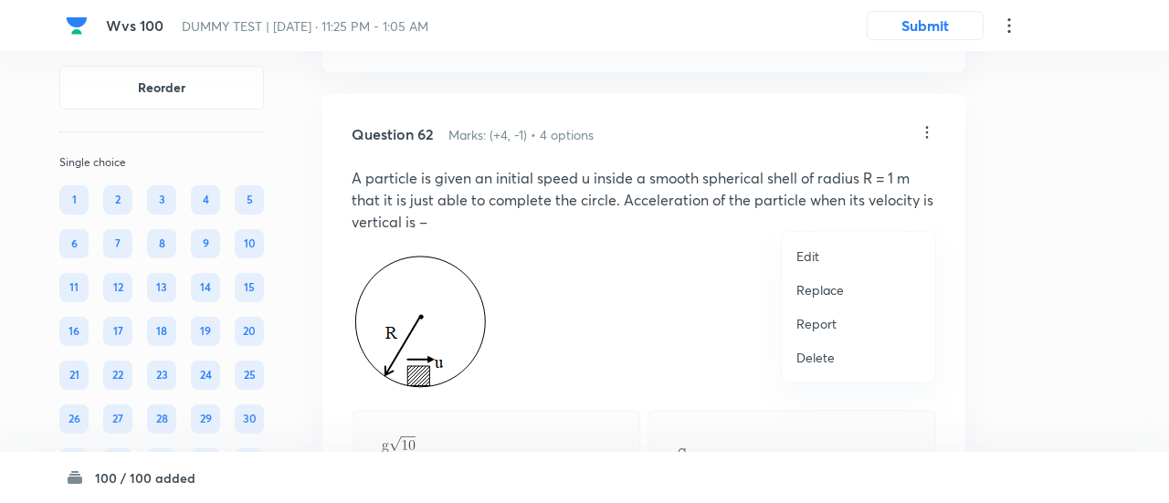
click at [814, 291] on p "Replace" at bounding box center [819, 289] width 47 height 19
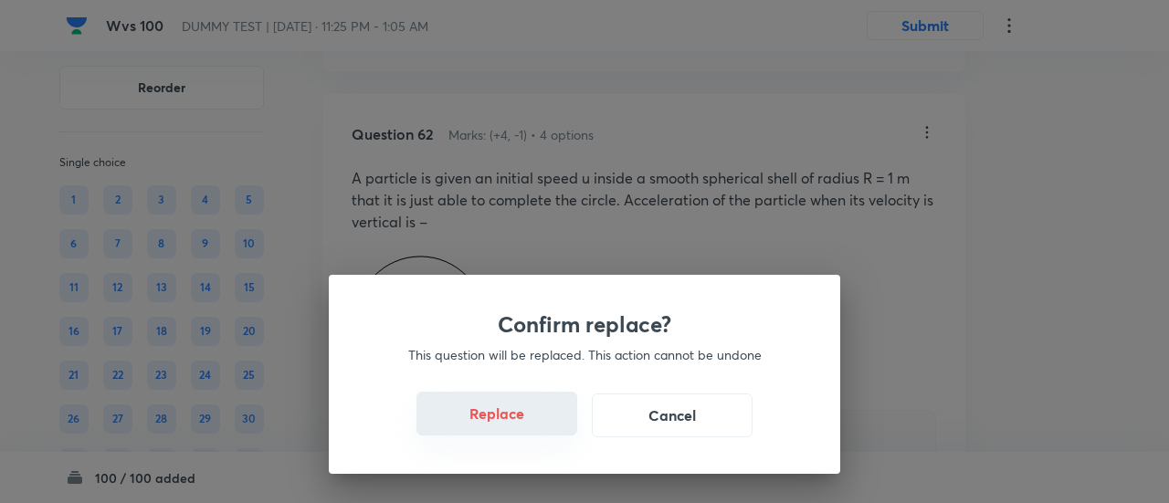
click at [508, 423] on button "Replace" at bounding box center [496, 414] width 161 height 44
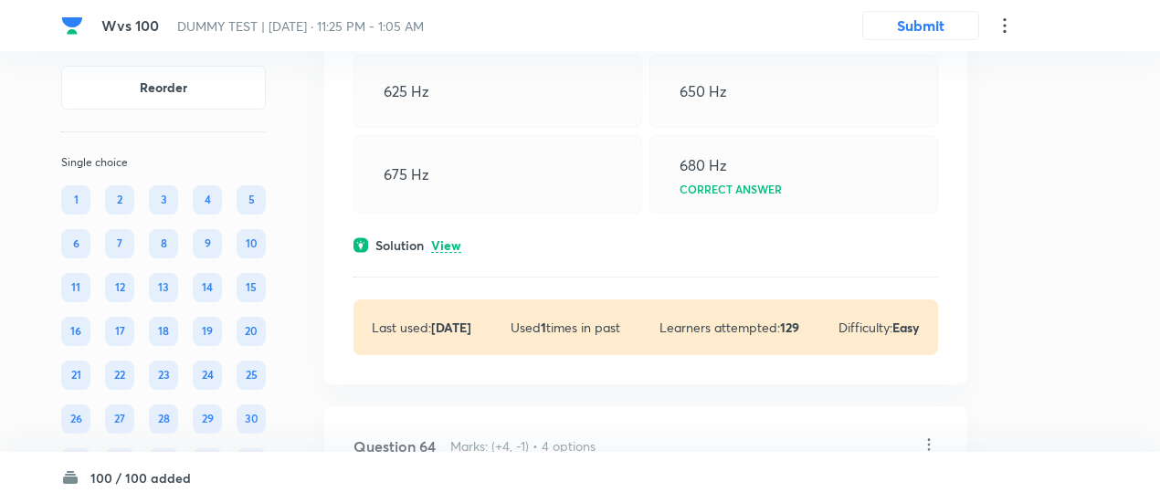
scroll to position [50991, 0]
click at [456, 252] on p "View" at bounding box center [446, 245] width 30 height 14
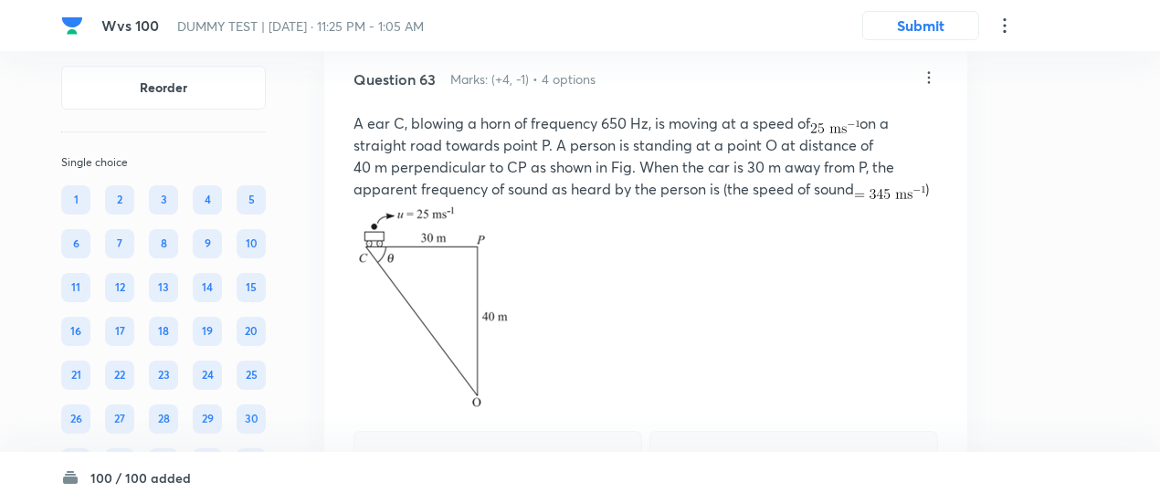
scroll to position [50608, 0]
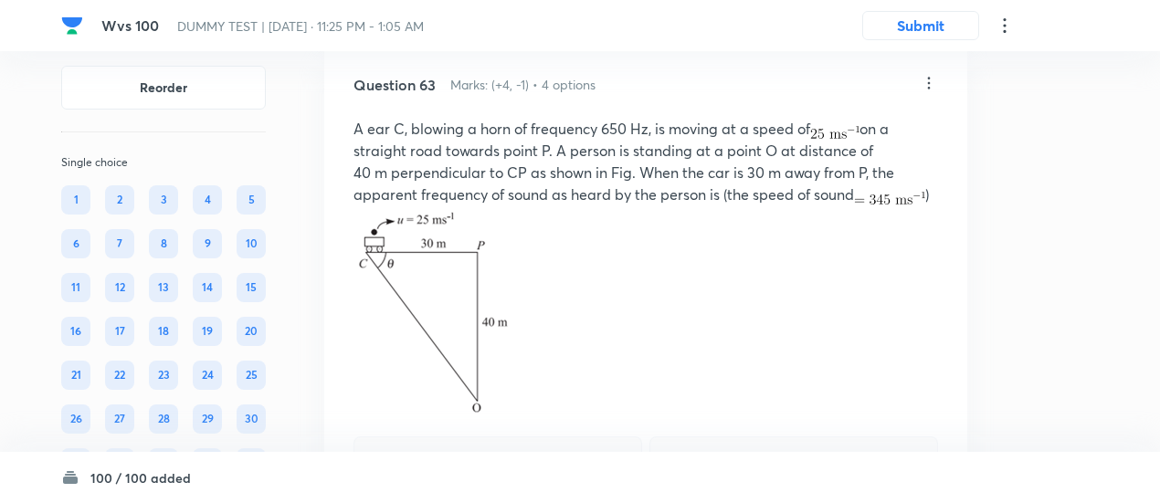
click at [929, 92] on icon at bounding box center [928, 83] width 18 height 18
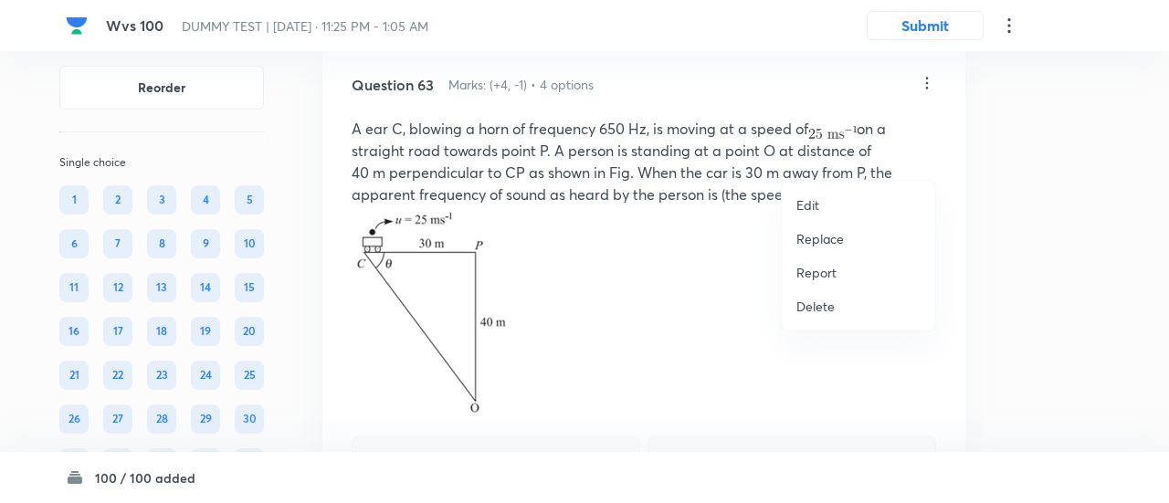
click at [836, 236] on p "Replace" at bounding box center [819, 238] width 47 height 19
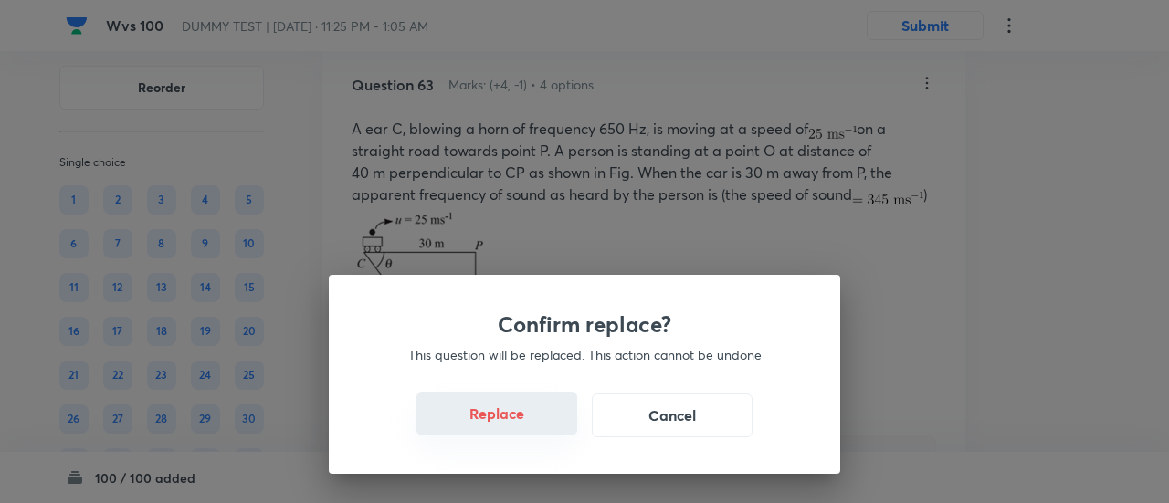
click at [518, 425] on button "Replace" at bounding box center [496, 414] width 161 height 44
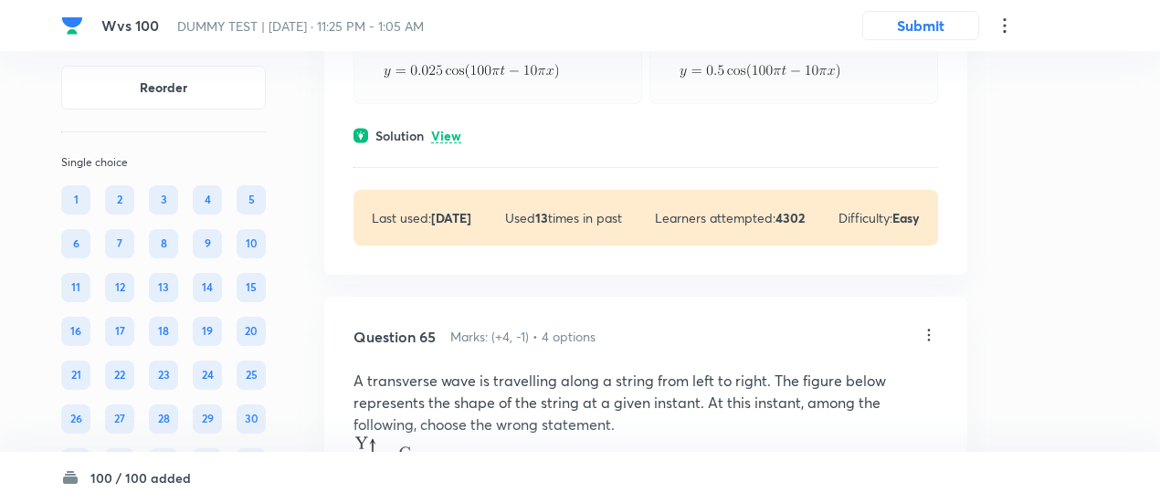
scroll to position [51929, 0]
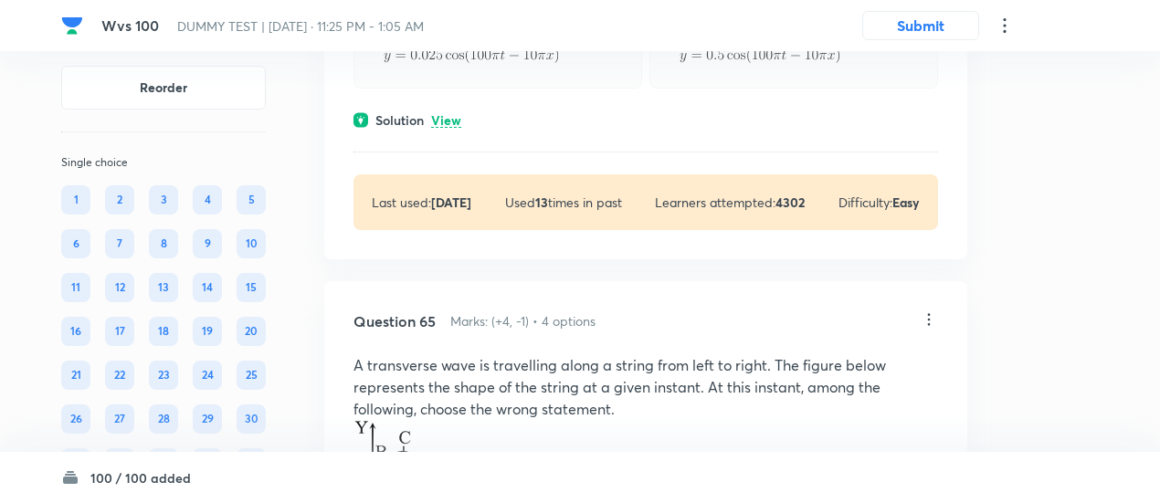
click at [458, 128] on p "View" at bounding box center [446, 121] width 30 height 14
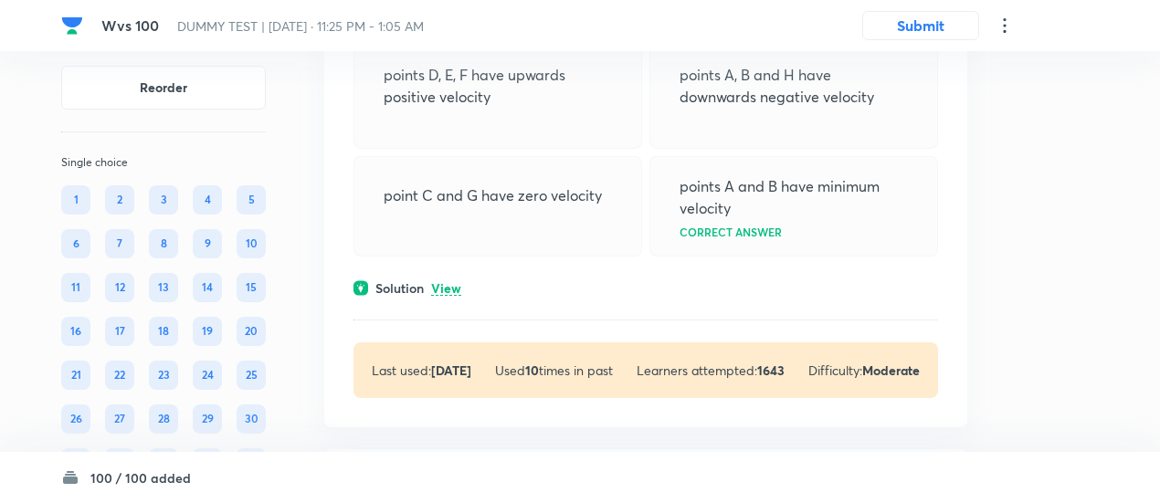
scroll to position [52726, 0]
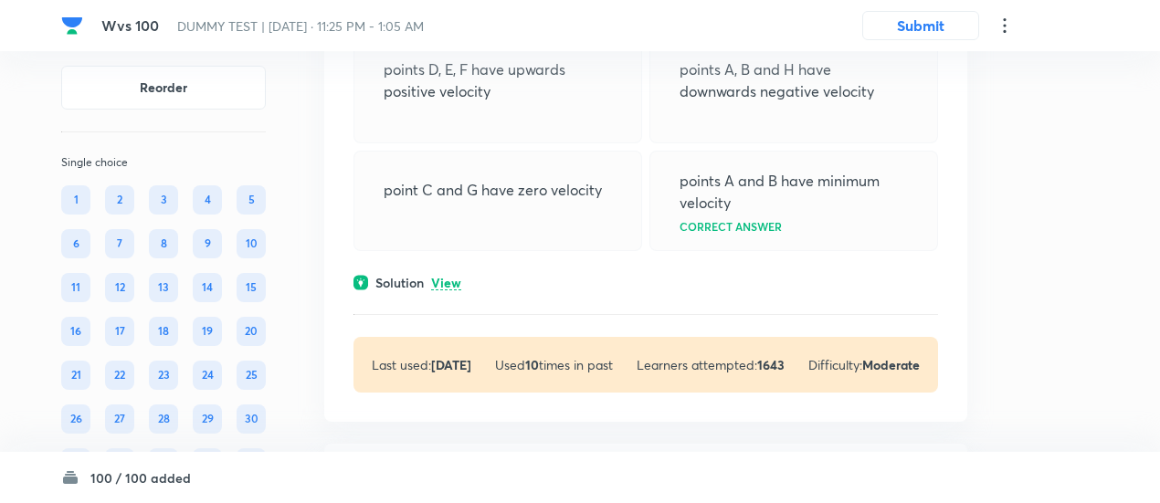
click at [446, 290] on p "View" at bounding box center [446, 284] width 30 height 14
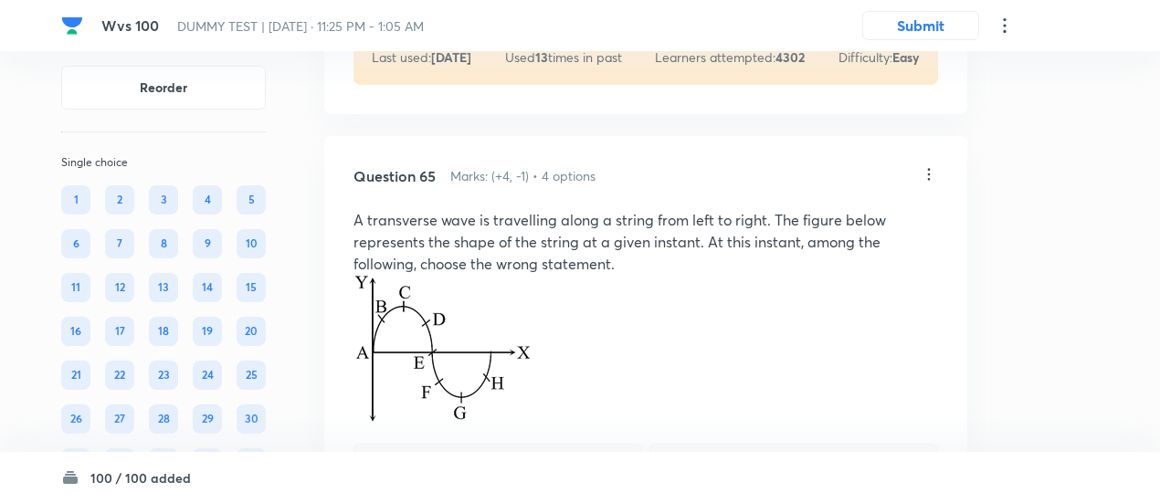
scroll to position [52309, 0]
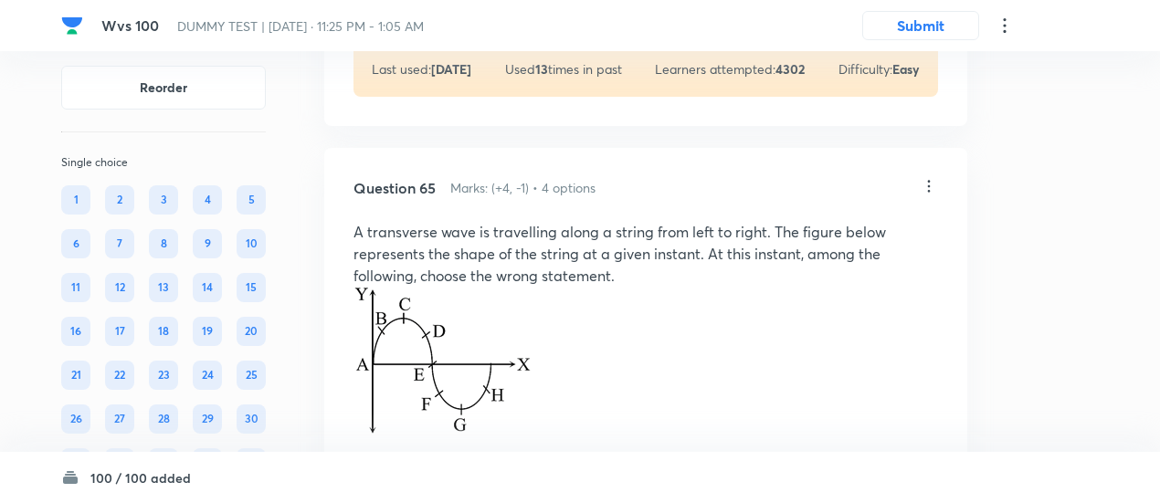
click at [926, 195] on icon at bounding box center [928, 186] width 18 height 18
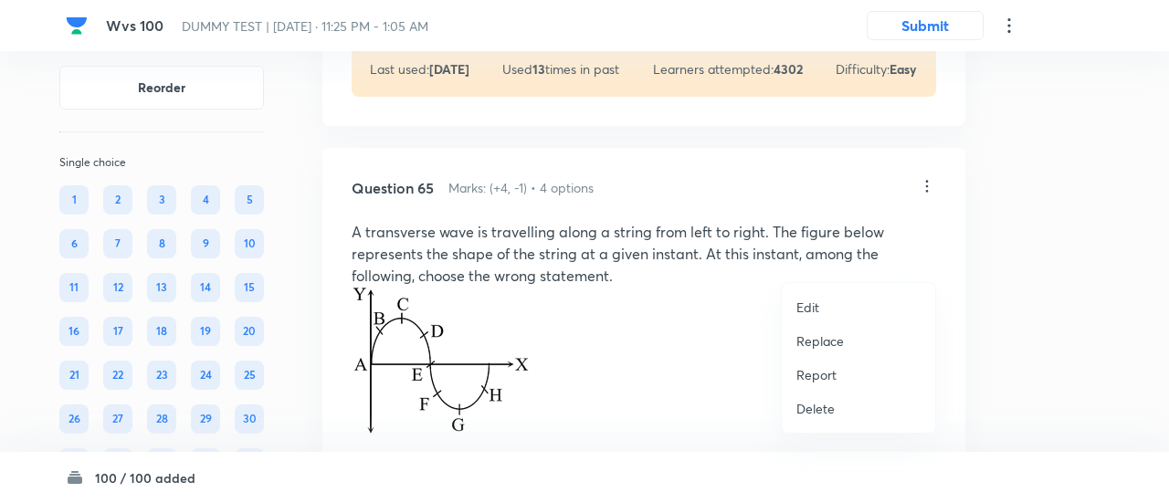
click at [814, 341] on p "Replace" at bounding box center [819, 340] width 47 height 19
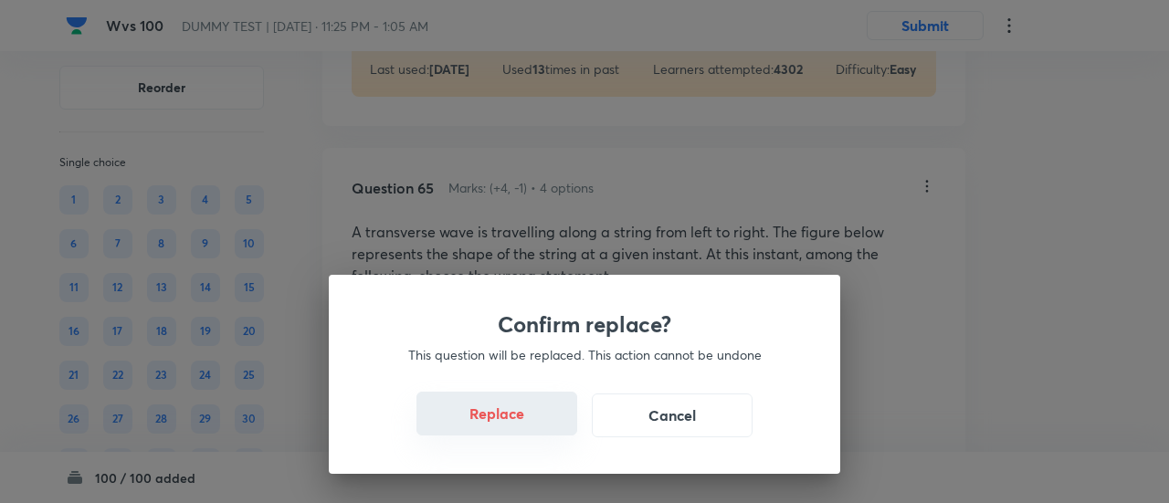
click at [495, 422] on button "Replace" at bounding box center [496, 414] width 161 height 44
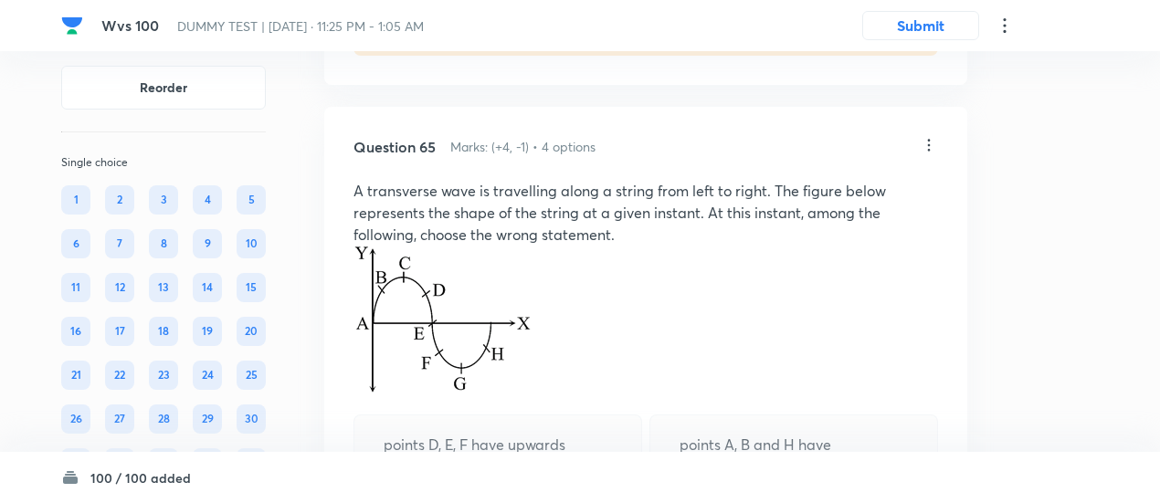
scroll to position [52346, 0]
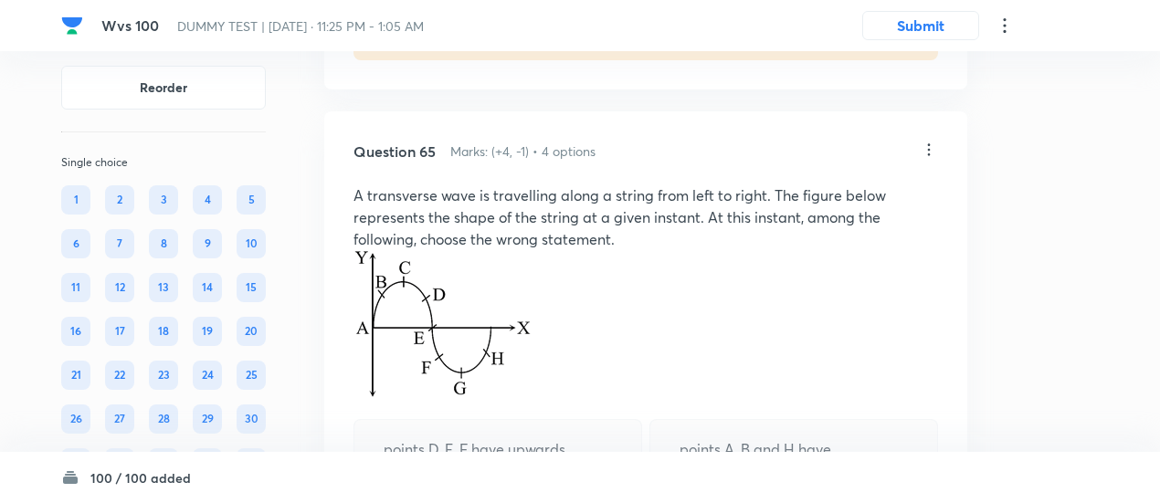
click at [925, 159] on icon at bounding box center [928, 150] width 18 height 18
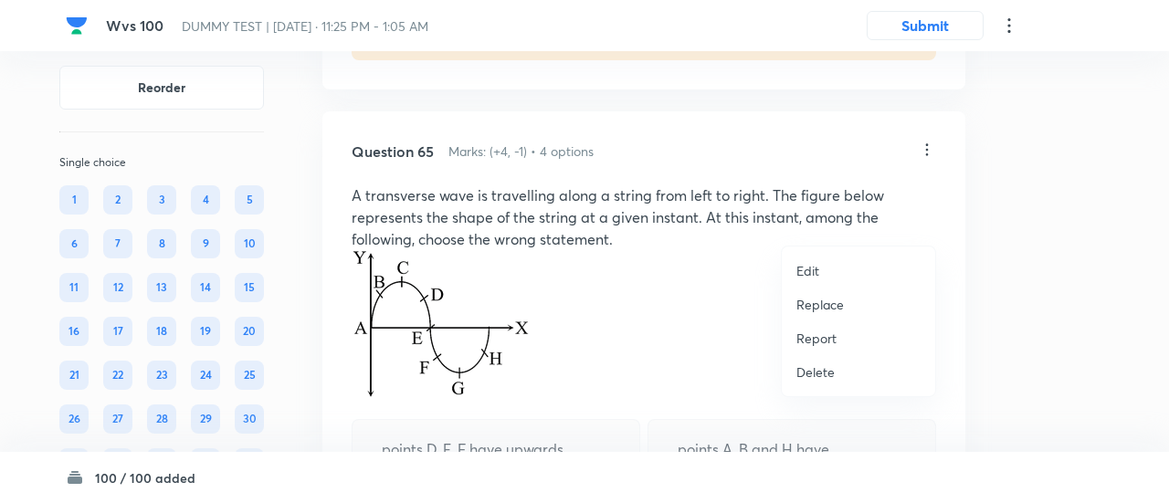
click at [803, 305] on p "Replace" at bounding box center [819, 304] width 47 height 19
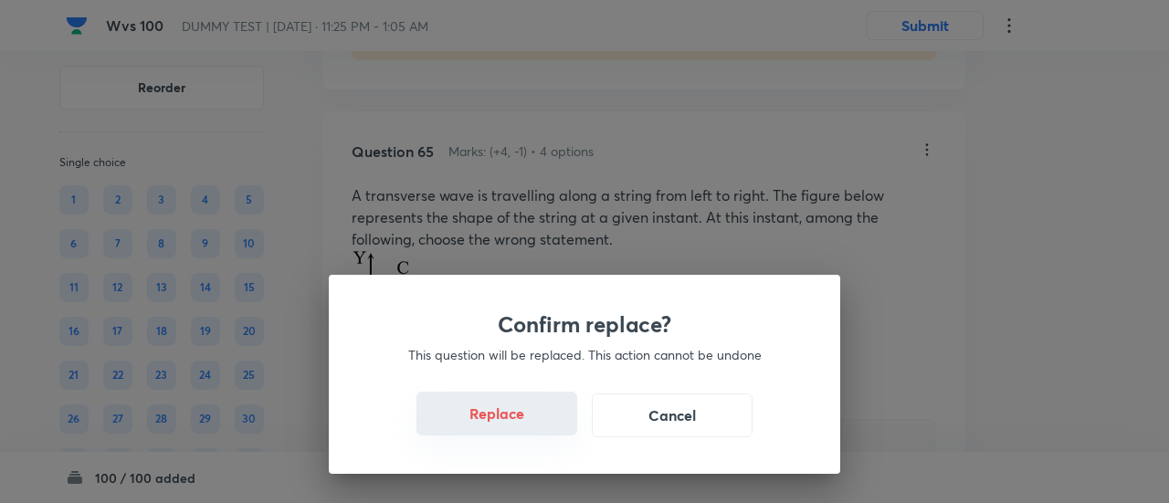
click at [508, 425] on button "Replace" at bounding box center [496, 414] width 161 height 44
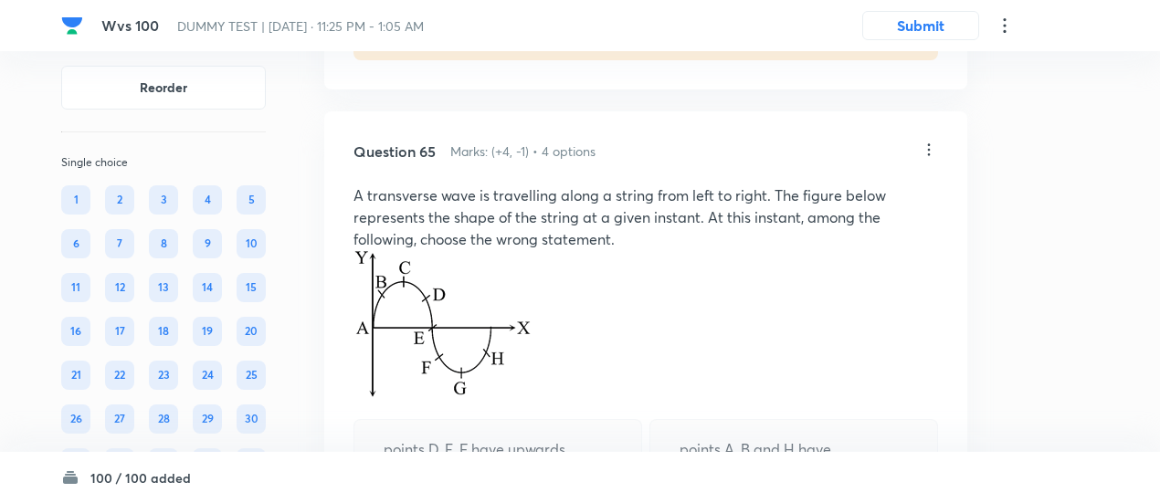
click at [508, 399] on img at bounding box center [442, 324] width 178 height 149
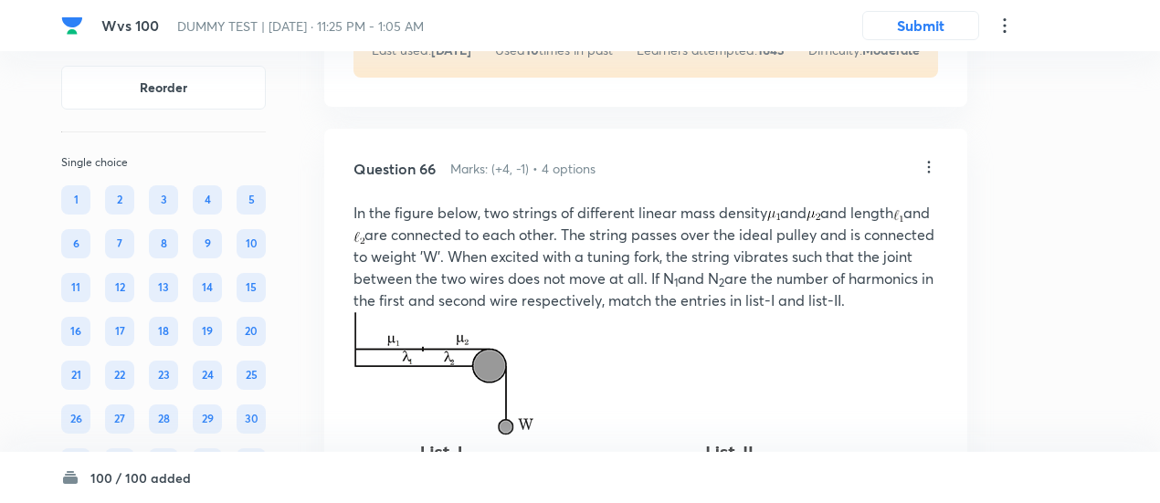
scroll to position [53463, 0]
click at [929, 174] on icon at bounding box center [929, 169] width 3 height 12
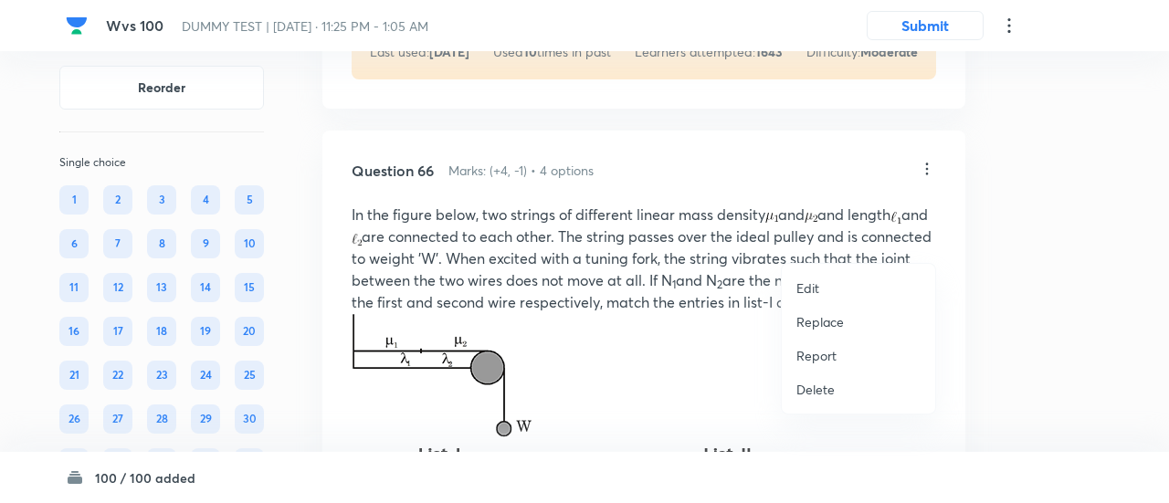
click at [827, 320] on p "Replace" at bounding box center [819, 321] width 47 height 19
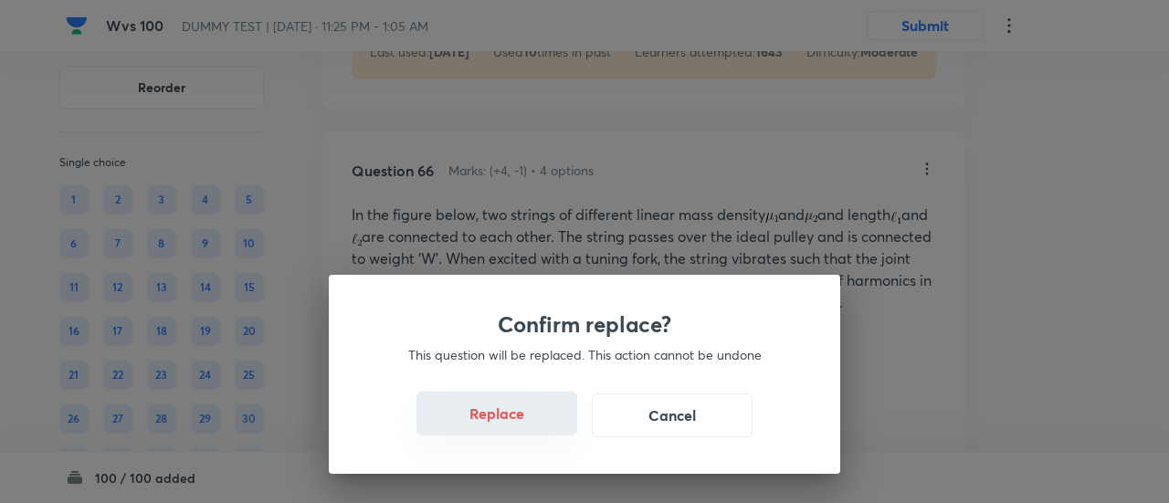
click at [509, 421] on button "Replace" at bounding box center [496, 414] width 161 height 44
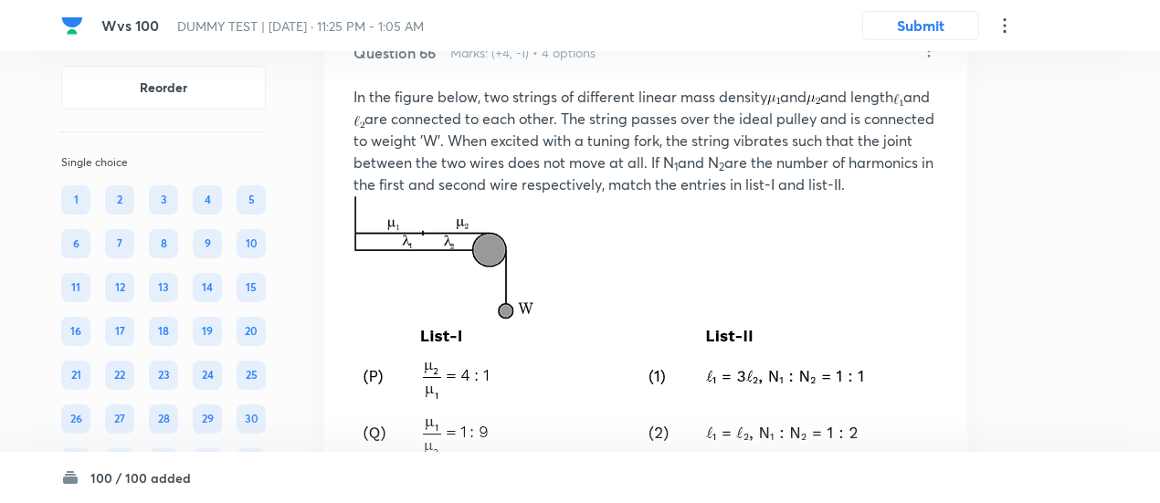
scroll to position [53571, 0]
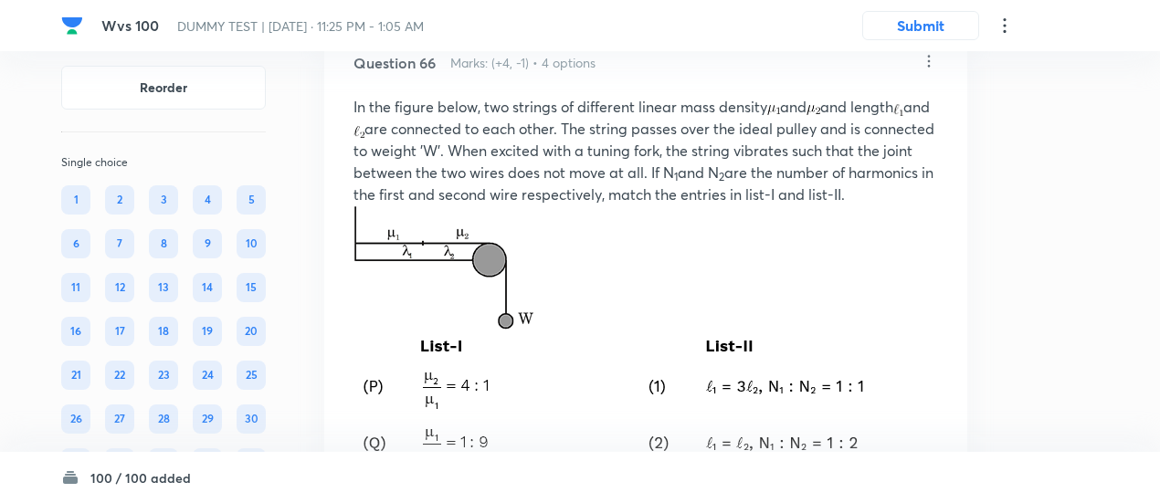
click at [929, 70] on icon at bounding box center [928, 61] width 18 height 18
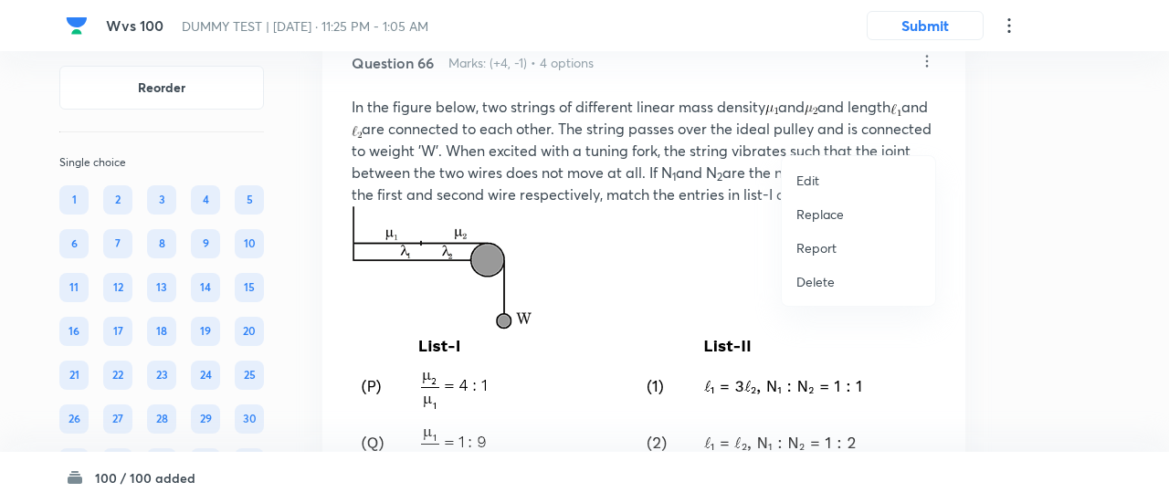
click at [825, 209] on p "Replace" at bounding box center [819, 214] width 47 height 19
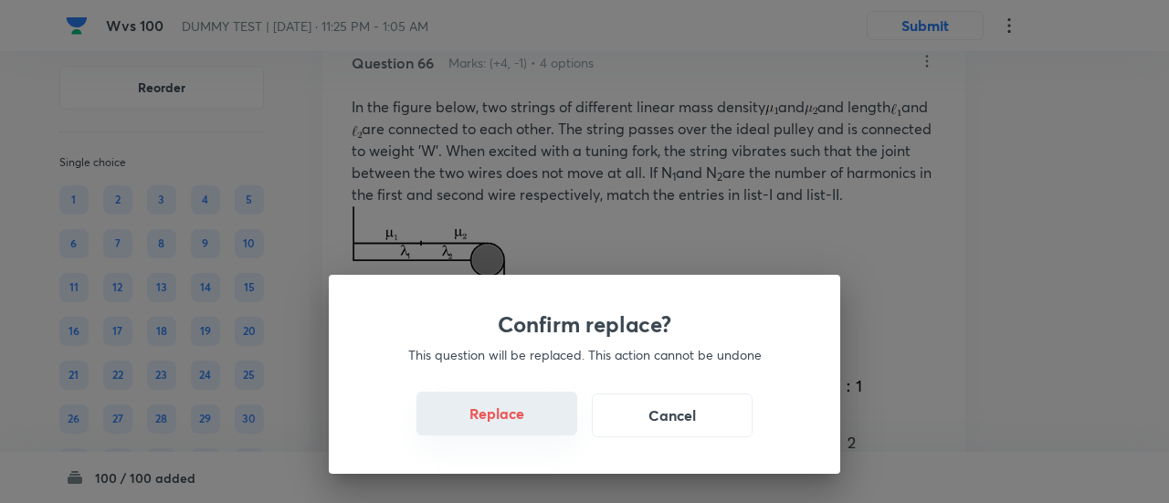
click at [510, 429] on button "Replace" at bounding box center [496, 414] width 161 height 44
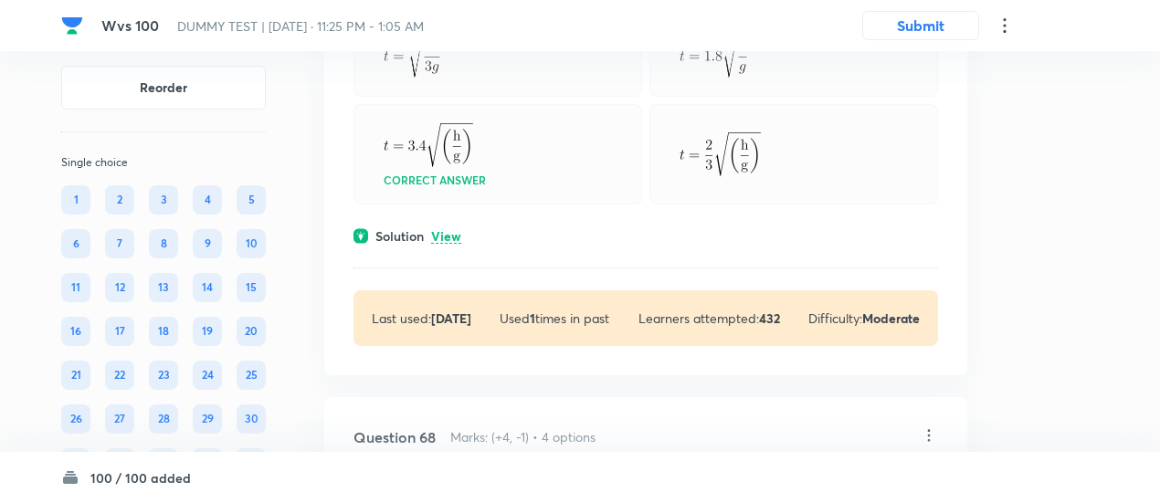
scroll to position [54727, 0]
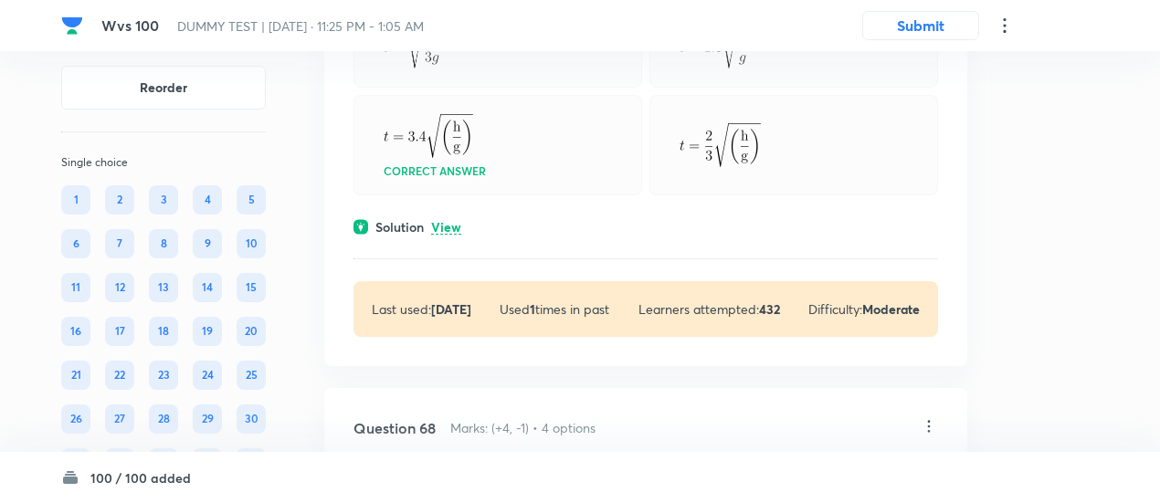
click at [443, 235] on p "View" at bounding box center [446, 228] width 30 height 14
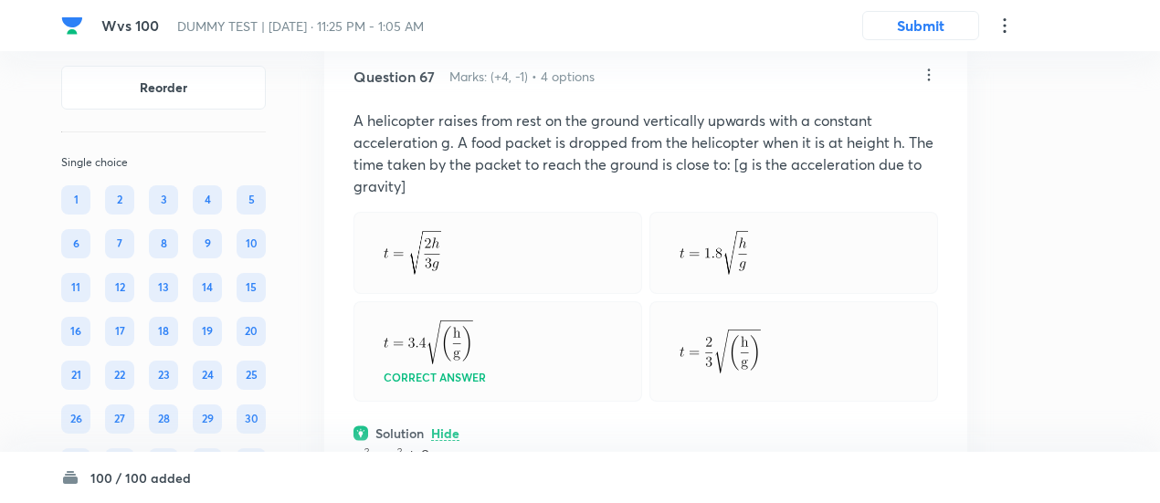
scroll to position [54517, 0]
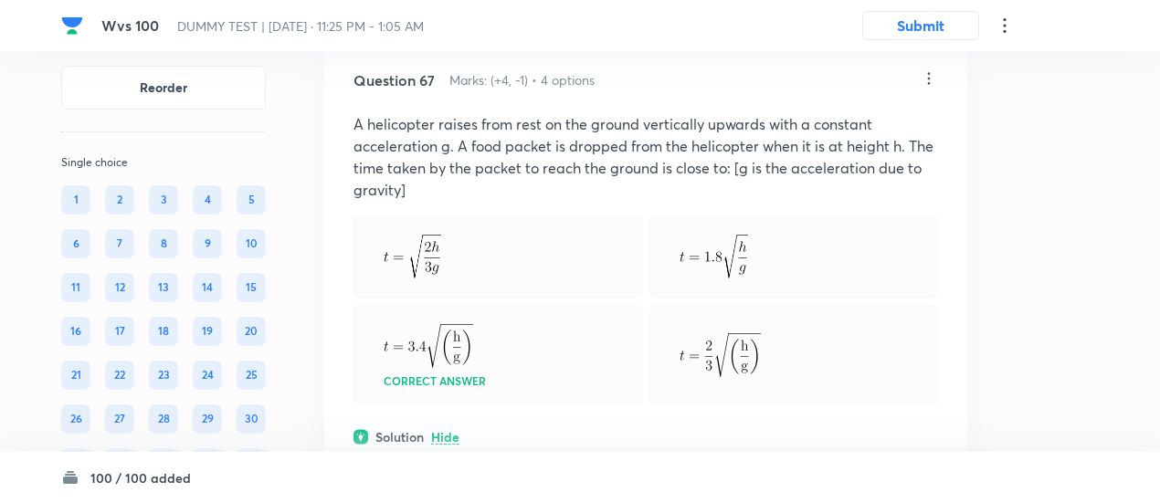
click at [931, 88] on icon at bounding box center [928, 78] width 18 height 18
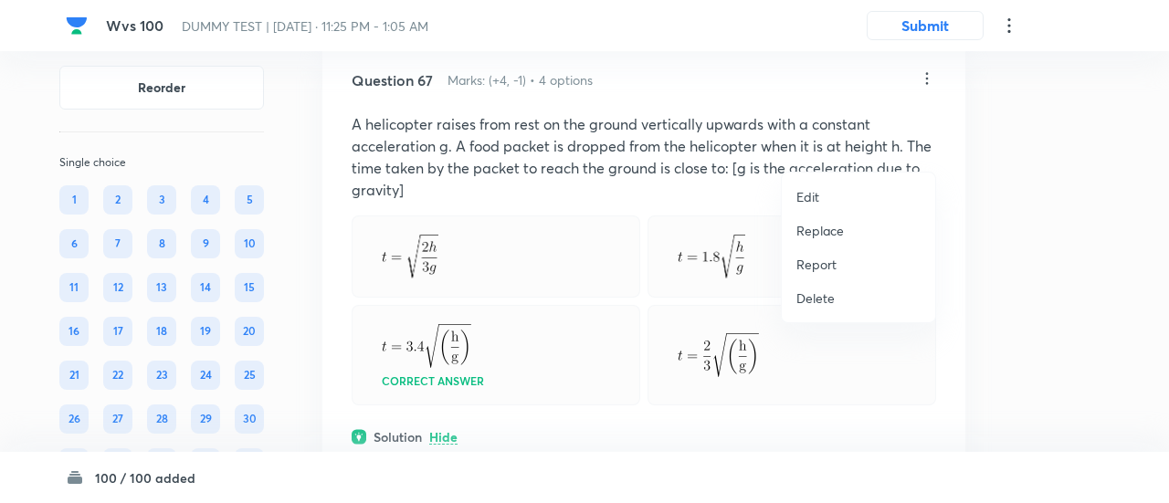
click at [825, 227] on p "Replace" at bounding box center [819, 230] width 47 height 19
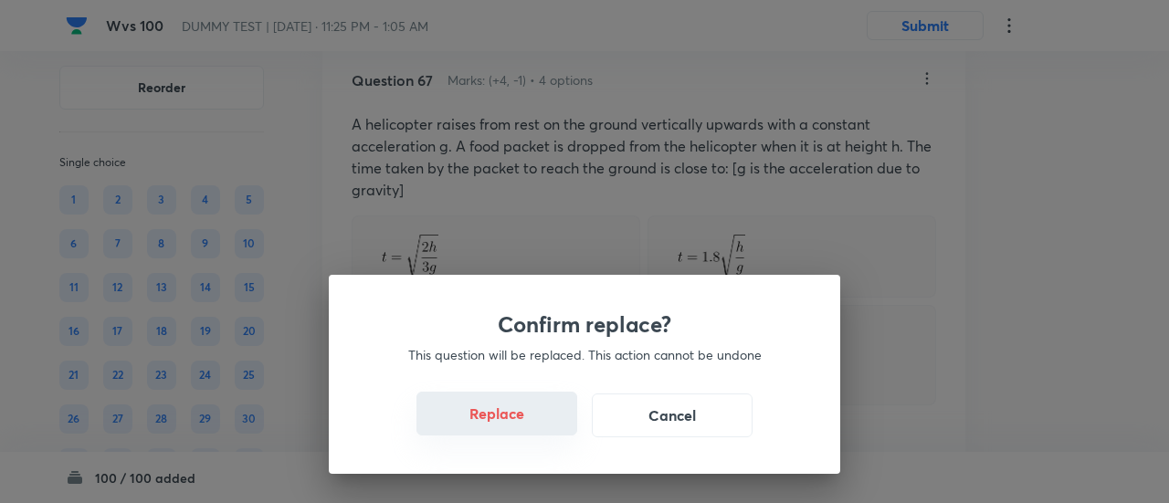
click at [512, 421] on button "Replace" at bounding box center [496, 414] width 161 height 44
click at [512, 421] on button "Replace" at bounding box center [496, 416] width 161 height 44
click at [512, 421] on button "Replace" at bounding box center [496, 414] width 161 height 44
click at [512, 421] on button "Replace" at bounding box center [496, 416] width 161 height 44
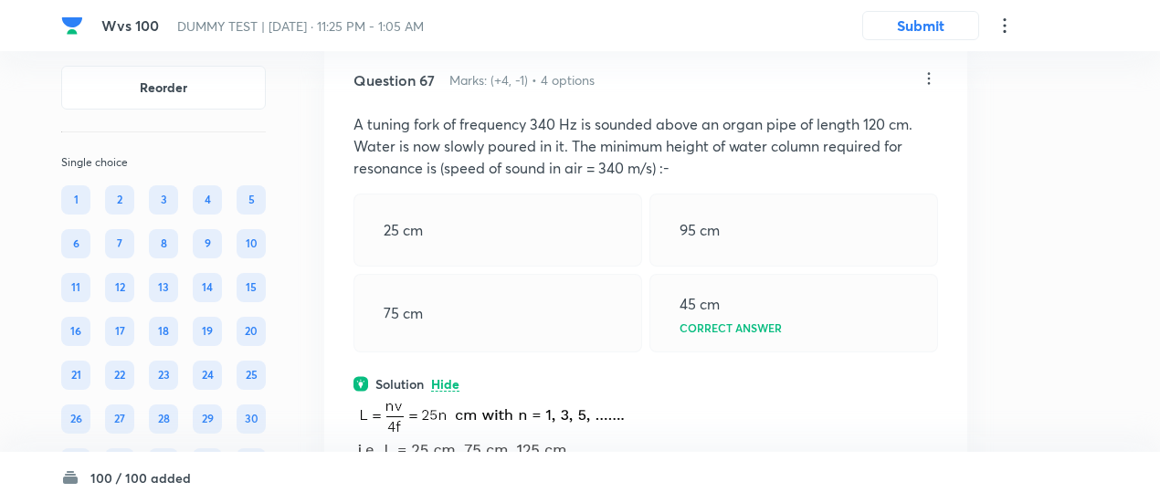
click at [512, 352] on div "75 cm" at bounding box center [497, 313] width 289 height 79
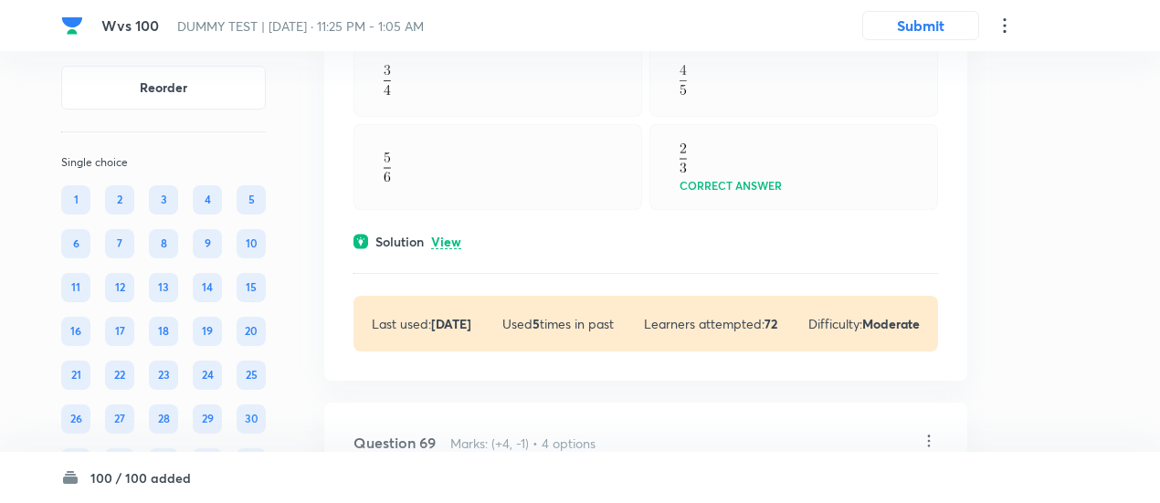
scroll to position [55336, 0]
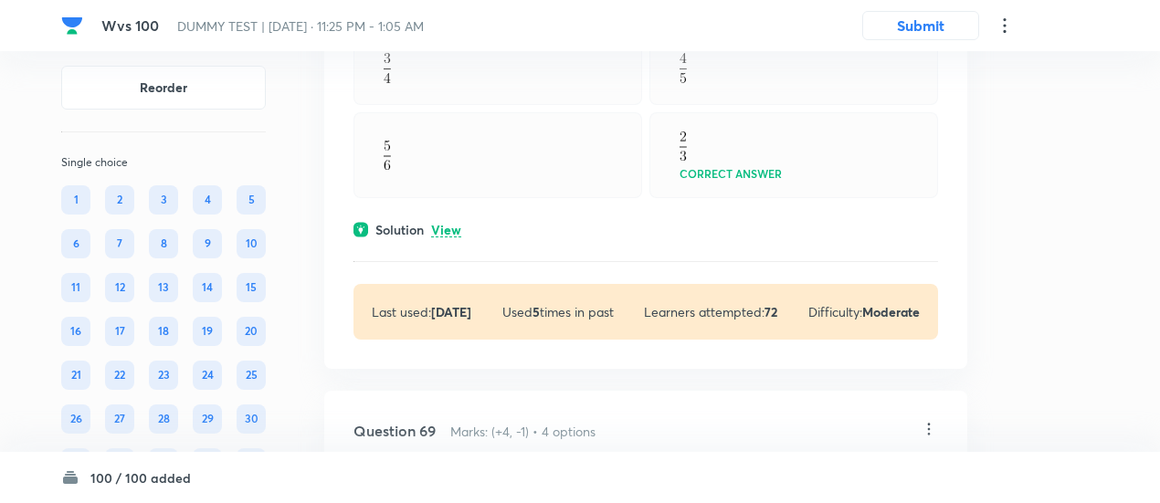
click at [452, 237] on p "View" at bounding box center [446, 231] width 30 height 14
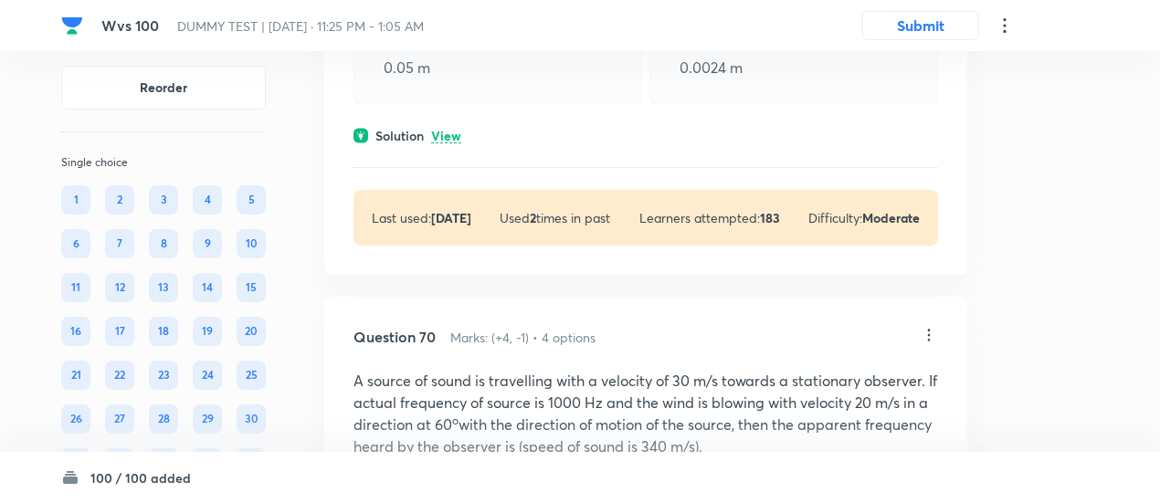
scroll to position [56052, 0]
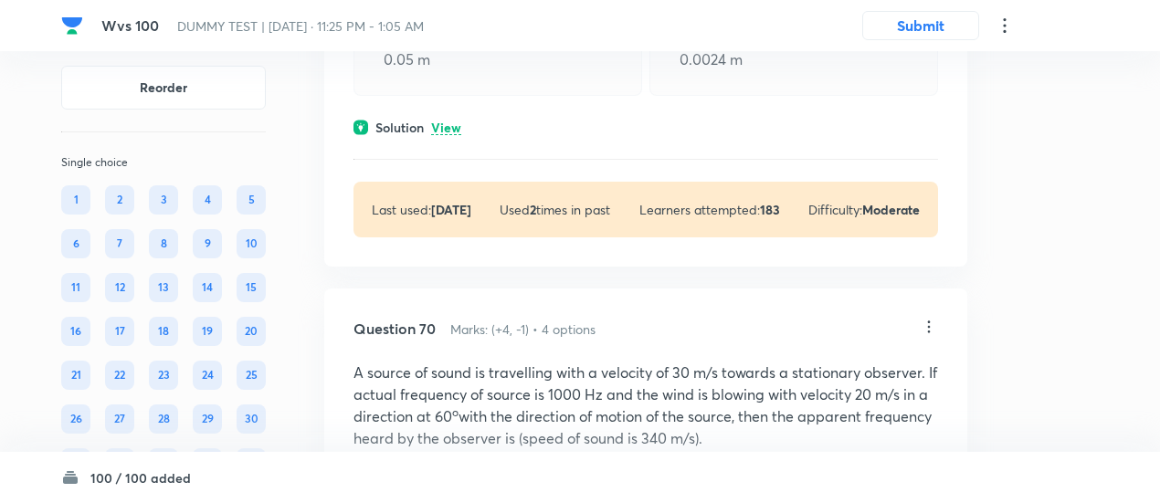
click at [445, 135] on p "View" at bounding box center [446, 128] width 30 height 14
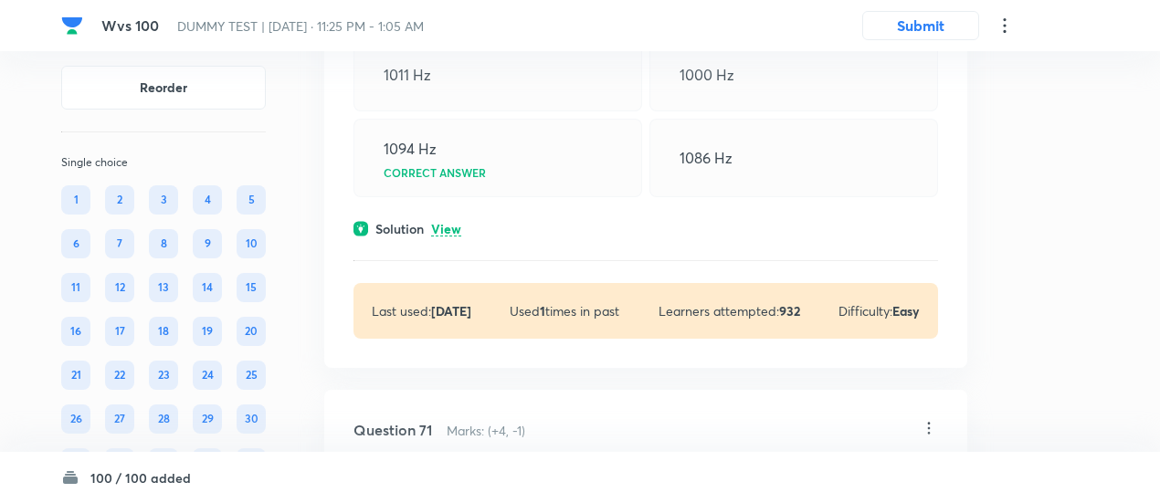
scroll to position [56634, 0]
click at [436, 236] on p "View" at bounding box center [446, 229] width 30 height 14
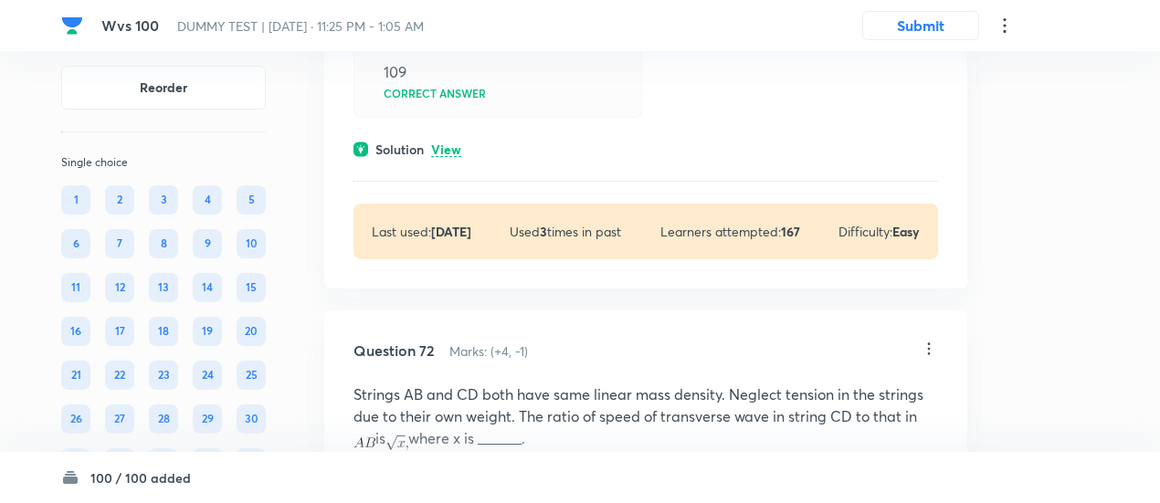
scroll to position [57237, 0]
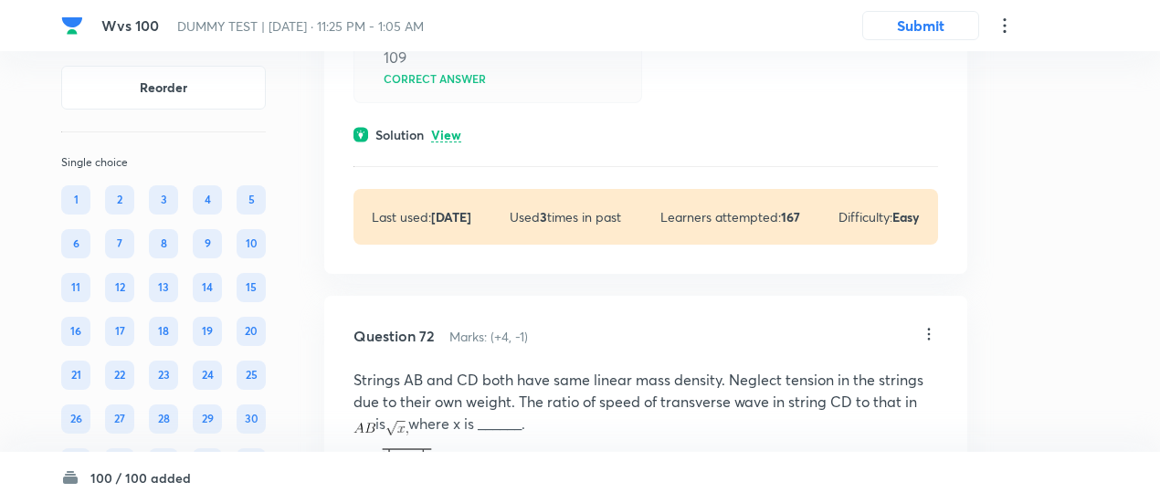
click at [459, 142] on p "View" at bounding box center [446, 136] width 30 height 14
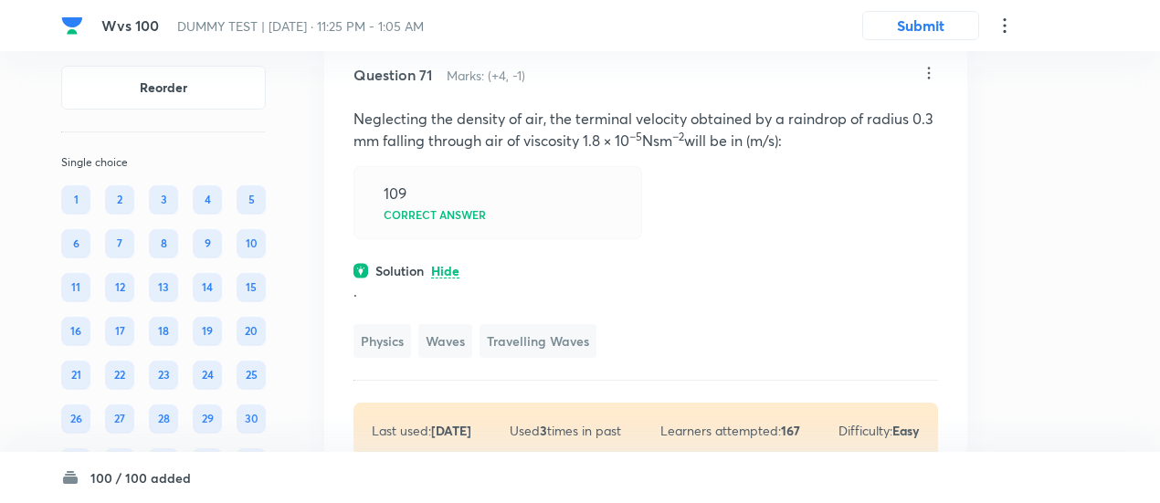
scroll to position [57100, 0]
click at [929, 83] on icon at bounding box center [928, 74] width 18 height 18
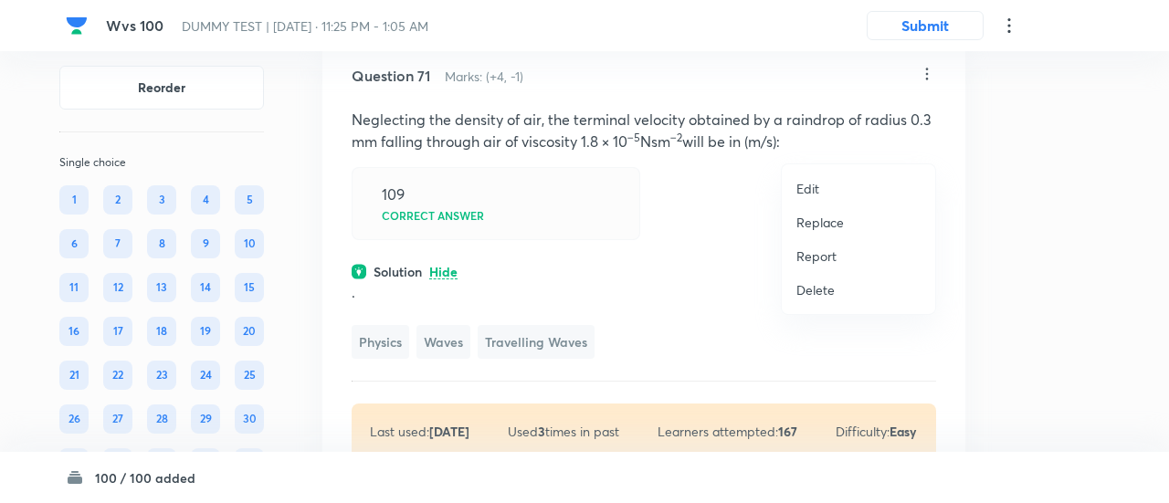
click at [833, 217] on p "Replace" at bounding box center [819, 222] width 47 height 19
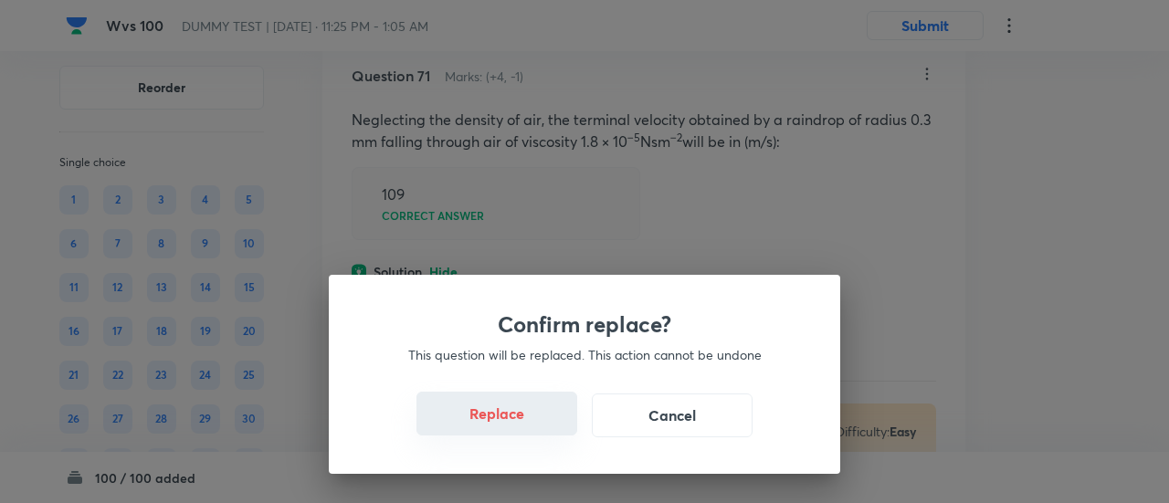
click at [518, 423] on button "Replace" at bounding box center [496, 414] width 161 height 44
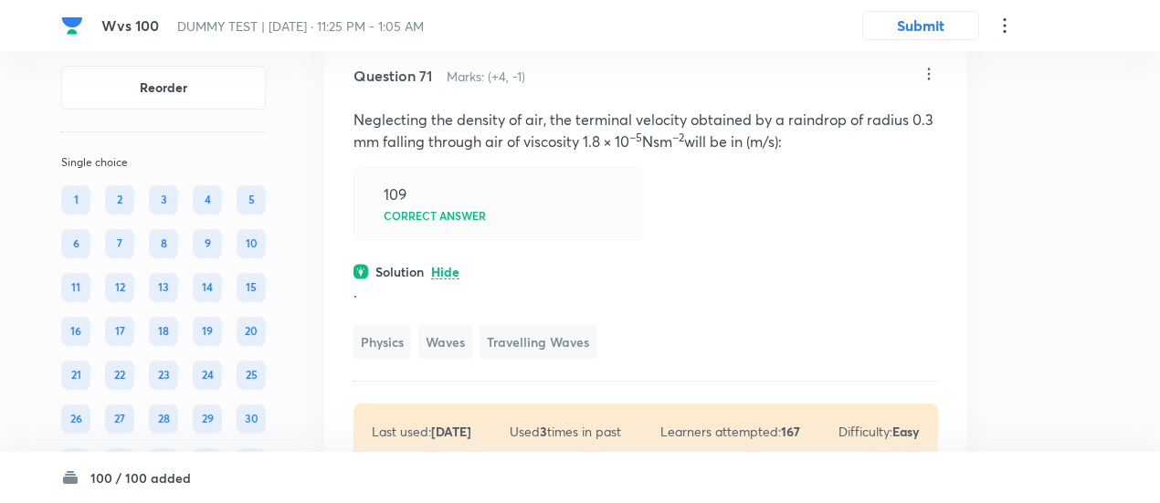
click at [518, 359] on span "Travelling Waves" at bounding box center [537, 342] width 117 height 34
click at [927, 83] on icon at bounding box center [928, 74] width 18 height 18
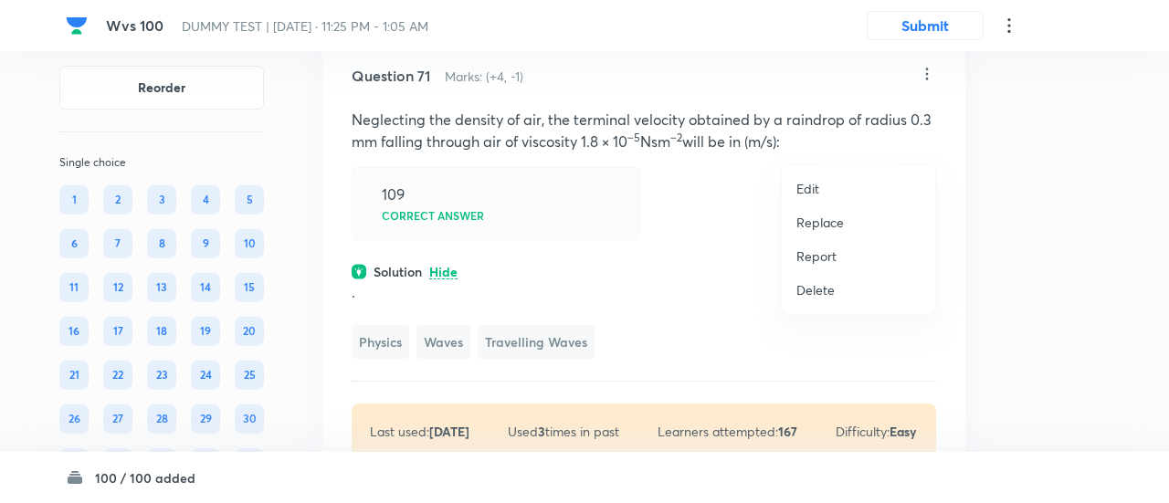
click at [809, 229] on p "Replace" at bounding box center [819, 222] width 47 height 19
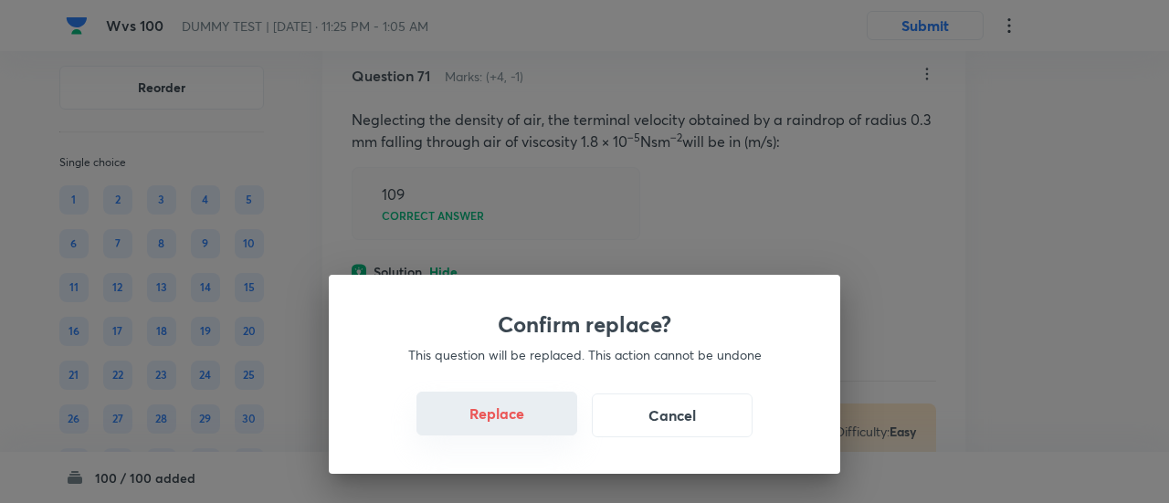
click at [527, 421] on button "Replace" at bounding box center [496, 414] width 161 height 44
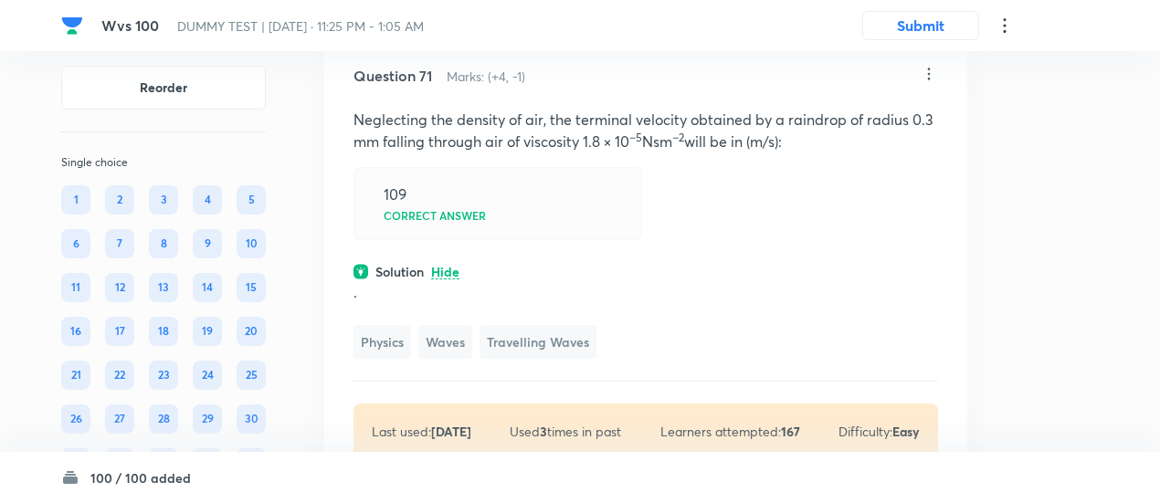
click at [929, 83] on icon at bounding box center [928, 74] width 18 height 18
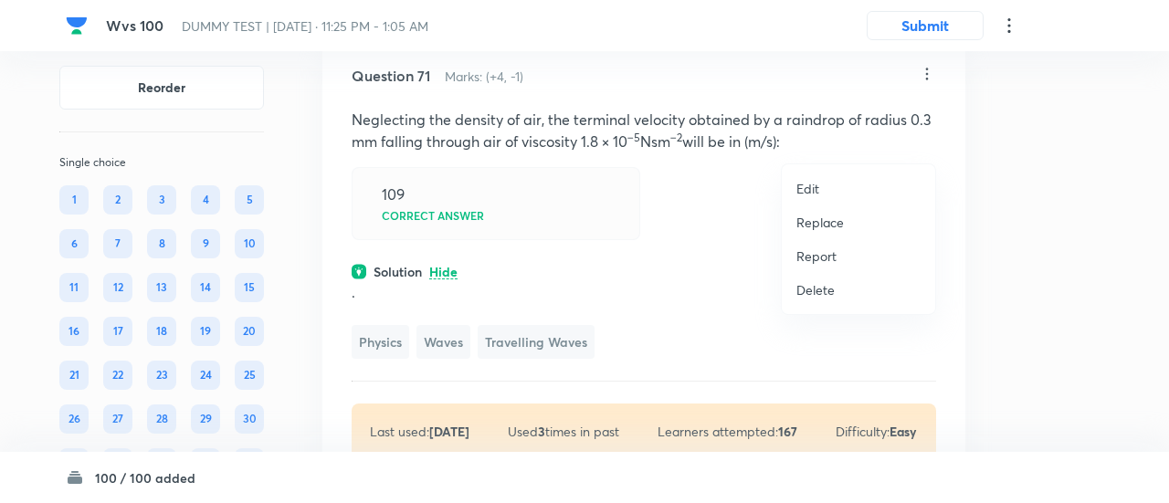
click at [831, 226] on p "Replace" at bounding box center [819, 222] width 47 height 19
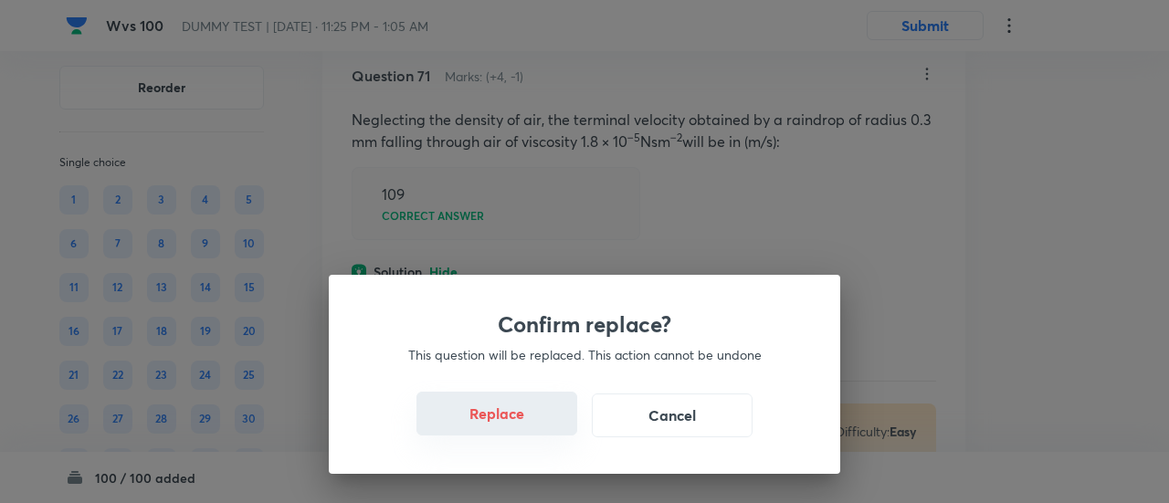
click at [500, 419] on button "Replace" at bounding box center [496, 414] width 161 height 44
click at [500, 419] on button "Replace" at bounding box center [496, 416] width 161 height 44
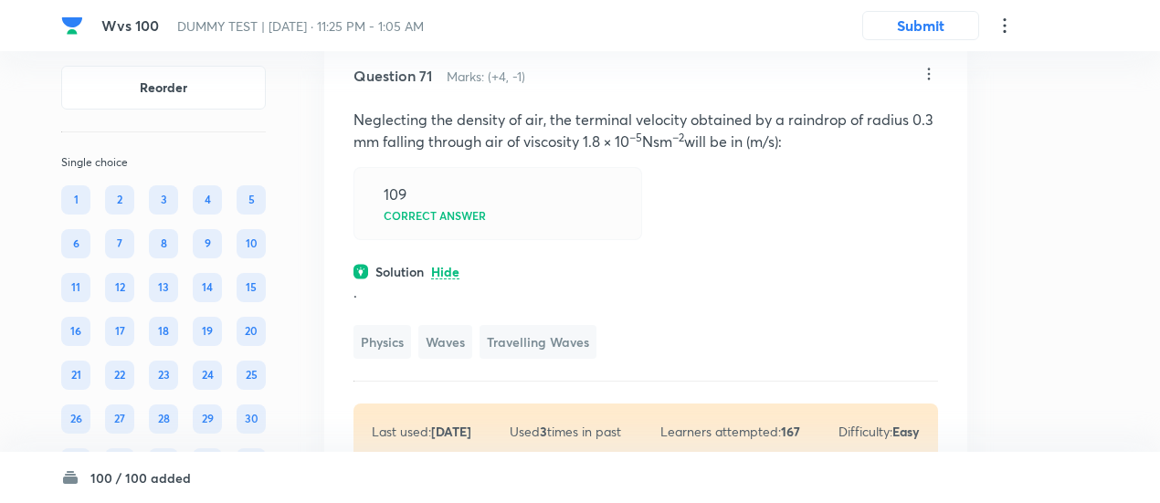
click at [928, 79] on icon at bounding box center [929, 74] width 3 height 12
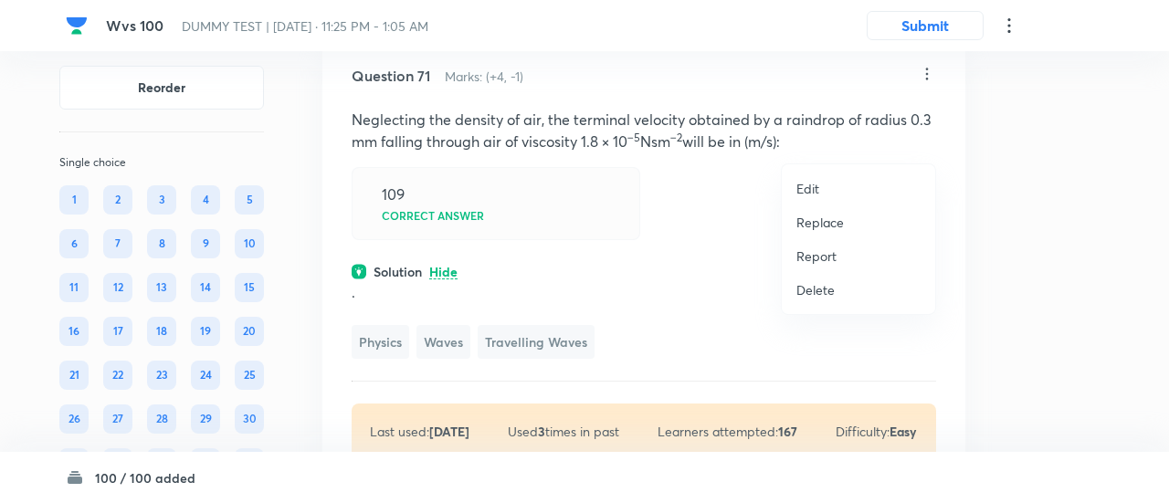
click at [827, 217] on p "Replace" at bounding box center [819, 222] width 47 height 19
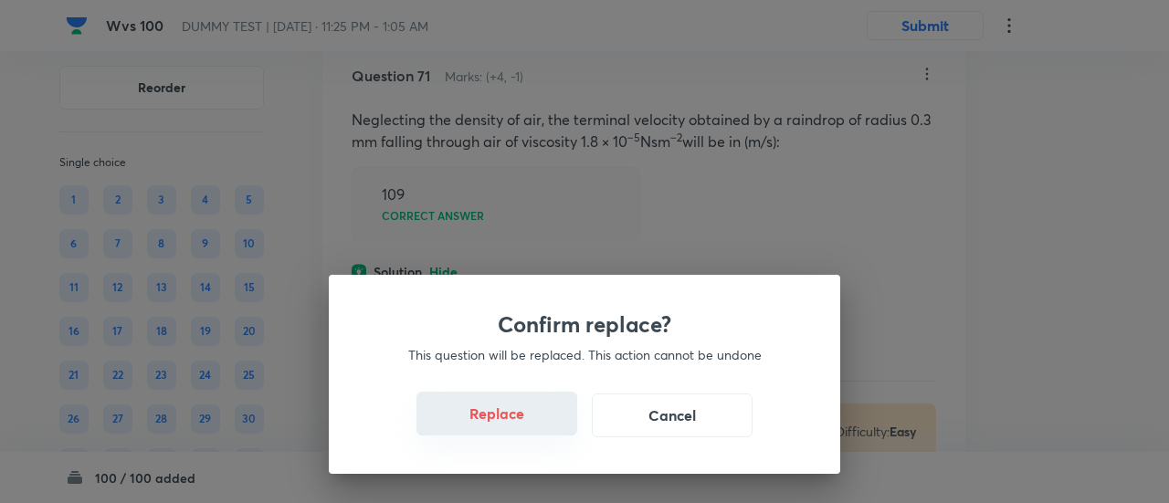
click at [515, 425] on button "Replace" at bounding box center [496, 414] width 161 height 44
click at [515, 425] on button "Replace" at bounding box center [496, 416] width 161 height 44
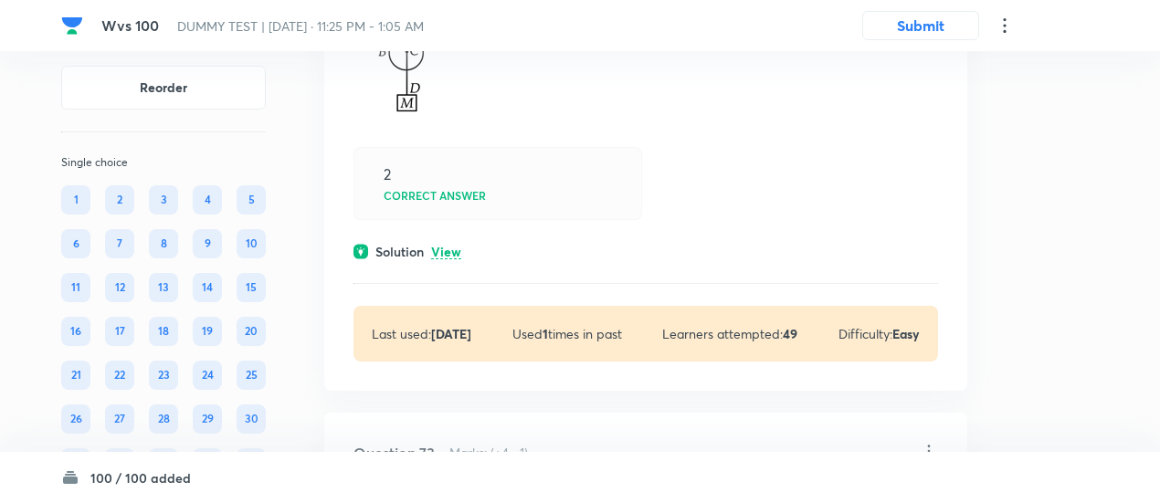
scroll to position [57759, 0]
click at [449, 257] on p "View" at bounding box center [446, 251] width 30 height 14
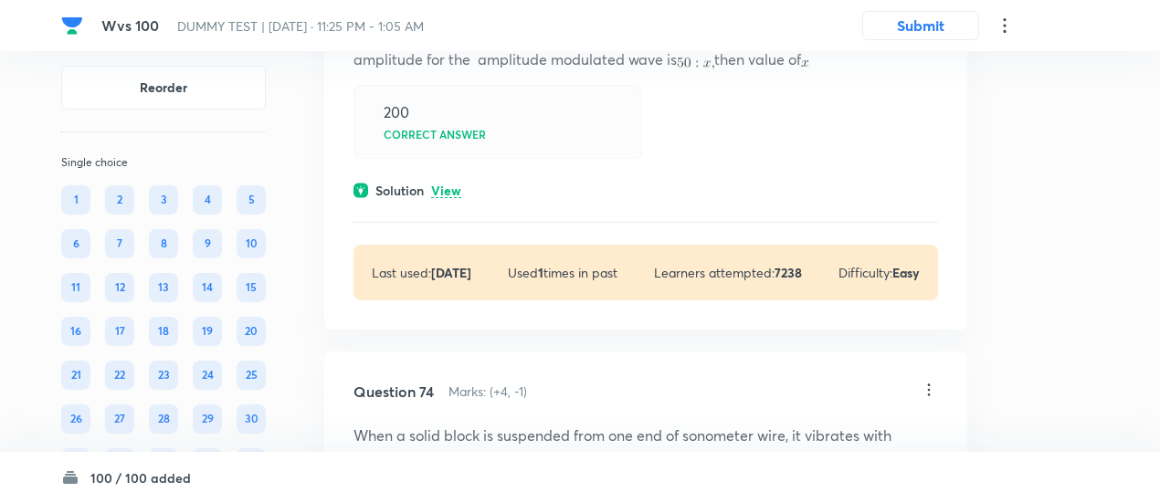
scroll to position [58419, 0]
click at [448, 196] on p "View" at bounding box center [446, 190] width 30 height 14
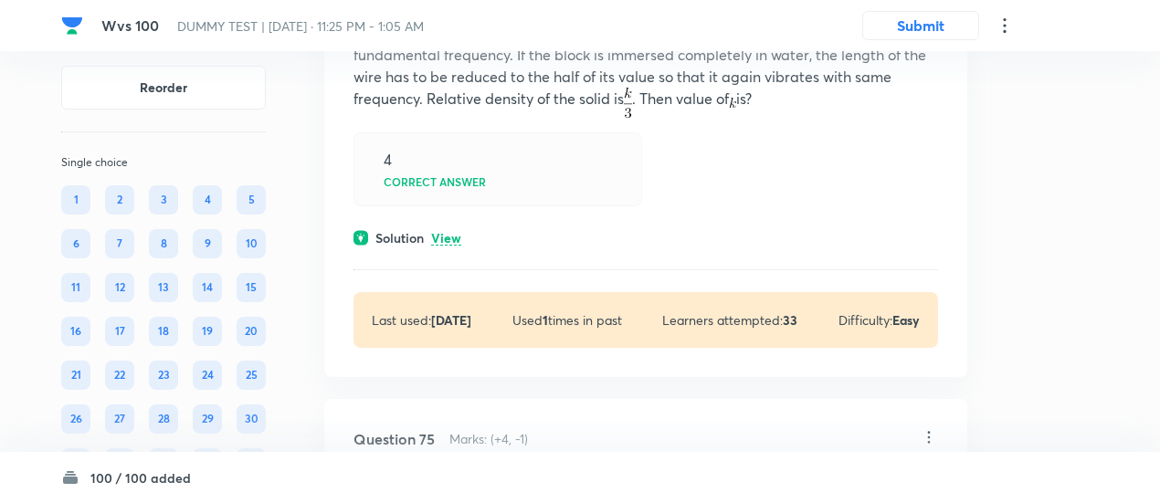
scroll to position [58981, 0]
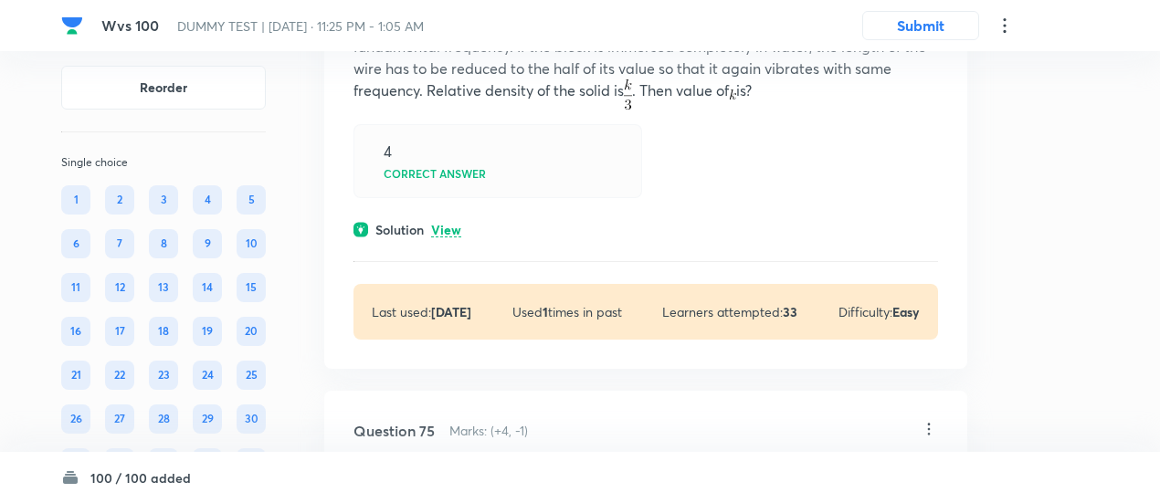
click at [450, 237] on p "View" at bounding box center [446, 231] width 30 height 14
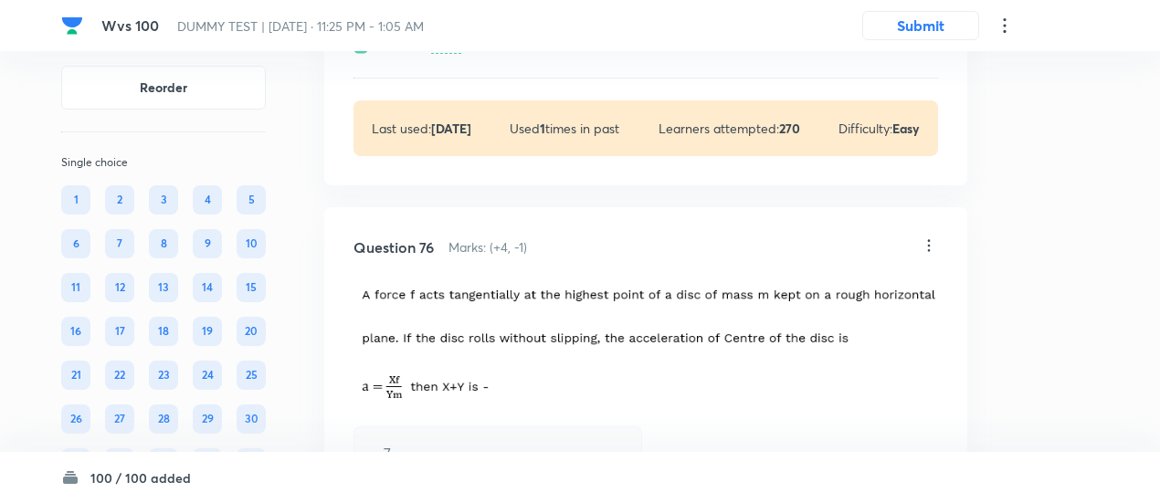
scroll to position [59957, 0]
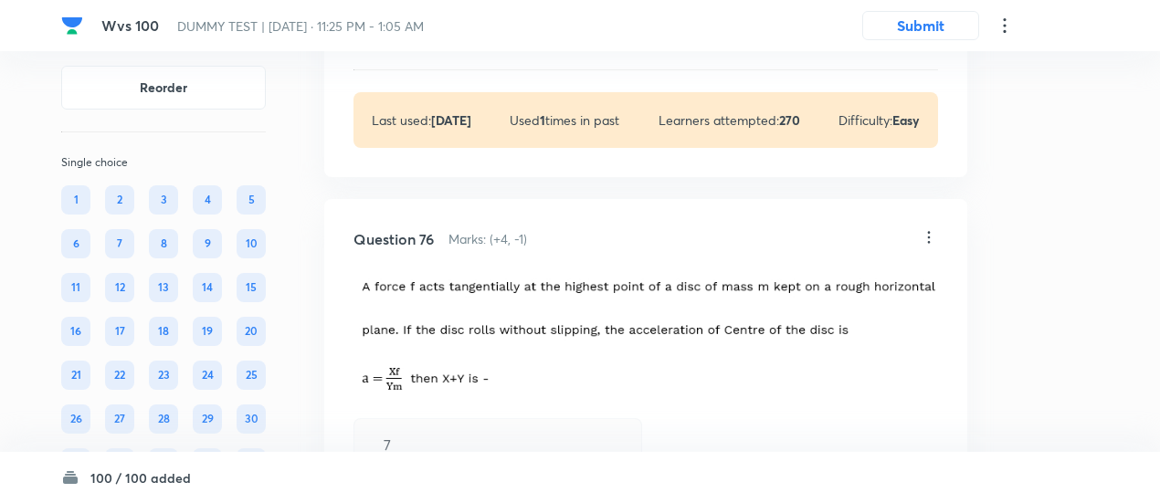
click at [457, 46] on p "View" at bounding box center [446, 39] width 30 height 14
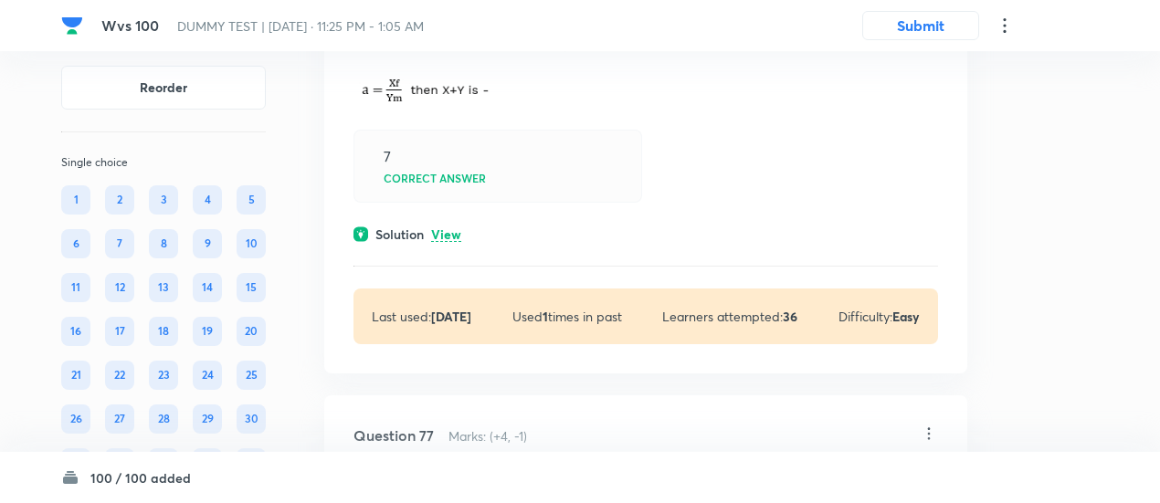
scroll to position [60438, 0]
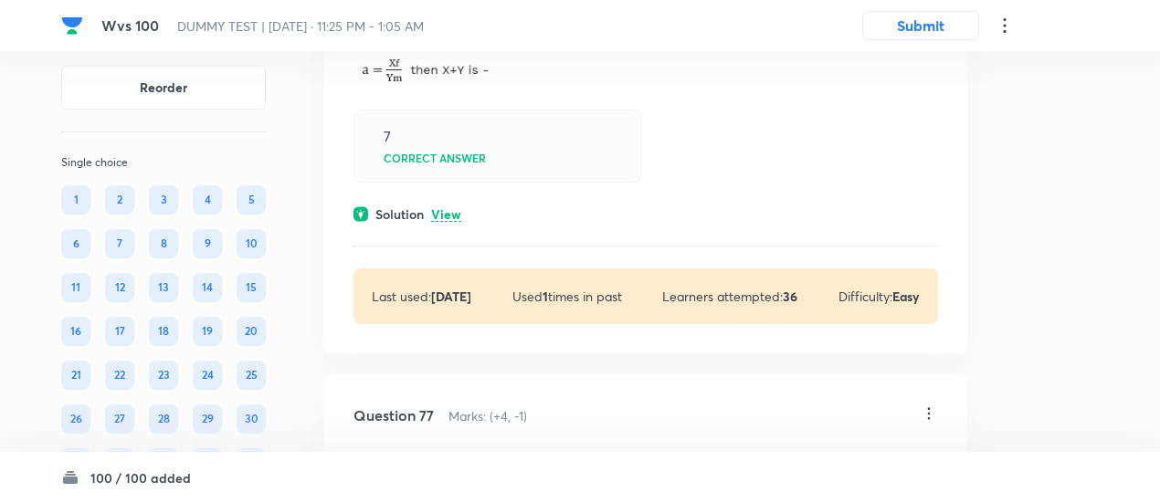
click at [460, 222] on p "View" at bounding box center [446, 215] width 30 height 14
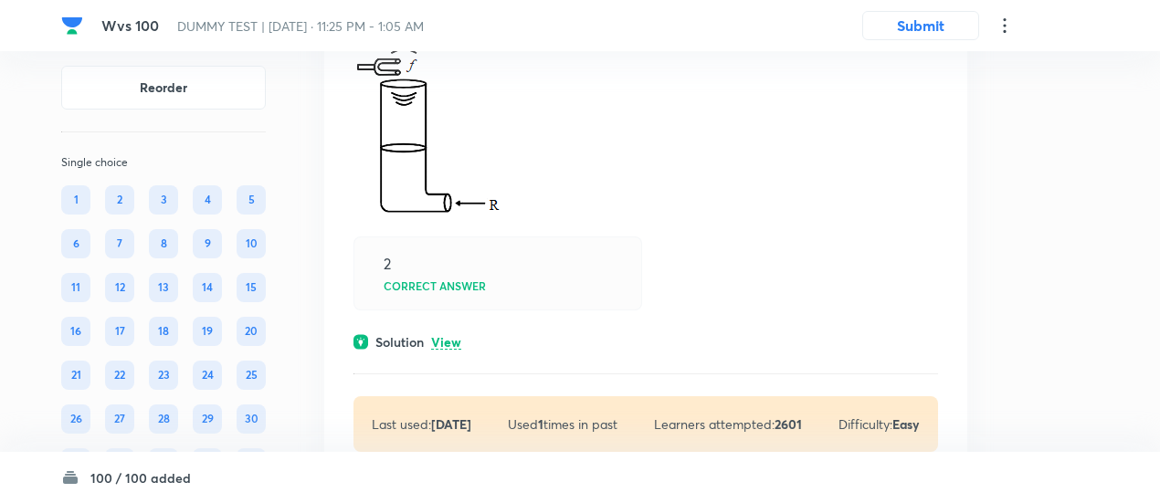
scroll to position [61343, 0]
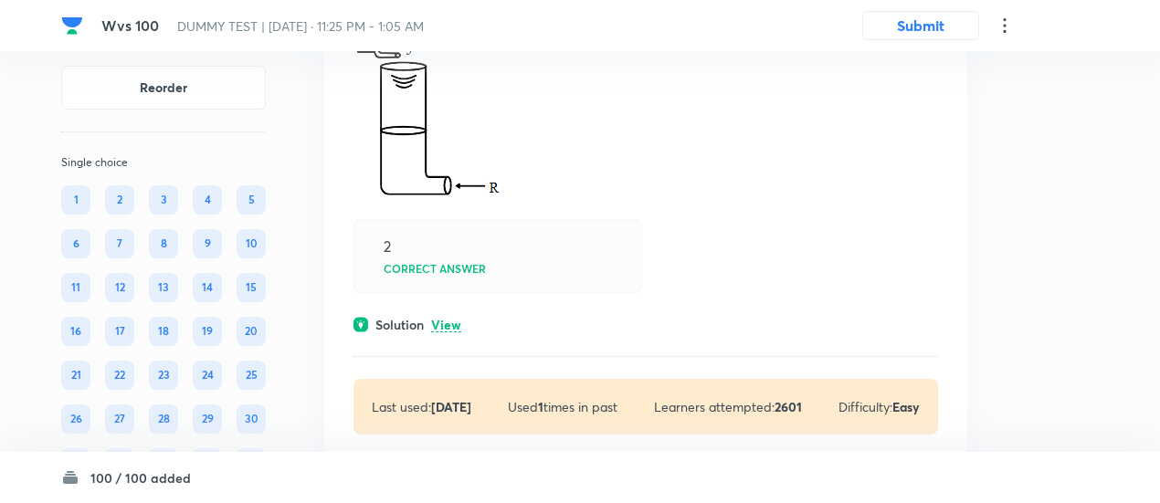
click at [453, 332] on p "View" at bounding box center [446, 326] width 30 height 14
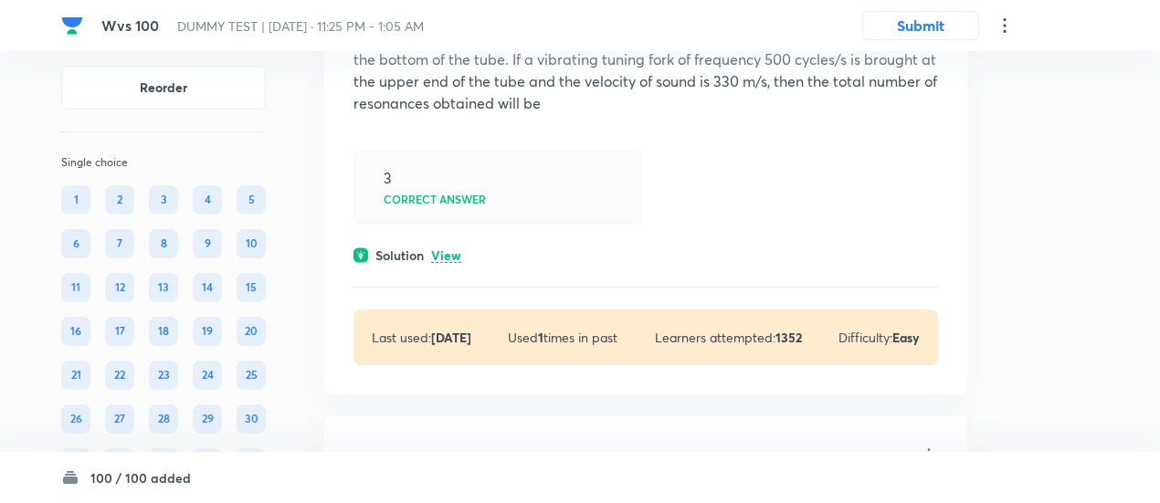
scroll to position [62103, 0]
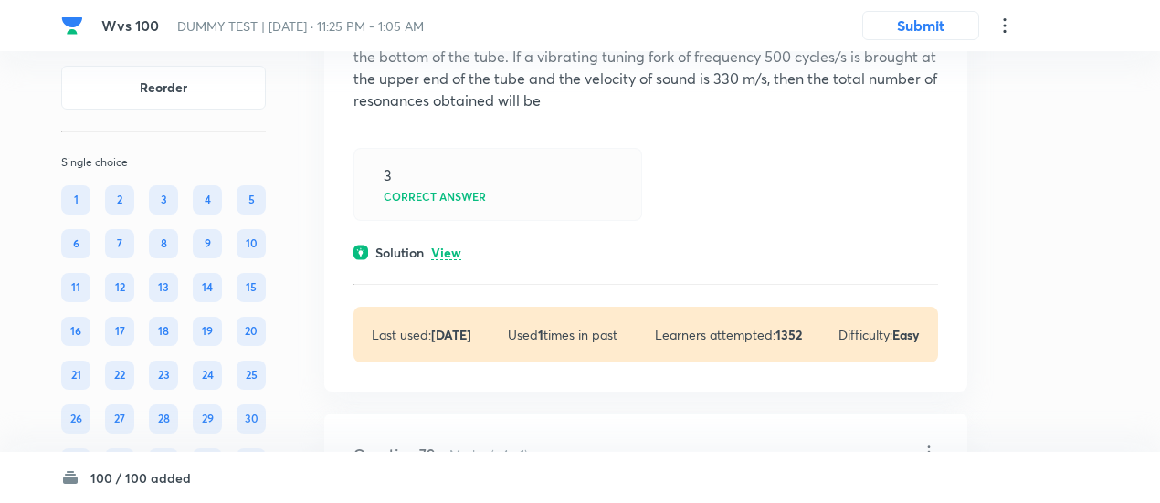
click at [452, 260] on p "View" at bounding box center [446, 254] width 30 height 14
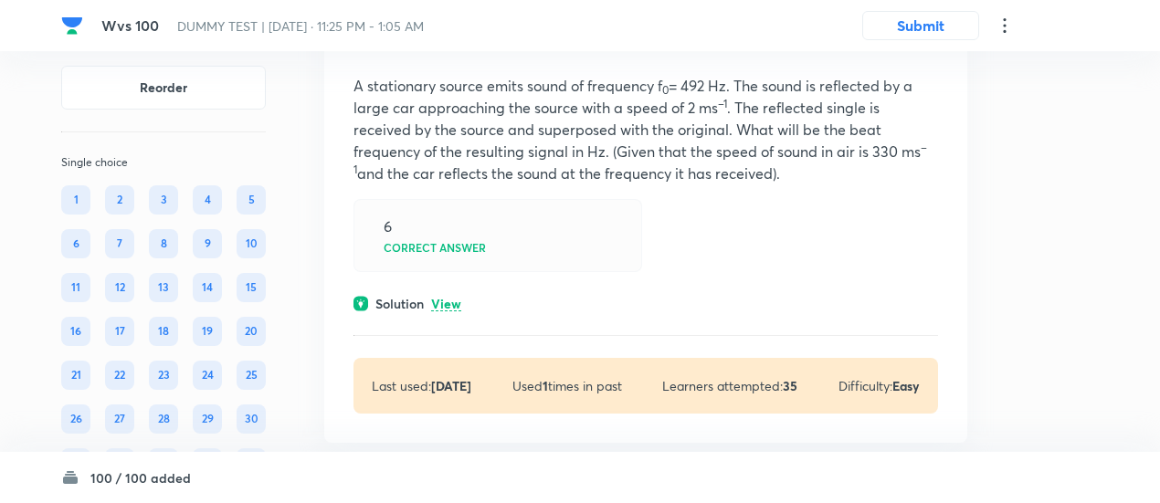
scroll to position [62702, 0]
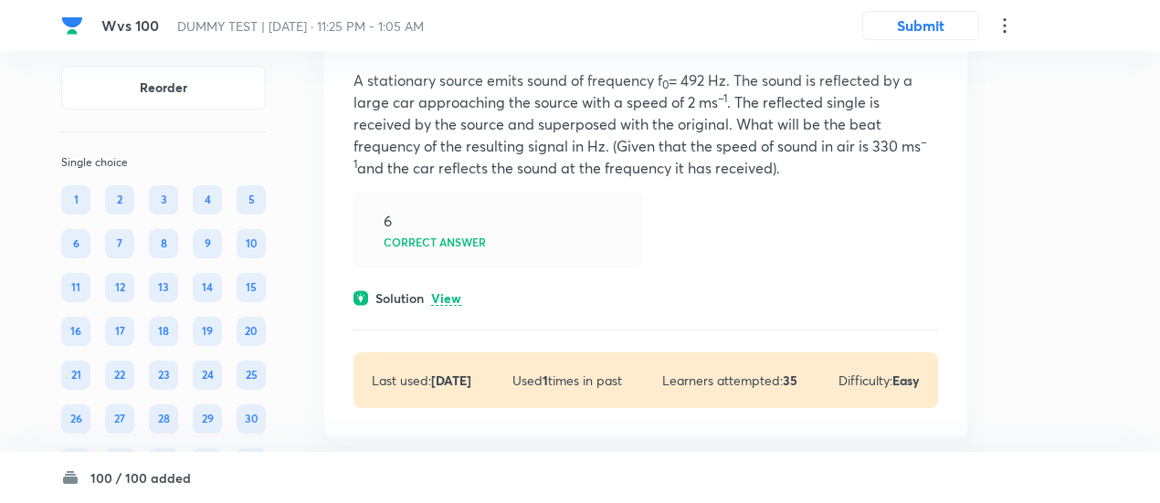
click at [451, 306] on p "View" at bounding box center [446, 299] width 30 height 14
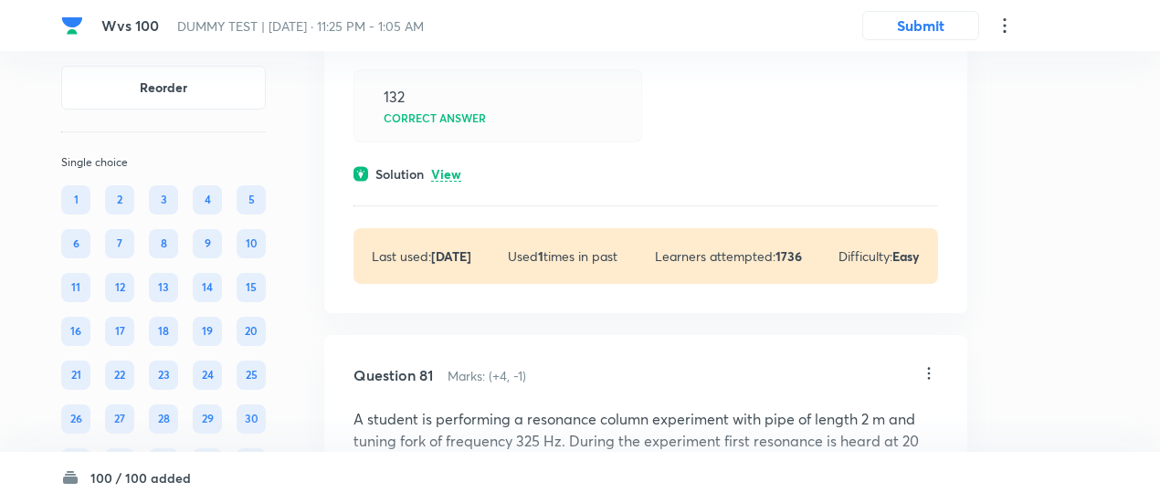
scroll to position [63448, 0]
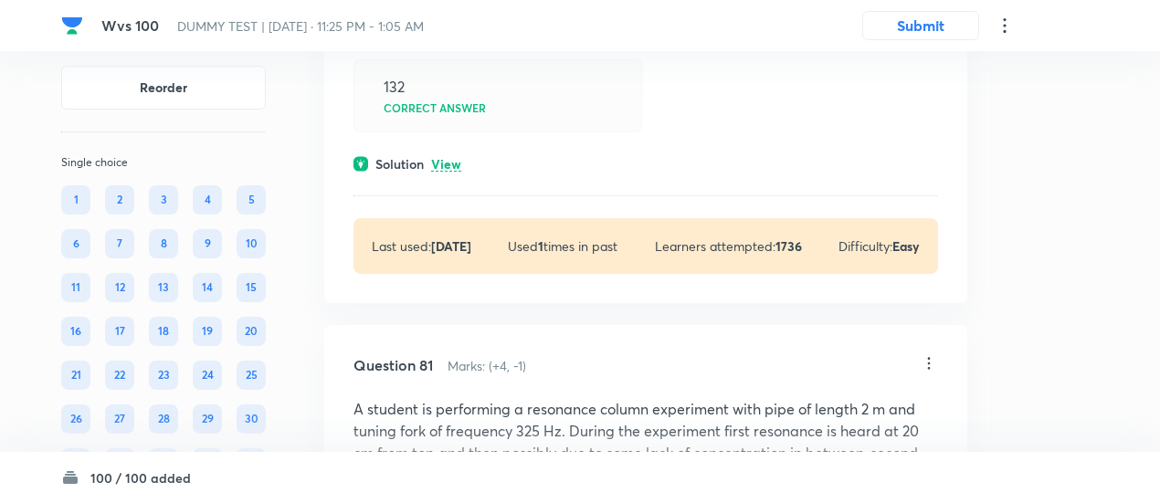
click at [449, 172] on p "View" at bounding box center [446, 165] width 30 height 14
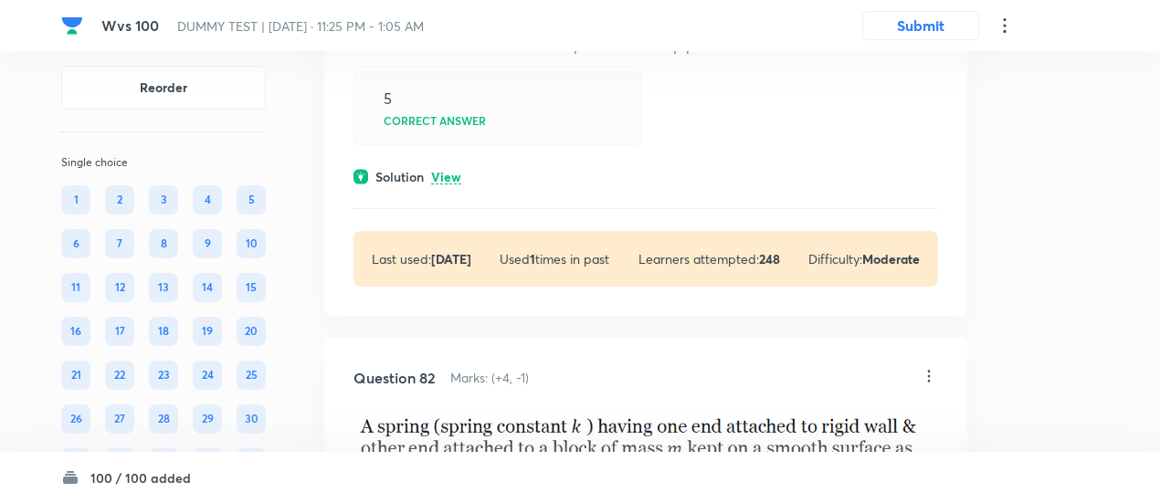
scroll to position [64405, 0]
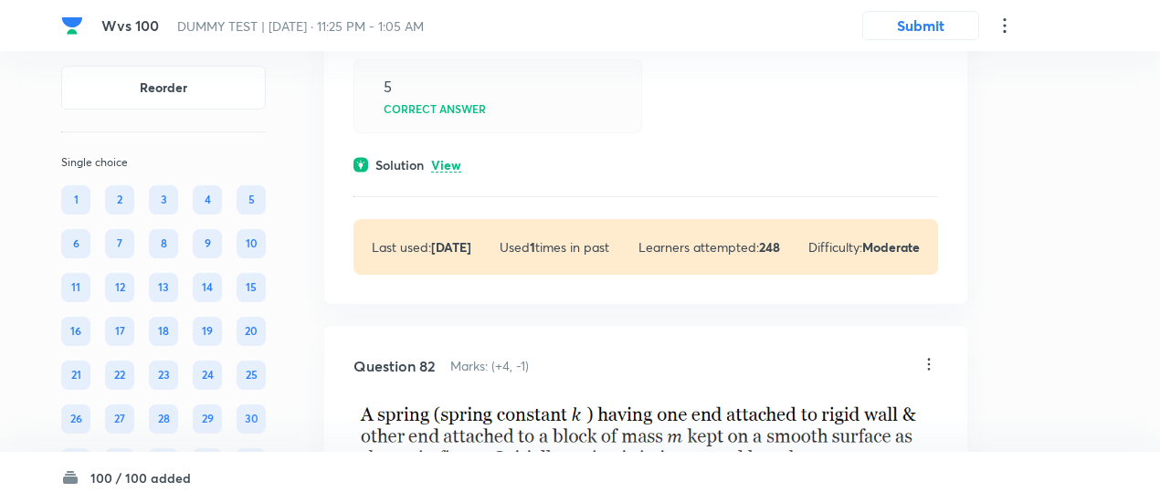
click at [449, 173] on p "View" at bounding box center [446, 166] width 30 height 14
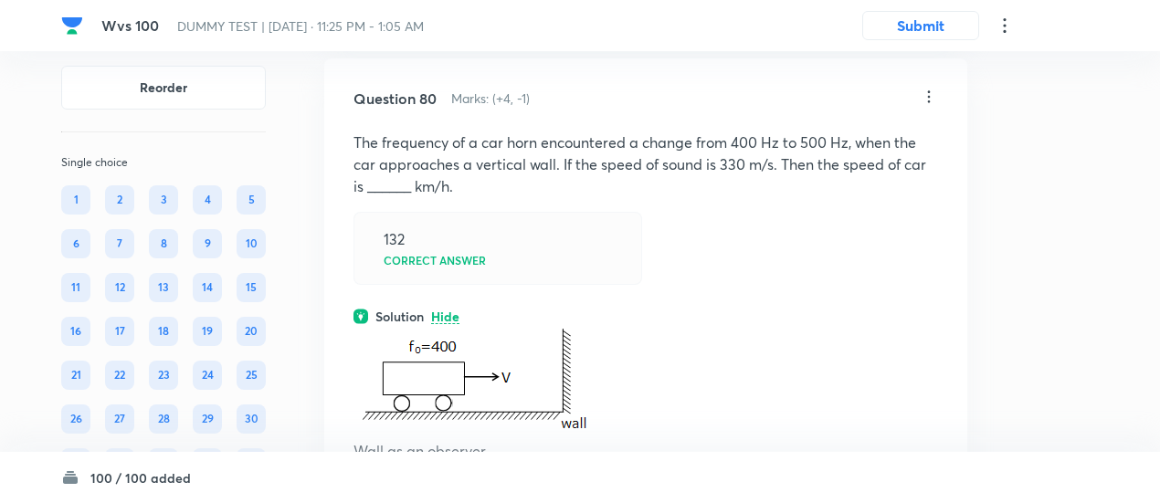
scroll to position [63294, 0]
click at [927, 107] on icon at bounding box center [928, 98] width 18 height 18
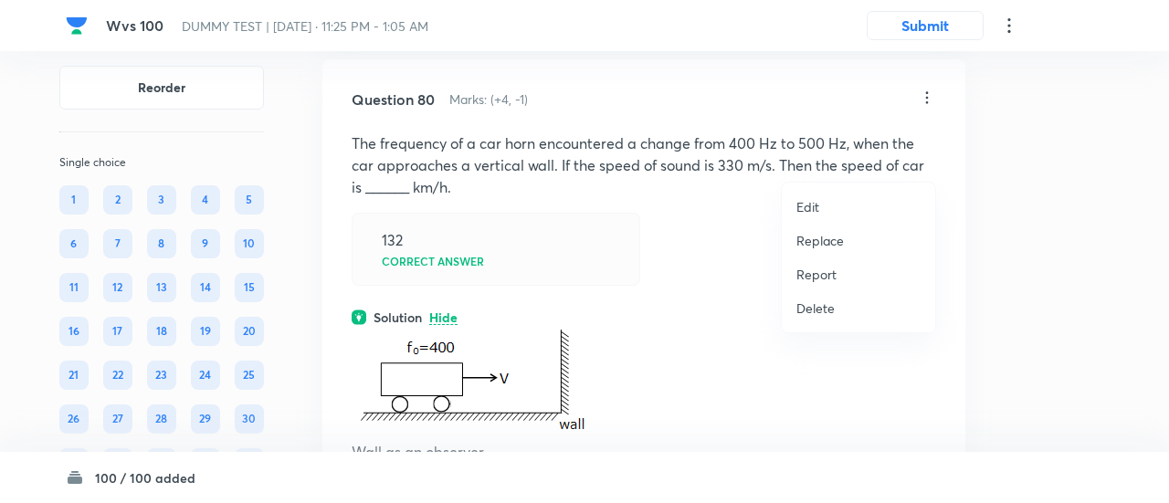
click at [834, 236] on p "Replace" at bounding box center [819, 240] width 47 height 19
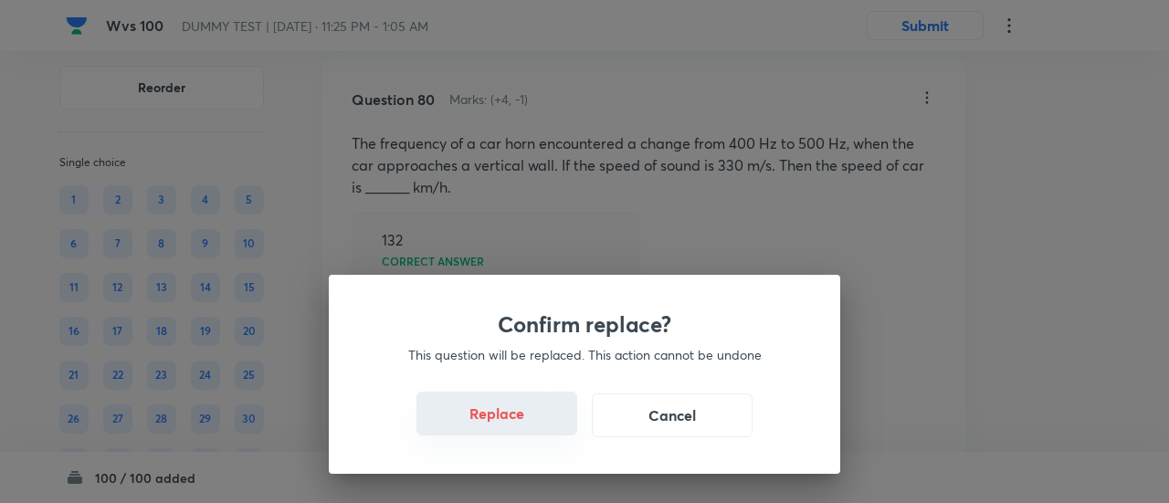
click at [522, 427] on button "Replace" at bounding box center [496, 414] width 161 height 44
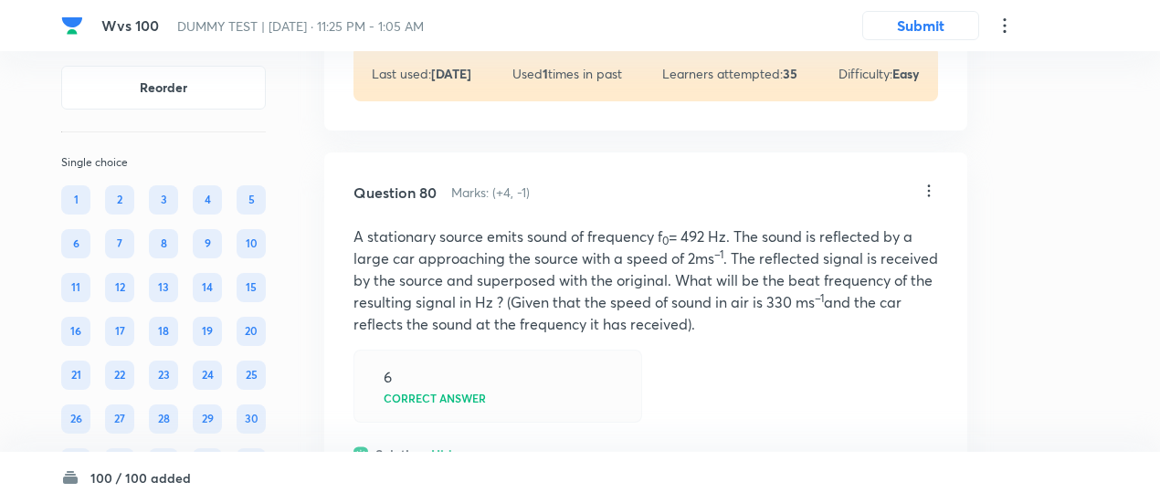
scroll to position [63197, 0]
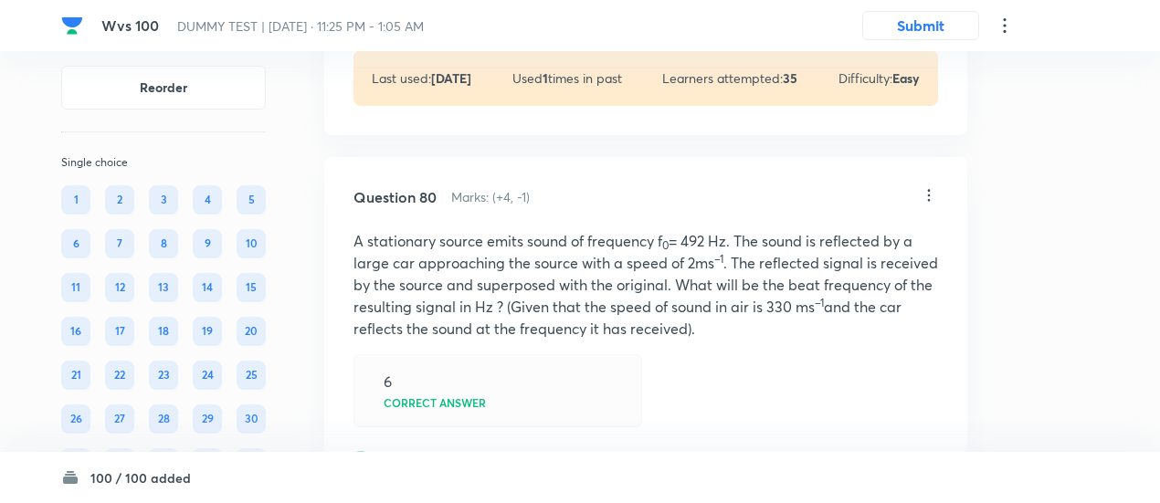
click at [928, 205] on icon at bounding box center [928, 195] width 18 height 18
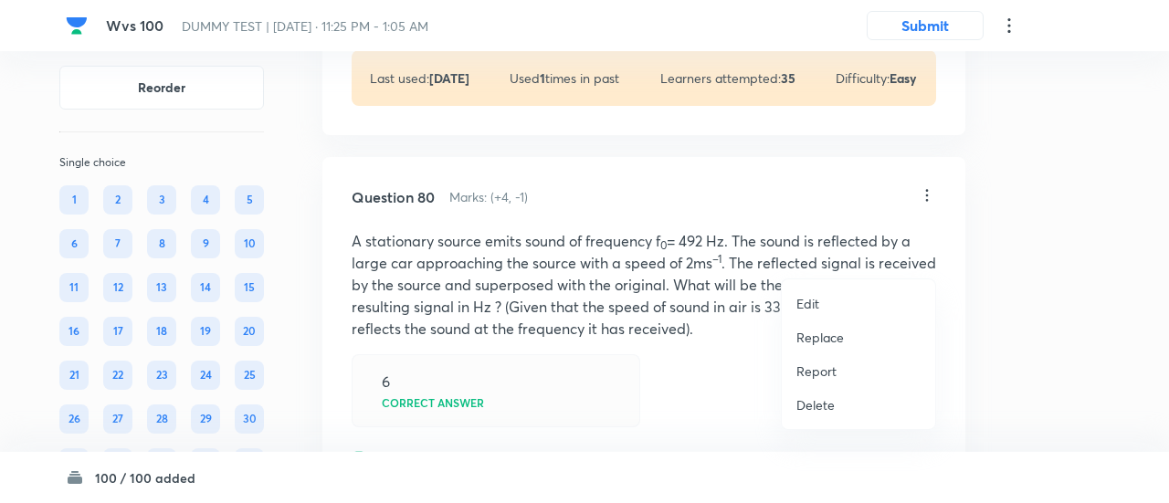
click at [829, 342] on p "Replace" at bounding box center [819, 337] width 47 height 19
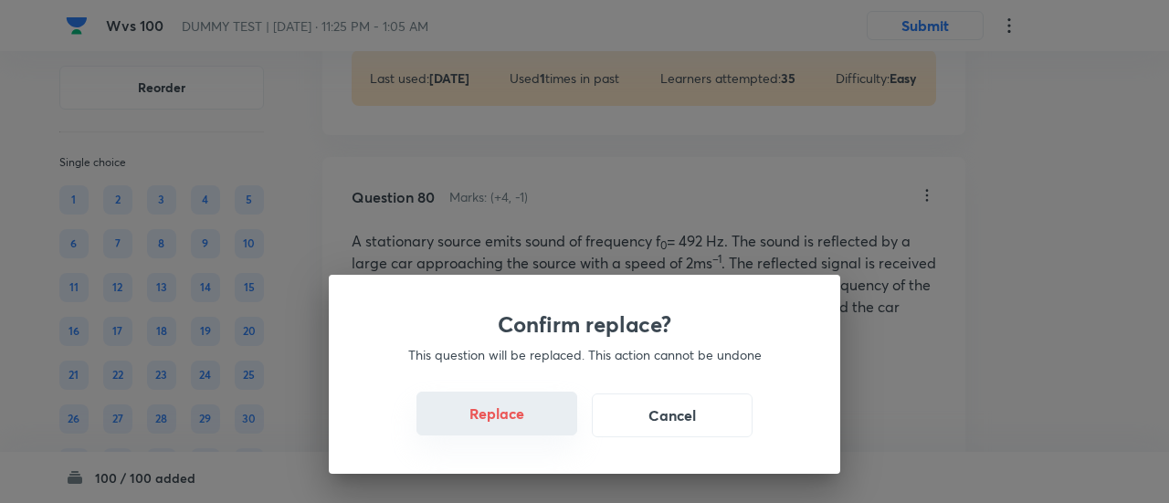
click at [510, 428] on button "Replace" at bounding box center [496, 414] width 161 height 44
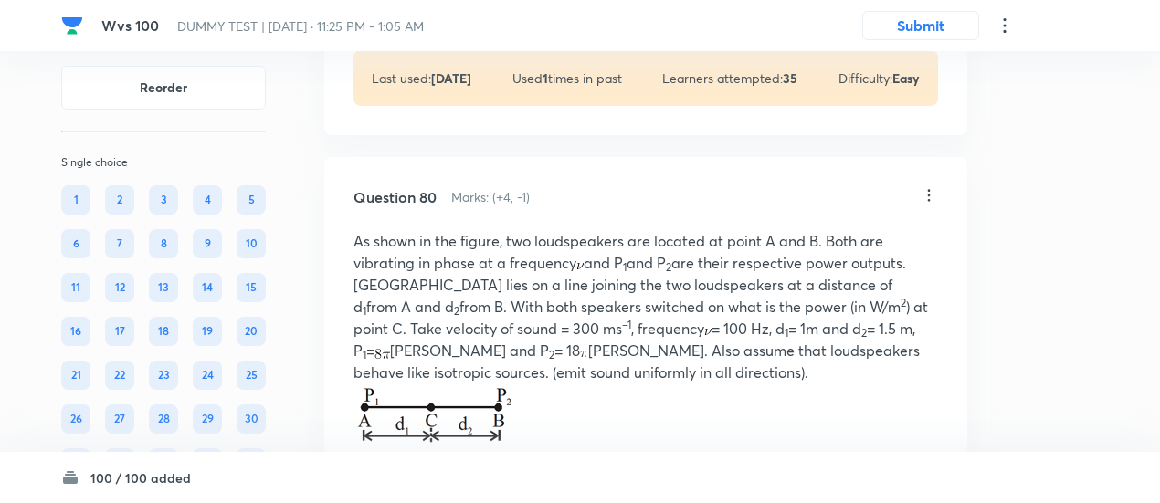
click at [510, 383] on p "As shown in the figure, two loudspeakers are located at point A and B. Both are…" at bounding box center [645, 306] width 584 height 153
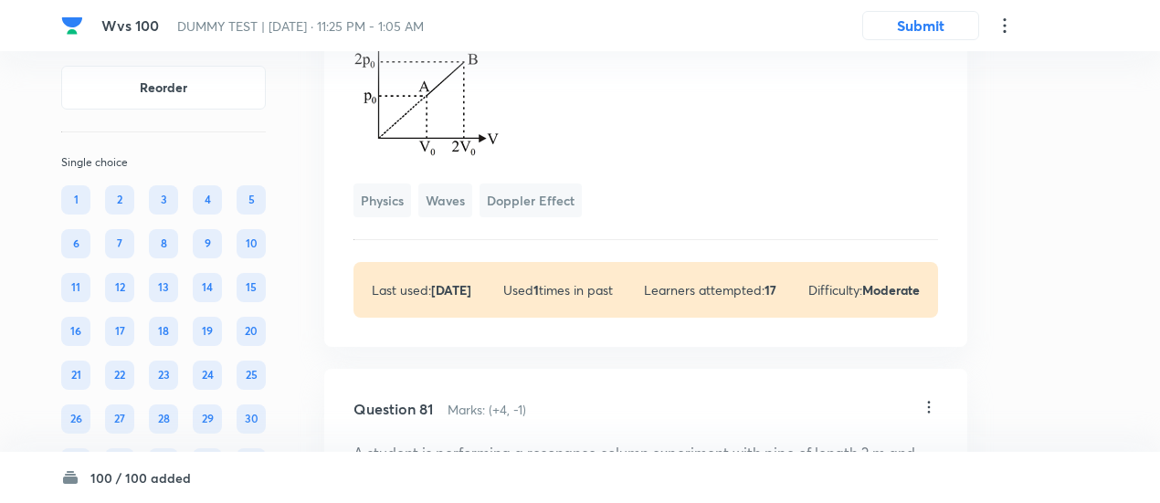
scroll to position [63747, 0]
